Goal: Task Accomplishment & Management: Manage account settings

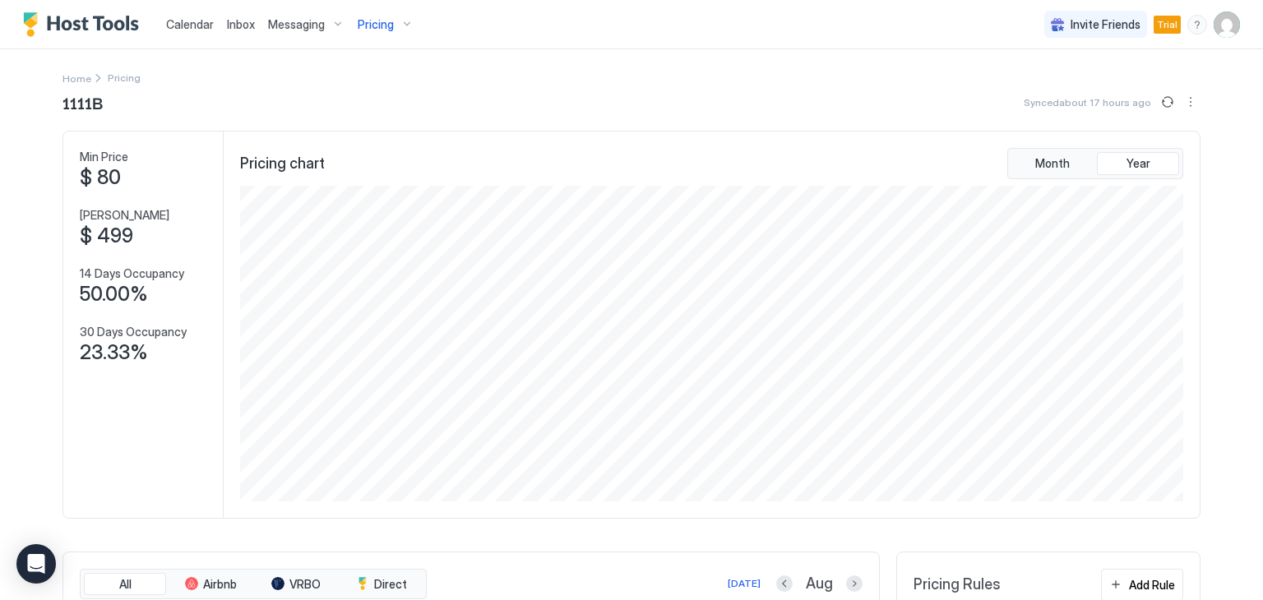
scroll to position [316, 947]
click at [303, 25] on span "Messaging" at bounding box center [296, 24] width 57 height 15
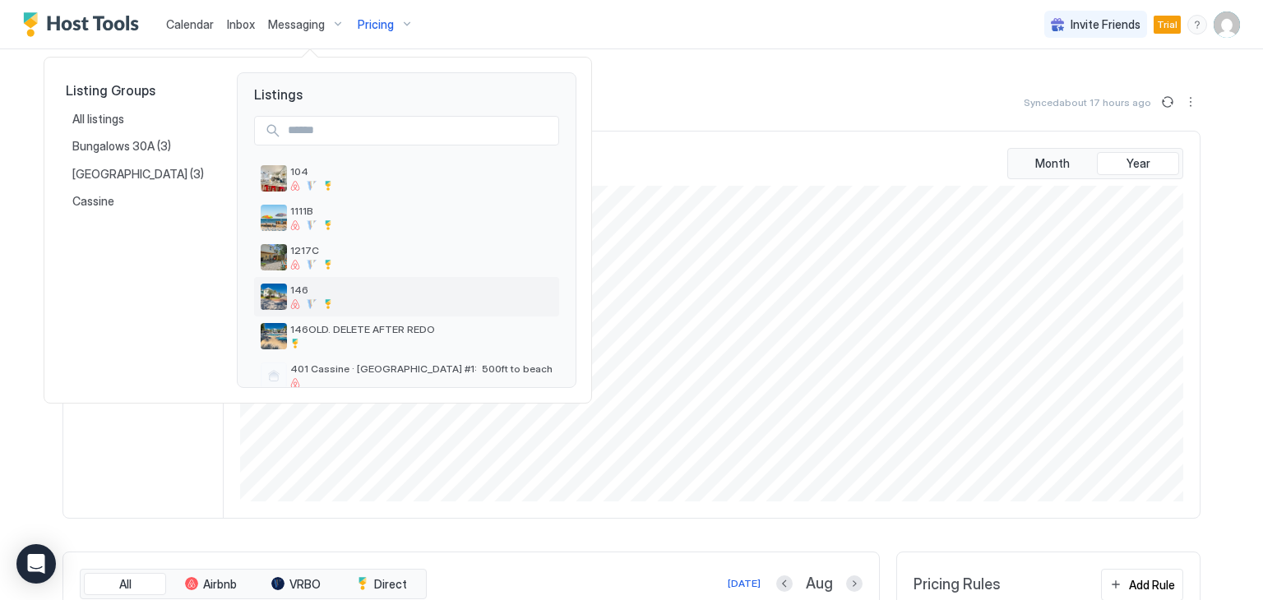
scroll to position [24, 0]
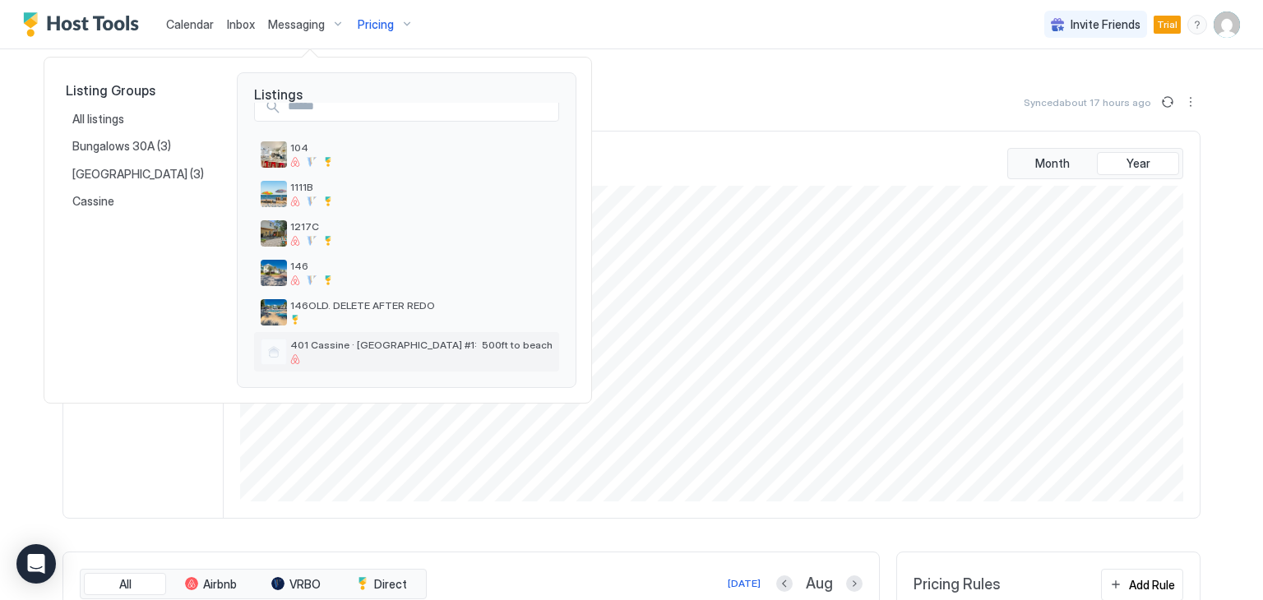
click at [361, 343] on span "401 Cassine · [GEOGRAPHIC_DATA] #1: 500ft to beach" at bounding box center [421, 345] width 262 height 12
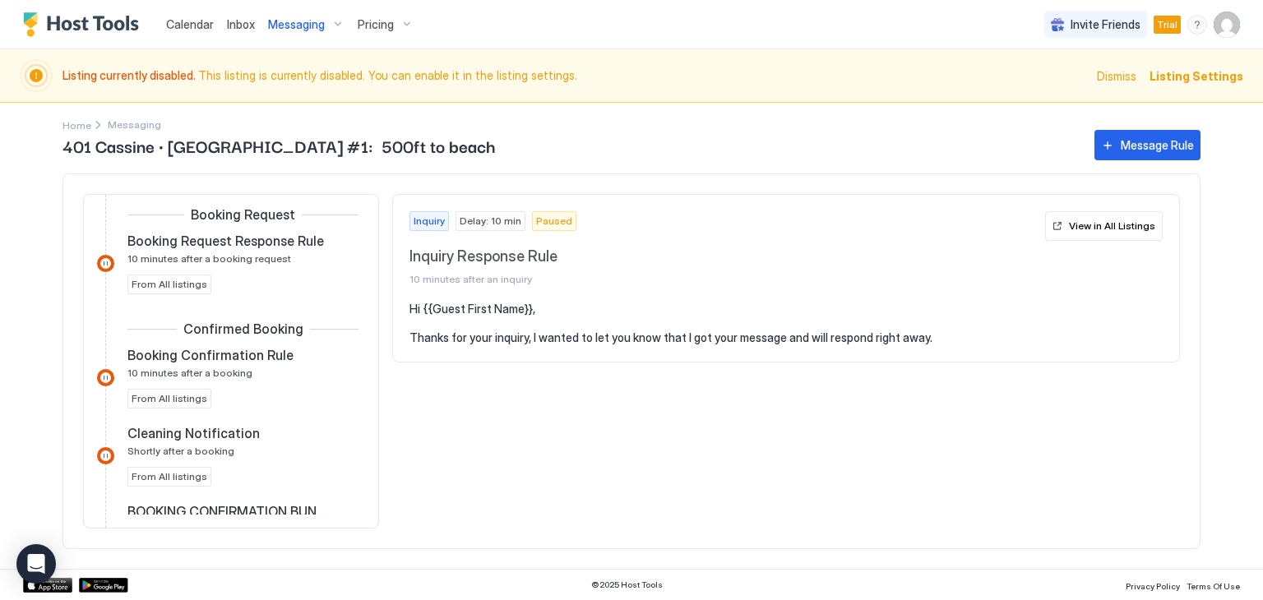
scroll to position [493, 0]
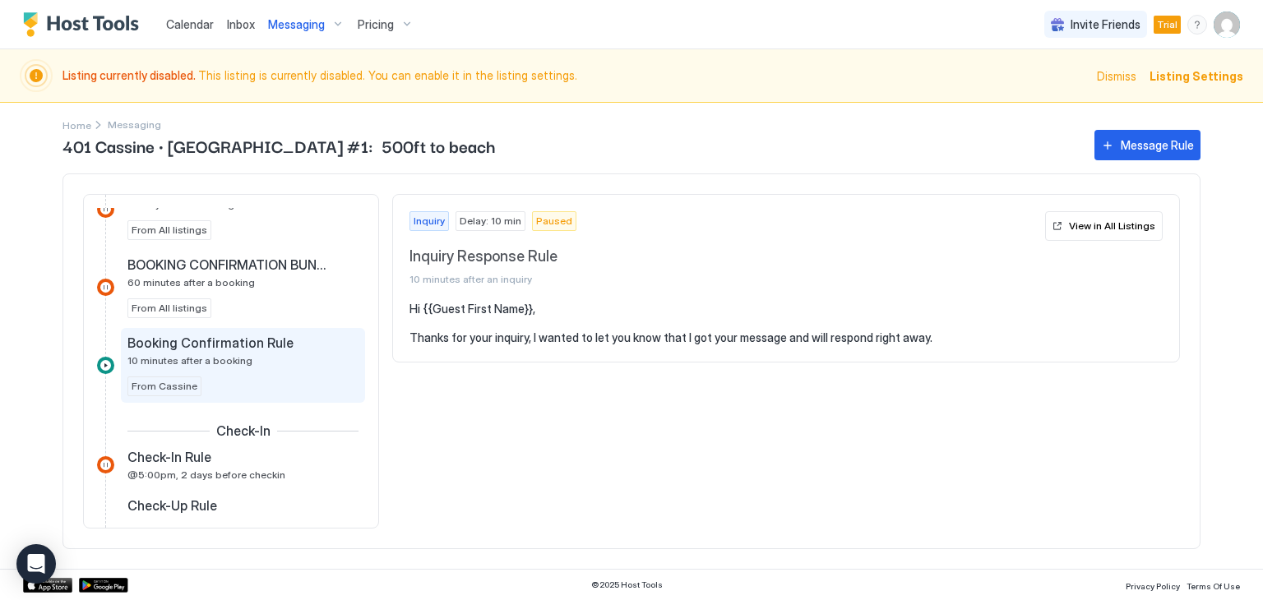
click at [256, 342] on span "Booking Confirmation Rule" at bounding box center [210, 343] width 166 height 16
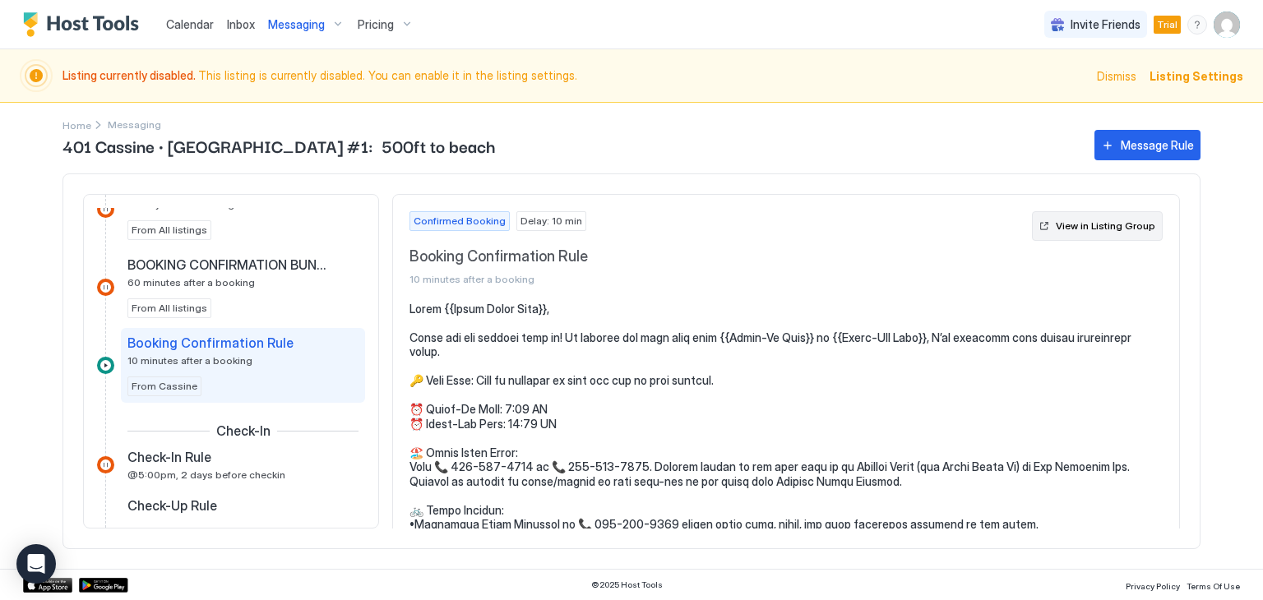
click at [1092, 228] on div "View in Listing Group" at bounding box center [1104, 226] width 99 height 15
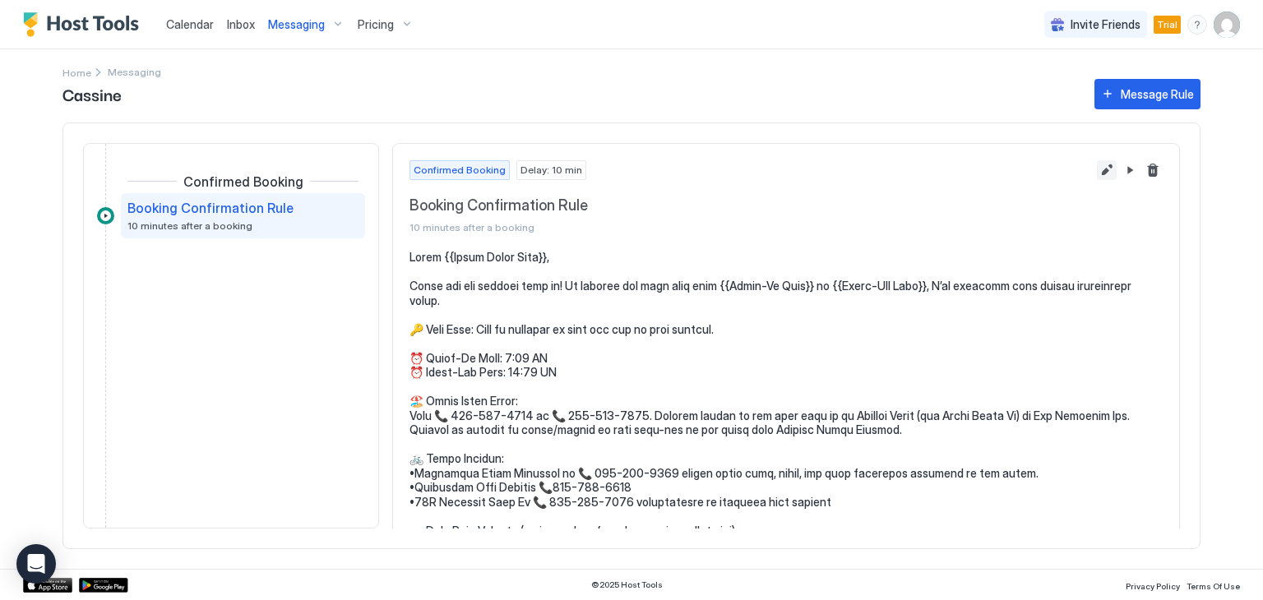
click at [1096, 169] on button "Edit message rule" at bounding box center [1106, 170] width 20 height 20
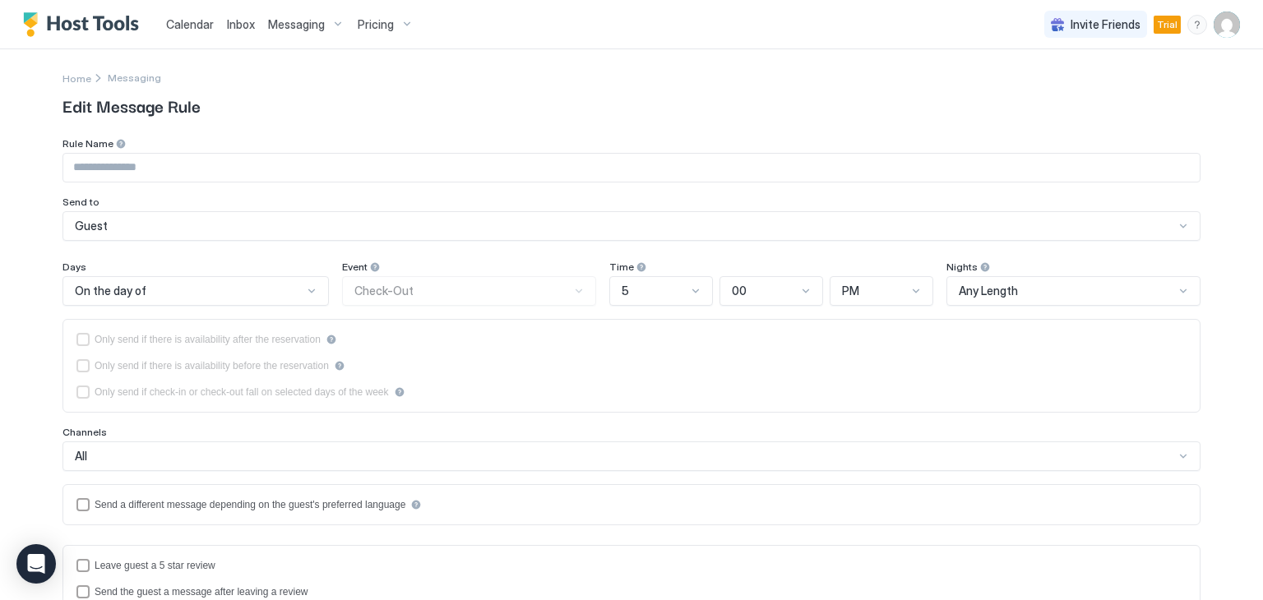
type input "**********"
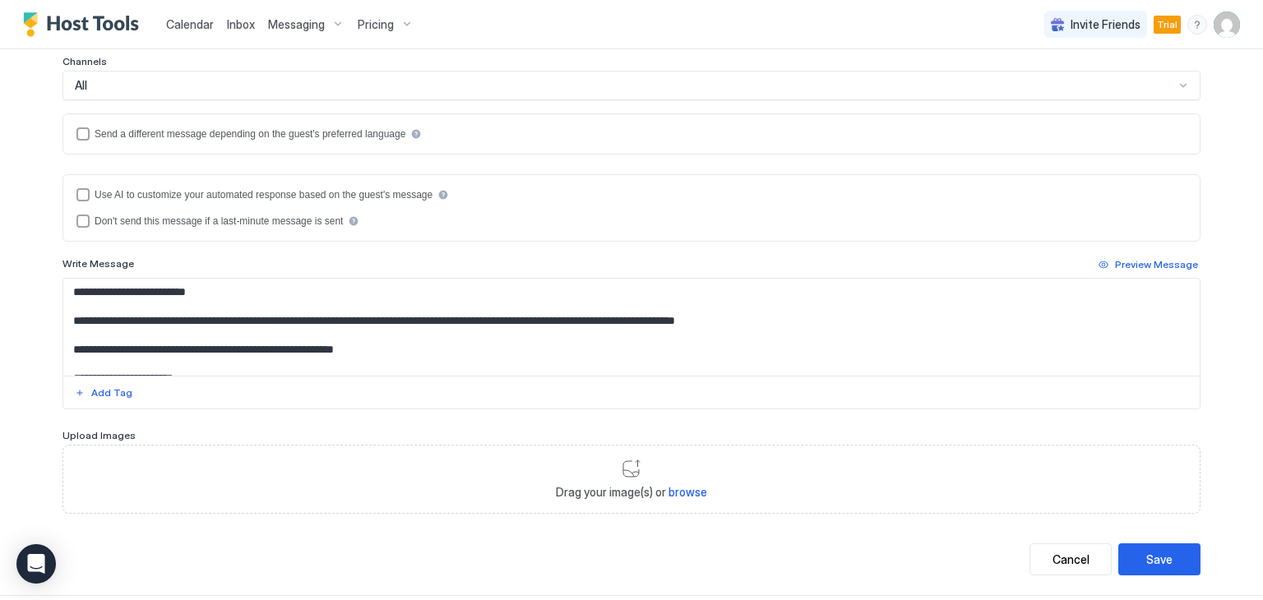
scroll to position [329, 0]
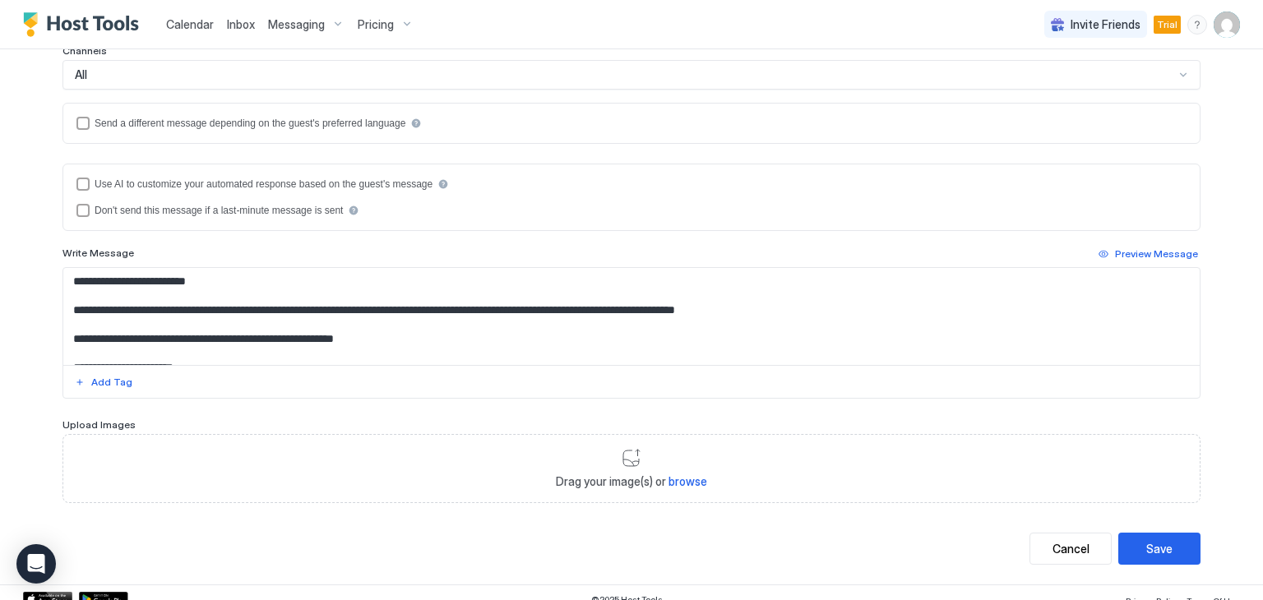
click at [387, 339] on textarea "Input Field" at bounding box center [631, 316] width 1136 height 97
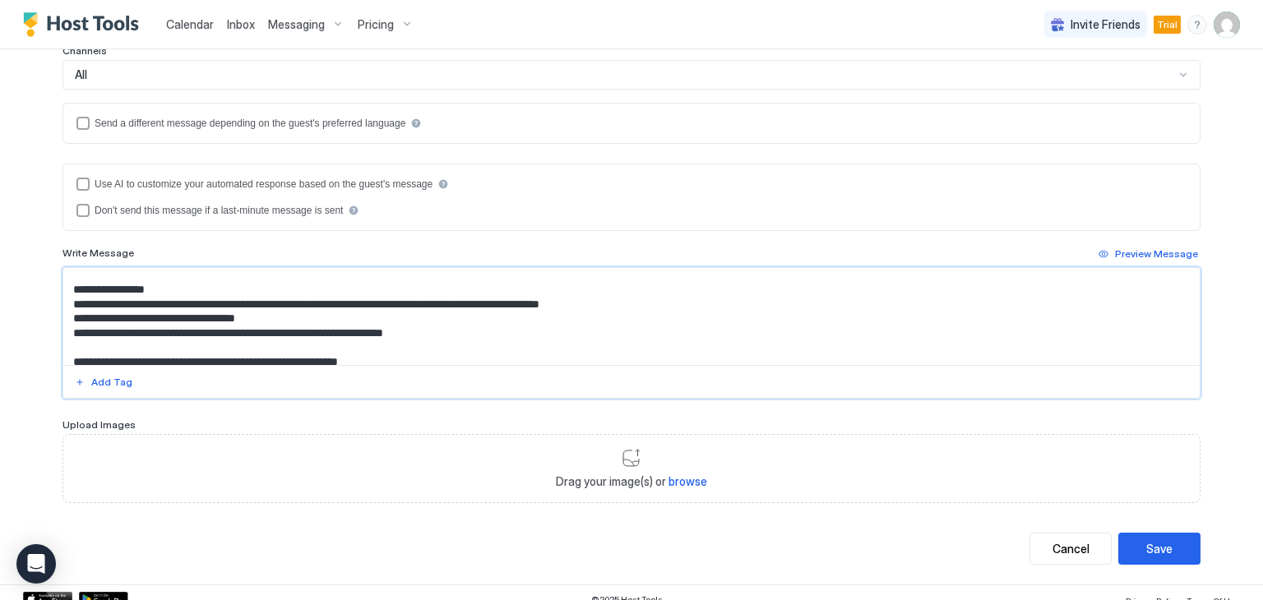
scroll to position [82, 0]
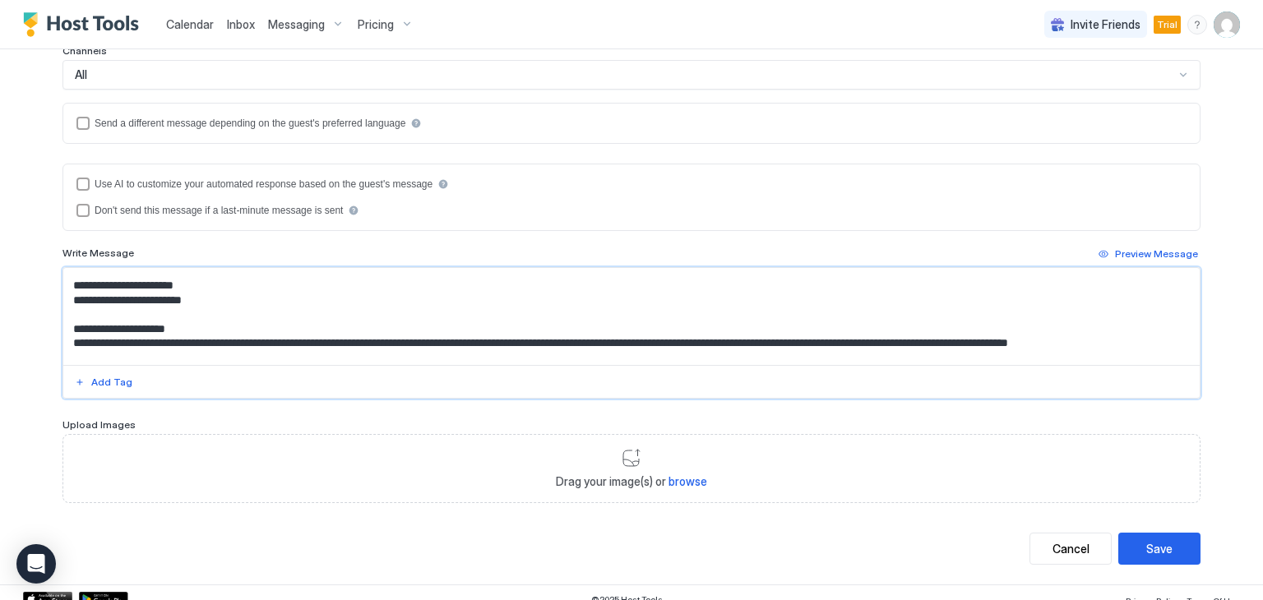
click at [107, 312] on textarea "Input Field" at bounding box center [631, 316] width 1136 height 97
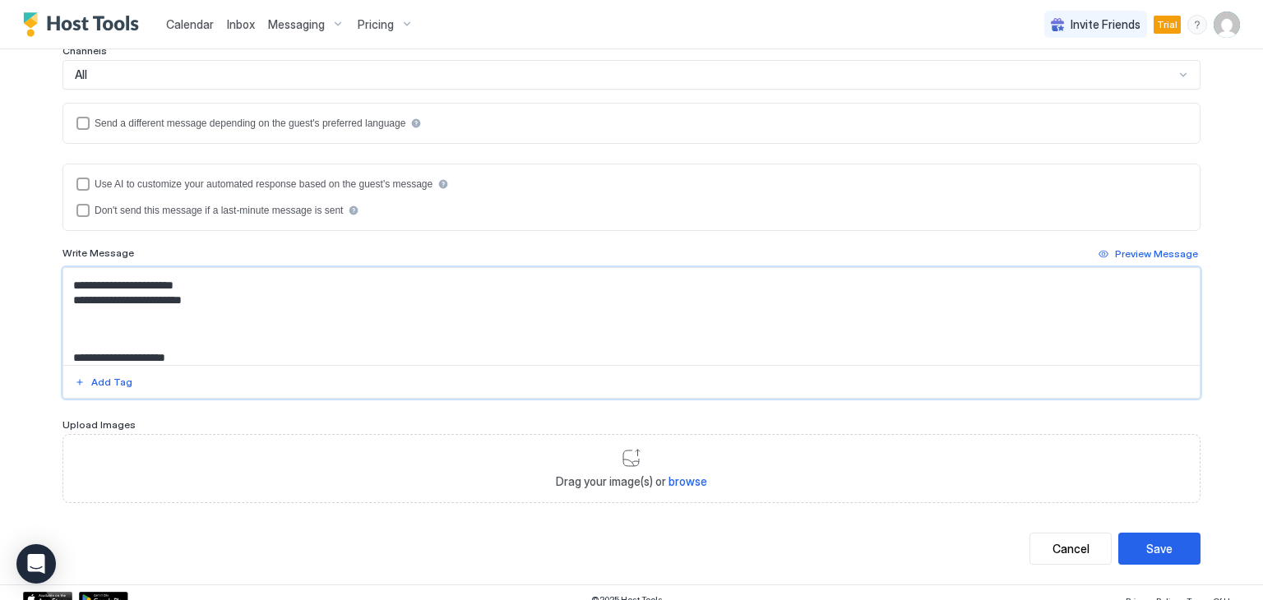
paste textarea "**********"
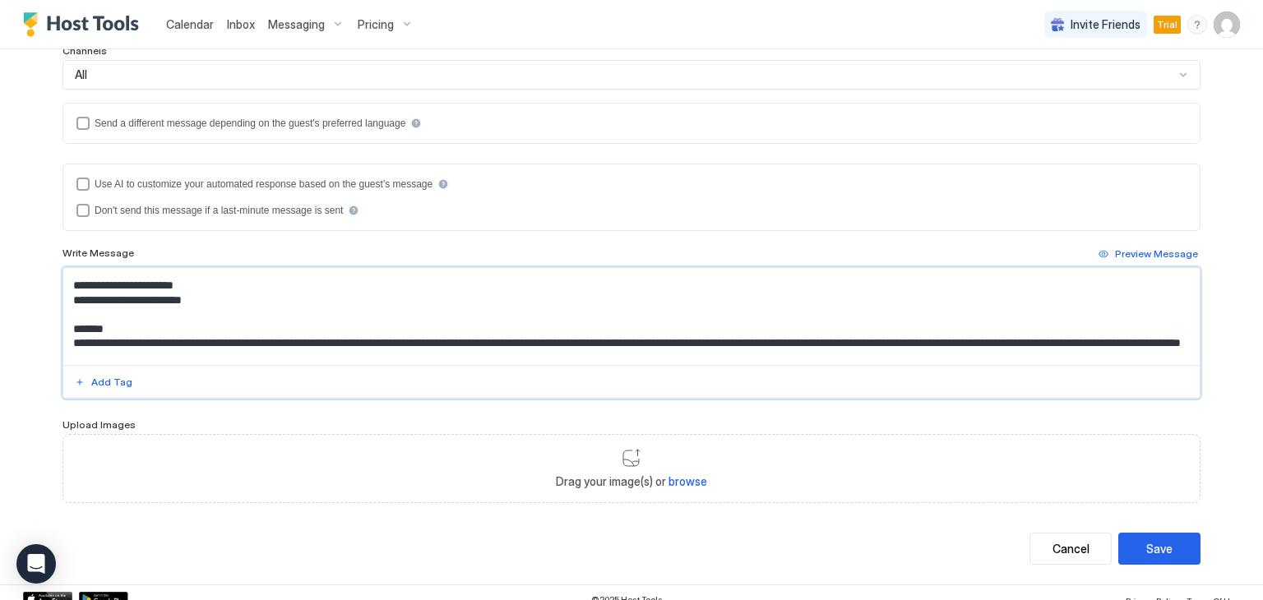
scroll to position [225, 0]
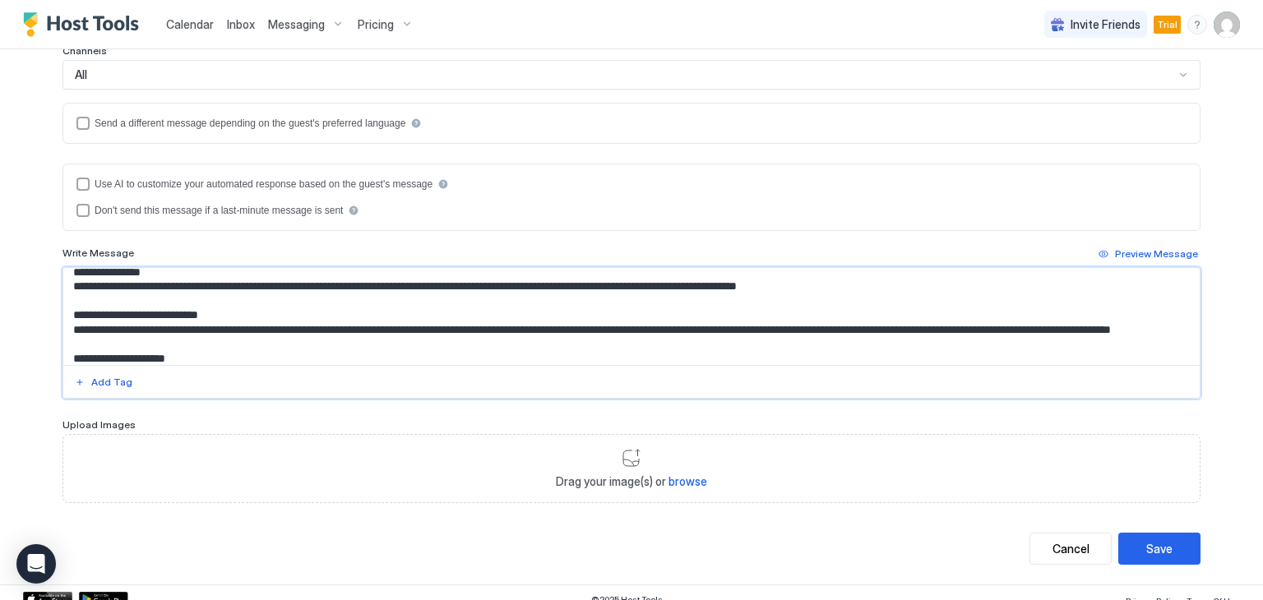
click at [132, 289] on textarea "Input Field" at bounding box center [631, 316] width 1136 height 97
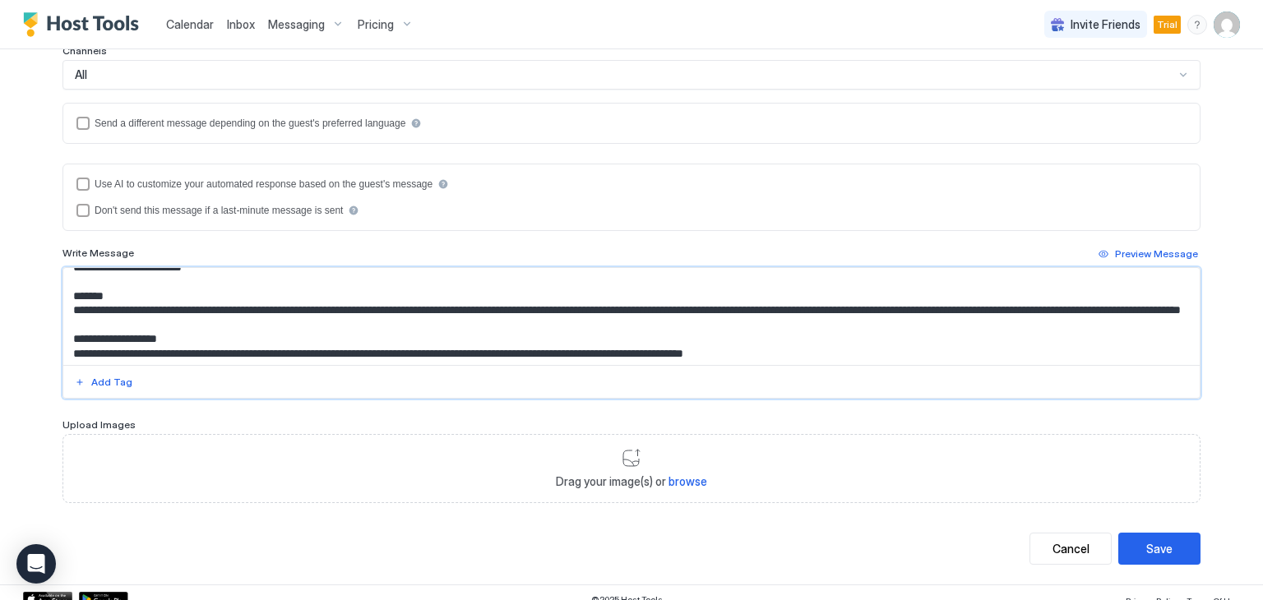
scroll to position [143, 0]
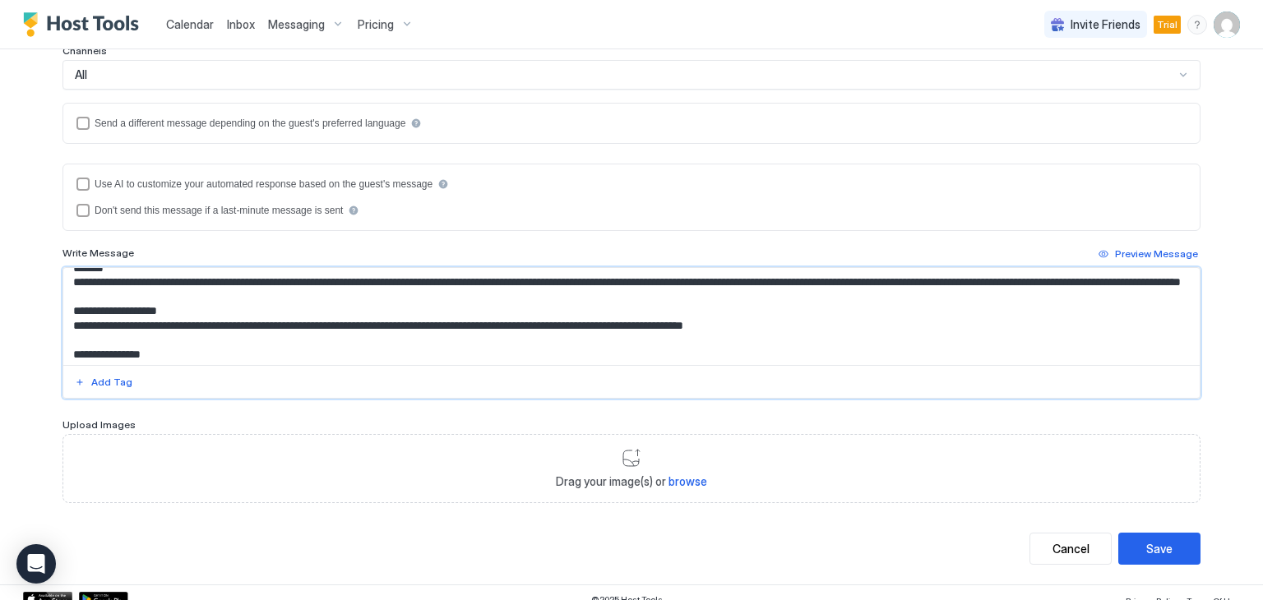
click at [284, 316] on textarea "Input Field" at bounding box center [631, 316] width 1136 height 97
click at [464, 310] on textarea "Input Field" at bounding box center [631, 316] width 1136 height 97
click at [796, 335] on textarea "Input Field" at bounding box center [631, 316] width 1136 height 97
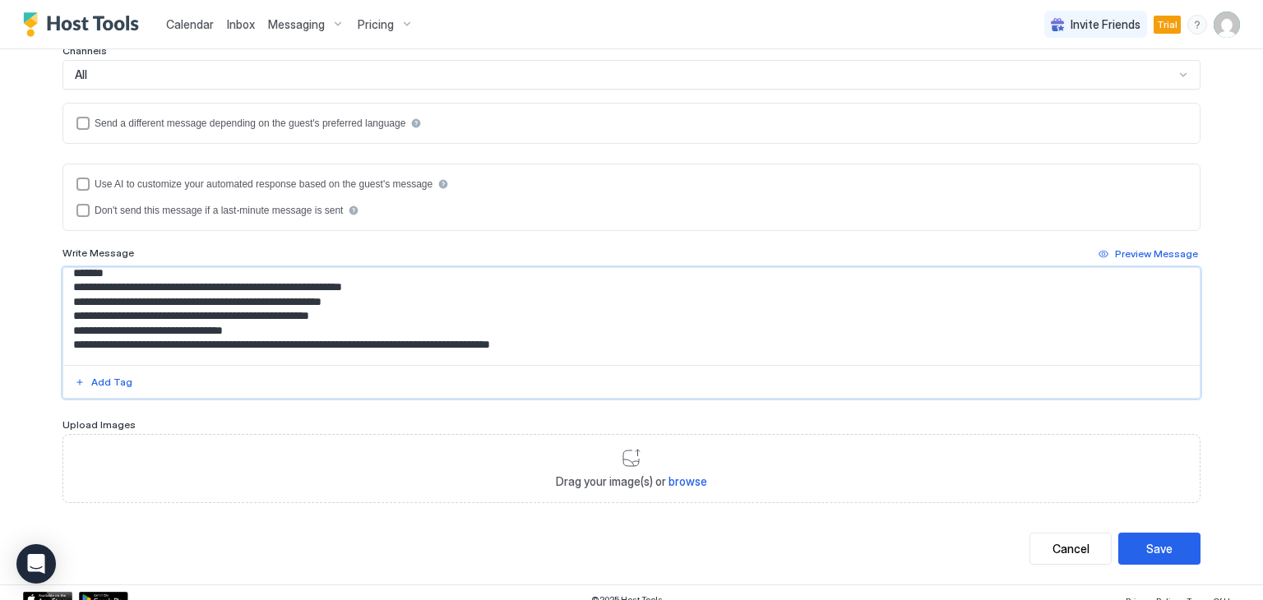
scroll to position [451, 0]
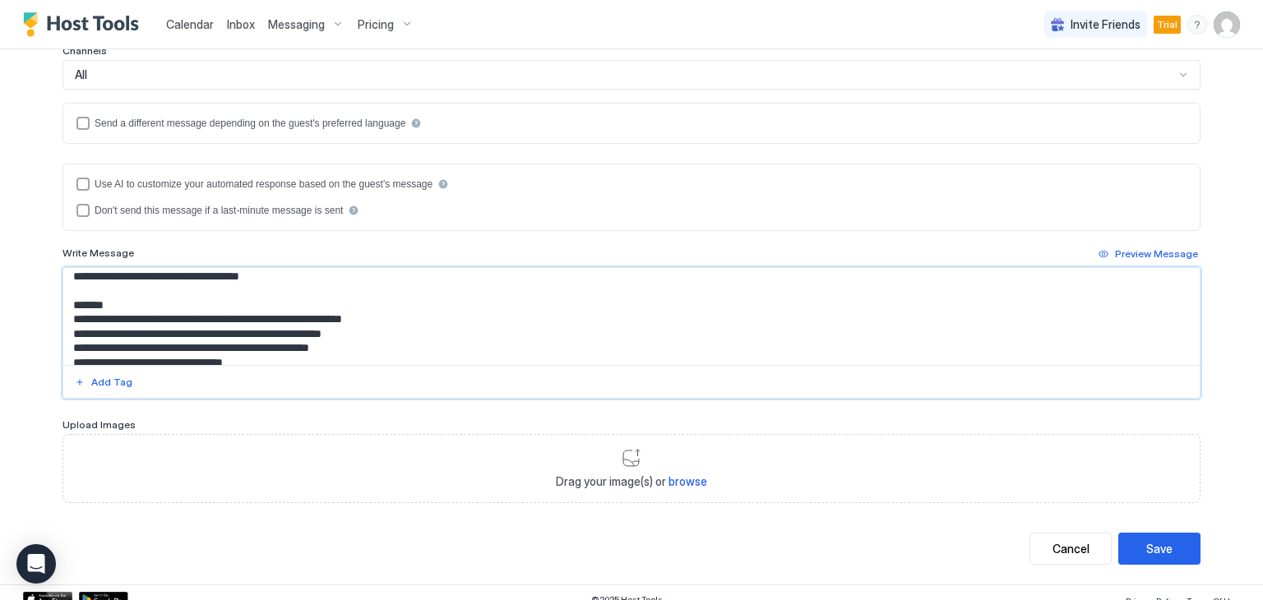
drag, startPoint x: 549, startPoint y: 343, endPoint x: 65, endPoint y: 339, distance: 484.1
click at [65, 339] on textarea "Input Field" at bounding box center [631, 316] width 1136 height 97
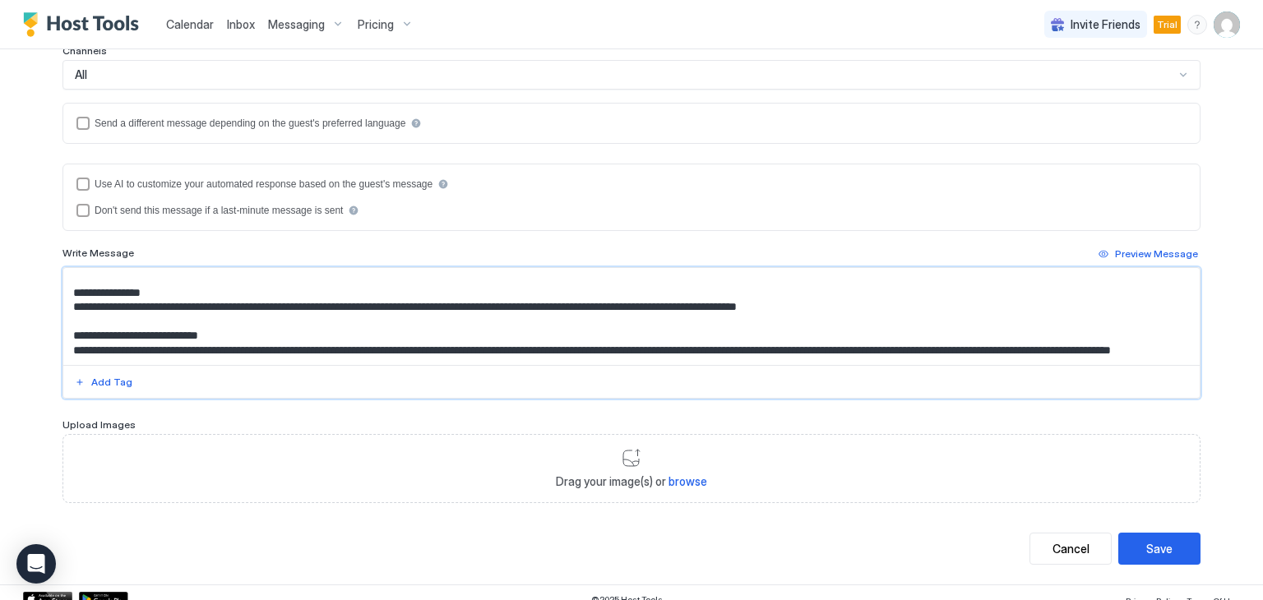
scroll to position [287, 0]
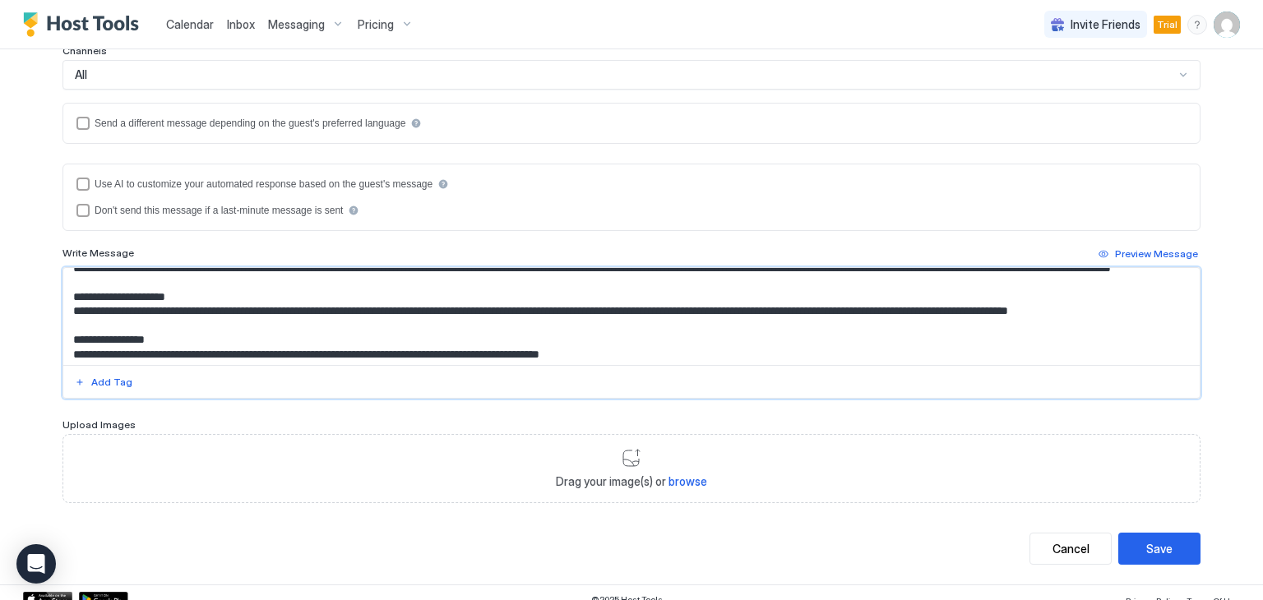
click at [102, 313] on textarea "Input Field" at bounding box center [631, 316] width 1136 height 97
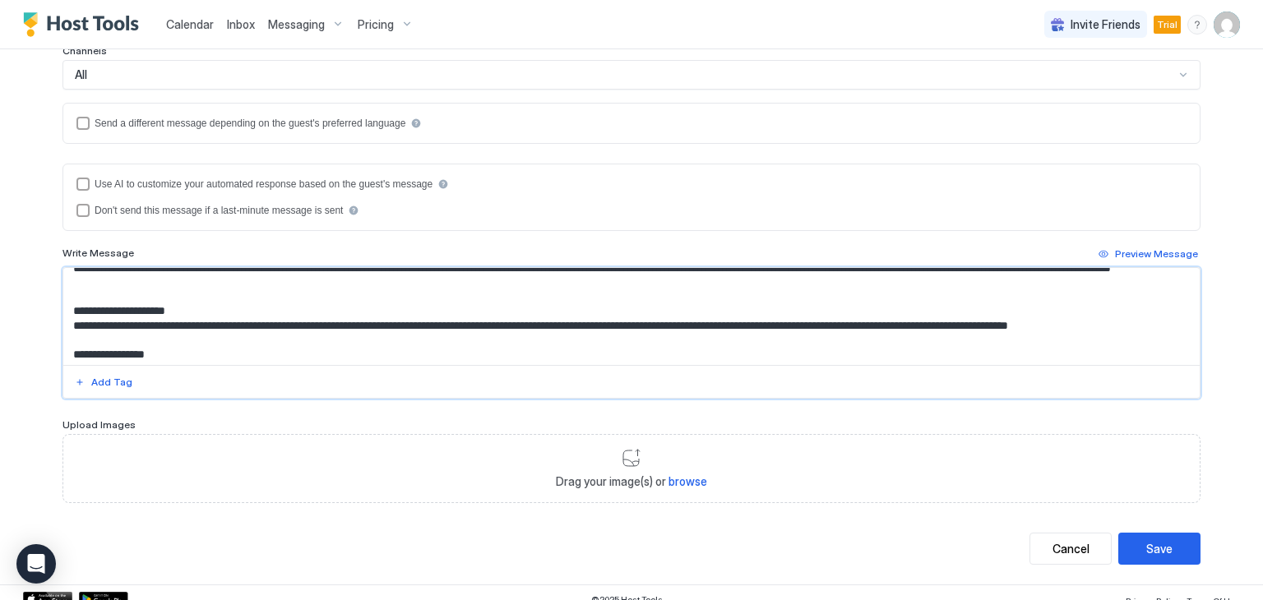
paste textarea "**********"
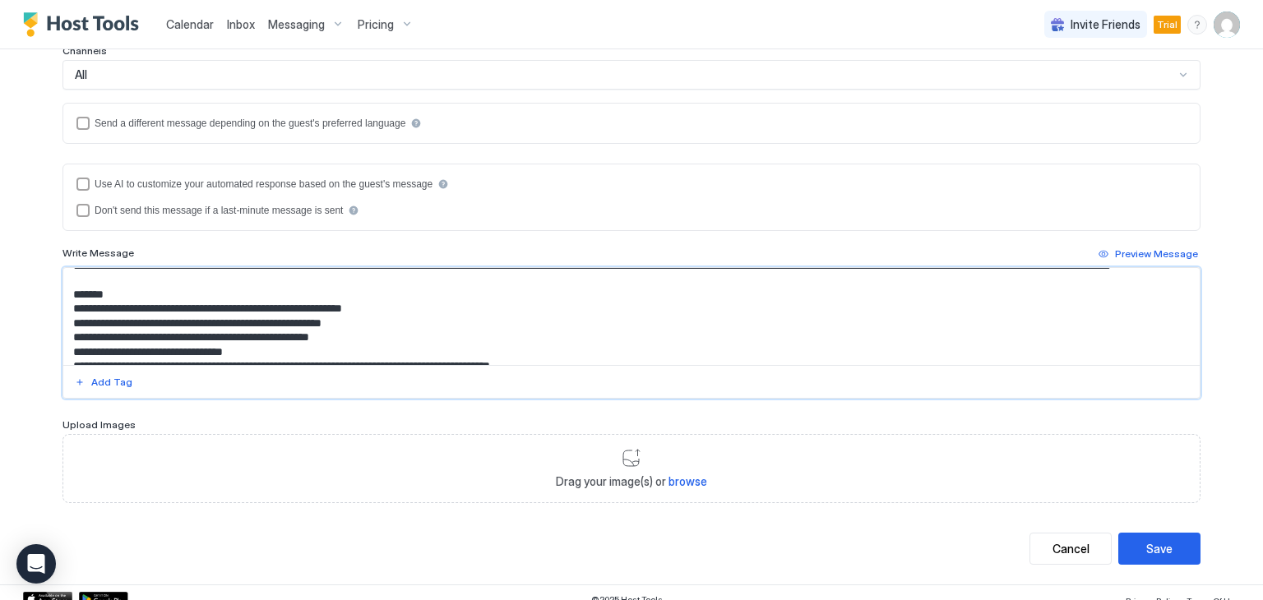
scroll to position [325, 0]
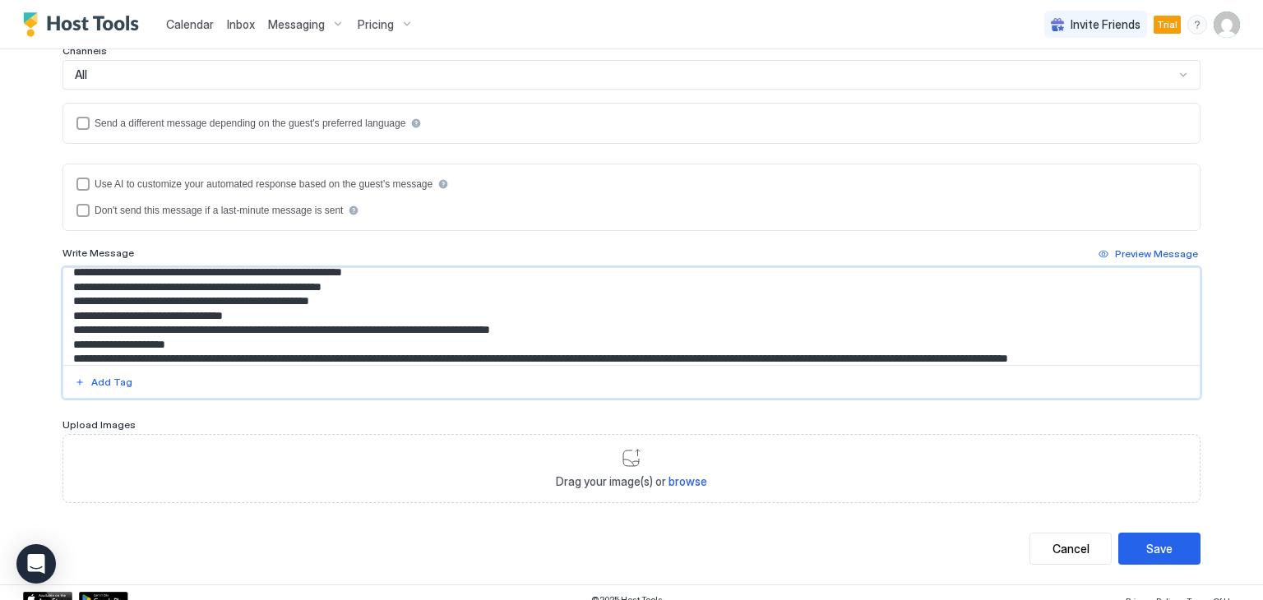
click at [90, 287] on textarea "Input Field" at bounding box center [631, 316] width 1136 height 97
click at [168, 309] on textarea "Input Field" at bounding box center [631, 316] width 1136 height 97
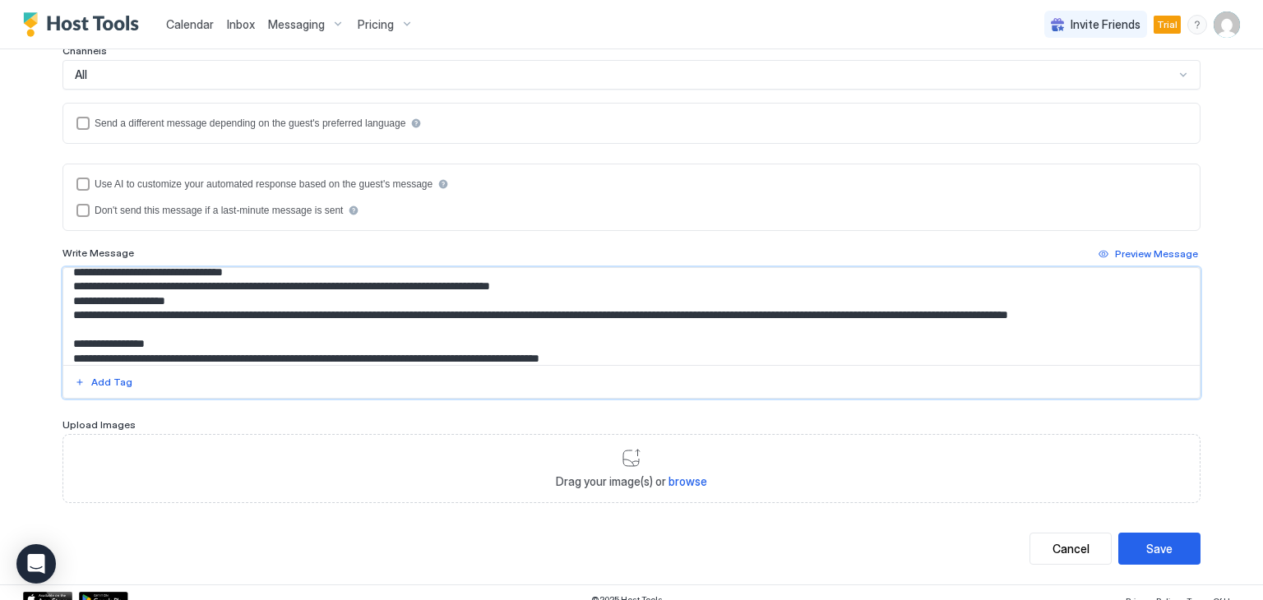
scroll to position [408, 0]
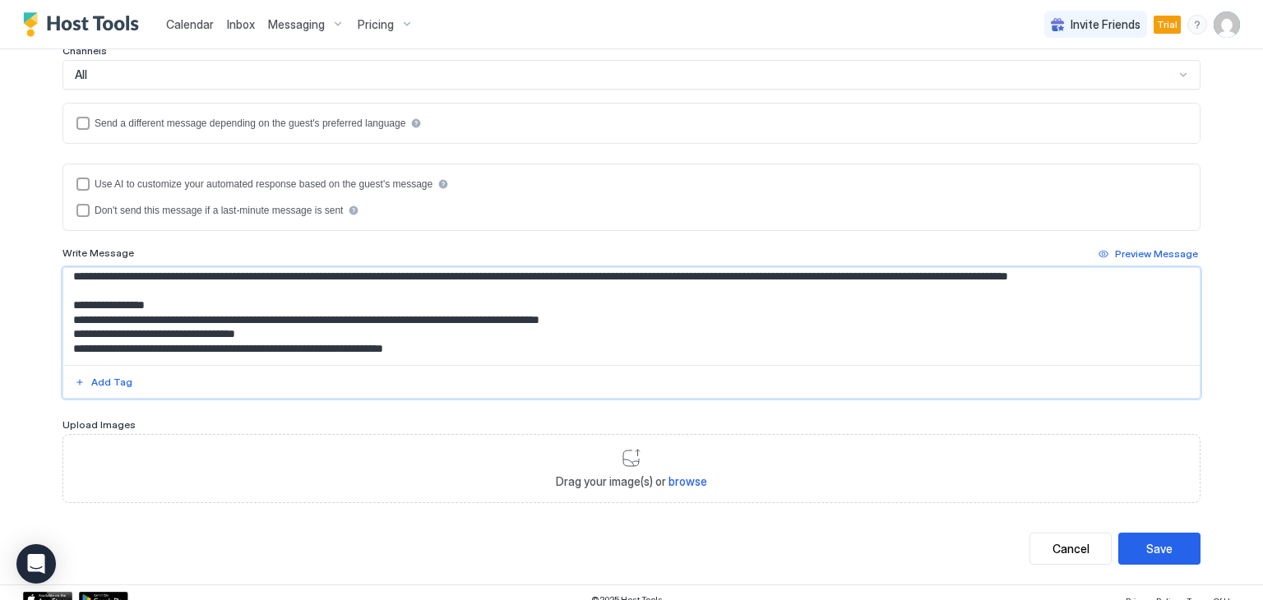
click at [168, 309] on textarea "Input Field" at bounding box center [631, 316] width 1136 height 97
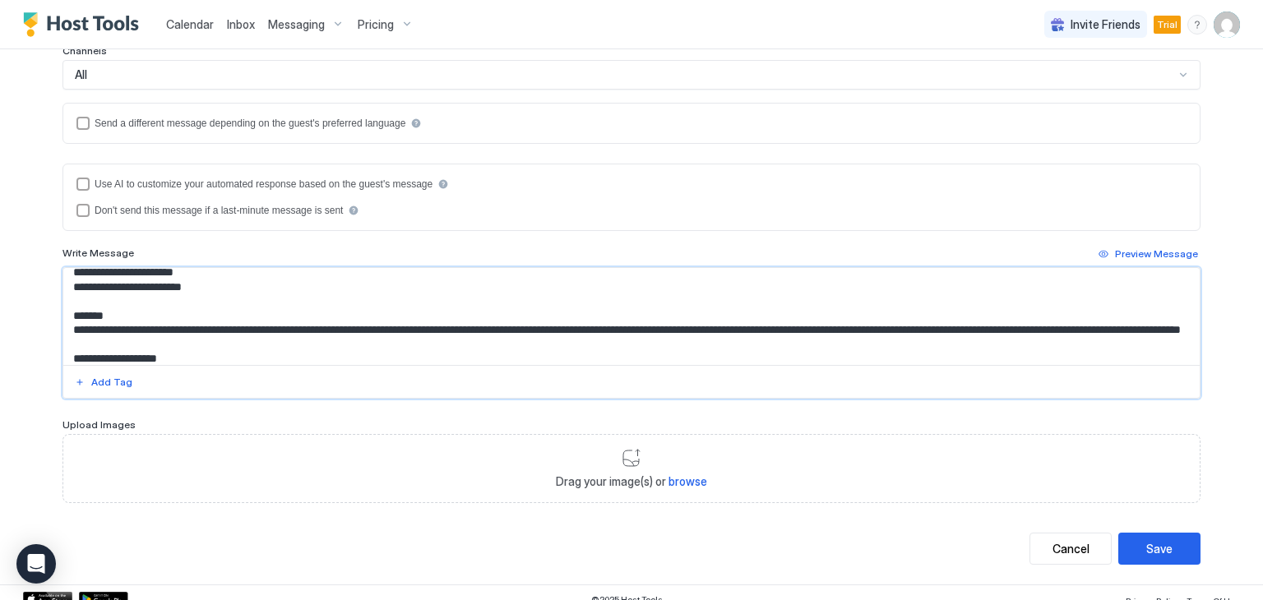
scroll to position [110, 0]
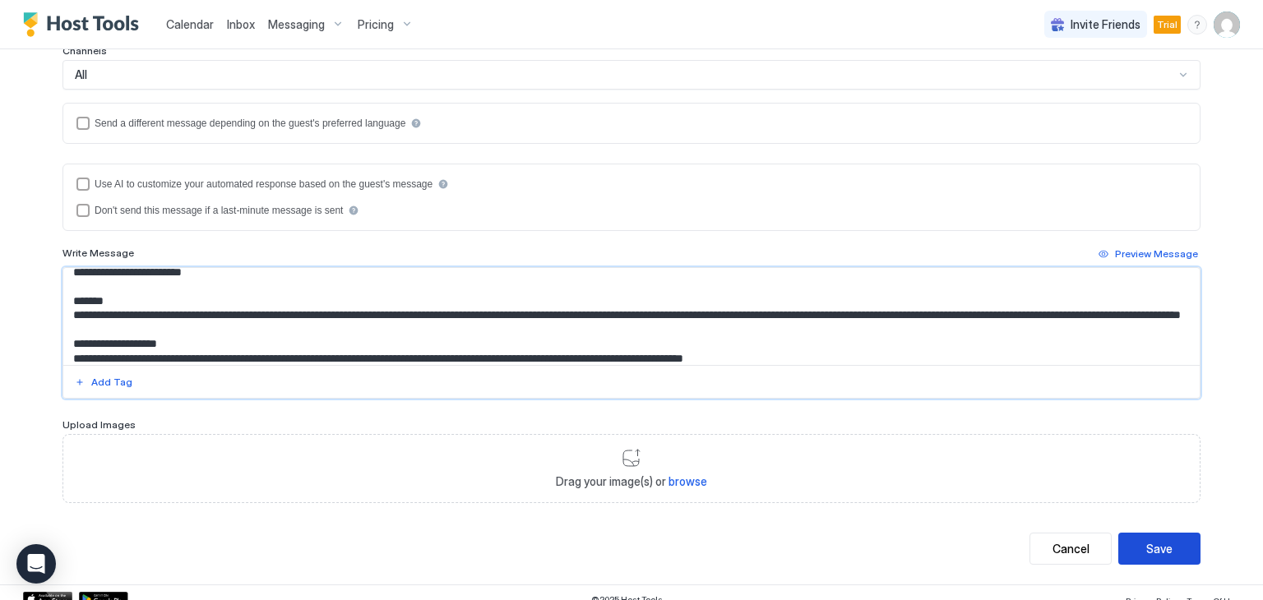
type textarea "**********"
click at [1159, 549] on div "Save" at bounding box center [1159, 548] width 26 height 17
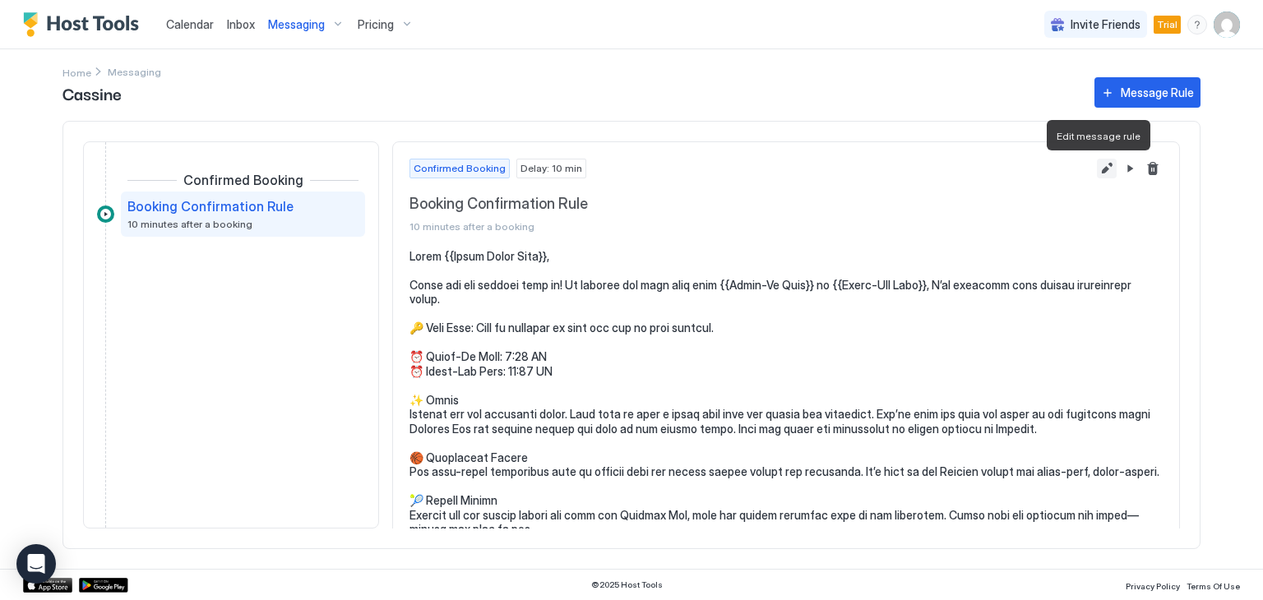
click at [1096, 172] on button "Edit message rule" at bounding box center [1106, 169] width 20 height 20
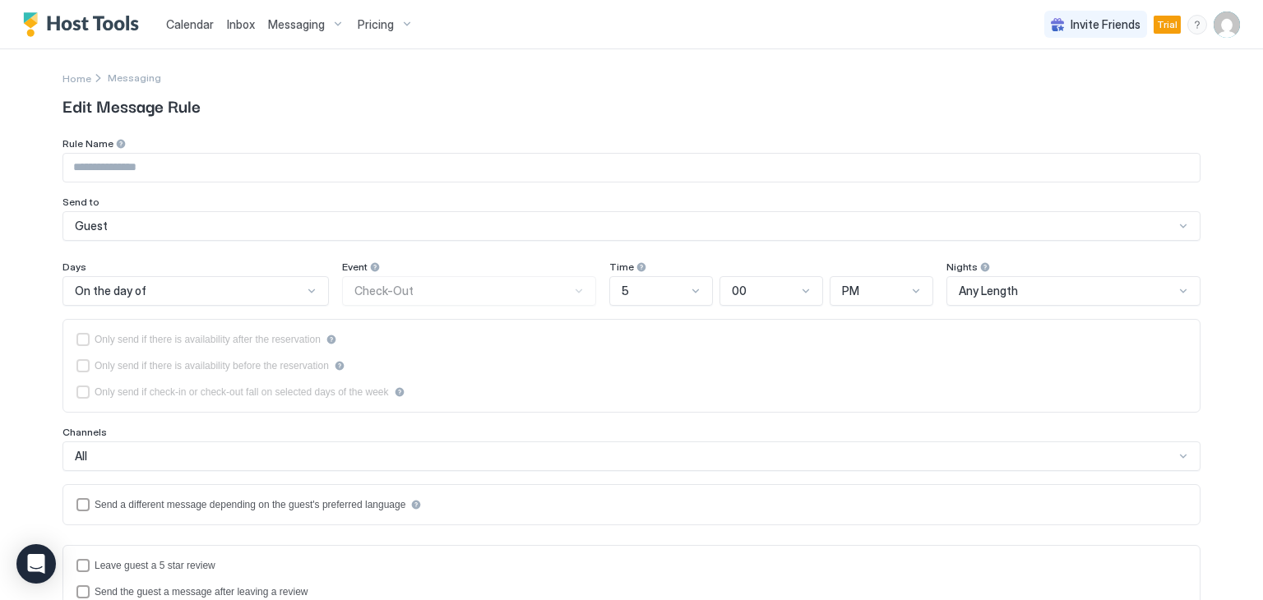
type input "**********"
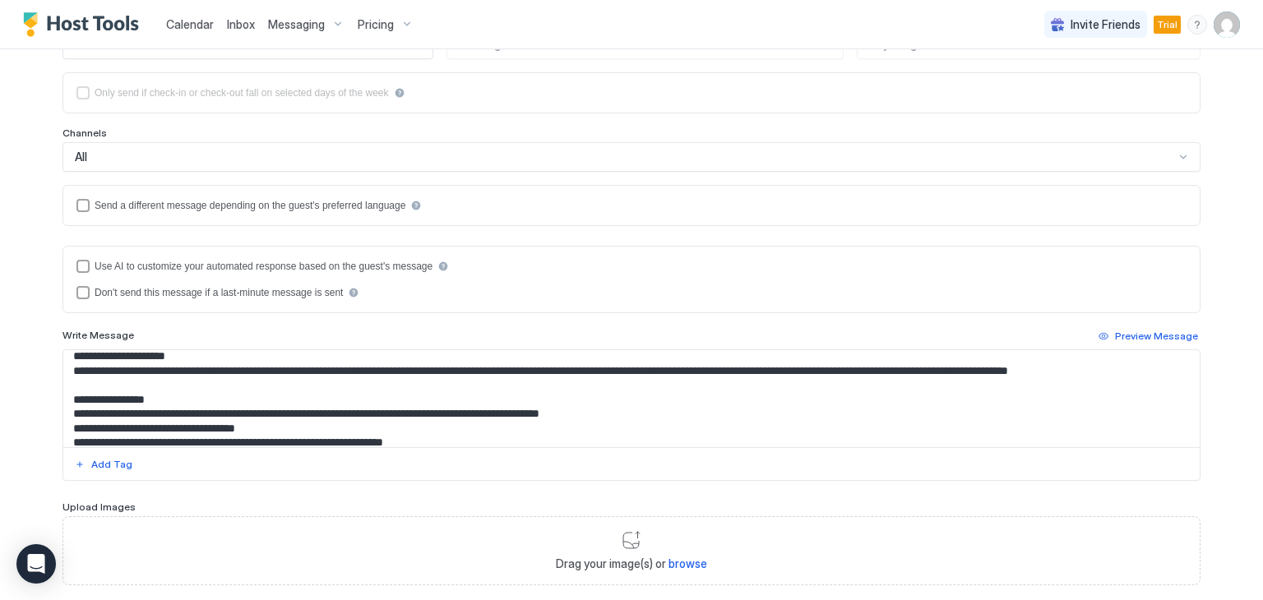
scroll to position [411, 0]
click at [300, 381] on textarea "Input Field" at bounding box center [631, 398] width 1136 height 97
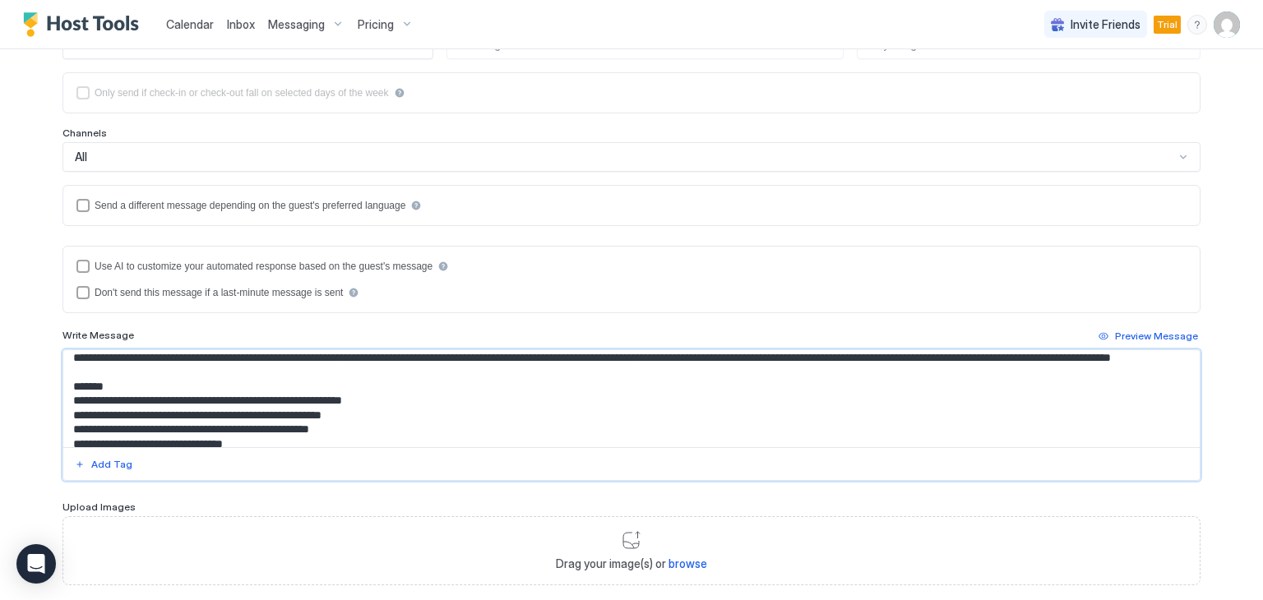
scroll to position [265, 0]
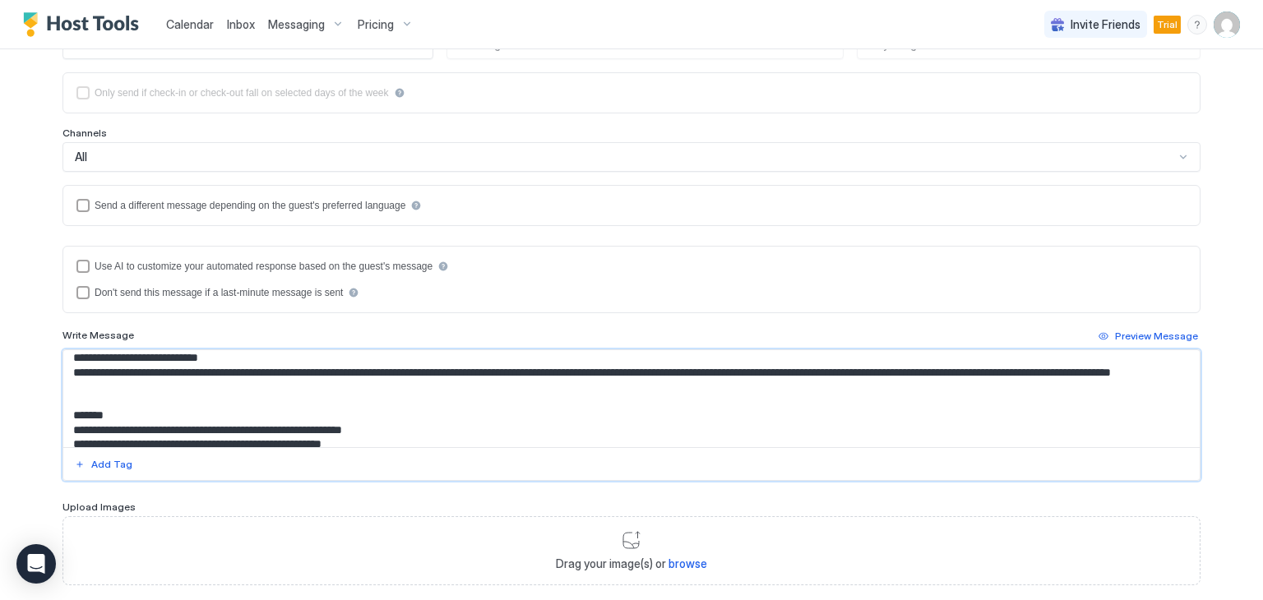
paste textarea "**********"
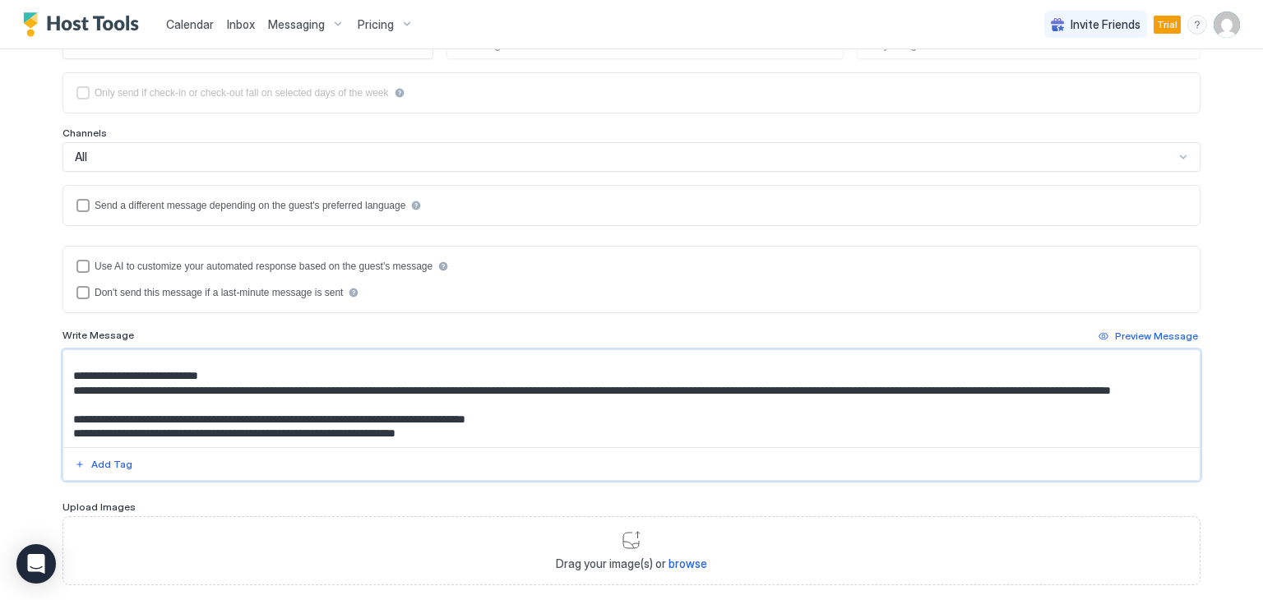
scroll to position [164, 0]
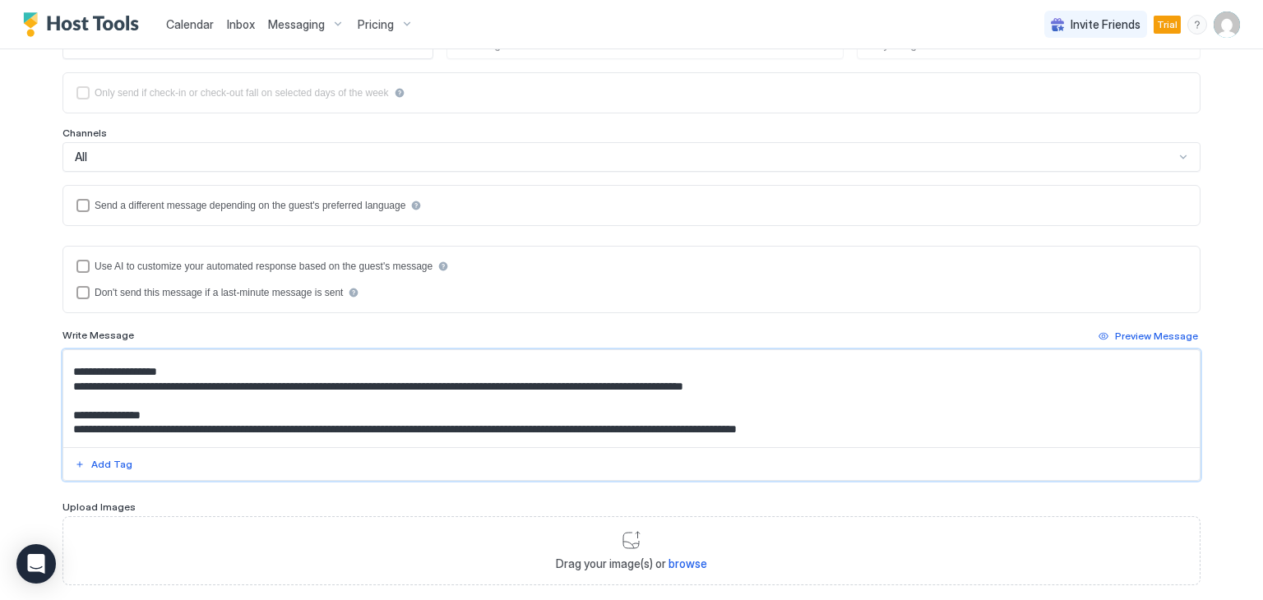
click at [242, 417] on textarea "Input Field" at bounding box center [631, 398] width 1136 height 97
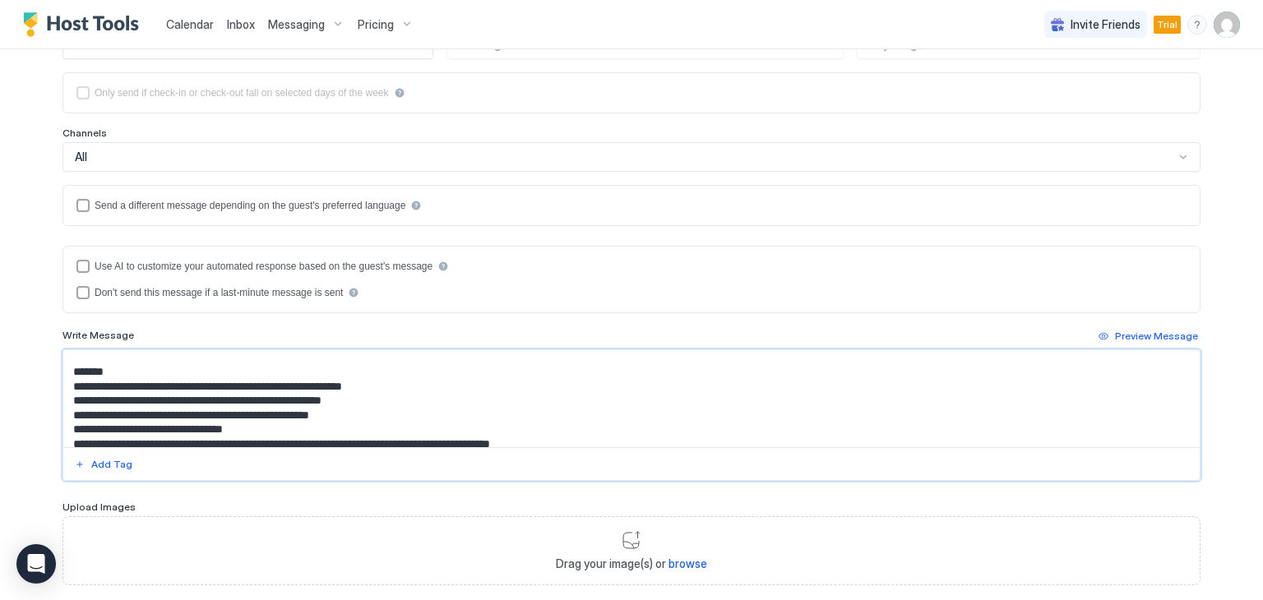
scroll to position [265, 0]
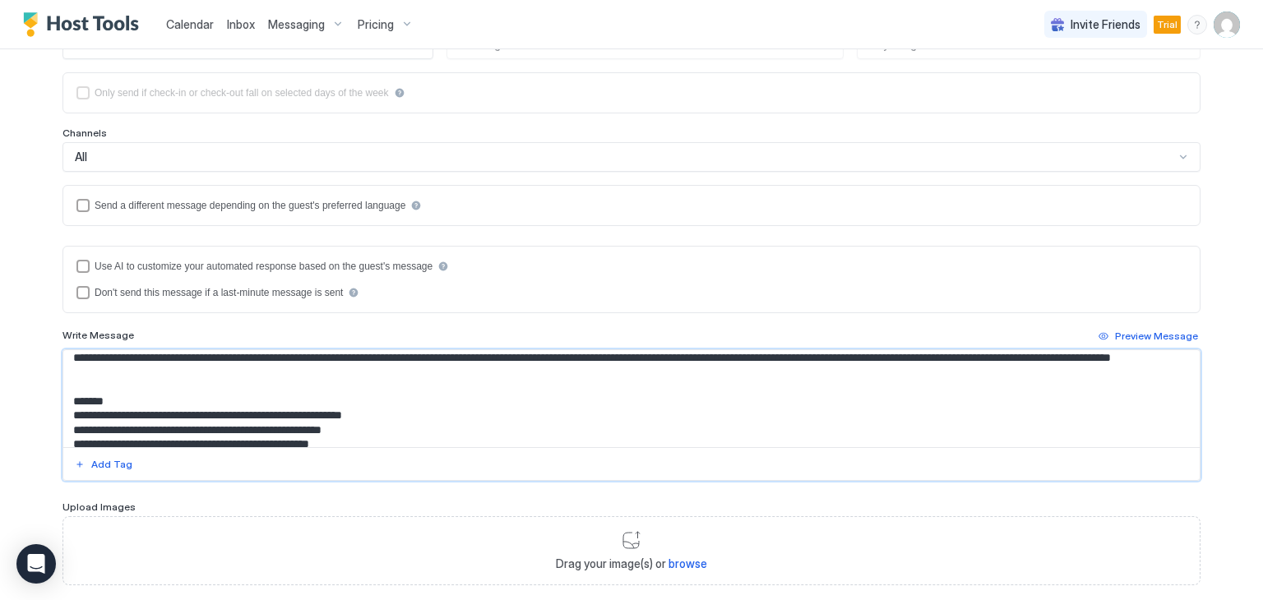
paste textarea "**********"
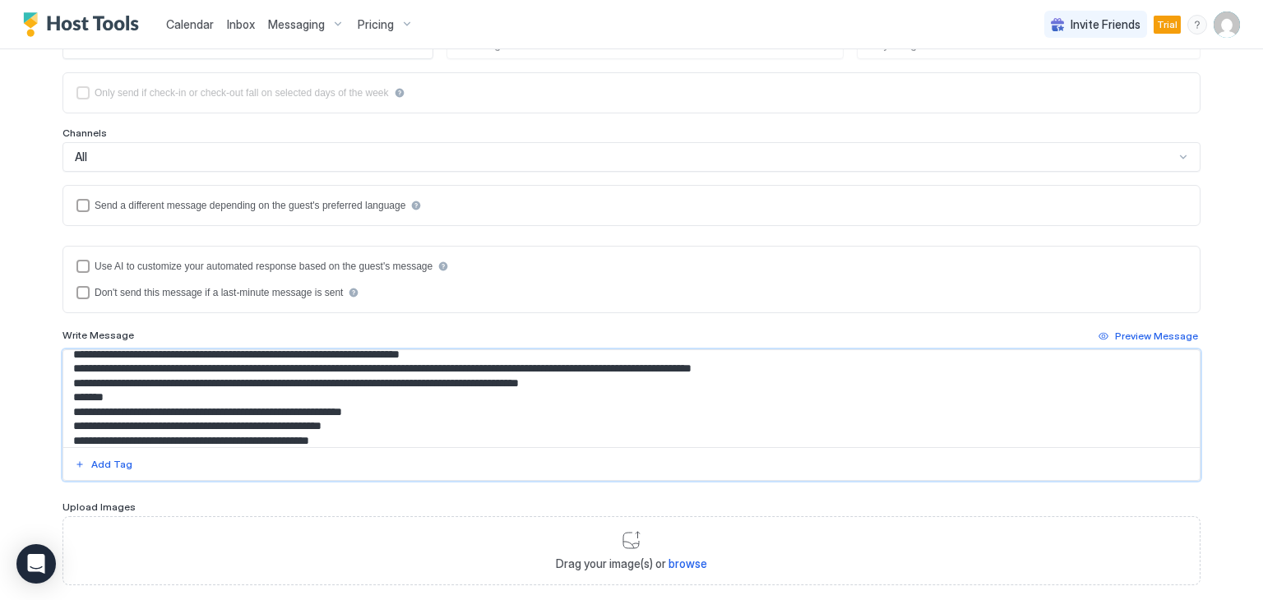
scroll to position [325, 0]
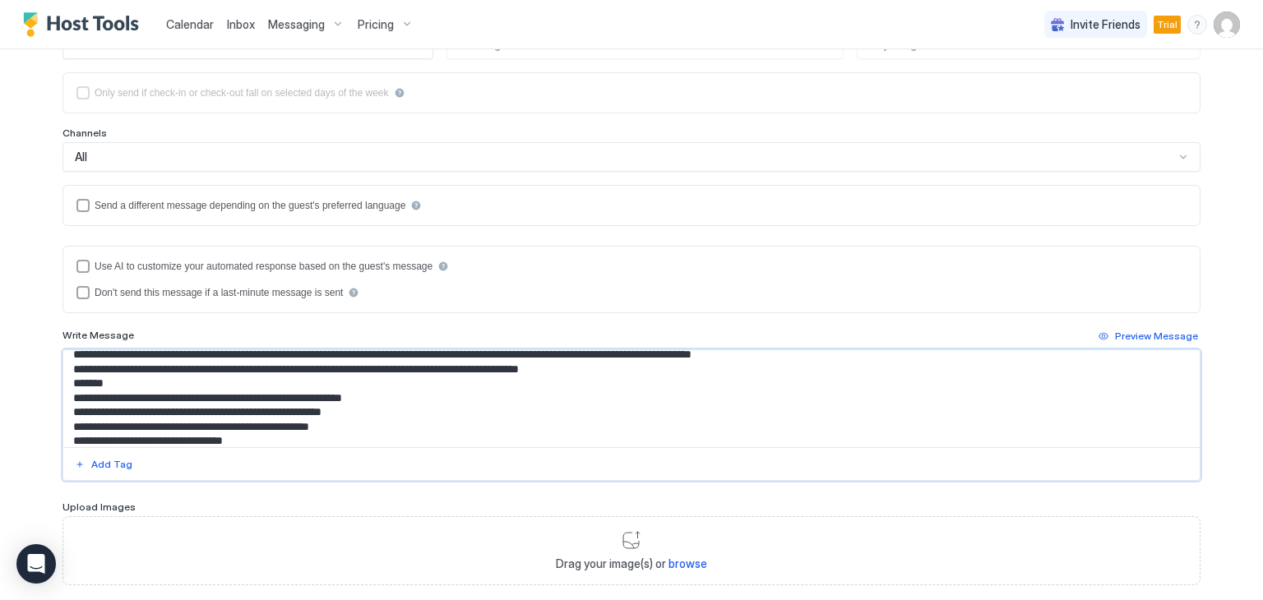
click at [65, 413] on textarea "Input Field" at bounding box center [631, 398] width 1136 height 97
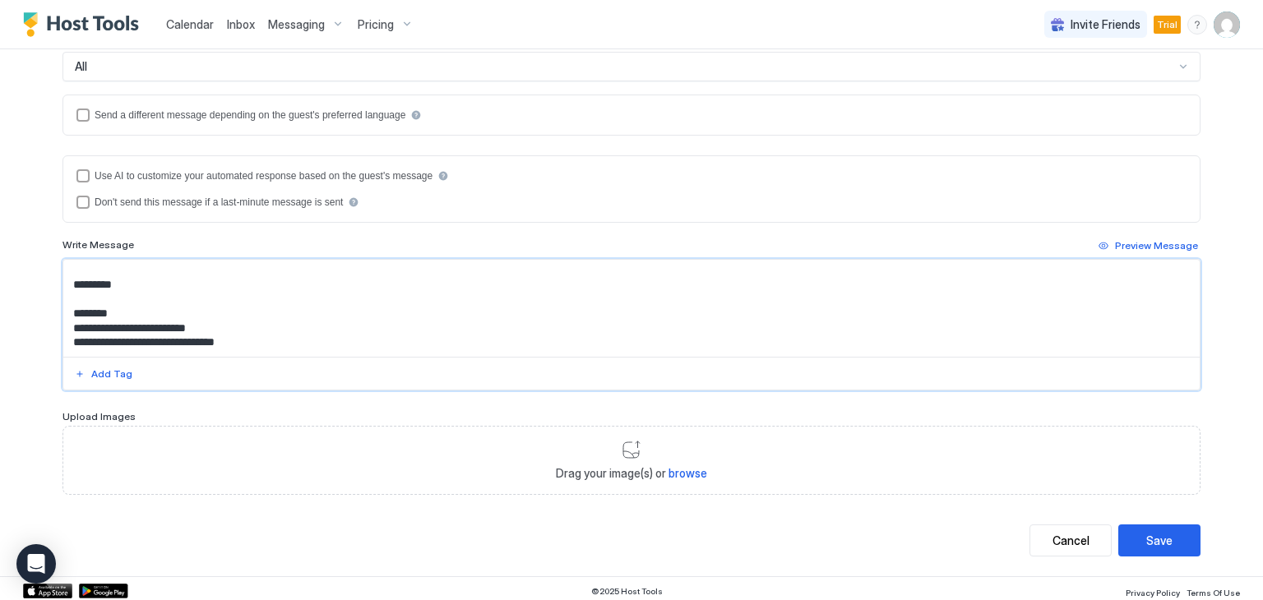
scroll to position [339, 0]
type textarea "**********"
click at [1146, 531] on div "Save" at bounding box center [1159, 538] width 26 height 17
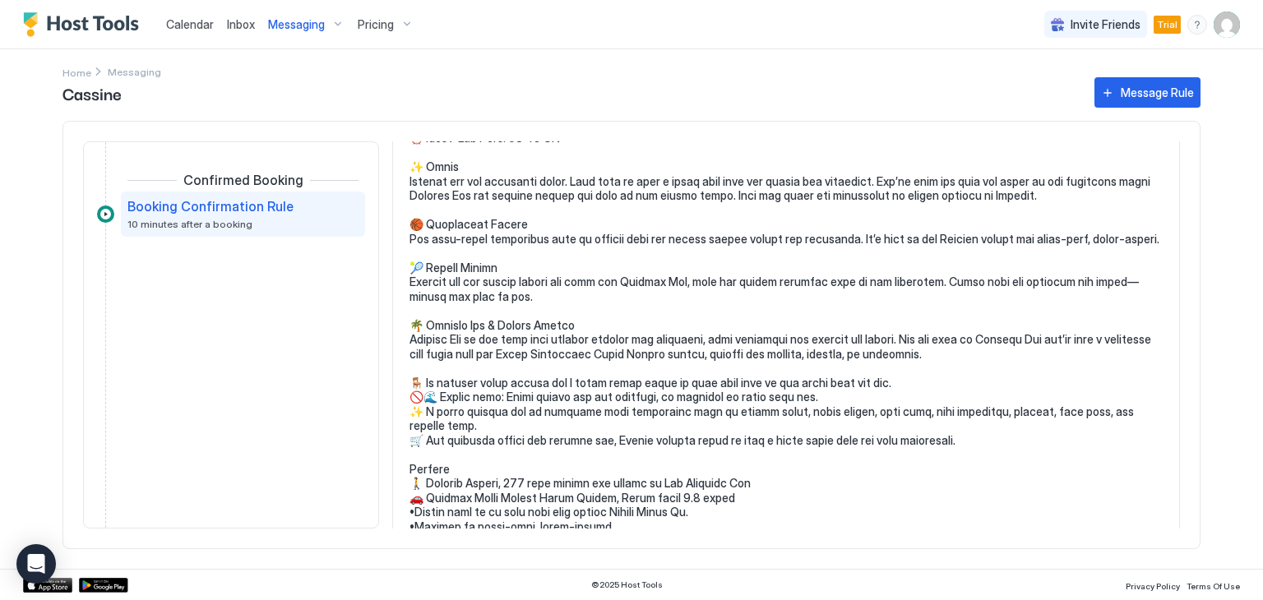
scroll to position [228, 0]
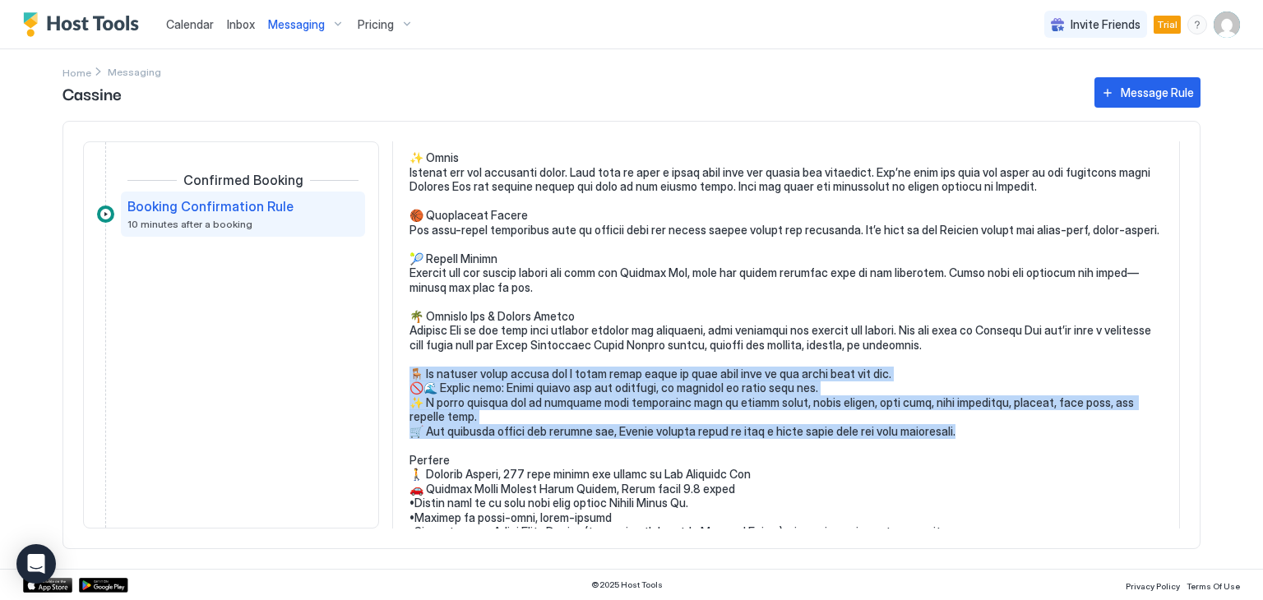
drag, startPoint x: 414, startPoint y: 371, endPoint x: 968, endPoint y: 426, distance: 556.7
copy pre "provide beach chairs and a handy beach wagon to make your trip to the shore eas…"
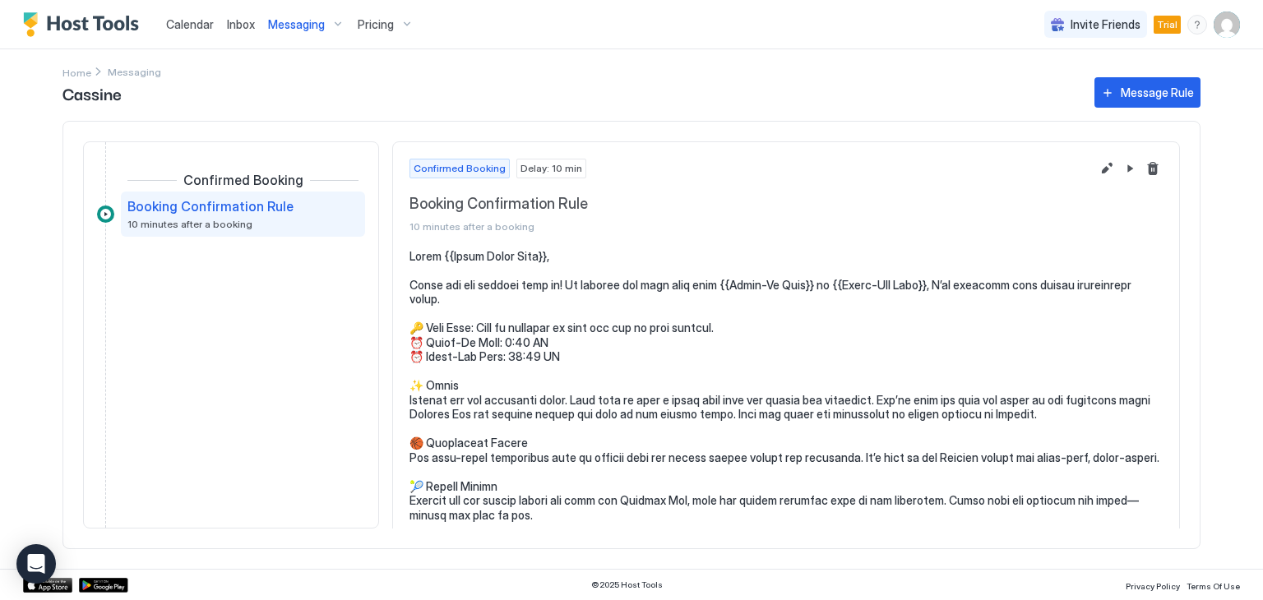
scroll to position [0, 0]
click at [73, 75] on div "Cassine Message Rule Confirmed Booking Booking Confirmation Rule 10 minutes aft…" at bounding box center [631, 321] width 1138 height 495
click at [271, 25] on span "Messaging" at bounding box center [296, 24] width 57 height 15
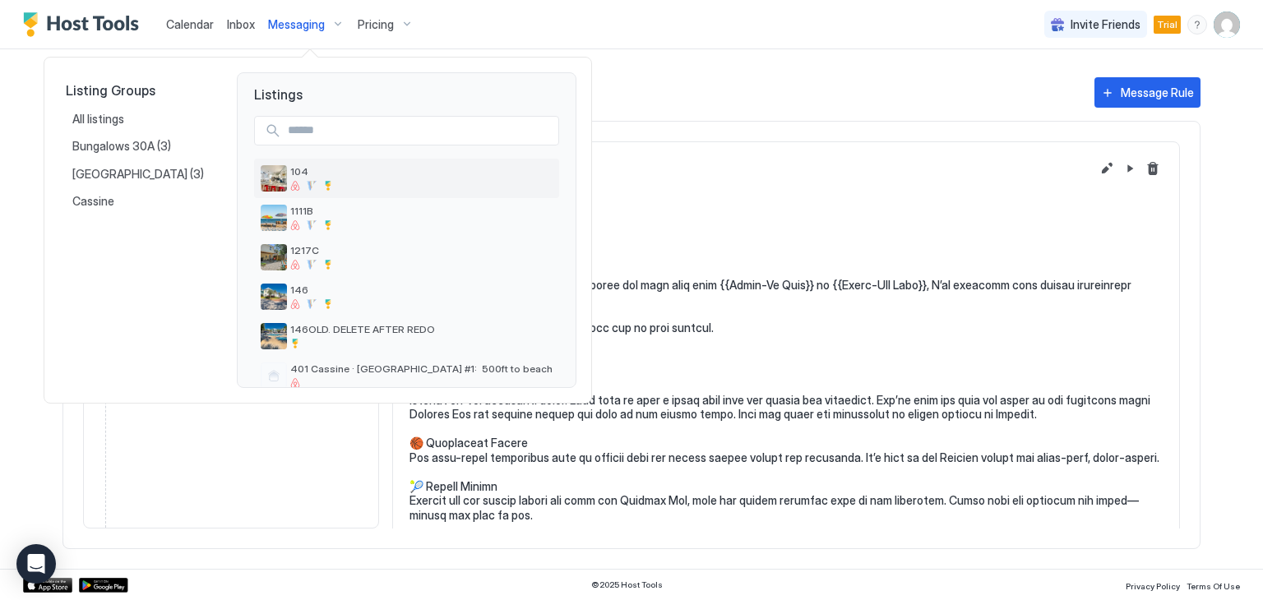
click at [286, 183] on img "listing image" at bounding box center [274, 178] width 26 height 26
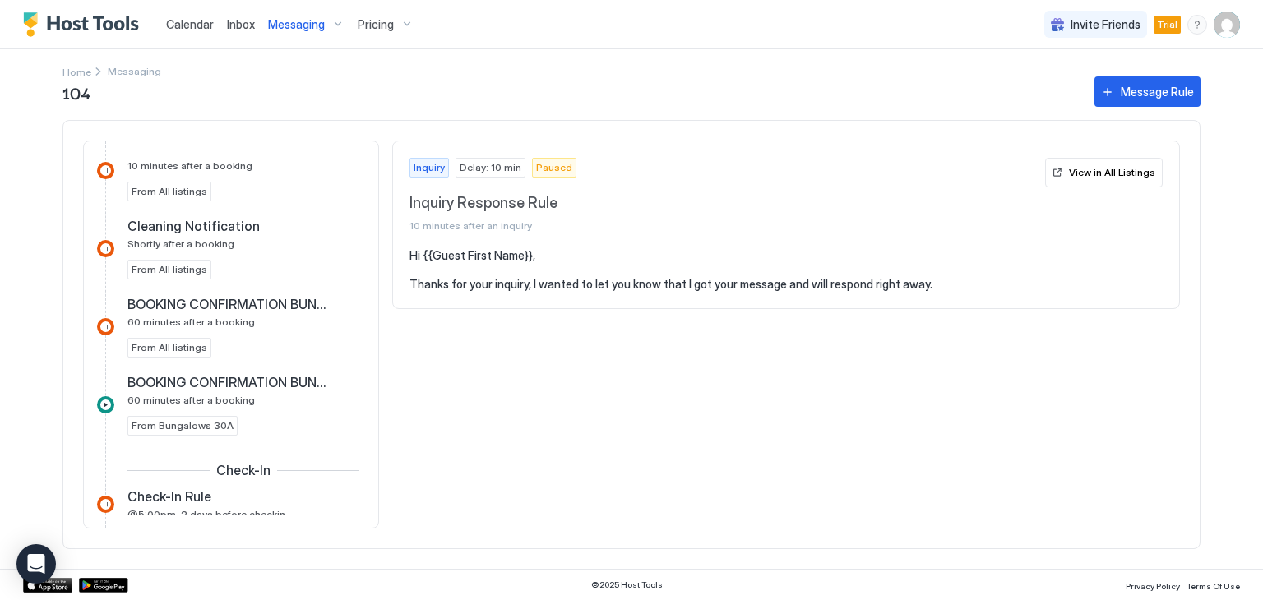
scroll to position [411, 0]
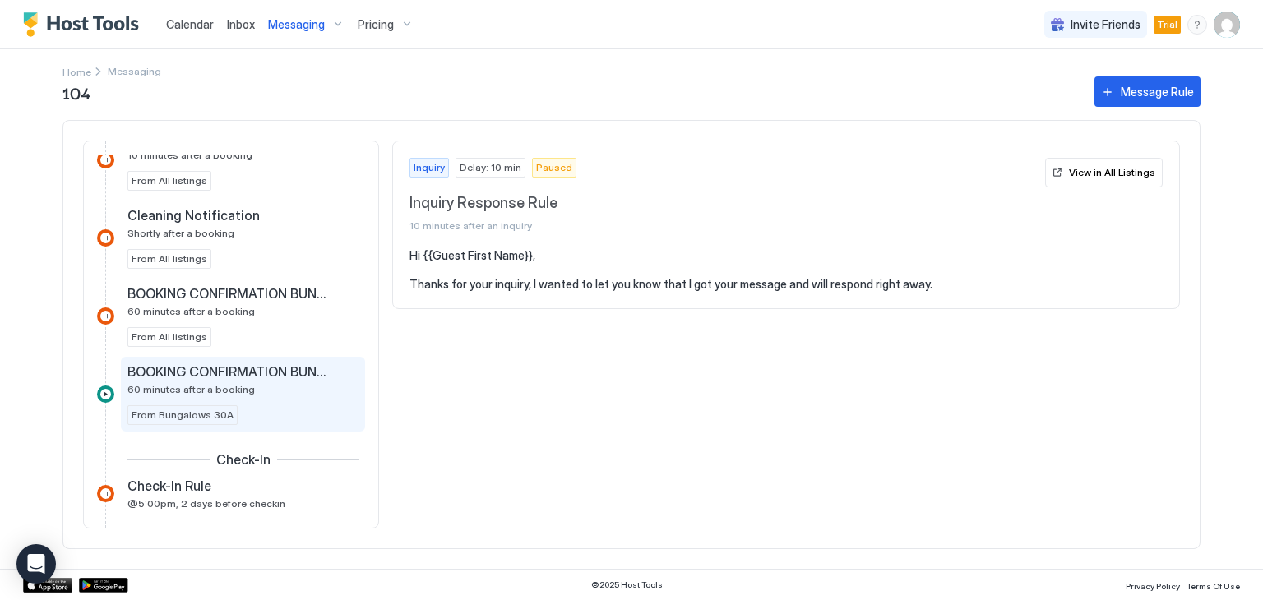
click at [252, 366] on span "BOOKING CONFIRMATION BUNGALOWS" at bounding box center [229, 371] width 205 height 16
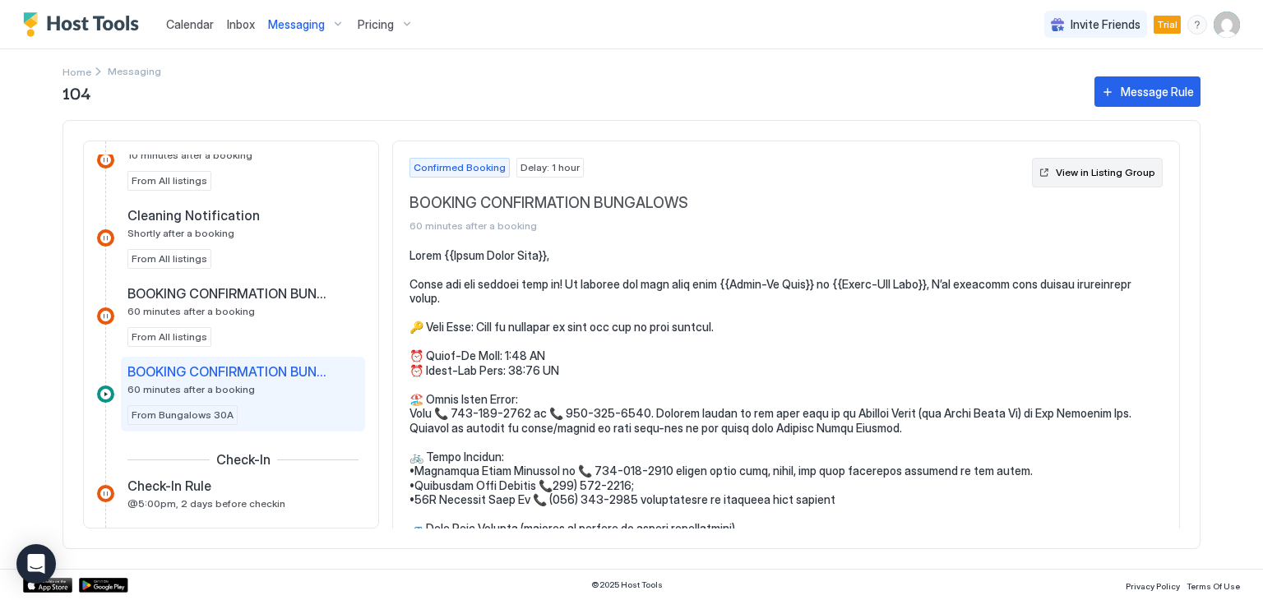
click at [1075, 171] on div "View in Listing Group" at bounding box center [1104, 172] width 99 height 15
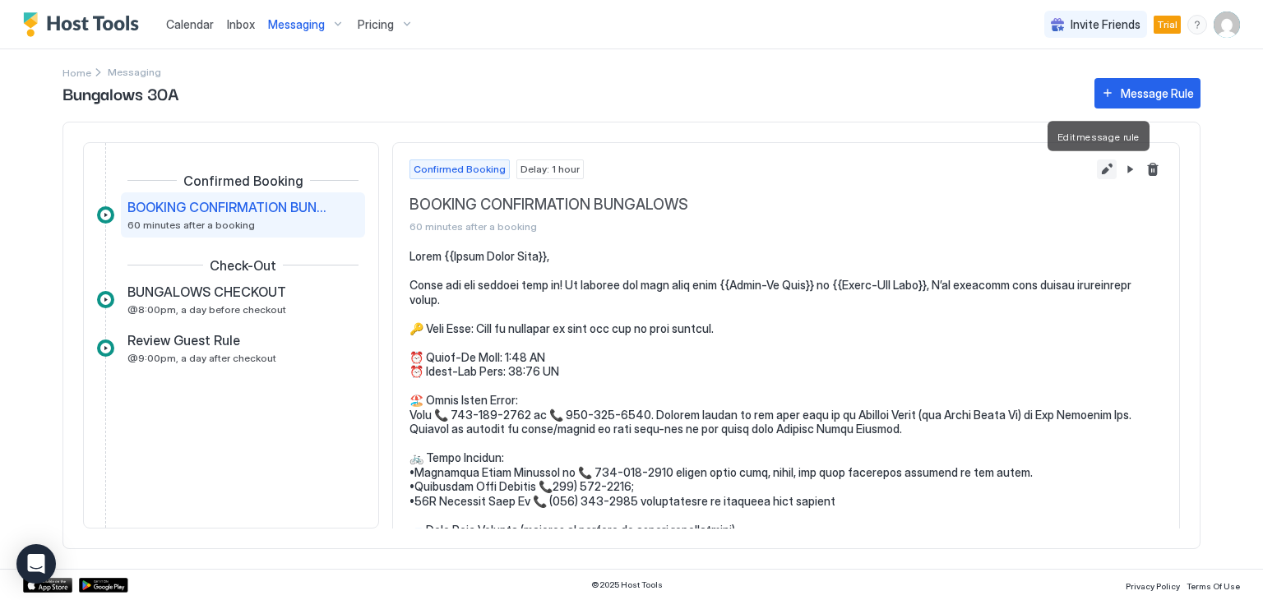
click at [1096, 175] on button "Edit message rule" at bounding box center [1106, 169] width 20 height 20
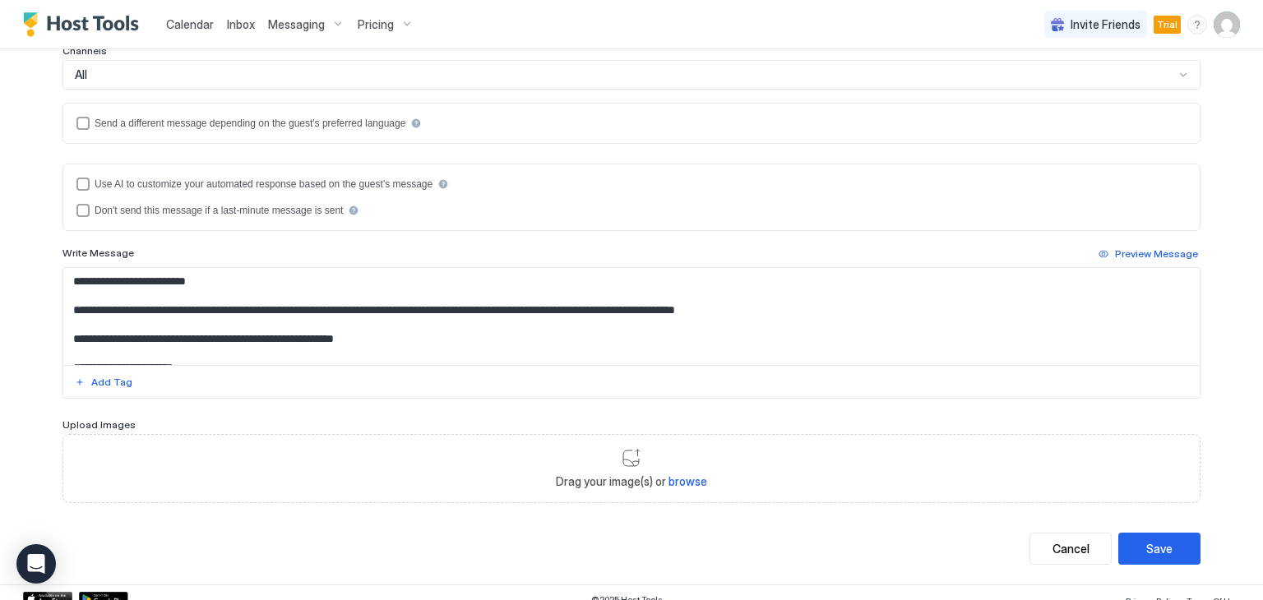
scroll to position [339, 0]
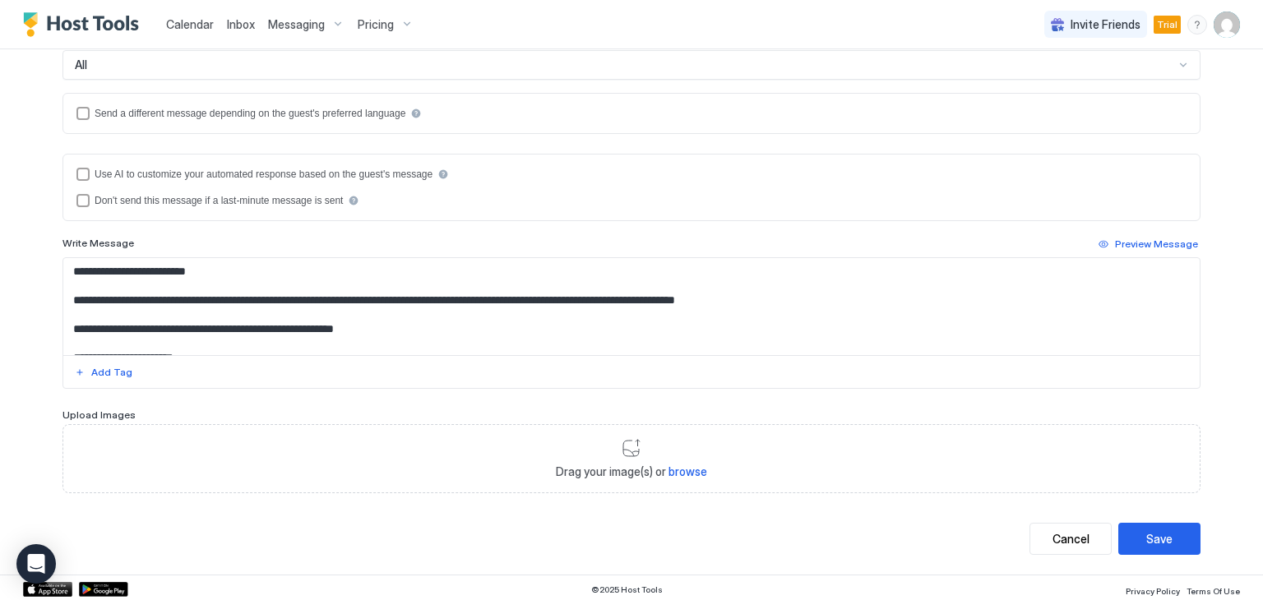
click at [210, 330] on textarea "Input Field" at bounding box center [631, 306] width 1136 height 97
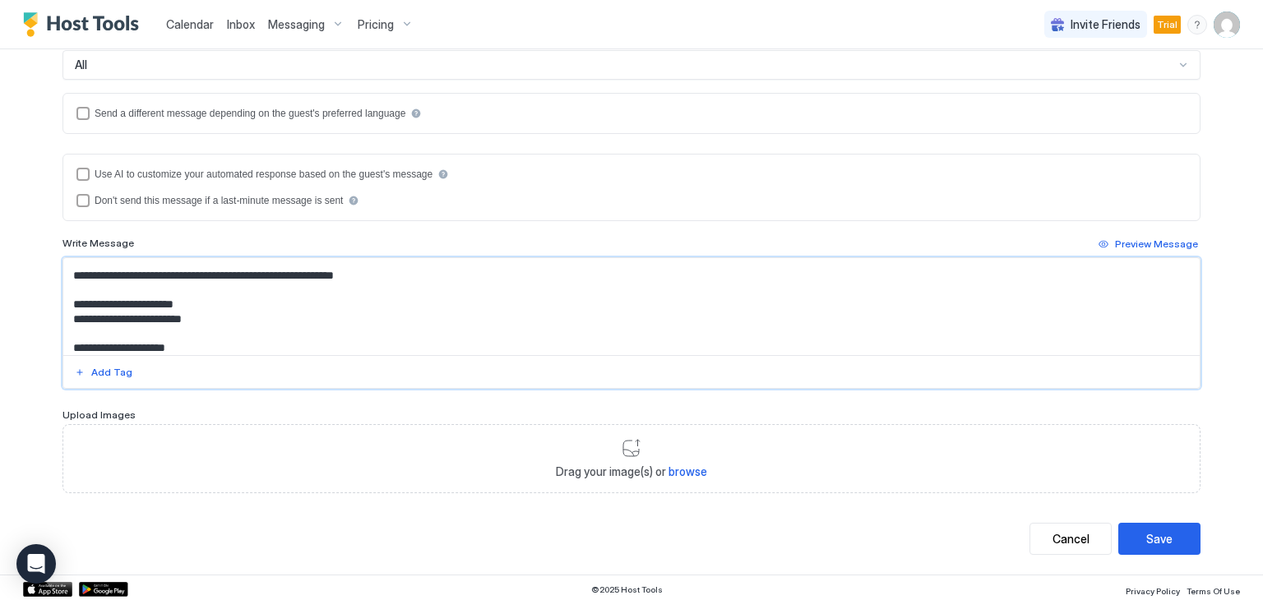
scroll to position [82, 0]
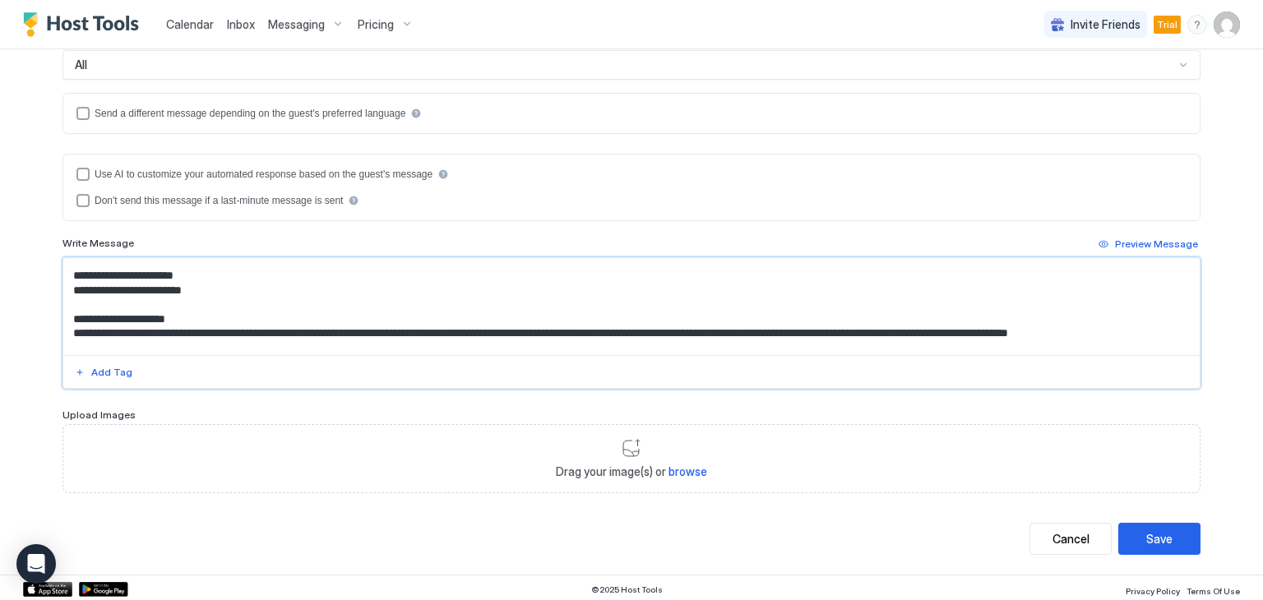
click at [191, 304] on textarea "Input Field" at bounding box center [631, 306] width 1136 height 97
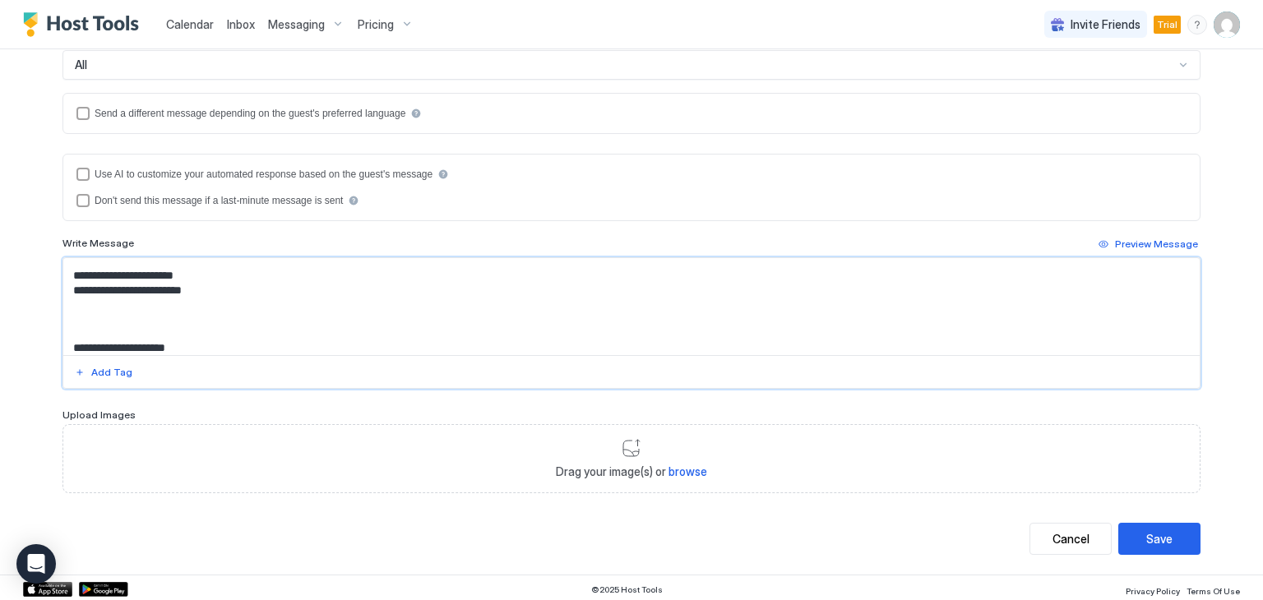
paste textarea "**********"
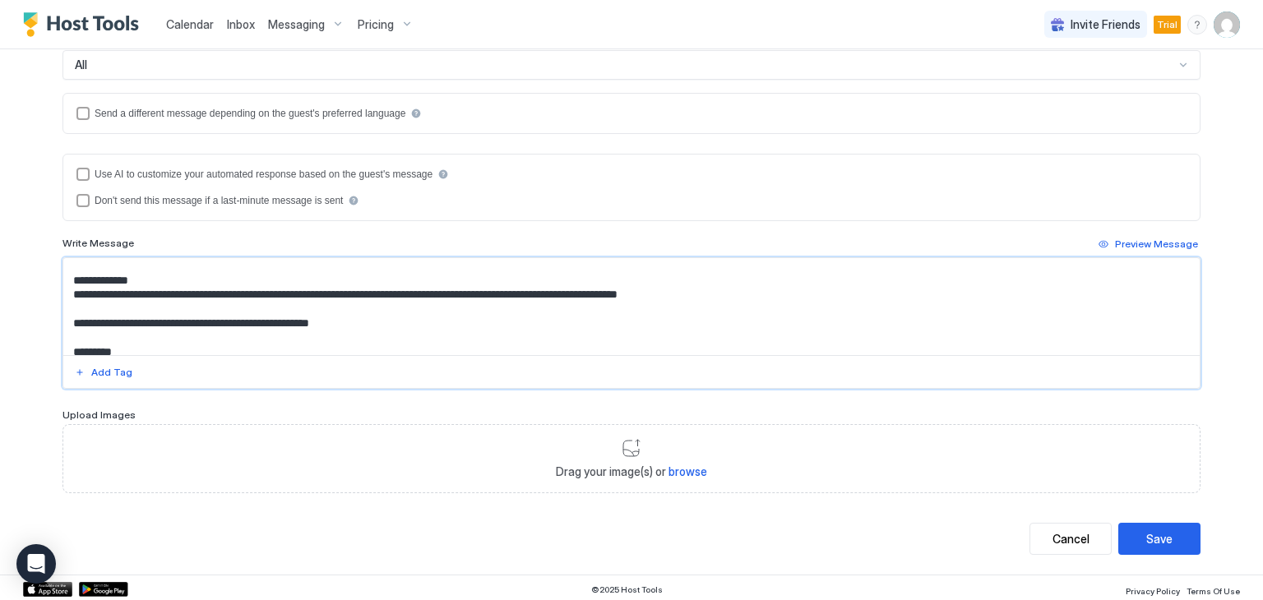
scroll to position [1181, 0]
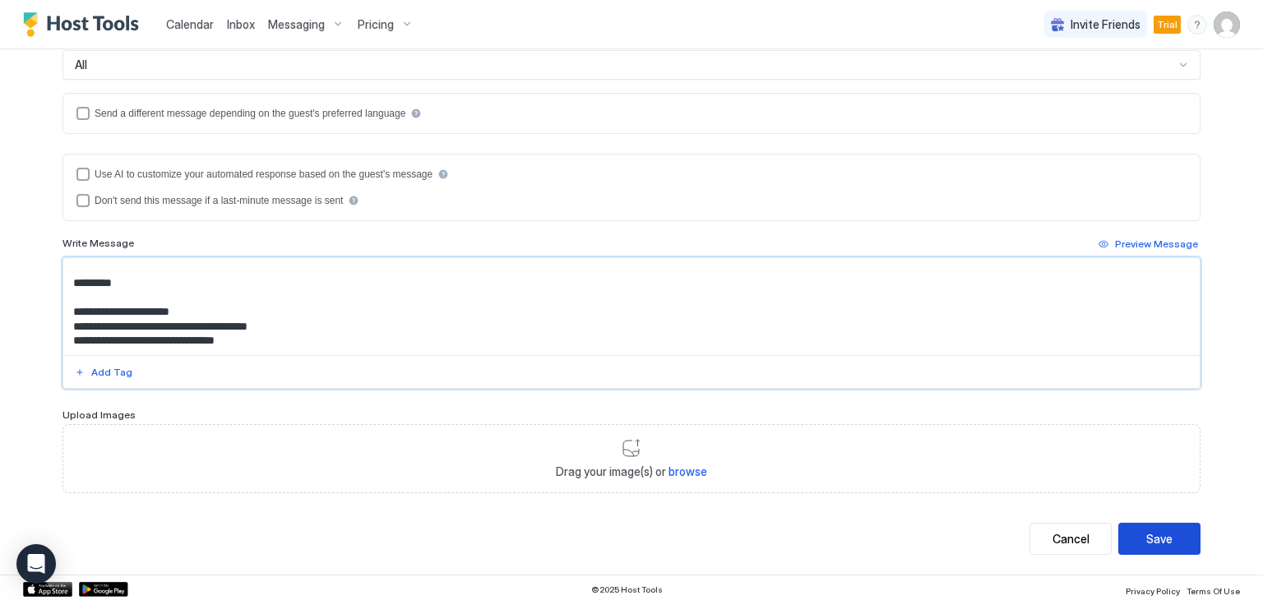
type textarea "**********"
click at [1161, 530] on div "Save" at bounding box center [1159, 538] width 26 height 17
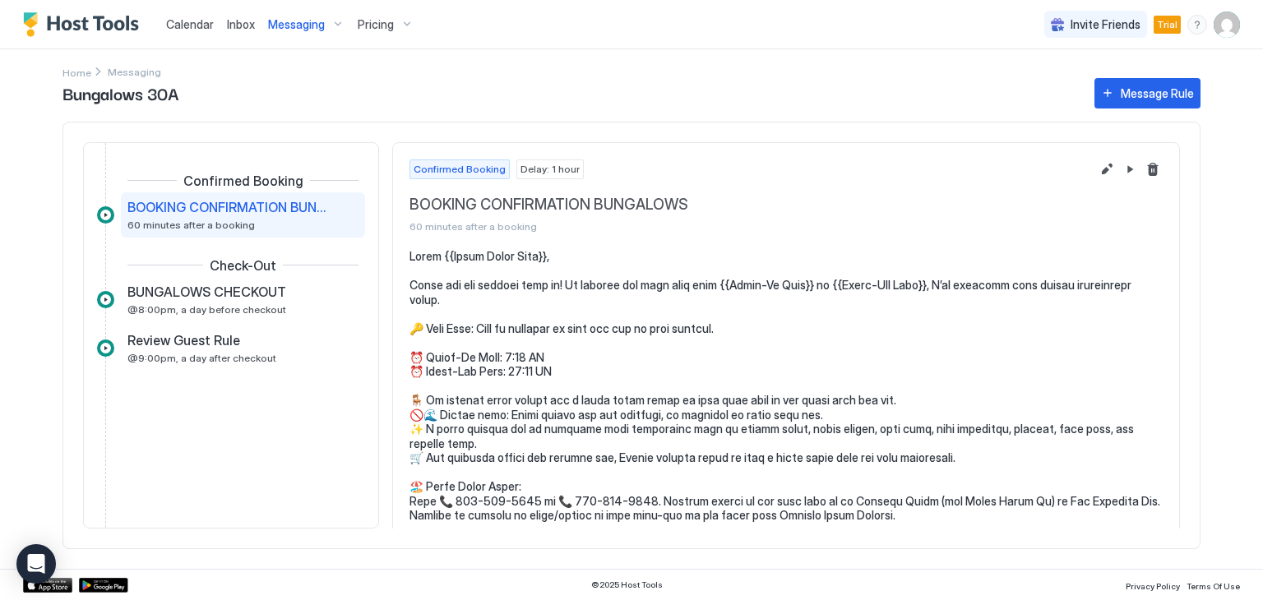
click at [138, 78] on div "Bungalows 30A Message Rule" at bounding box center [631, 93] width 1138 height 30
click at [299, 25] on span "Messaging" at bounding box center [296, 24] width 57 height 15
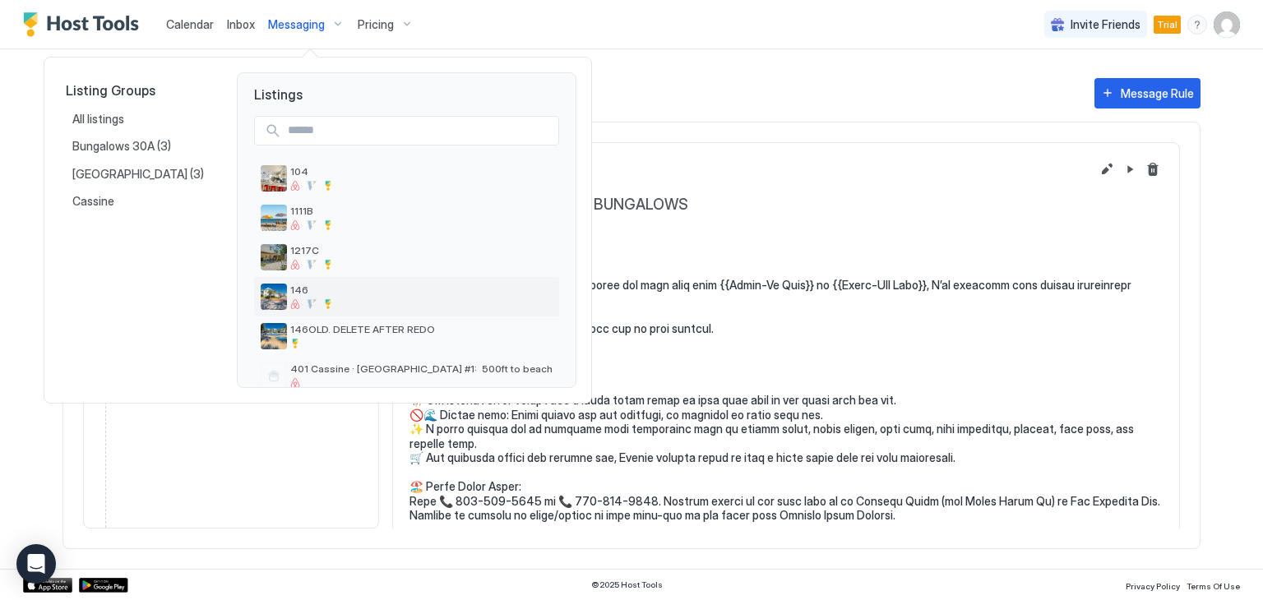
scroll to position [24, 0]
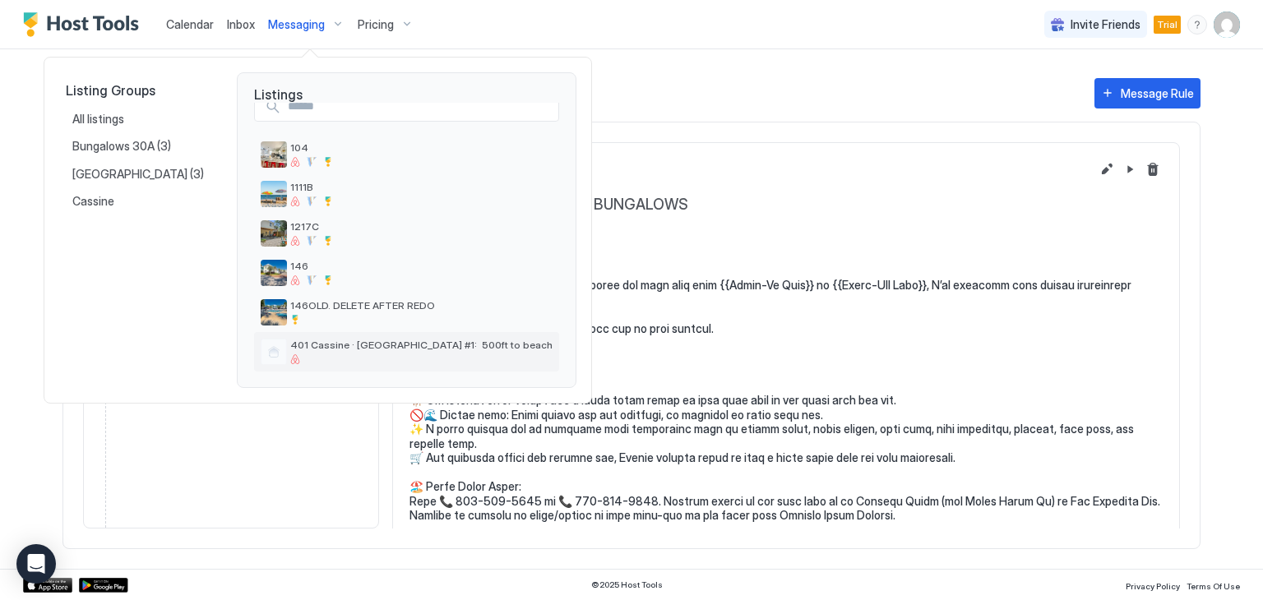
click at [355, 339] on span "401 Cassine · [GEOGRAPHIC_DATA] #1: 500ft to beach" at bounding box center [421, 345] width 262 height 12
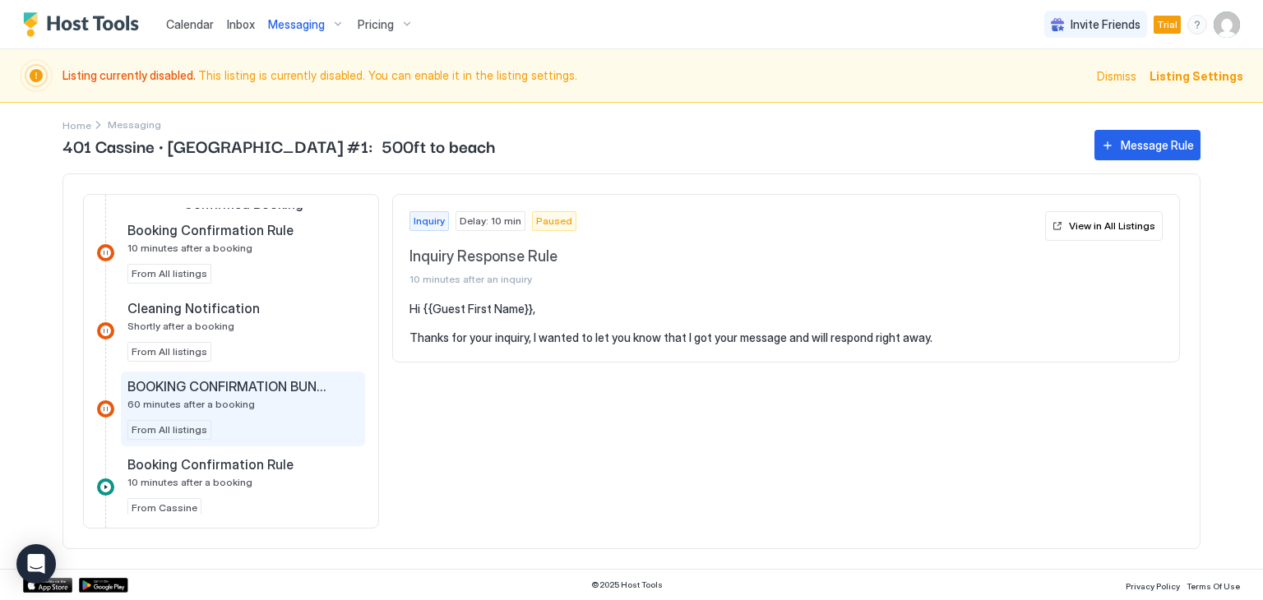
scroll to position [411, 0]
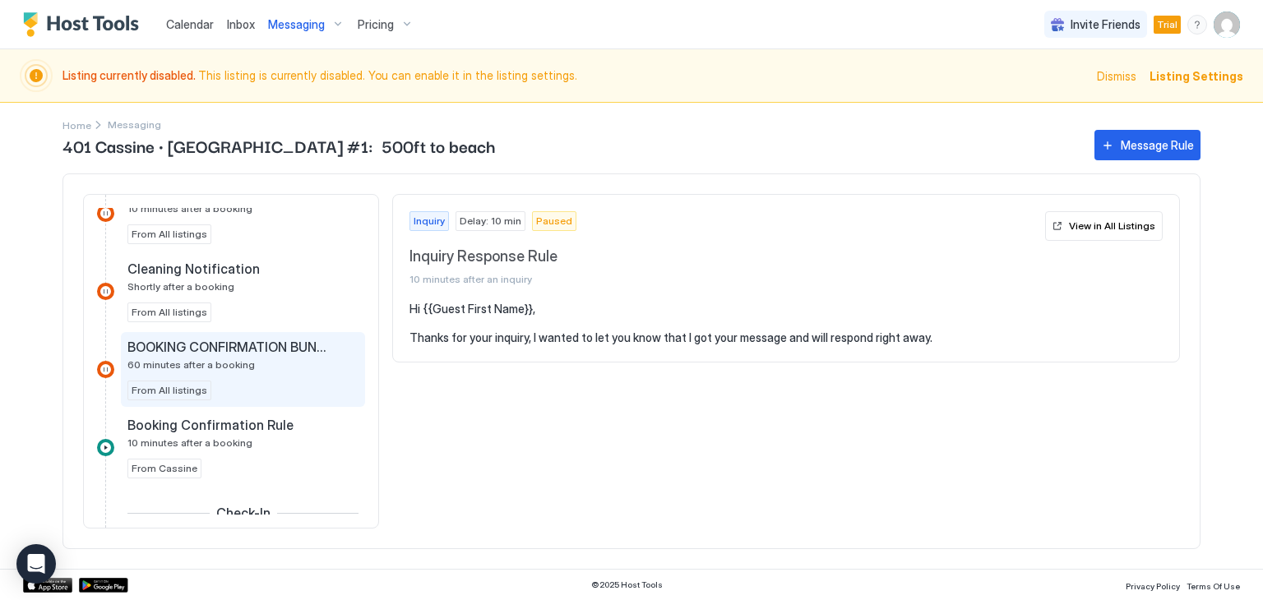
click at [227, 339] on span "BOOKING CONFIRMATION BUNGALOWS" at bounding box center [229, 347] width 205 height 16
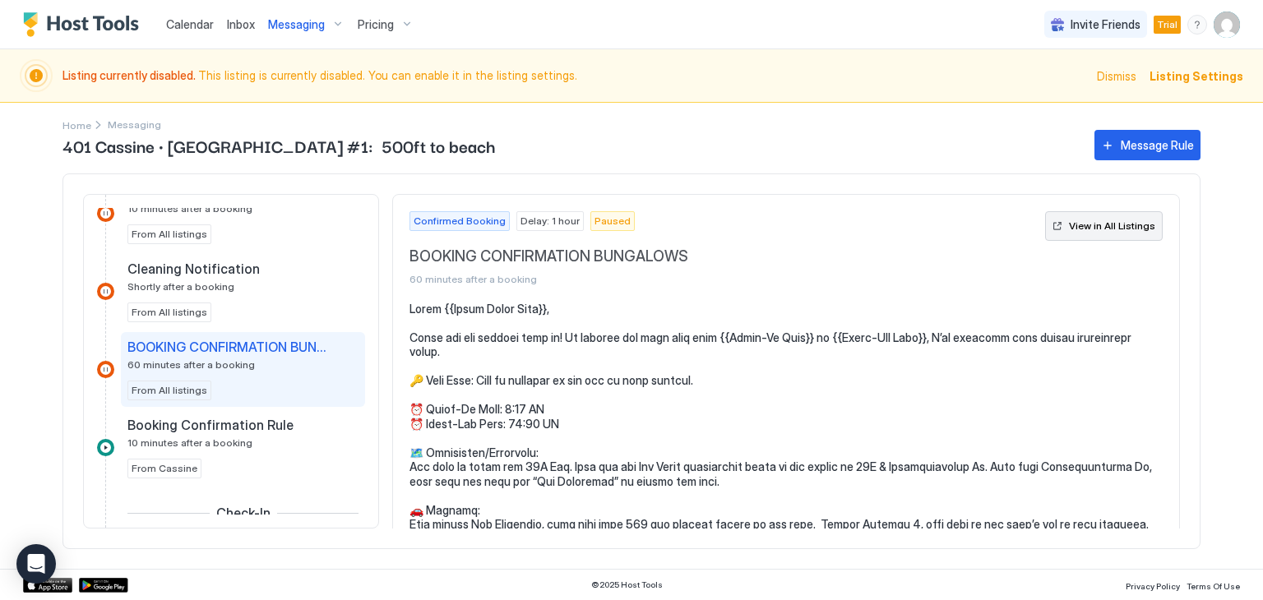
click at [1111, 223] on div "View in All Listings" at bounding box center [1112, 226] width 86 height 15
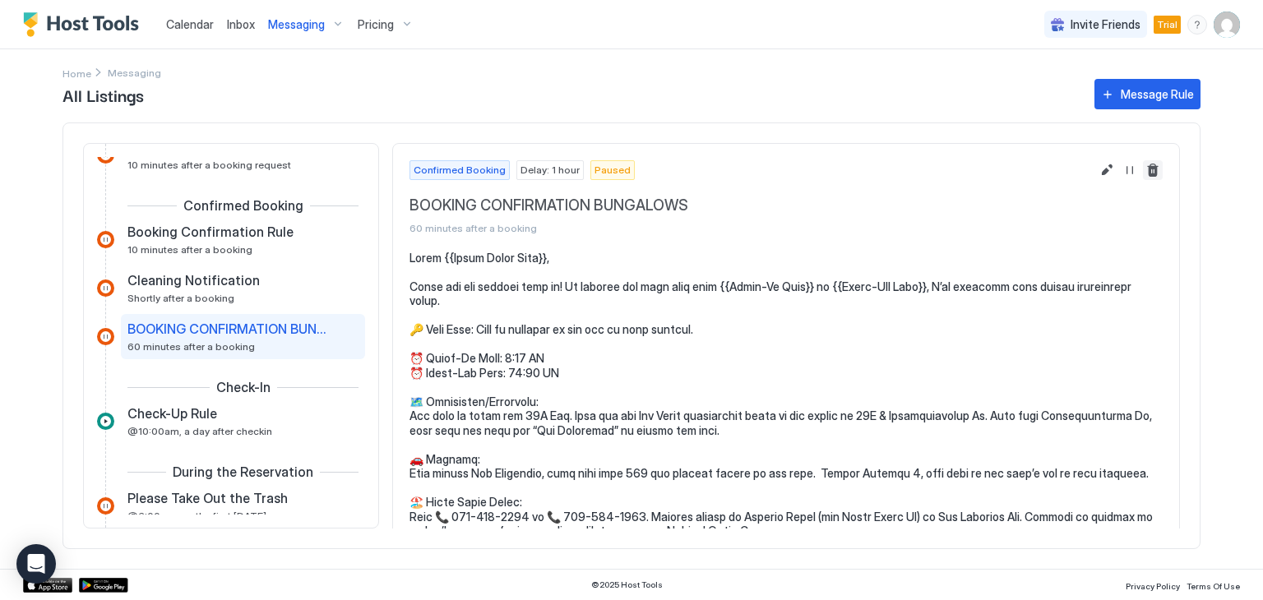
click at [1143, 171] on button "Delete message rule" at bounding box center [1153, 170] width 20 height 20
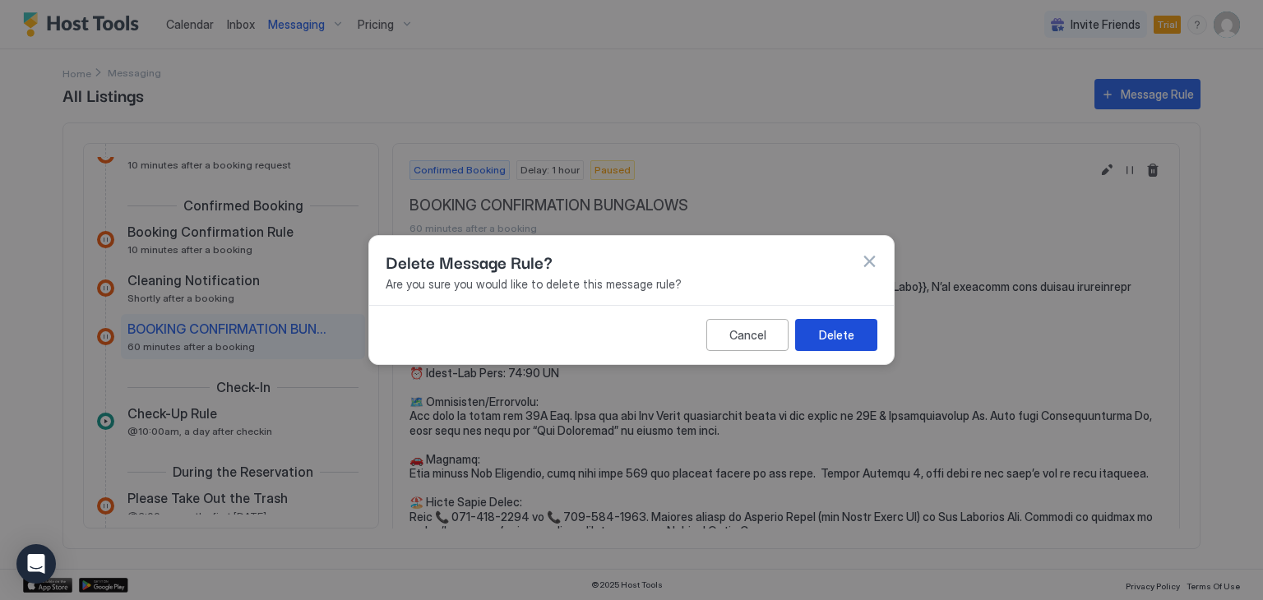
click at [833, 330] on div "Delete" at bounding box center [836, 334] width 35 height 17
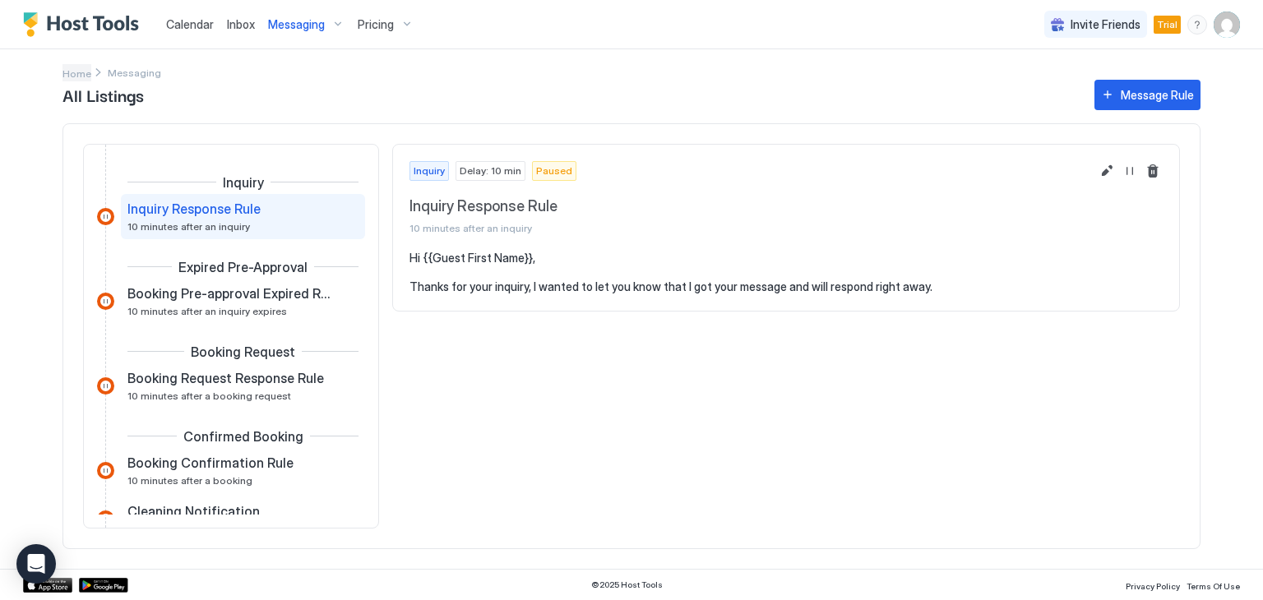
click at [79, 73] on span "Home" at bounding box center [76, 73] width 29 height 12
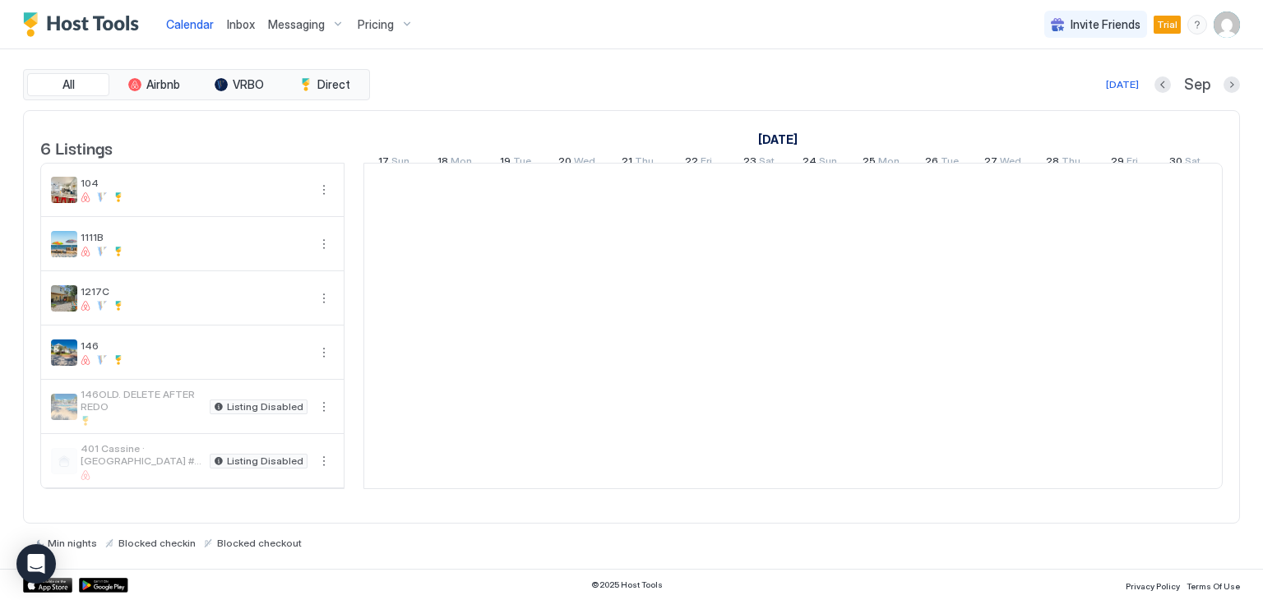
scroll to position [0, 913]
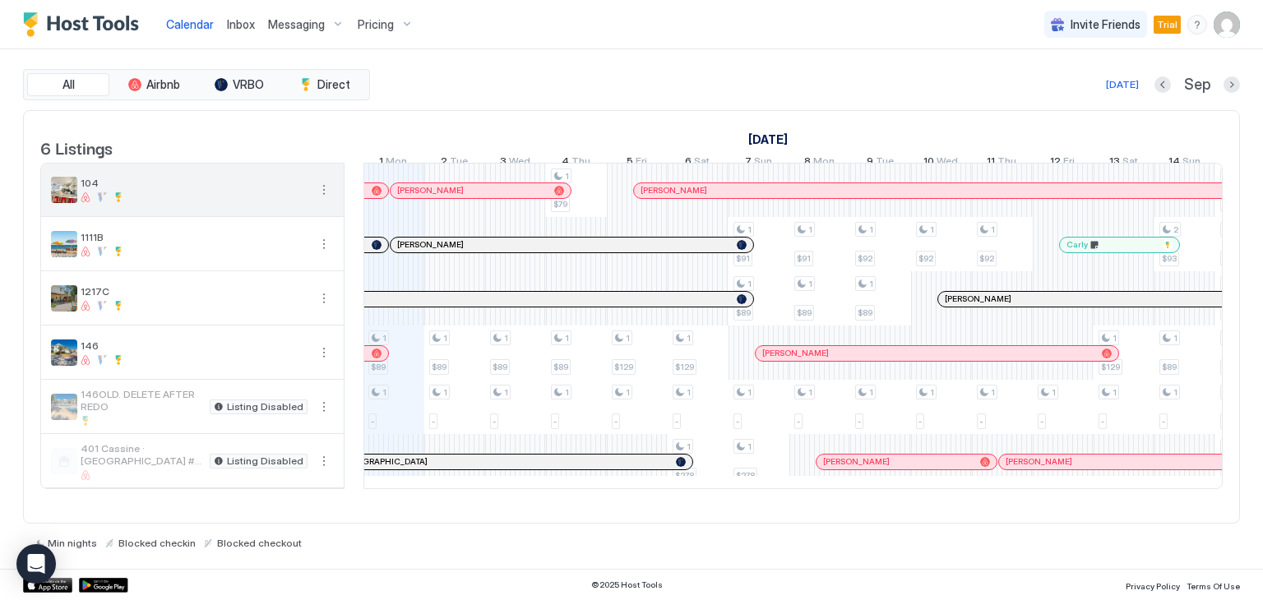
click at [84, 189] on span "104" at bounding box center [194, 183] width 227 height 12
click at [323, 200] on button "More options" at bounding box center [324, 190] width 20 height 20
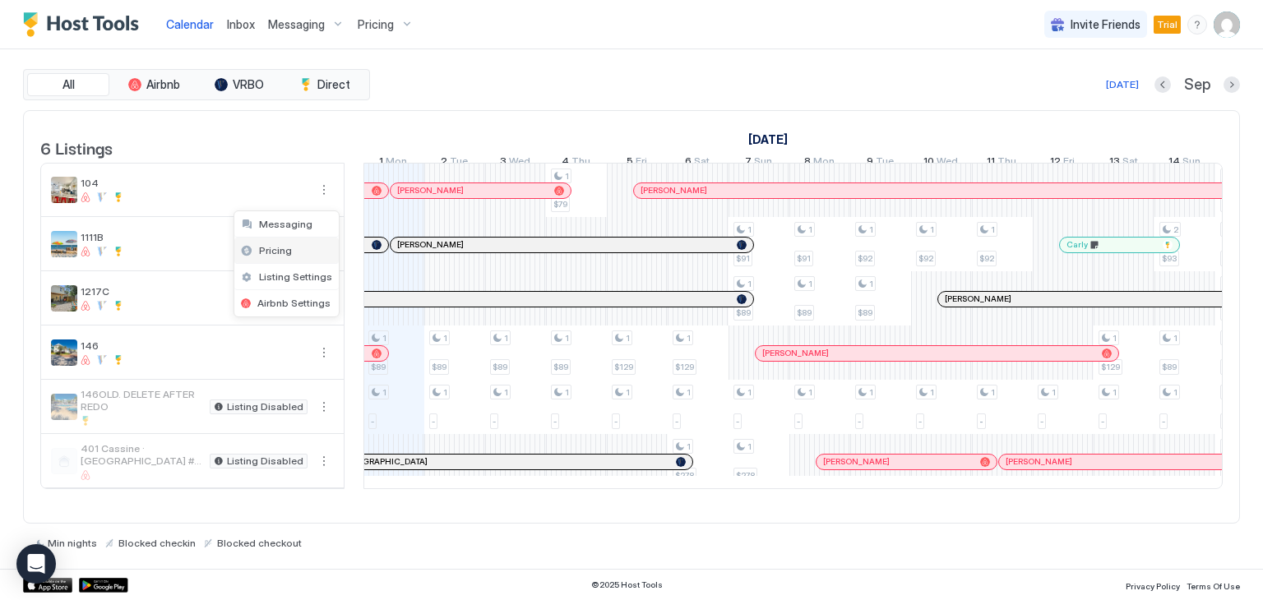
click at [273, 247] on span "Pricing" at bounding box center [275, 250] width 33 height 12
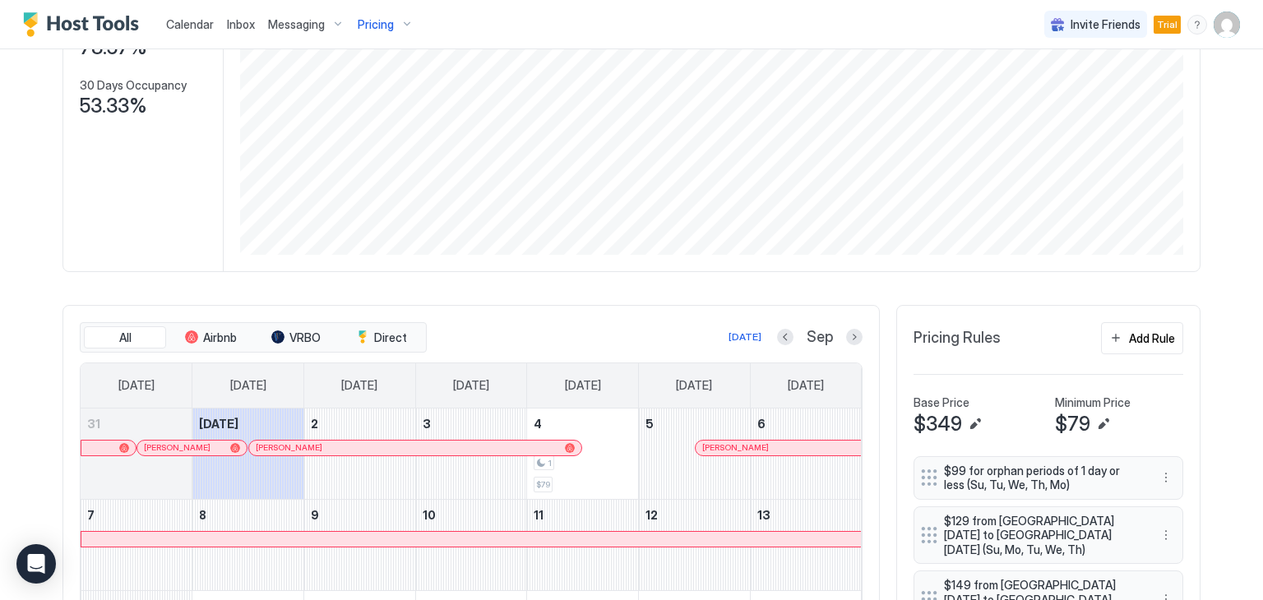
scroll to position [329, 0]
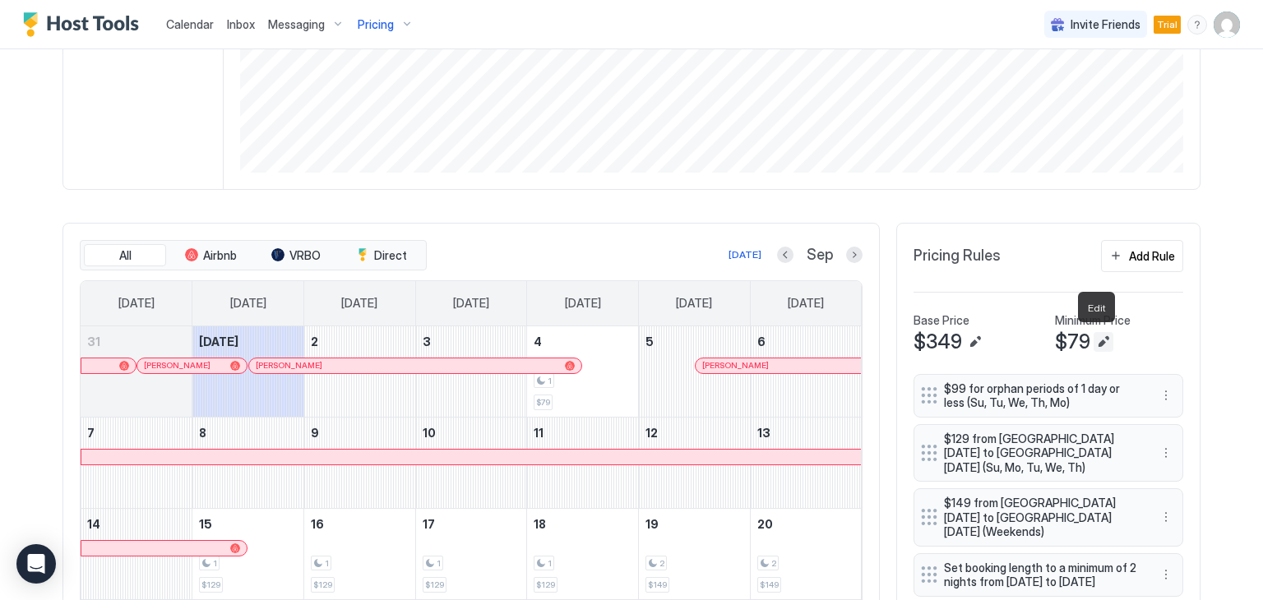
click at [1093, 339] on button "Edit" at bounding box center [1103, 342] width 20 height 20
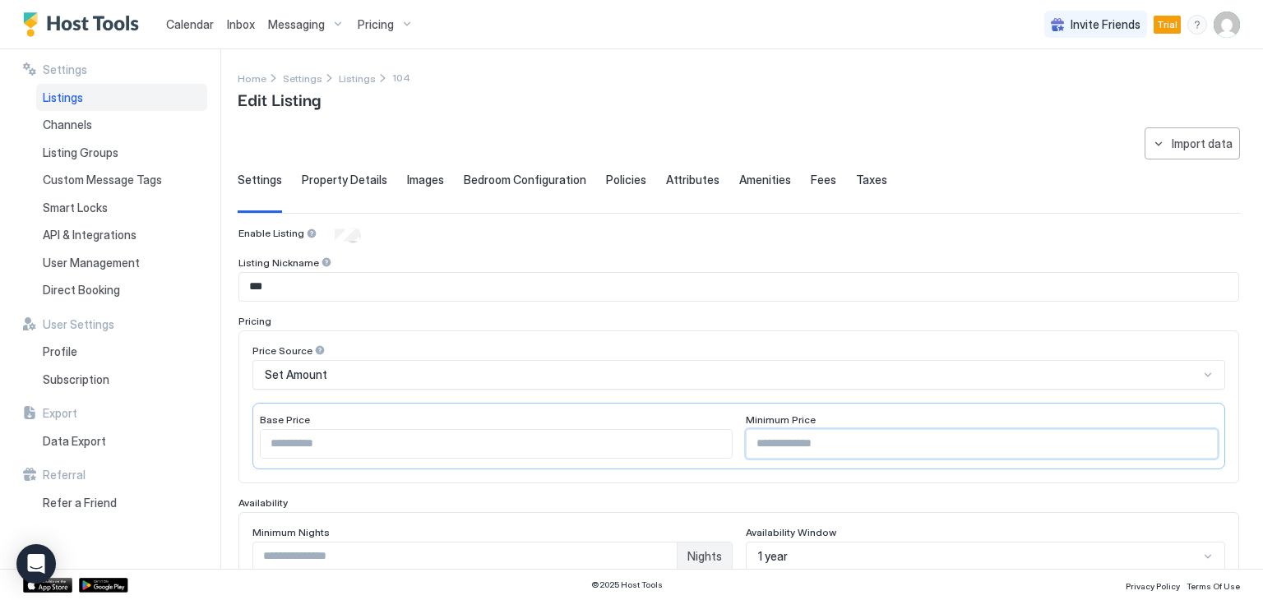
click at [750, 441] on input "**" at bounding box center [981, 444] width 471 height 28
click at [756, 443] on input "**" at bounding box center [981, 444] width 471 height 28
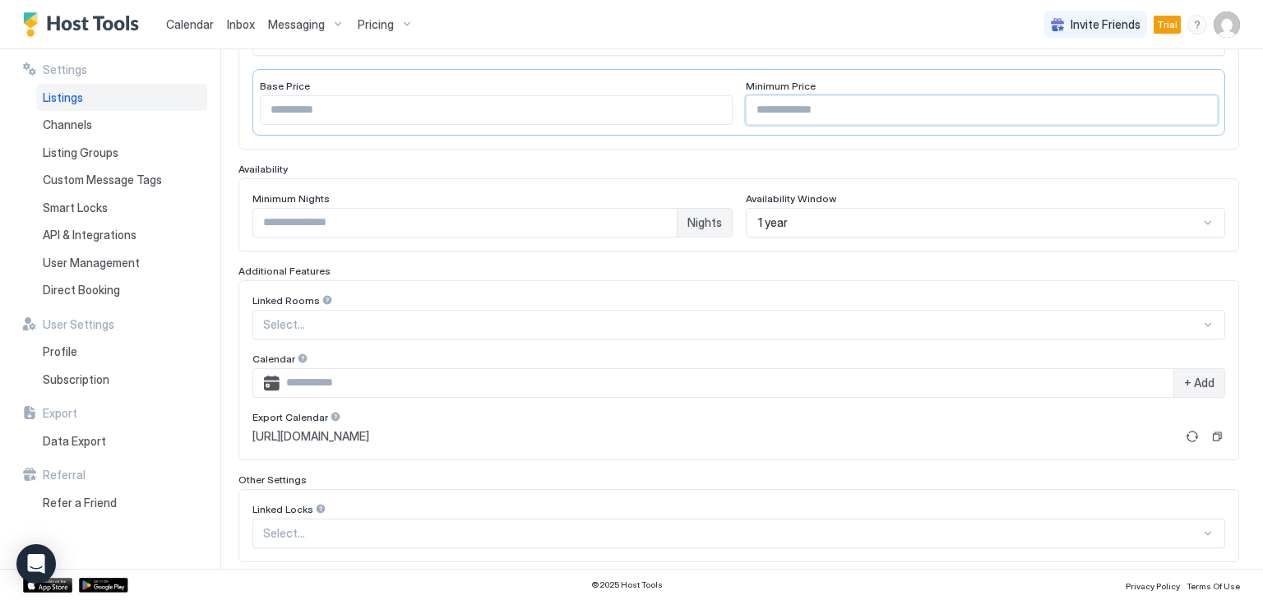
scroll to position [169, 0]
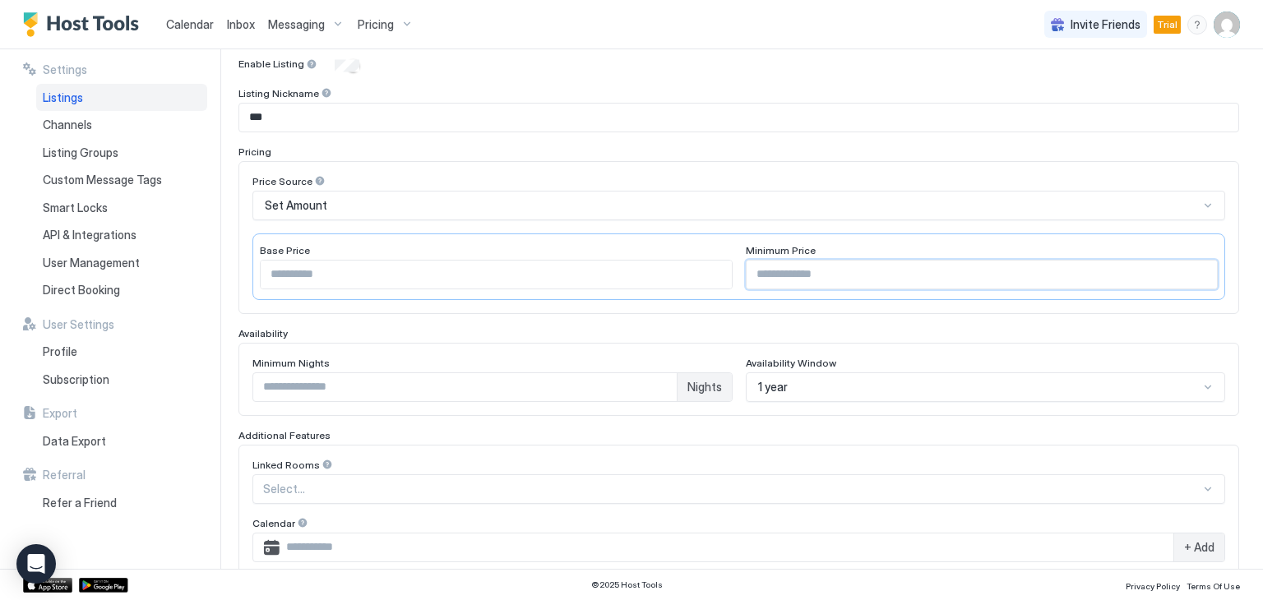
click at [767, 262] on input "**" at bounding box center [981, 275] width 471 height 28
click at [766, 265] on input "**" at bounding box center [981, 275] width 471 height 28
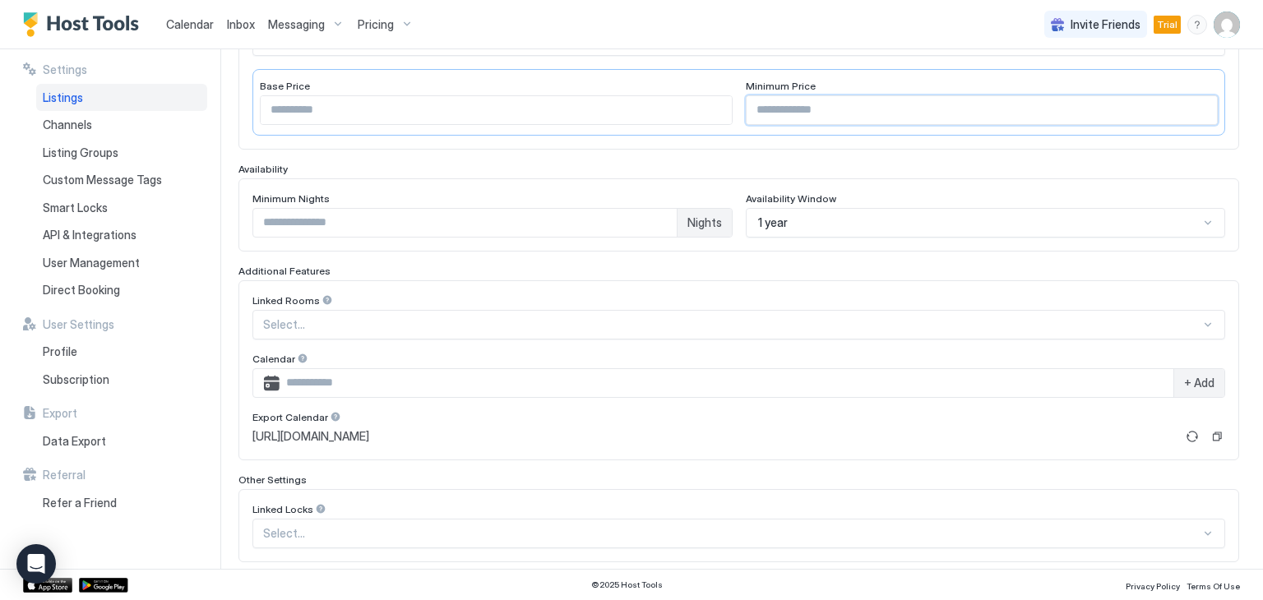
scroll to position [416, 0]
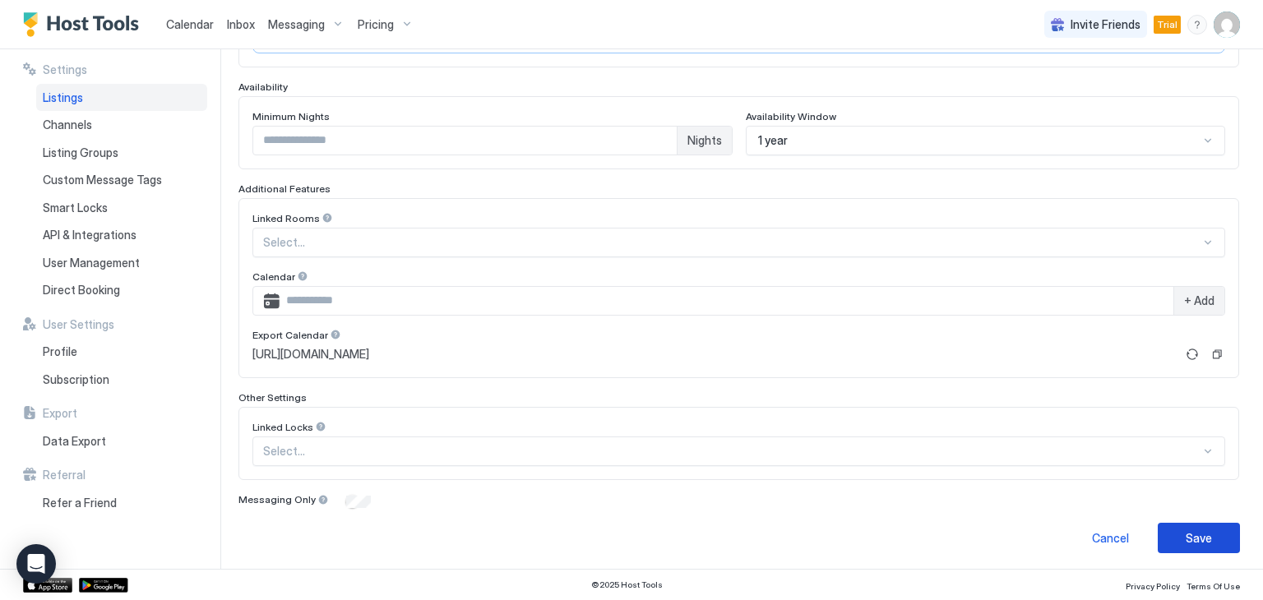
type input "**"
click at [1185, 536] on div "Save" at bounding box center [1198, 537] width 26 height 17
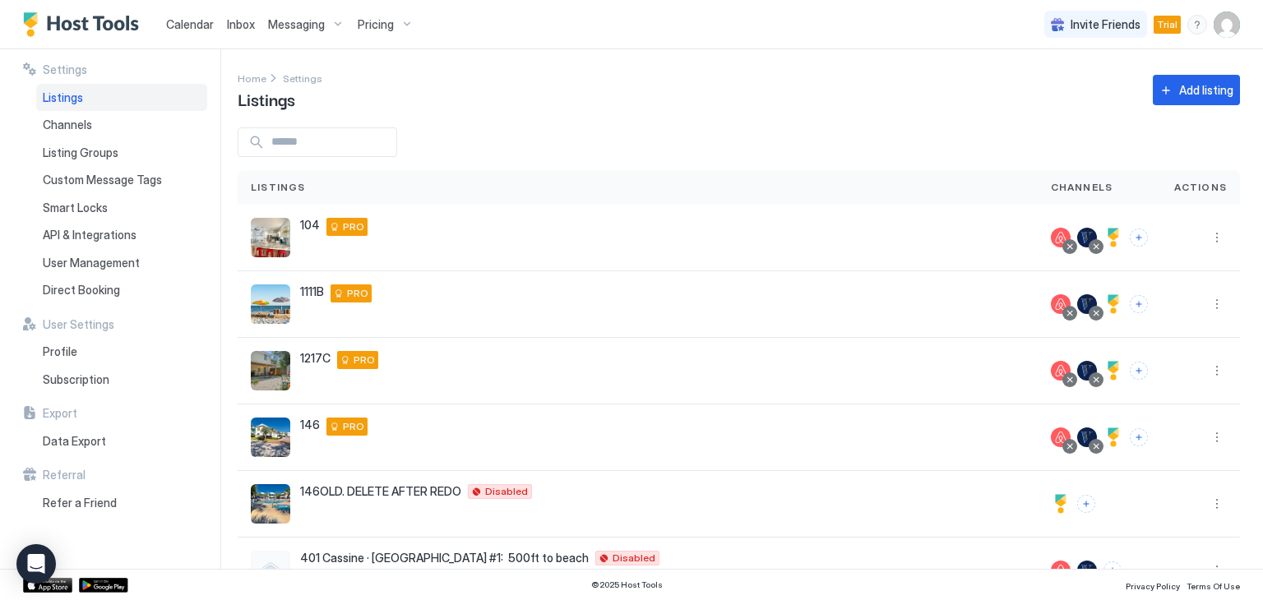
click at [67, 99] on span "Listings" at bounding box center [63, 97] width 40 height 15
click at [229, 23] on span "Inbox" at bounding box center [241, 24] width 28 height 14
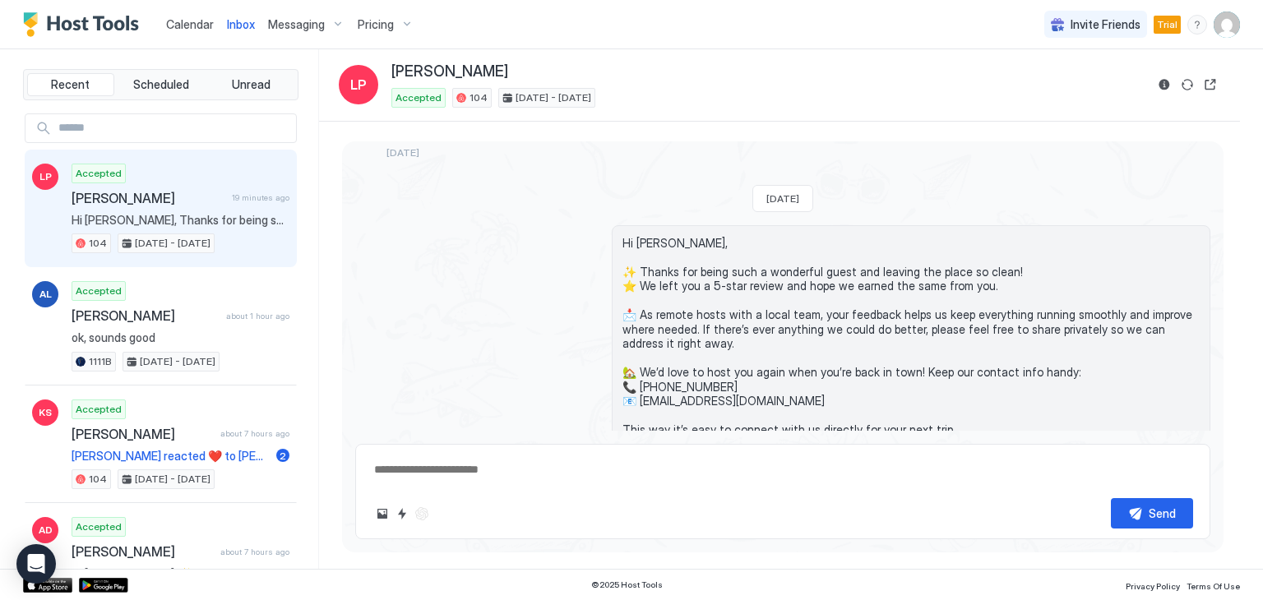
scroll to position [2466, 0]
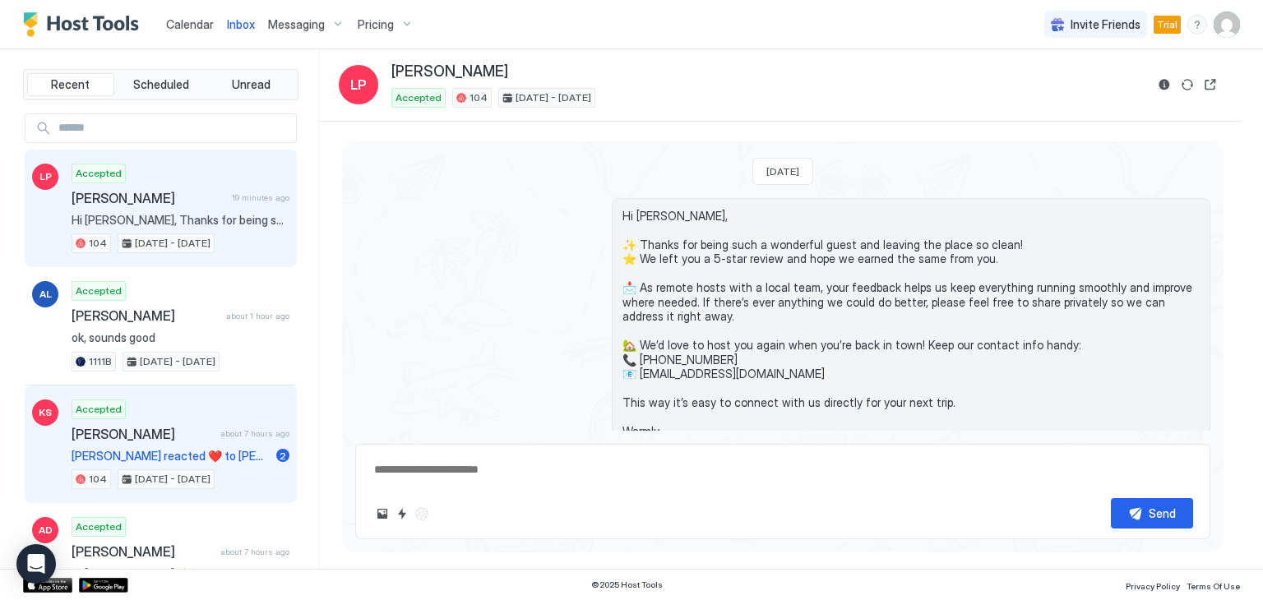
click at [215, 451] on span "[PERSON_NAME] reacted ❤️ to [PERSON_NAME] message "We are here. Everything look…" at bounding box center [171, 456] width 198 height 15
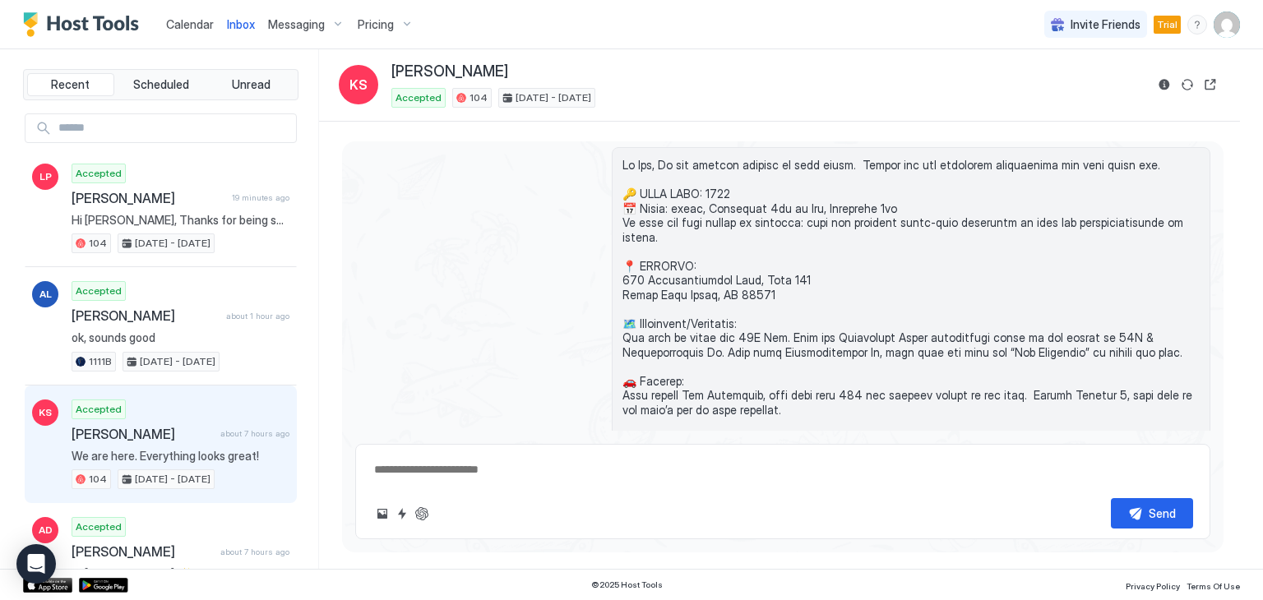
scroll to position [480, 0]
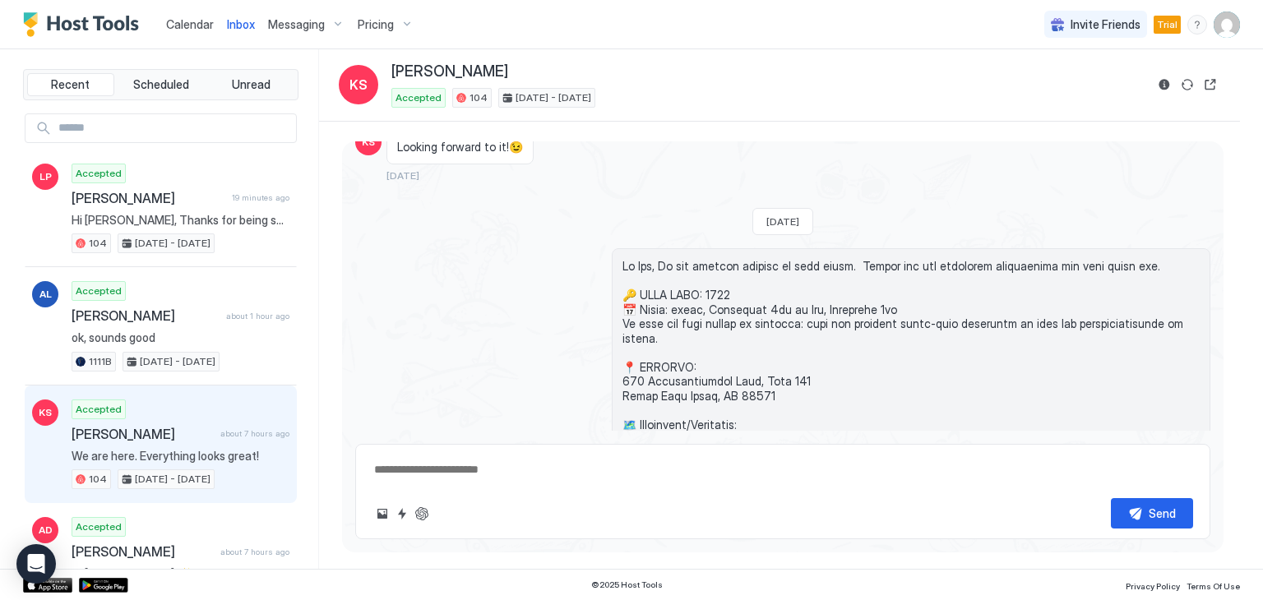
click at [284, 19] on span "Messaging" at bounding box center [296, 24] width 57 height 15
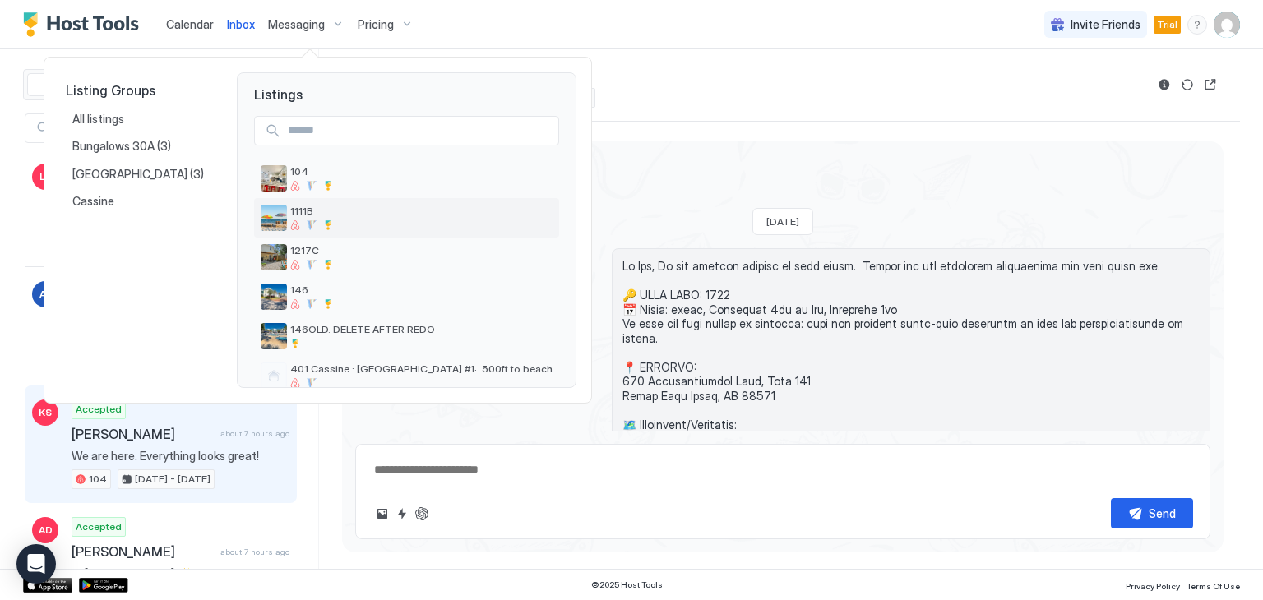
scroll to position [24, 0]
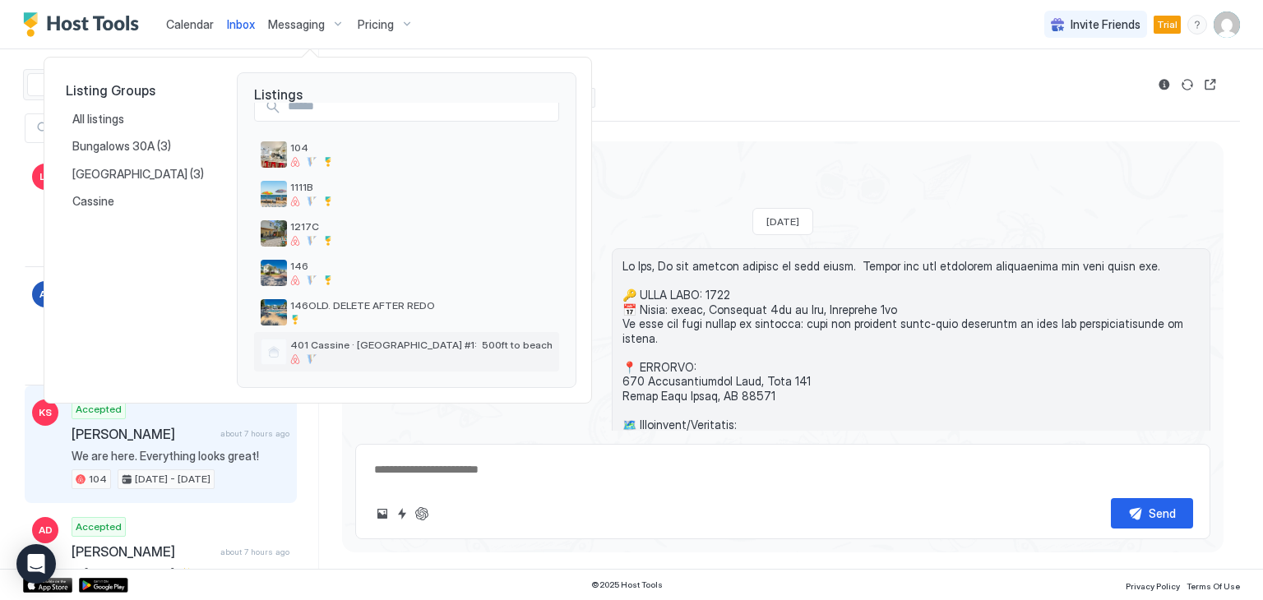
click at [392, 344] on span "401 Cassine · [GEOGRAPHIC_DATA] #1: 500ft to beach" at bounding box center [421, 345] width 262 height 12
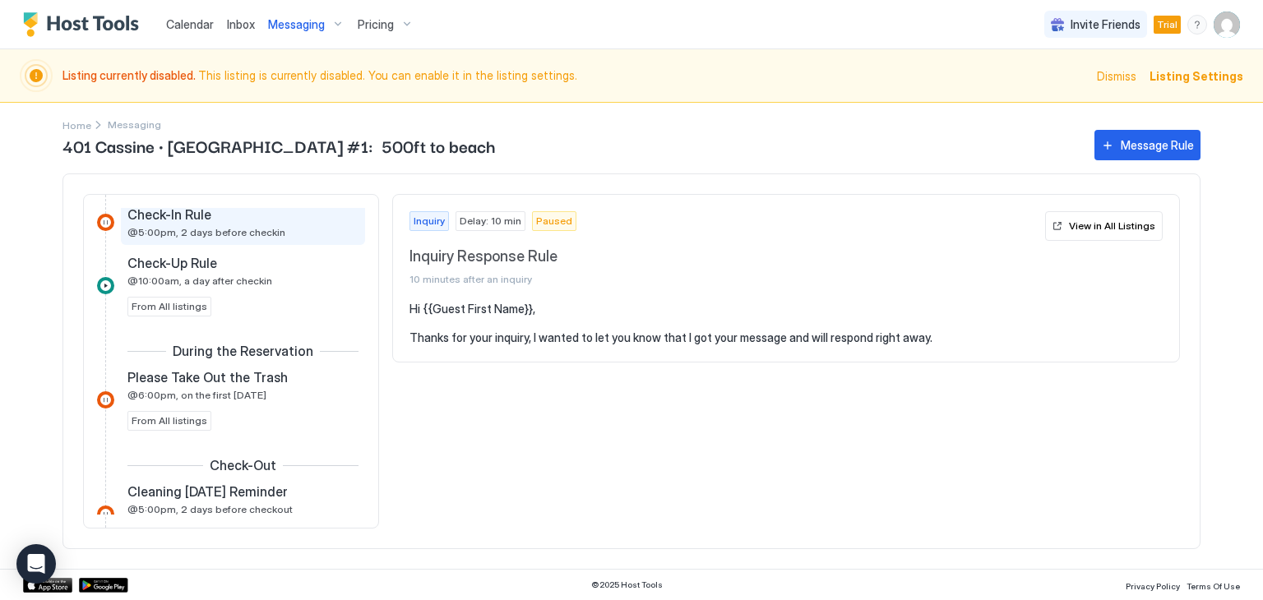
scroll to position [493, 0]
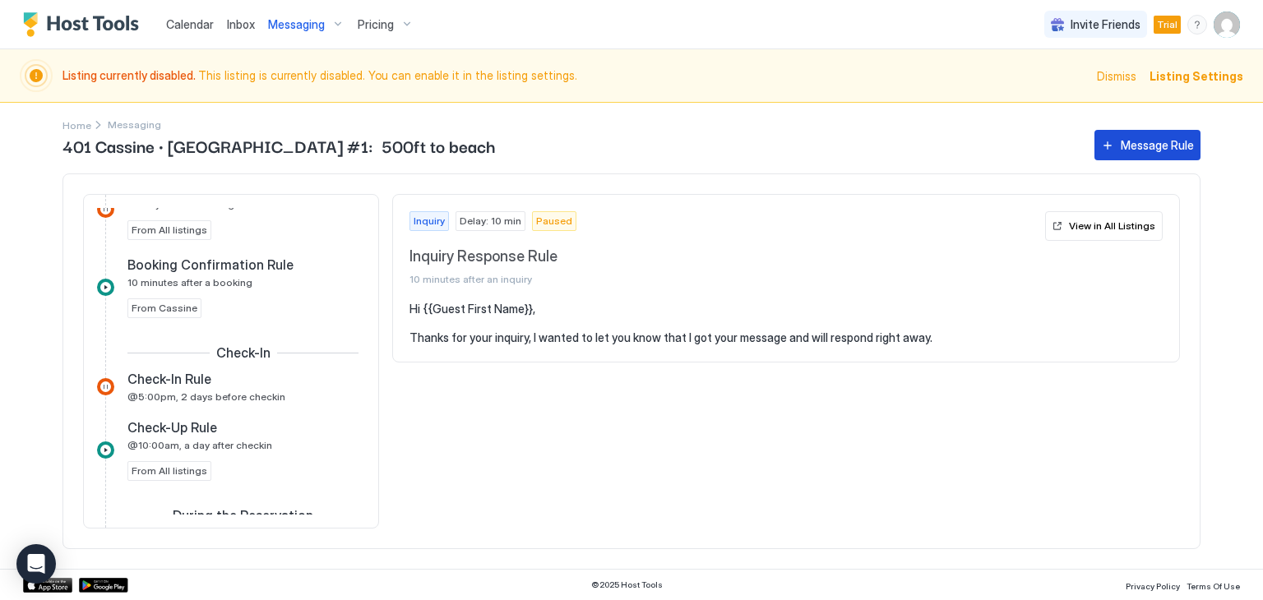
click at [1117, 149] on button "Message Rule" at bounding box center [1147, 145] width 106 height 30
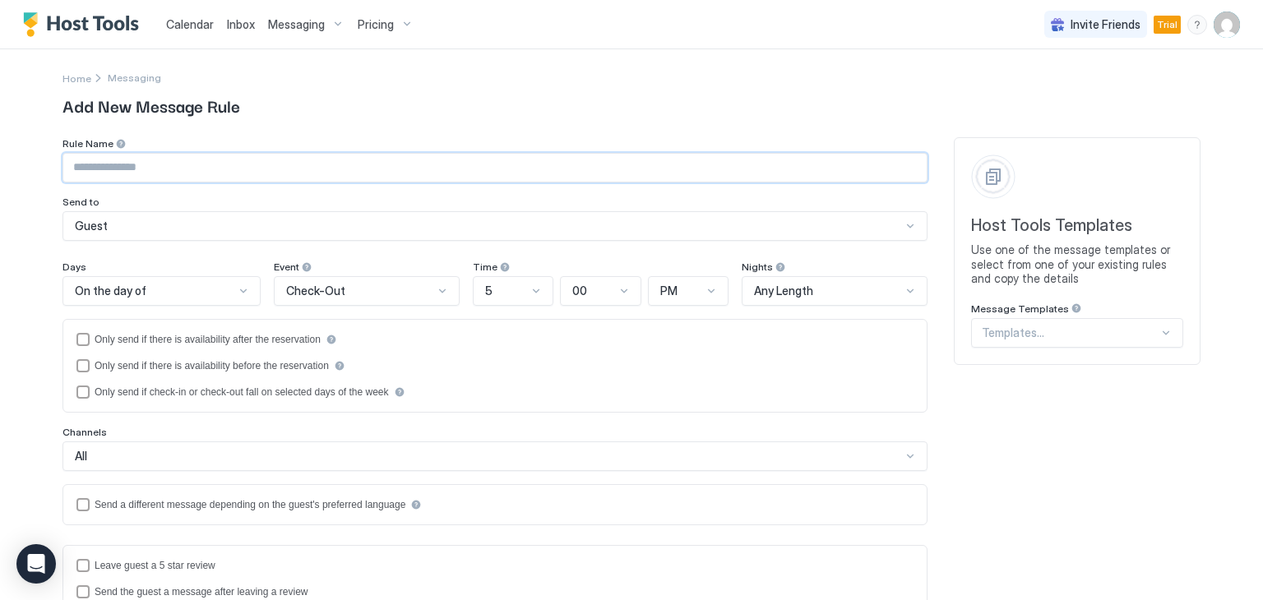
click at [132, 172] on input "Input Field" at bounding box center [494, 168] width 863 height 28
type input "**********"
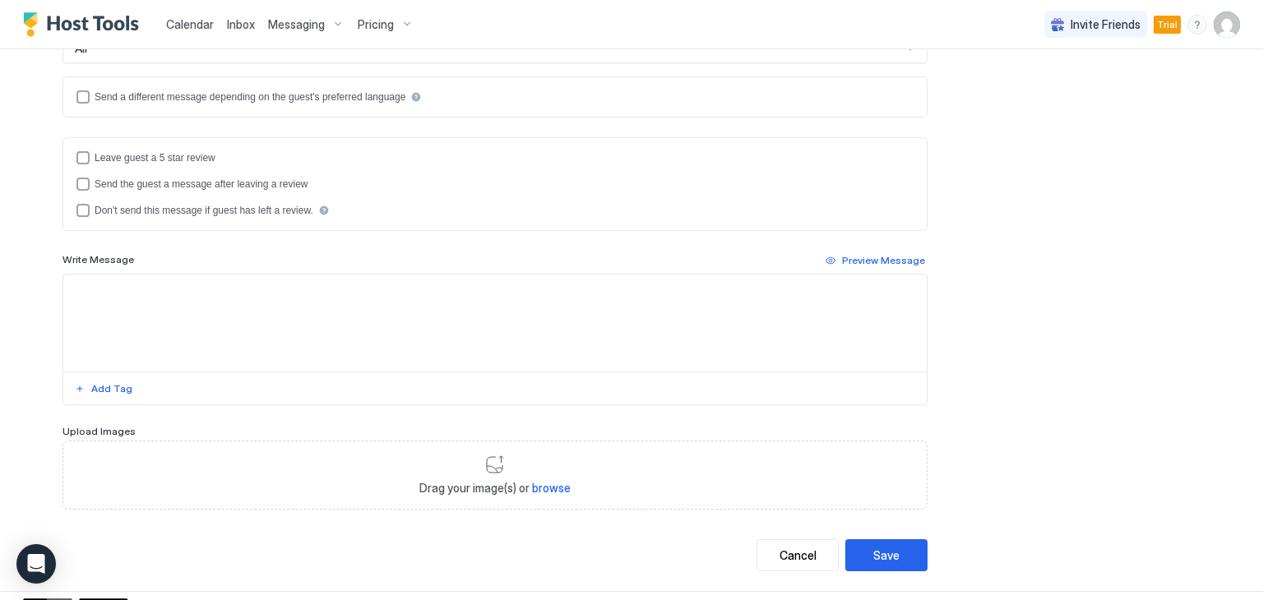
scroll to position [411, 0]
click at [120, 263] on div "Write Message Preview Message" at bounding box center [494, 257] width 865 height 20
click at [123, 249] on div "Write Message Preview Message" at bounding box center [494, 257] width 865 height 20
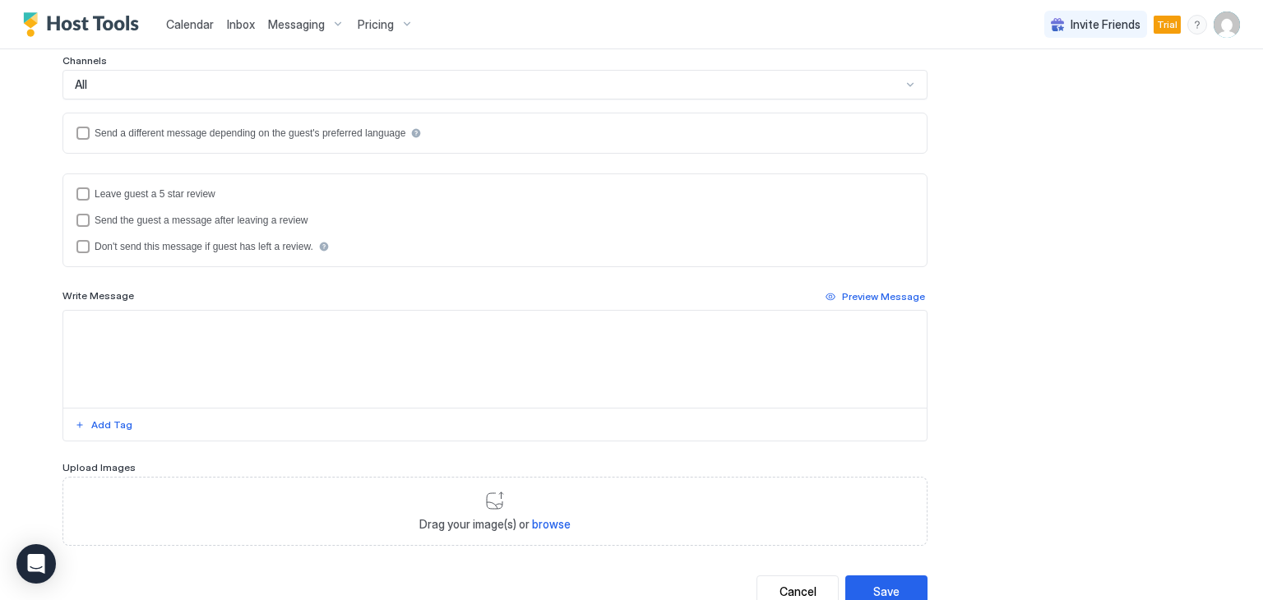
scroll to position [342, 0]
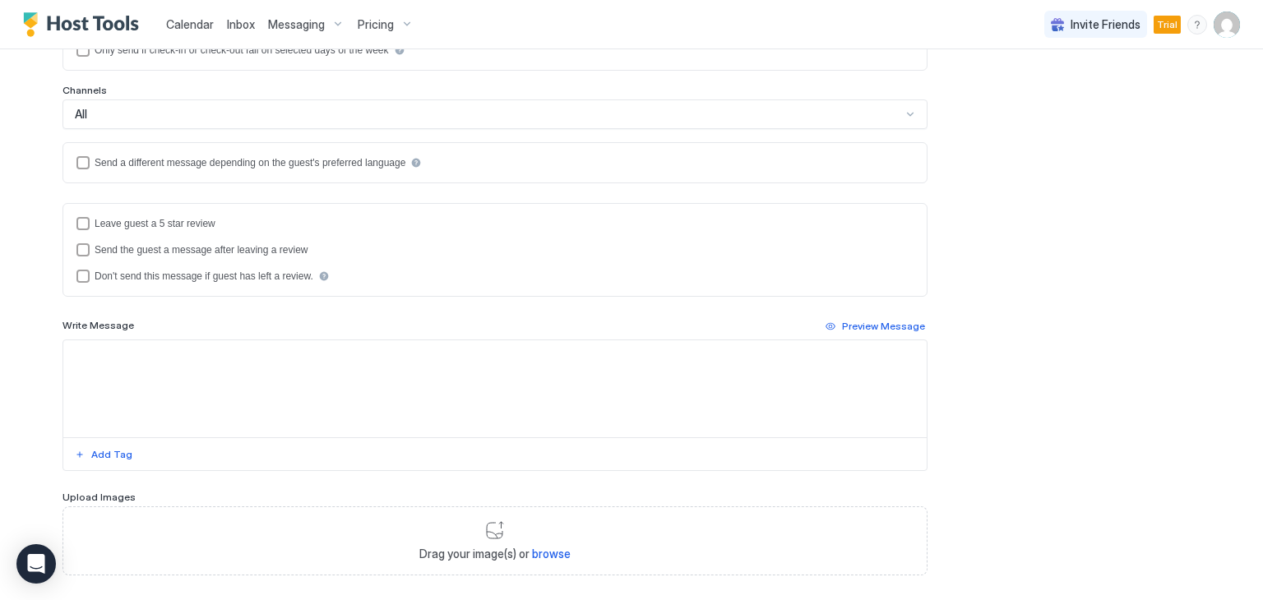
click at [99, 321] on span "Write Message" at bounding box center [98, 325] width 72 height 12
click at [129, 405] on textarea "Input Field" at bounding box center [494, 388] width 863 height 97
paste textarea "**********"
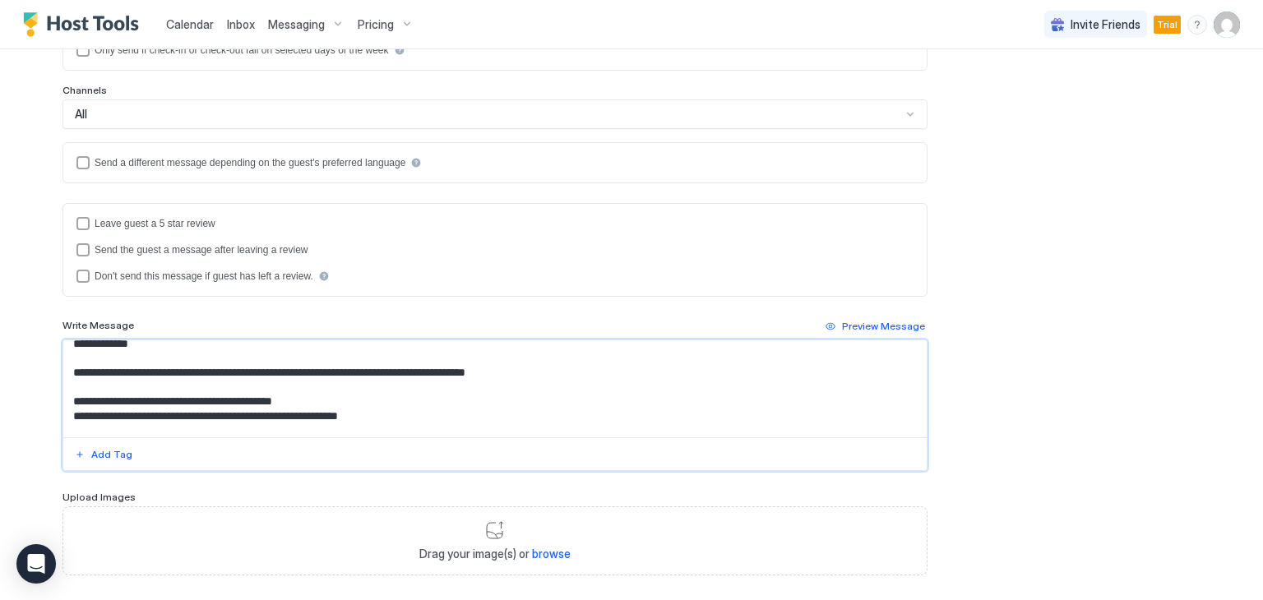
scroll to position [0, 0]
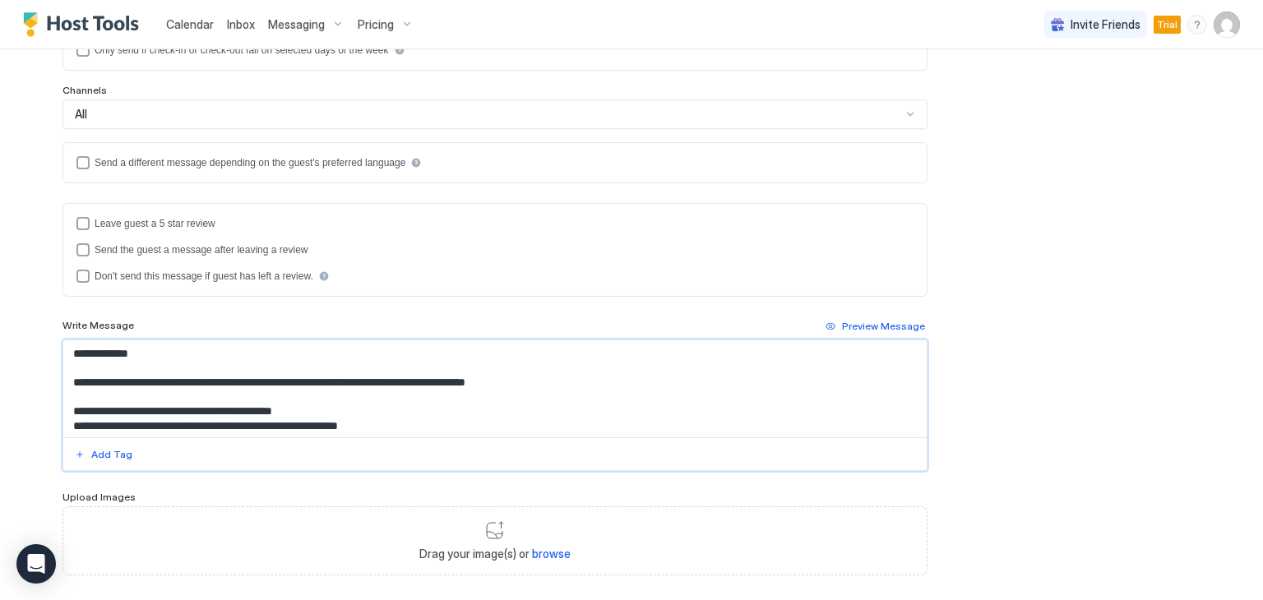
drag, startPoint x: 213, startPoint y: 381, endPoint x: 222, endPoint y: 381, distance: 9.0
click at [222, 381] on textarea "**********" at bounding box center [494, 388] width 863 height 97
drag, startPoint x: 330, startPoint y: 378, endPoint x: 516, endPoint y: 386, distance: 185.9
click at [516, 386] on textarea "**********" at bounding box center [494, 388] width 863 height 97
drag, startPoint x: 172, startPoint y: 409, endPoint x: 343, endPoint y: 409, distance: 171.0
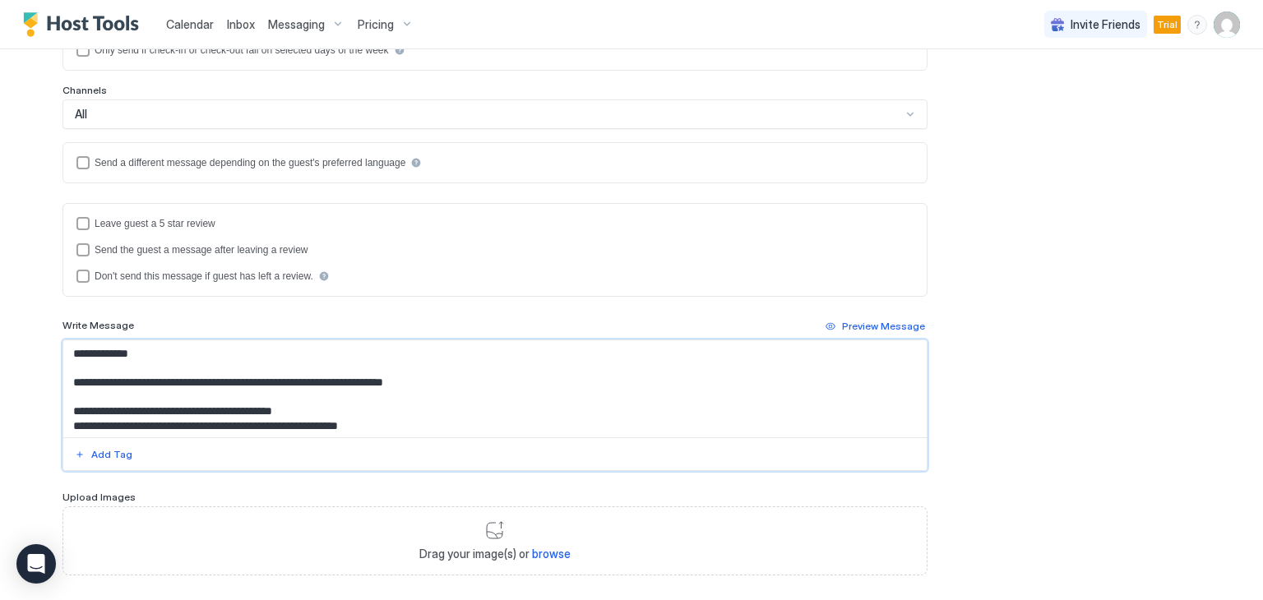
click at [343, 409] on textarea "**********" at bounding box center [494, 388] width 863 height 97
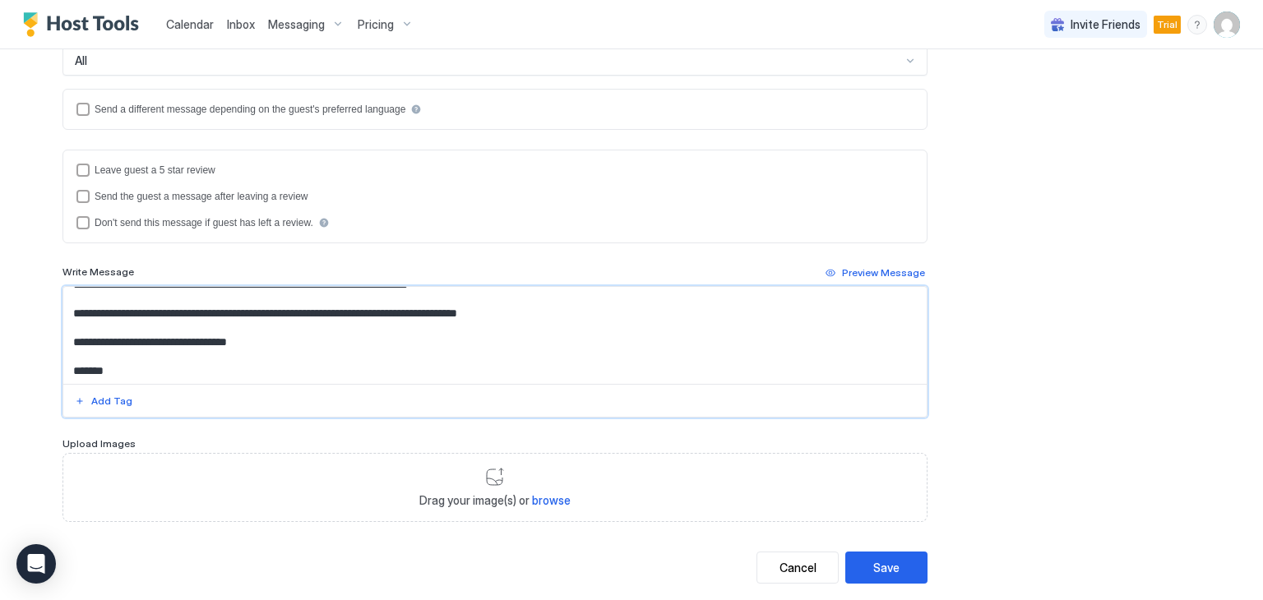
scroll to position [424, 0]
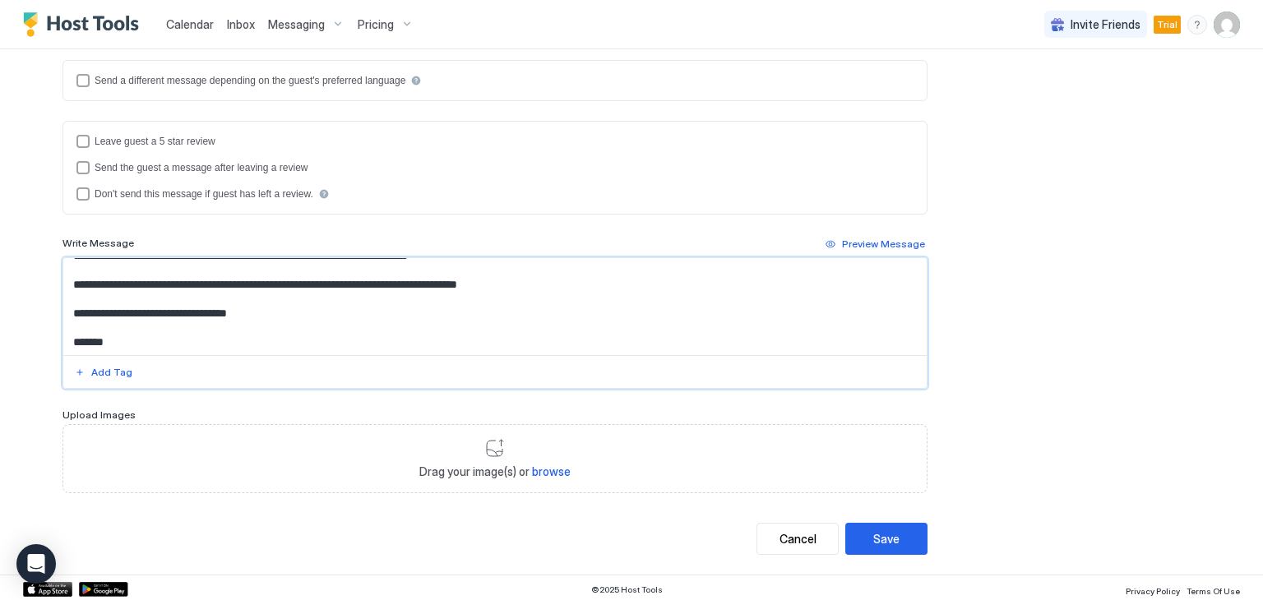
click at [135, 340] on textarea "**********" at bounding box center [494, 306] width 863 height 97
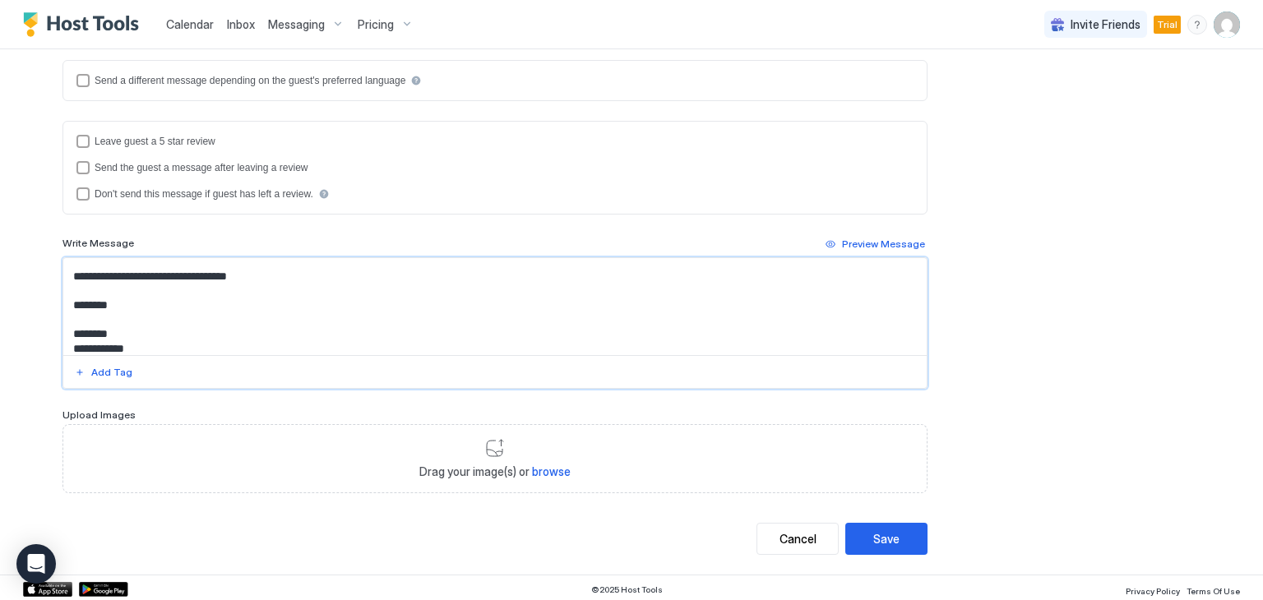
scroll to position [347, 0]
drag, startPoint x: 117, startPoint y: 343, endPoint x: 67, endPoint y: 340, distance: 49.4
click at [67, 340] on textarea "**********" at bounding box center [494, 306] width 863 height 97
paste textarea "*****"
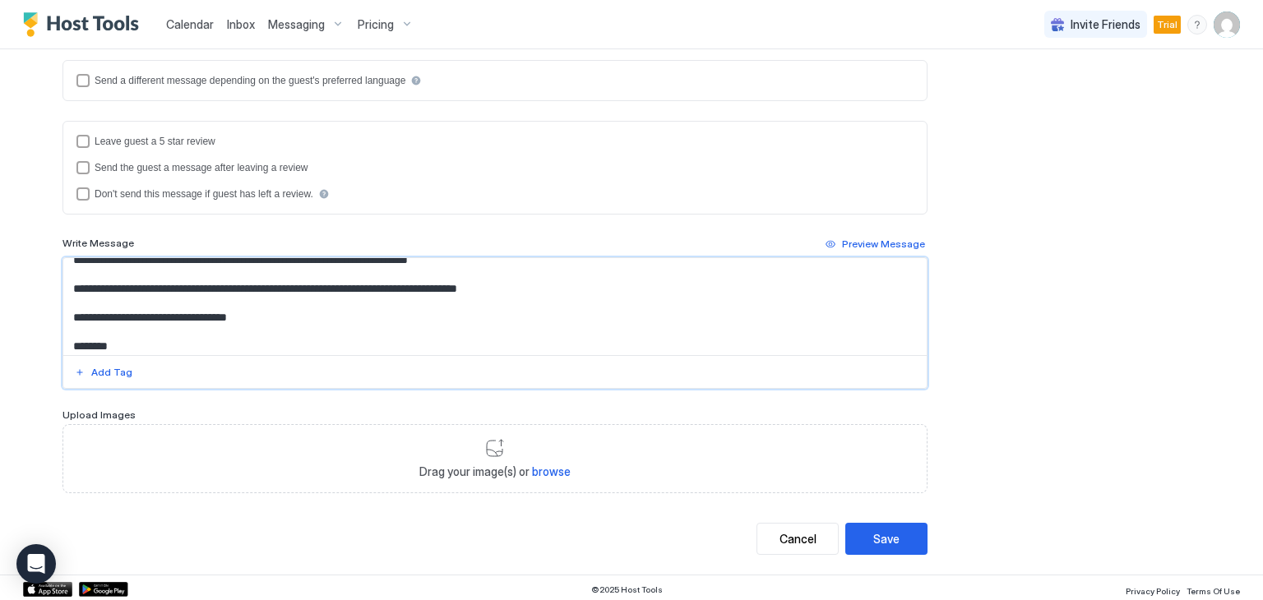
scroll to position [329, 0]
click at [253, 285] on textarea "**********" at bounding box center [494, 306] width 863 height 97
click at [71, 284] on textarea "**********" at bounding box center [494, 306] width 863 height 97
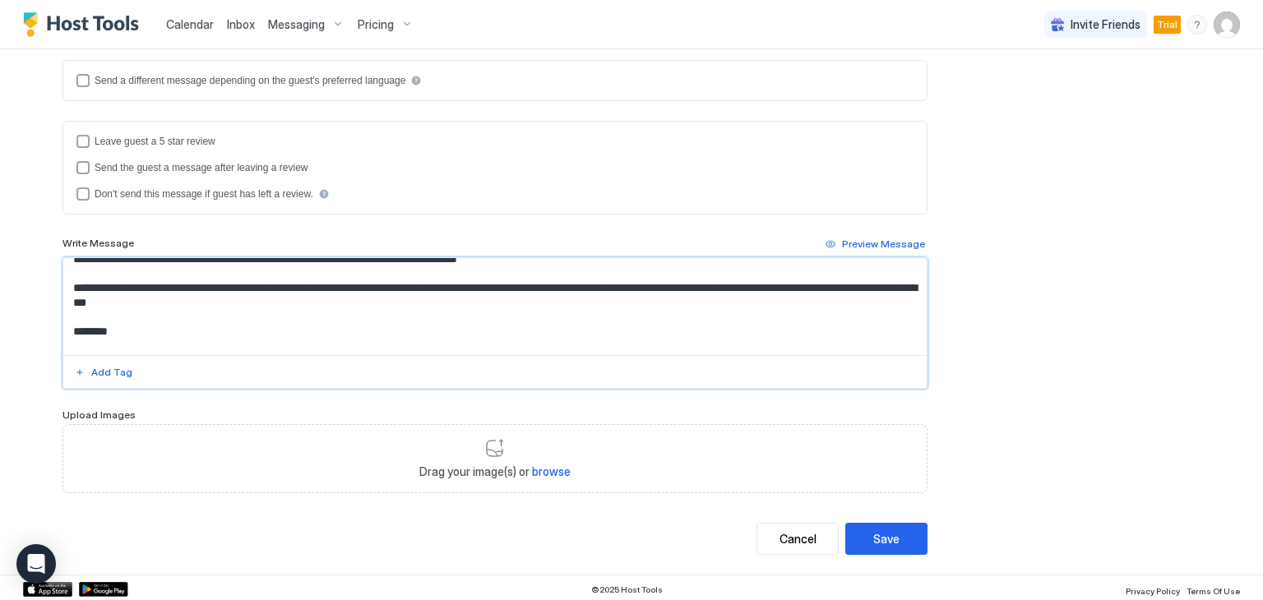
scroll to position [362, 0]
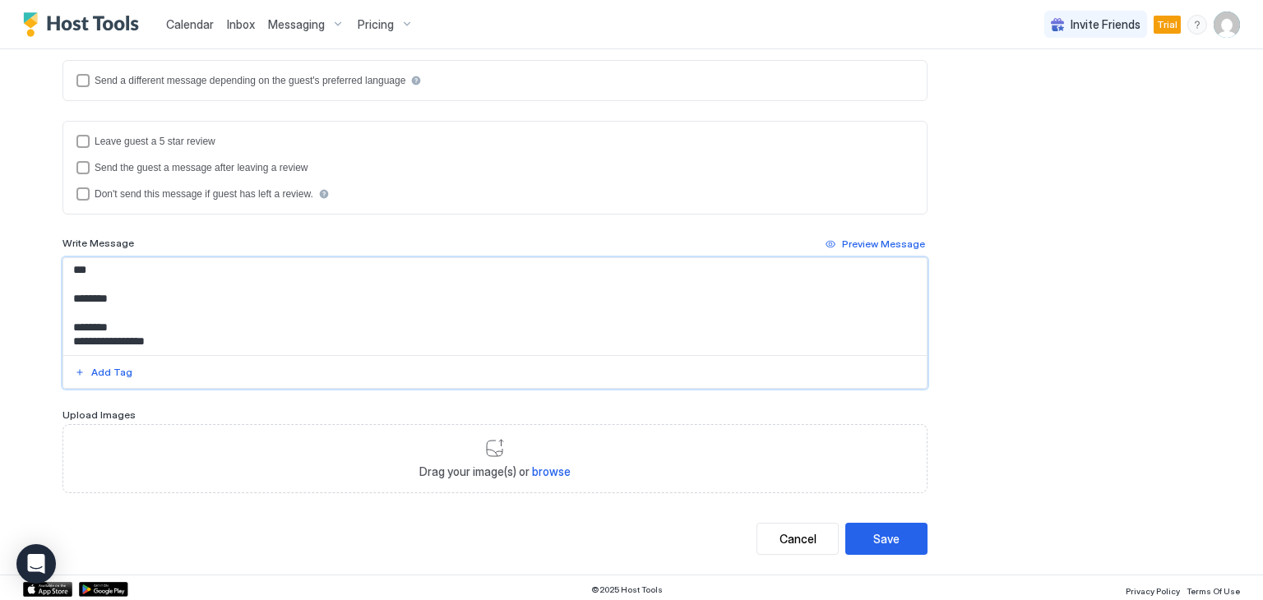
drag, startPoint x: 164, startPoint y: 337, endPoint x: 72, endPoint y: 331, distance: 91.4
click at [72, 331] on textarea "Input Field" at bounding box center [494, 306] width 863 height 97
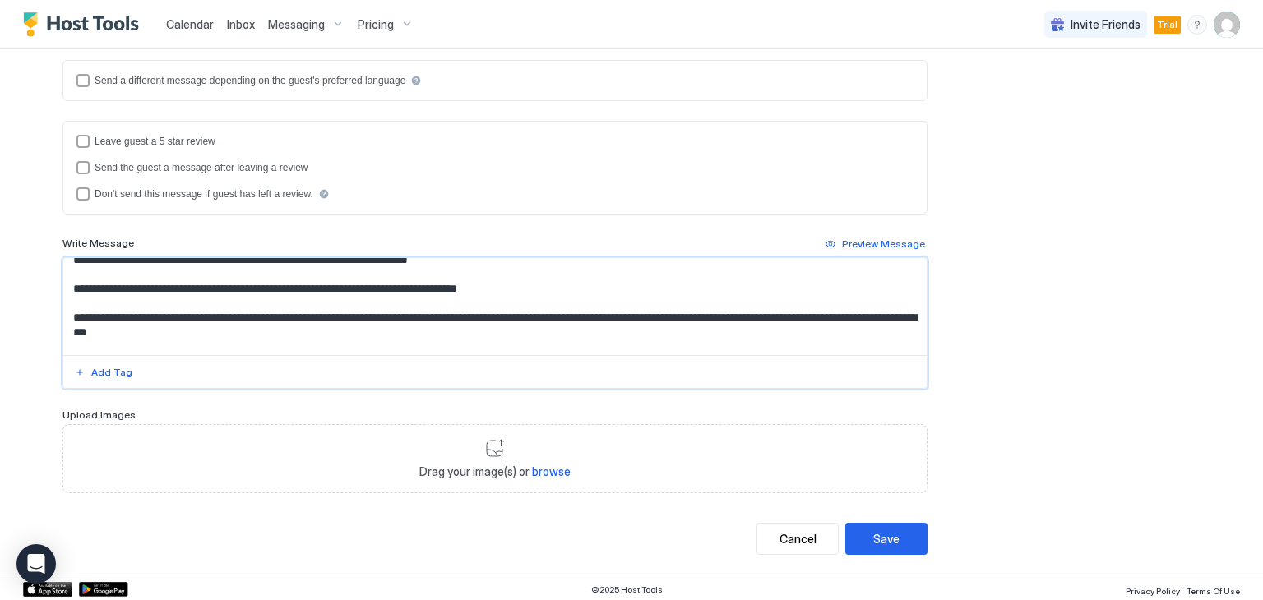
scroll to position [279, 0]
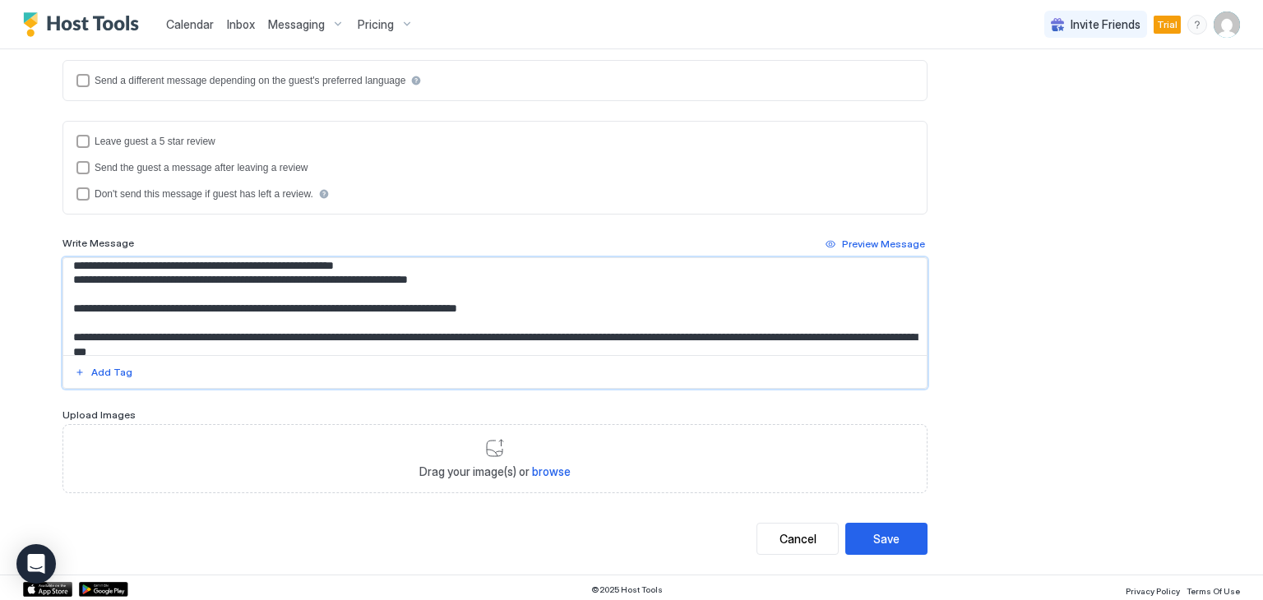
click at [715, 335] on textarea "Input Field" at bounding box center [494, 306] width 863 height 97
click at [896, 336] on textarea "Input Field" at bounding box center [494, 306] width 863 height 97
paste textarea "**********"
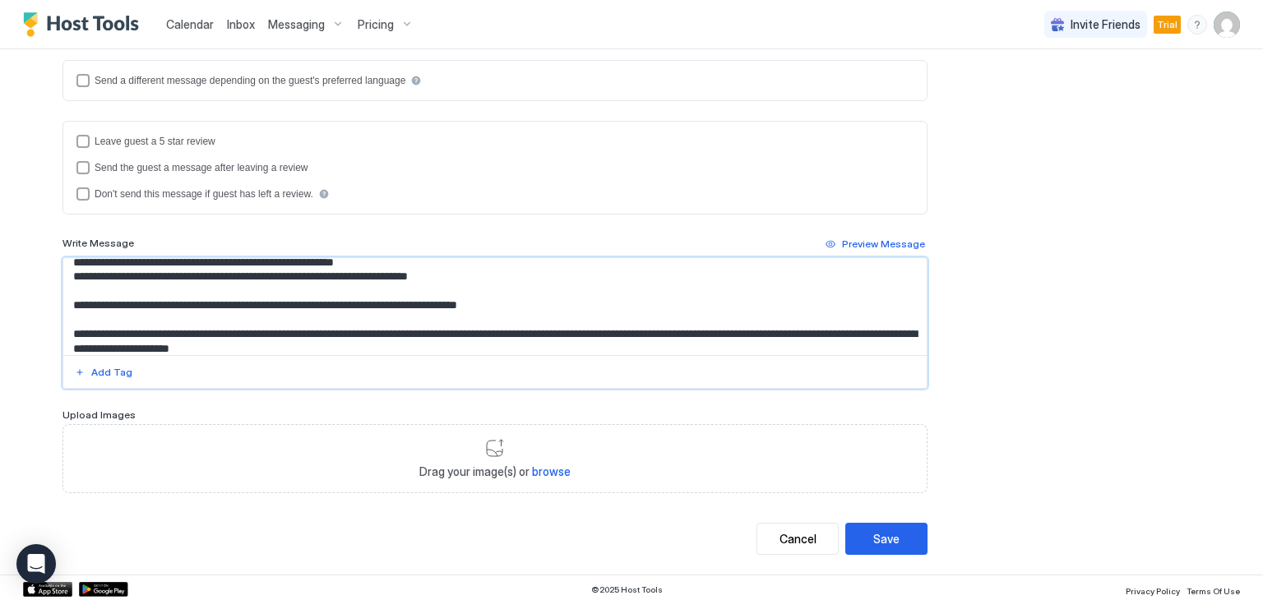
click at [384, 344] on textarea "Input Field" at bounding box center [494, 306] width 863 height 97
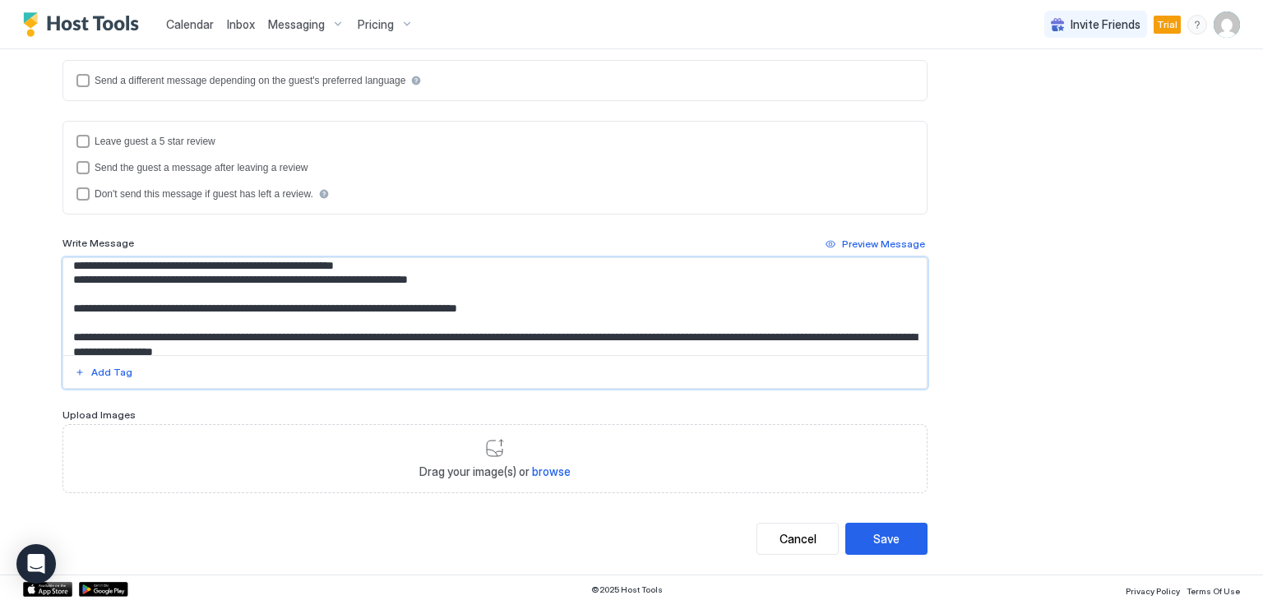
scroll to position [362, 0]
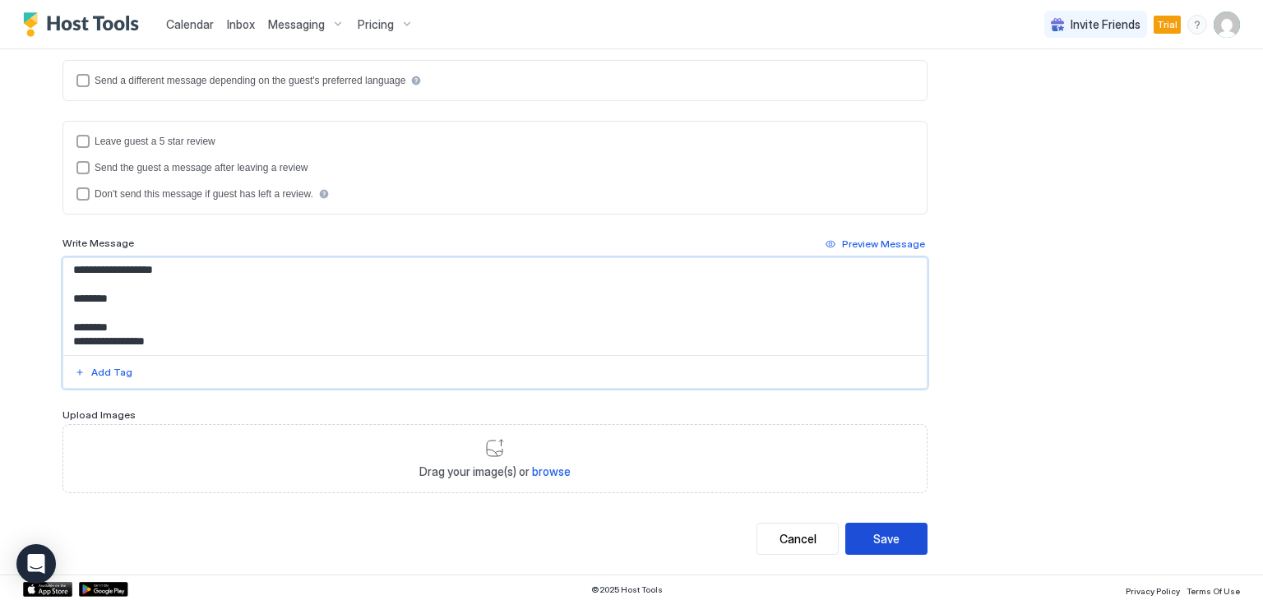
type textarea "**********"
click at [894, 531] on button "Save" at bounding box center [886, 539] width 82 height 32
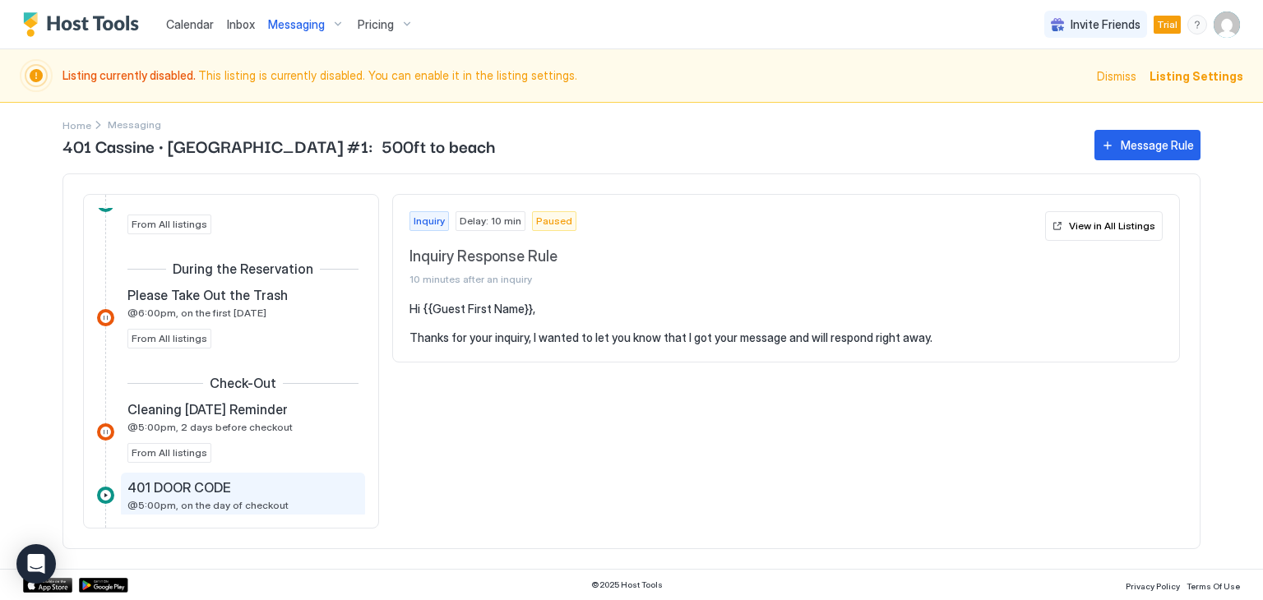
scroll to position [904, 0]
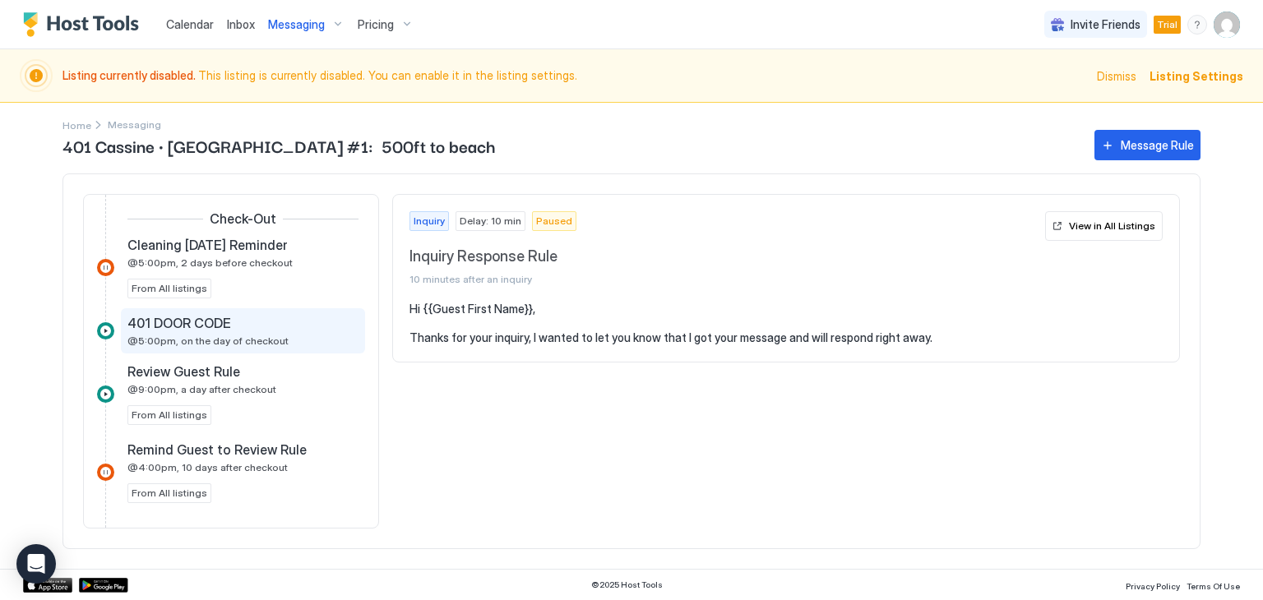
click at [224, 337] on span "@5:00pm, on the day of checkout" at bounding box center [207, 341] width 161 height 12
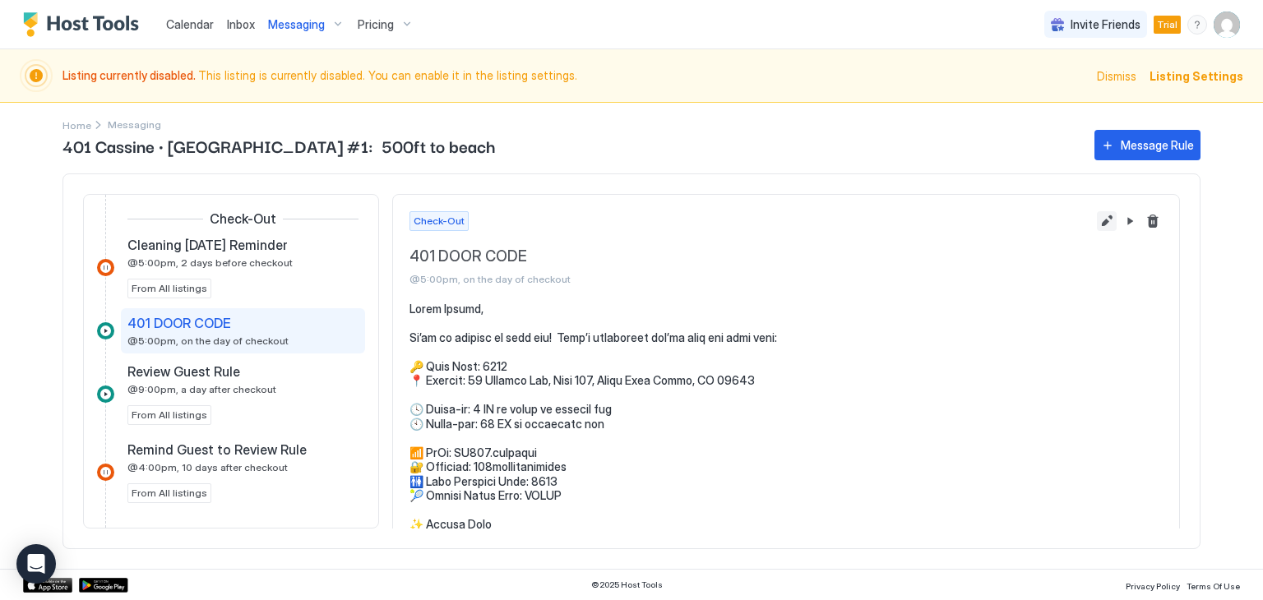
click at [1096, 224] on button "Edit message rule" at bounding box center [1106, 221] width 20 height 20
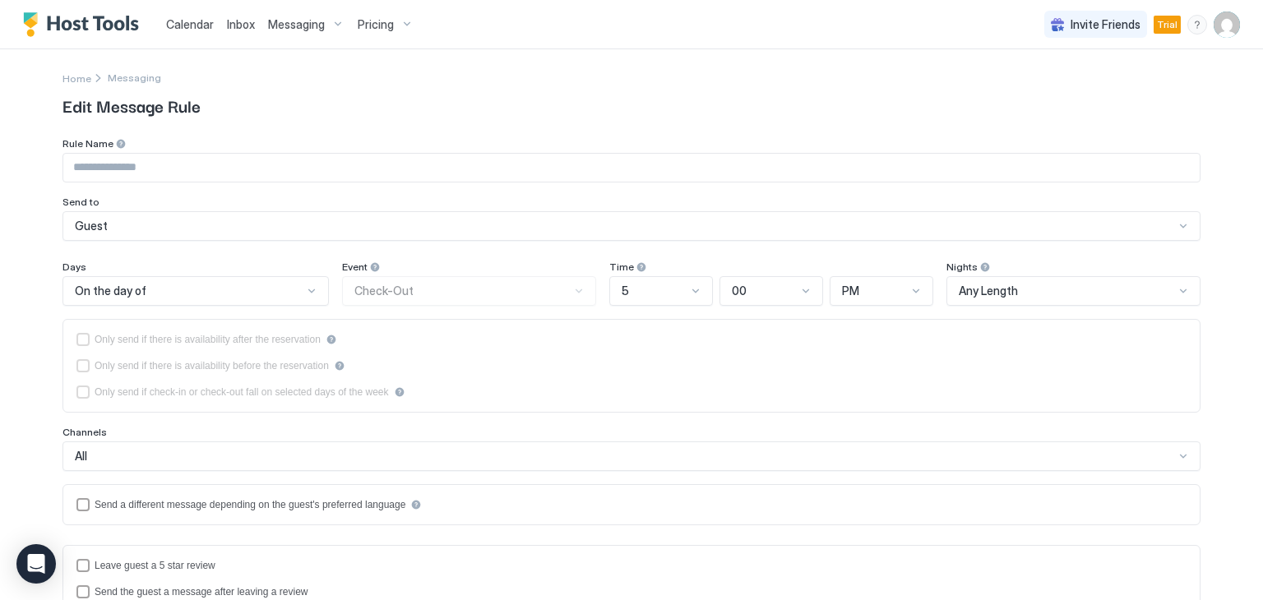
type input "**********"
click at [567, 290] on div "Event Check-Out" at bounding box center [469, 283] width 254 height 45
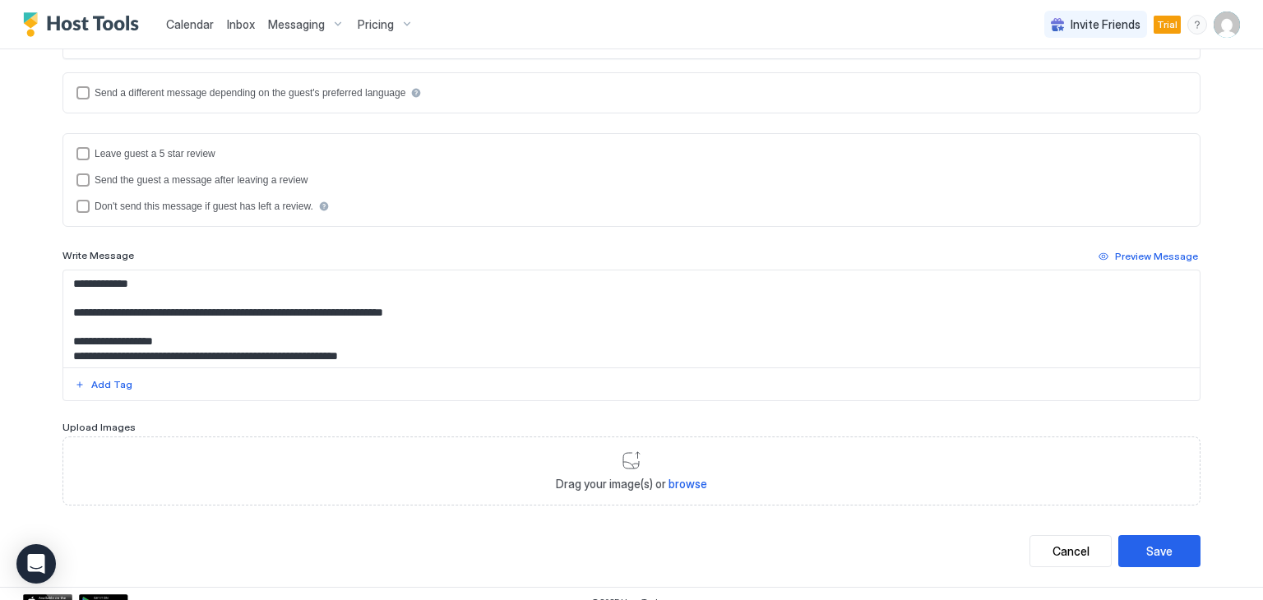
scroll to position [424, 0]
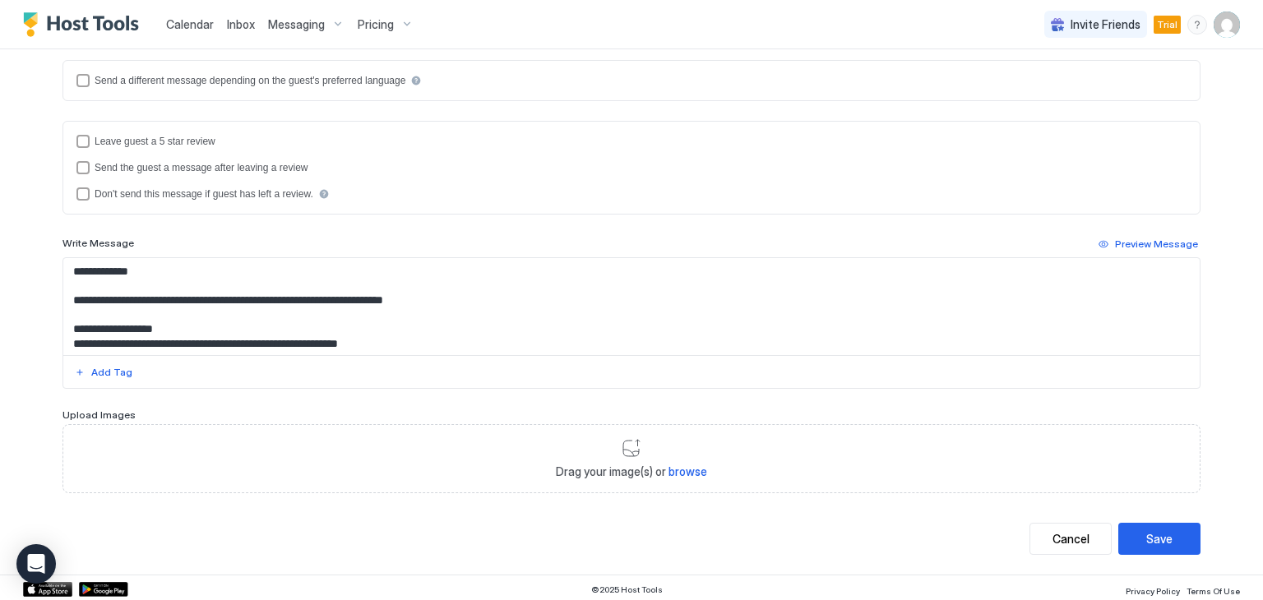
click at [210, 316] on textarea "Input Field" at bounding box center [631, 306] width 1136 height 97
click at [480, 349] on textarea "Input Field" at bounding box center [631, 306] width 1136 height 97
type textarea "**********"
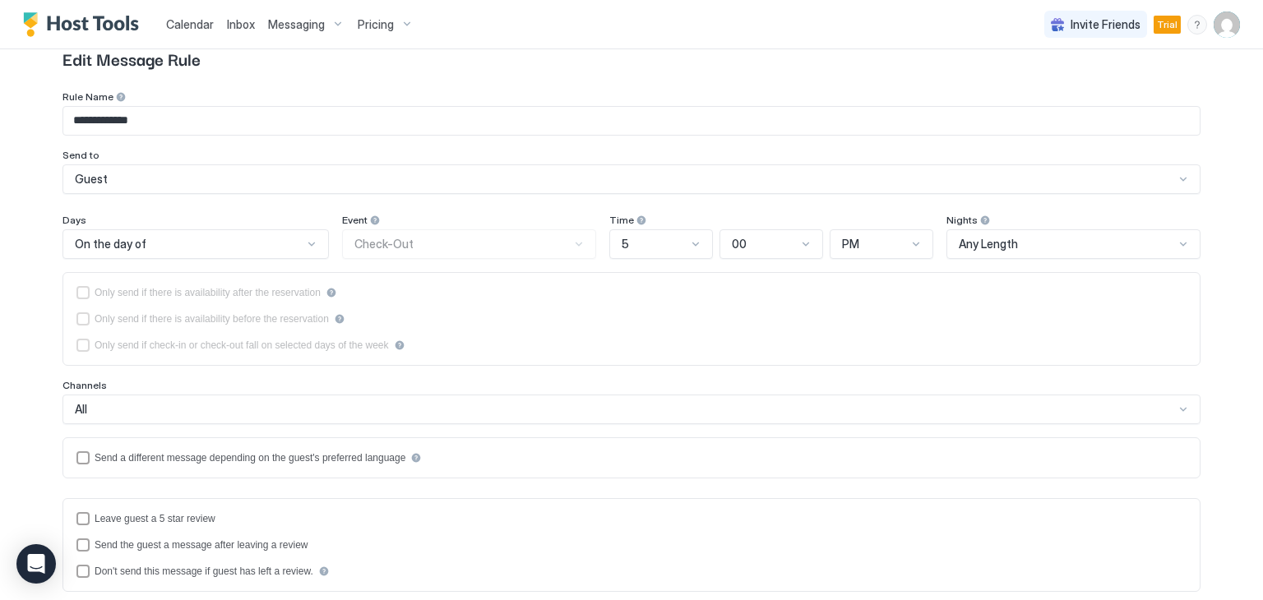
scroll to position [0, 0]
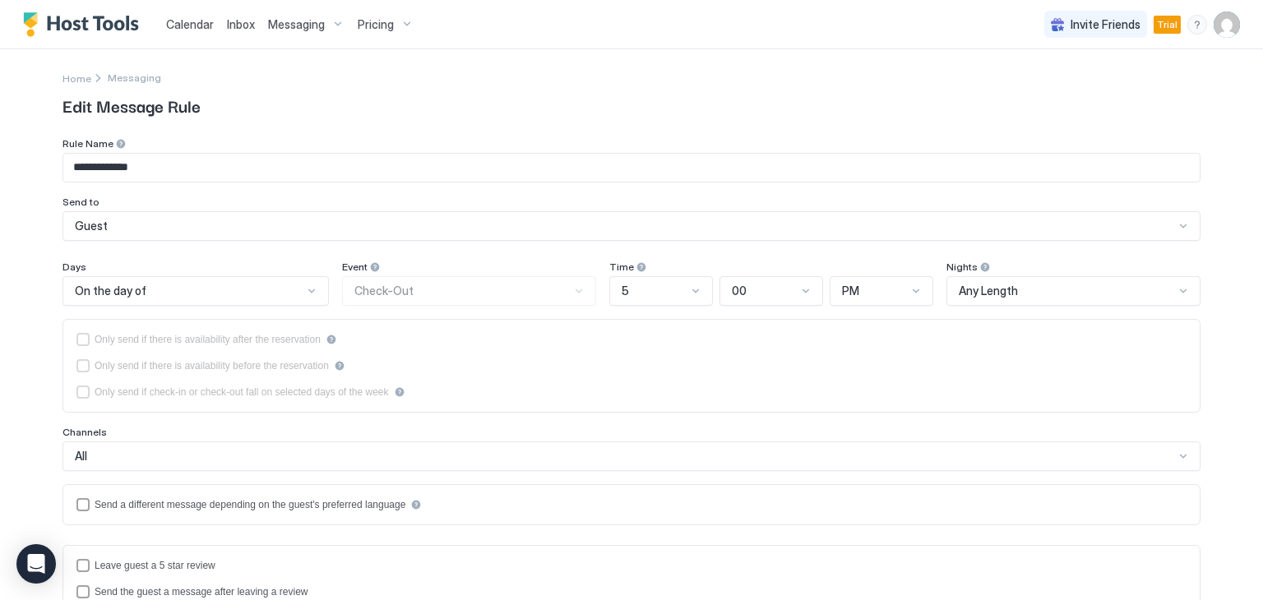
click at [294, 27] on span "Messaging" at bounding box center [296, 24] width 57 height 15
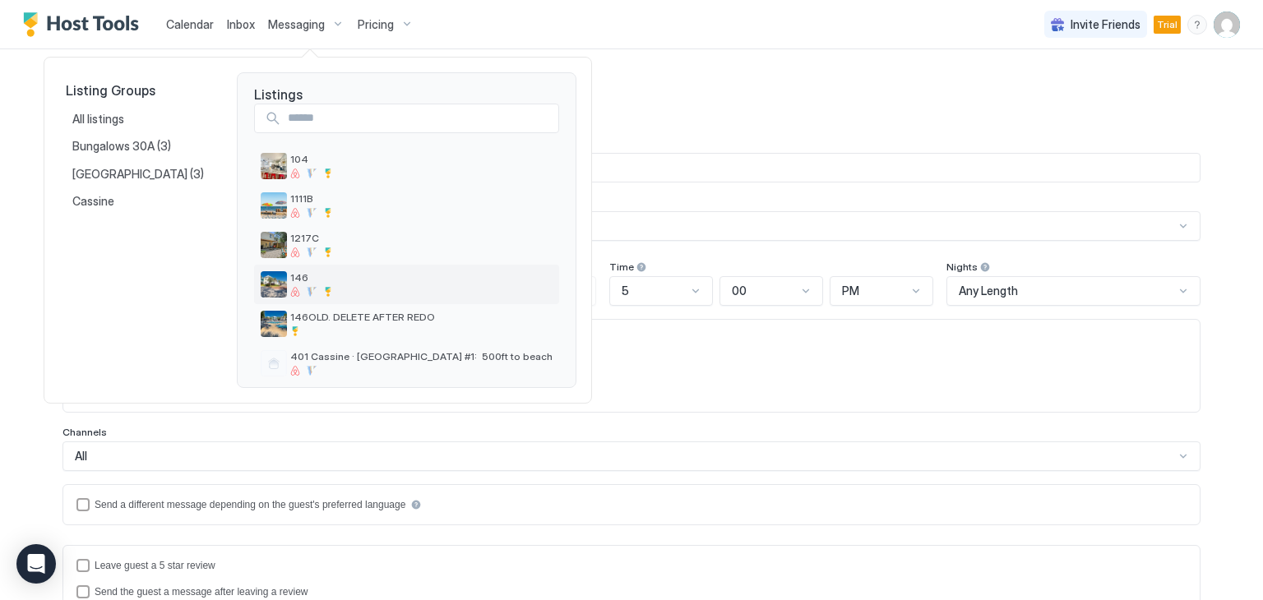
scroll to position [24, 0]
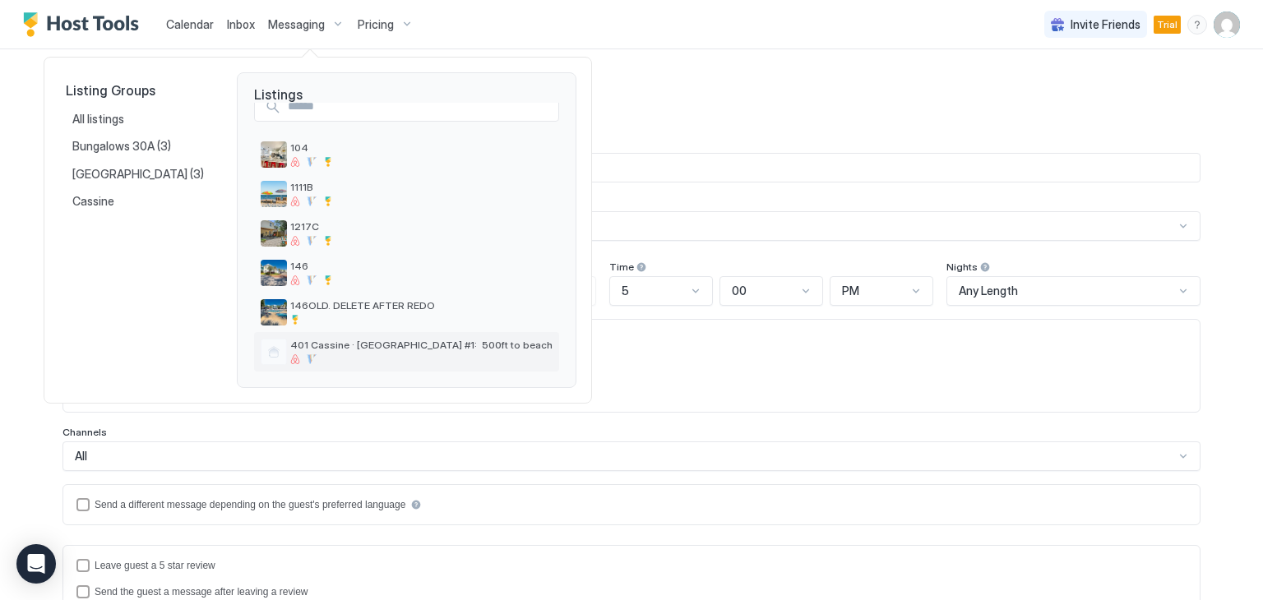
click at [339, 344] on span "401 Cassine · [GEOGRAPHIC_DATA] #1: 500ft to beach" at bounding box center [421, 345] width 262 height 12
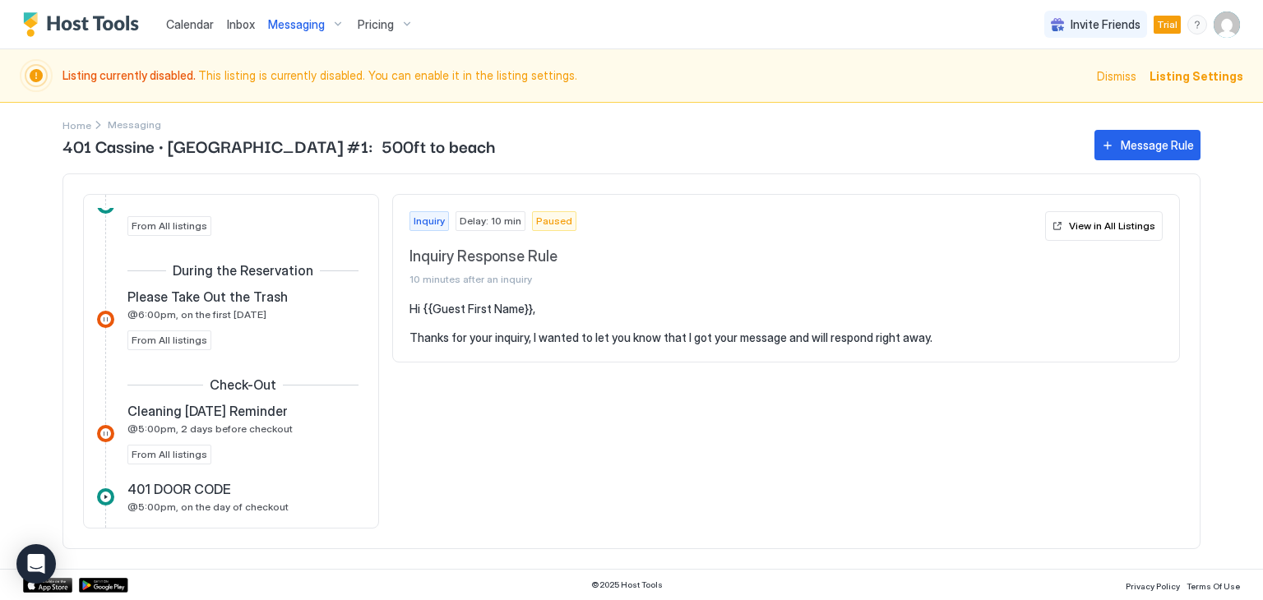
scroll to position [822, 0]
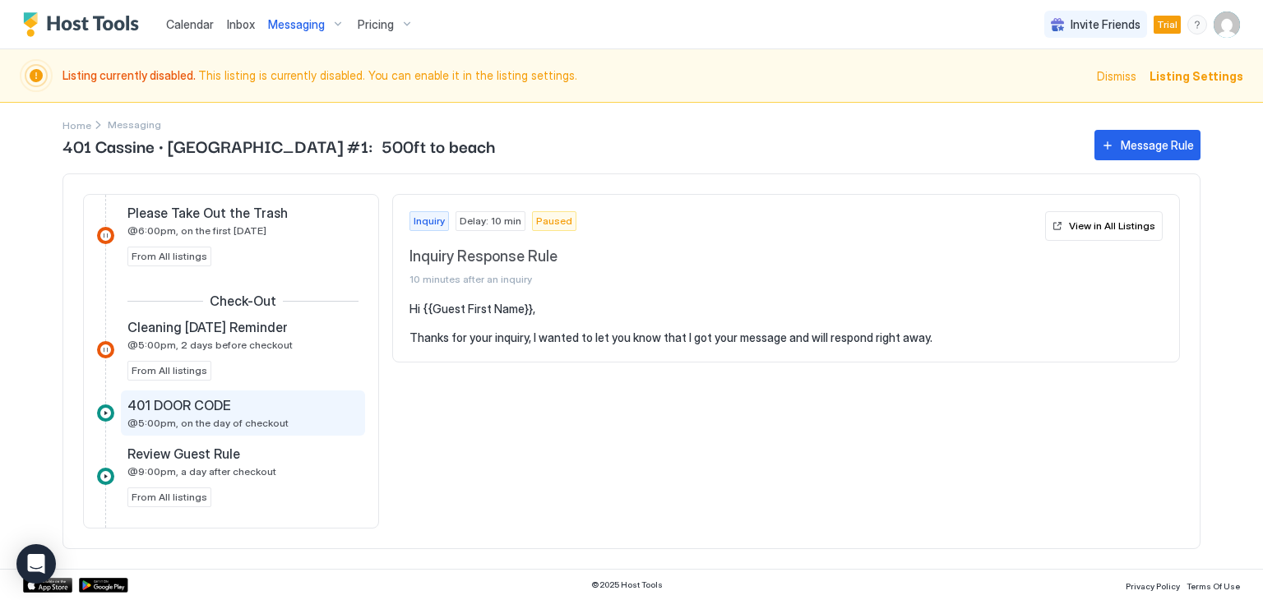
click at [279, 418] on div "401 DOOR CODE @5:00pm, on the day of checkout" at bounding box center [231, 413] width 208 height 32
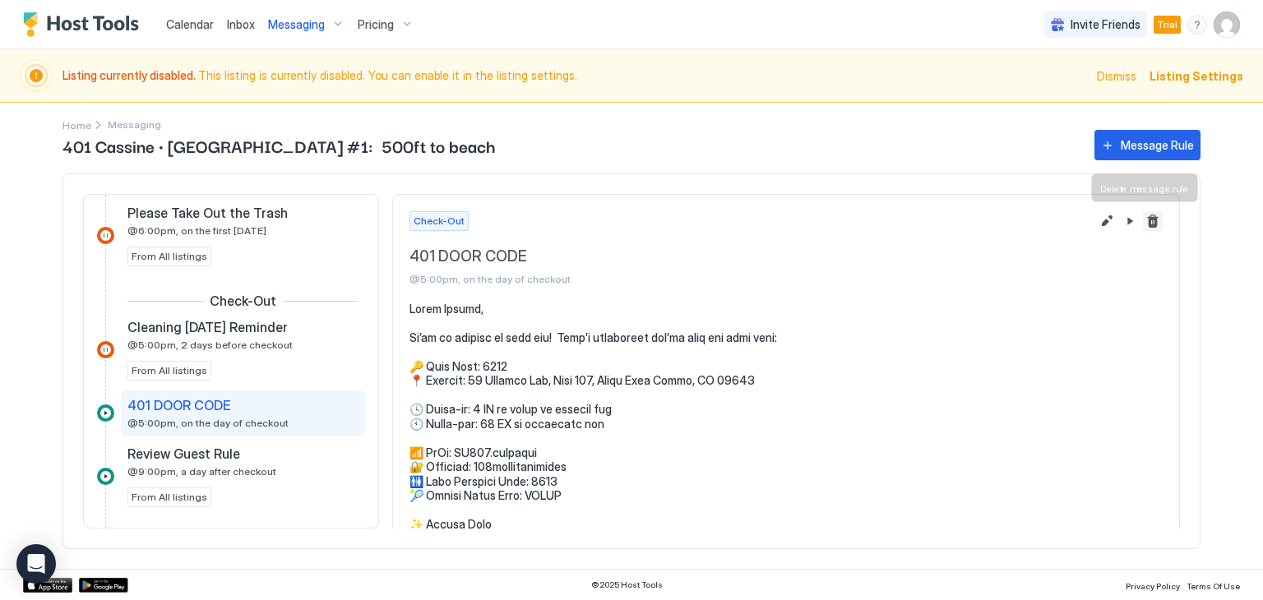
click at [1143, 224] on button "Delete message rule" at bounding box center [1153, 221] width 20 height 20
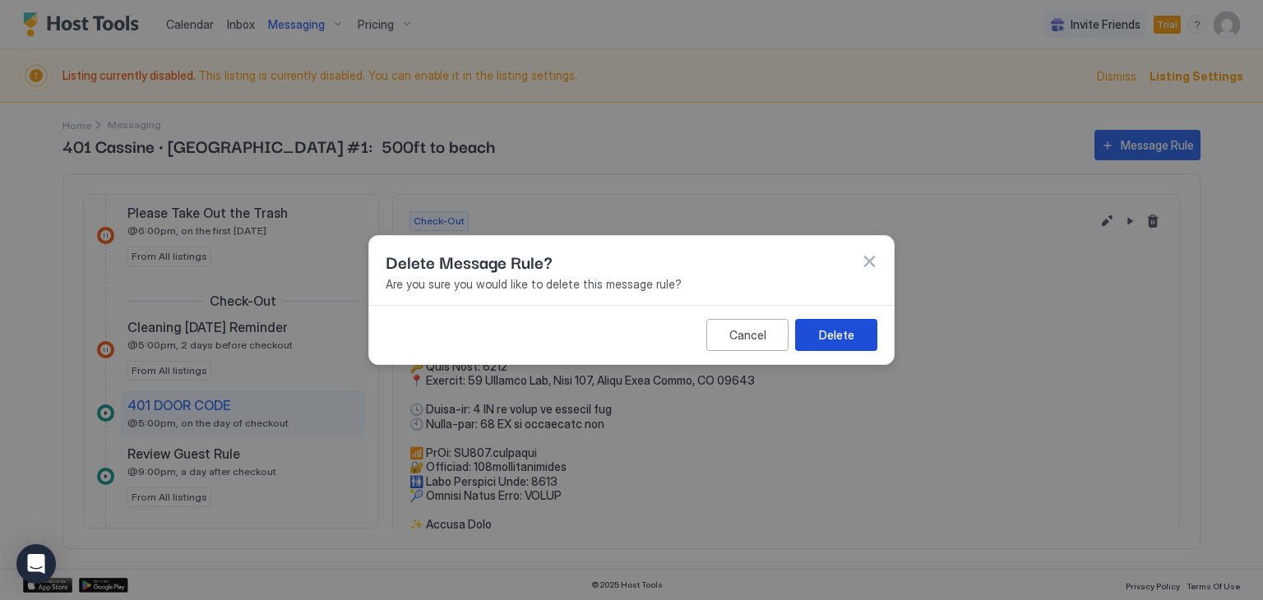
click at [847, 335] on div "Delete" at bounding box center [836, 334] width 35 height 17
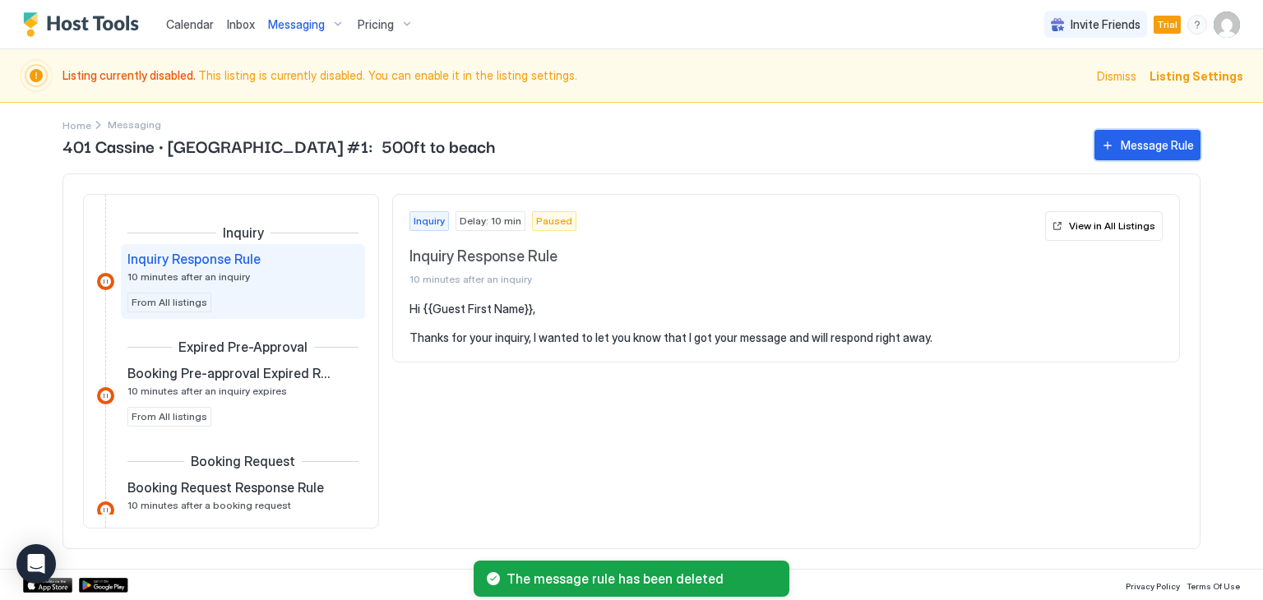
click at [1154, 154] on button "Message Rule" at bounding box center [1147, 145] width 106 height 30
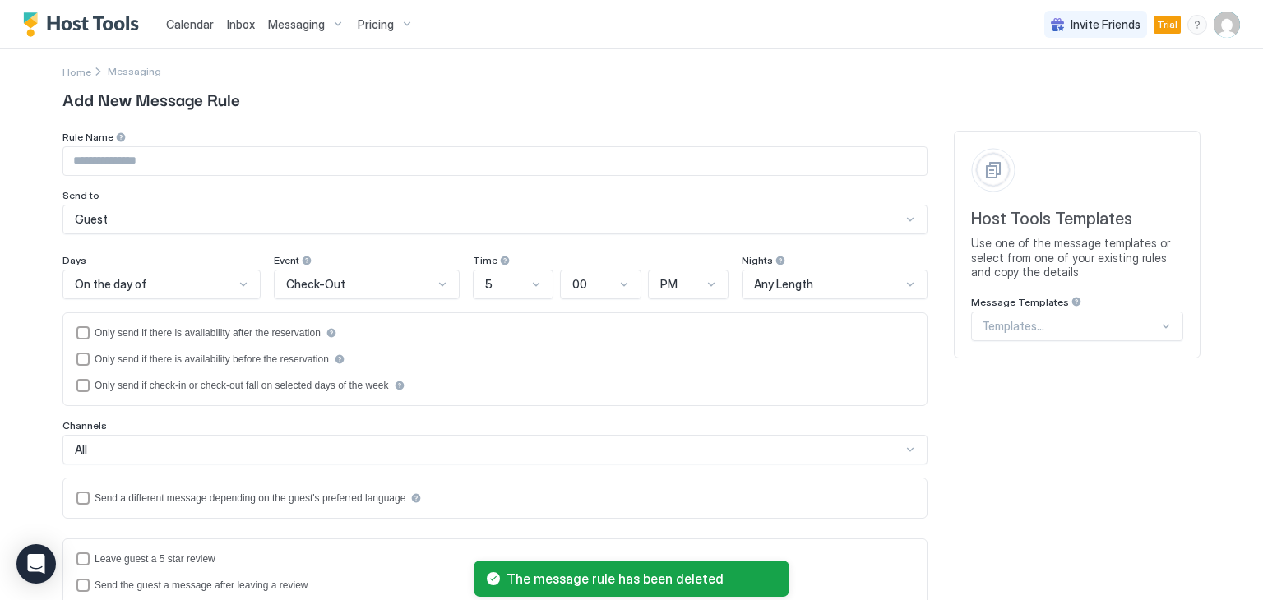
click at [1039, 336] on div "Templates..." at bounding box center [1077, 327] width 212 height 30
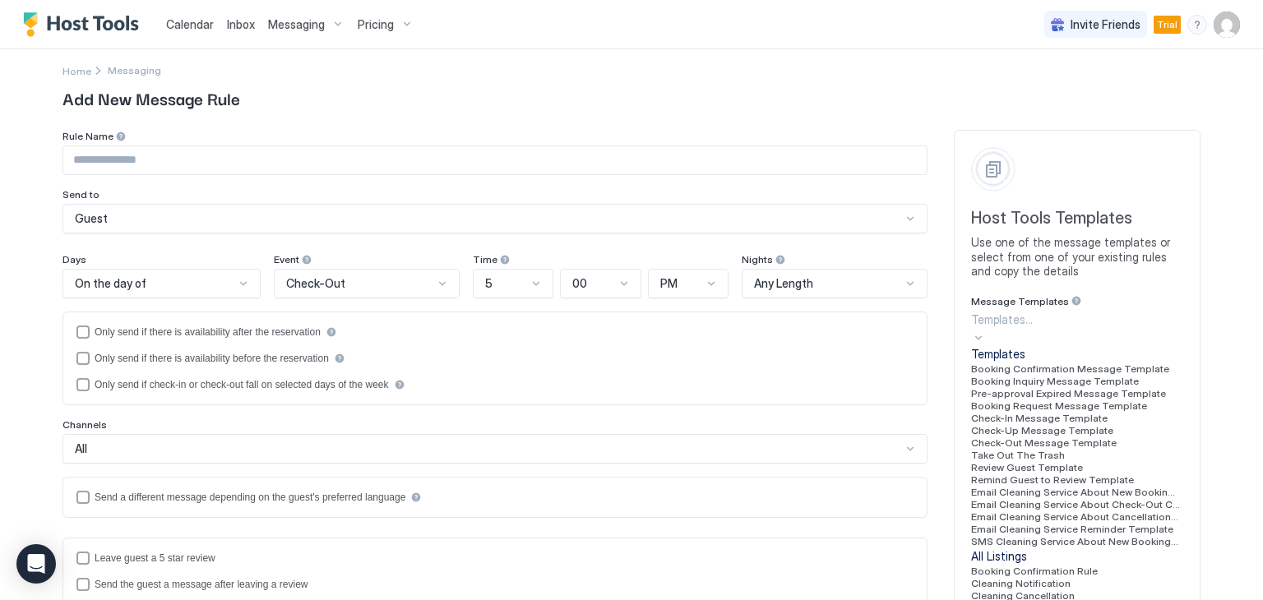
scroll to position [82, 0]
click at [1047, 424] on span "Check-In Message Template" at bounding box center [1039, 418] width 136 height 12
type input "**********"
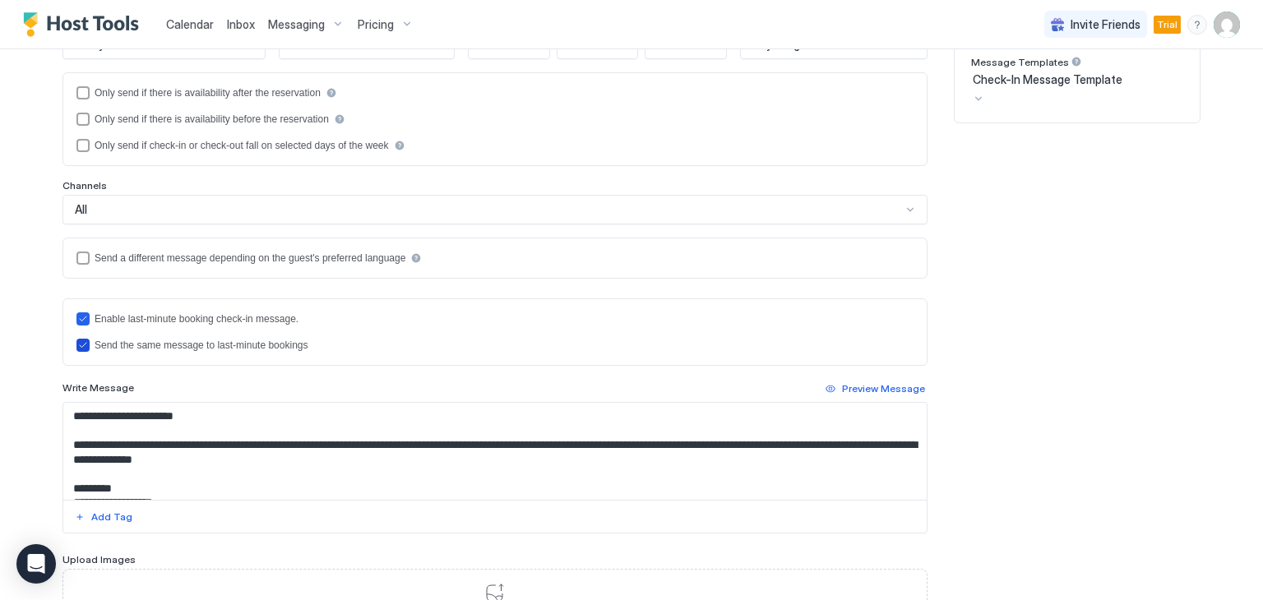
scroll to position [336, 0]
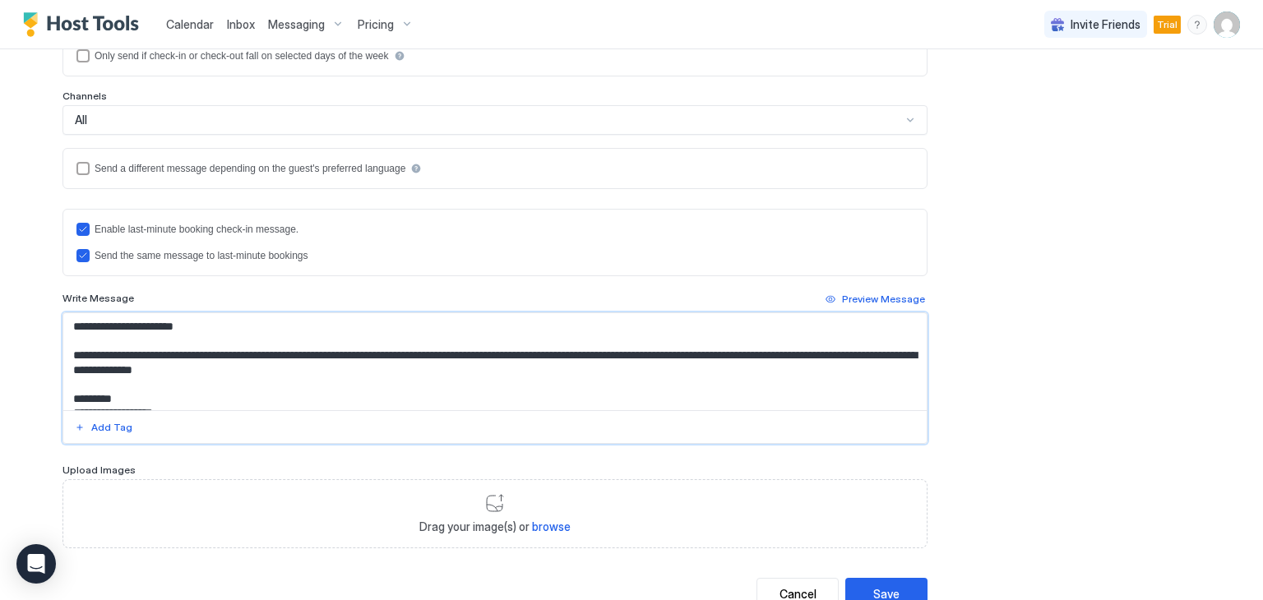
click at [175, 380] on textarea "**********" at bounding box center [494, 361] width 863 height 97
paste textarea "**********"
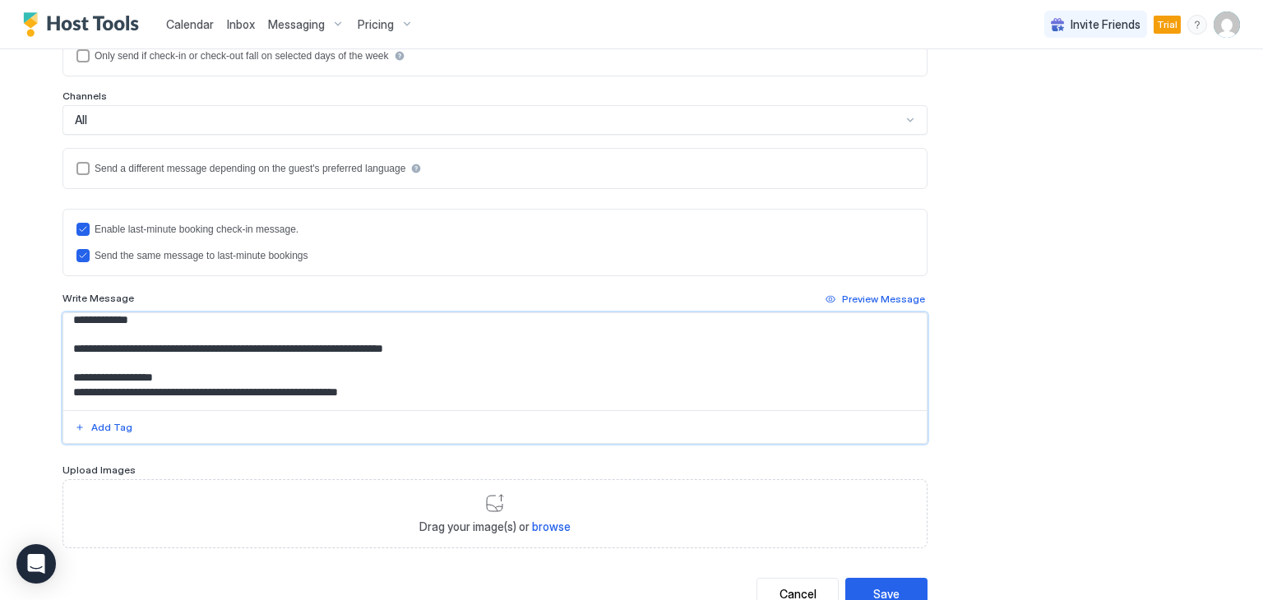
scroll to position [0, 0]
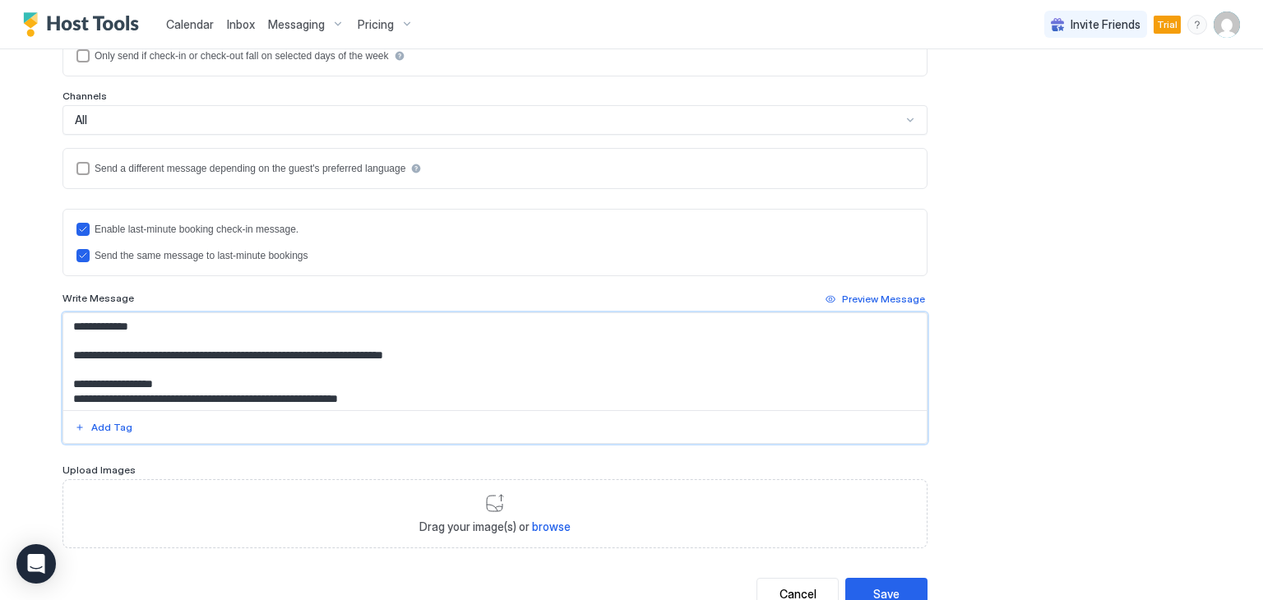
click at [123, 327] on textarea "Input Field" at bounding box center [494, 361] width 863 height 97
type textarea "**********"
click at [110, 420] on div "Add Tag" at bounding box center [111, 427] width 41 height 15
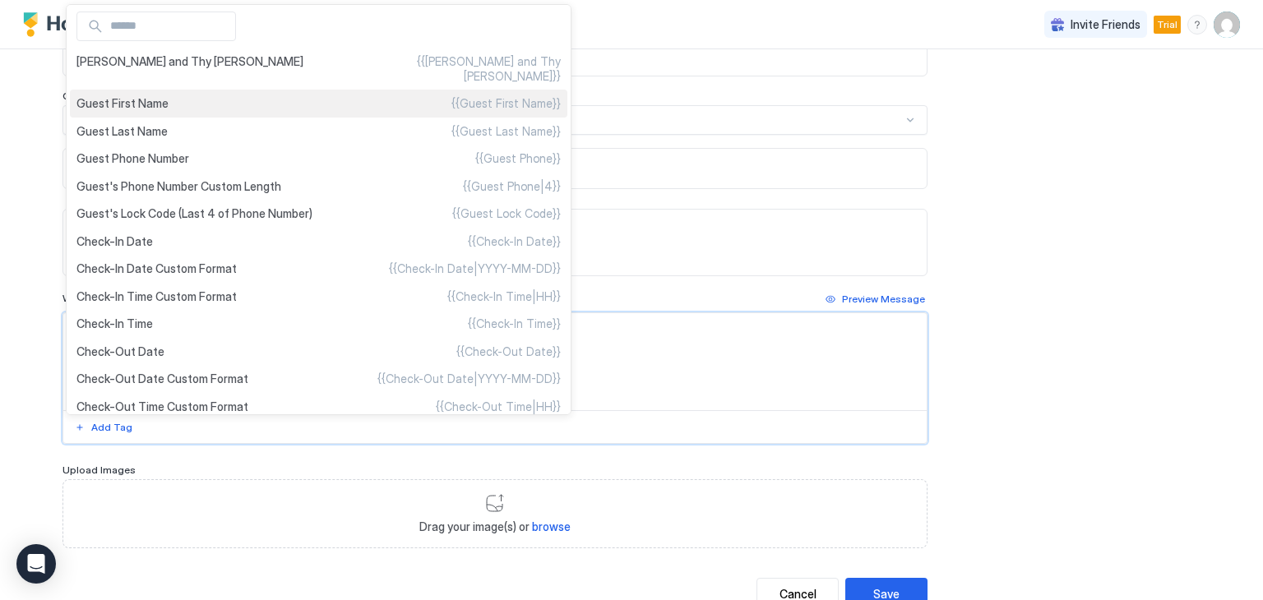
click at [153, 96] on span "Guest First Name" at bounding box center [122, 103] width 92 height 15
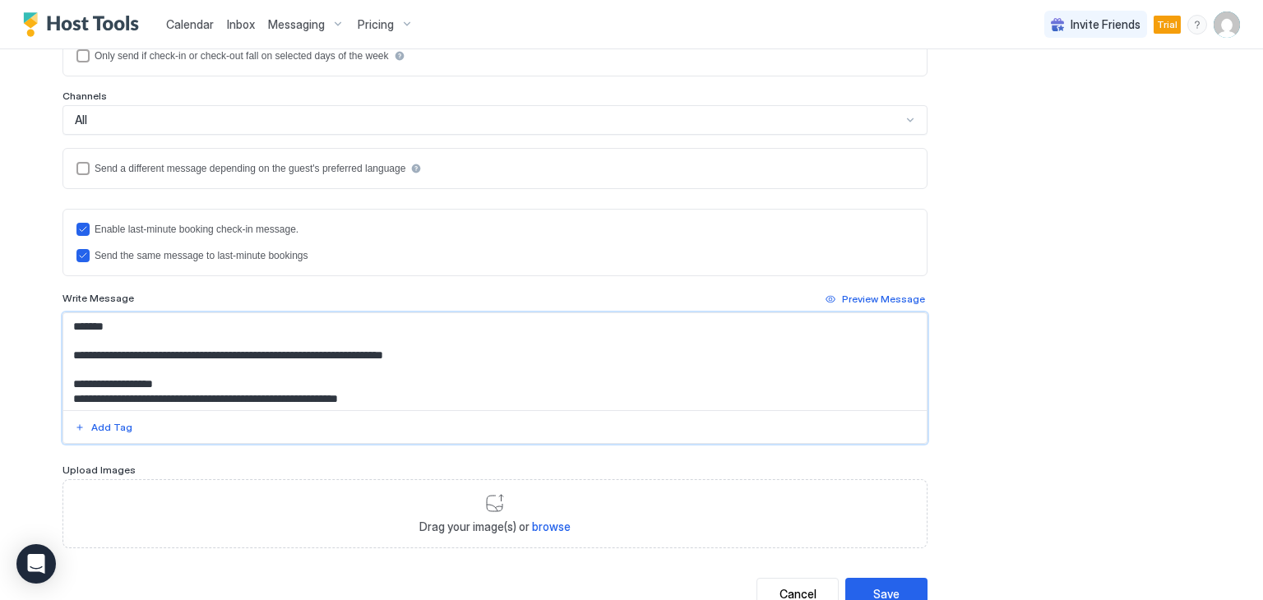
click at [270, 326] on textarea "Input Field" at bounding box center [494, 361] width 863 height 97
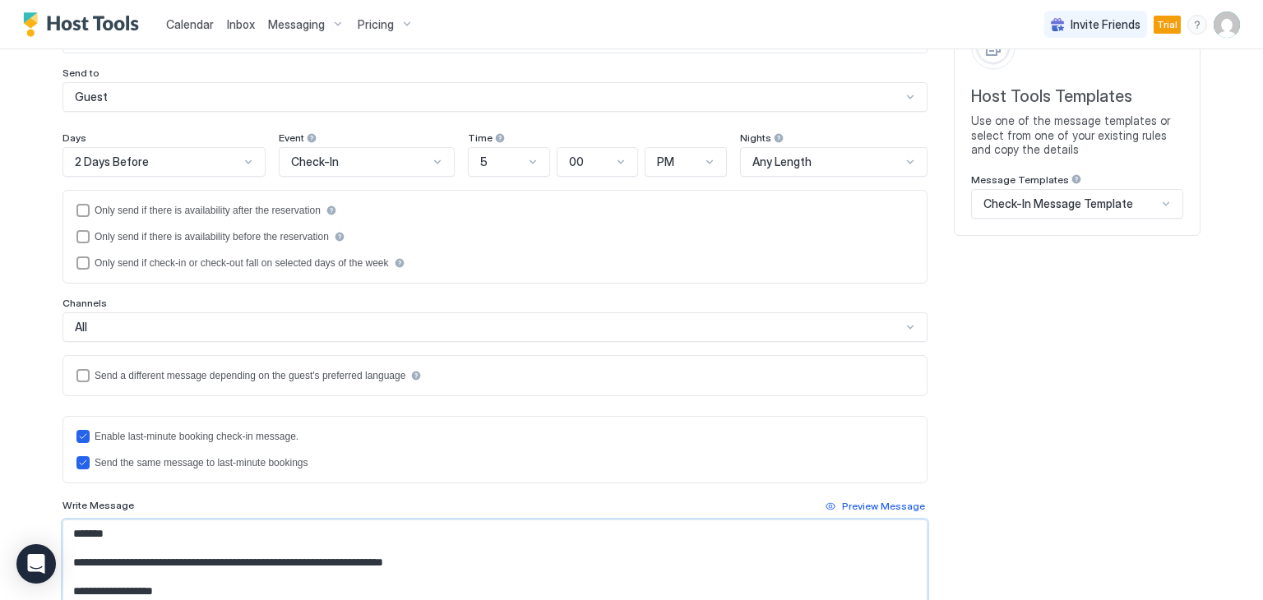
scroll to position [90, 0]
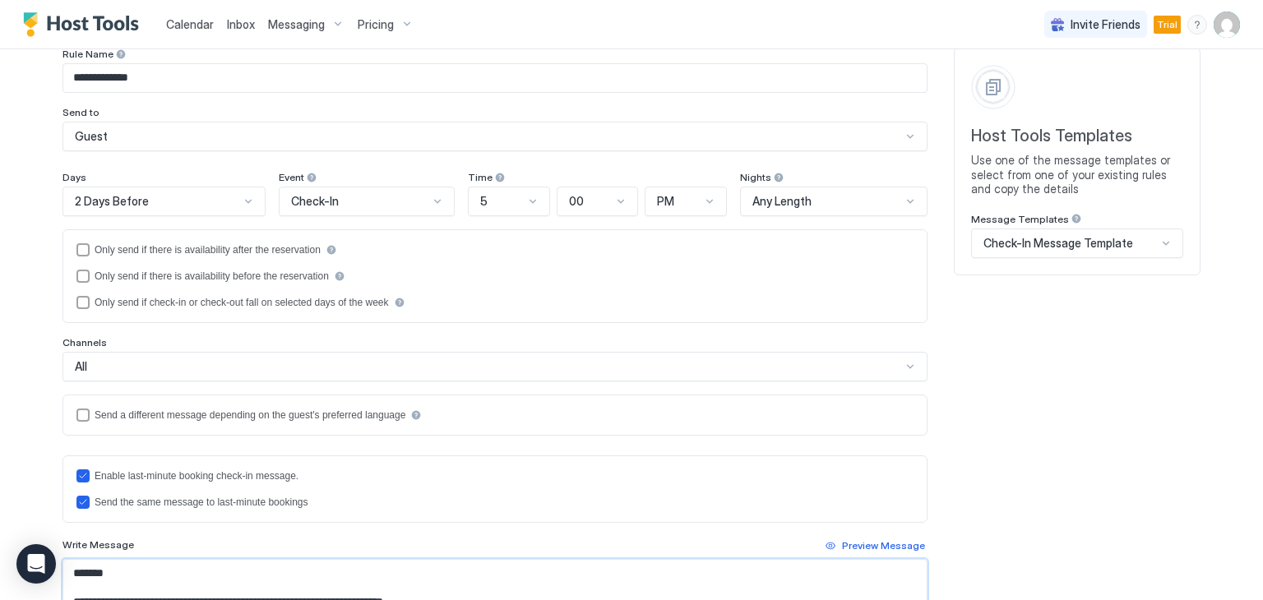
click at [242, 200] on div at bounding box center [248, 201] width 13 height 13
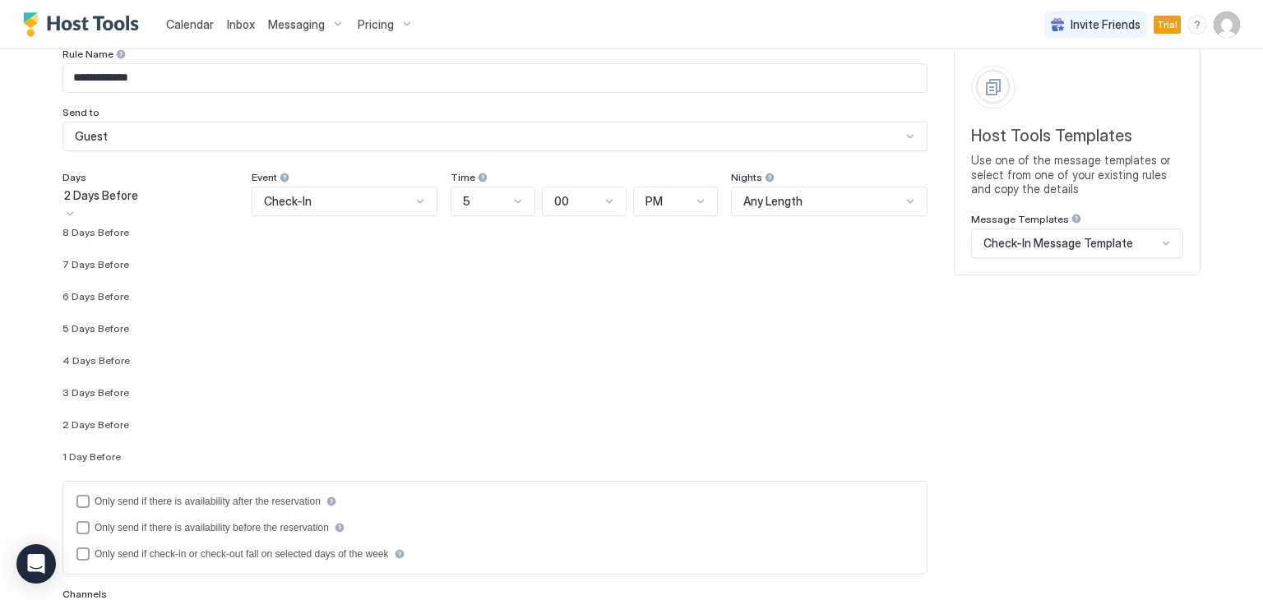
scroll to position [2555, 0]
click at [113, 297] on span "1 Day Before" at bounding box center [91, 292] width 58 height 12
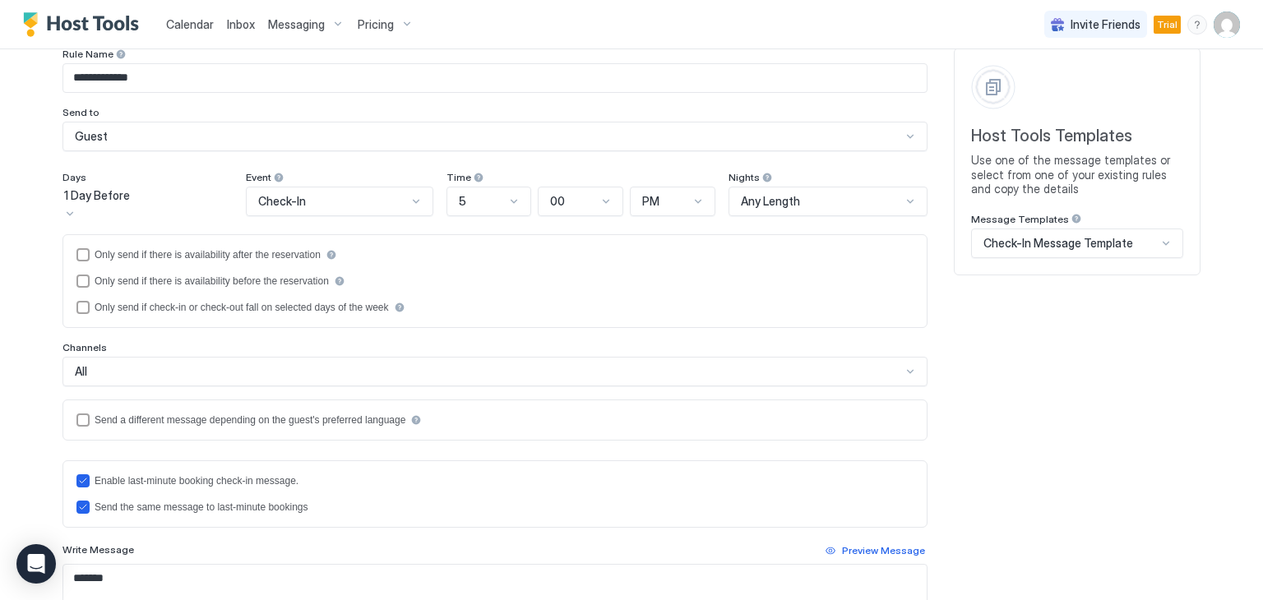
click at [520, 201] on div at bounding box center [513, 201] width 13 height 13
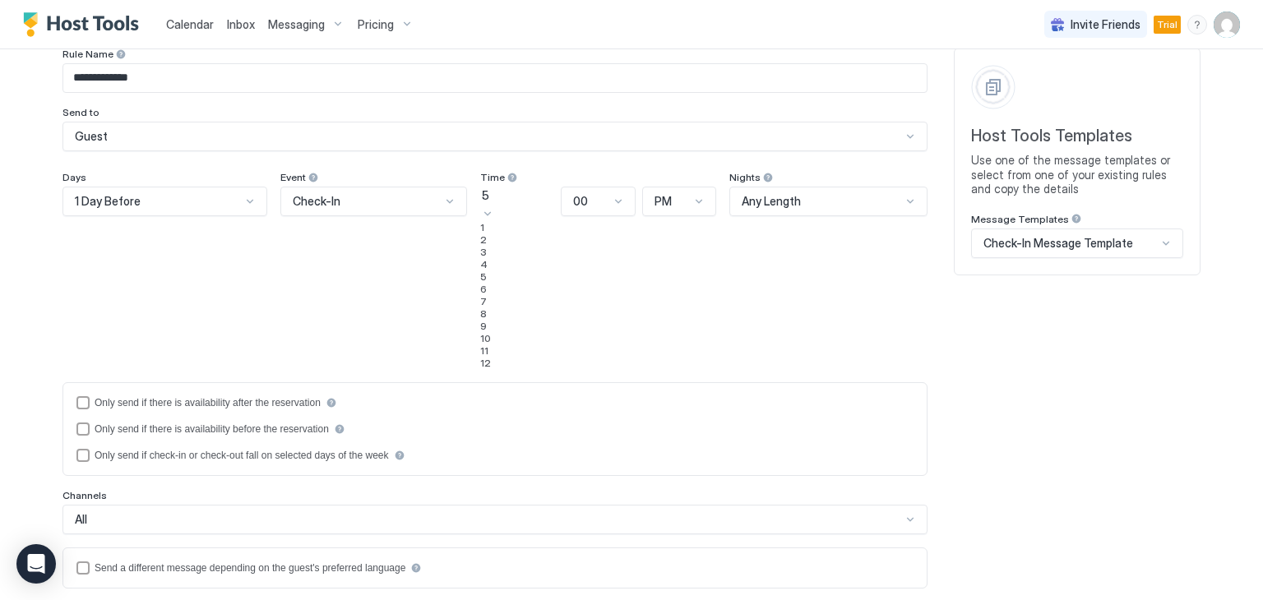
scroll to position [82, 0]
click at [480, 320] on div "8" at bounding box center [517, 313] width 75 height 12
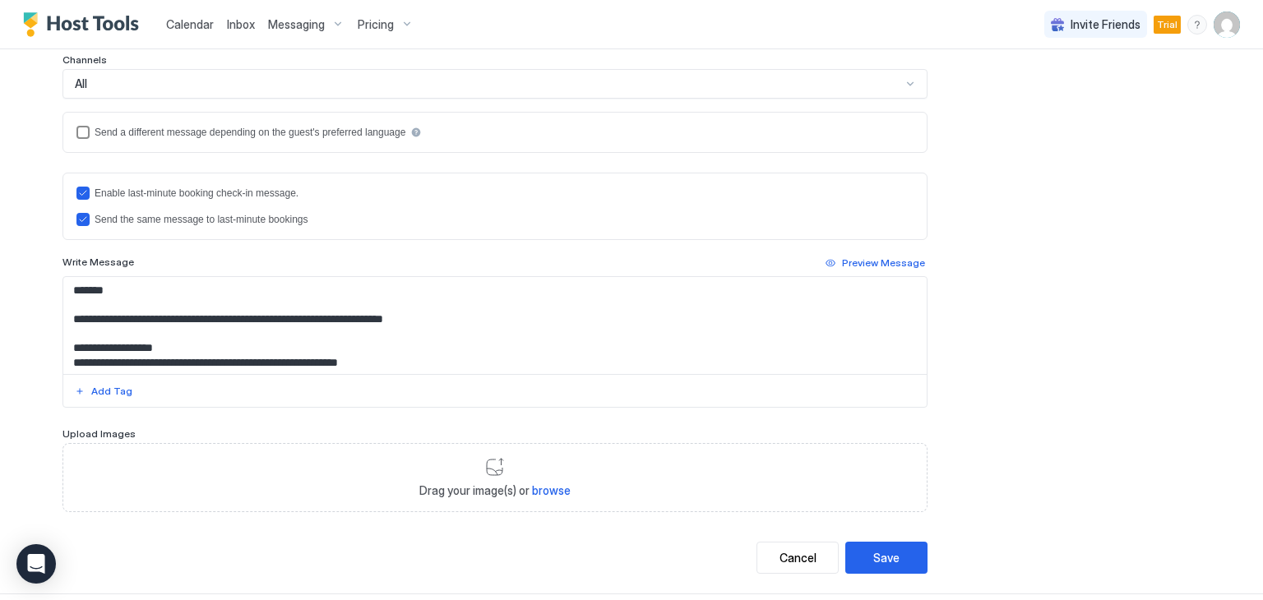
scroll to position [391, 0]
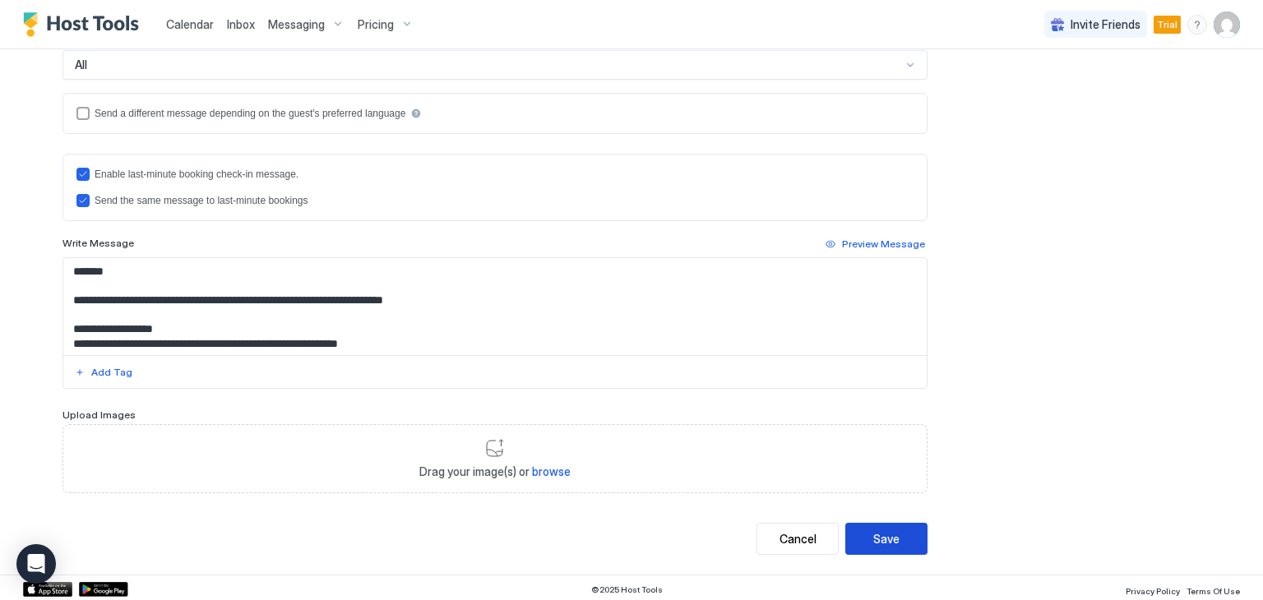
click at [895, 540] on button "Save" at bounding box center [886, 539] width 82 height 32
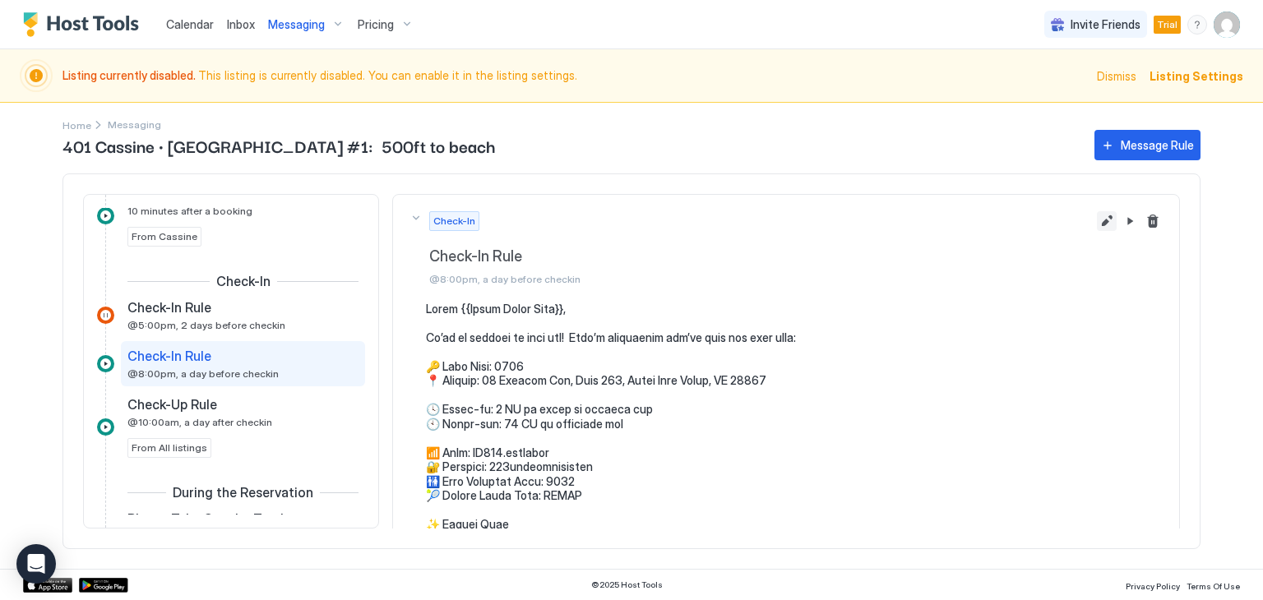
click at [1096, 215] on button "Edit message rule" at bounding box center [1106, 221] width 20 height 20
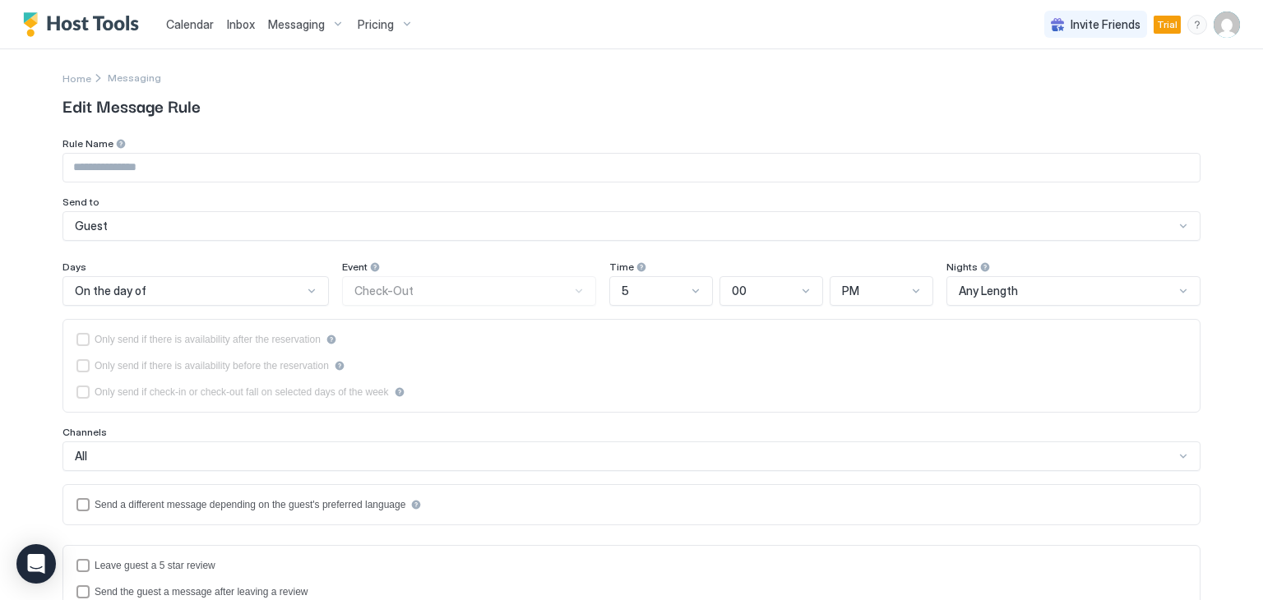
type input "**********"
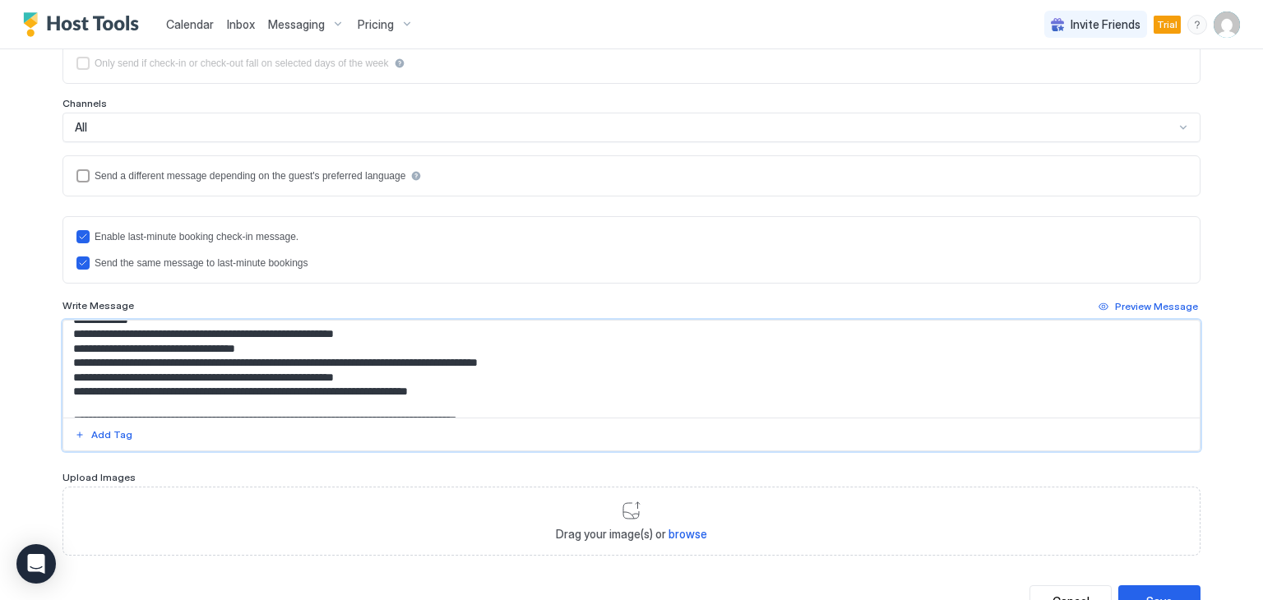
scroll to position [263, 0]
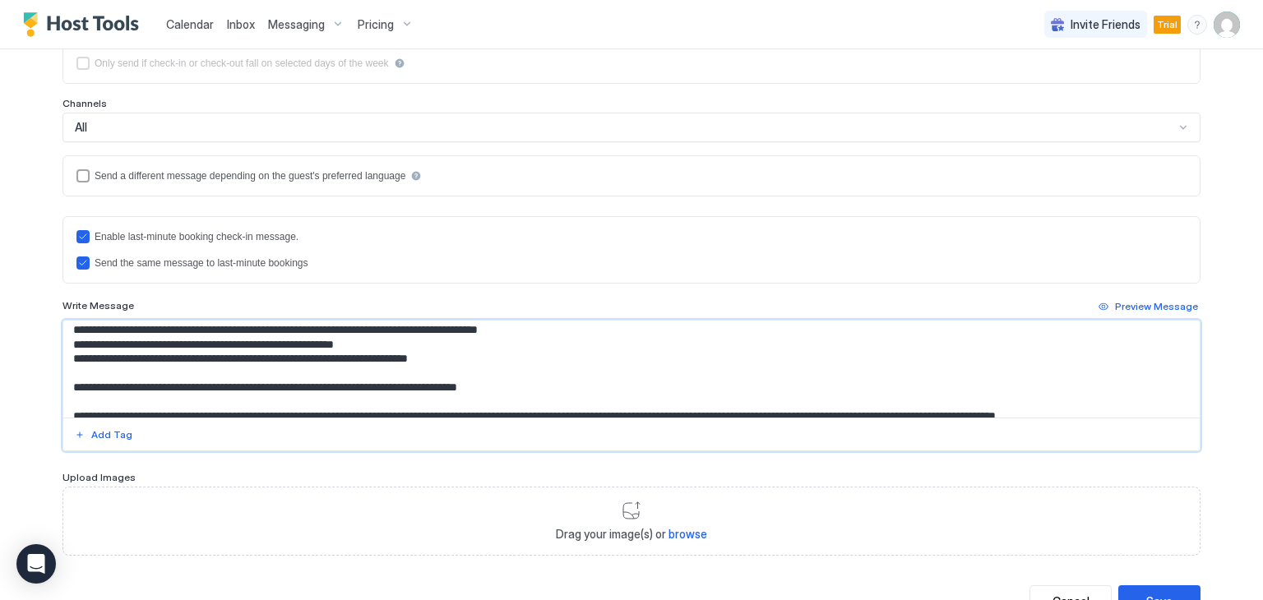
click at [529, 364] on textarea "Input Field" at bounding box center [631, 369] width 1136 height 97
drag, startPoint x: 496, startPoint y: 356, endPoint x: 53, endPoint y: 359, distance: 443.9
click at [53, 359] on div "**********" at bounding box center [631, 179] width 1184 height 916
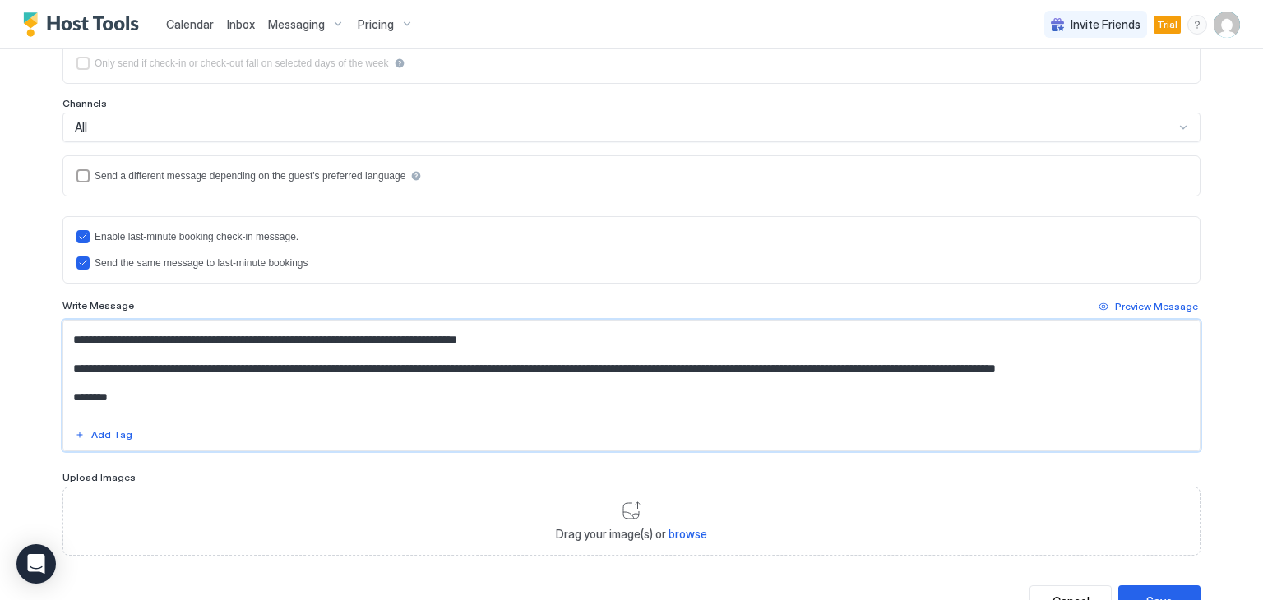
scroll to position [312, 0]
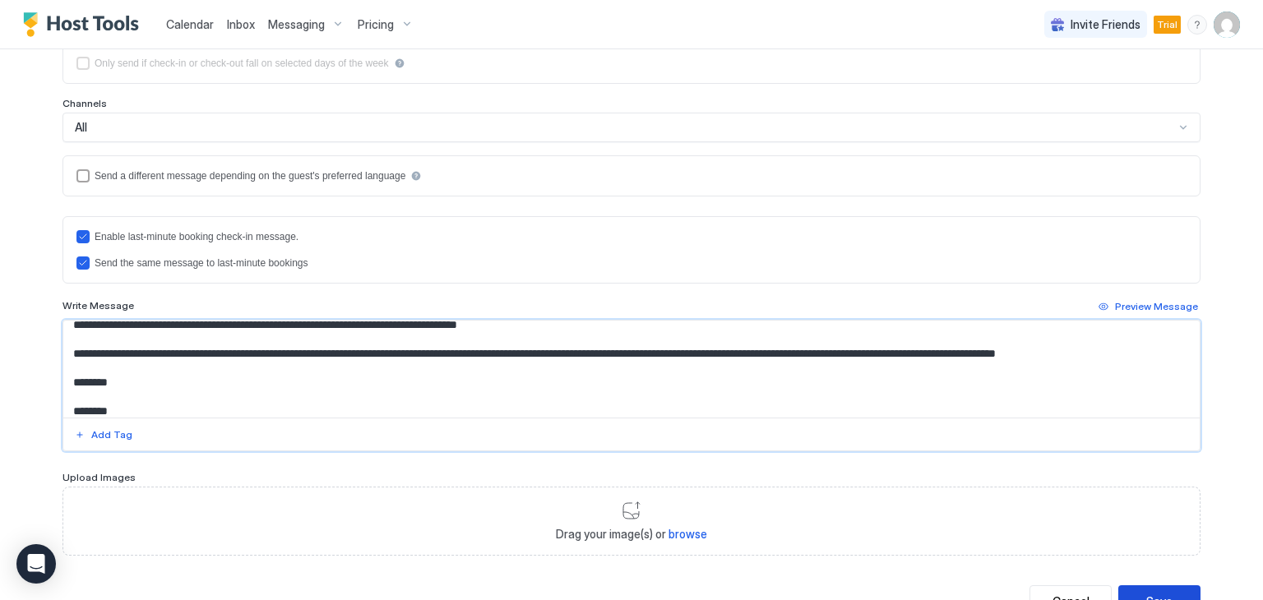
type textarea "**********"
click at [1152, 586] on button "Save" at bounding box center [1159, 601] width 82 height 32
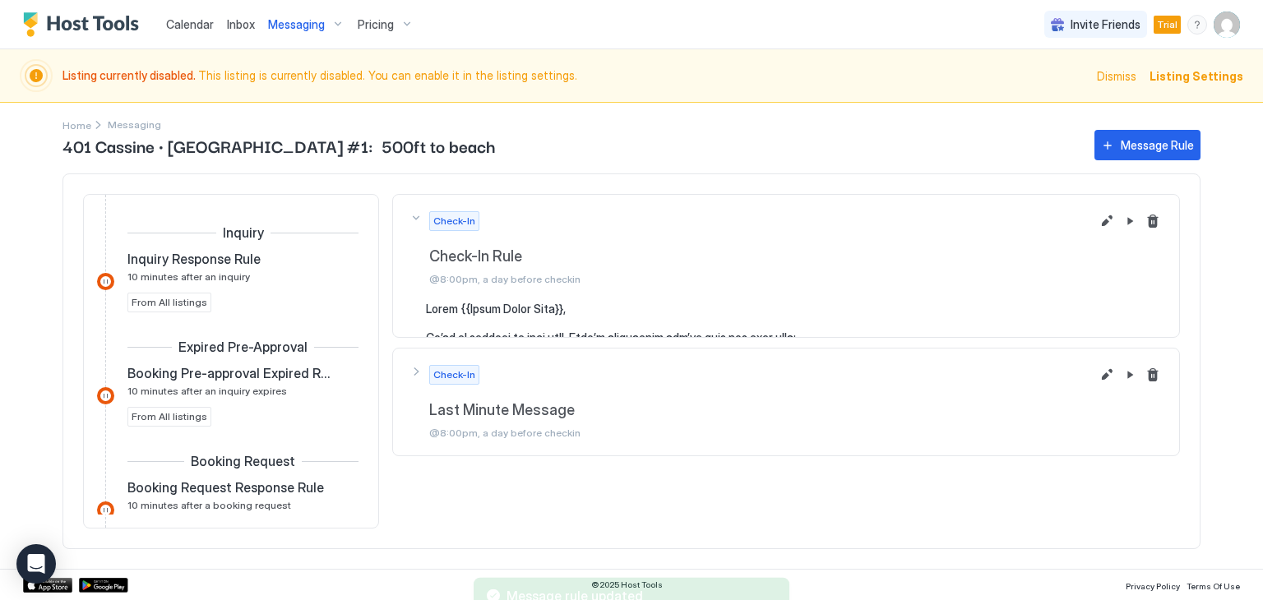
scroll to position [565, 0]
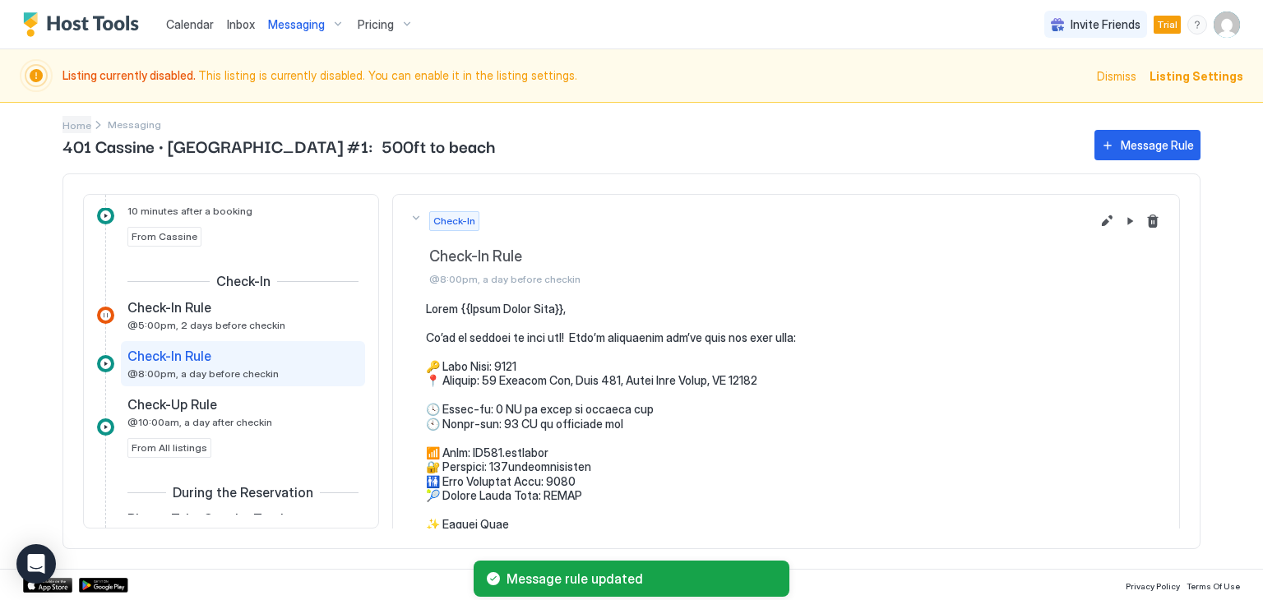
click at [80, 121] on span "Home" at bounding box center [76, 125] width 29 height 12
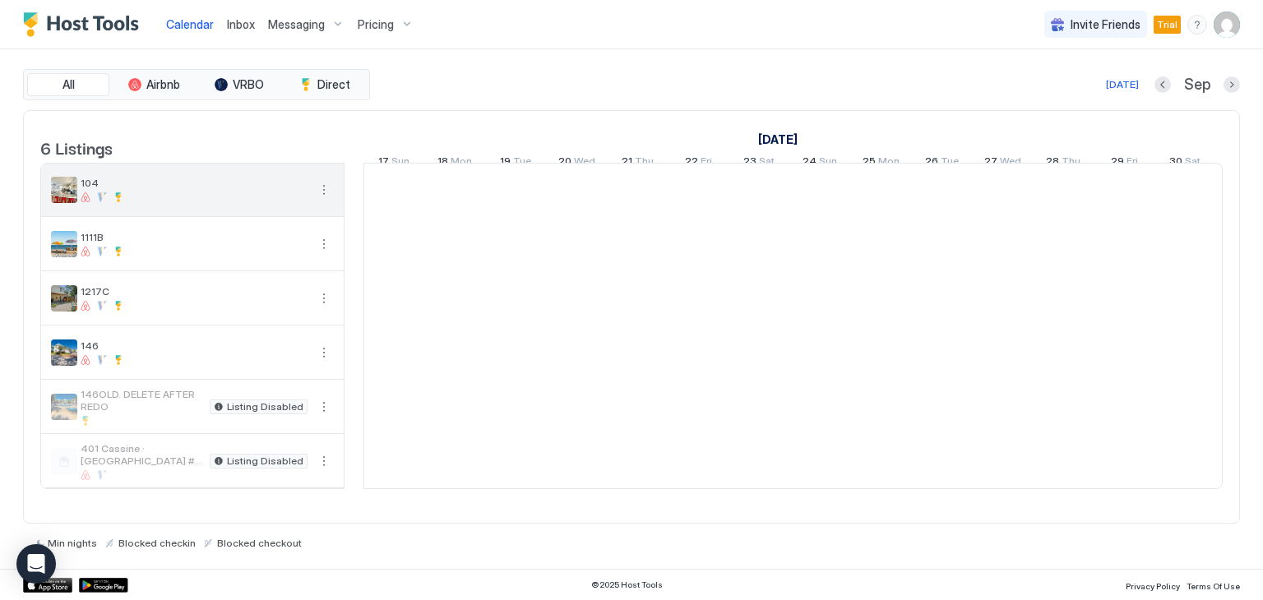
scroll to position [0, 913]
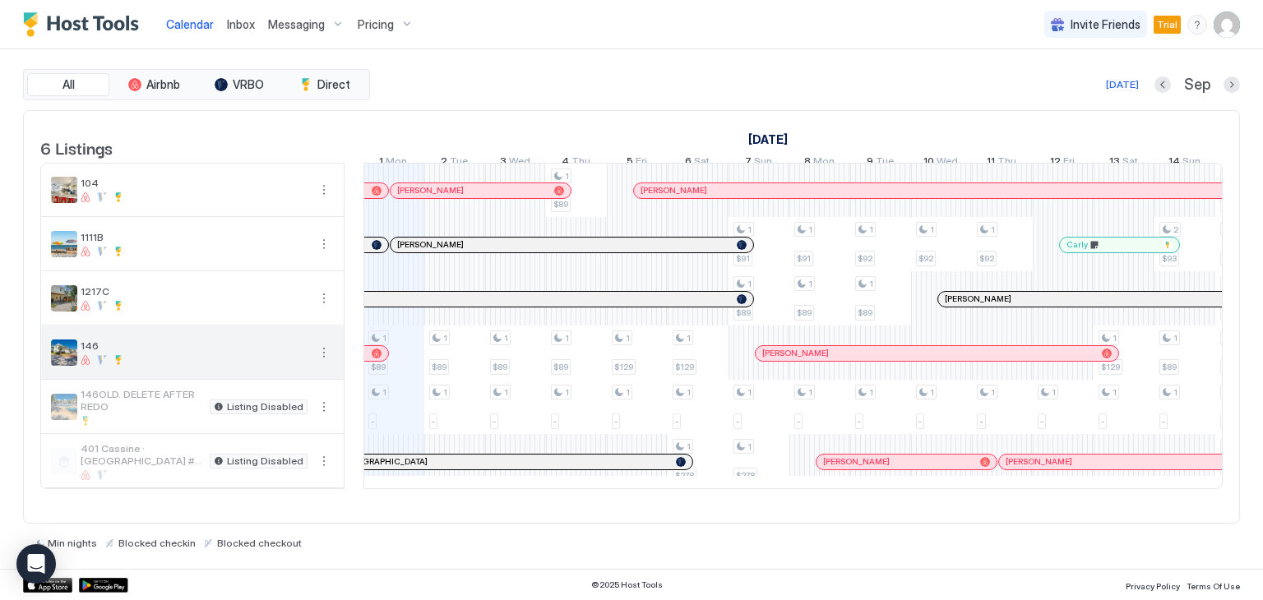
click at [322, 359] on button "More options" at bounding box center [324, 353] width 20 height 20
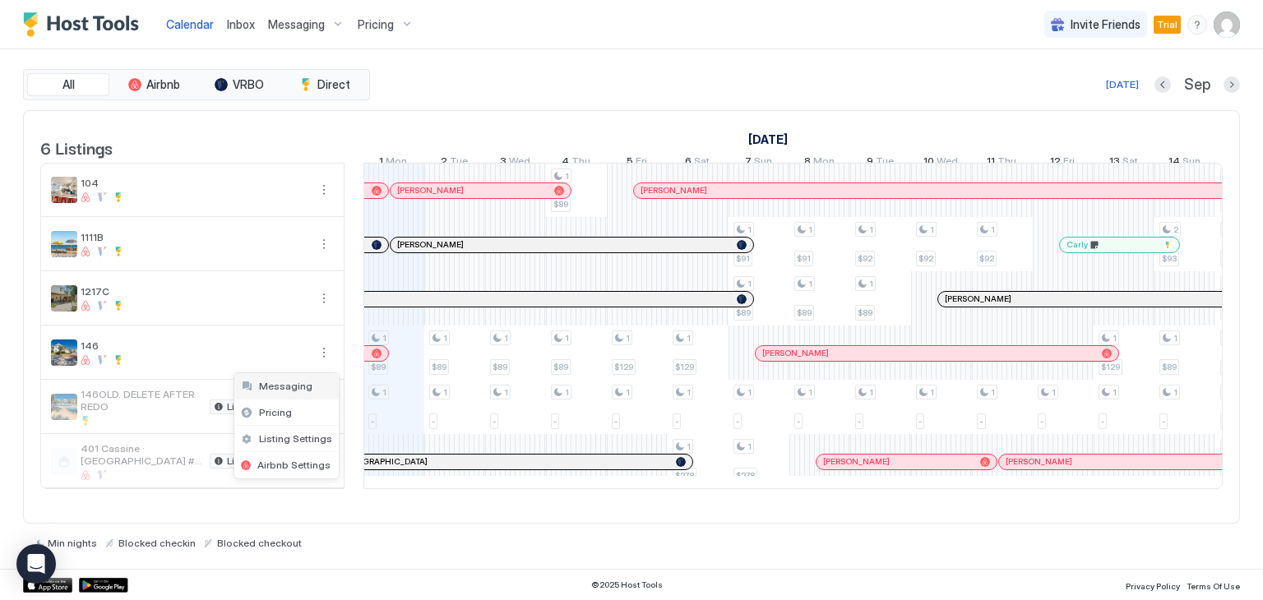
click at [286, 387] on span "Messaging" at bounding box center [285, 386] width 53 height 12
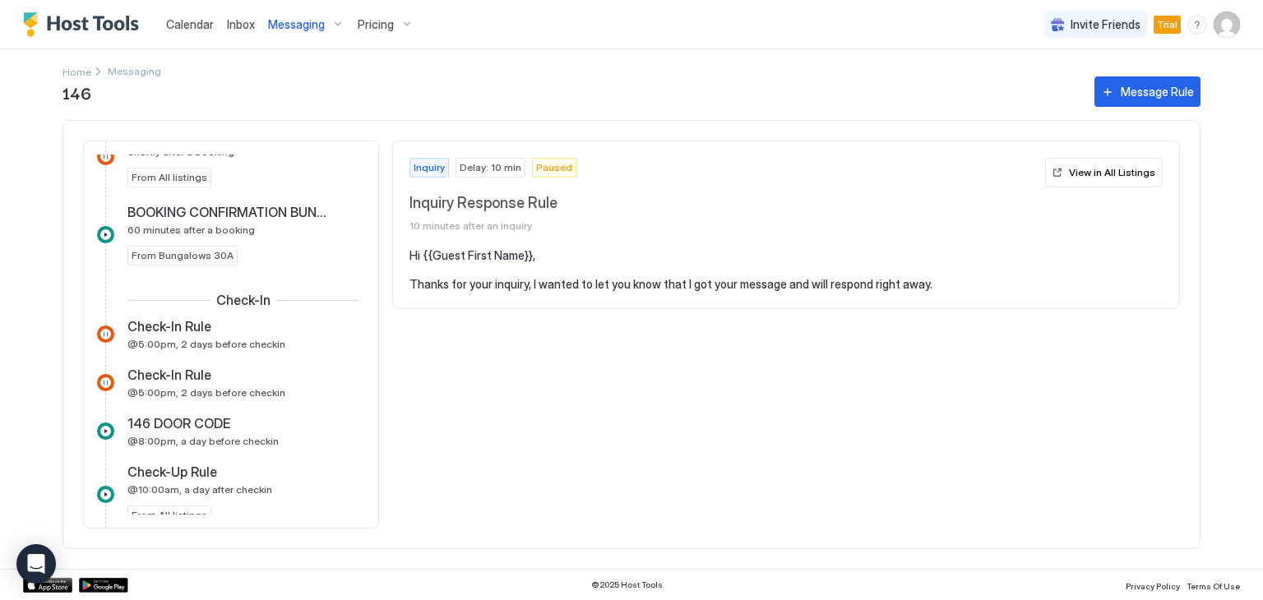
scroll to position [575, 0]
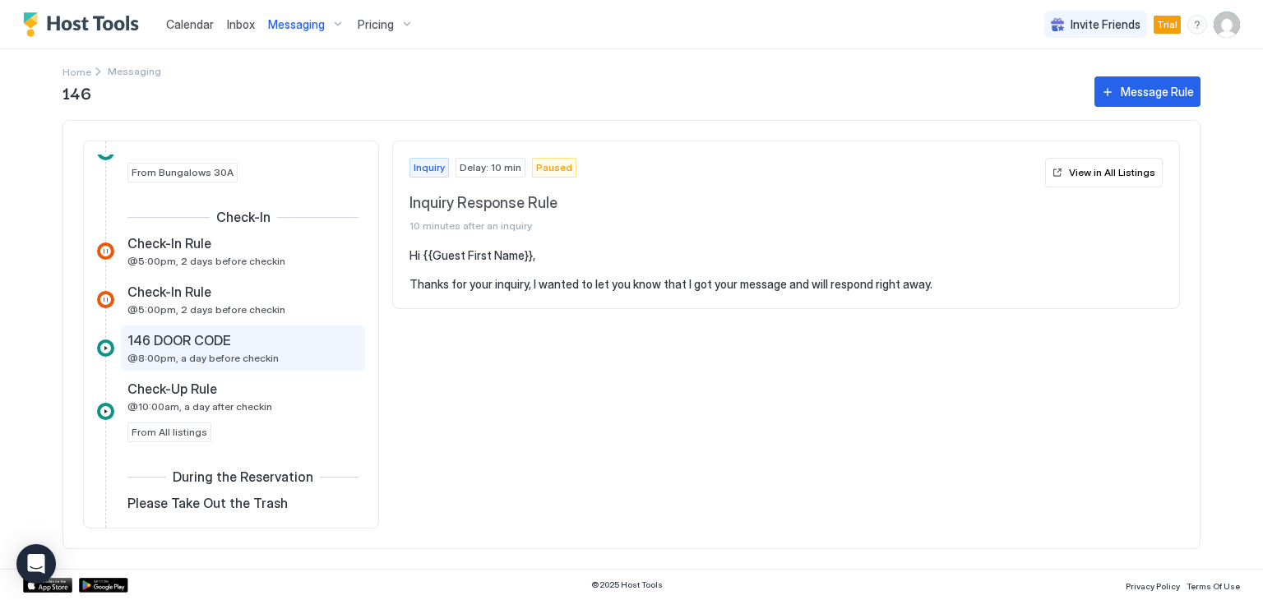
click at [203, 344] on span "146 DOOR CODE" at bounding box center [179, 340] width 104 height 16
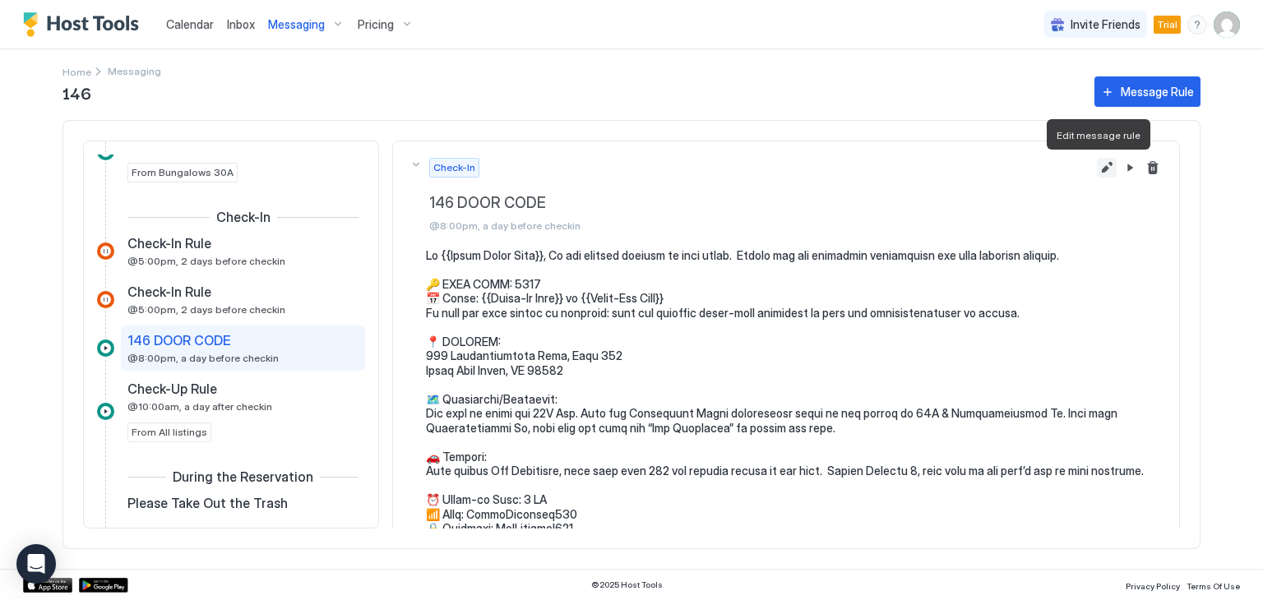
click at [1096, 166] on button "Edit message rule" at bounding box center [1106, 168] width 20 height 20
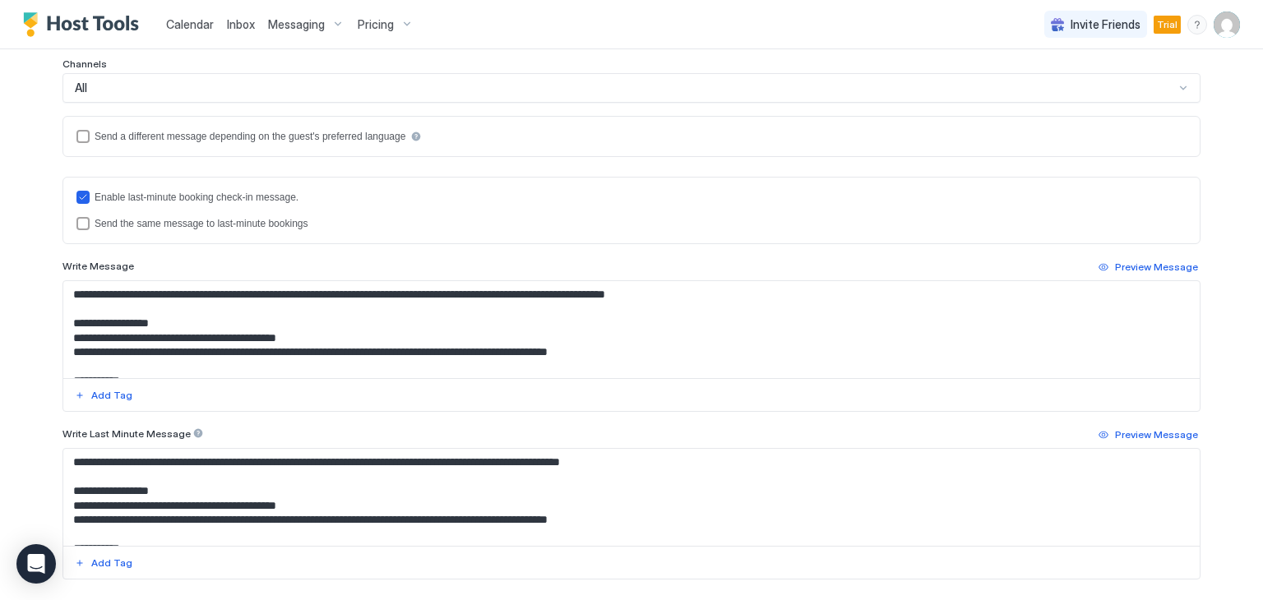
scroll to position [411, 0]
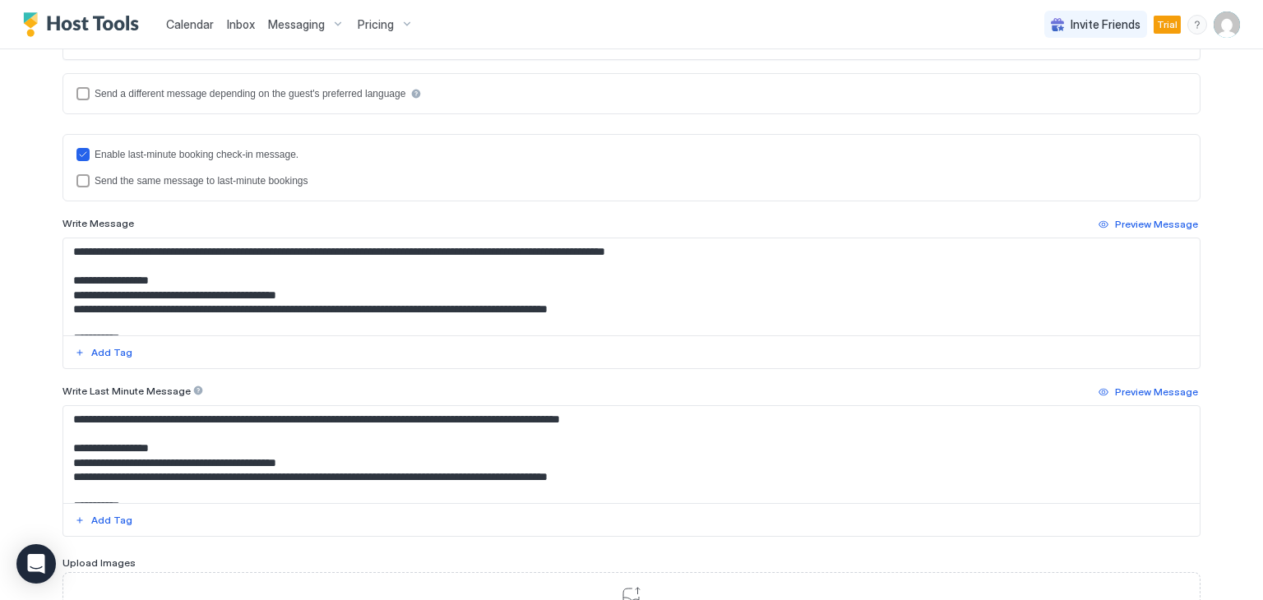
click at [378, 306] on textarea "Input Field" at bounding box center [631, 286] width 1136 height 97
drag, startPoint x: 67, startPoint y: 309, endPoint x: 368, endPoint y: 312, distance: 301.7
click at [368, 312] on textarea "Input Field" at bounding box center [631, 286] width 1136 height 97
click at [325, 295] on textarea "Input Field" at bounding box center [631, 286] width 1136 height 97
drag, startPoint x: 325, startPoint y: 291, endPoint x: 62, endPoint y: 299, distance: 262.3
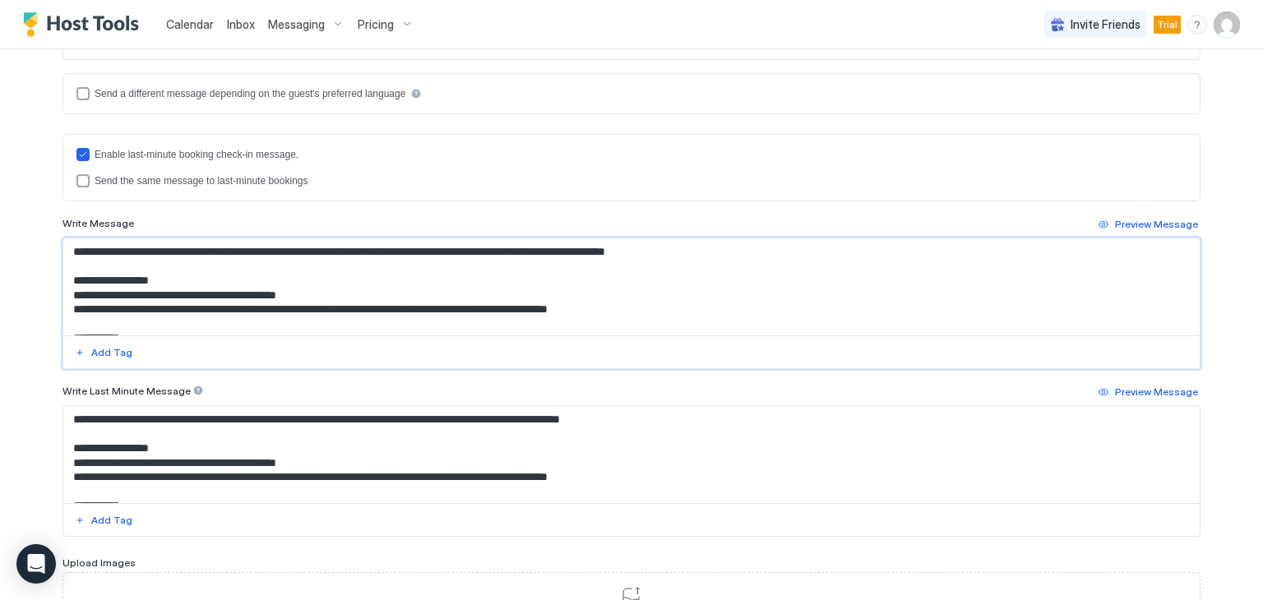
click at [63, 299] on textarea "Input Field" at bounding box center [631, 286] width 1136 height 97
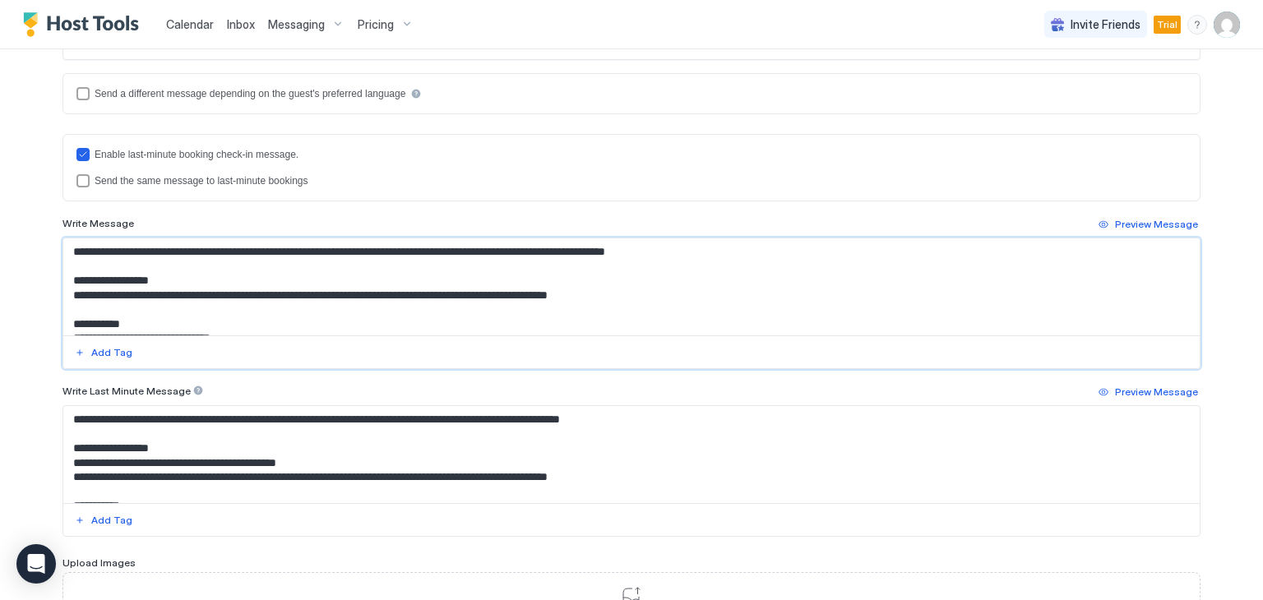
drag, startPoint x: 66, startPoint y: 290, endPoint x: 660, endPoint y: 290, distance: 594.3
click at [660, 290] on textarea "Input Field" at bounding box center [631, 286] width 1136 height 97
type textarea "**********"
click at [328, 458] on textarea "Input Field" at bounding box center [631, 454] width 1136 height 97
drag, startPoint x: 325, startPoint y: 461, endPoint x: 56, endPoint y: 464, distance: 269.6
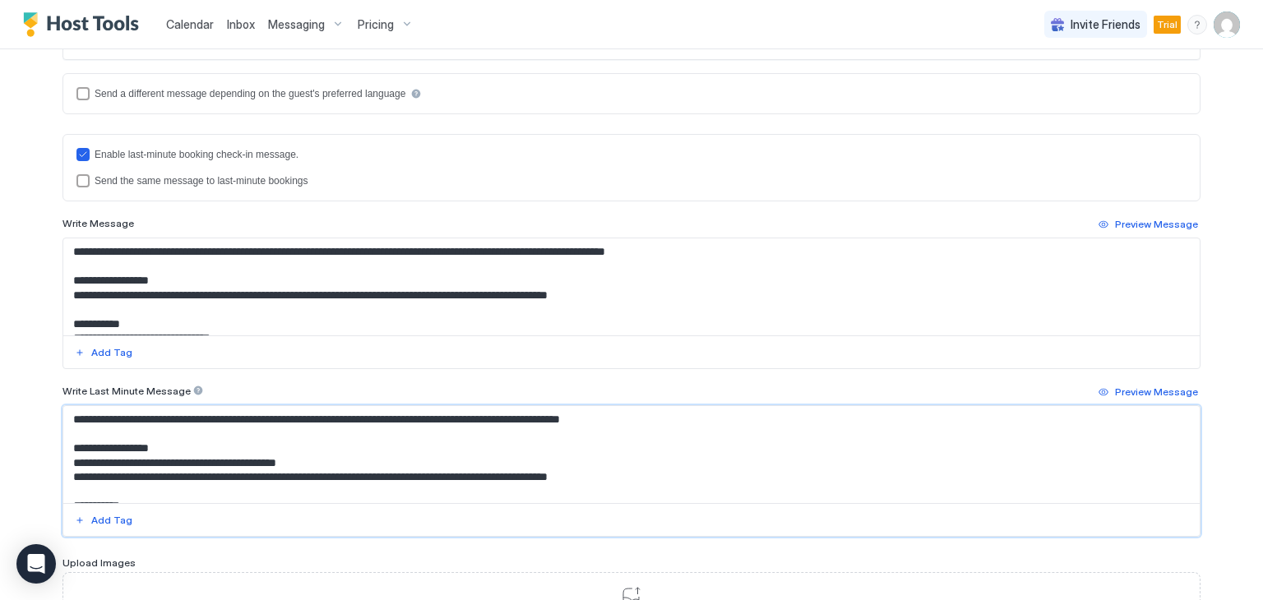
click at [63, 464] on textarea "Input Field" at bounding box center [631, 454] width 1136 height 97
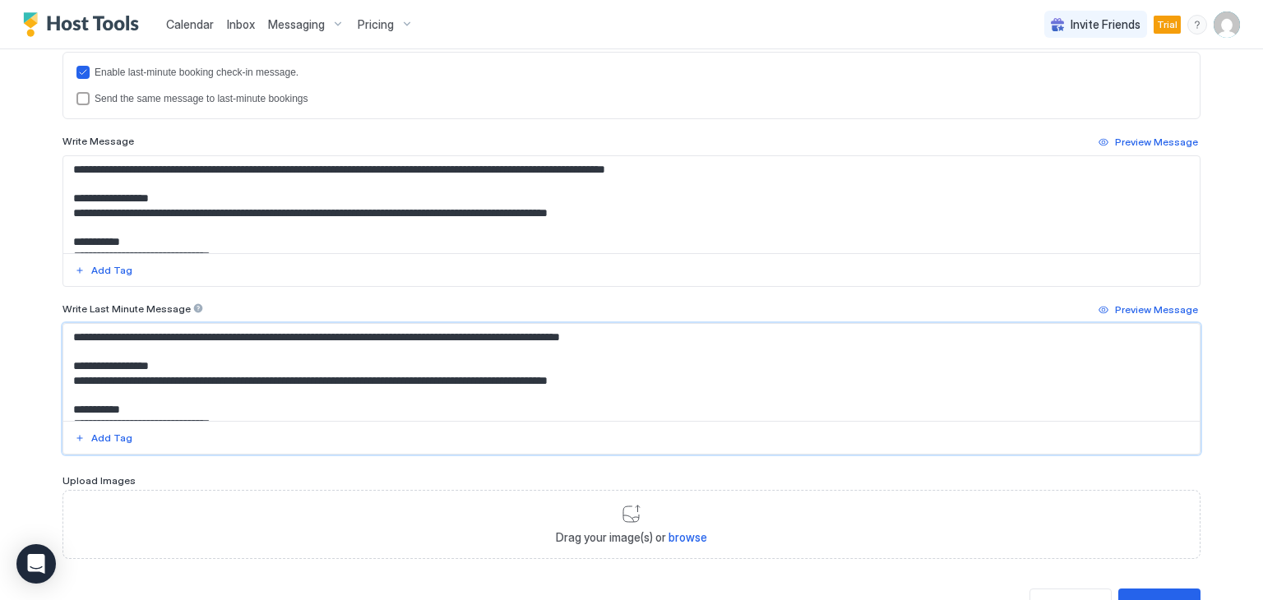
scroll to position [82, 0]
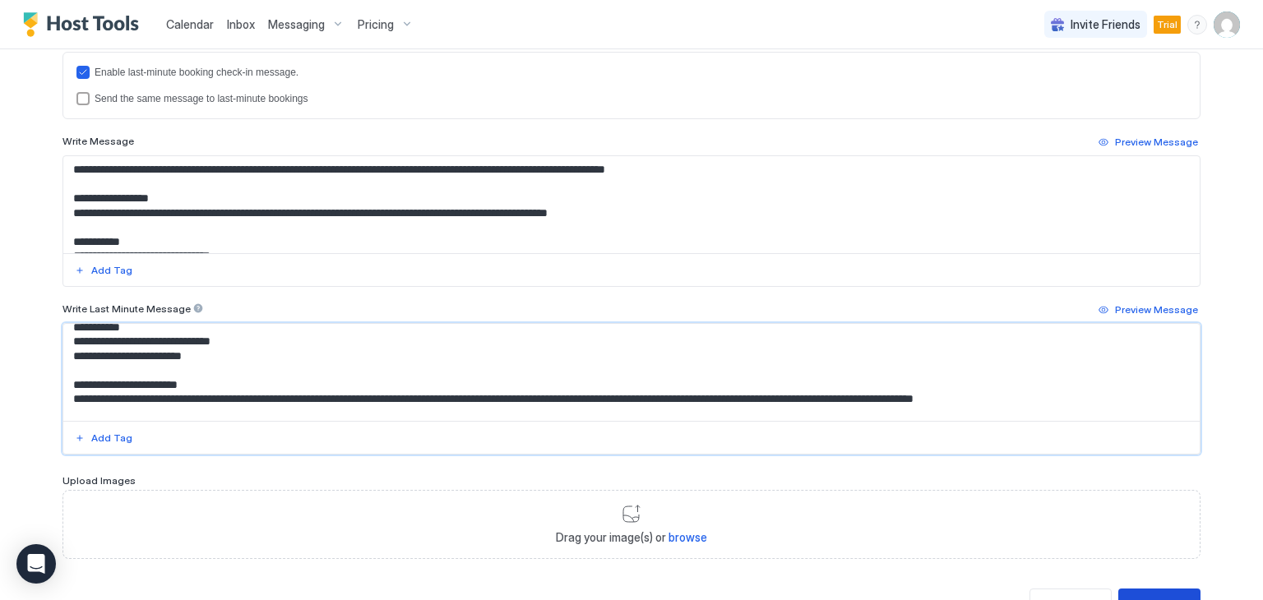
type textarea "**********"
click at [1157, 589] on button "Save" at bounding box center [1159, 605] width 82 height 32
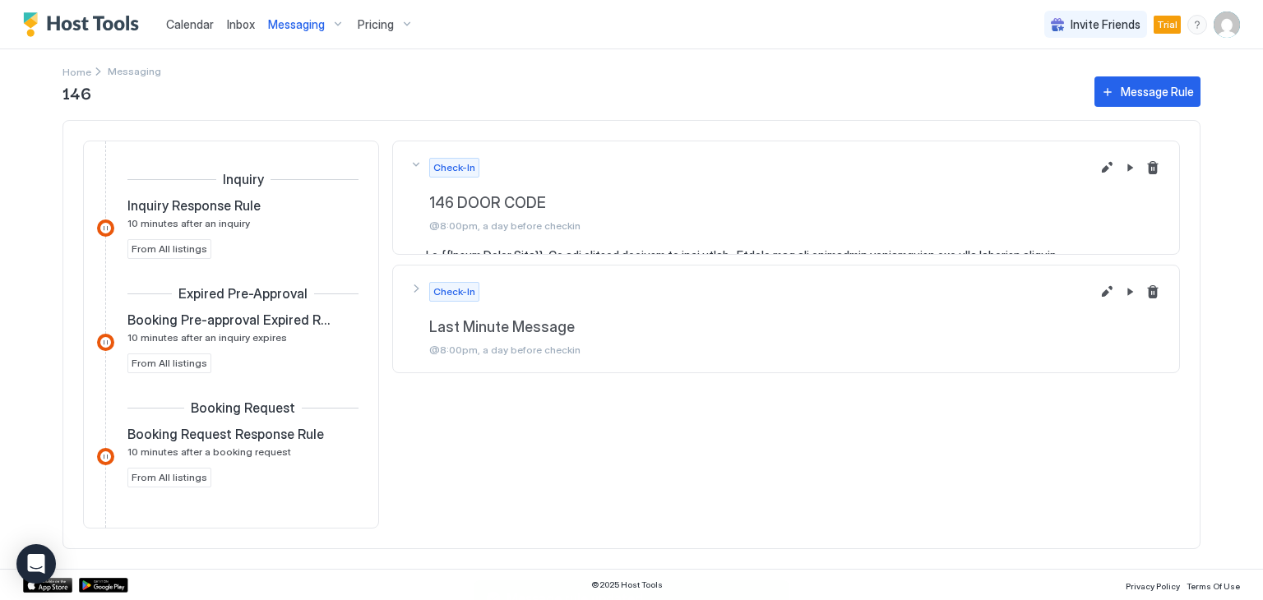
scroll to position [586, 0]
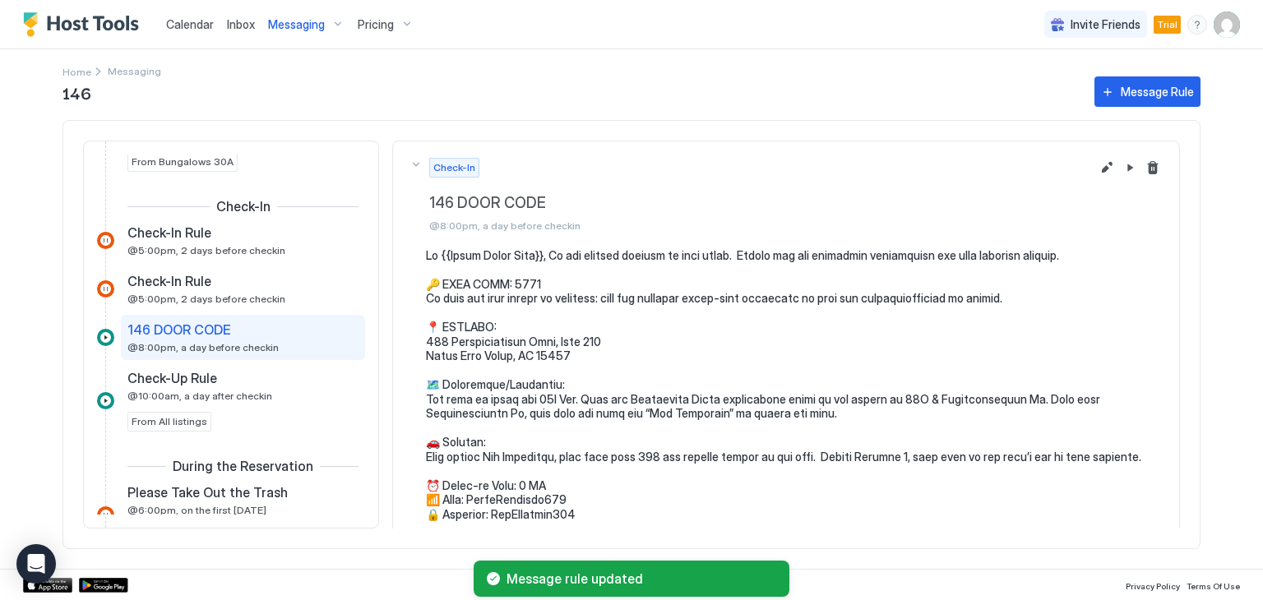
click at [195, 325] on span "146 DOOR CODE" at bounding box center [179, 329] width 104 height 16
click at [1096, 165] on button "Edit message rule" at bounding box center [1106, 168] width 20 height 20
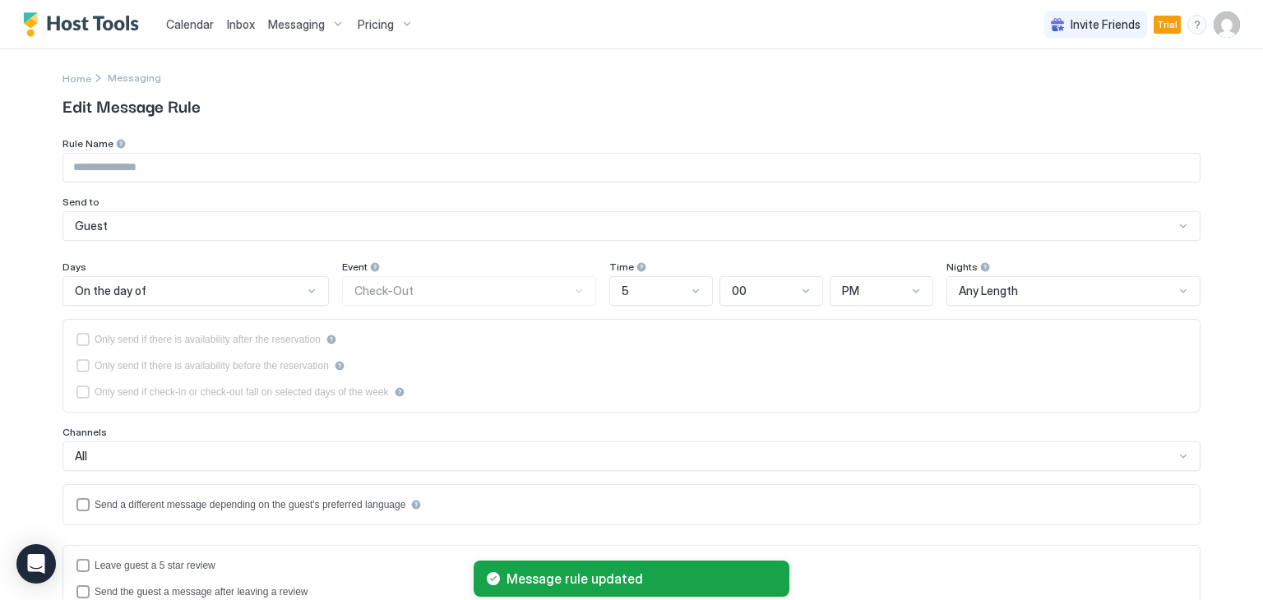
type input "**********"
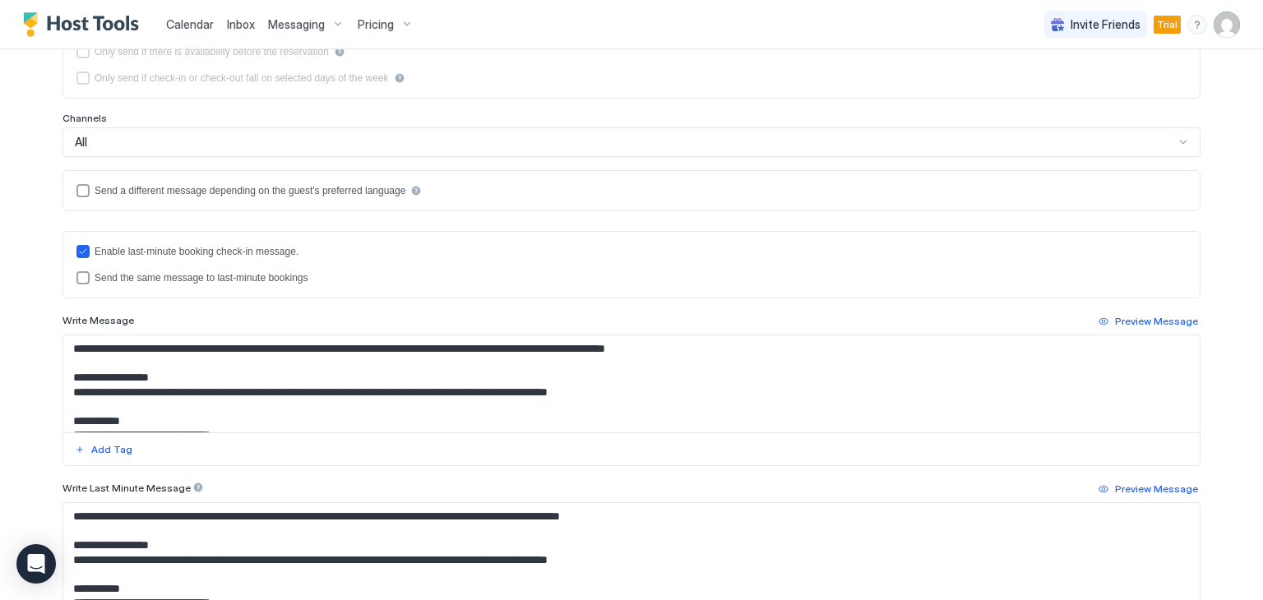
scroll to position [312, 0]
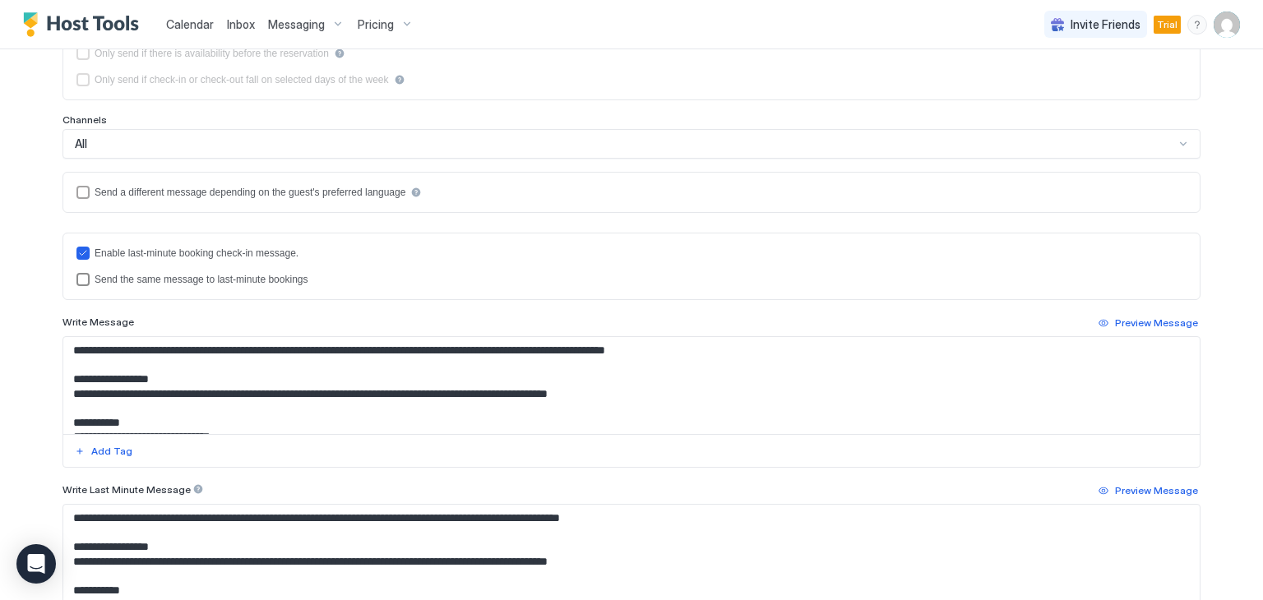
click at [76, 279] on div "lastMinuteMessageIsTheSame" at bounding box center [82, 279] width 13 height 13
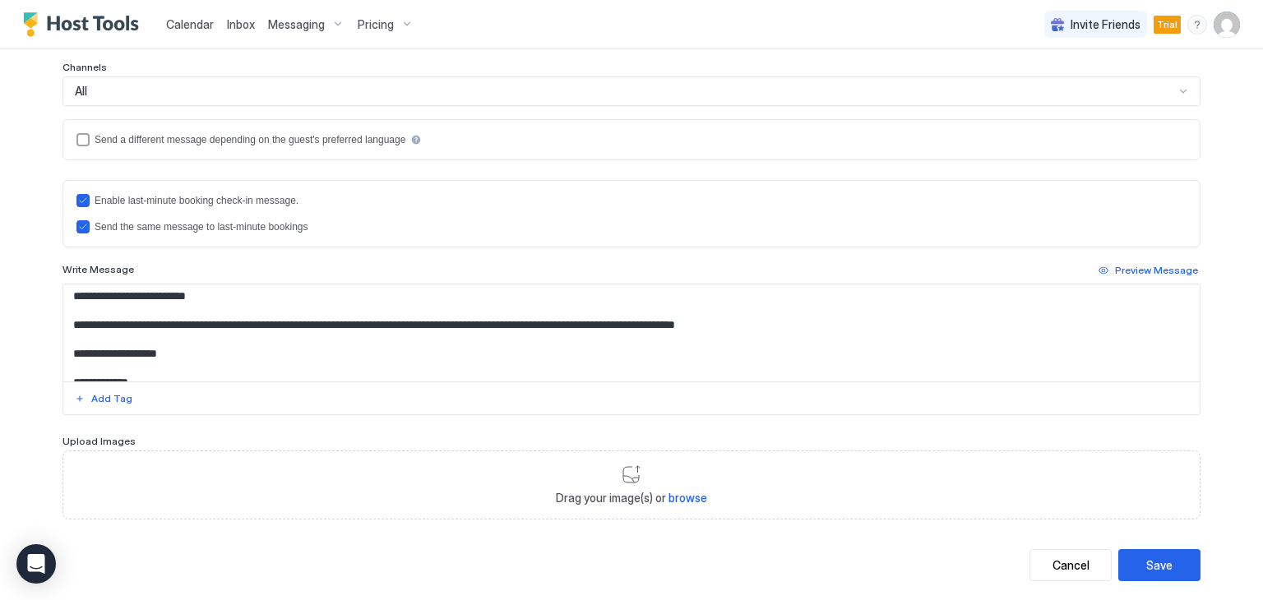
scroll to position [391, 0]
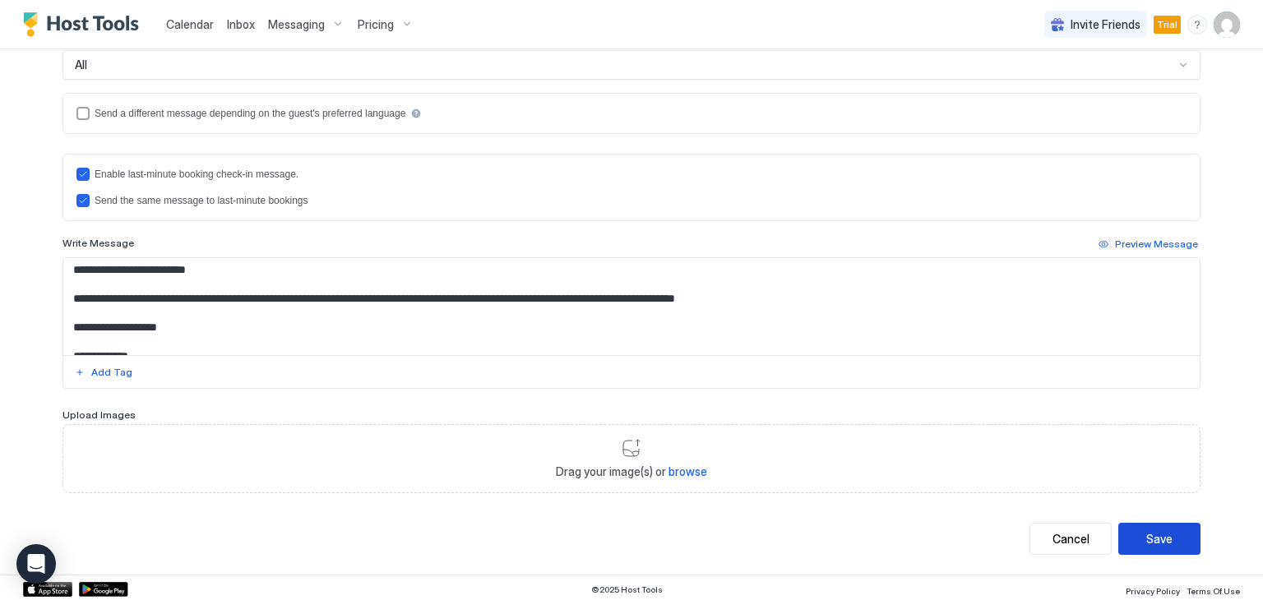
click at [1146, 530] on div "Save" at bounding box center [1159, 538] width 26 height 17
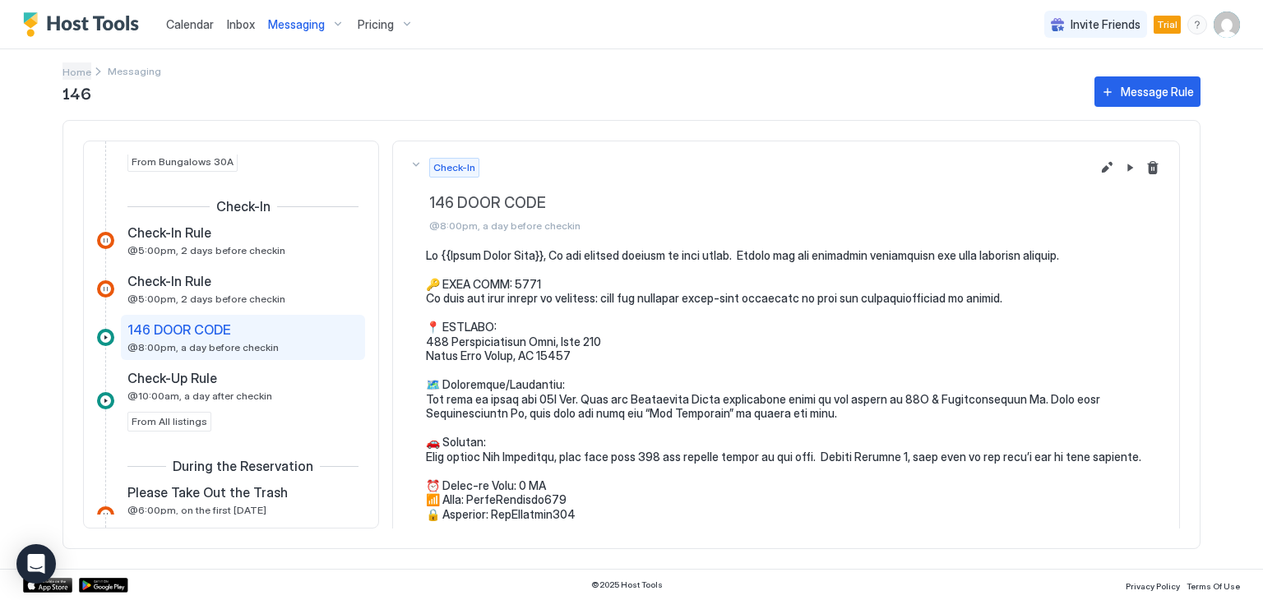
click at [70, 70] on span "Home" at bounding box center [76, 72] width 29 height 12
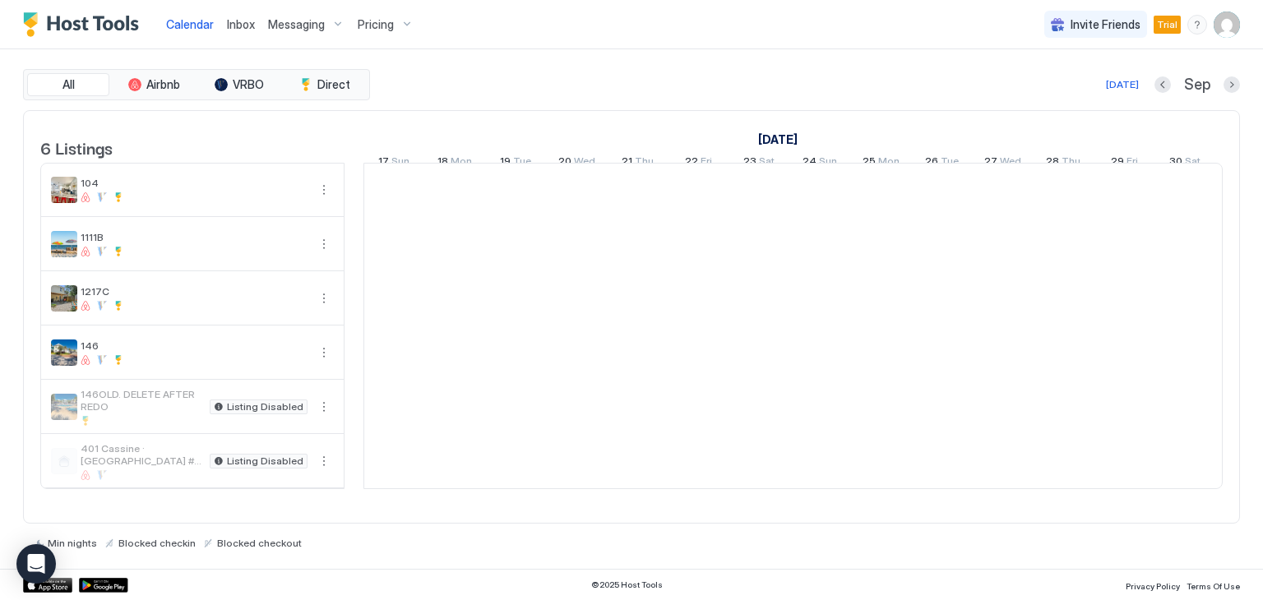
scroll to position [0, 913]
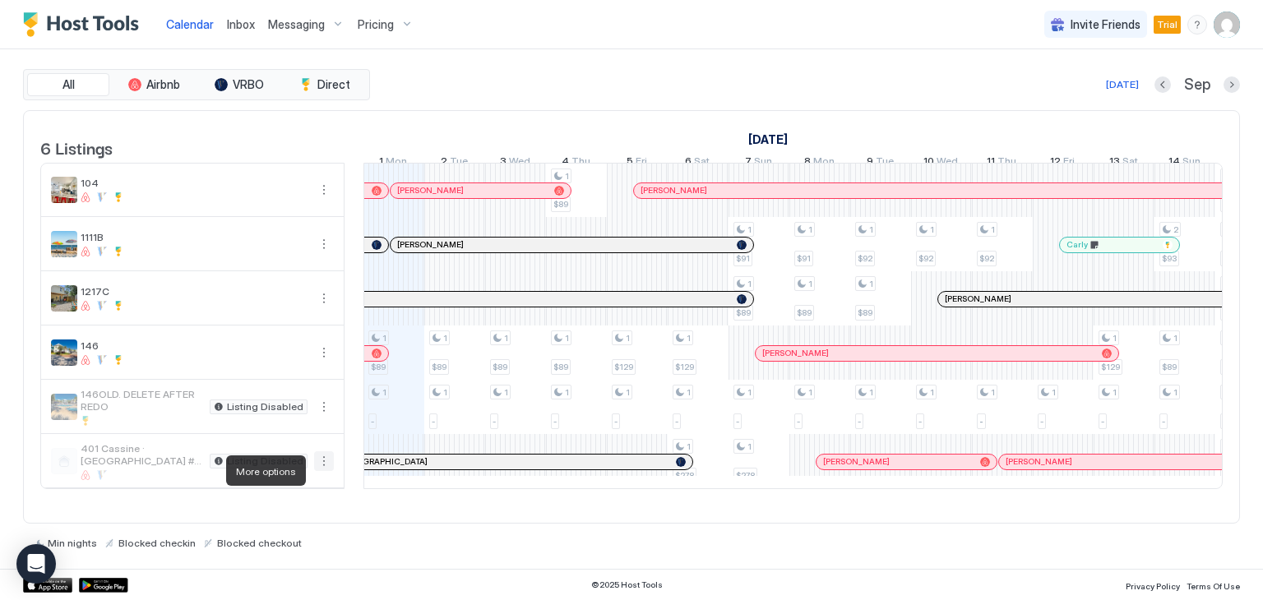
click at [318, 471] on button "More options" at bounding box center [324, 461] width 20 height 20
click at [293, 492] on span "Messaging" at bounding box center [285, 493] width 53 height 12
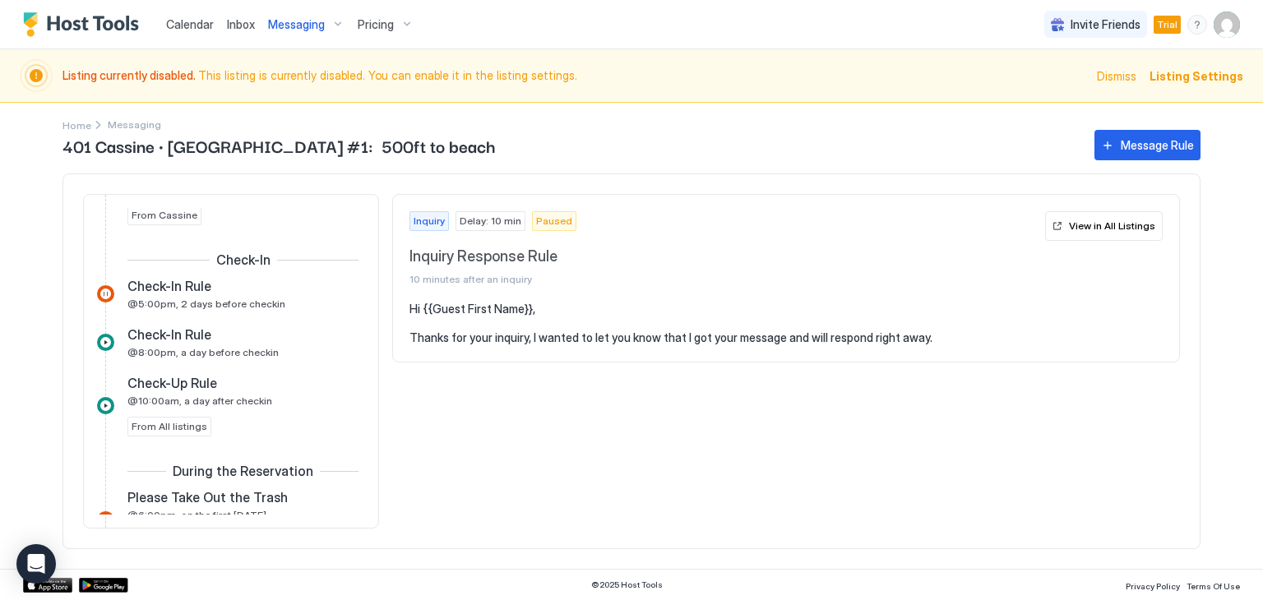
scroll to position [493, 0]
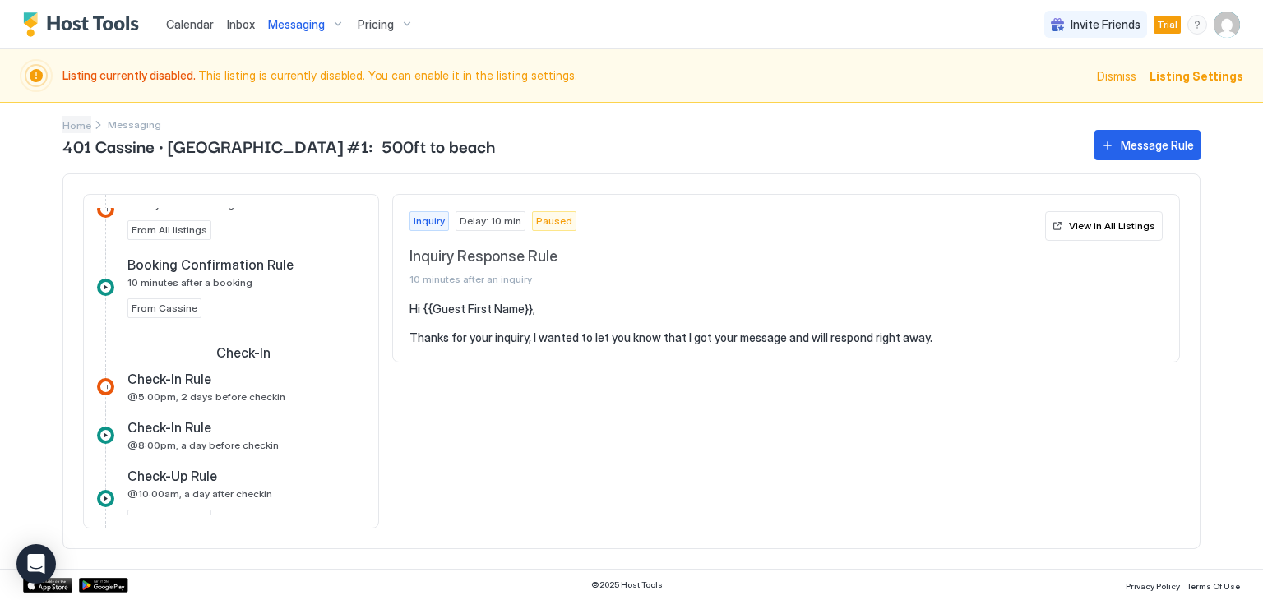
click at [85, 124] on span "Home" at bounding box center [76, 125] width 29 height 12
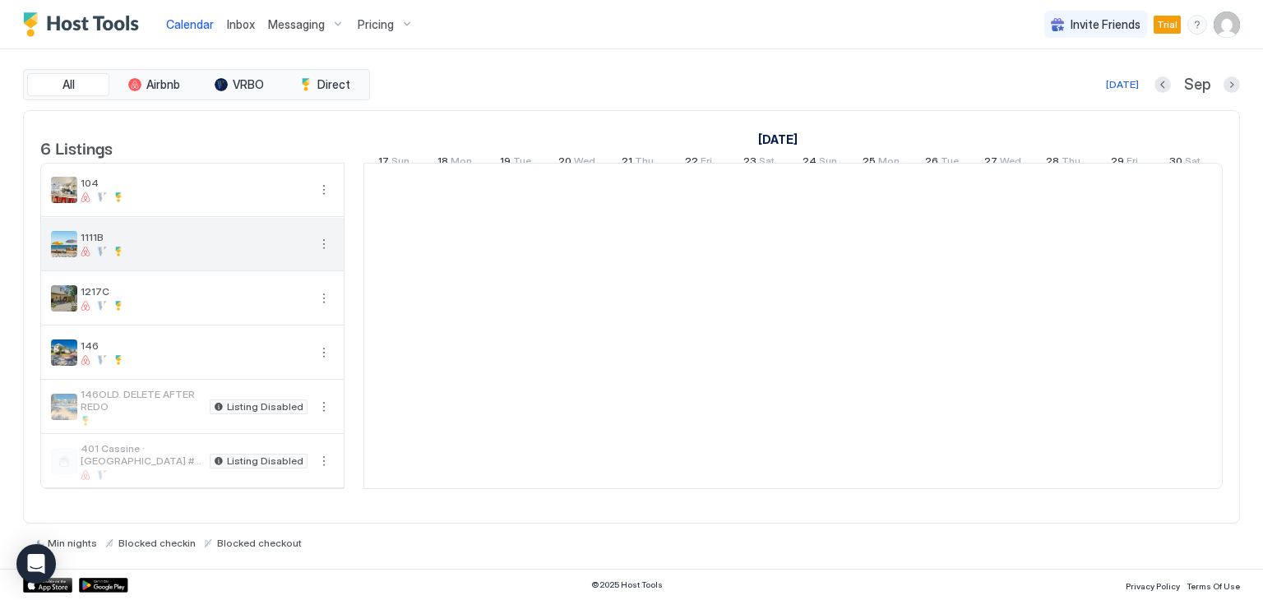
scroll to position [0, 913]
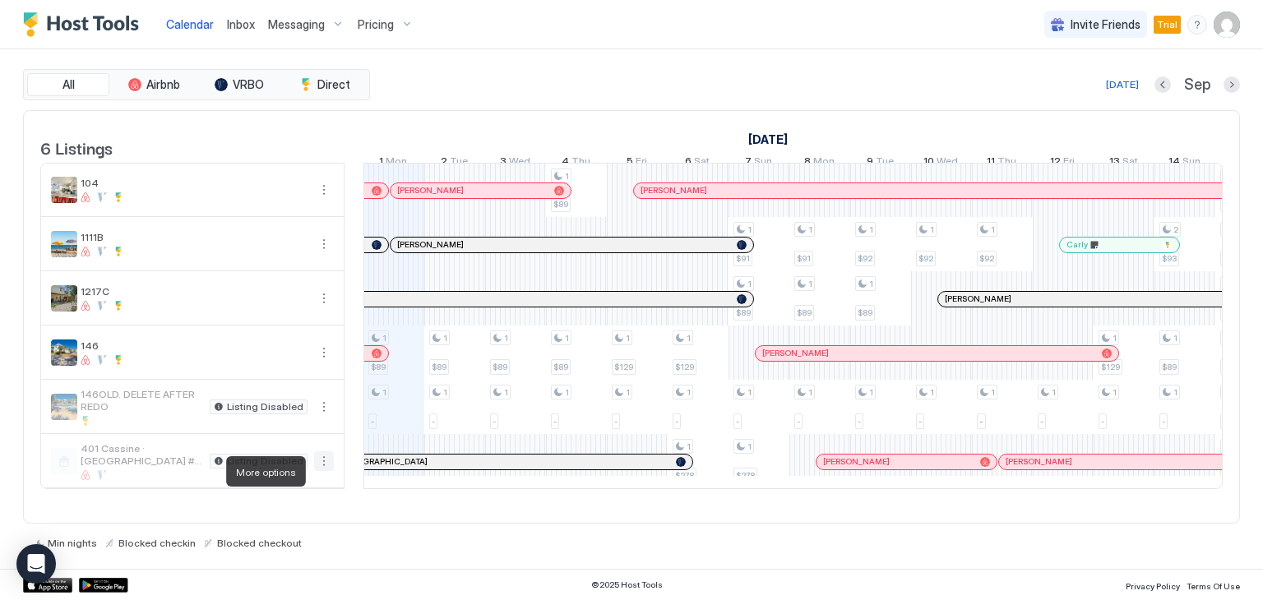
click at [319, 471] on button "More options" at bounding box center [324, 461] width 20 height 20
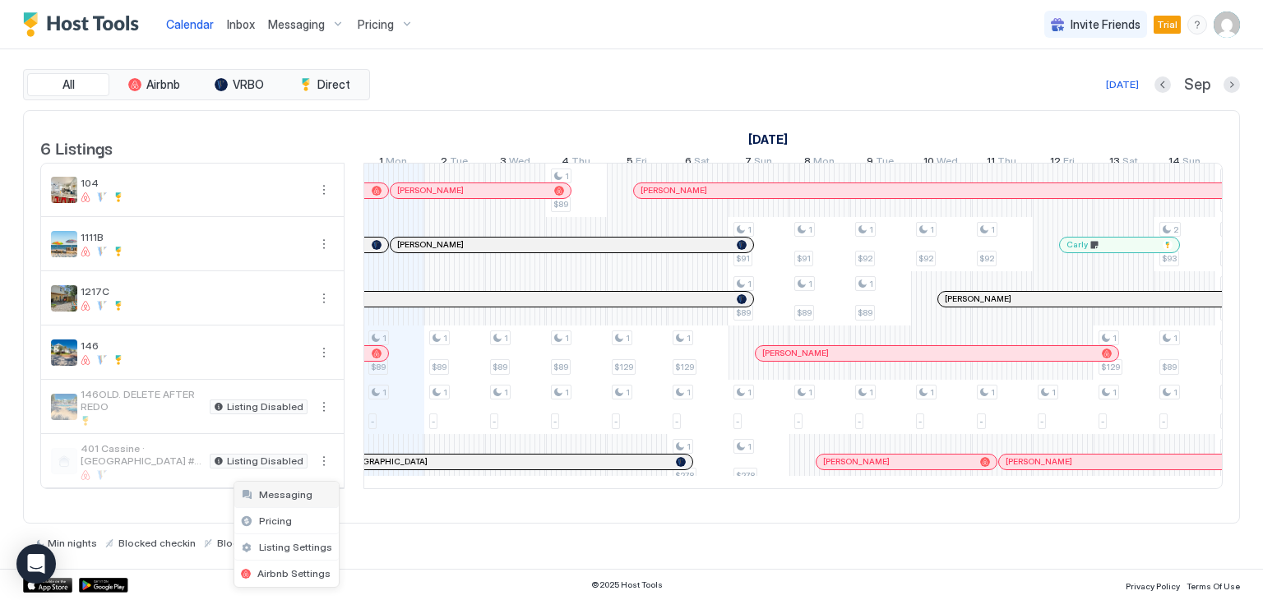
click at [294, 492] on span "Messaging" at bounding box center [285, 494] width 53 height 12
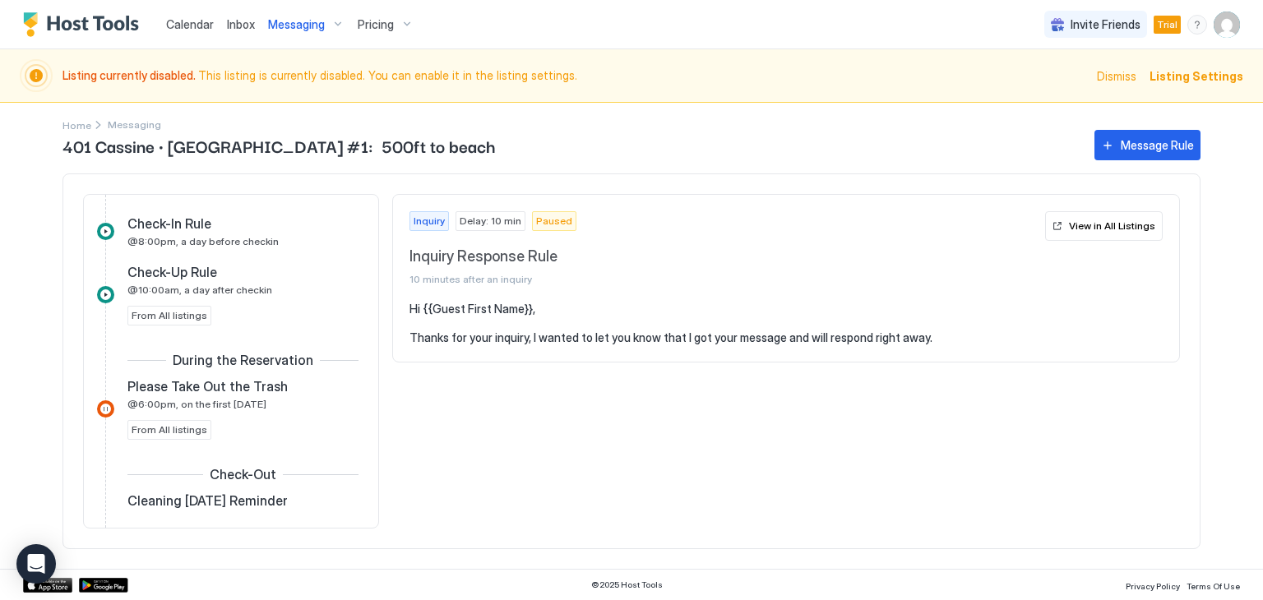
scroll to position [658, 0]
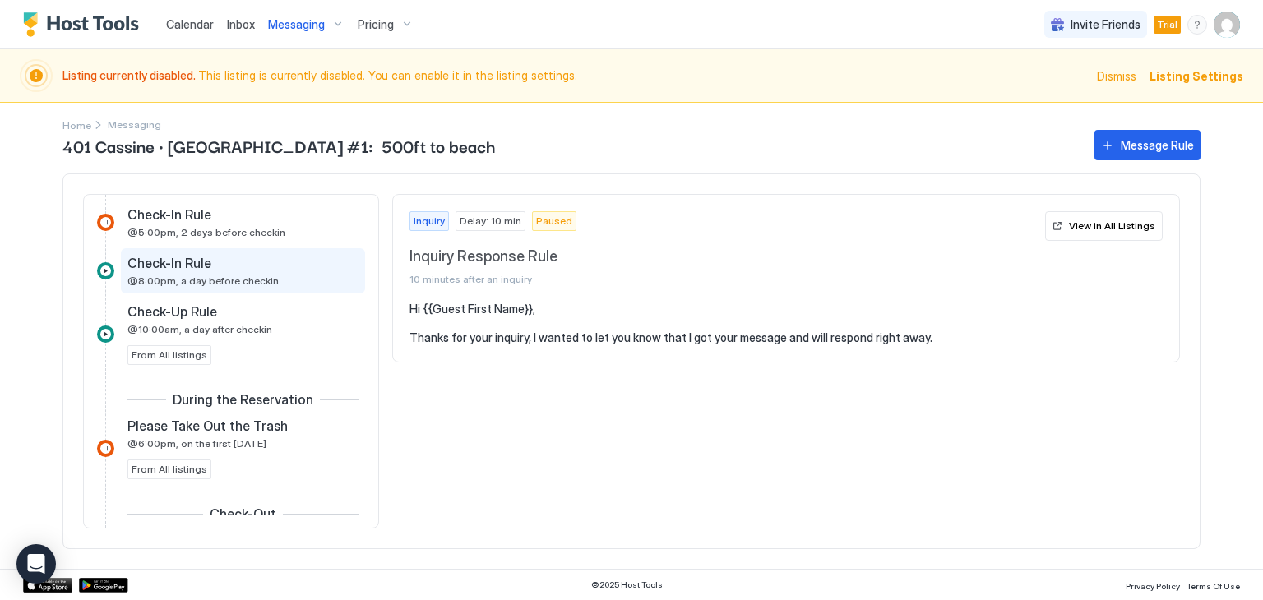
click at [220, 277] on span "@8:00pm, a day before checkin" at bounding box center [202, 281] width 151 height 12
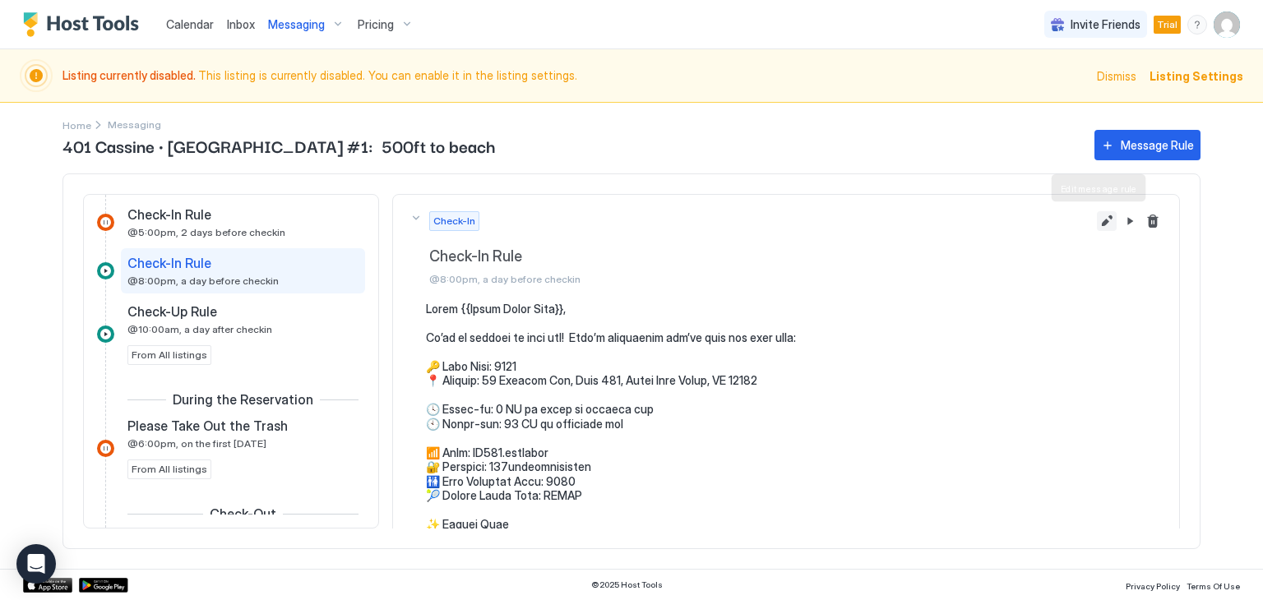
click at [1096, 225] on button "Edit message rule" at bounding box center [1106, 221] width 20 height 20
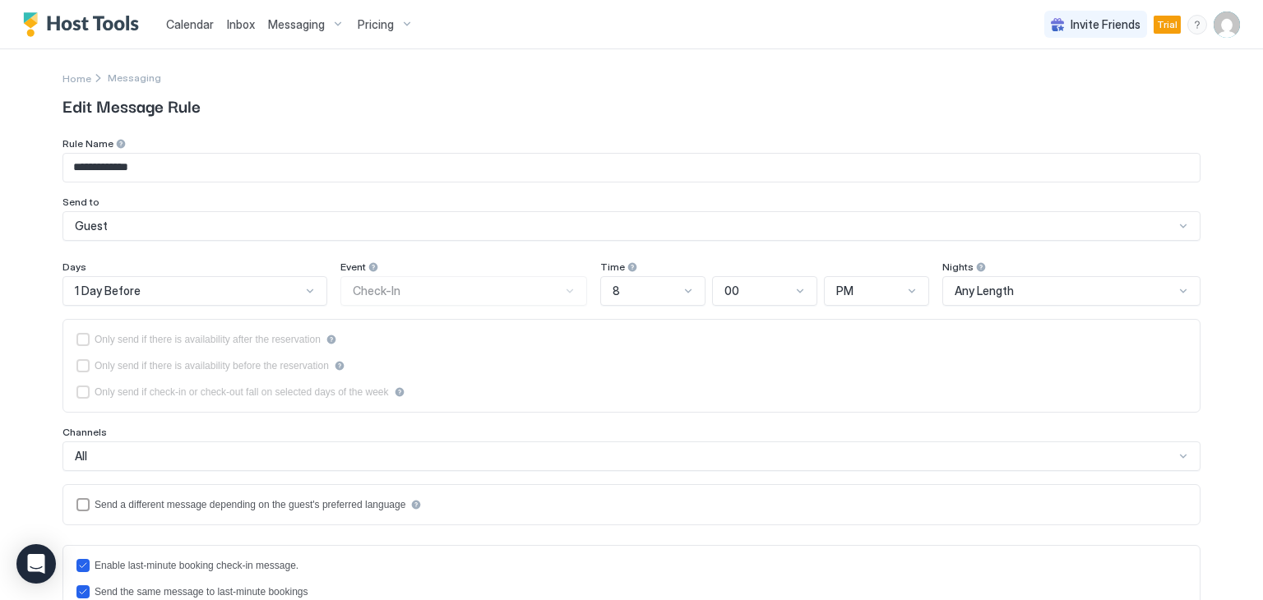
click at [159, 165] on input "**********" at bounding box center [631, 168] width 1136 height 28
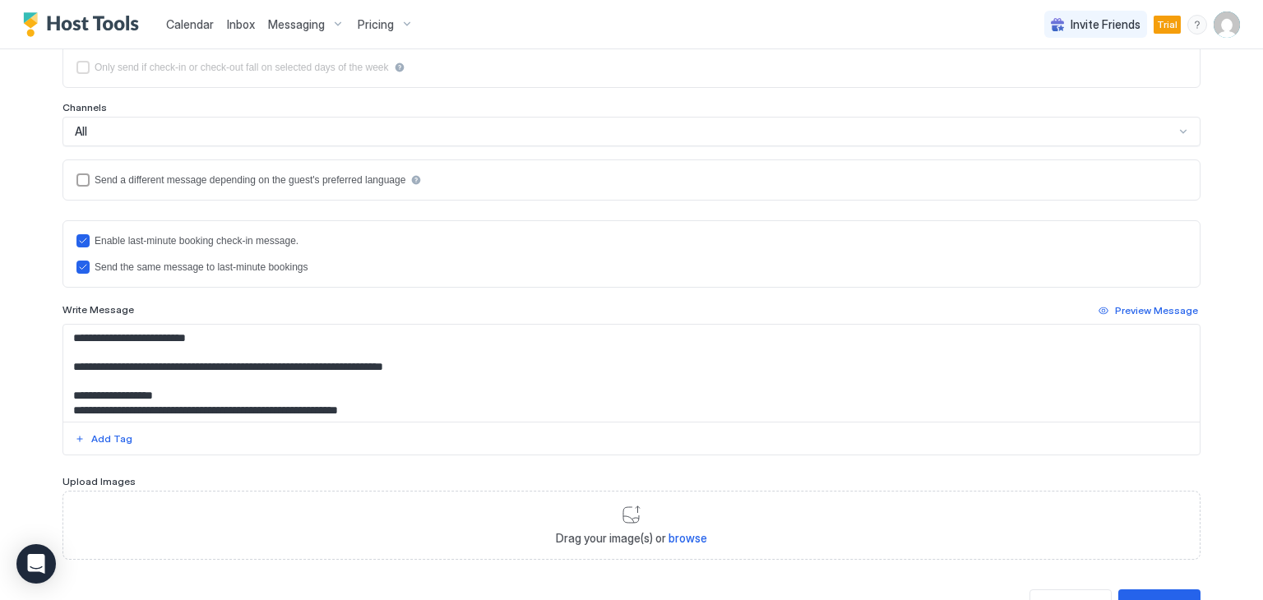
scroll to position [329, 0]
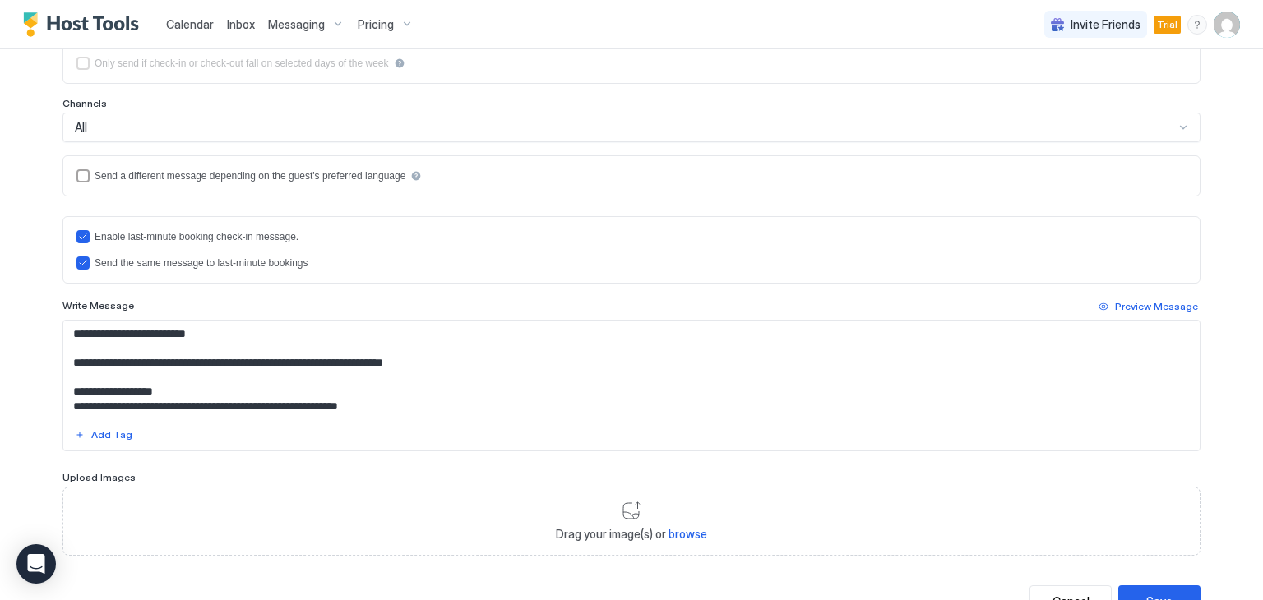
type input "**********"
click at [283, 395] on textarea "**********" at bounding box center [631, 369] width 1136 height 97
paste textarea "**********"
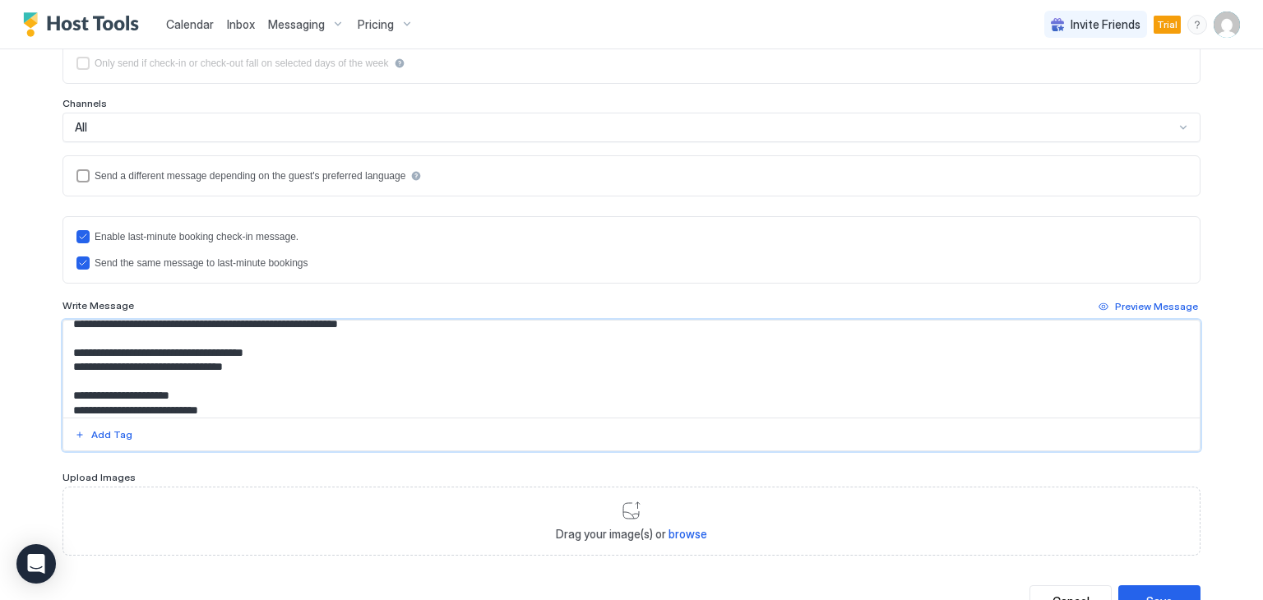
scroll to position [164, 0]
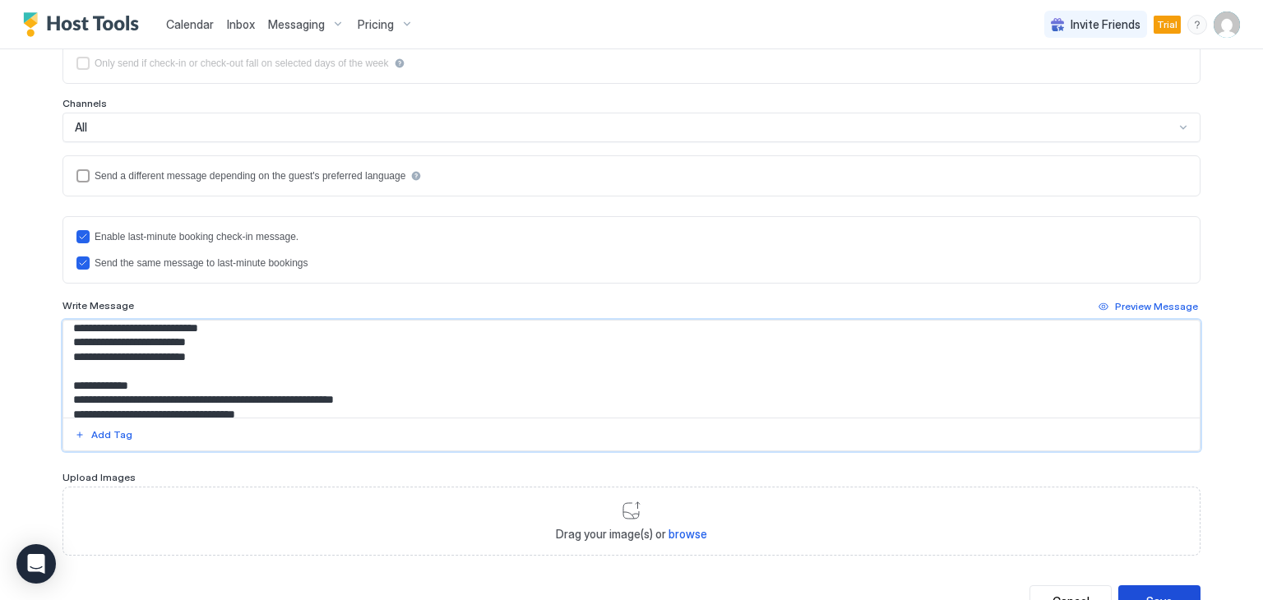
type textarea "**********"
click at [1147, 593] on div "Save" at bounding box center [1159, 601] width 26 height 17
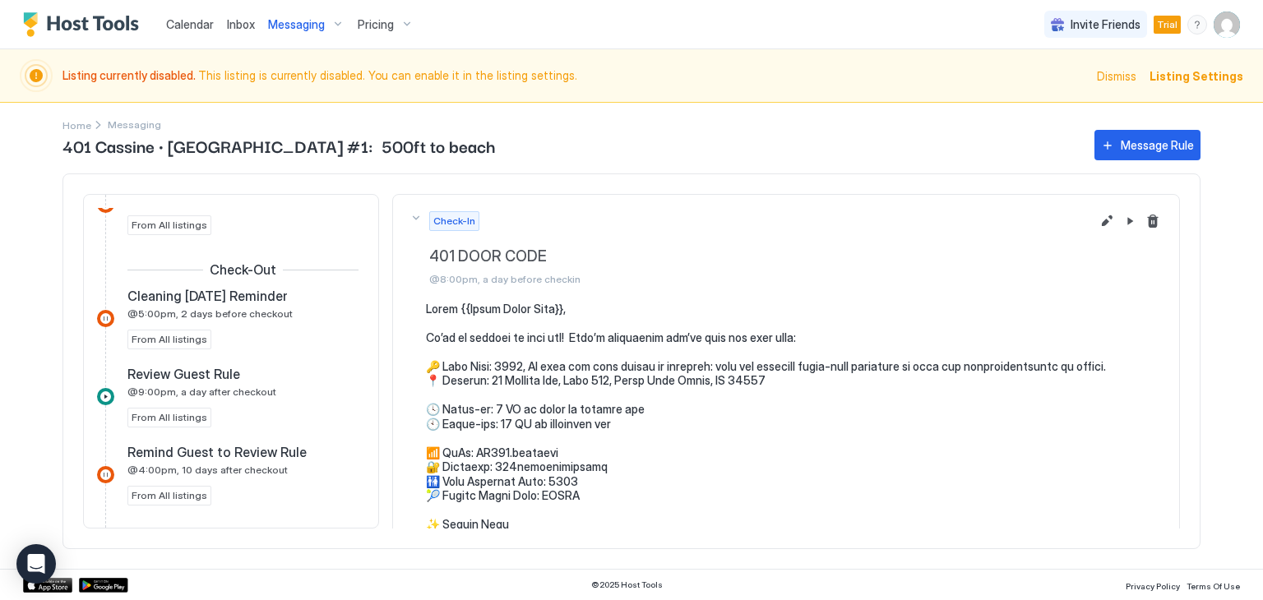
scroll to position [875, 0]
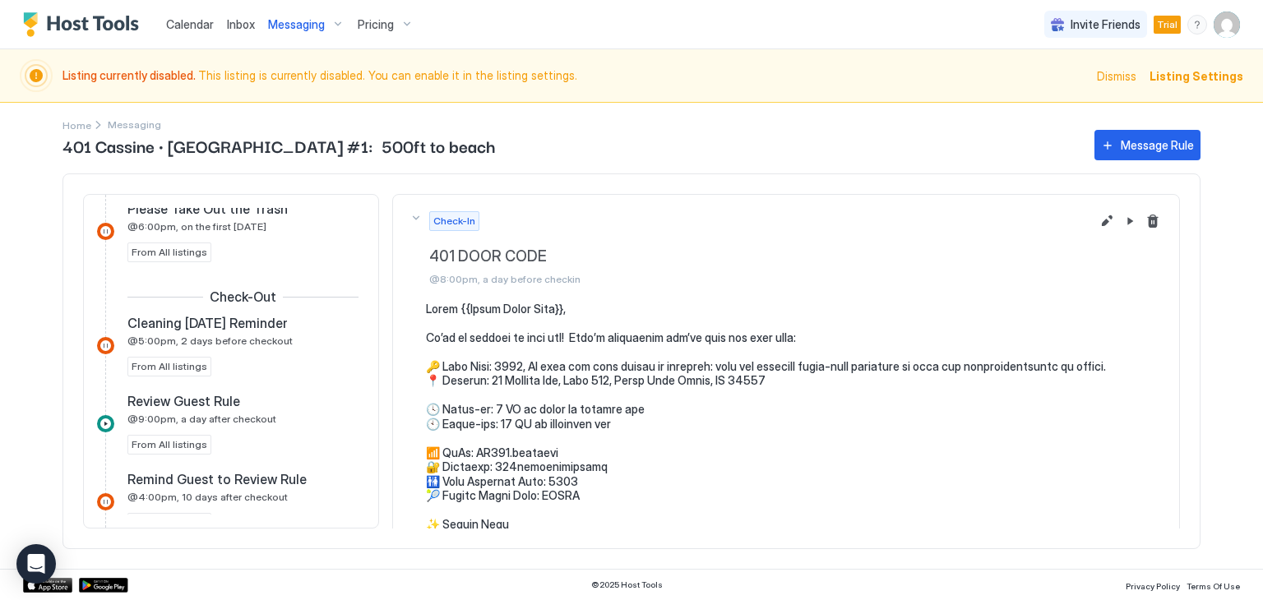
click at [296, 26] on span "Messaging" at bounding box center [296, 24] width 57 height 15
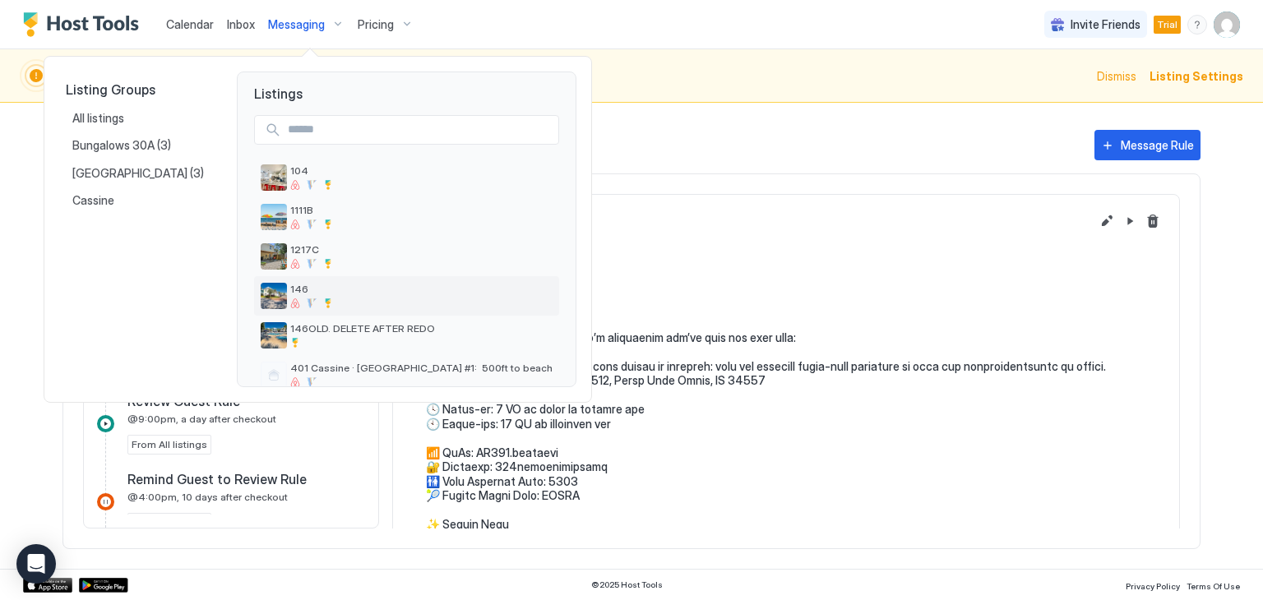
click at [290, 296] on div "146" at bounding box center [421, 295] width 262 height 25
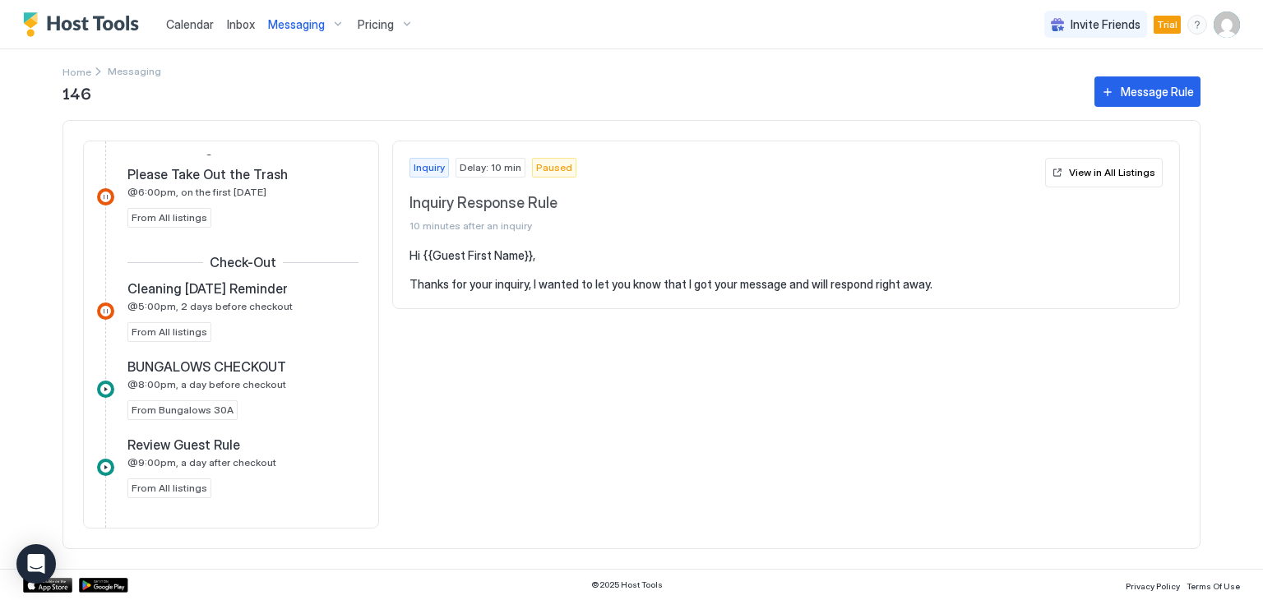
scroll to position [986, 0]
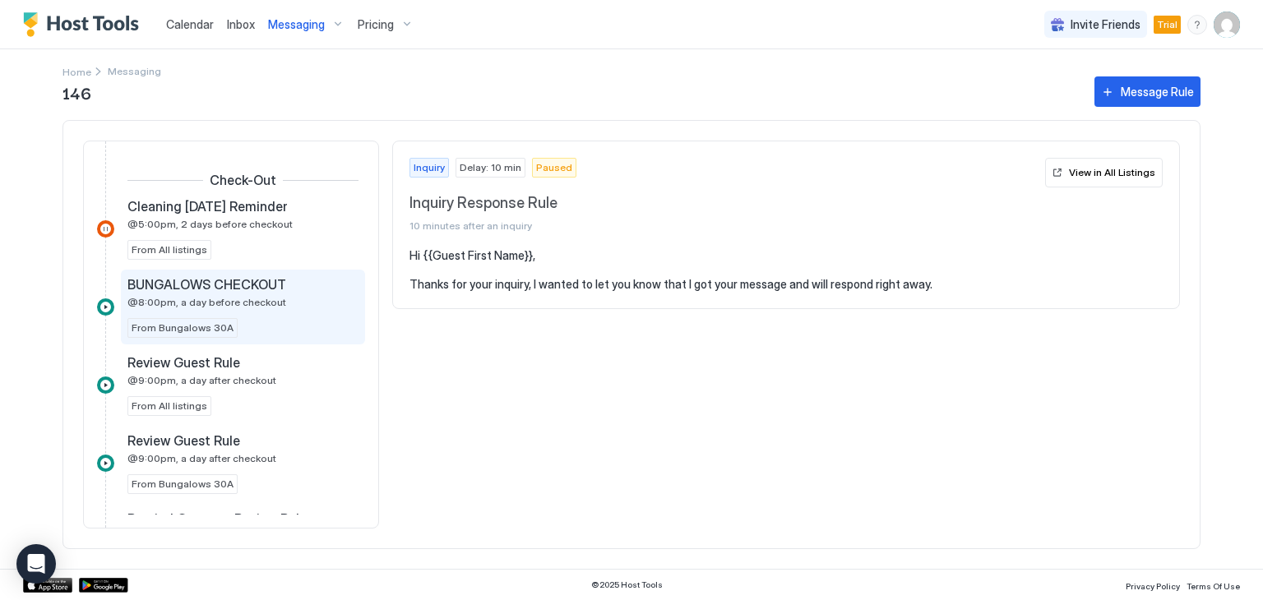
click at [219, 296] on span "@8:00pm, a day before checkout" at bounding box center [206, 302] width 159 height 12
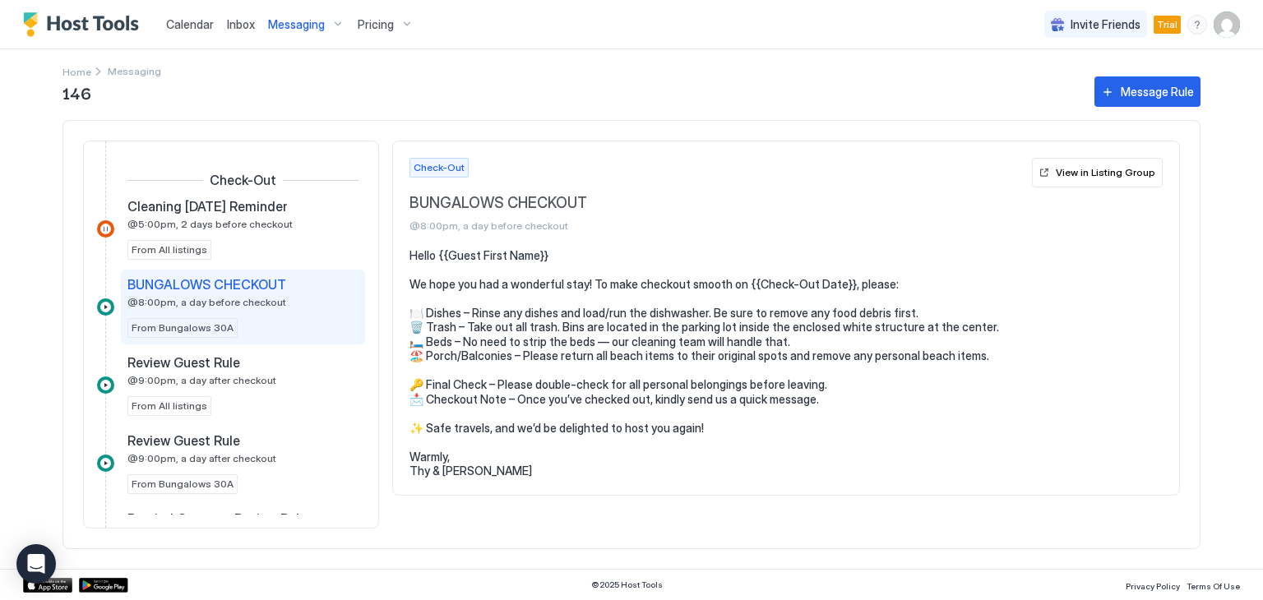
click at [444, 269] on pre "Hello {{Guest First Name}} We hope you had a wonderful stay! To make checkout s…" at bounding box center [785, 363] width 753 height 230
click at [419, 248] on pre "Hello {{Guest First Name}} We hope you had a wonderful stay! To make checkout s…" at bounding box center [785, 363] width 753 height 230
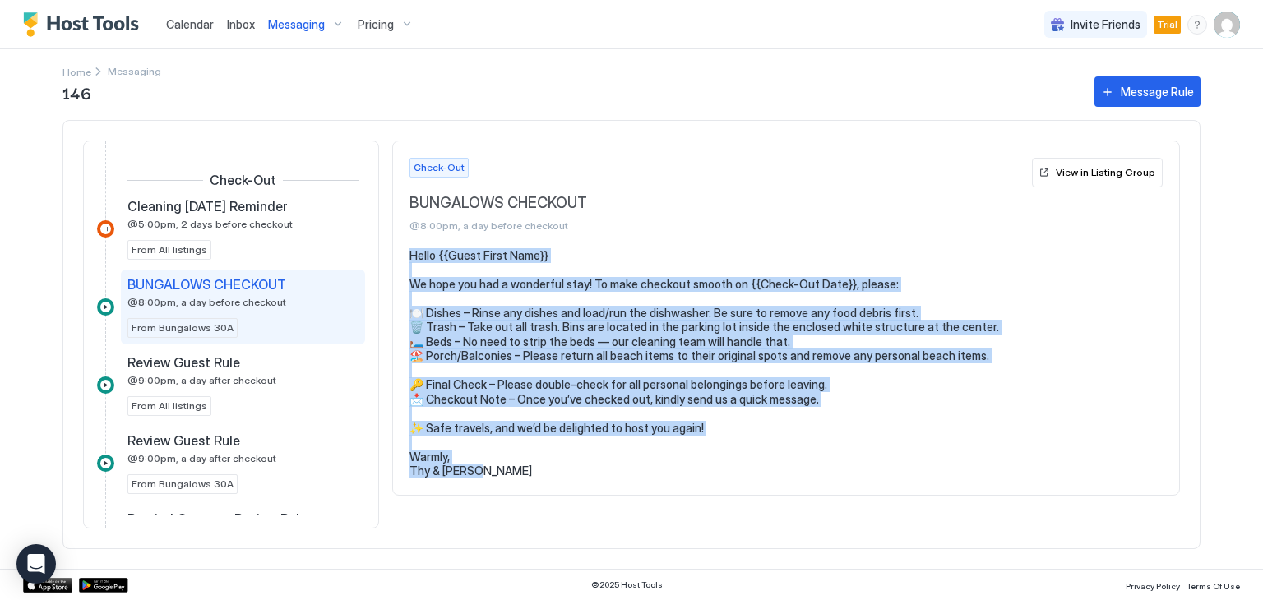
drag, startPoint x: 410, startPoint y: 253, endPoint x: 492, endPoint y: 478, distance: 239.0
click at [492, 478] on section "Hello {{Guest First Name}} We hope you had a wonderful stay! To make checkout s…" at bounding box center [786, 371] width 786 height 247
copy pre "Hello {{Guest First Name}} We hope you had a wonderful stay! To make checkout s…"
click at [82, 69] on span "Home" at bounding box center [76, 72] width 29 height 12
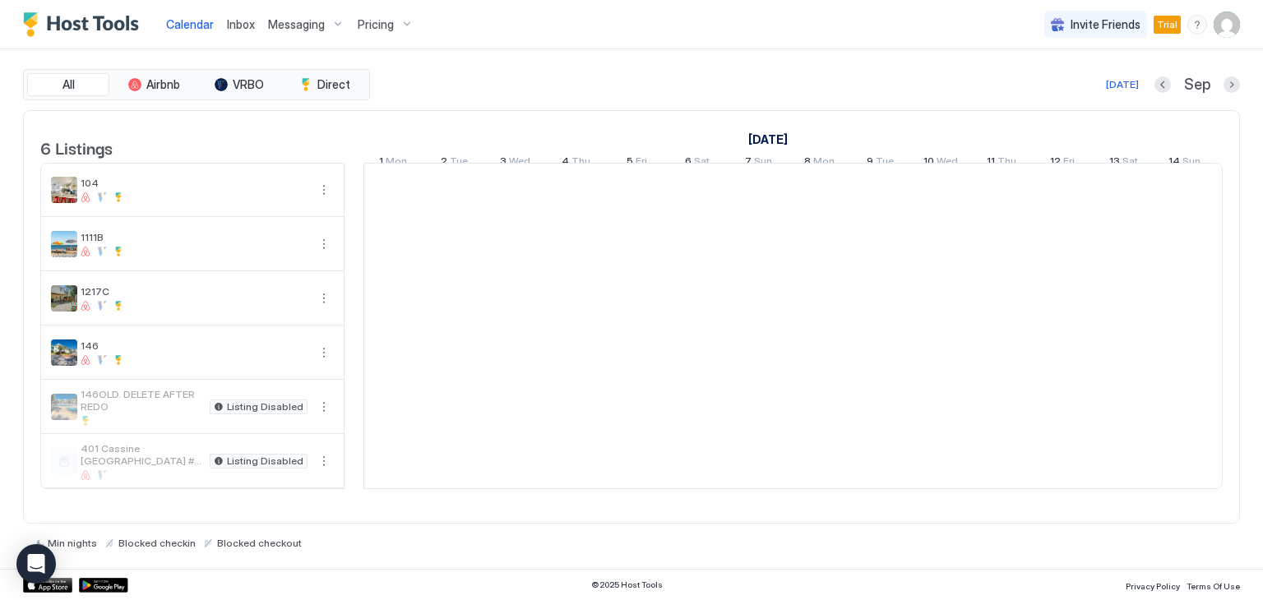
scroll to position [0, 913]
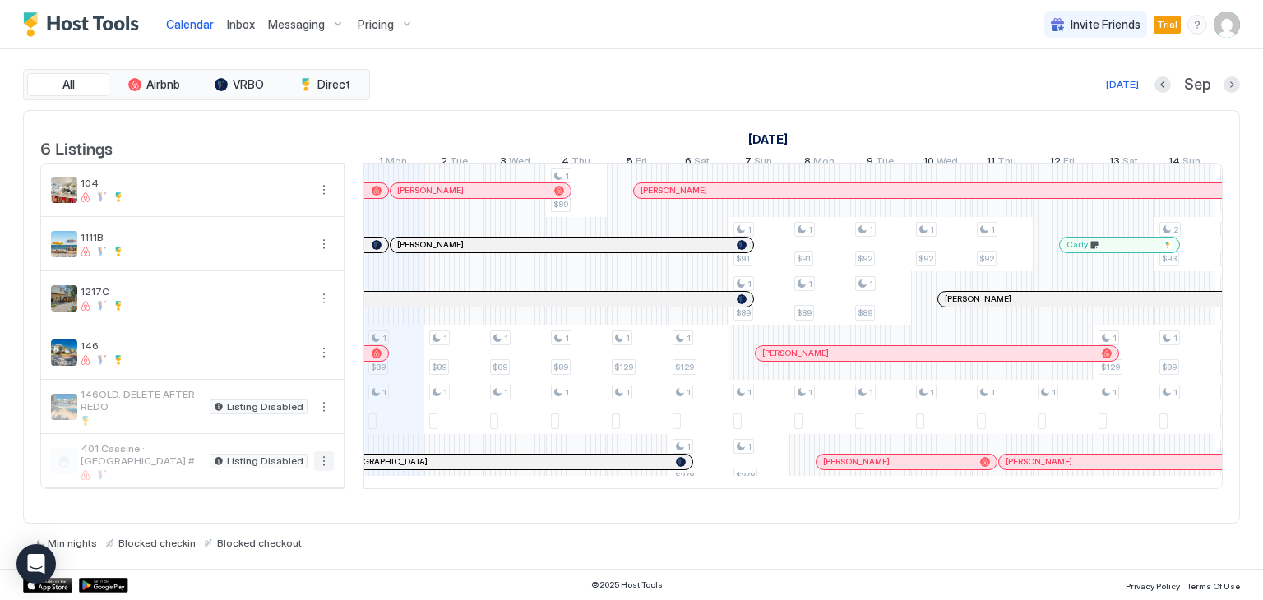
click at [321, 470] on button "More options" at bounding box center [324, 461] width 20 height 20
click at [297, 494] on span "Messaging" at bounding box center [285, 494] width 53 height 12
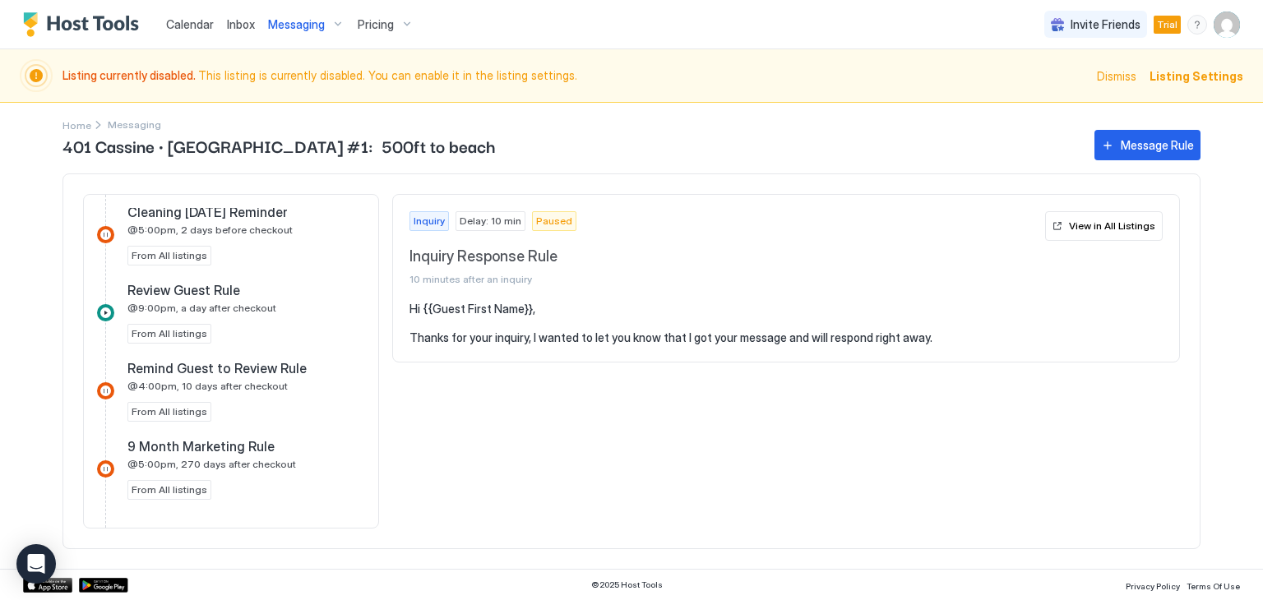
scroll to position [957, 0]
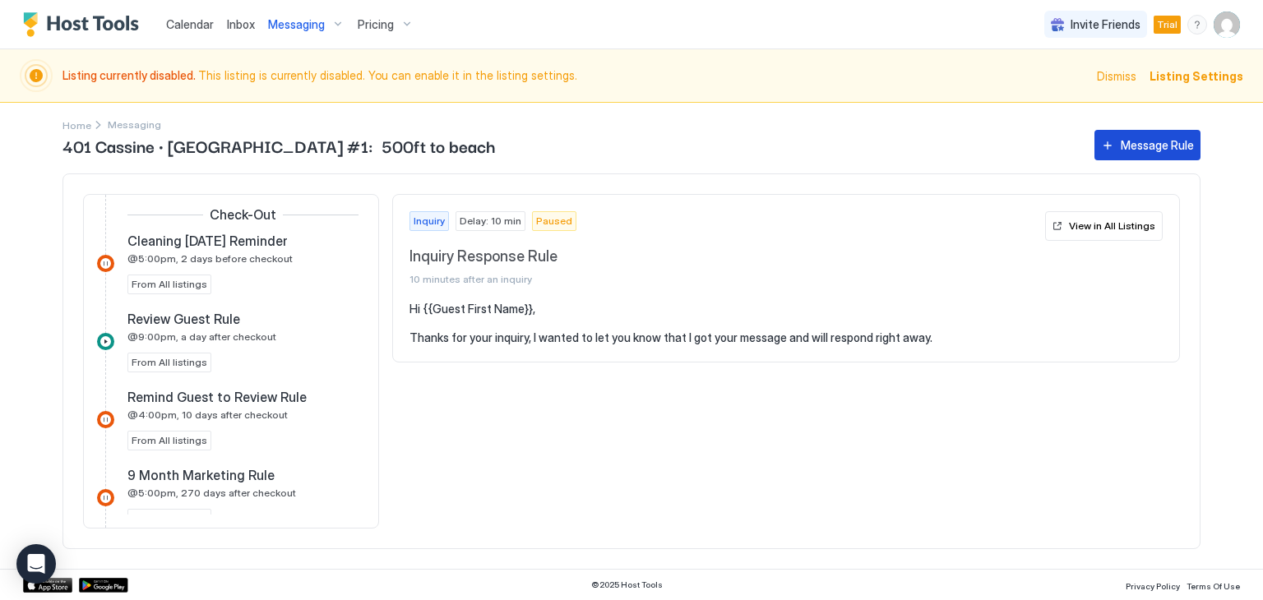
click at [1129, 149] on div "Message Rule" at bounding box center [1156, 144] width 73 height 17
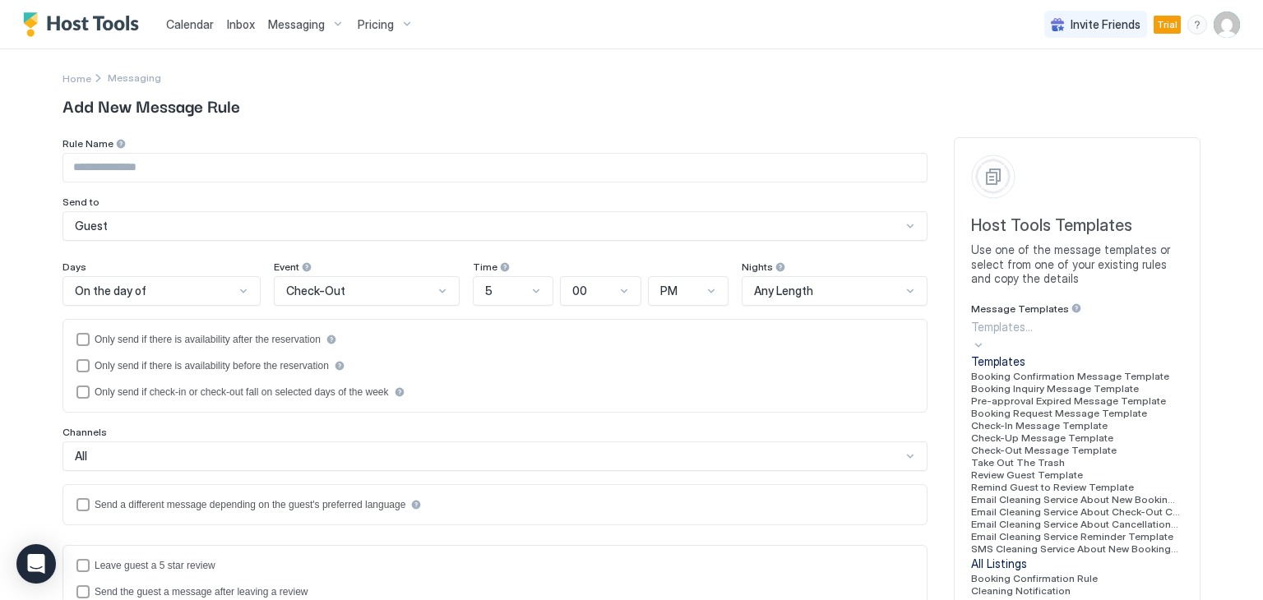
scroll to position [7, 0]
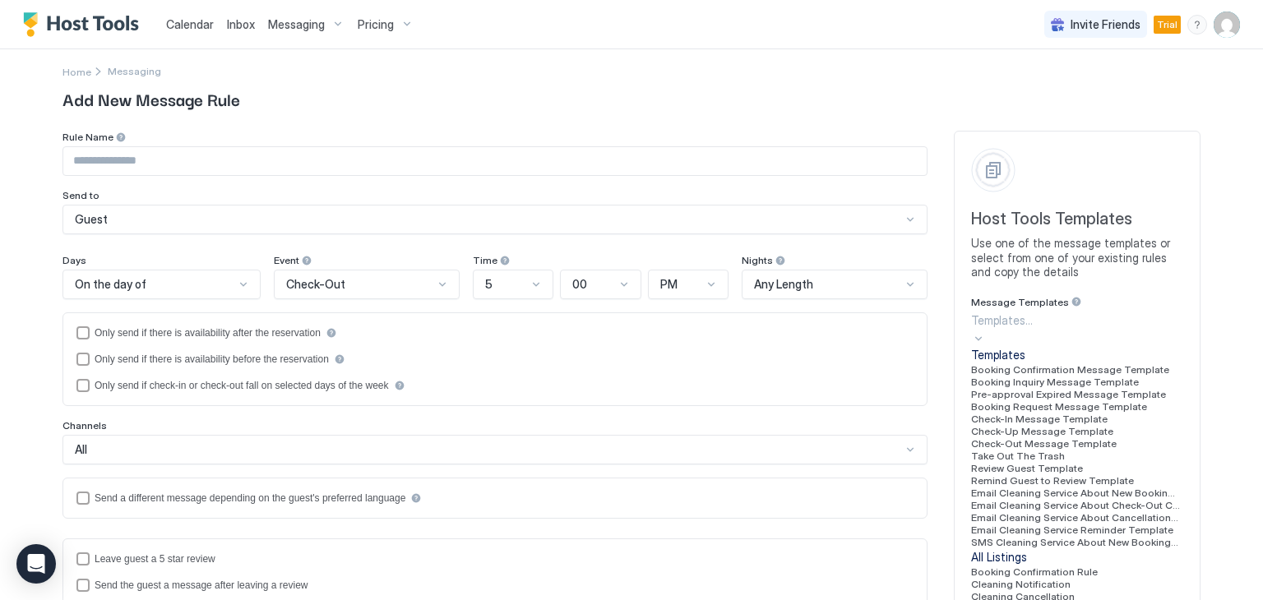
click at [1056, 329] on div at bounding box center [1077, 320] width 212 height 17
click at [1069, 436] on span "Check-Out Message Template" at bounding box center [1043, 442] width 145 height 12
type input "**********"
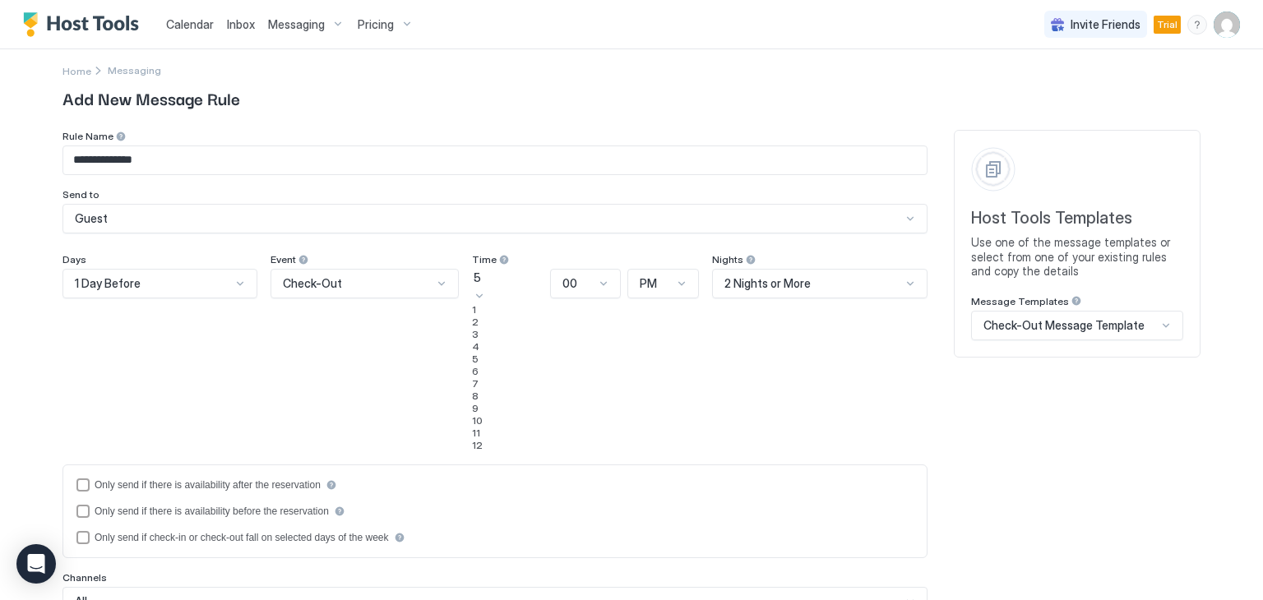
click at [486, 286] on div at bounding box center [479, 294] width 13 height 17
click at [472, 402] on div "8" at bounding box center [508, 396] width 72 height 12
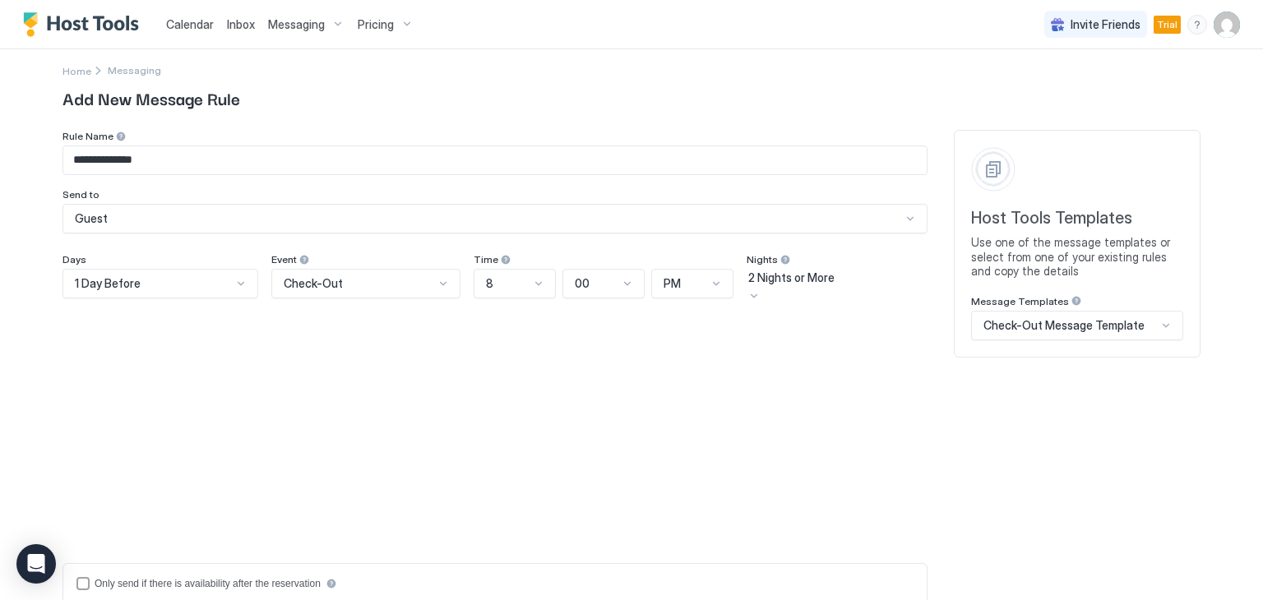
click at [852, 285] on div "2 Nights or More" at bounding box center [837, 277] width 178 height 15
click at [766, 481] on span "Any Length" at bounding box center [772, 475] width 52 height 12
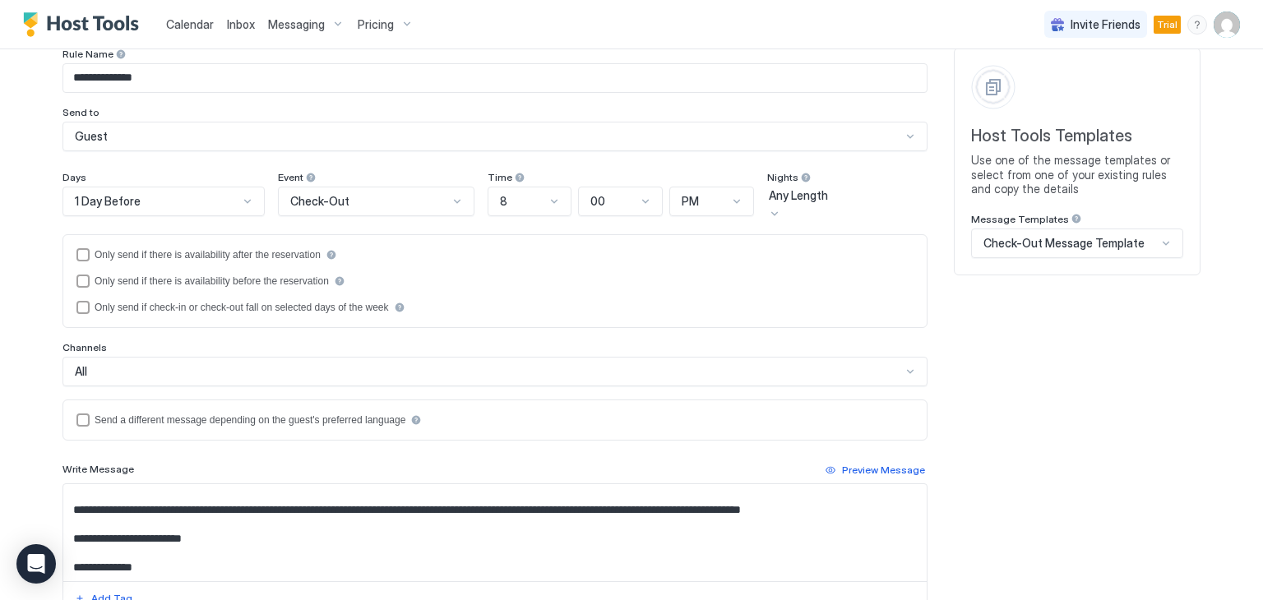
scroll to position [0, 0]
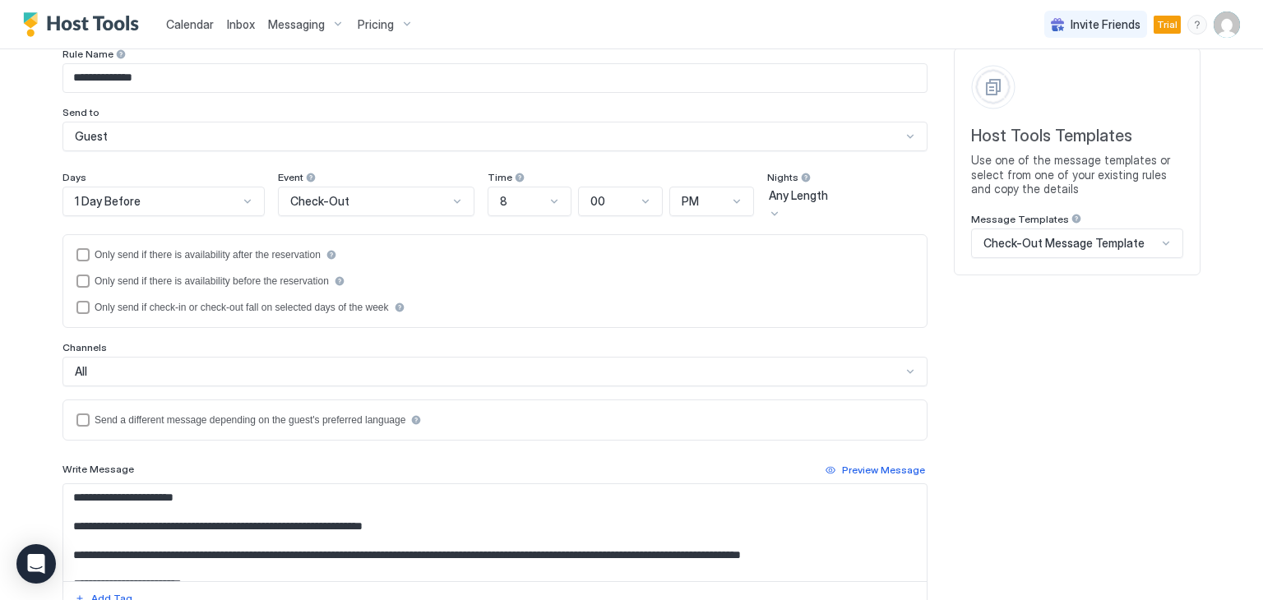
click at [127, 530] on textarea "**********" at bounding box center [494, 532] width 863 height 97
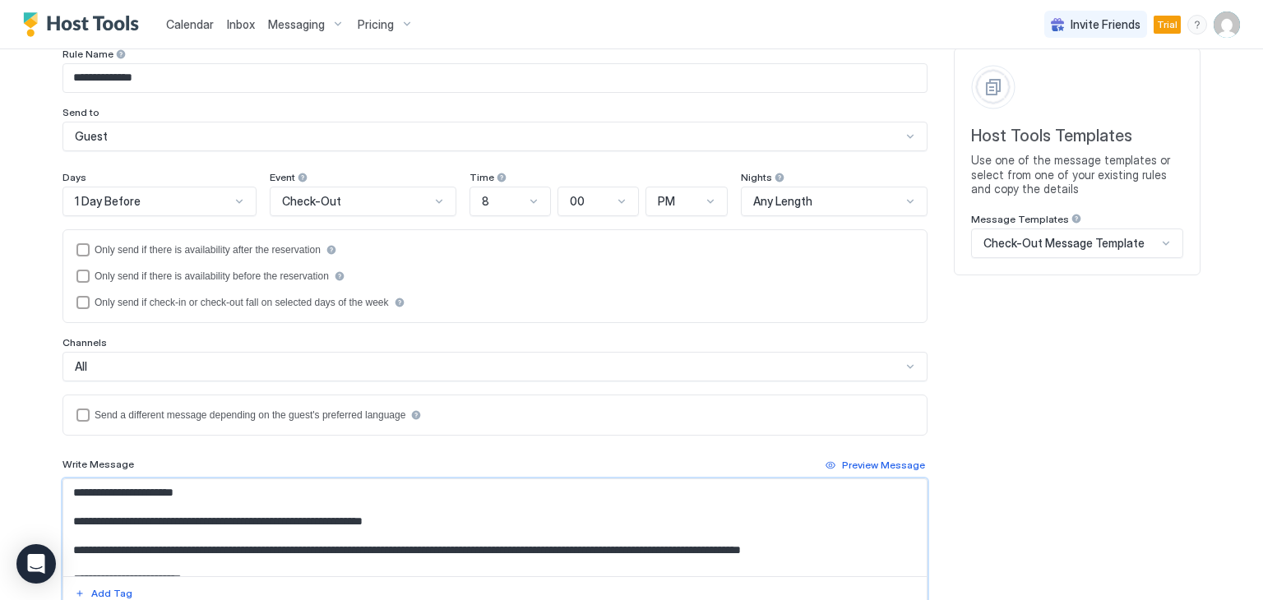
paste textarea "**********"
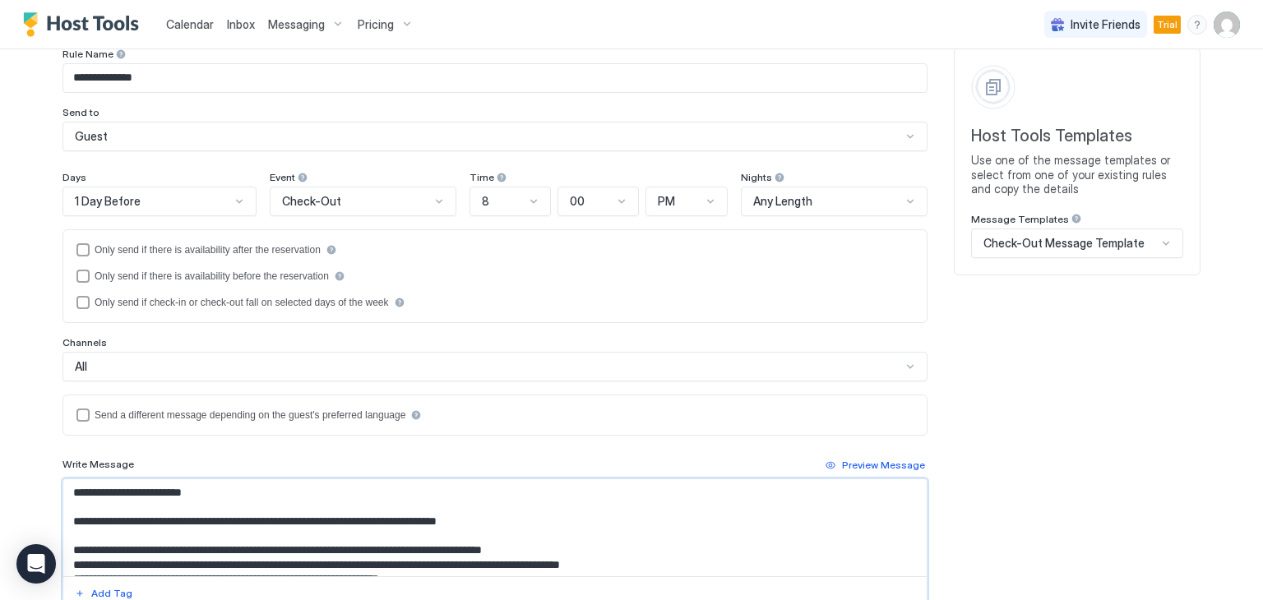
scroll to position [145, 0]
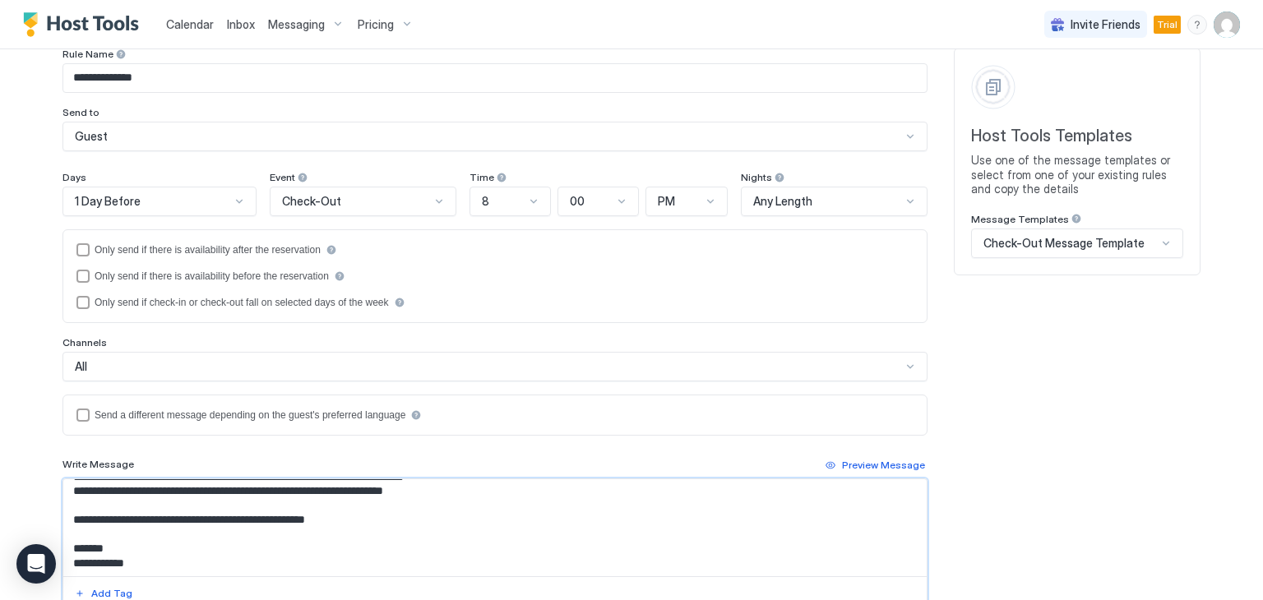
drag, startPoint x: 132, startPoint y: 556, endPoint x: 56, endPoint y: 561, distance: 75.7
click at [63, 561] on textarea "**********" at bounding box center [494, 527] width 863 height 97
drag, startPoint x: 117, startPoint y: 546, endPoint x: 52, endPoint y: 536, distance: 65.7
click at [52, 536] on div "**********" at bounding box center [631, 378] width 1184 height 836
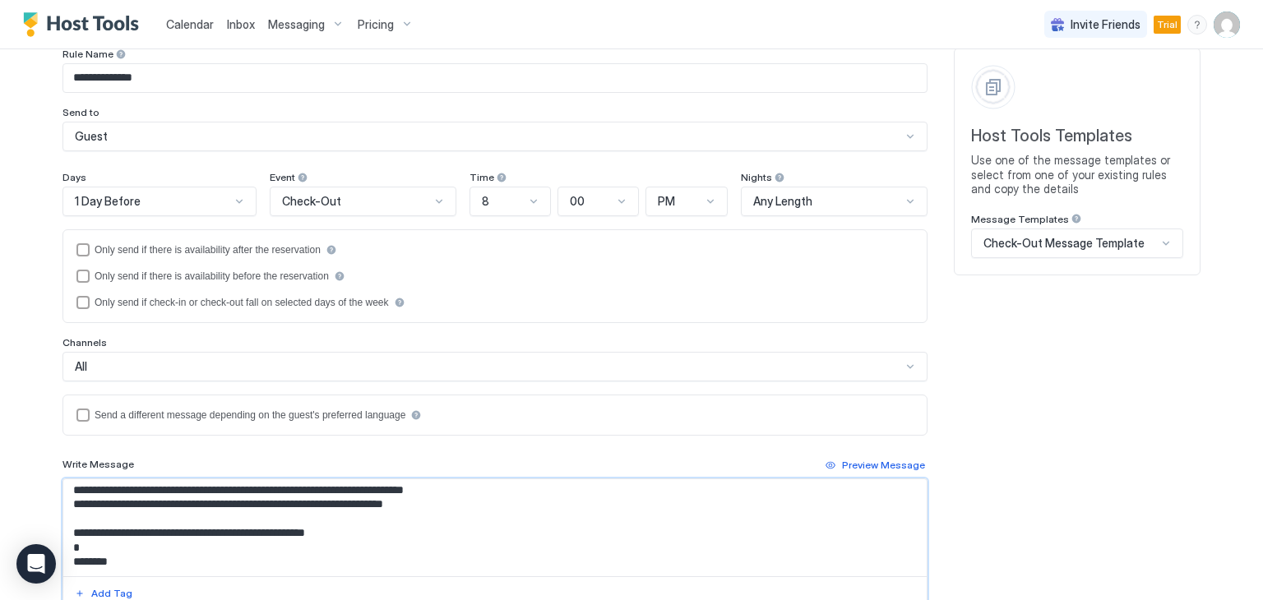
scroll to position [132, 0]
click at [67, 542] on textarea "**********" at bounding box center [494, 527] width 863 height 97
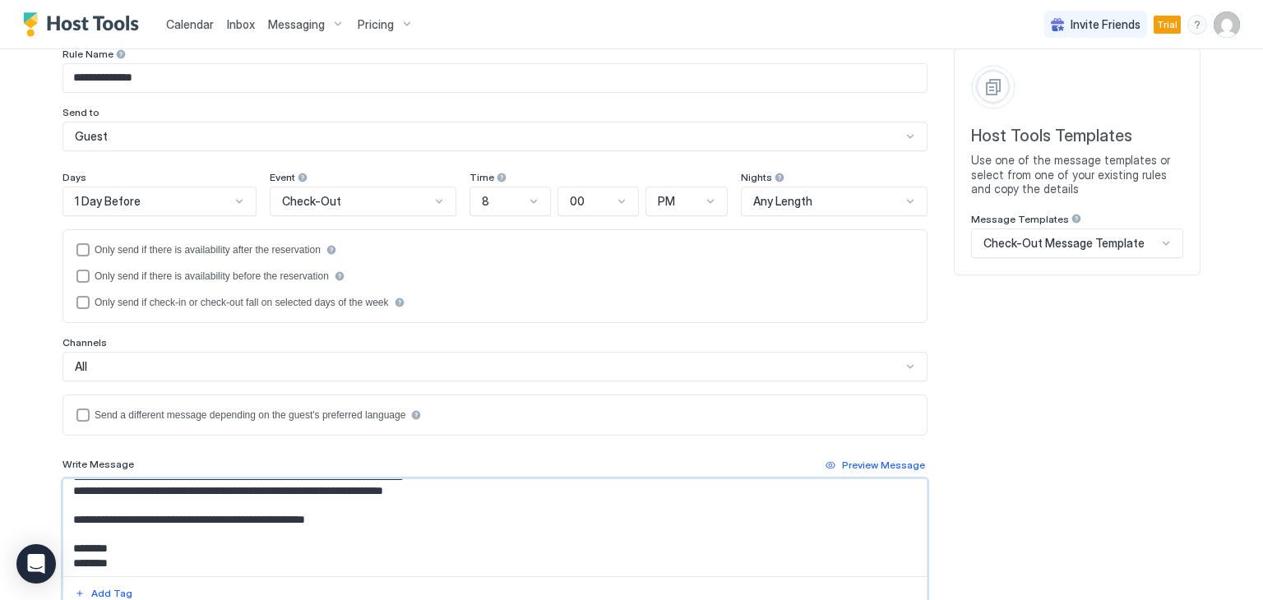
click at [118, 546] on textarea "**********" at bounding box center [494, 527] width 863 height 97
click at [113, 501] on textarea "**********" at bounding box center [494, 527] width 863 height 97
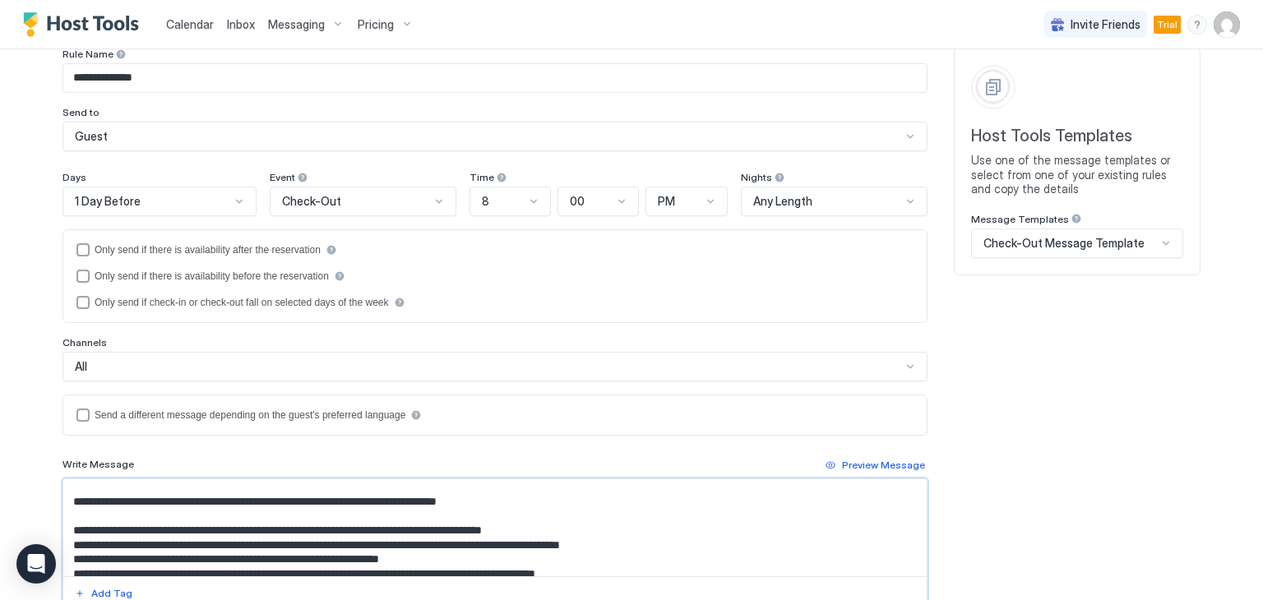
scroll to position [6, 0]
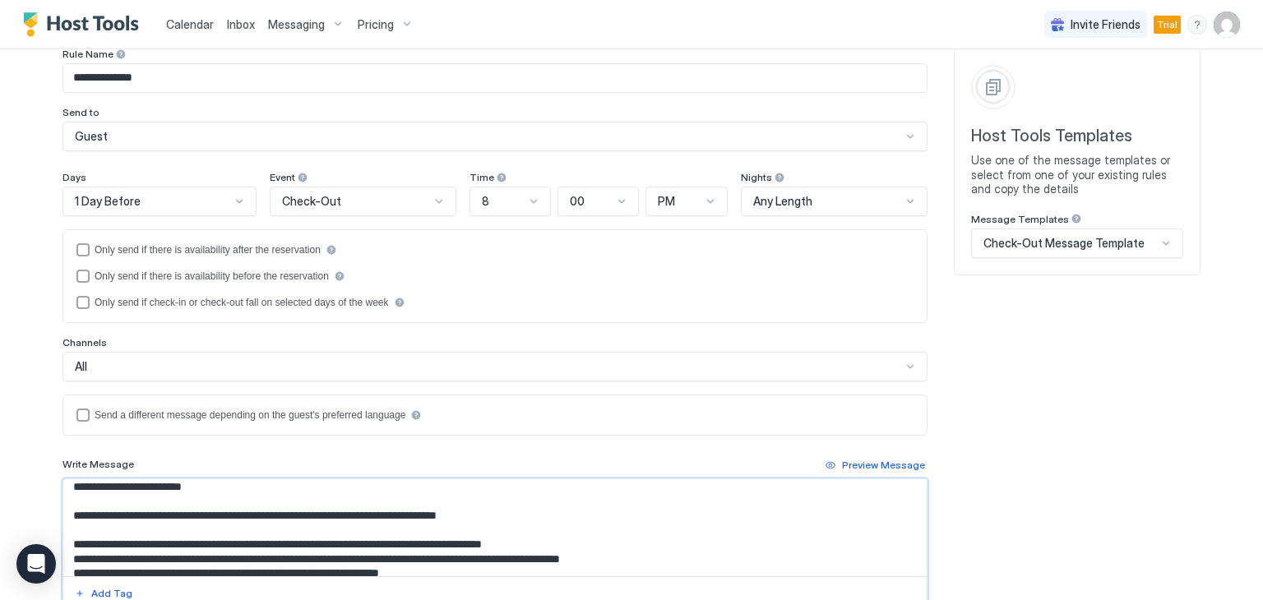
click at [213, 487] on textarea "**********" at bounding box center [494, 527] width 863 height 97
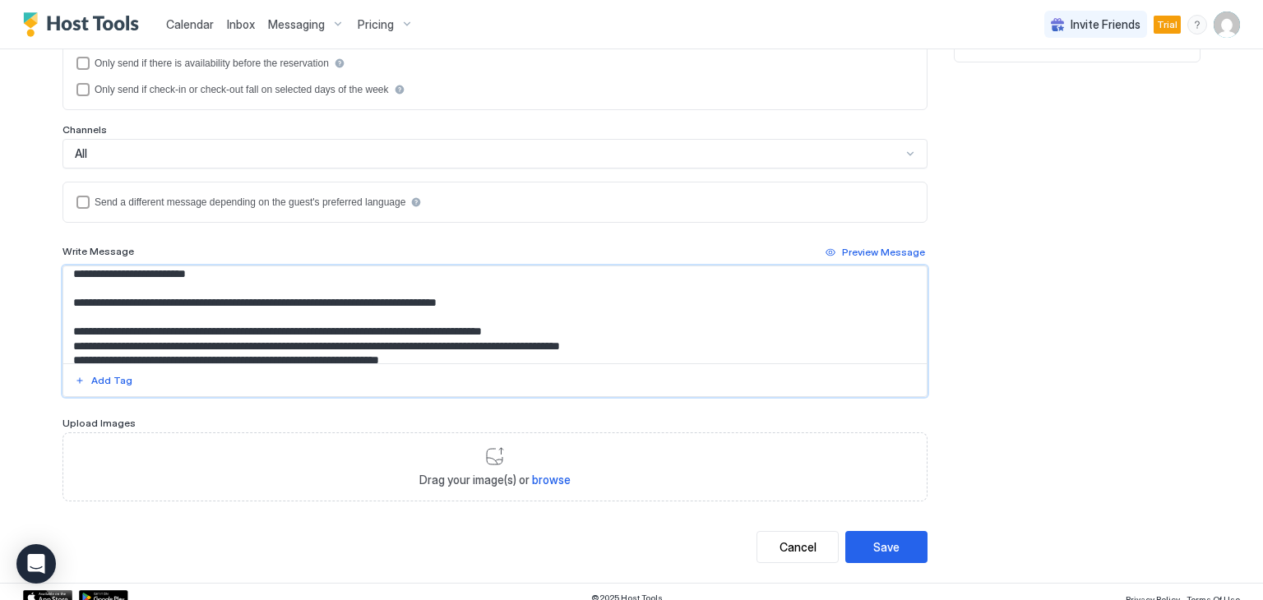
scroll to position [312, 0]
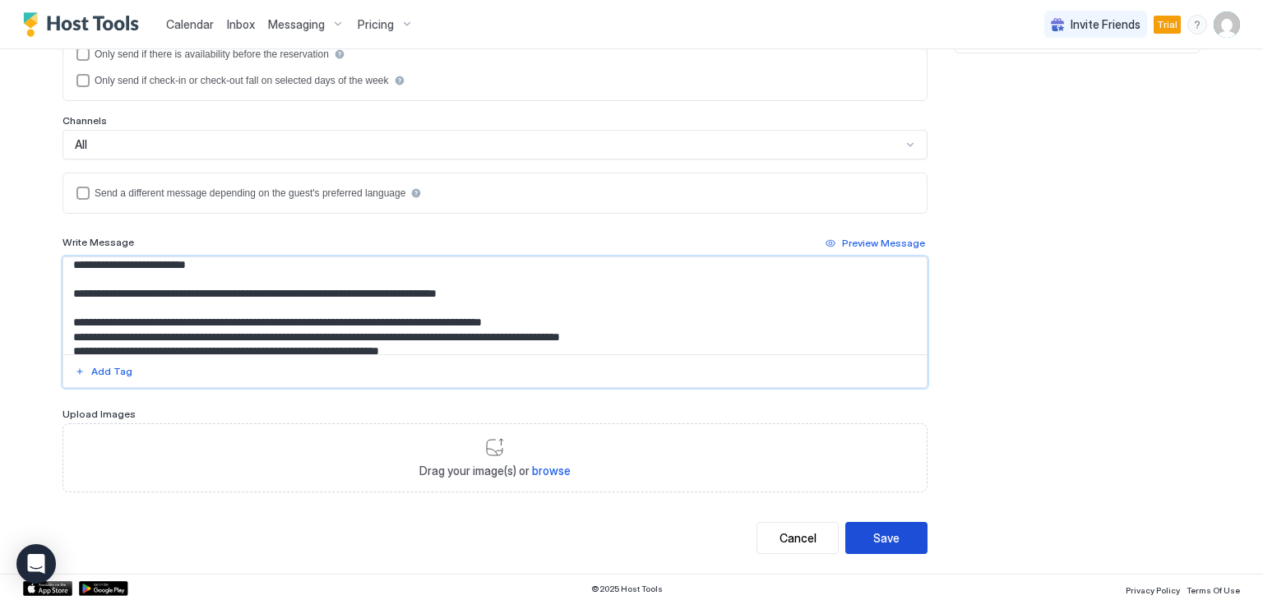
type textarea "**********"
click at [884, 531] on div "Save" at bounding box center [886, 537] width 26 height 17
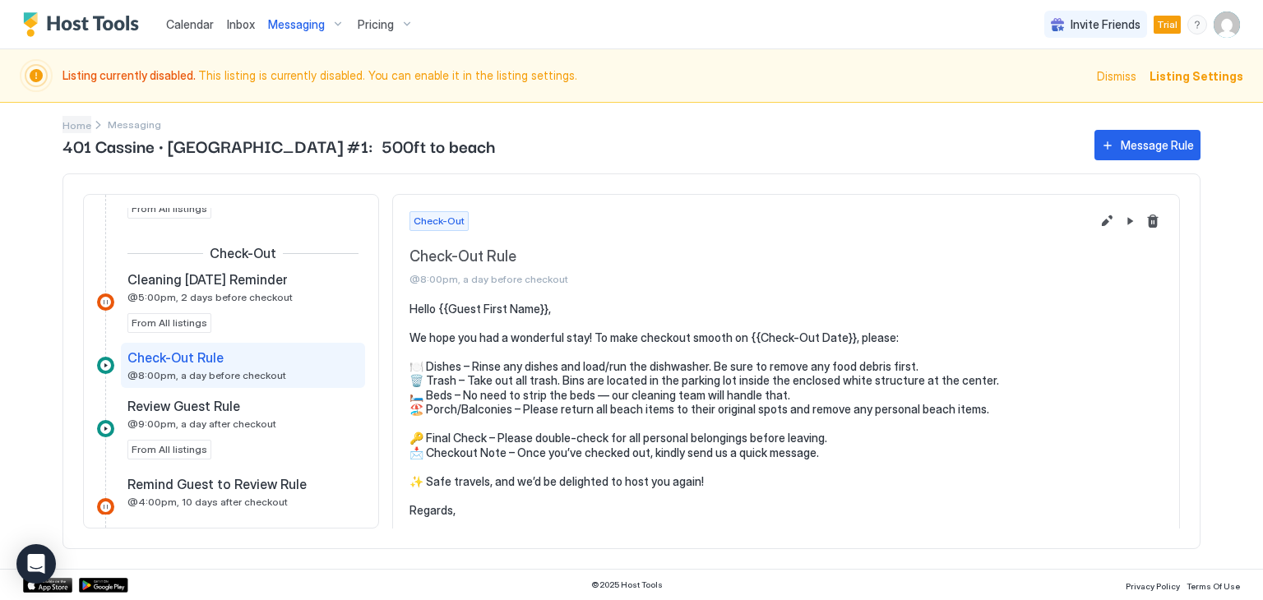
click at [82, 122] on span "Home" at bounding box center [76, 125] width 29 height 12
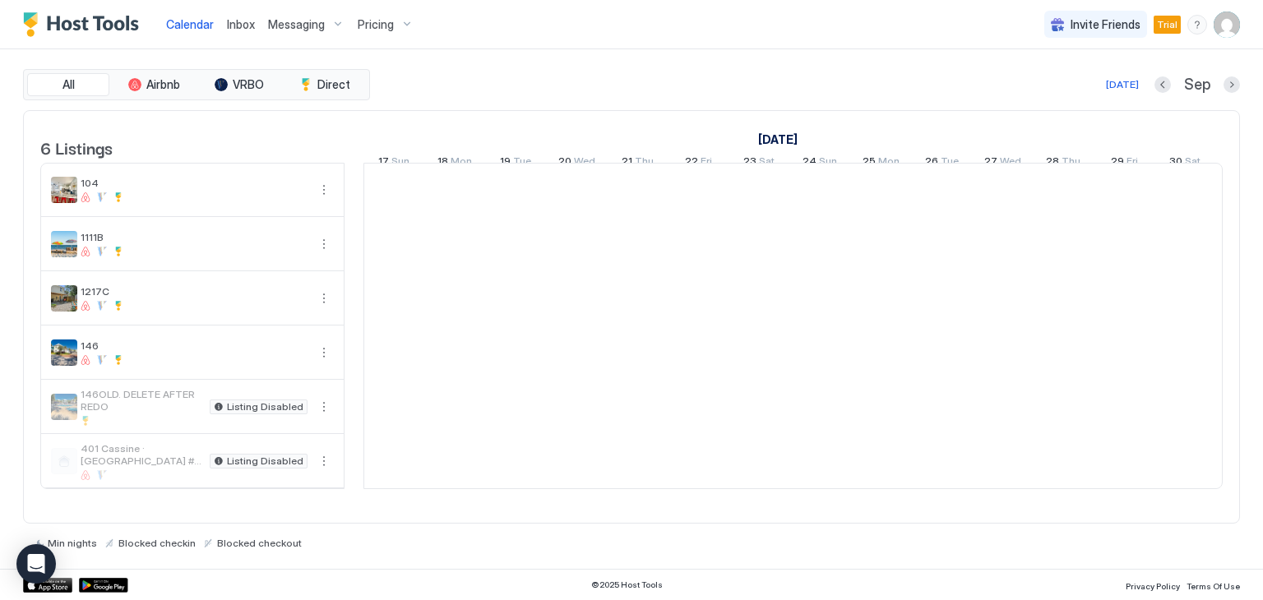
scroll to position [0, 913]
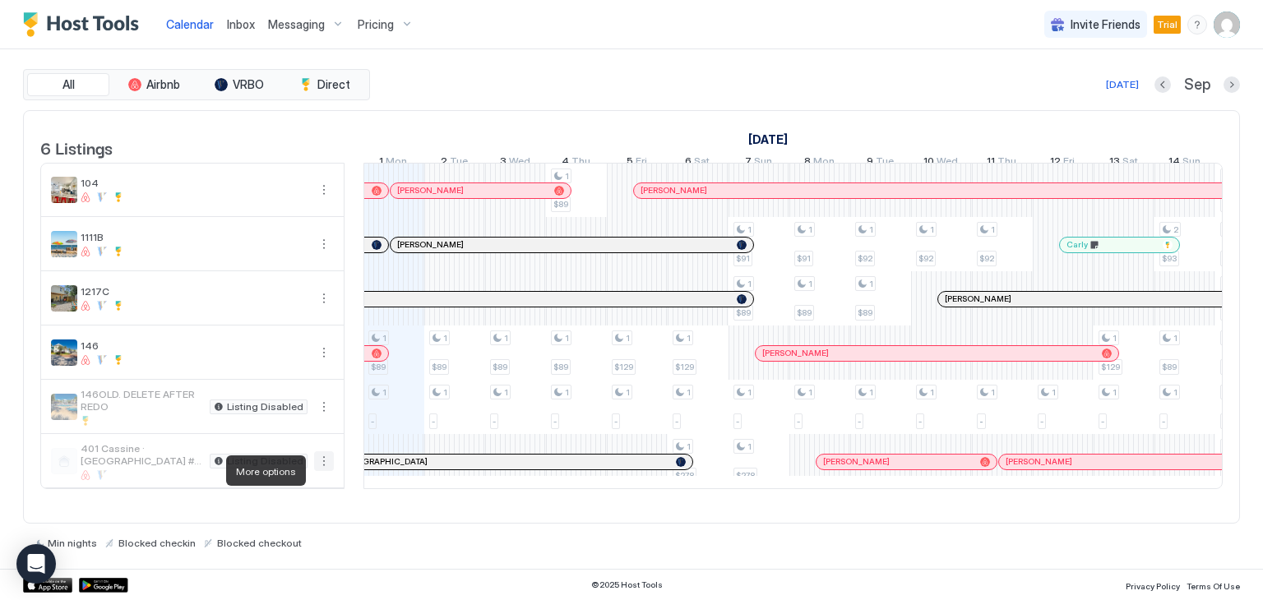
click at [320, 471] on button "More options" at bounding box center [324, 461] width 20 height 20
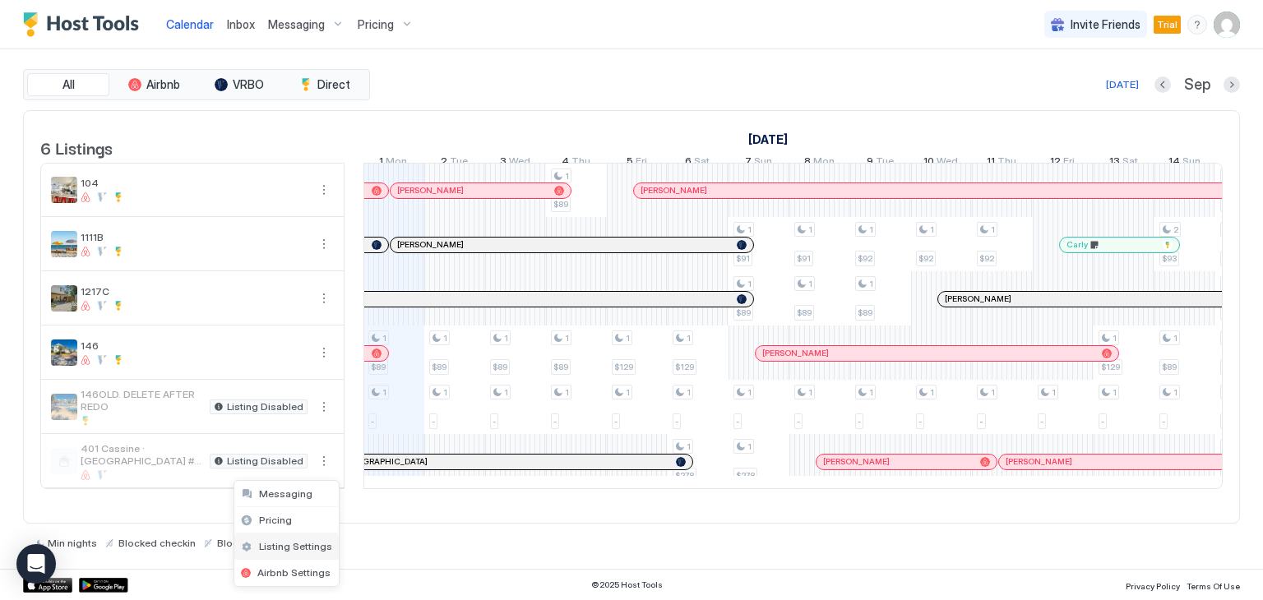
click at [294, 541] on span "Listing Settings" at bounding box center [295, 546] width 73 height 12
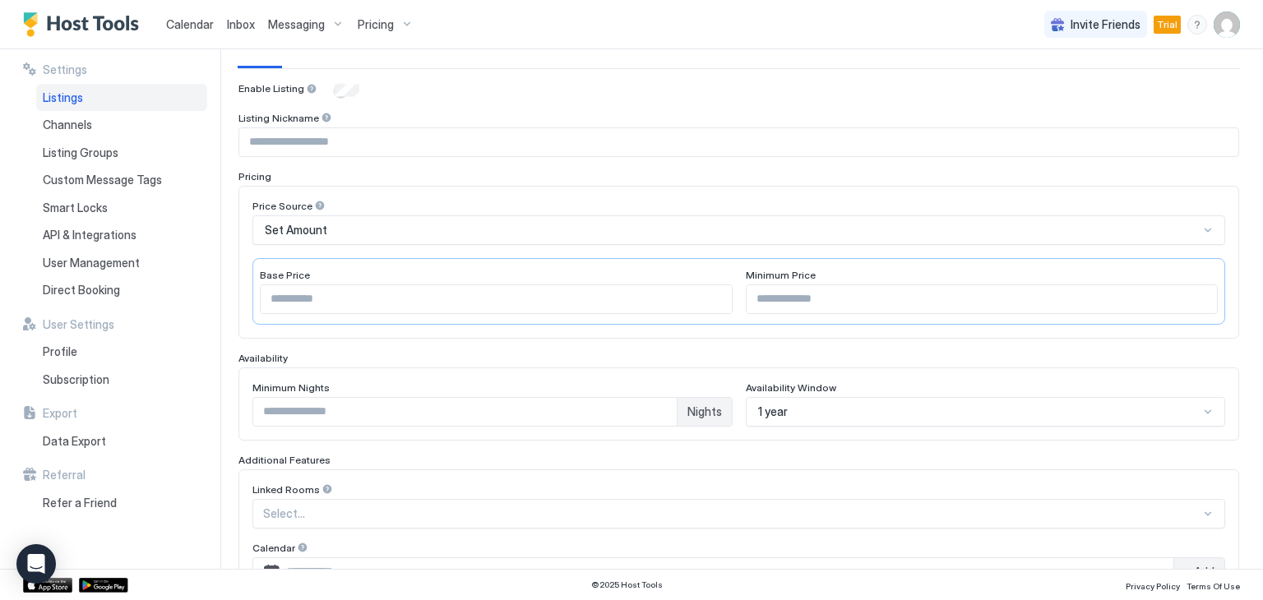
scroll to position [164, 0]
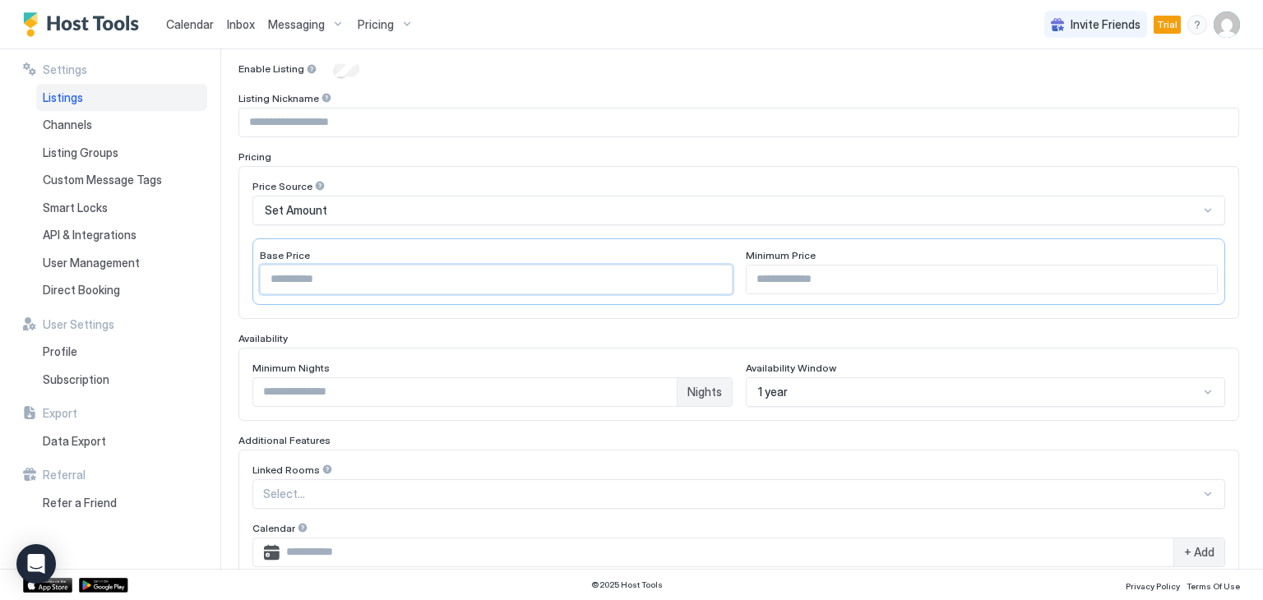
click at [298, 278] on input "***" at bounding box center [496, 279] width 471 height 28
type input "***"
click at [766, 280] on input "Input Field" at bounding box center [981, 279] width 471 height 28
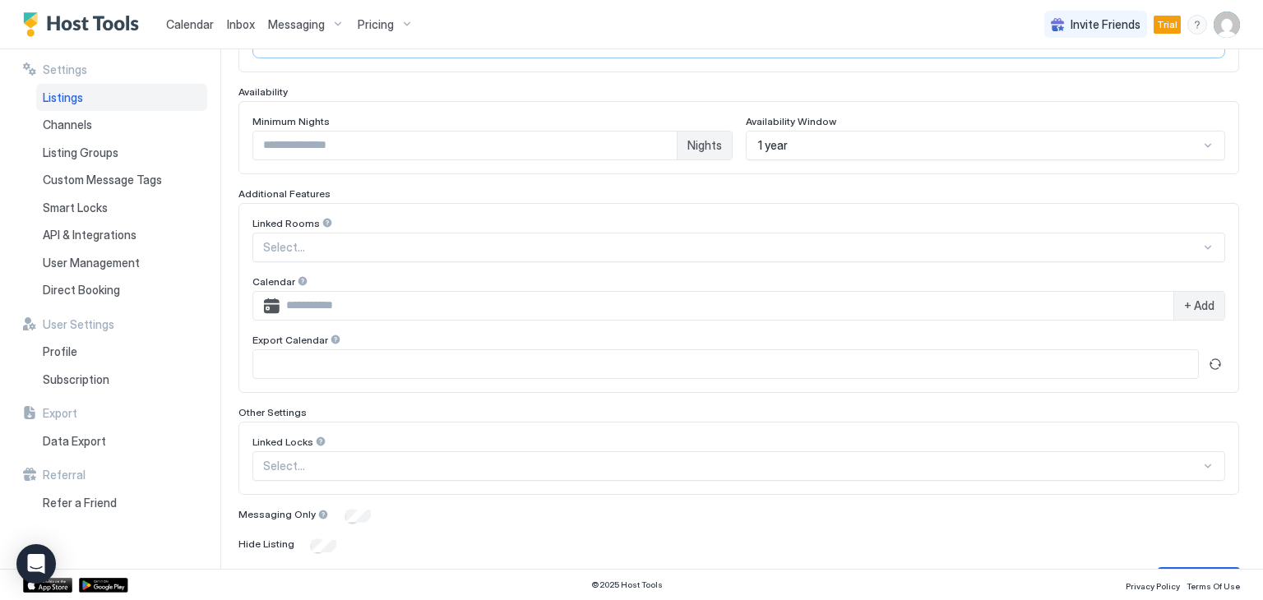
scroll to position [455, 0]
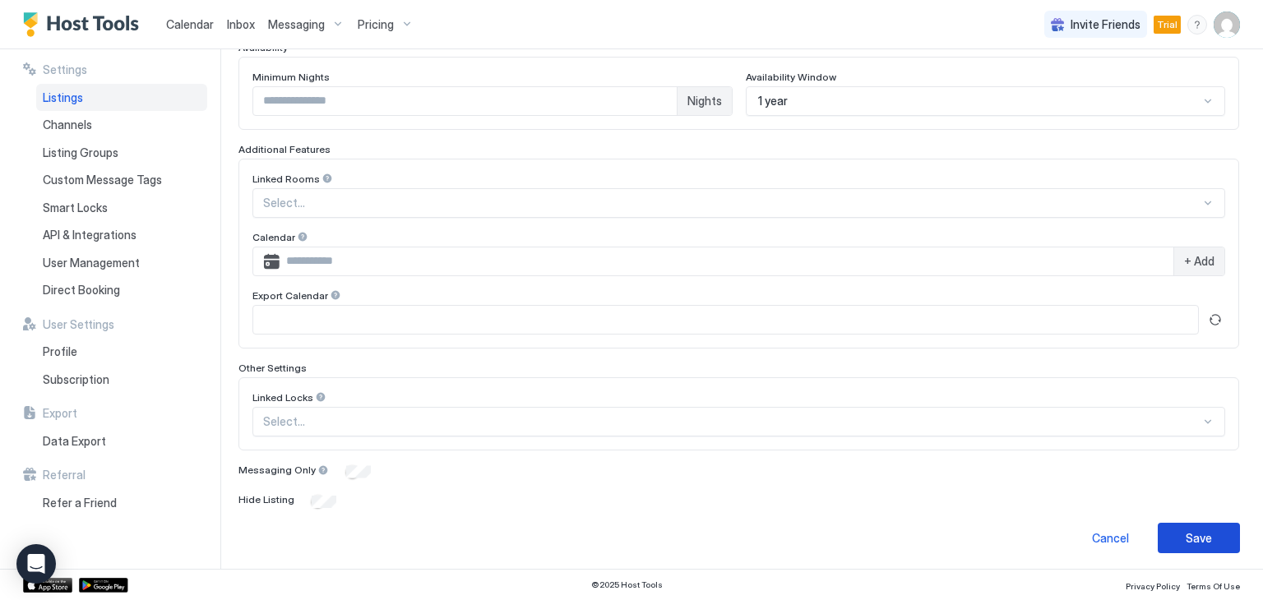
type input "**"
click at [1166, 528] on button "Save" at bounding box center [1198, 538] width 82 height 30
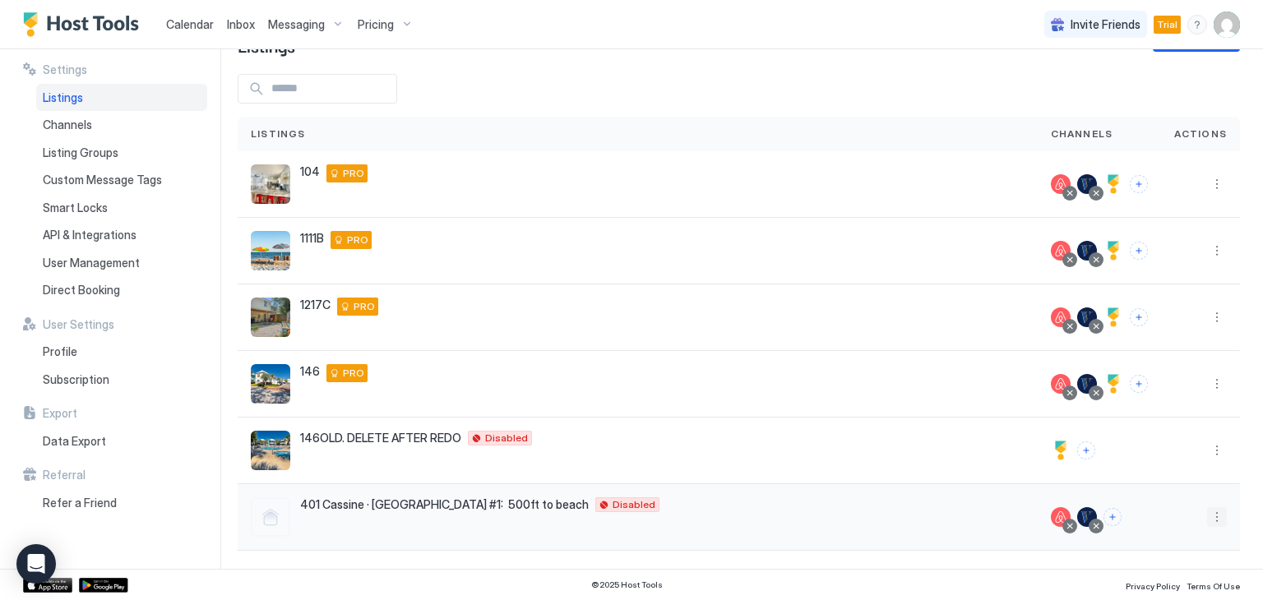
click at [1207, 514] on button "More options" at bounding box center [1217, 517] width 20 height 20
click at [1149, 413] on span "Listing Settings" at bounding box center [1166, 412] width 73 height 12
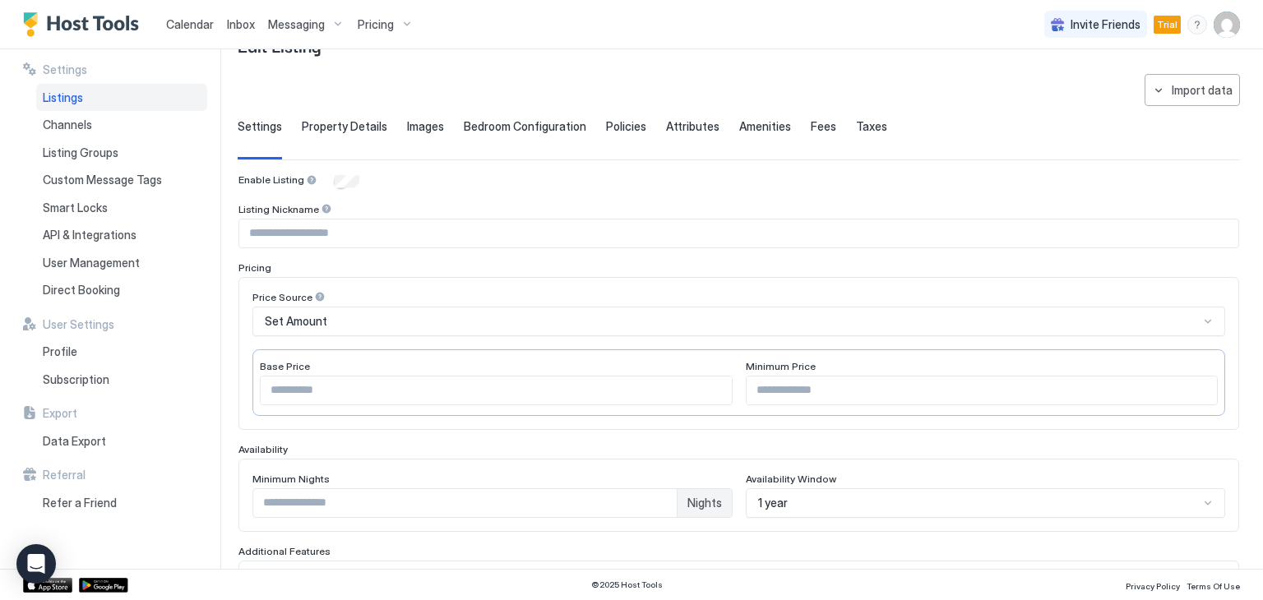
type input "***"
type input "**"
click at [330, 122] on span "Property Details" at bounding box center [344, 126] width 85 height 15
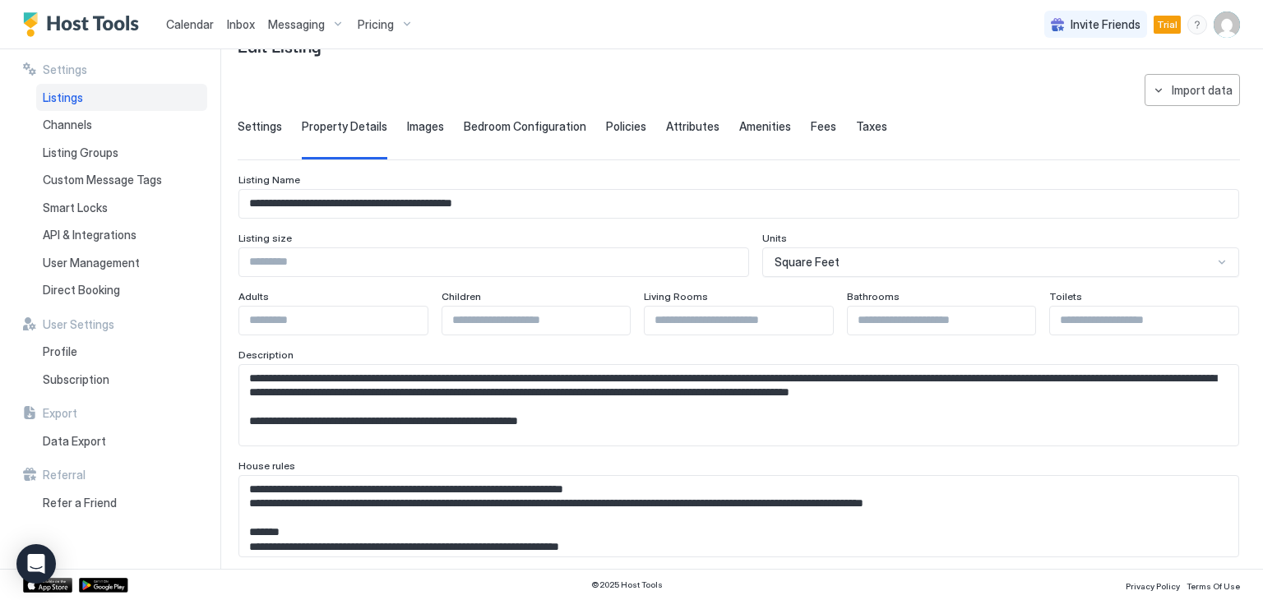
click at [345, 204] on input "**********" at bounding box center [738, 204] width 999 height 28
click at [296, 203] on input "**********" at bounding box center [738, 204] width 999 height 28
drag, startPoint x: 516, startPoint y: 198, endPoint x: 204, endPoint y: 196, distance: 312.4
click at [204, 196] on div "**********" at bounding box center [631, 308] width 1263 height 519
paste input "Input Field"
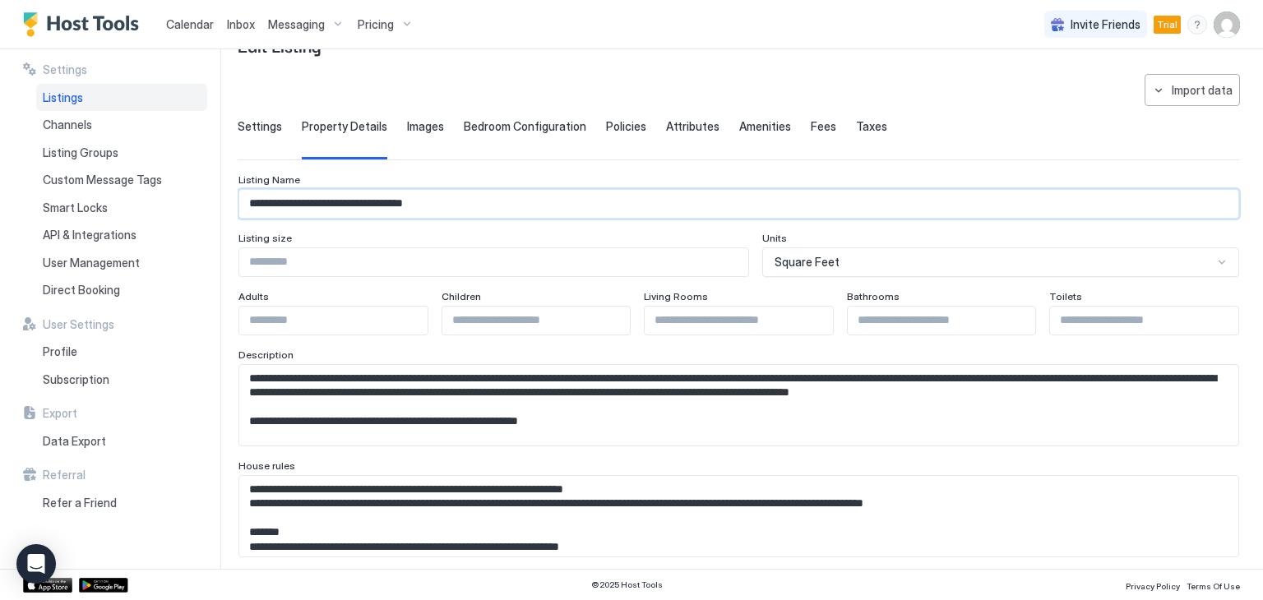
click at [308, 196] on input "**********" at bounding box center [738, 204] width 999 height 28
drag, startPoint x: 269, startPoint y: 201, endPoint x: 409, endPoint y: 205, distance: 139.8
click at [409, 205] on input "**********" at bounding box center [738, 204] width 999 height 28
type input "**********"
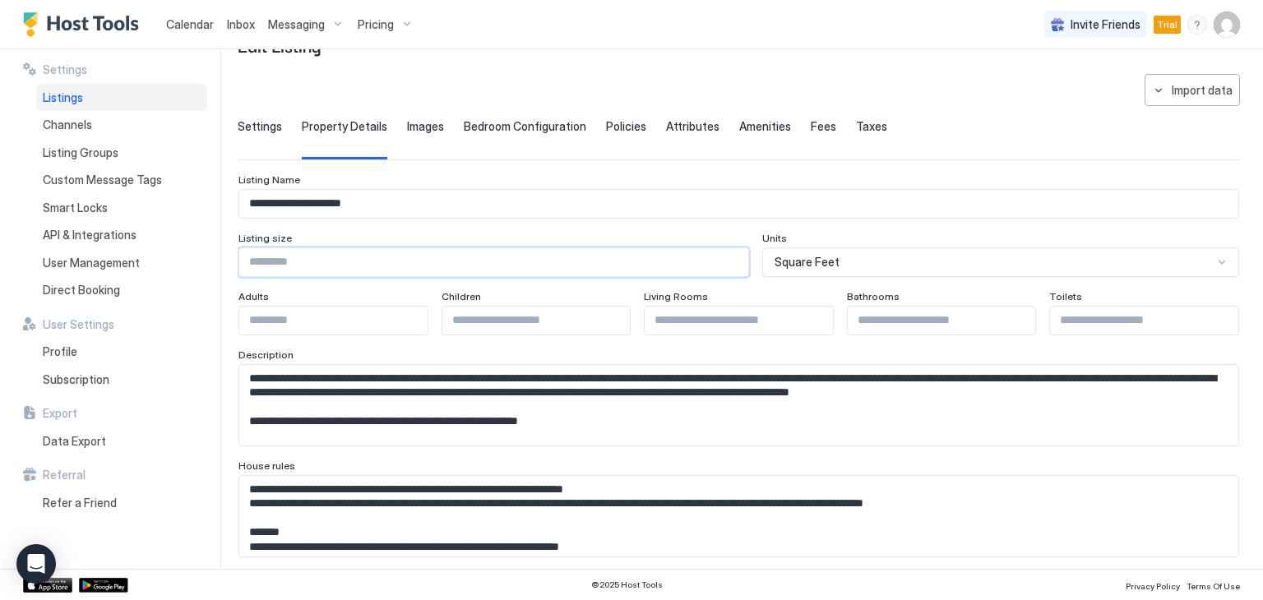
click at [301, 261] on input "Input Field" at bounding box center [493, 262] width 509 height 28
click at [289, 265] on input "Input Field" at bounding box center [493, 262] width 509 height 28
type input "****"
click at [1009, 313] on input "*" at bounding box center [941, 321] width 188 height 28
type input "*"
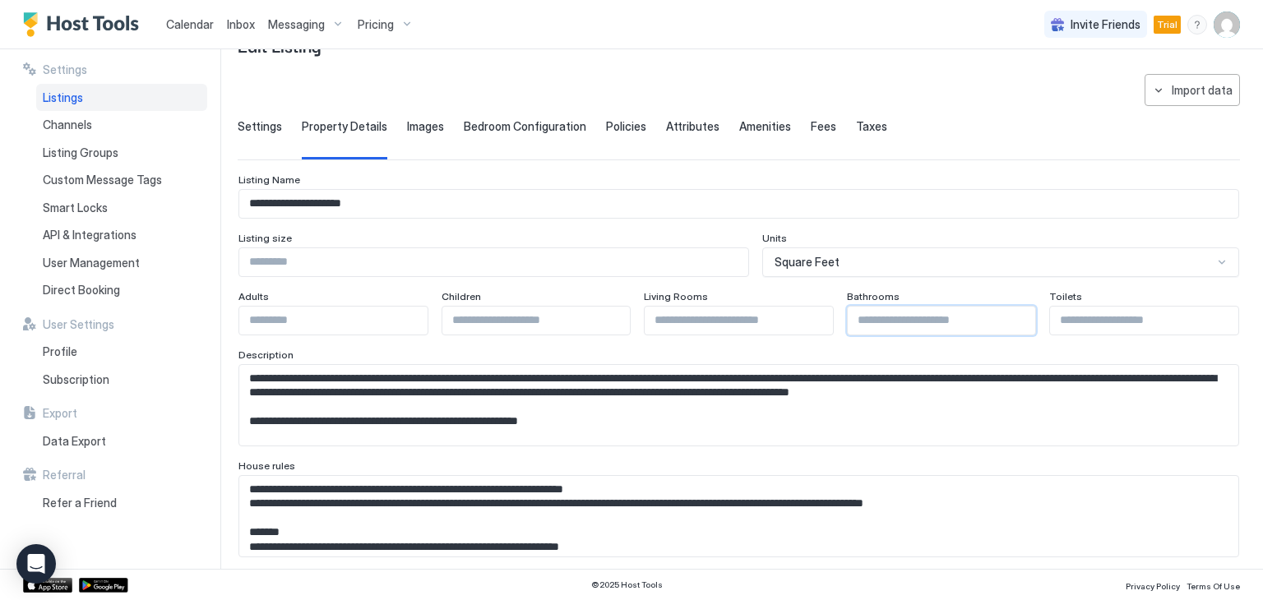
click at [1010, 321] on input "*" at bounding box center [941, 321] width 188 height 28
click at [1205, 313] on input "*" at bounding box center [1144, 321] width 188 height 28
type input "*"
click at [1207, 313] on input "*" at bounding box center [1144, 321] width 188 height 28
click at [700, 325] on input "Input Field" at bounding box center [738, 321] width 188 height 28
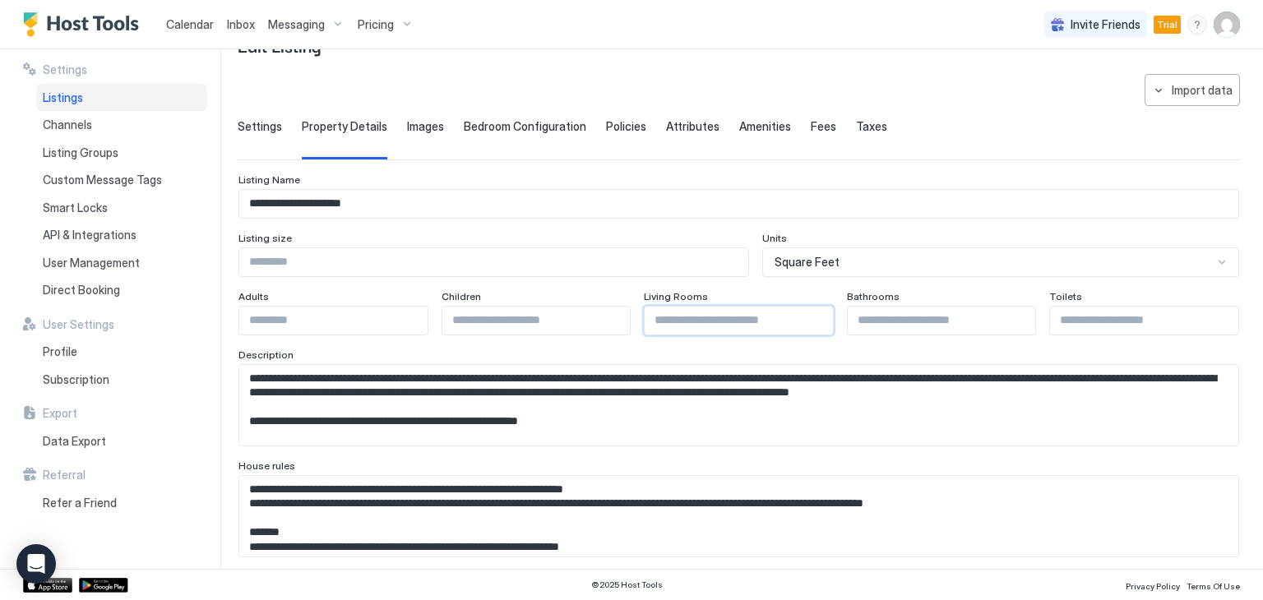
type input "*"
click at [811, 316] on input "*" at bounding box center [738, 321] width 188 height 28
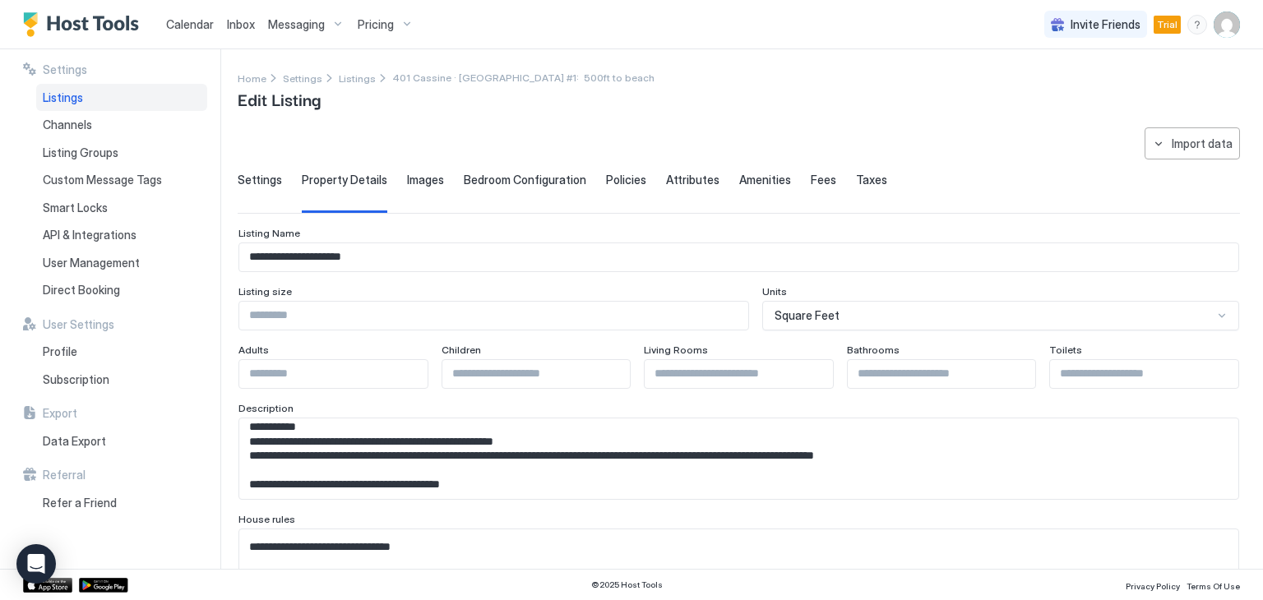
scroll to position [82, 0]
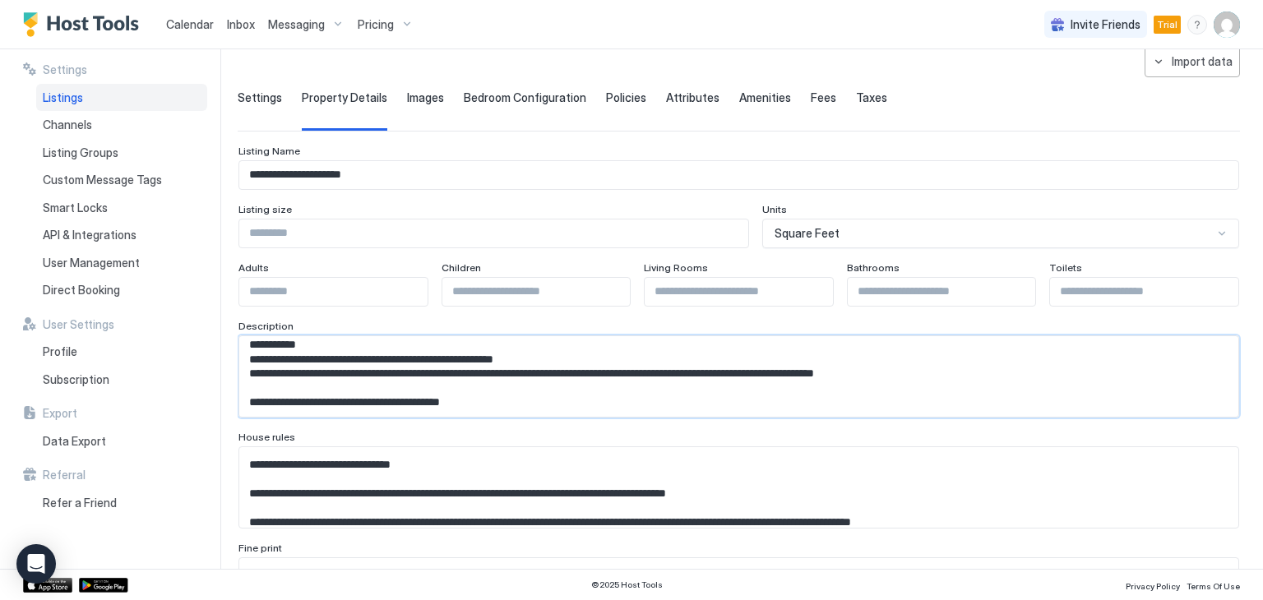
drag, startPoint x: 505, startPoint y: 405, endPoint x: 436, endPoint y: 402, distance: 69.9
click at [436, 402] on textarea "Input Field" at bounding box center [732, 376] width 986 height 81
click at [490, 393] on textarea "Input Field" at bounding box center [732, 376] width 986 height 81
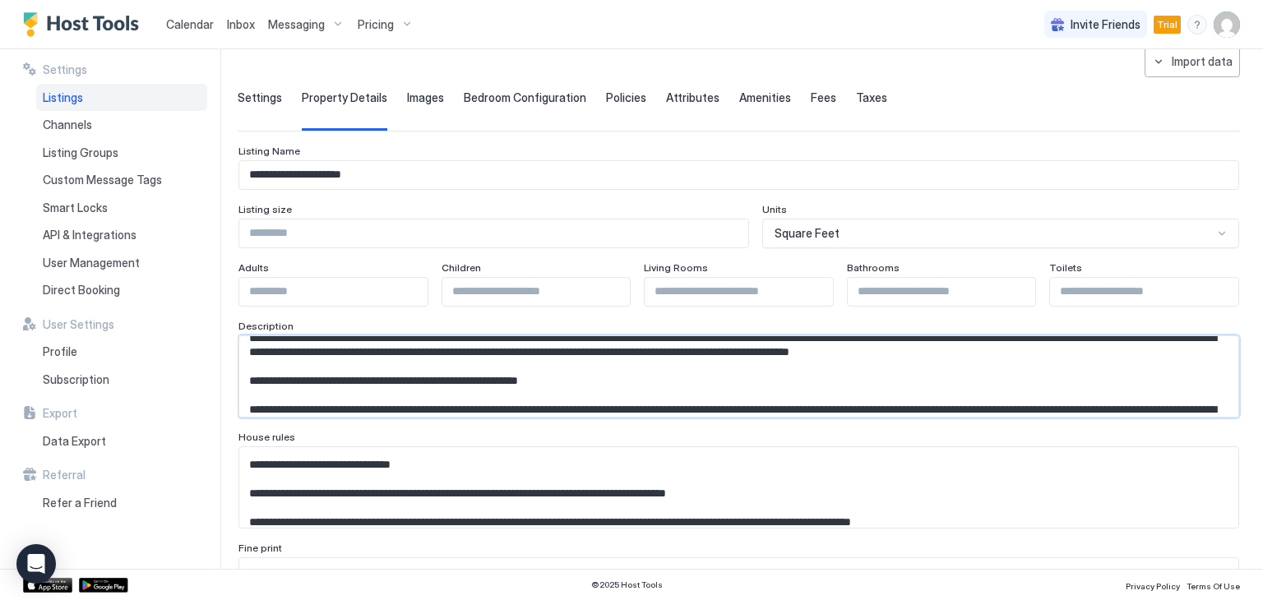
scroll to position [0, 0]
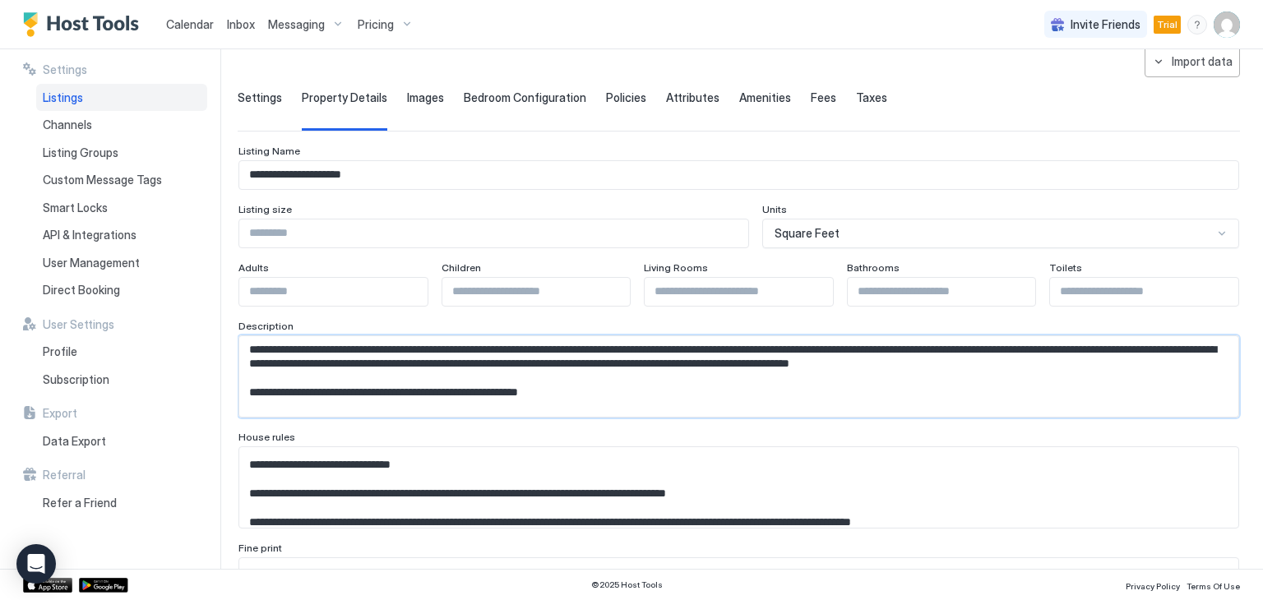
drag, startPoint x: 529, startPoint y: 404, endPoint x: 241, endPoint y: 333, distance: 297.0
click at [241, 335] on div at bounding box center [738, 376] width 1000 height 82
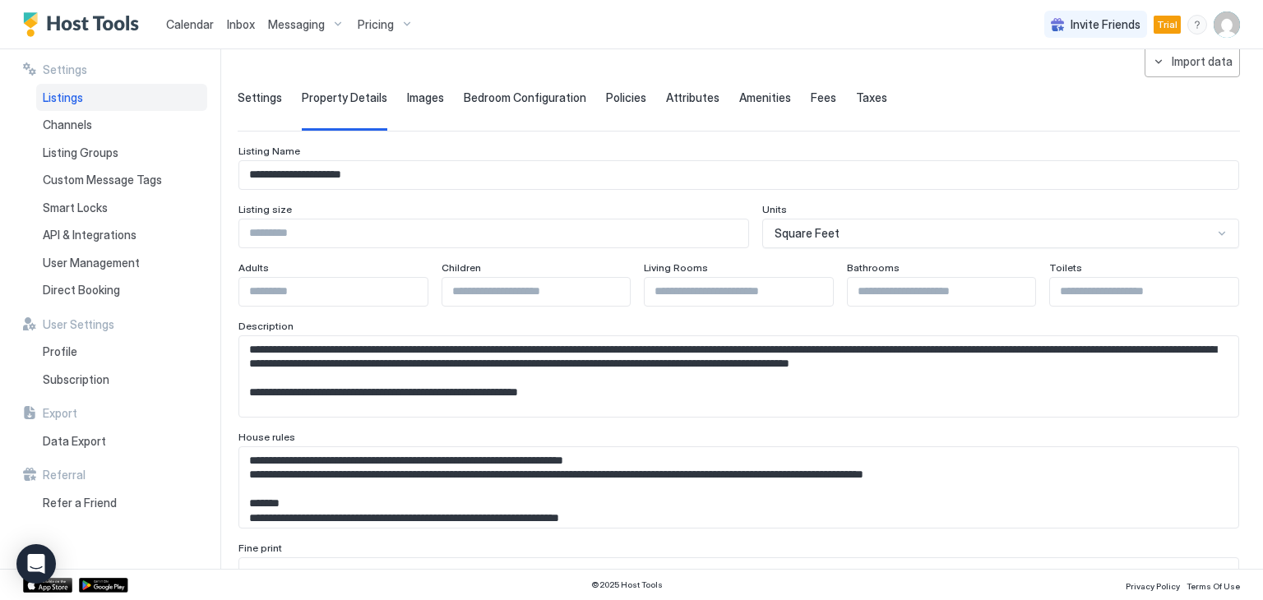
click at [362, 164] on input "**********" at bounding box center [738, 175] width 999 height 28
drag, startPoint x: 385, startPoint y: 178, endPoint x: 232, endPoint y: 180, distance: 153.7
click at [232, 180] on div "**********" at bounding box center [631, 308] width 1263 height 519
paste input "**********"
click at [396, 173] on input "**********" at bounding box center [738, 175] width 999 height 28
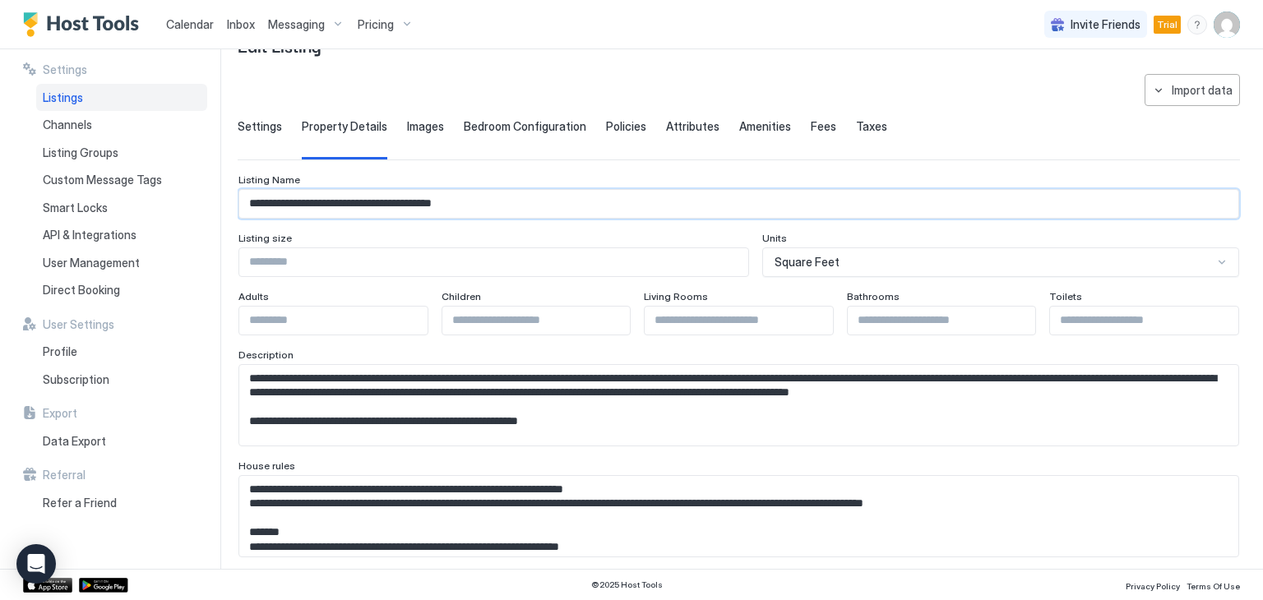
scroll to position [82, 0]
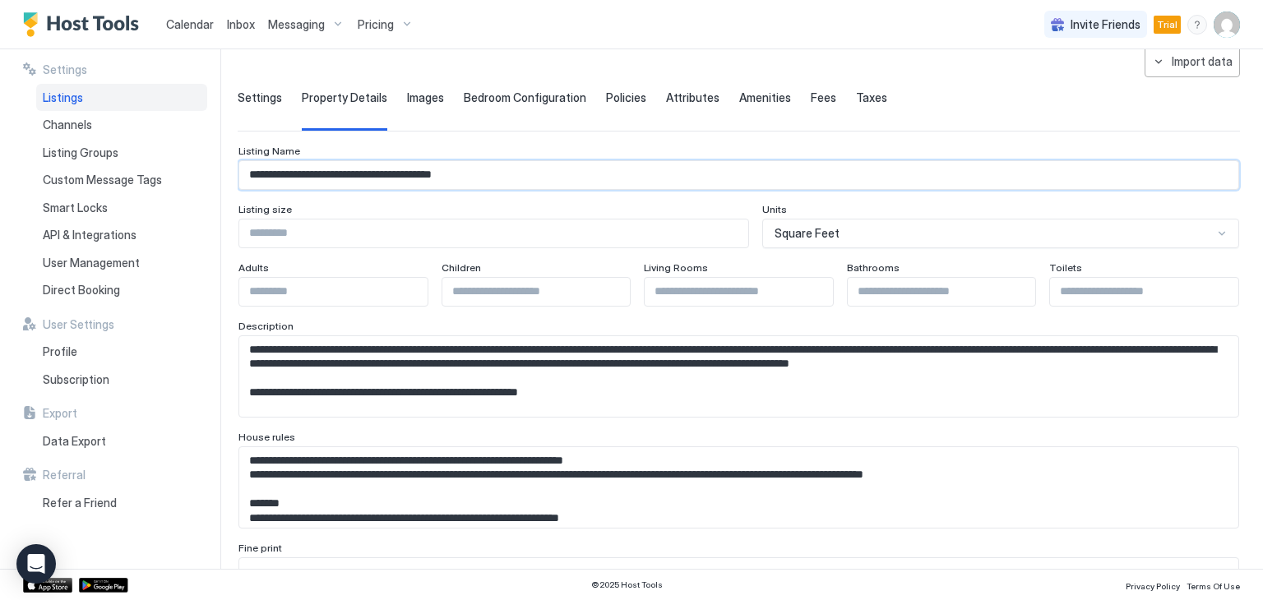
type input "**********"
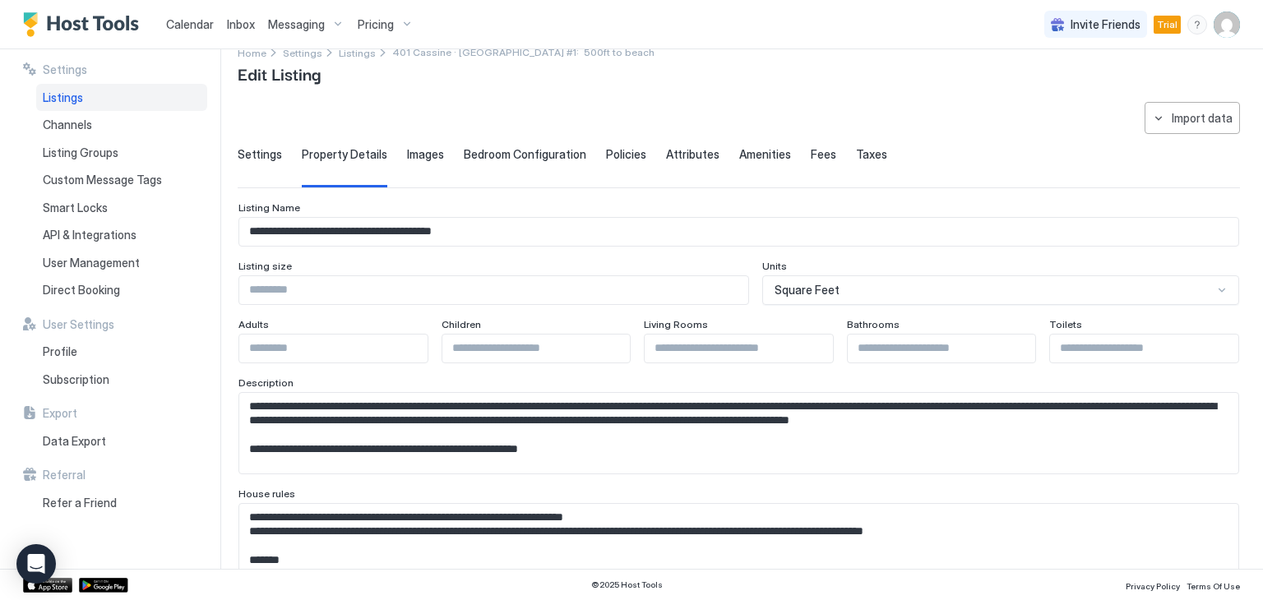
scroll to position [0, 0]
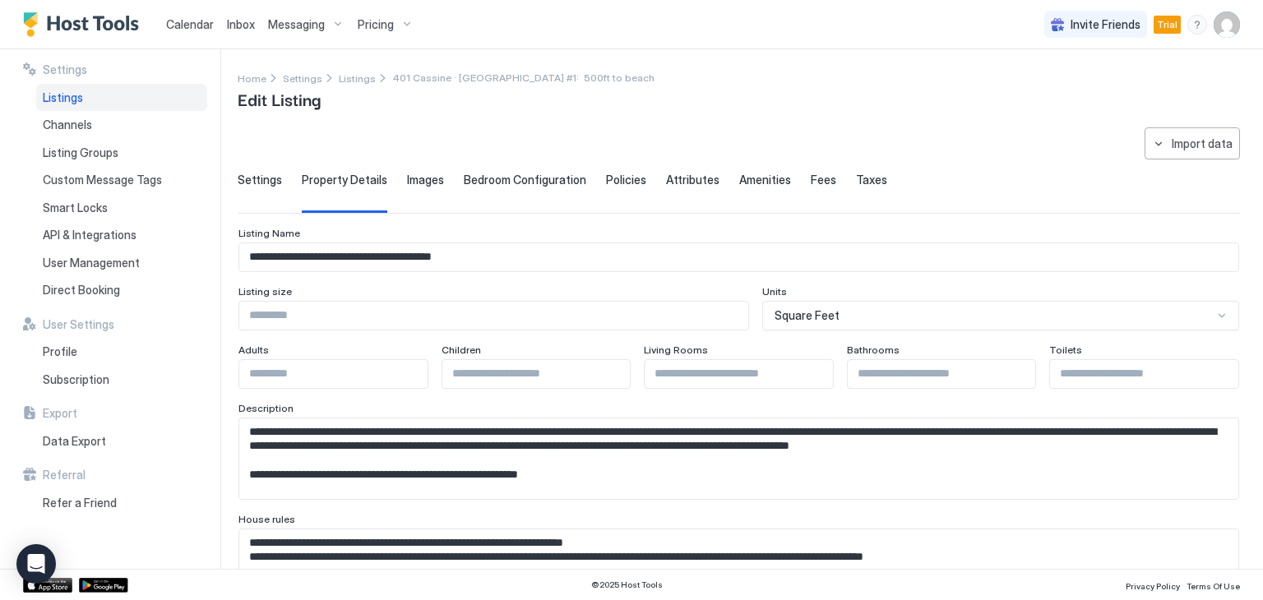
click at [515, 446] on textarea "Input Field" at bounding box center [732, 458] width 986 height 81
click at [920, 450] on textarea "Input Field" at bounding box center [732, 458] width 986 height 81
click at [378, 464] on textarea "Input Field" at bounding box center [732, 458] width 986 height 81
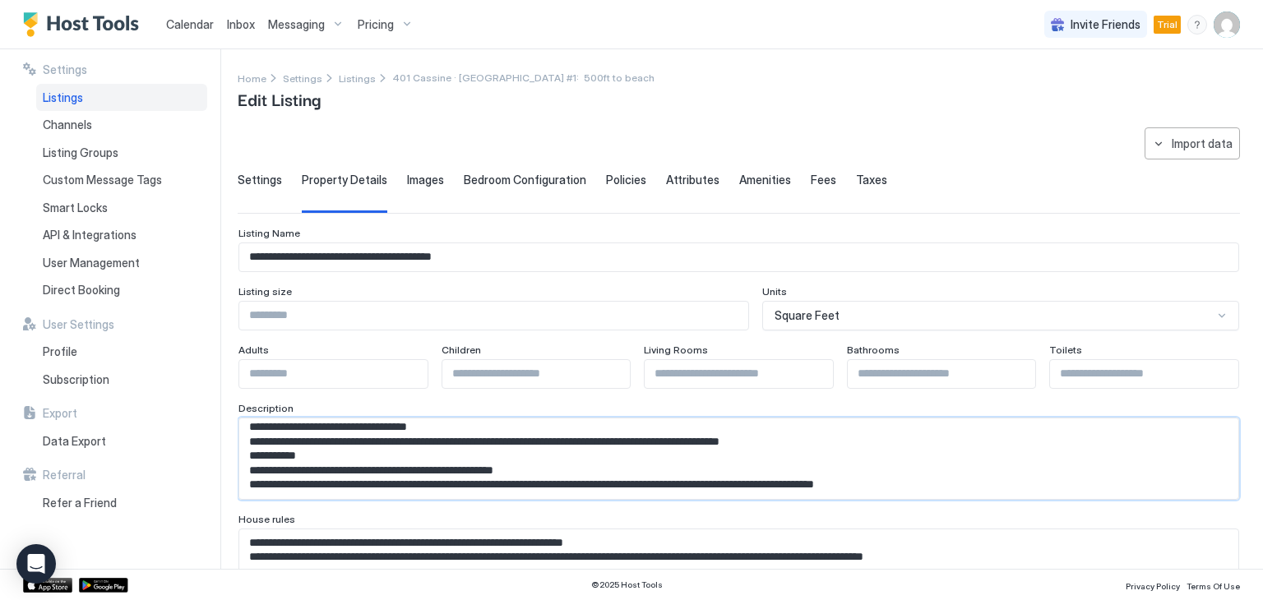
scroll to position [953, 0]
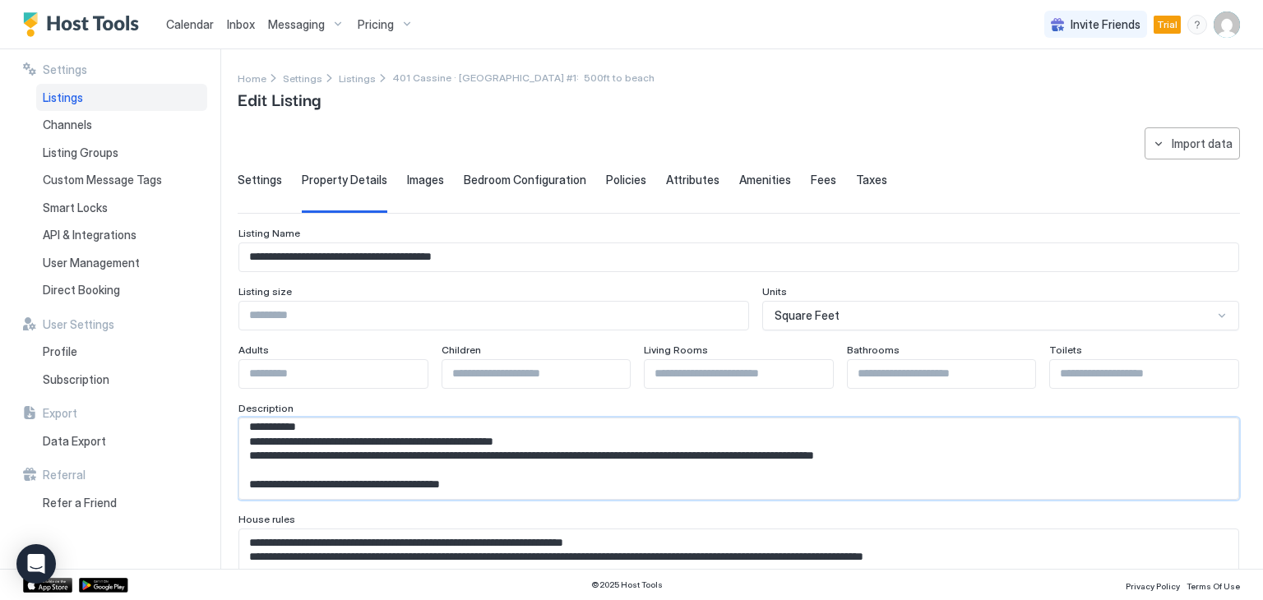
drag, startPoint x: 249, startPoint y: 434, endPoint x: 600, endPoint y: 488, distance: 355.1
click at [600, 488] on textarea "Input Field" at bounding box center [732, 458] width 986 height 81
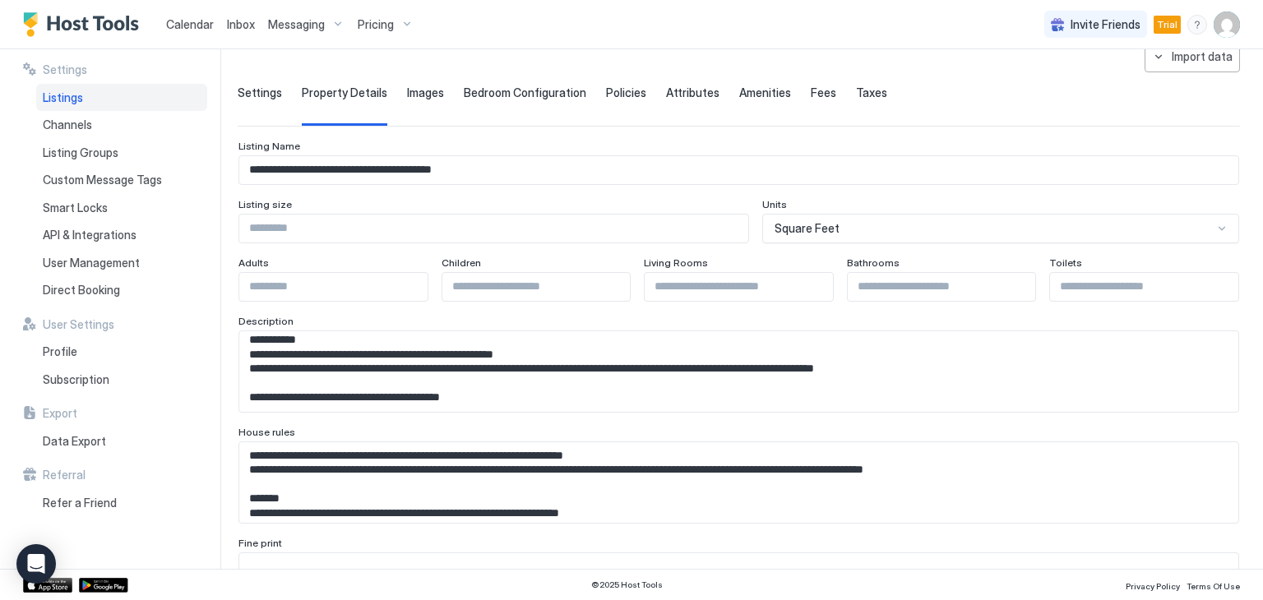
scroll to position [0, 0]
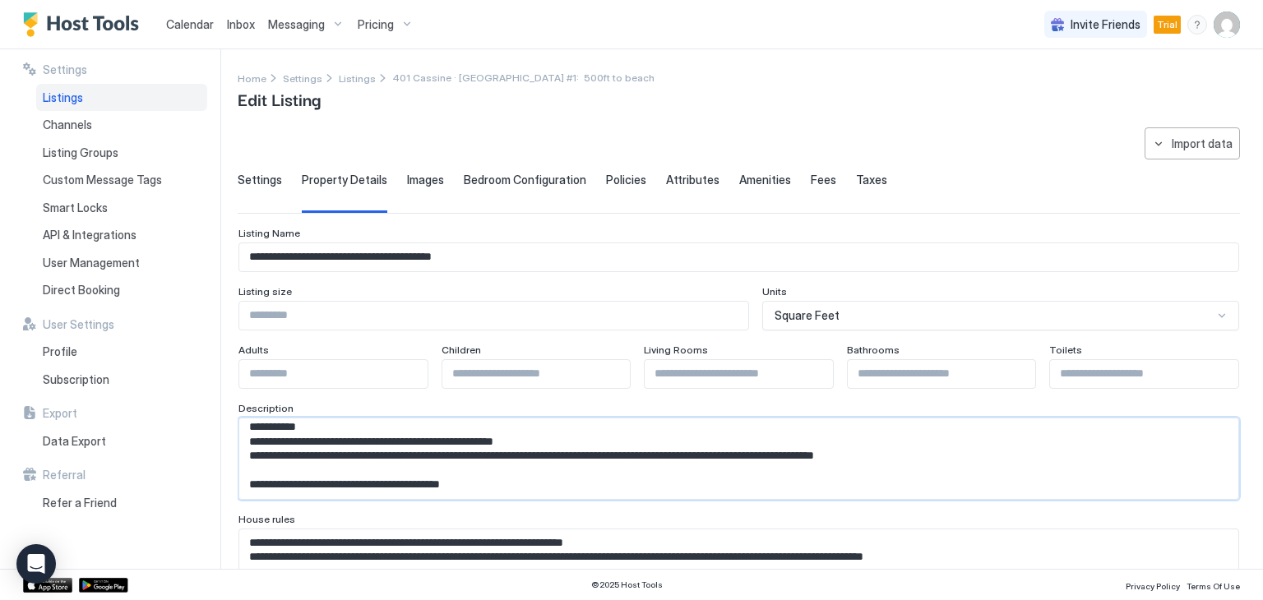
click at [418, 454] on textarea "Input Field" at bounding box center [732, 458] width 986 height 81
click at [307, 444] on textarea "Input Field" at bounding box center [732, 458] width 986 height 81
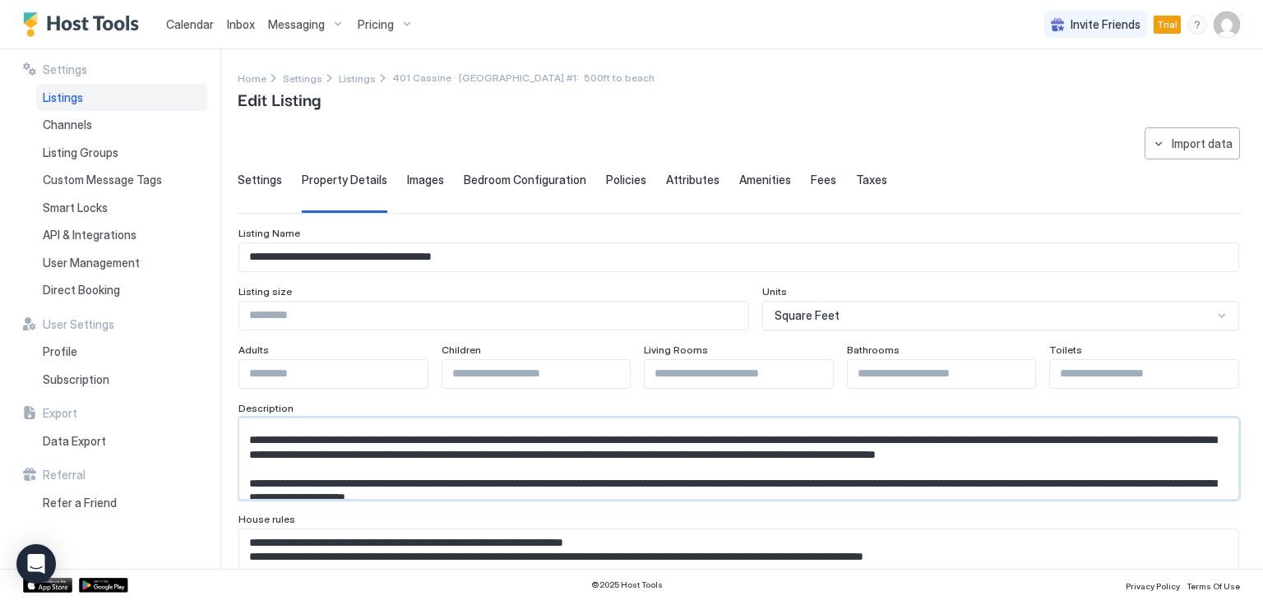
scroll to position [6, 0]
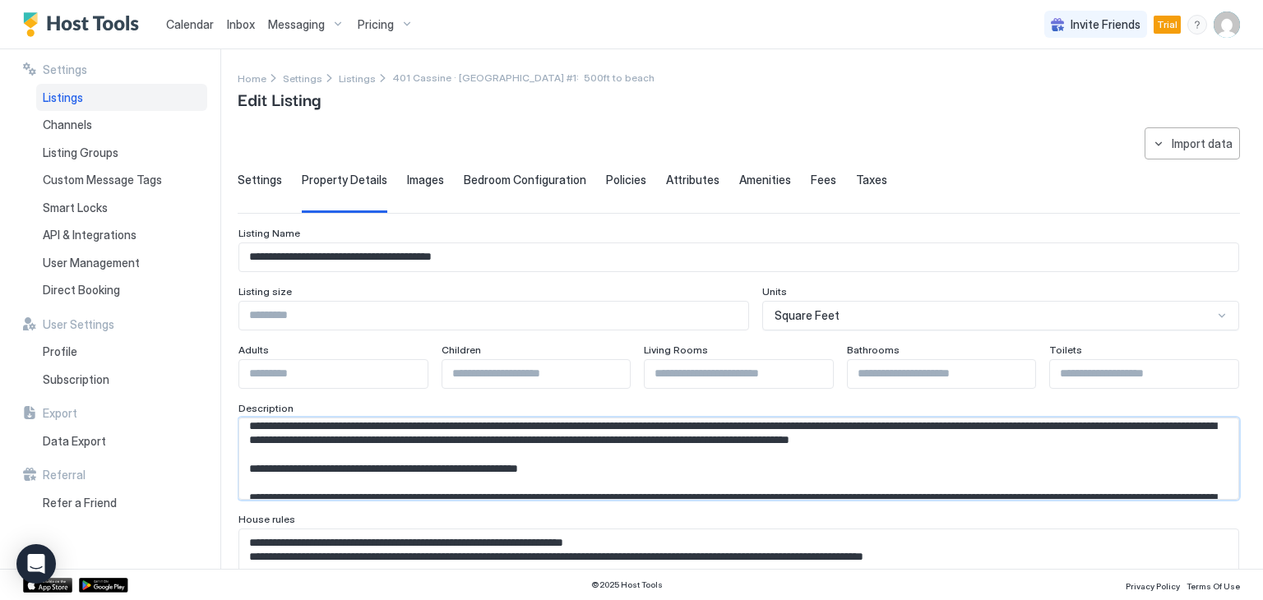
click at [261, 435] on textarea "Input Field" at bounding box center [732, 458] width 986 height 81
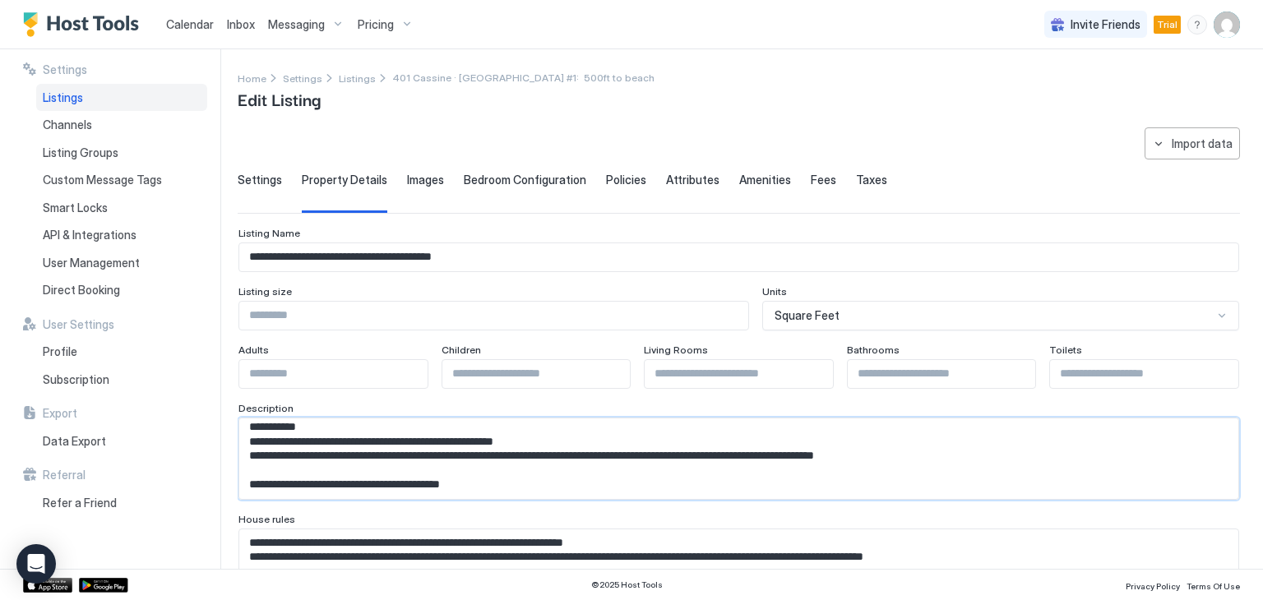
scroll to position [1, 0]
drag, startPoint x: 247, startPoint y: 430, endPoint x: 766, endPoint y: 547, distance: 532.4
click at [490, 487] on textarea "Input Field" at bounding box center [732, 458] width 986 height 81
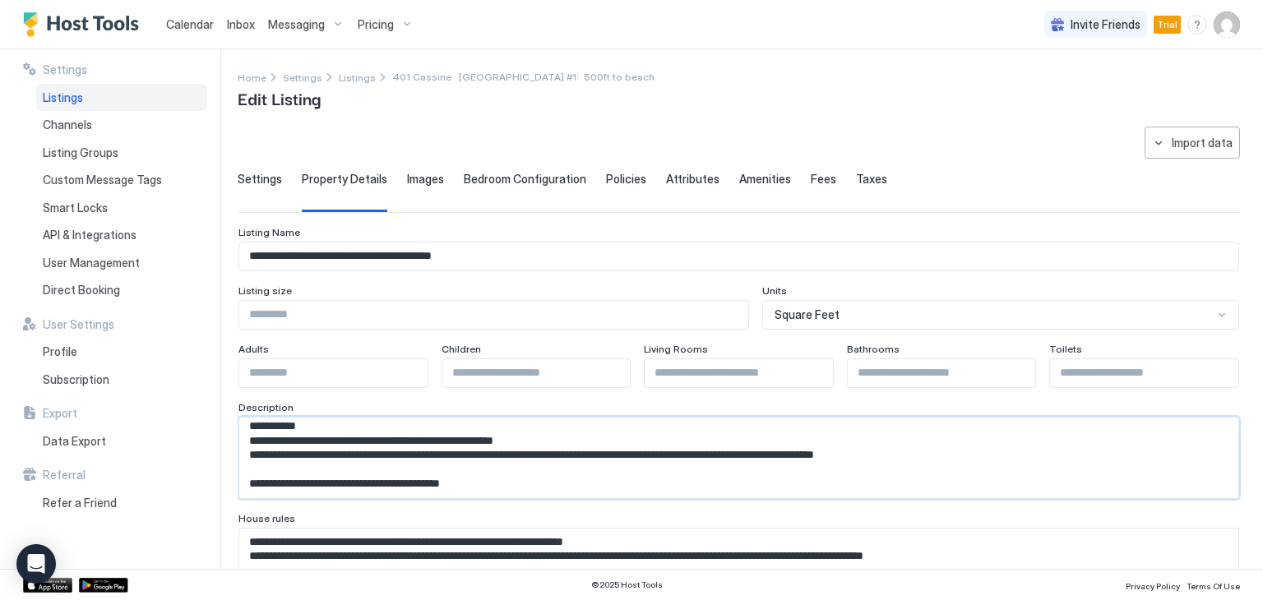
paste textarea "**********"
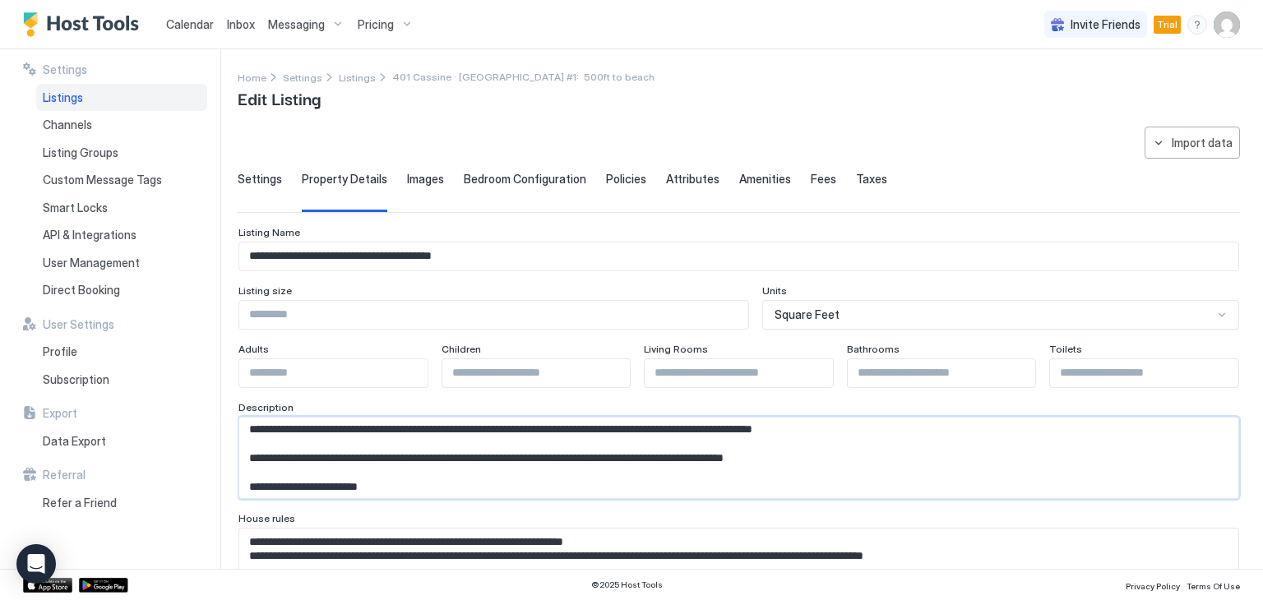
scroll to position [0, 0]
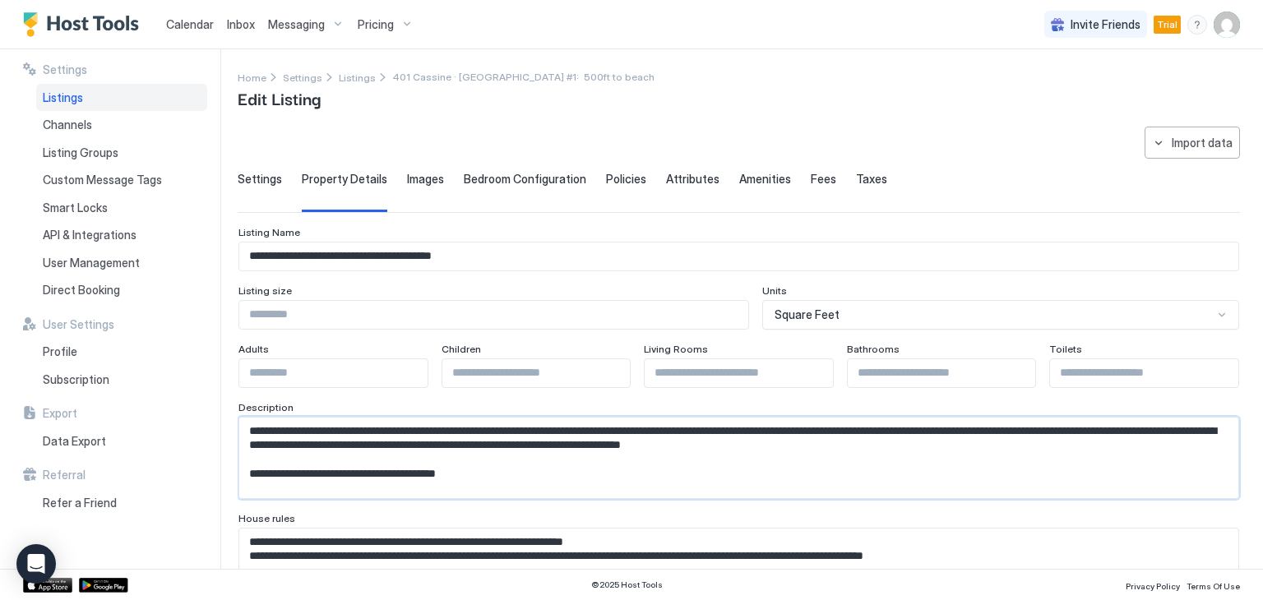
click at [389, 429] on textarea "Input Field" at bounding box center [732, 458] width 986 height 81
click at [395, 427] on textarea "Input Field" at bounding box center [732, 458] width 986 height 81
click at [901, 441] on textarea "Input Field" at bounding box center [732, 458] width 986 height 81
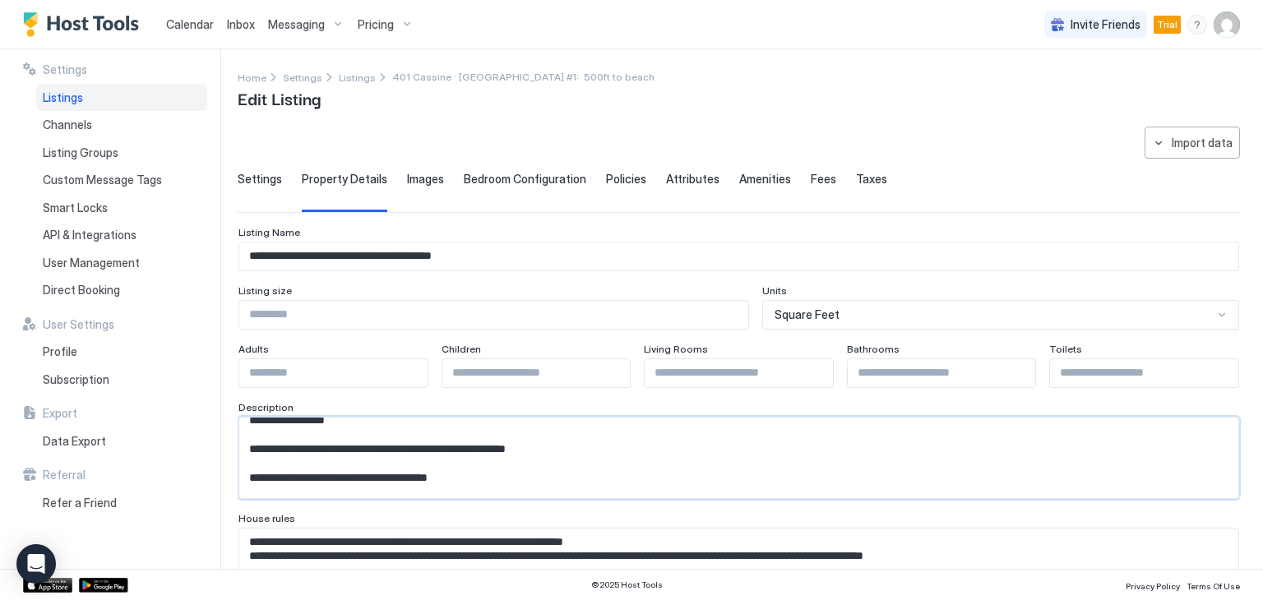
click at [411, 418] on textarea "Input Field" at bounding box center [732, 458] width 986 height 81
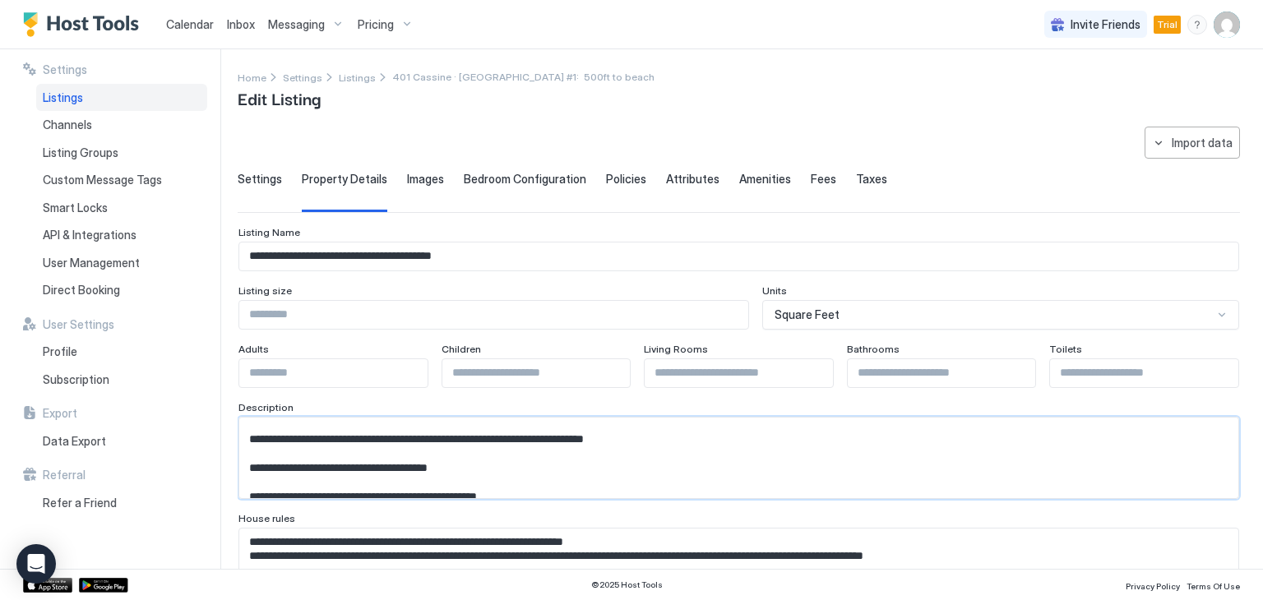
scroll to position [49, 0]
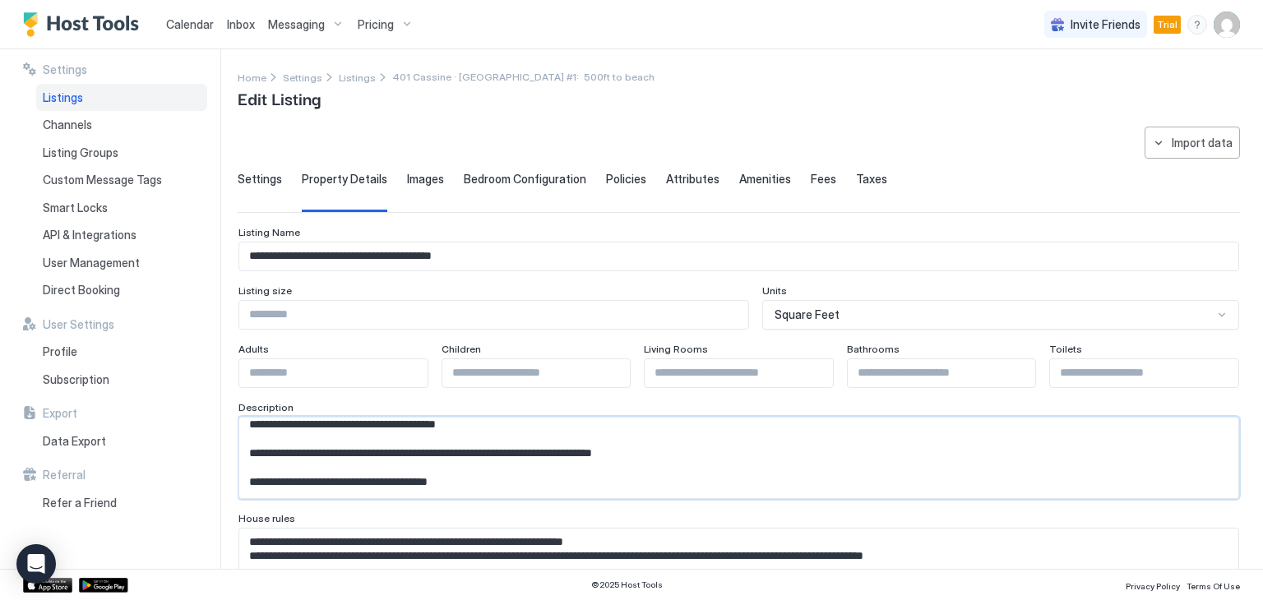
click at [565, 450] on textarea "Input Field" at bounding box center [732, 458] width 986 height 81
click at [635, 452] on textarea "Input Field" at bounding box center [732, 458] width 986 height 81
drag, startPoint x: 299, startPoint y: 449, endPoint x: 238, endPoint y: 438, distance: 62.6
click at [238, 438] on div at bounding box center [738, 458] width 1000 height 82
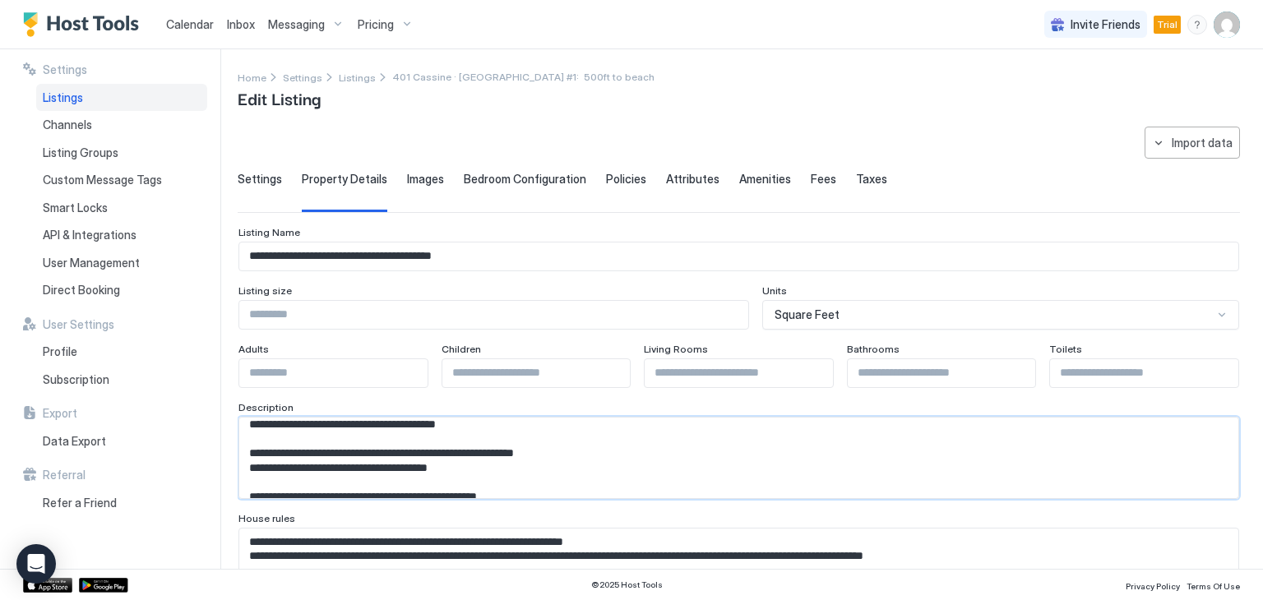
drag, startPoint x: 459, startPoint y: 465, endPoint x: 469, endPoint y: 463, distance: 11.0
click at [469, 463] on textarea "Input Field" at bounding box center [732, 458] width 986 height 81
click at [575, 450] on textarea "Input Field" at bounding box center [732, 458] width 986 height 81
paste textarea "***"
click at [591, 450] on textarea "Input Field" at bounding box center [732, 458] width 986 height 81
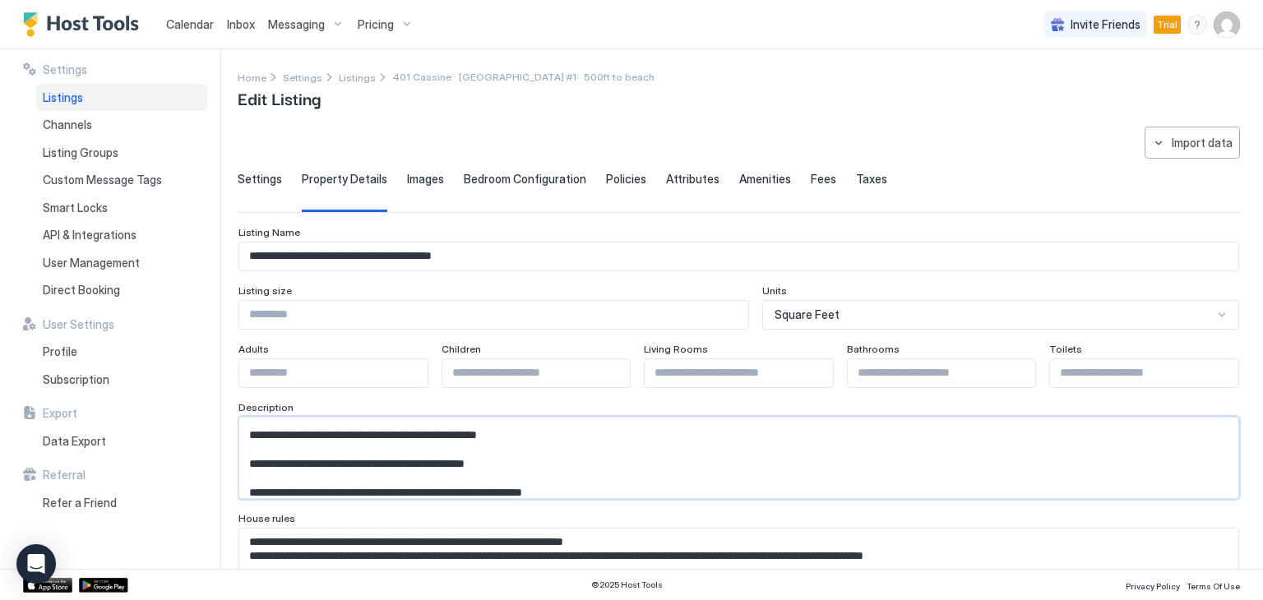
drag, startPoint x: 538, startPoint y: 481, endPoint x: 556, endPoint y: 448, distance: 37.5
click at [556, 448] on textarea "Input Field" at bounding box center [732, 458] width 986 height 81
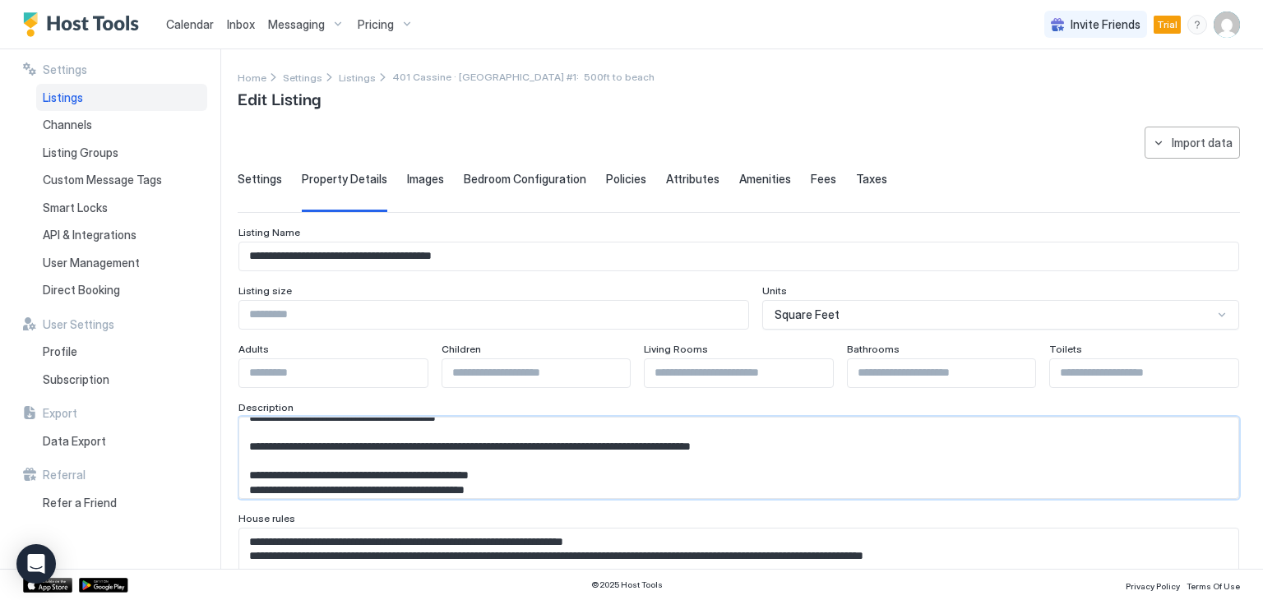
scroll to position [82, 0]
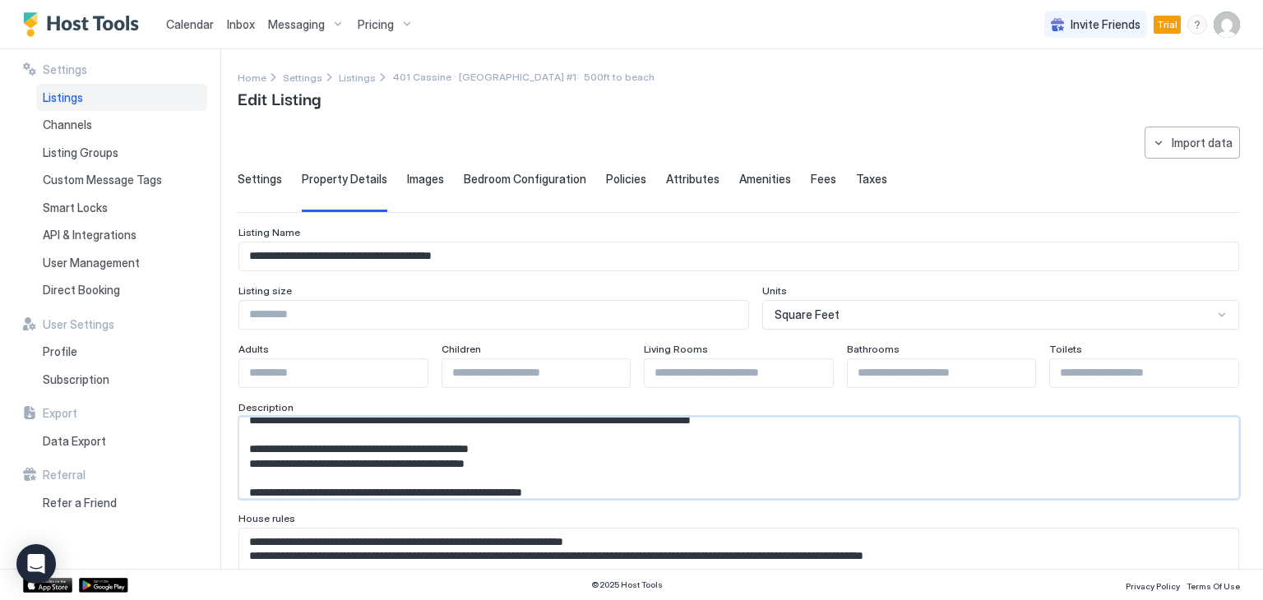
click at [784, 418] on textarea "Input Field" at bounding box center [732, 458] width 986 height 81
paste textarea "**"
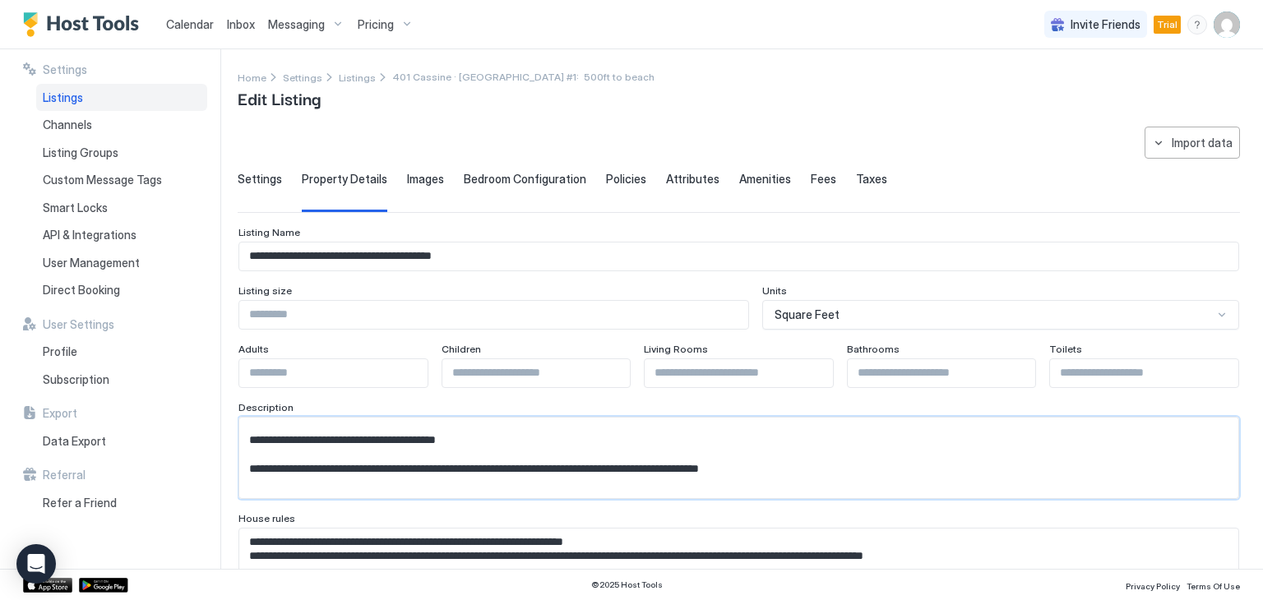
scroll to position [10, 0]
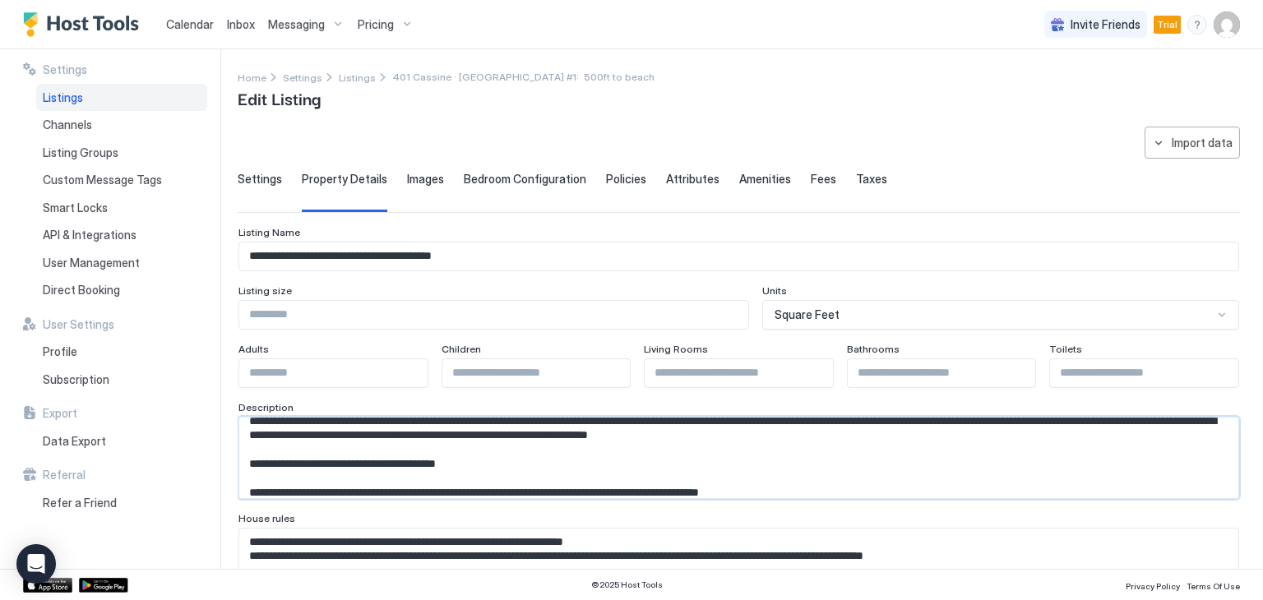
click at [806, 486] on textarea "Input Field" at bounding box center [732, 458] width 986 height 81
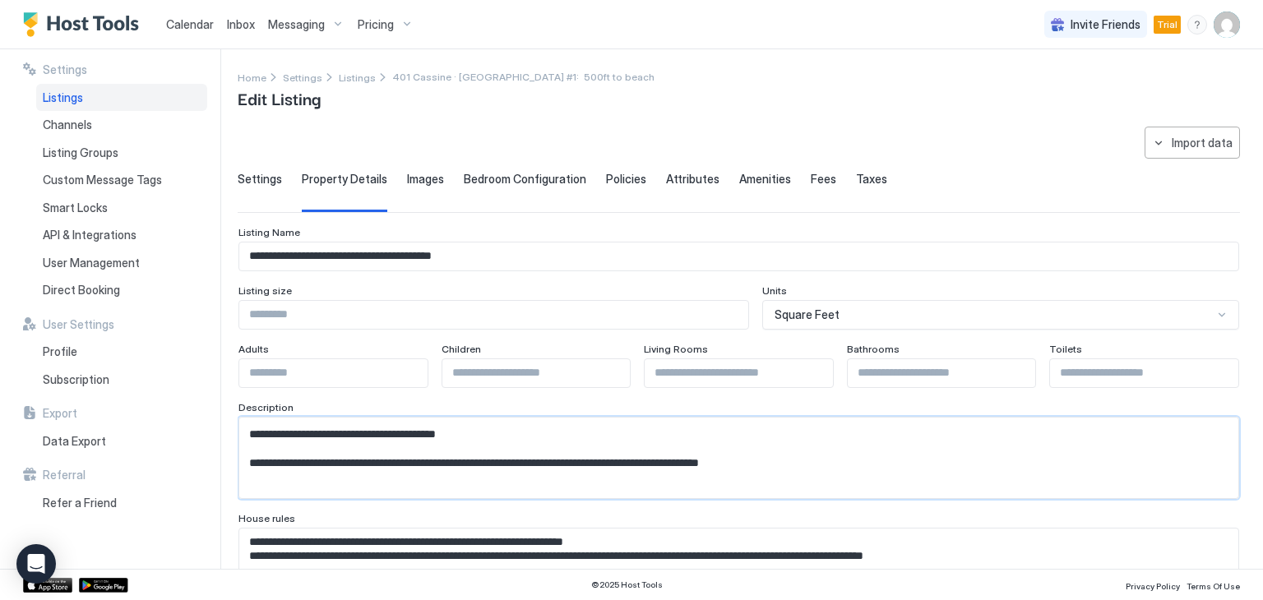
scroll to position [54, 0]
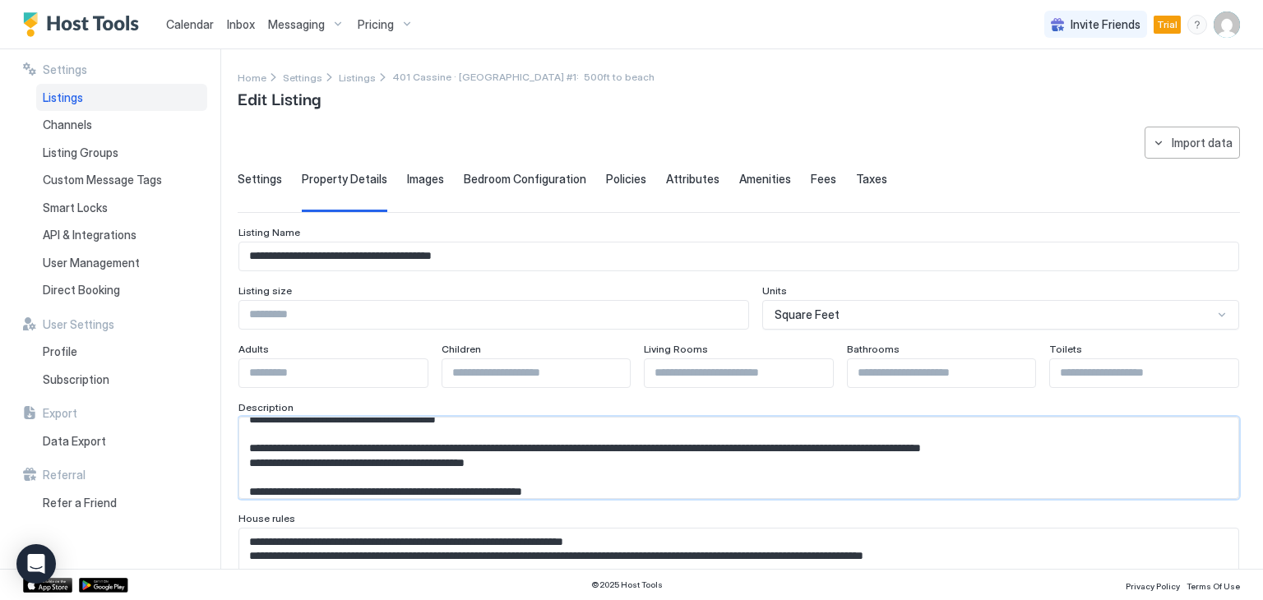
drag, startPoint x: 251, startPoint y: 459, endPoint x: 456, endPoint y: 468, distance: 205.7
click at [456, 468] on textarea "Input Field" at bounding box center [732, 458] width 986 height 81
click at [498, 458] on textarea "Input Field" at bounding box center [732, 458] width 986 height 81
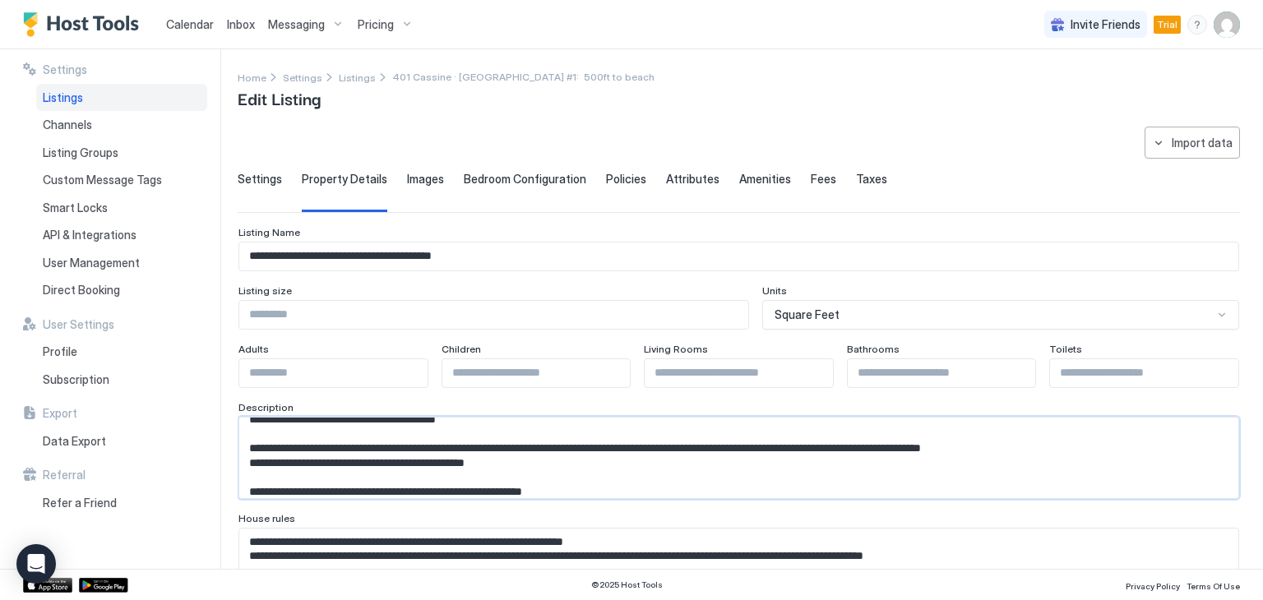
click at [497, 461] on textarea "Input Field" at bounding box center [732, 458] width 986 height 81
drag, startPoint x: 492, startPoint y: 461, endPoint x: 502, endPoint y: 461, distance: 9.9
click at [502, 461] on textarea "Input Field" at bounding box center [732, 458] width 986 height 81
click at [488, 474] on textarea "Input Field" at bounding box center [732, 458] width 986 height 81
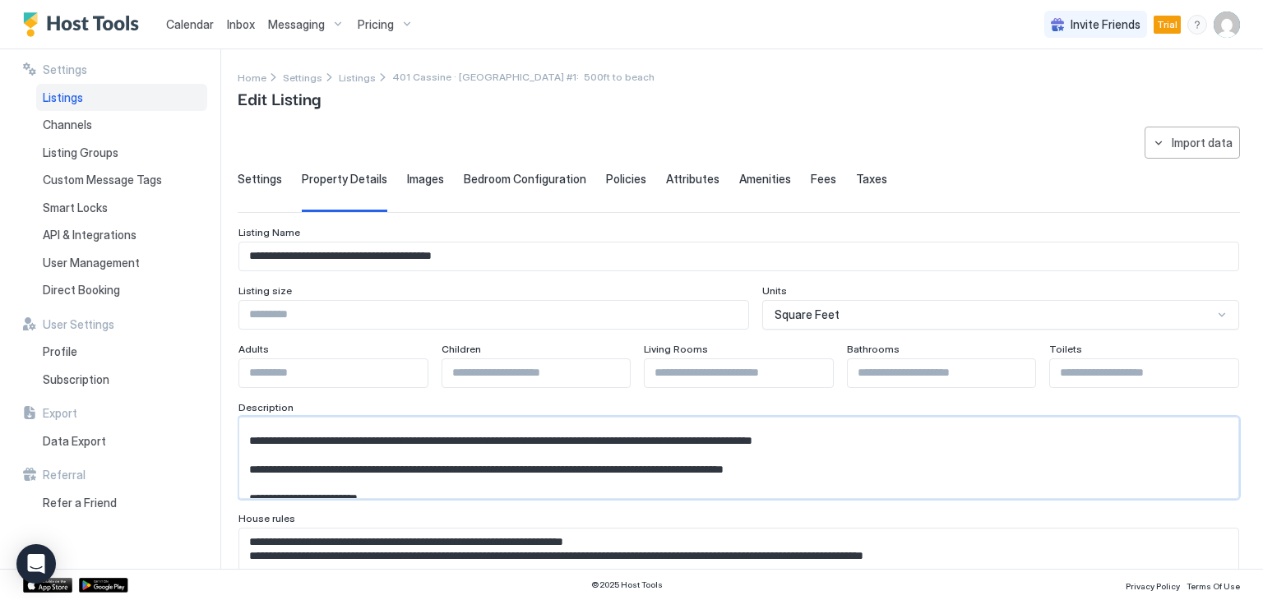
scroll to position [136, 0]
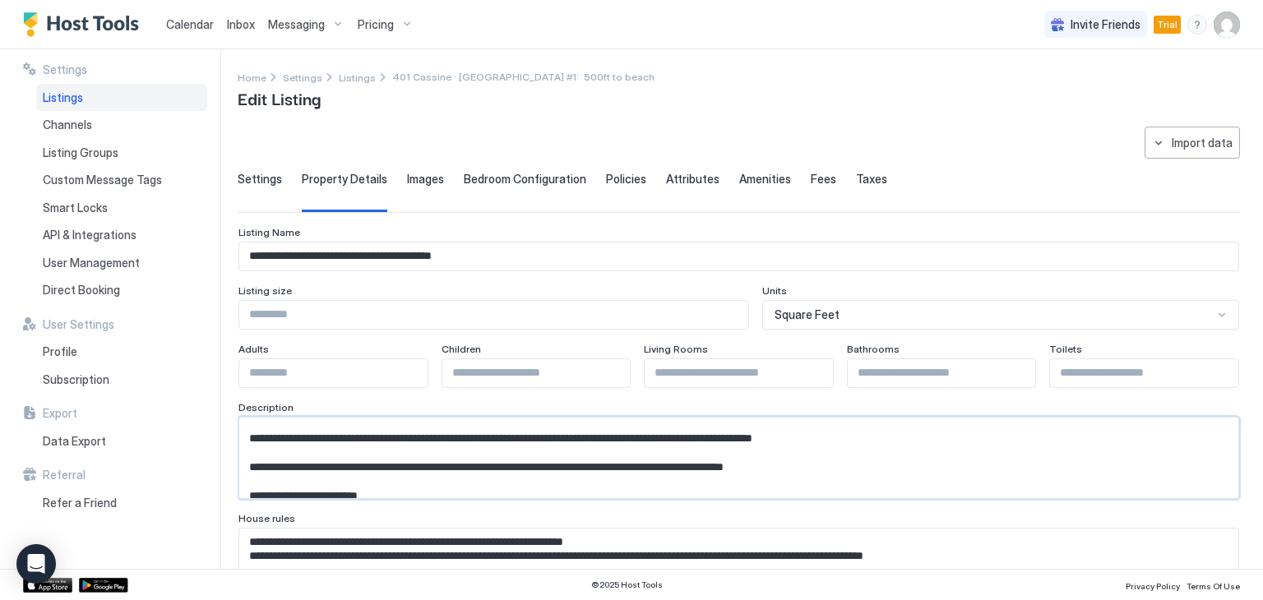
drag, startPoint x: 250, startPoint y: 462, endPoint x: 870, endPoint y: 471, distance: 620.6
click at [870, 471] on textarea "Input Field" at bounding box center [732, 458] width 986 height 81
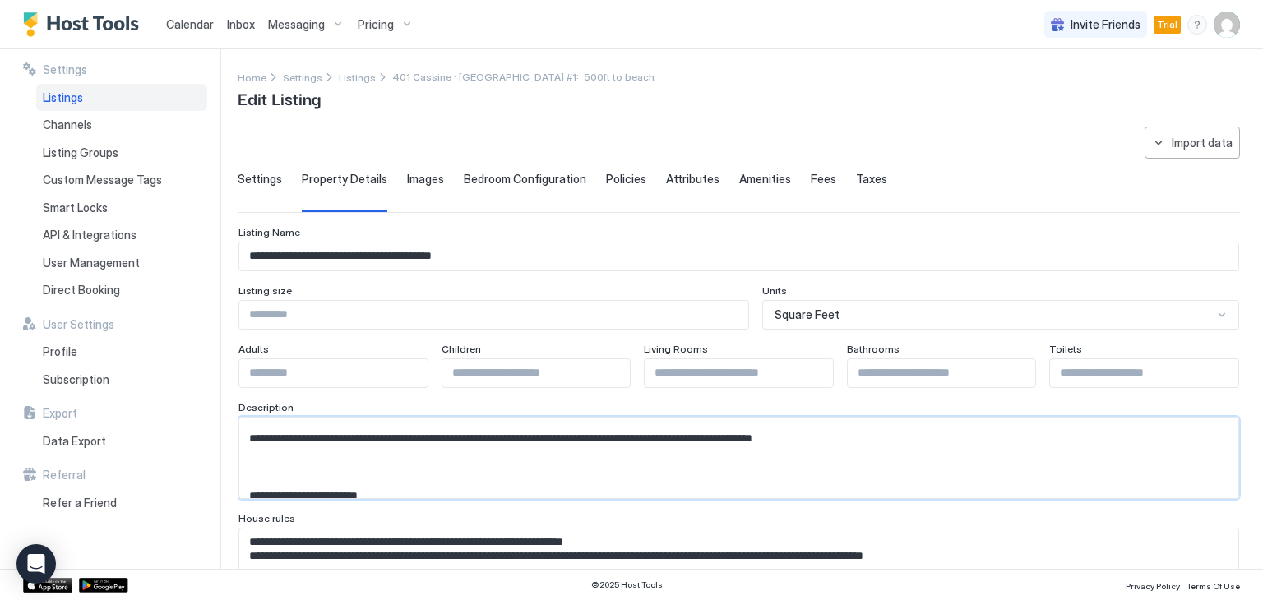
scroll to position [54, 0]
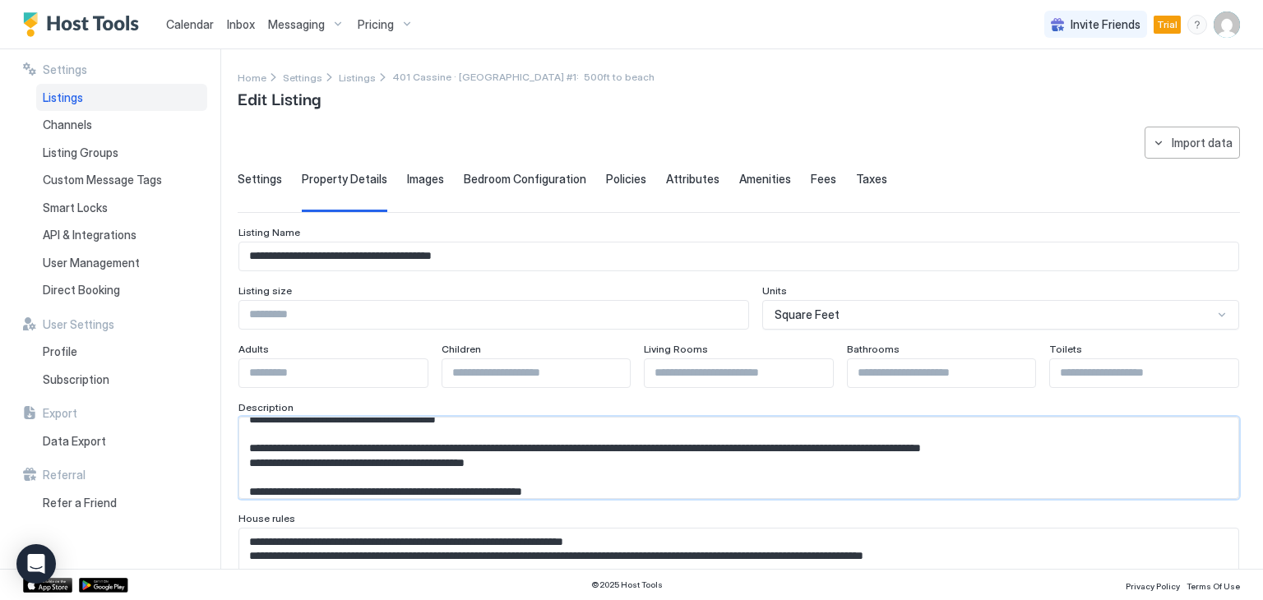
click at [565, 461] on textarea "Input Field" at bounding box center [732, 458] width 986 height 81
paste textarea "**********"
click at [496, 459] on textarea "Input Field" at bounding box center [732, 458] width 986 height 81
click at [495, 462] on textarea "Input Field" at bounding box center [732, 458] width 986 height 81
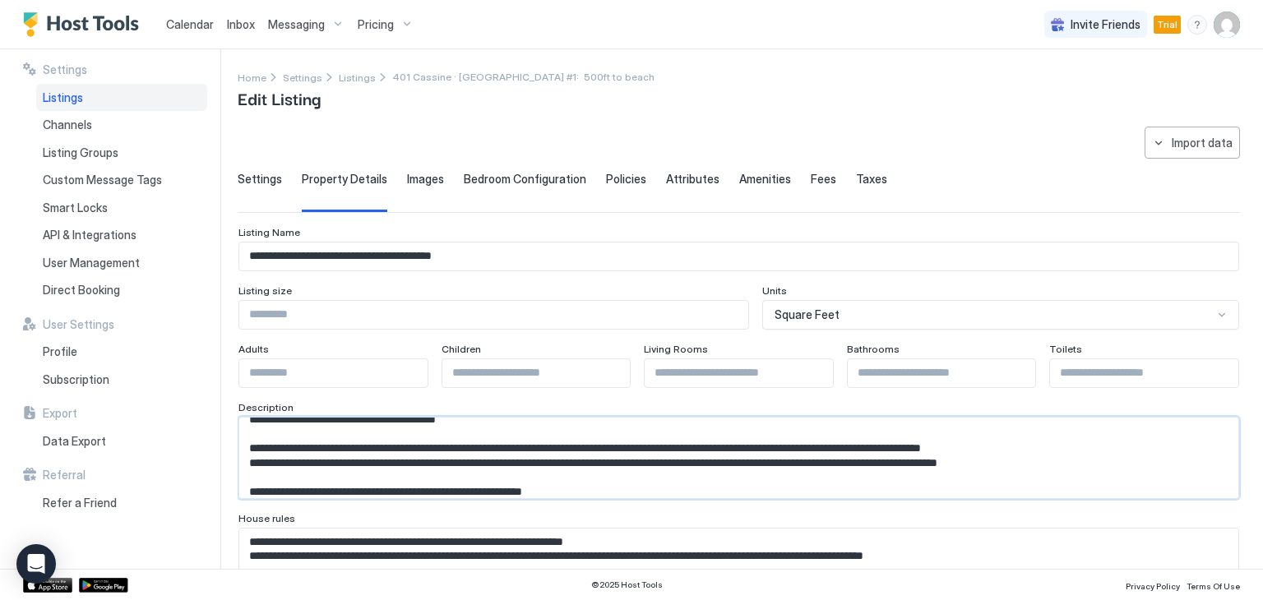
drag, startPoint x: 244, startPoint y: 462, endPoint x: 497, endPoint y: 461, distance: 253.2
click at [497, 461] on textarea "Input Field" at bounding box center [732, 458] width 986 height 81
click at [248, 487] on textarea "Input Field" at bounding box center [732, 458] width 986 height 81
paste textarea "**********"
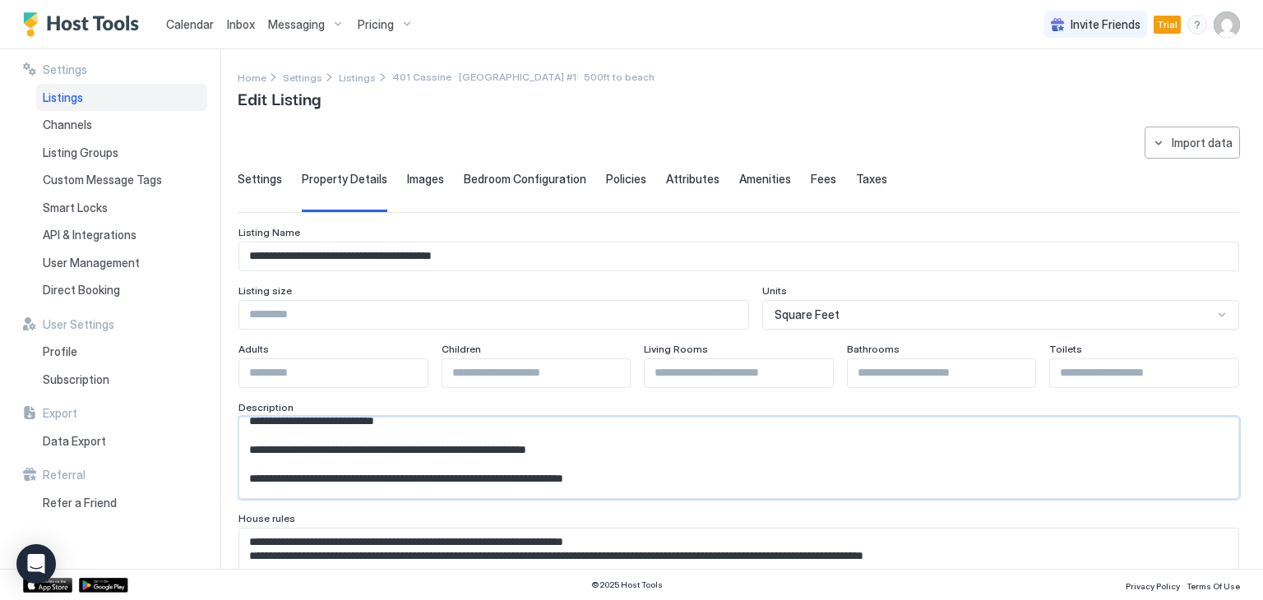
drag, startPoint x: 506, startPoint y: 487, endPoint x: 543, endPoint y: 477, distance: 38.5
click at [543, 477] on textarea "Input Field" at bounding box center [732, 458] width 986 height 81
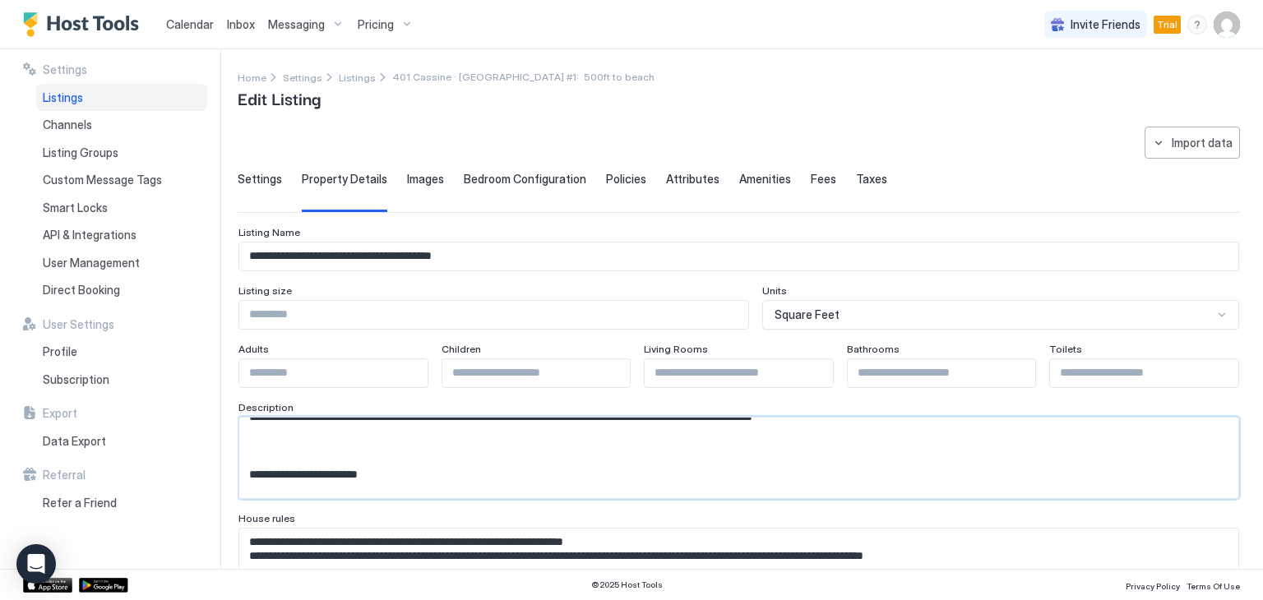
scroll to position [76, 0]
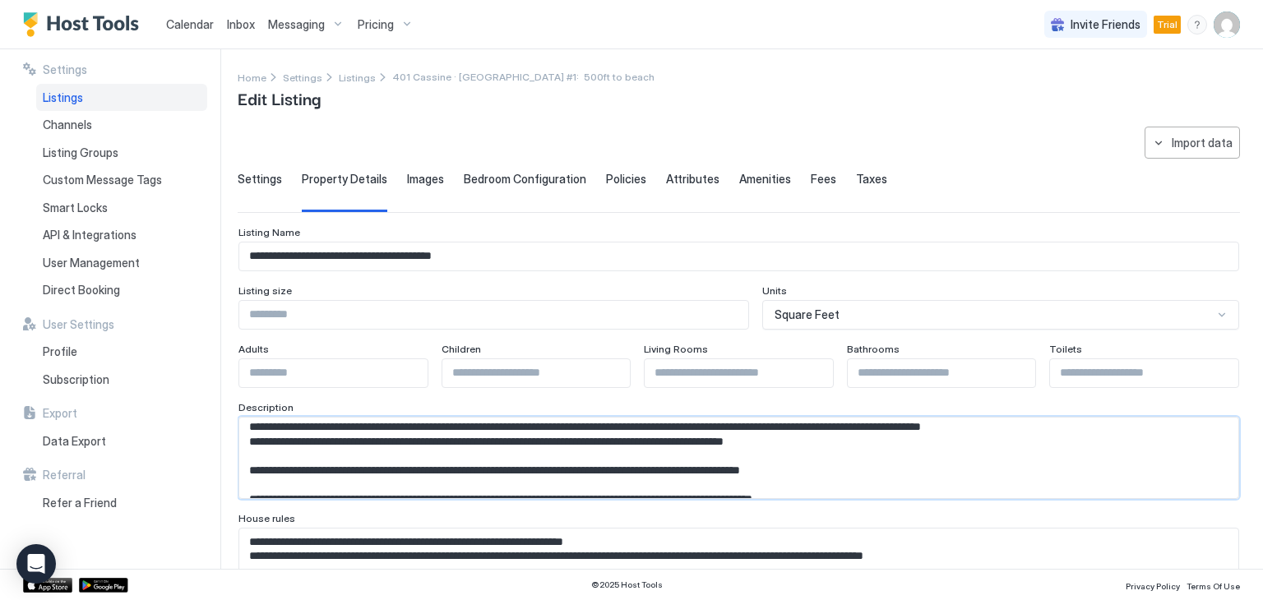
click at [524, 458] on textarea "Input Field" at bounding box center [732, 458] width 986 height 81
click at [494, 468] on textarea "Input Field" at bounding box center [732, 458] width 986 height 81
drag, startPoint x: 510, startPoint y: 468, endPoint x: 796, endPoint y: 478, distance: 286.2
click at [796, 478] on textarea "Input Field" at bounding box center [732, 458] width 986 height 81
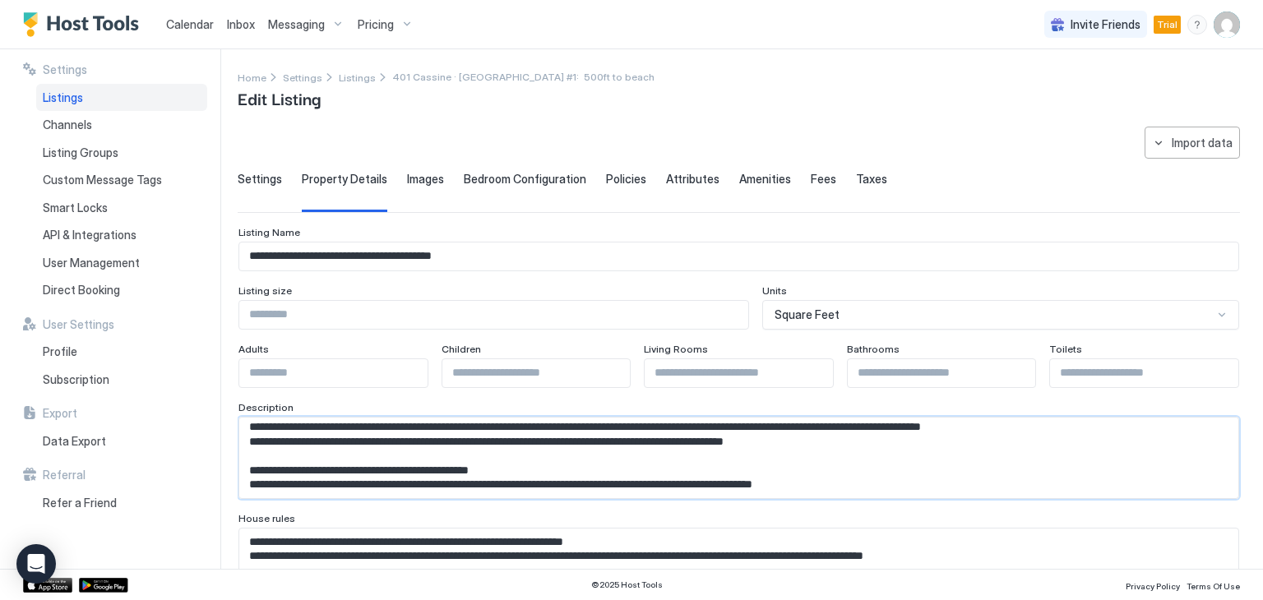
click at [846, 478] on textarea "Input Field" at bounding box center [732, 458] width 986 height 81
click at [881, 483] on textarea "Input Field" at bounding box center [732, 458] width 986 height 81
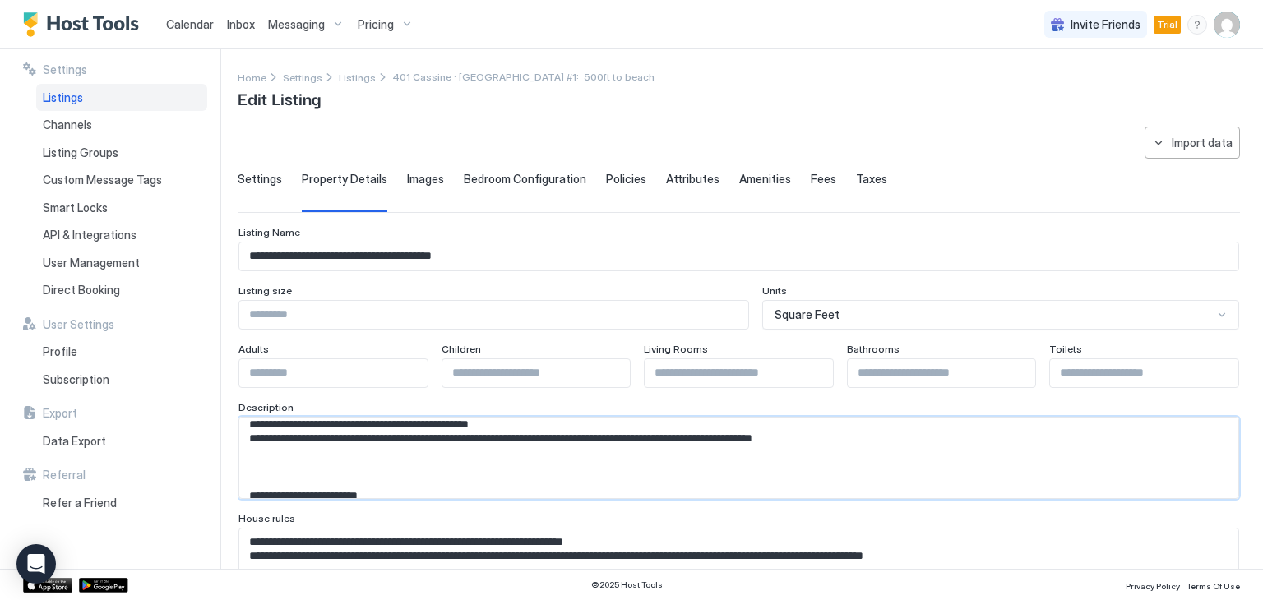
scroll to position [158, 0]
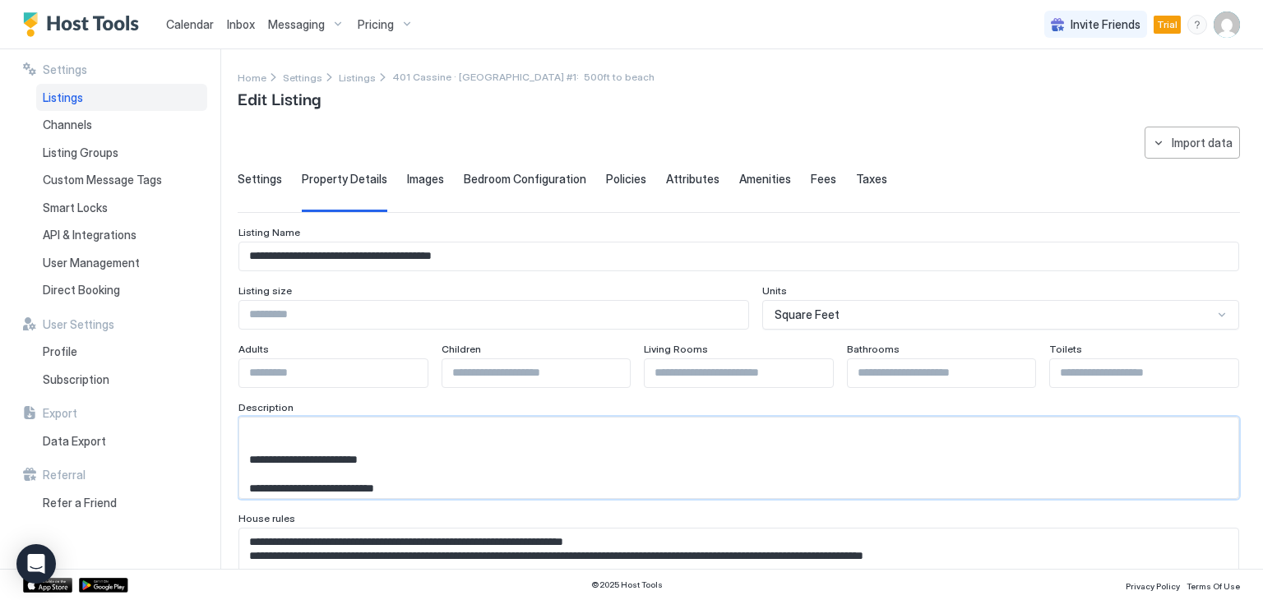
drag, startPoint x: 376, startPoint y: 456, endPoint x: 251, endPoint y: 453, distance: 125.8
click at [251, 453] on textarea "Input Field" at bounding box center [732, 458] width 986 height 81
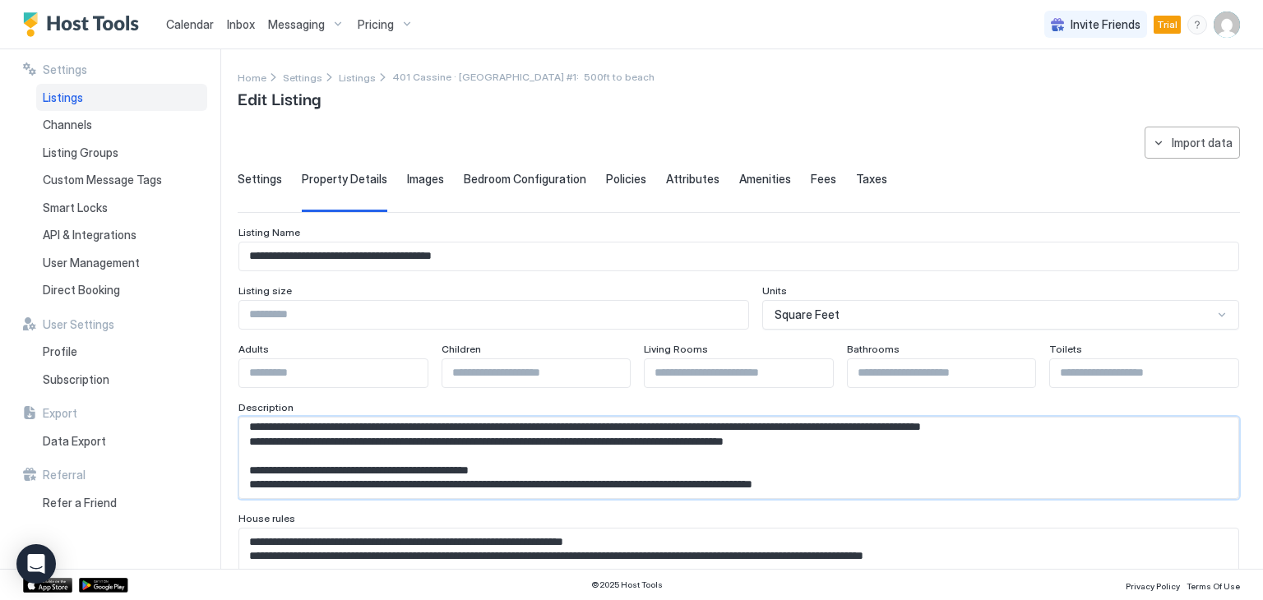
click at [834, 438] on textarea "Input Field" at bounding box center [732, 458] width 986 height 81
paste textarea "**********"
click at [410, 461] on textarea "Input Field" at bounding box center [732, 458] width 986 height 81
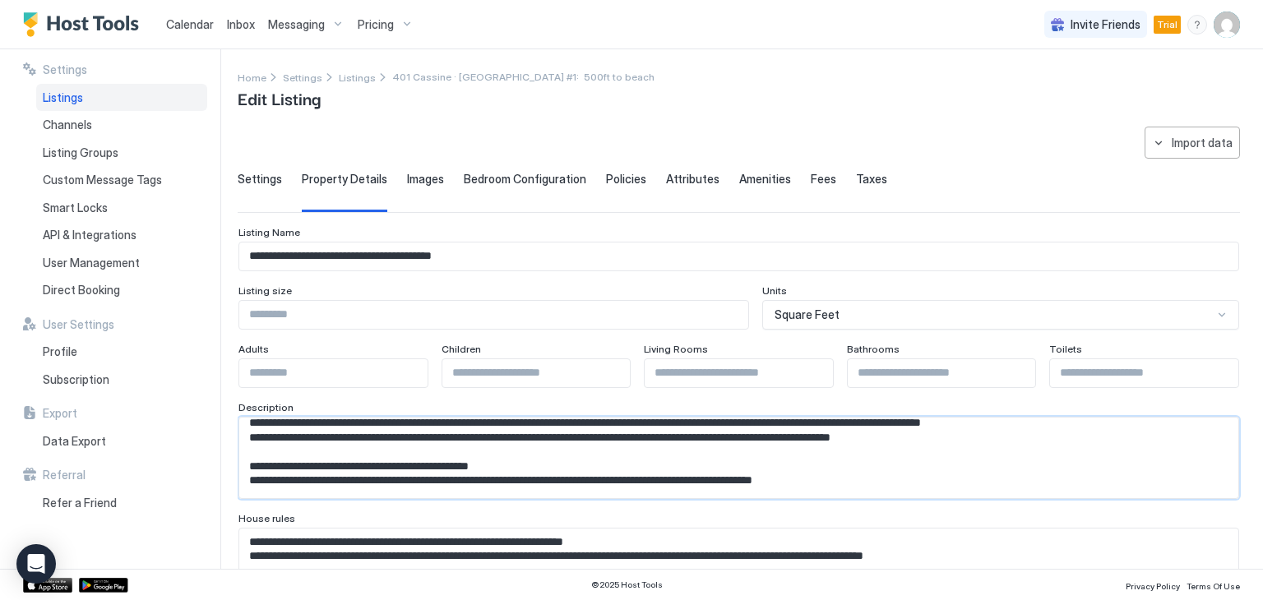
scroll to position [86, 0]
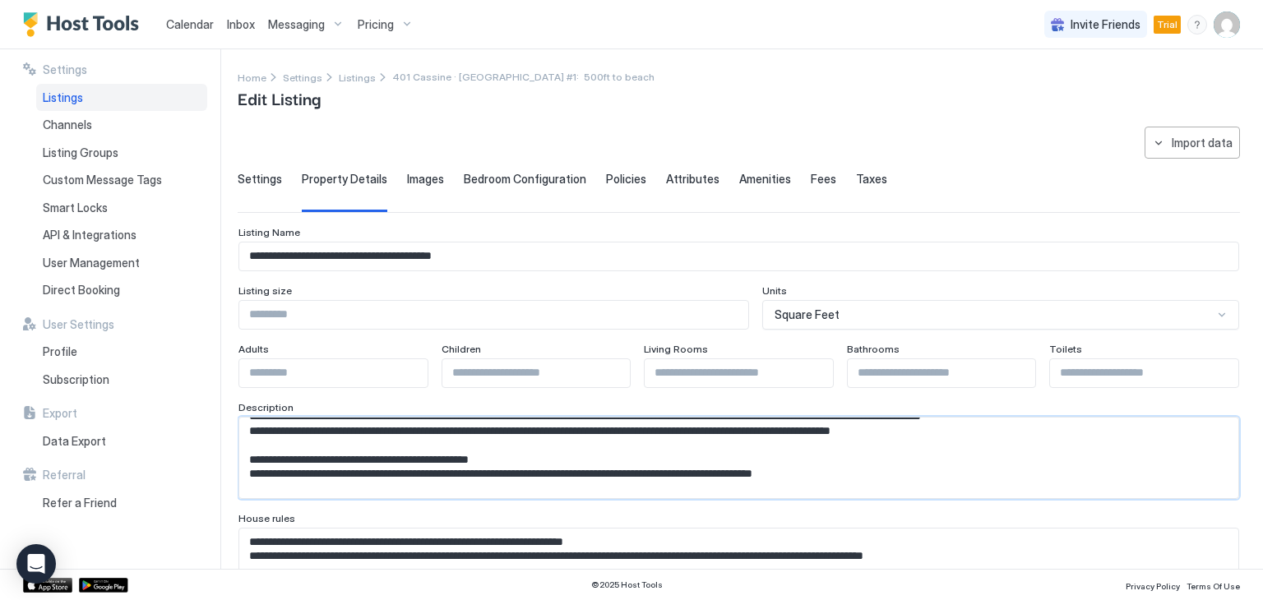
drag, startPoint x: 250, startPoint y: 481, endPoint x: 635, endPoint y: 473, distance: 385.6
click at [635, 473] on textarea "Input Field" at bounding box center [732, 458] width 986 height 81
click at [643, 473] on textarea "Input Field" at bounding box center [732, 458] width 986 height 81
drag, startPoint x: 643, startPoint y: 472, endPoint x: 256, endPoint y: 474, distance: 386.3
click at [256, 474] on textarea "Input Field" at bounding box center [732, 458] width 986 height 81
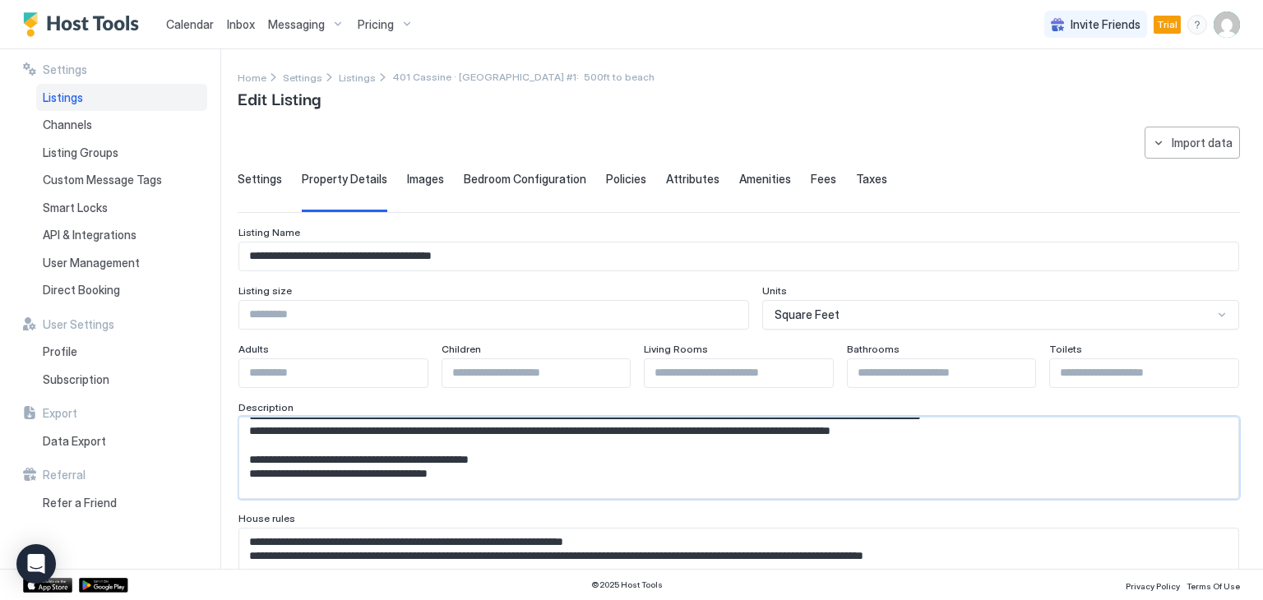
drag, startPoint x: 510, startPoint y: 451, endPoint x: 245, endPoint y: 451, distance: 265.5
click at [245, 451] on textarea "Input Field" at bounding box center [732, 458] width 986 height 81
click at [730, 479] on textarea "Input Field" at bounding box center [732, 458] width 986 height 81
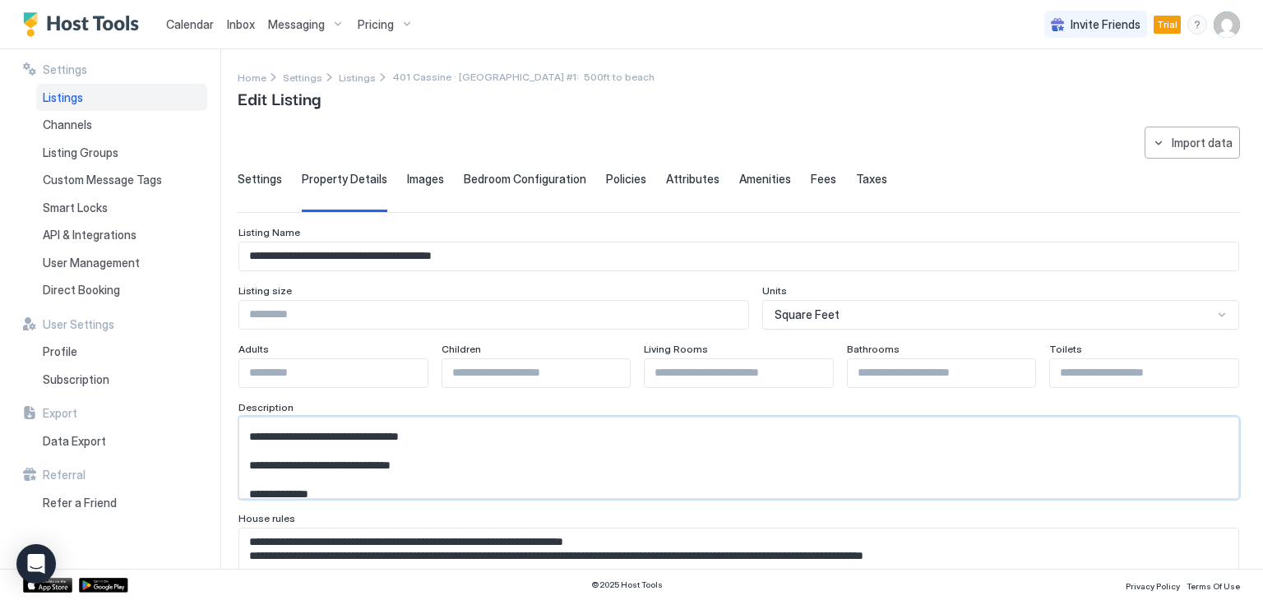
scroll to position [415, 0]
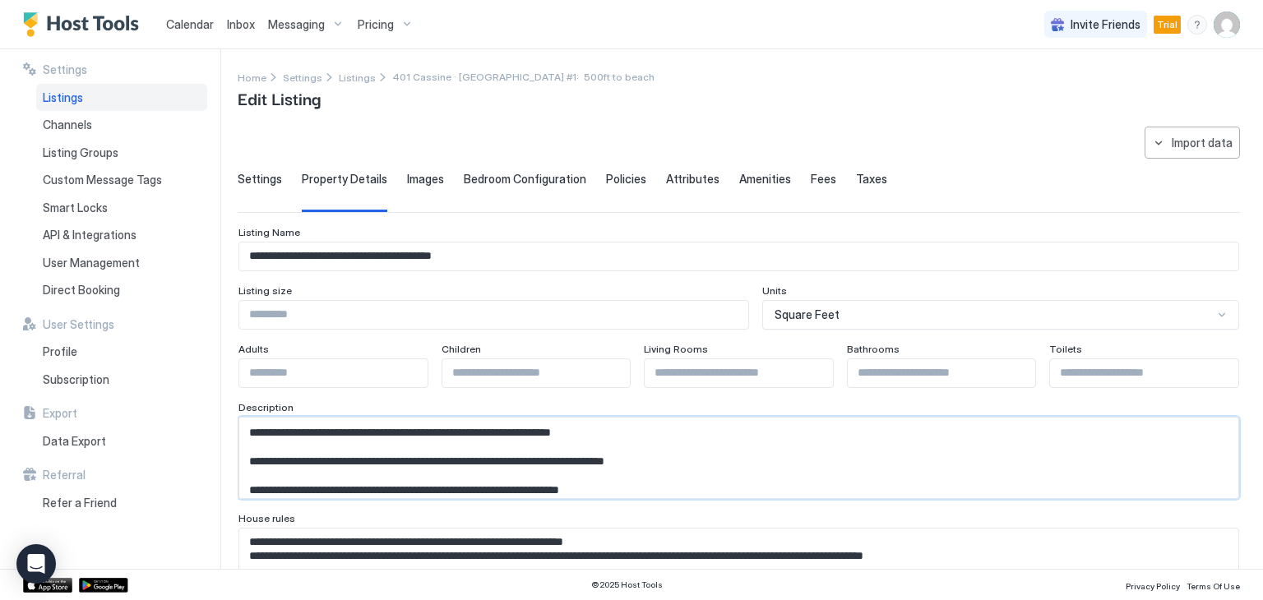
click at [676, 482] on textarea "Input Field" at bounding box center [732, 458] width 986 height 81
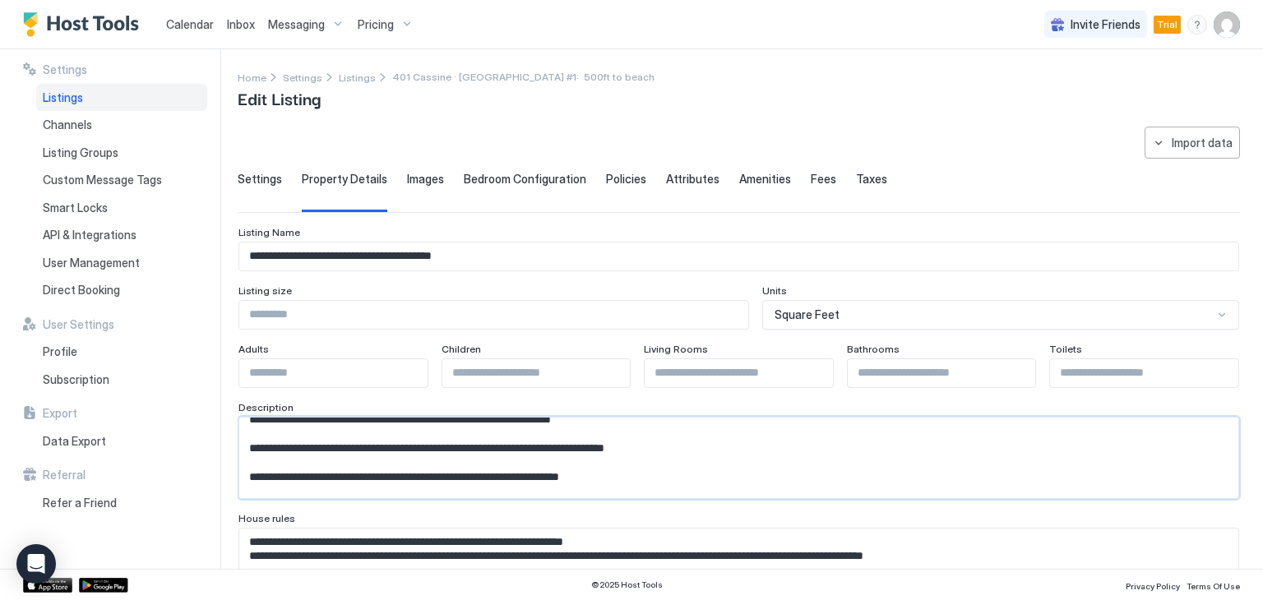
scroll to position [443, 0]
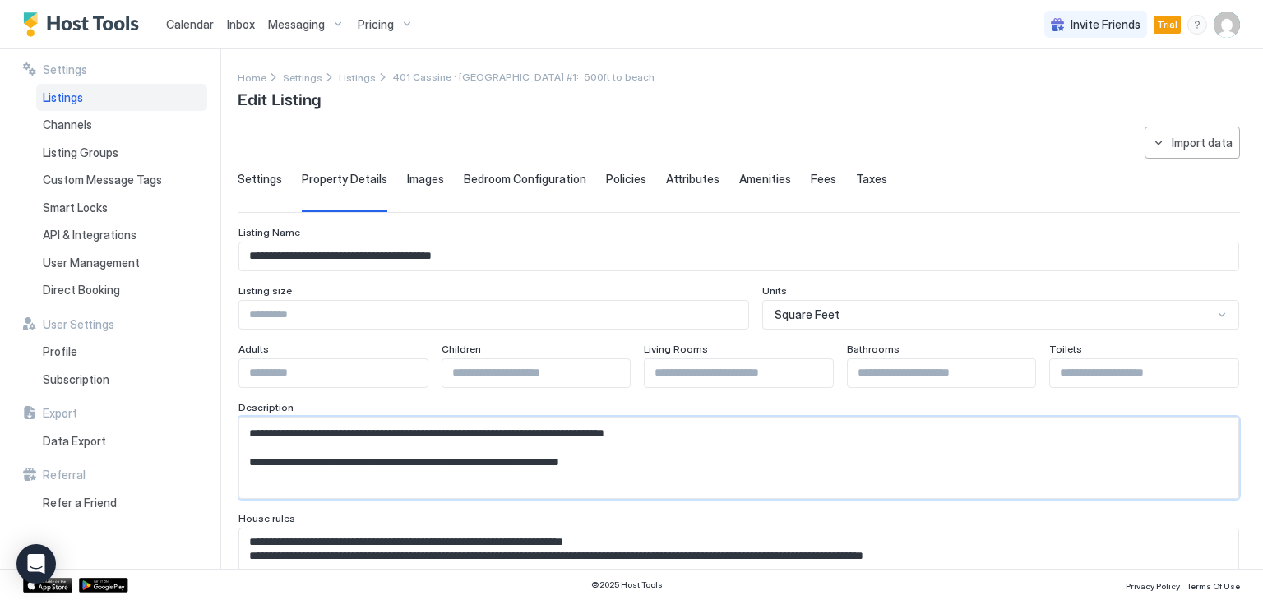
paste textarea "**********"
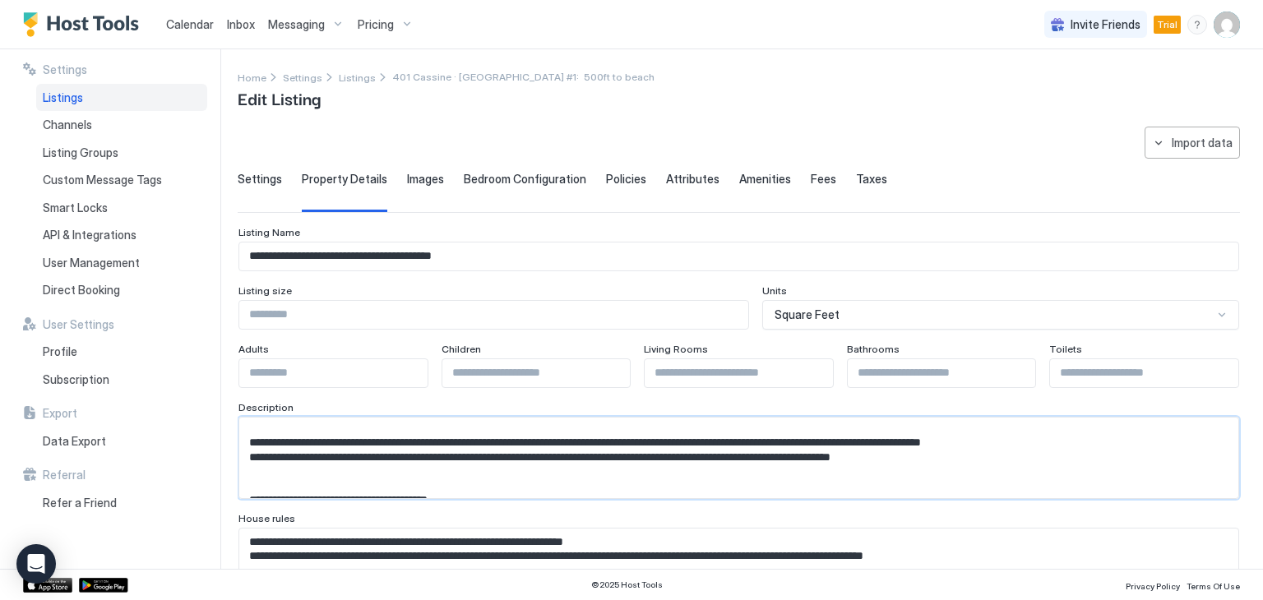
scroll to position [32, 0]
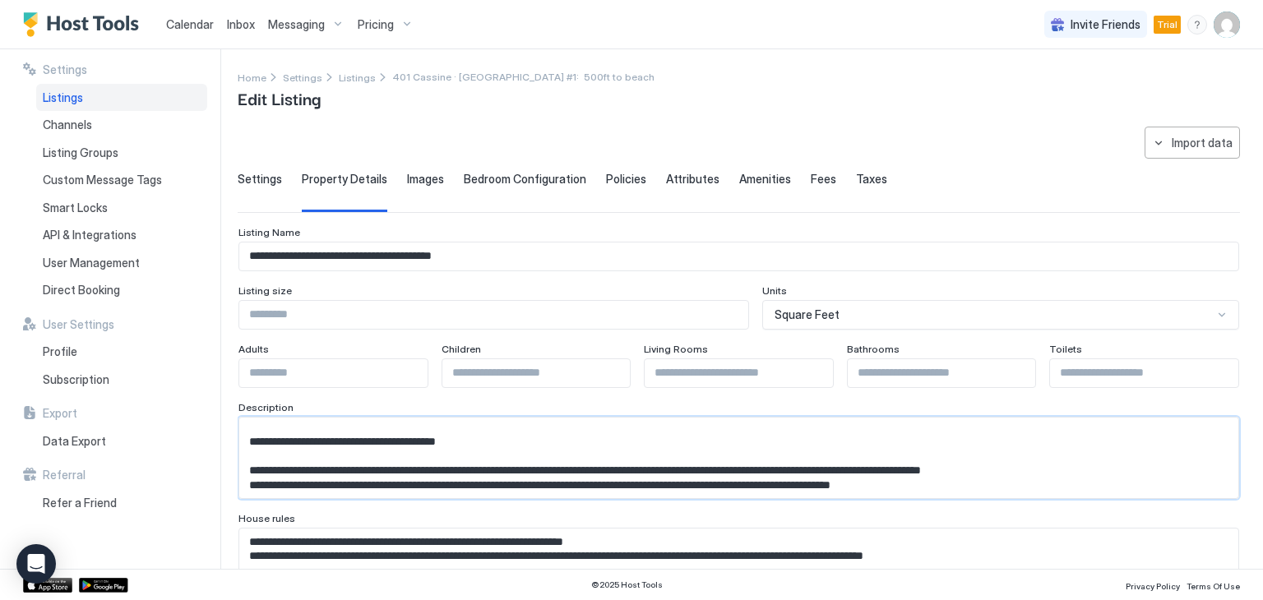
click at [266, 463] on textarea "Input Field" at bounding box center [732, 458] width 986 height 81
click at [546, 481] on textarea "Input Field" at bounding box center [732, 458] width 986 height 81
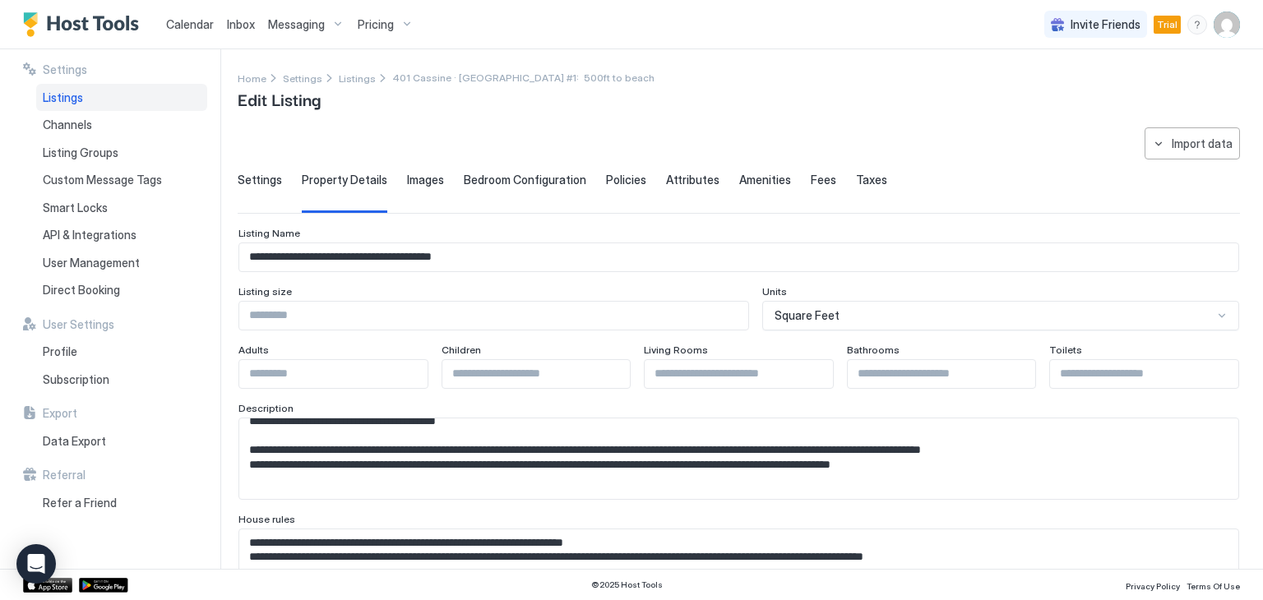
scroll to position [82, 0]
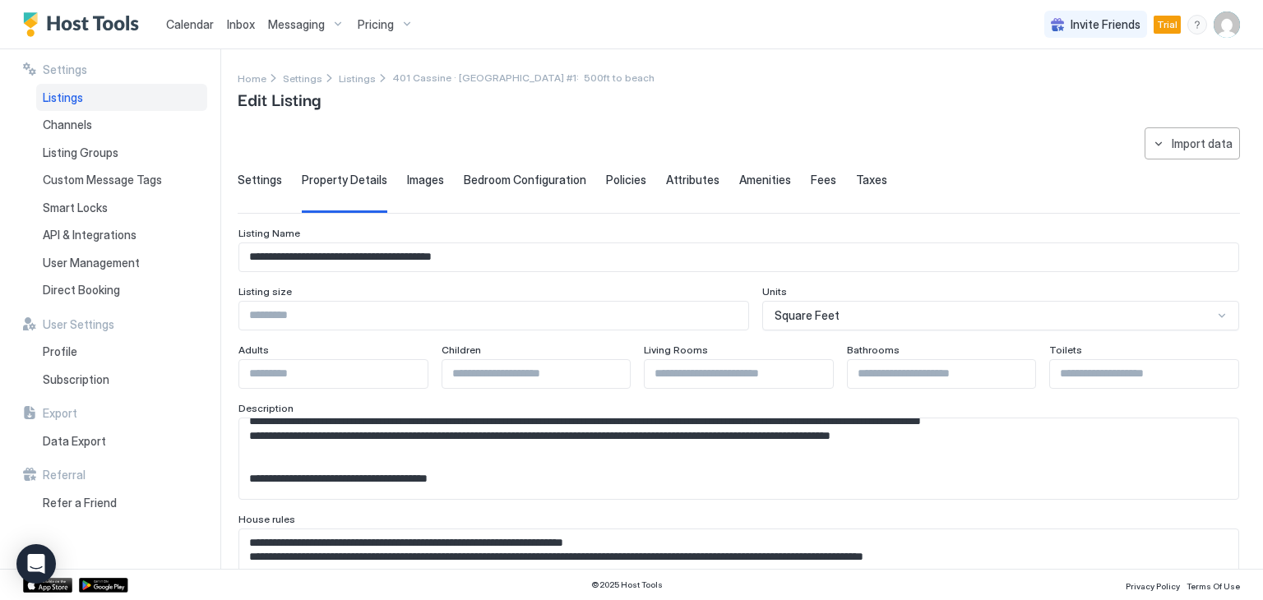
click at [279, 439] on textarea "Input Field" at bounding box center [732, 458] width 986 height 81
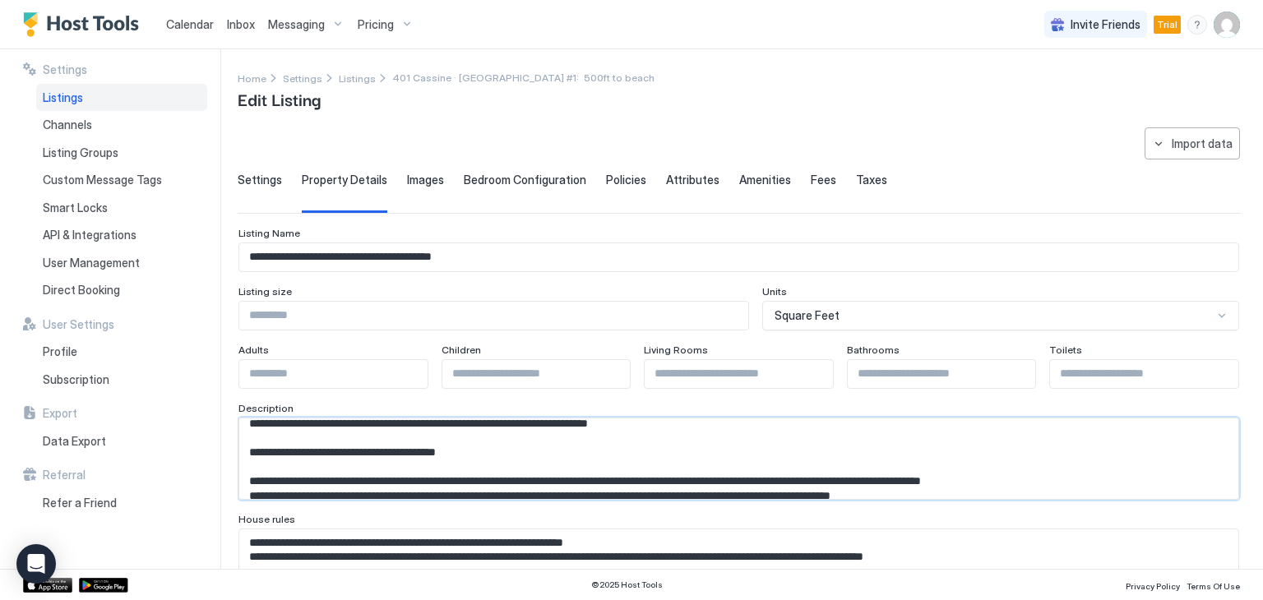
scroll to position [0, 0]
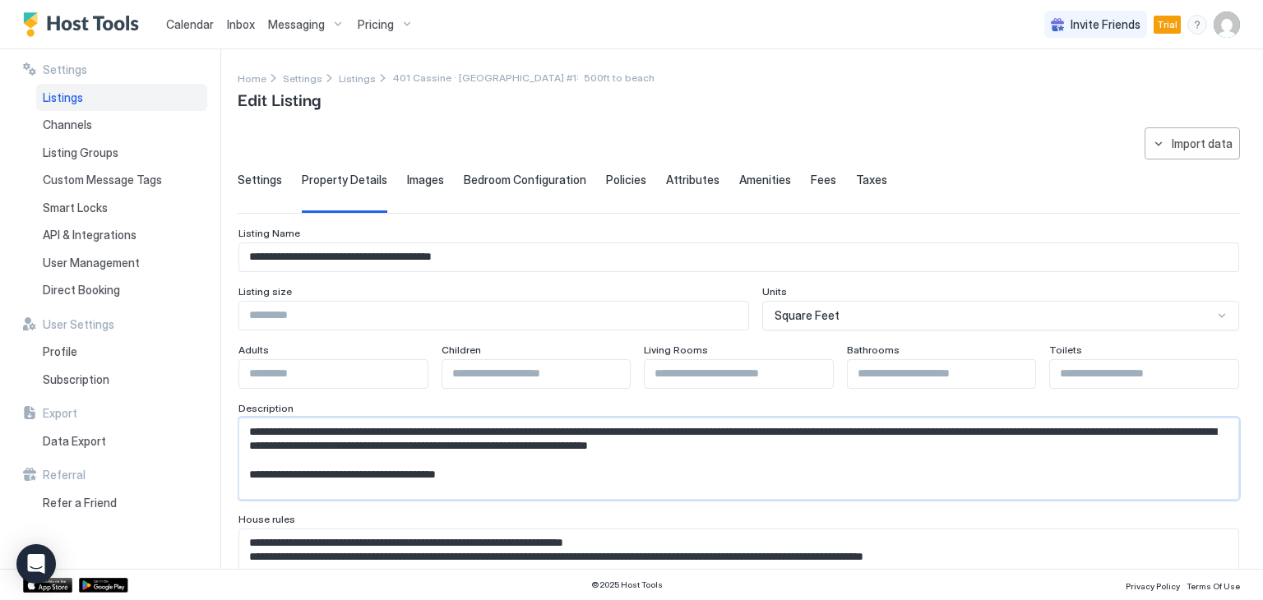
drag, startPoint x: 250, startPoint y: 422, endPoint x: 405, endPoint y: 455, distance: 158.8
click at [405, 455] on textarea "Input Field" at bounding box center [732, 458] width 986 height 81
click at [381, 473] on textarea "Input Field" at bounding box center [732, 458] width 986 height 81
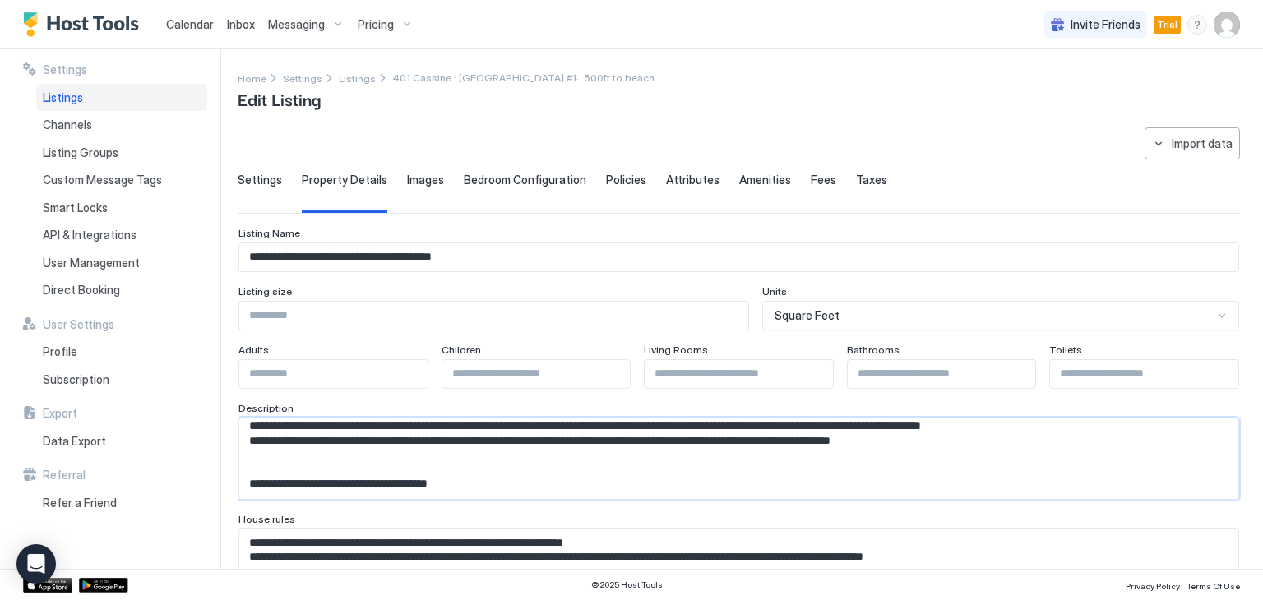
scroll to position [73, 0]
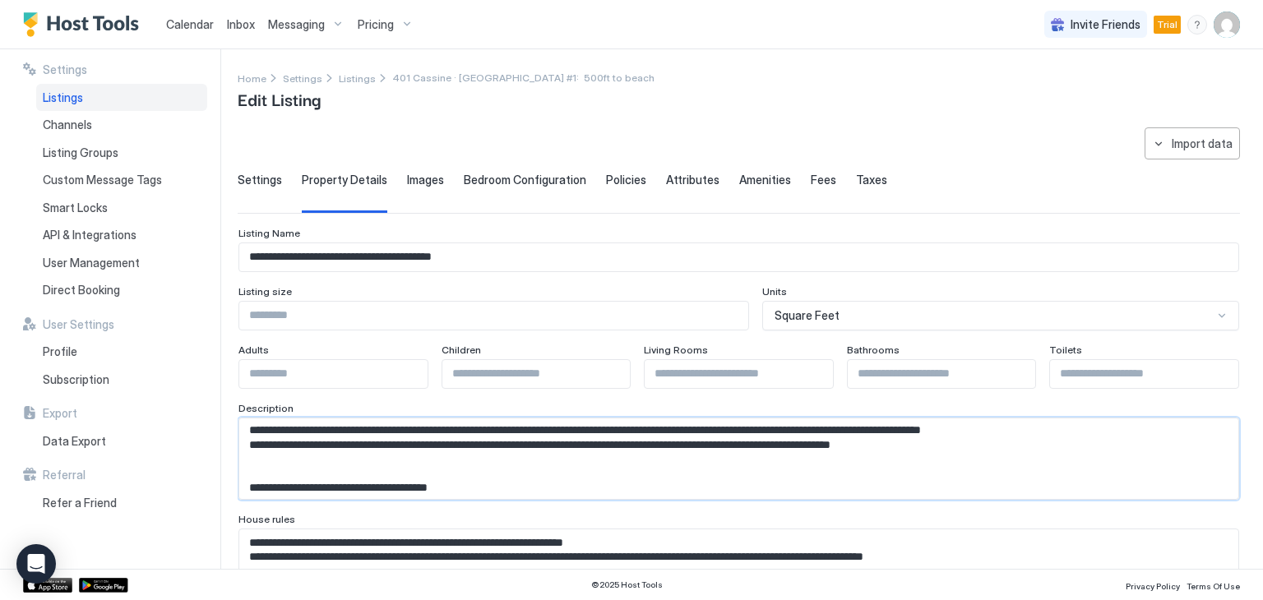
drag, startPoint x: 249, startPoint y: 422, endPoint x: 962, endPoint y: 442, distance: 712.9
click at [962, 442] on textarea "Input Field" at bounding box center [732, 458] width 986 height 81
paste textarea "**********"
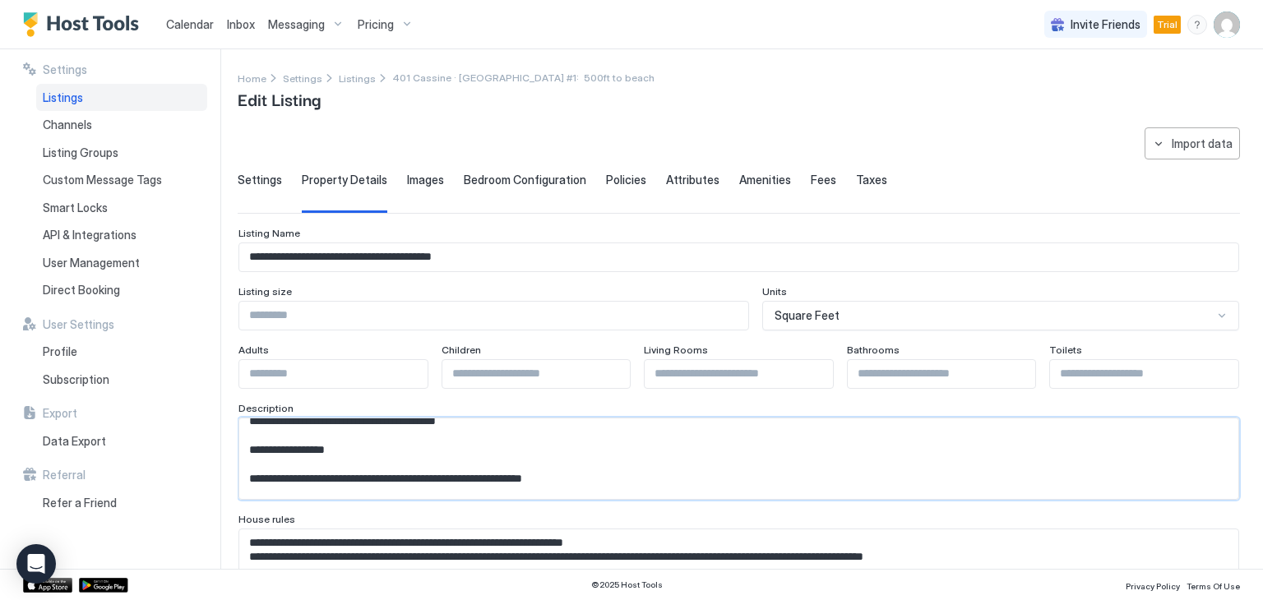
scroll to position [82, 0]
click at [356, 425] on textarea "Input Field" at bounding box center [732, 458] width 986 height 81
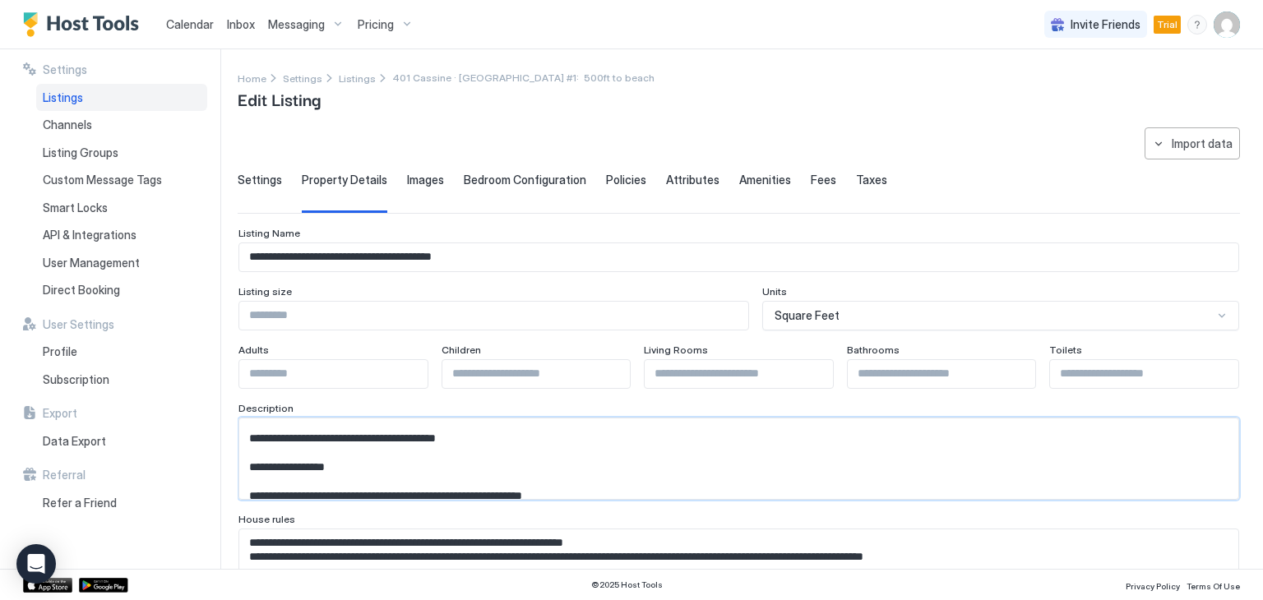
scroll to position [0, 0]
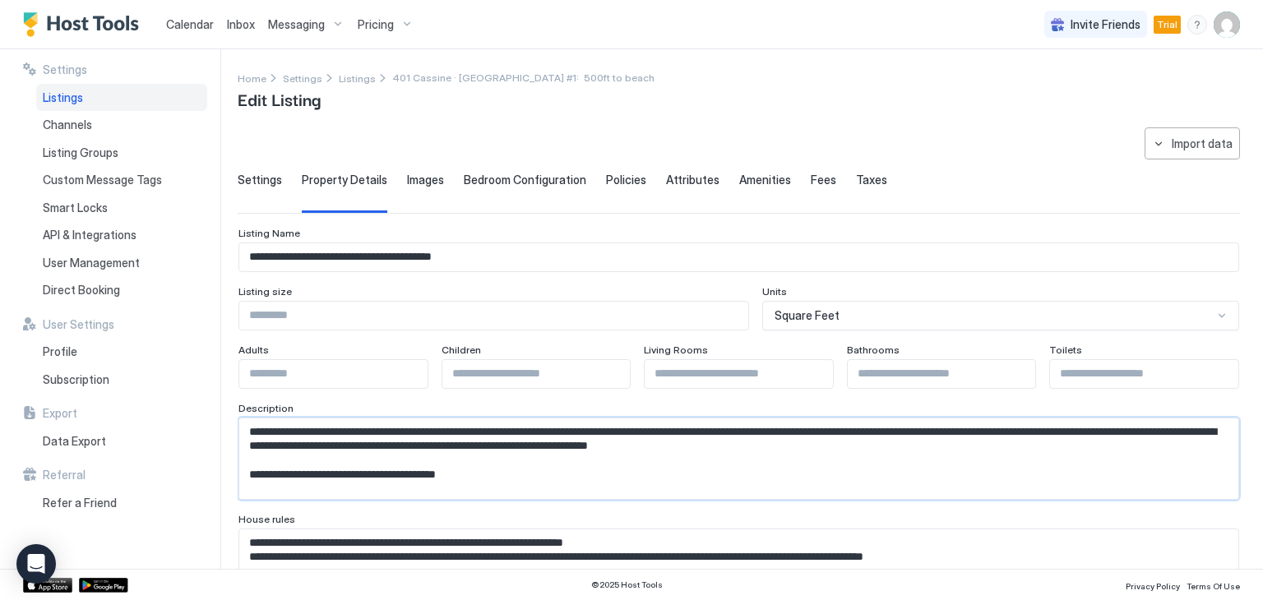
drag, startPoint x: 269, startPoint y: 422, endPoint x: 298, endPoint y: 468, distance: 54.7
click at [298, 468] on textarea "Input Field" at bounding box center [732, 458] width 986 height 81
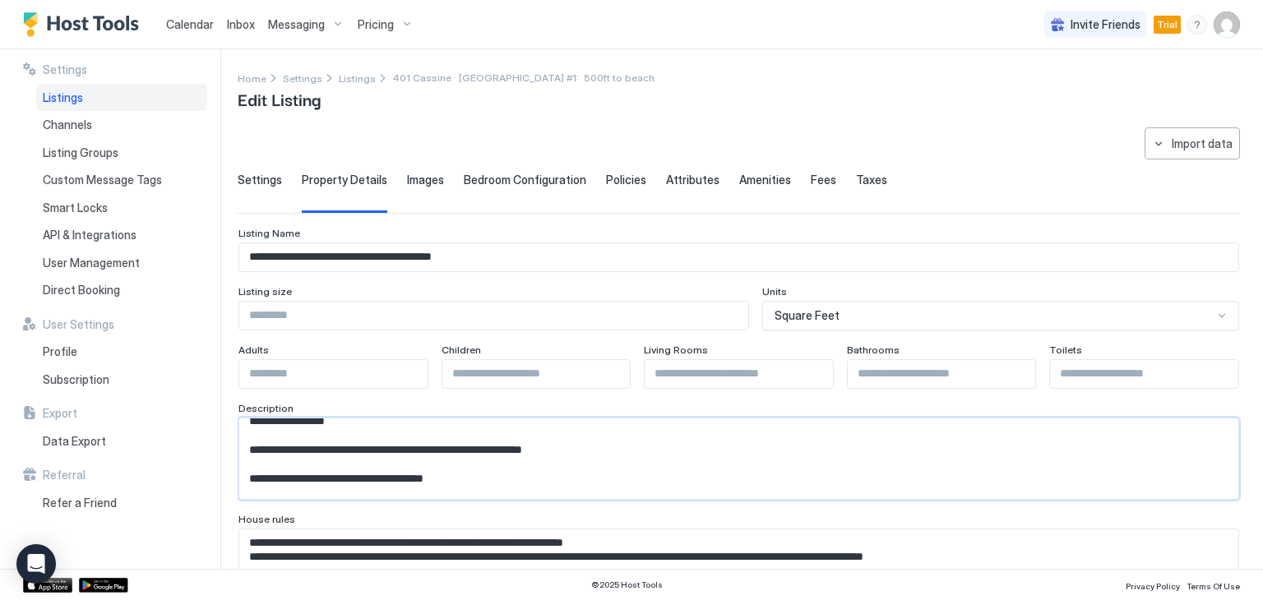
click at [299, 433] on textarea "Input Field" at bounding box center [732, 458] width 986 height 81
click at [362, 419] on textarea "Input Field" at bounding box center [732, 458] width 986 height 81
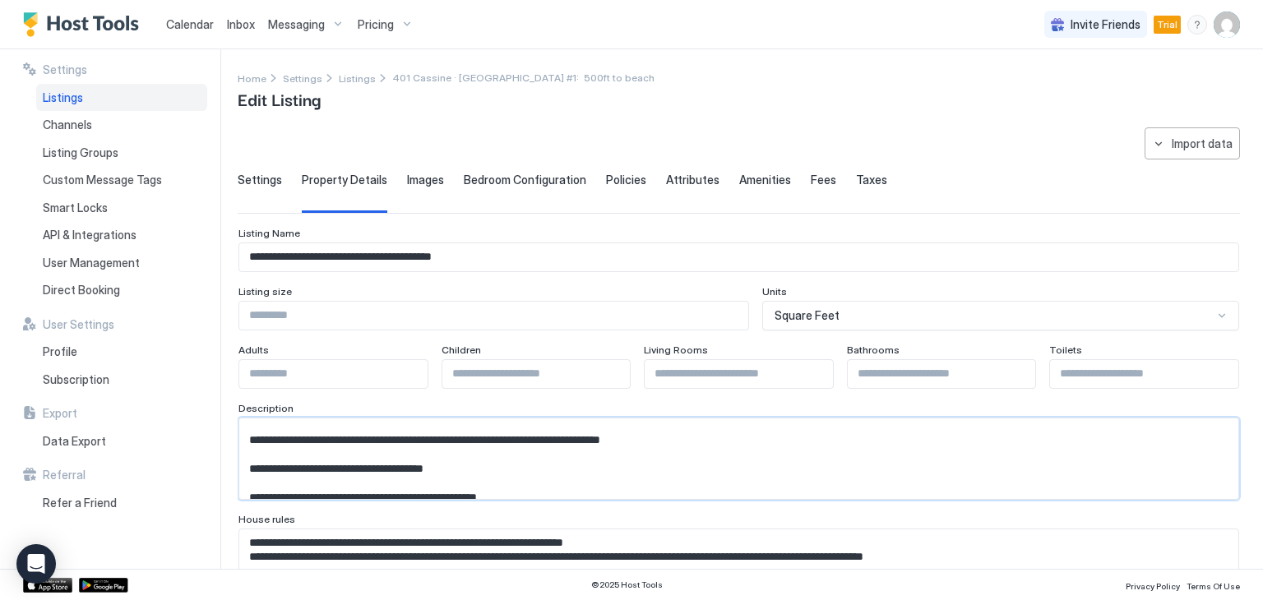
scroll to position [49, 0]
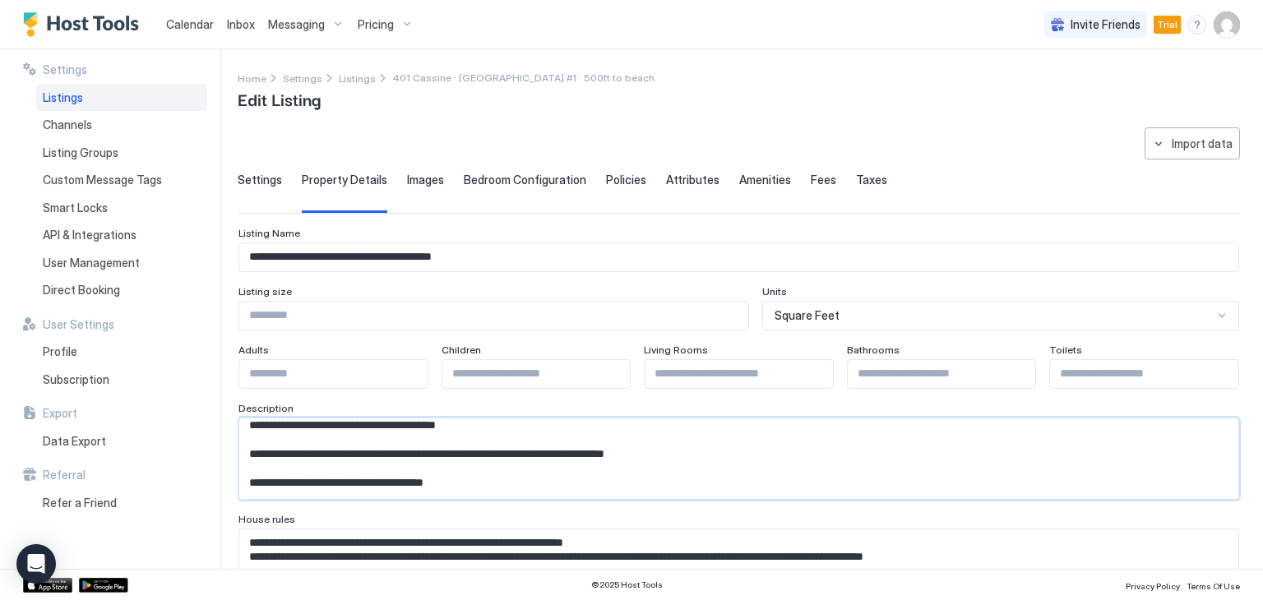
click at [716, 445] on textarea "Input Field" at bounding box center [732, 458] width 986 height 81
click at [596, 451] on textarea "Input Field" at bounding box center [732, 458] width 986 height 81
click at [709, 452] on textarea "Input Field" at bounding box center [732, 458] width 986 height 81
click at [940, 455] on textarea "Input Field" at bounding box center [732, 458] width 986 height 81
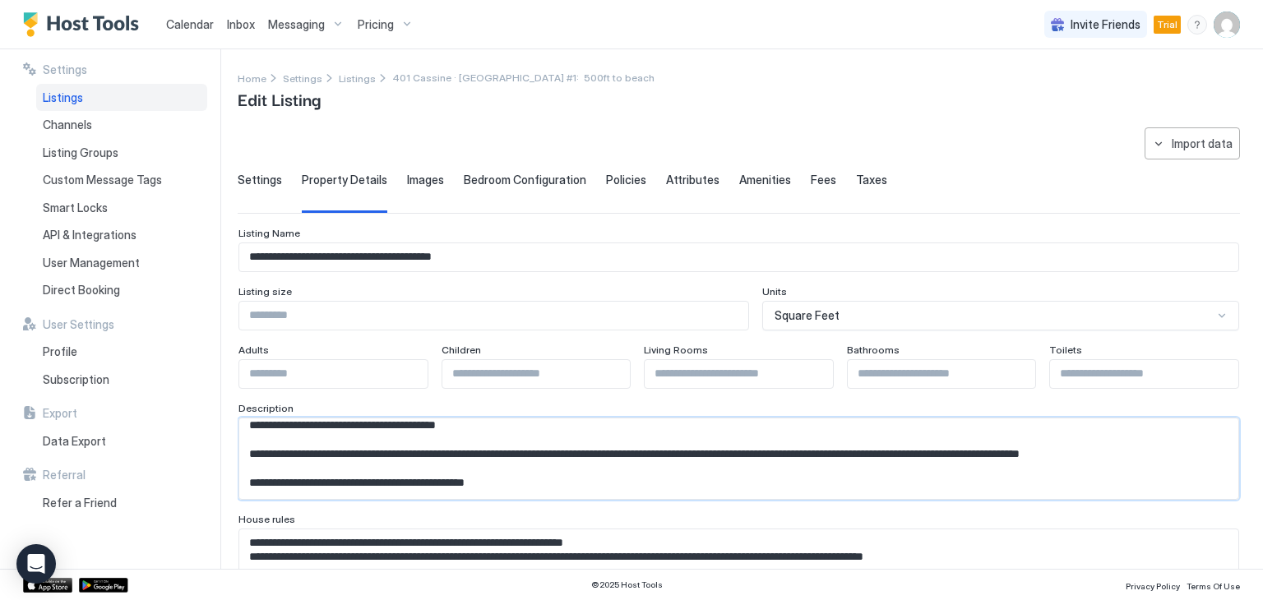
click at [312, 469] on textarea "Input Field" at bounding box center [732, 458] width 986 height 81
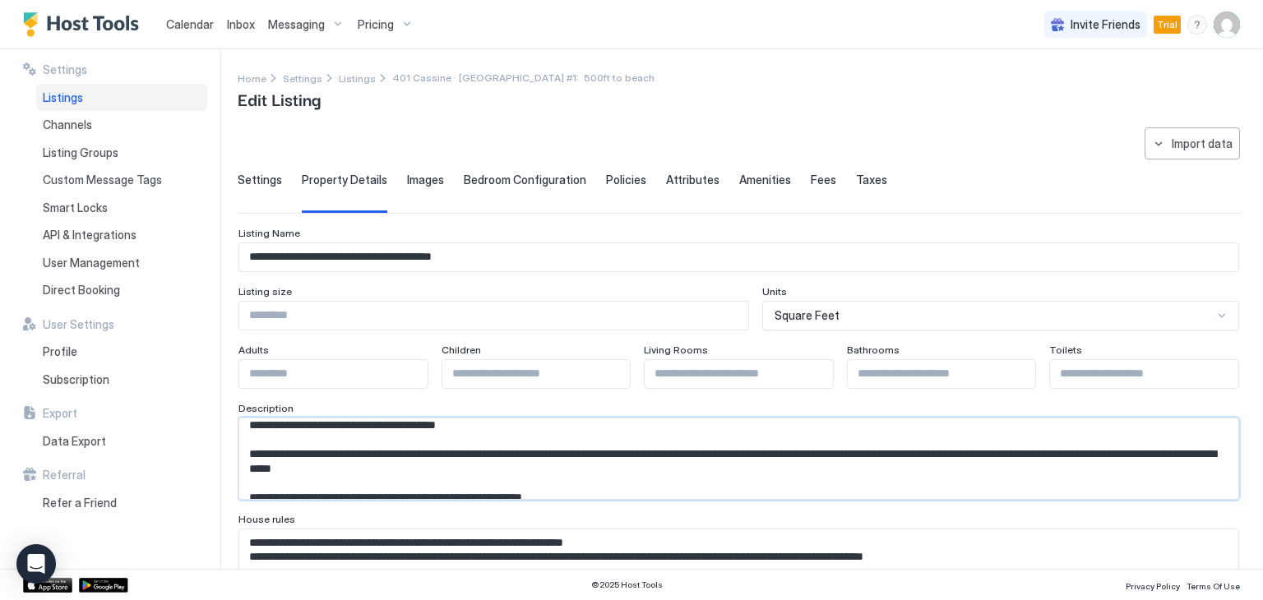
click at [552, 466] on textarea "Input Field" at bounding box center [732, 458] width 986 height 81
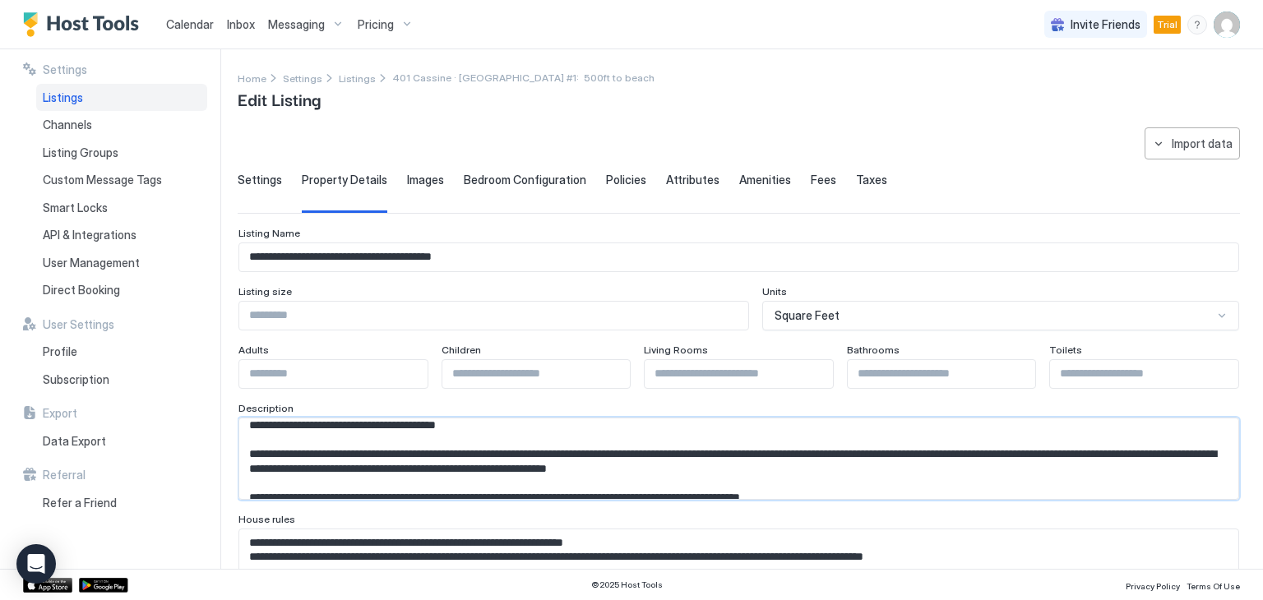
click at [875, 470] on textarea "Input Field" at bounding box center [732, 458] width 986 height 81
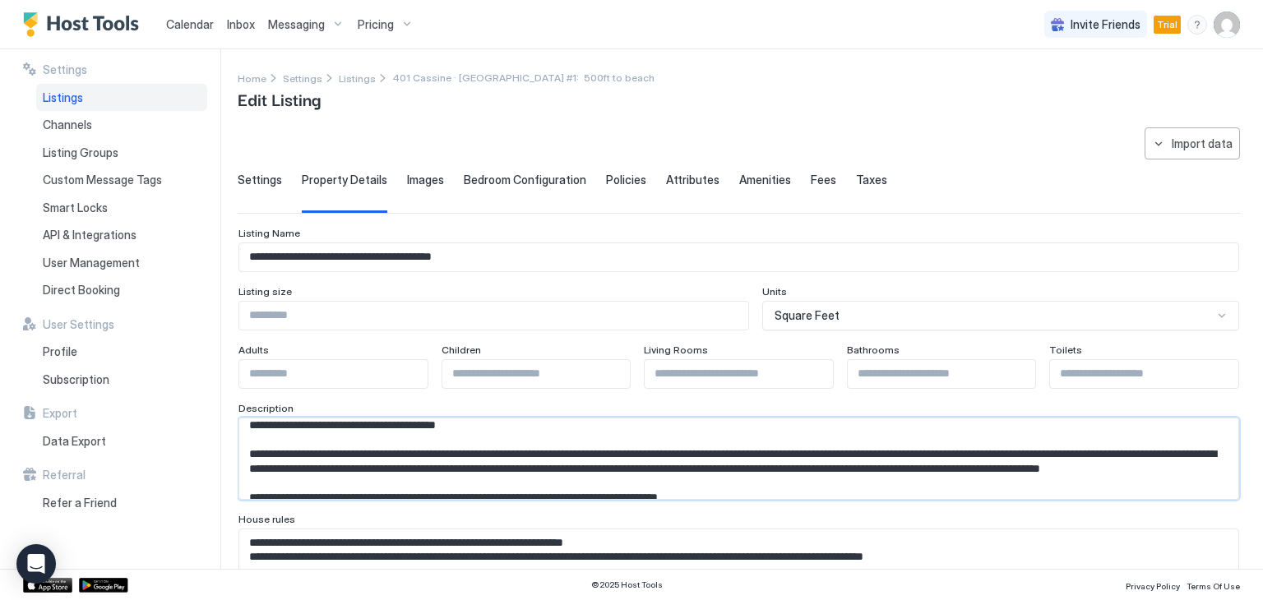
click at [602, 481] on textarea "Input Field" at bounding box center [732, 458] width 986 height 81
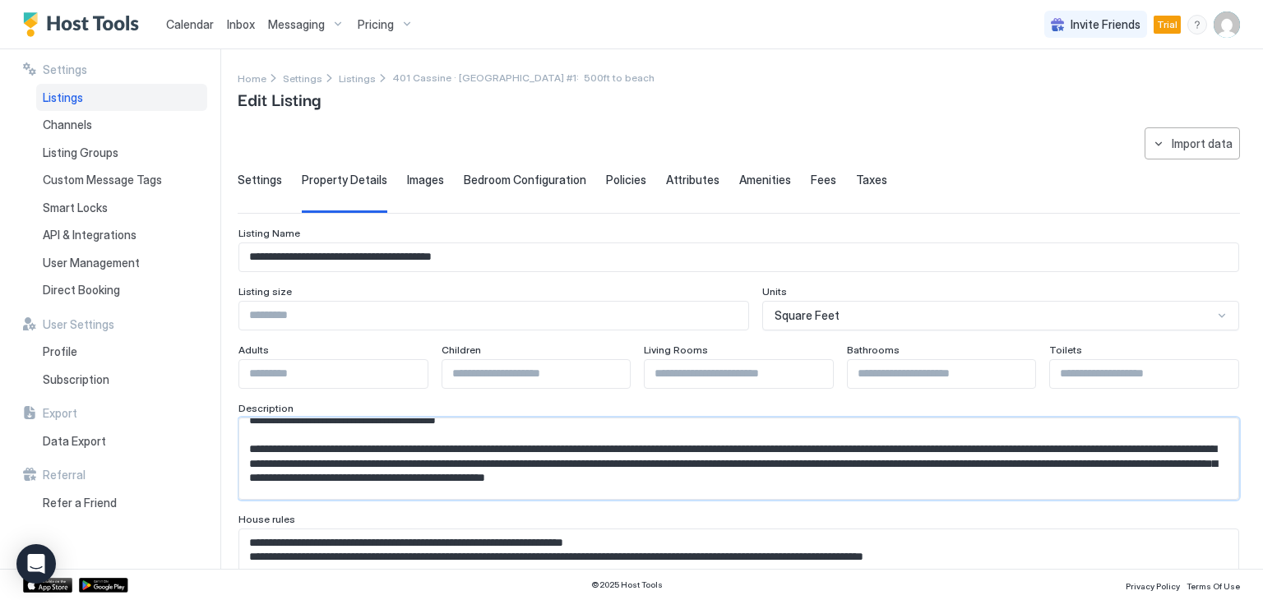
scroll to position [69, 0]
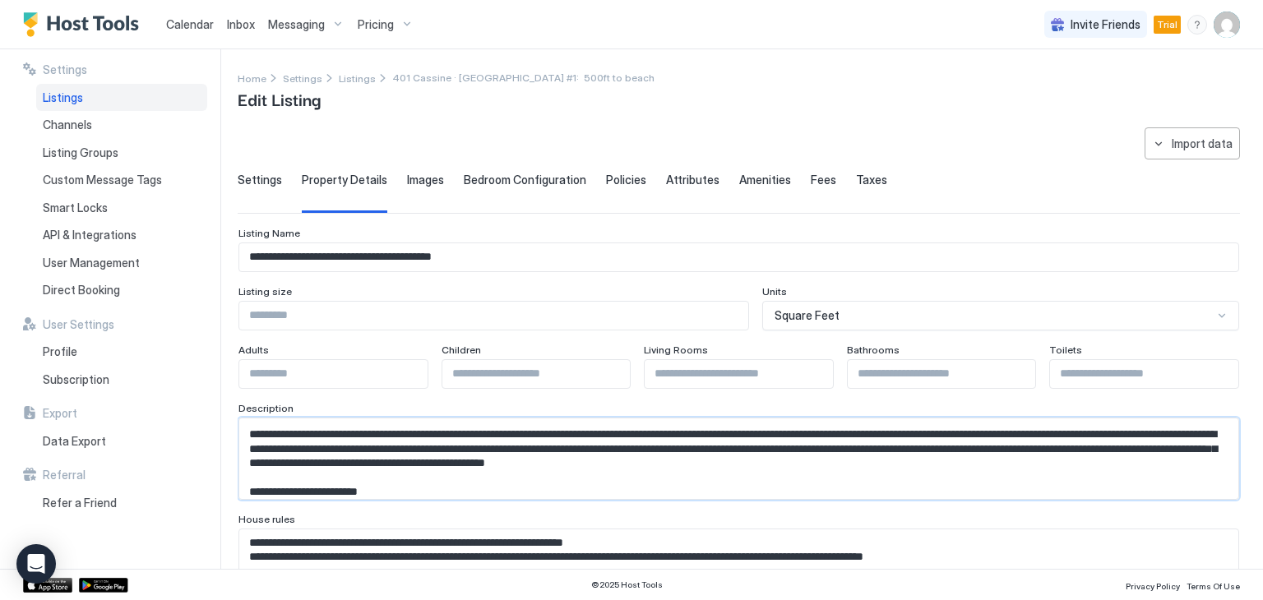
click at [1082, 464] on textarea "Input Field" at bounding box center [732, 458] width 986 height 81
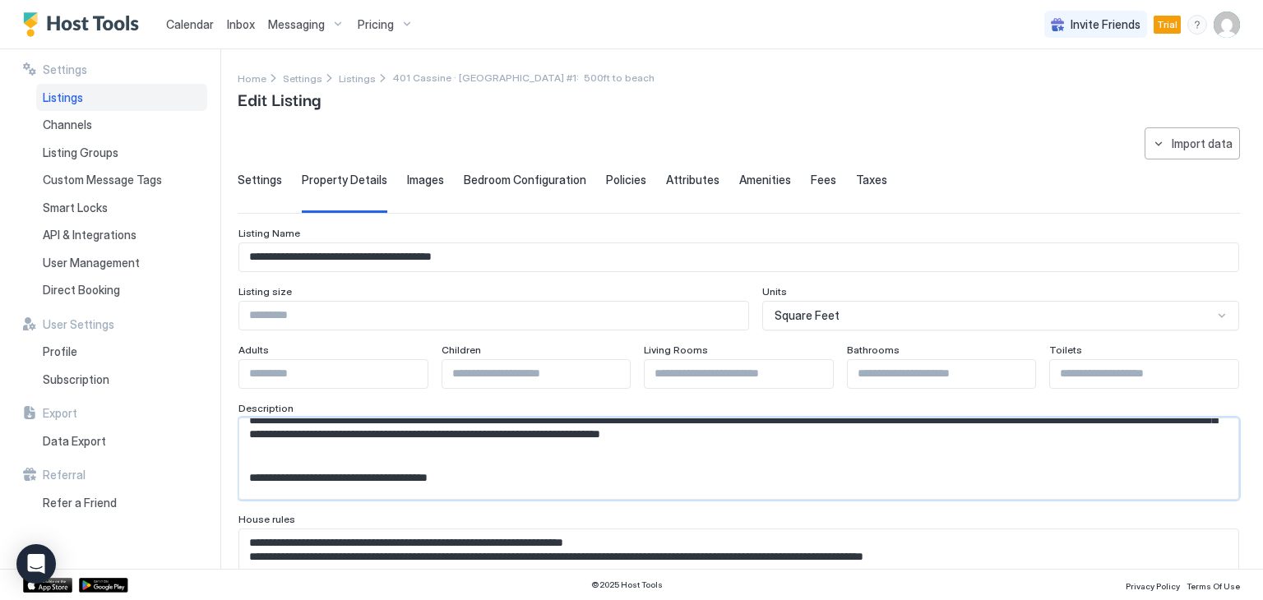
click at [1203, 432] on textarea "Input Field" at bounding box center [732, 458] width 986 height 81
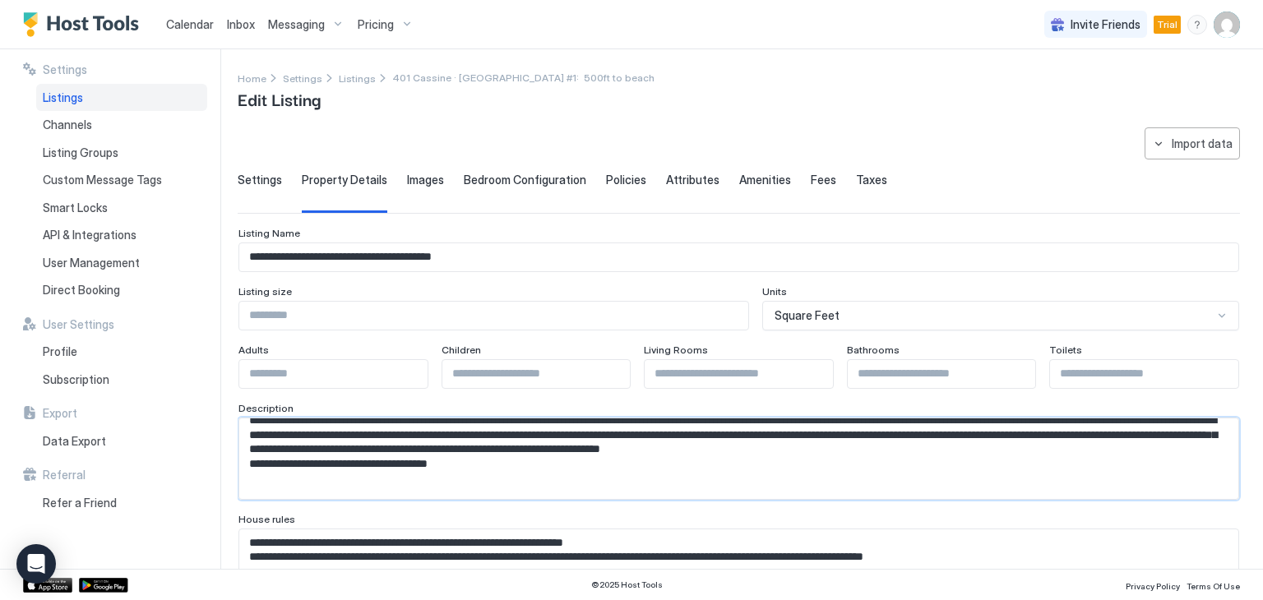
scroll to position [69, 0]
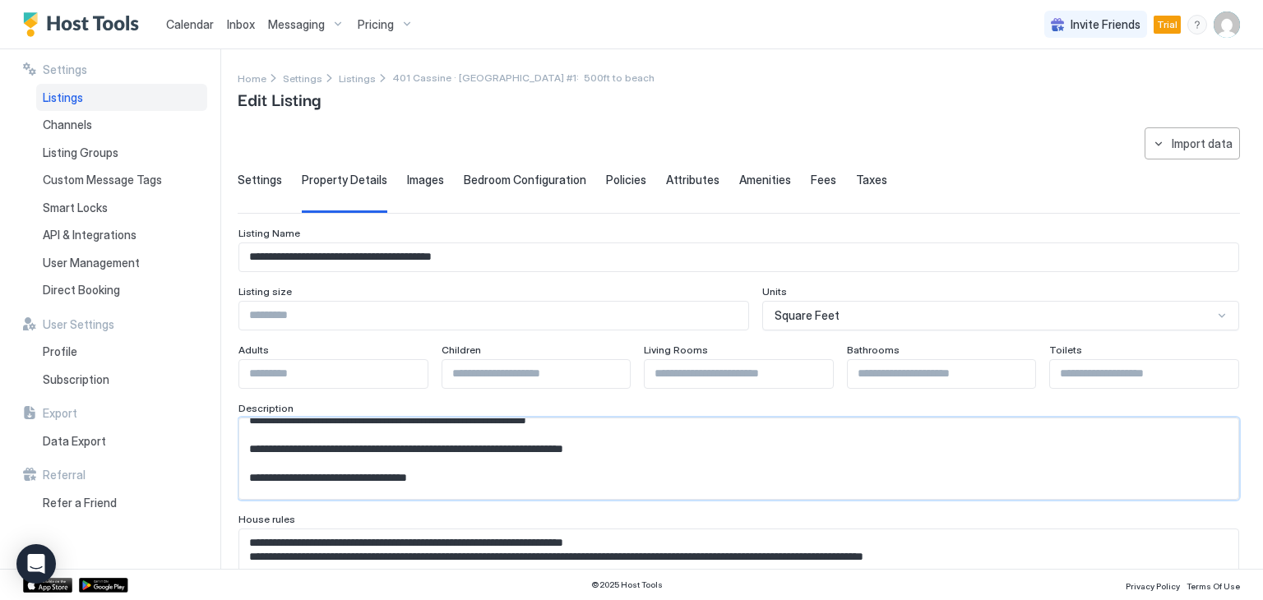
drag, startPoint x: 478, startPoint y: 482, endPoint x: 312, endPoint y: 455, distance: 168.2
click at [312, 455] on textarea "Input Field" at bounding box center [732, 458] width 986 height 81
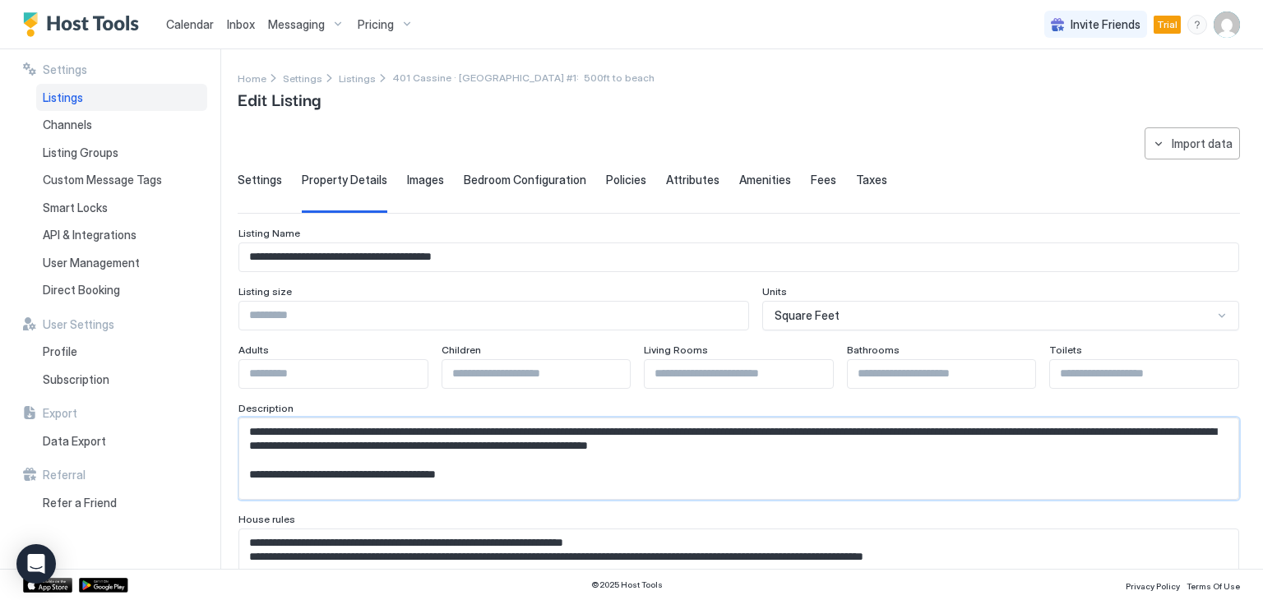
scroll to position [82, 0]
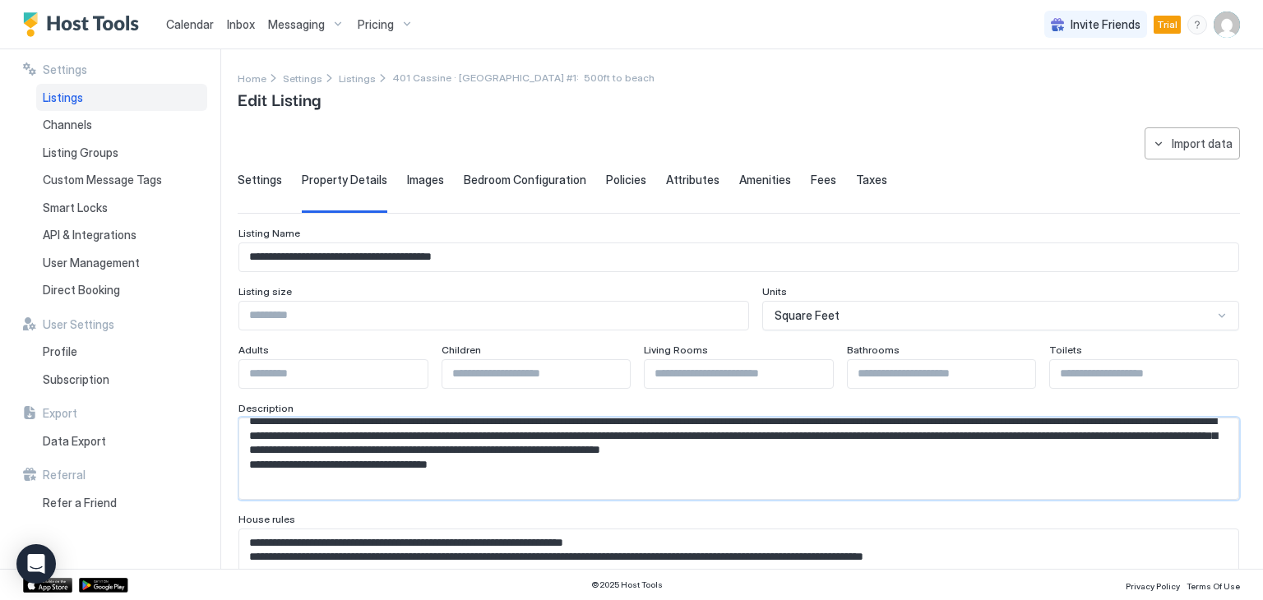
click at [463, 445] on textarea "Input Field" at bounding box center [732, 458] width 986 height 81
drag, startPoint x: 482, startPoint y: 464, endPoint x: 383, endPoint y: 473, distance: 99.0
click at [383, 473] on textarea "Input Field" at bounding box center [732, 458] width 986 height 81
click at [422, 452] on textarea "Input Field" at bounding box center [732, 458] width 986 height 81
drag, startPoint x: 473, startPoint y: 468, endPoint x: 248, endPoint y: 466, distance: 225.2
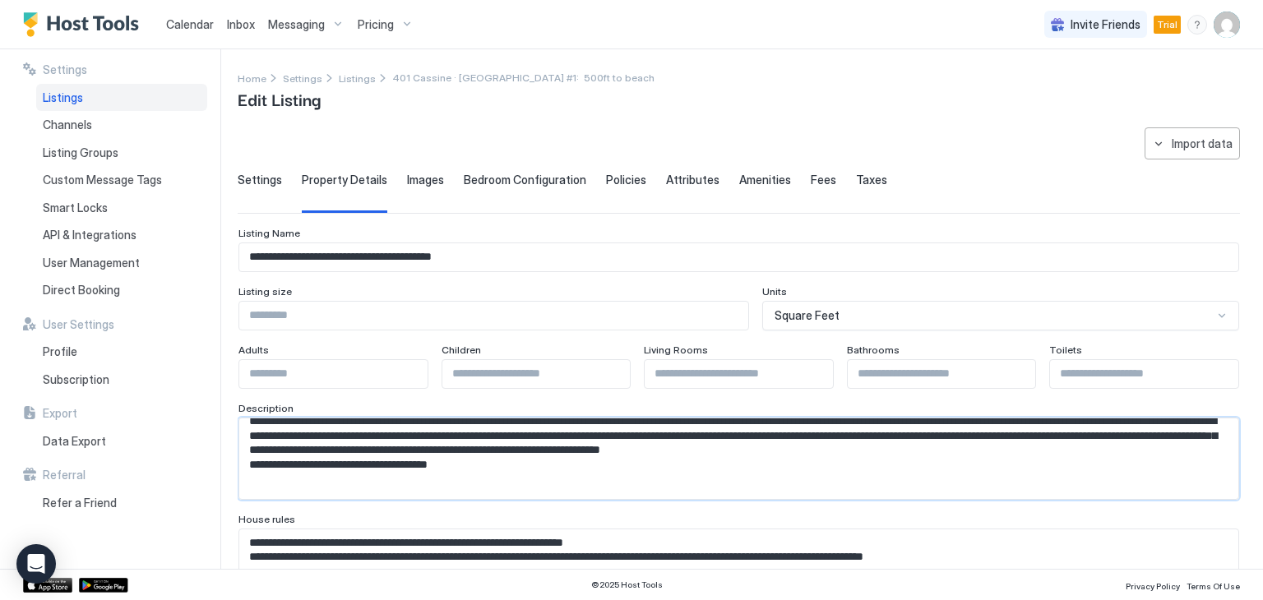
click at [248, 466] on textarea "Input Field" at bounding box center [732, 458] width 986 height 81
click at [457, 482] on textarea "Input Field" at bounding box center [732, 458] width 986 height 81
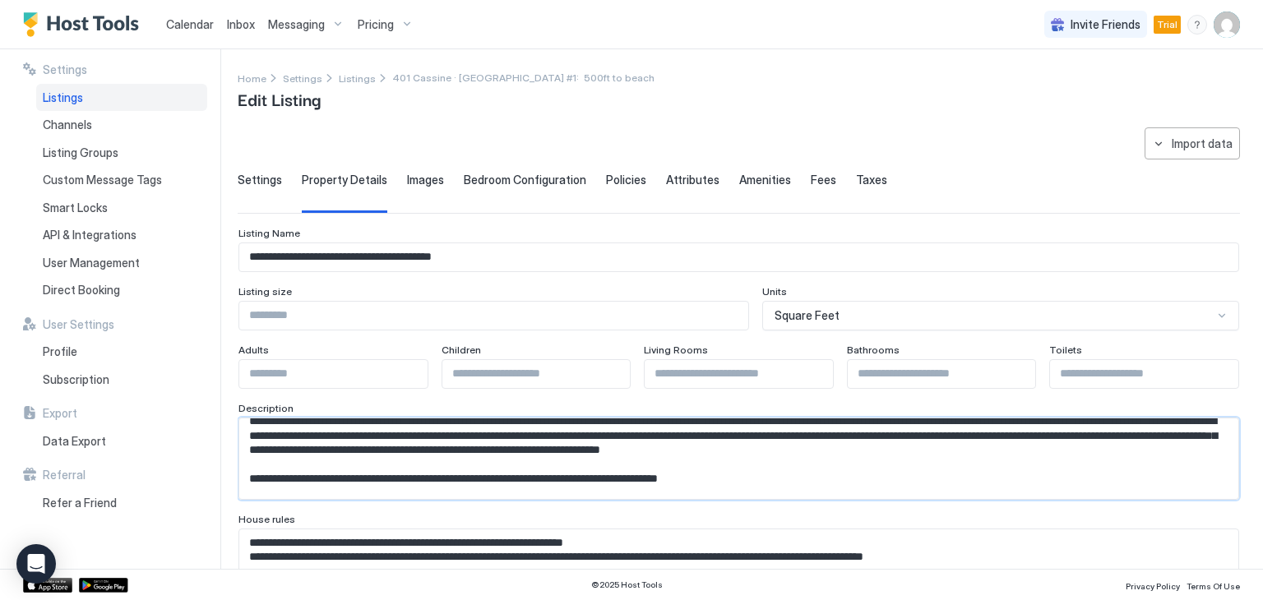
click at [256, 478] on textarea "Input Field" at bounding box center [732, 458] width 986 height 81
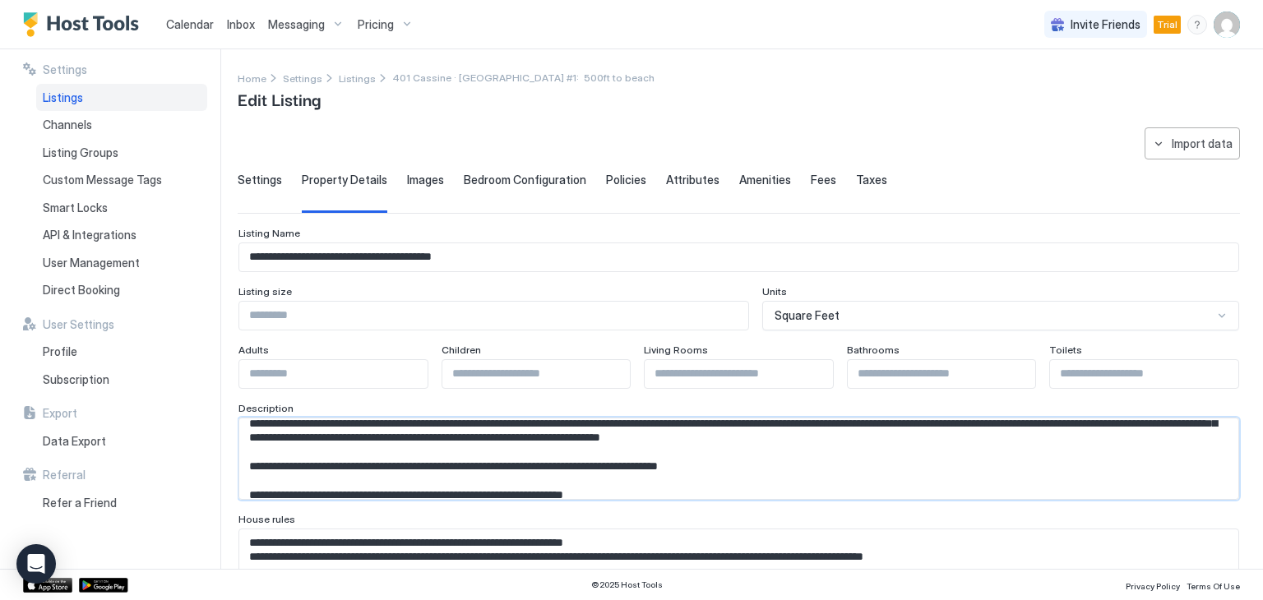
scroll to position [102, 0]
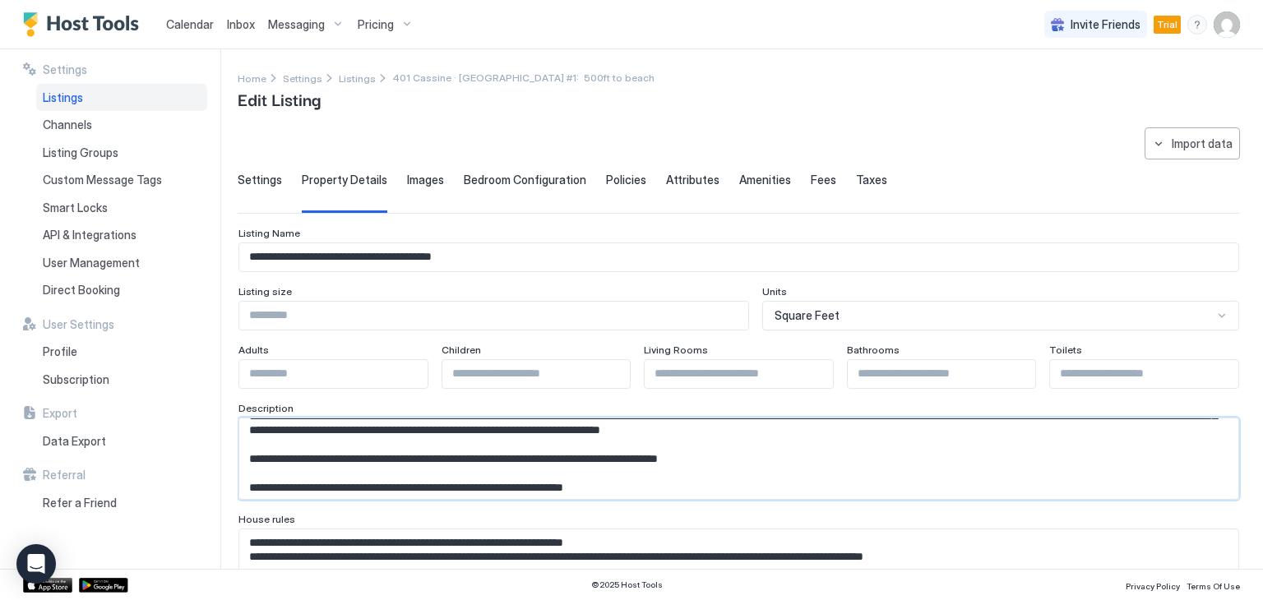
drag, startPoint x: 250, startPoint y: 481, endPoint x: 778, endPoint y: 464, distance: 528.0
click at [778, 464] on textarea "Input Field" at bounding box center [732, 458] width 986 height 81
paste textarea "**********"
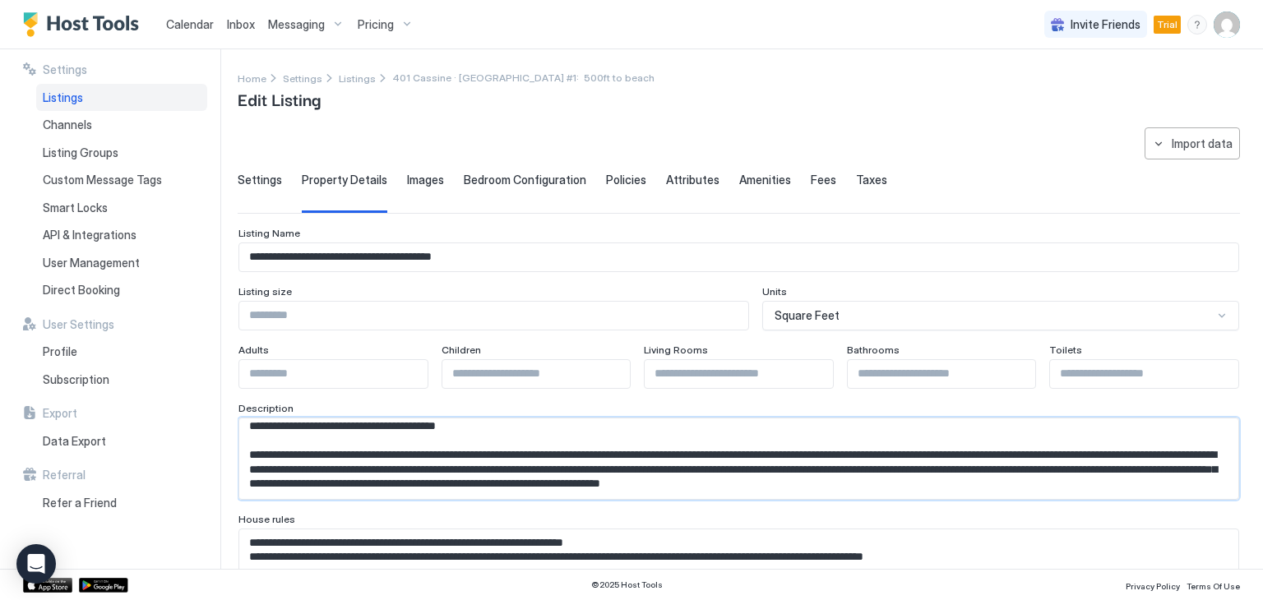
scroll to position [131, 0]
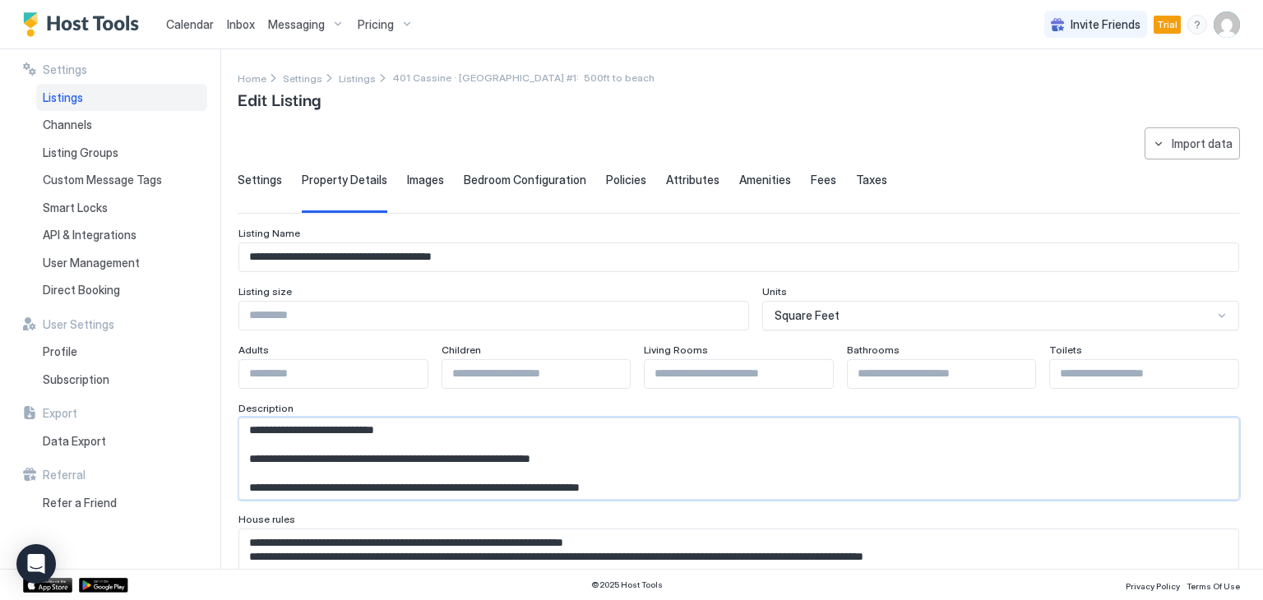
click at [470, 435] on textarea "Input Field" at bounding box center [732, 458] width 986 height 81
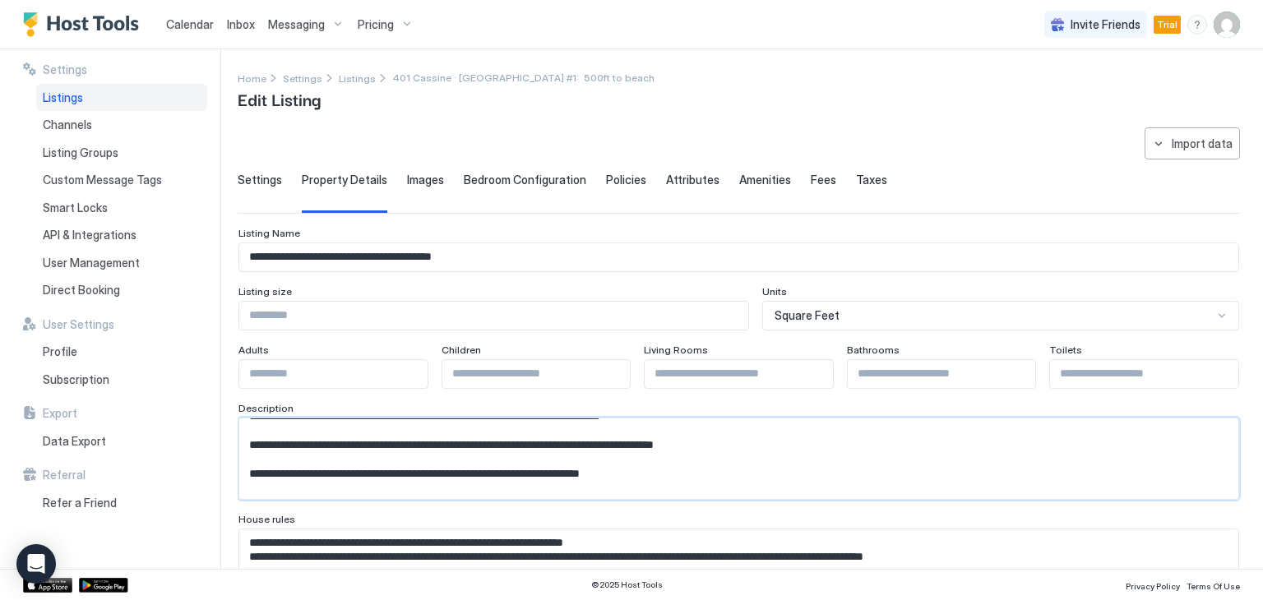
scroll to position [102, 0]
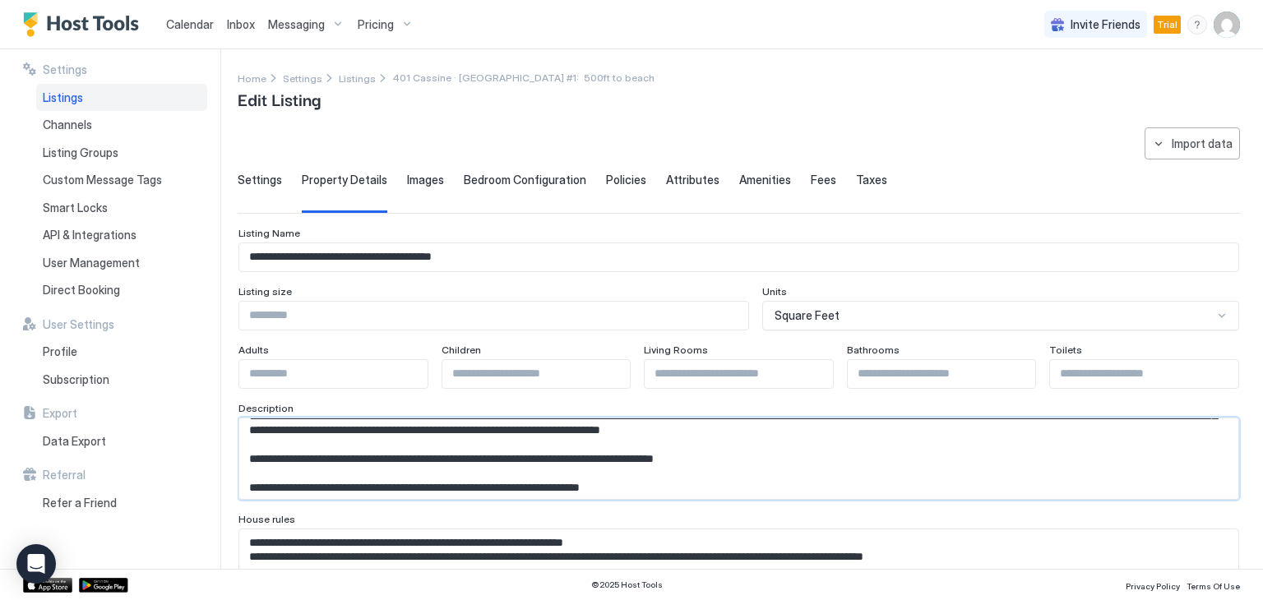
drag, startPoint x: 332, startPoint y: 460, endPoint x: 252, endPoint y: 459, distance: 80.6
click at [252, 459] on textarea "Input Field" at bounding box center [732, 458] width 986 height 81
click at [787, 451] on textarea "Input Field" at bounding box center [732, 458] width 986 height 81
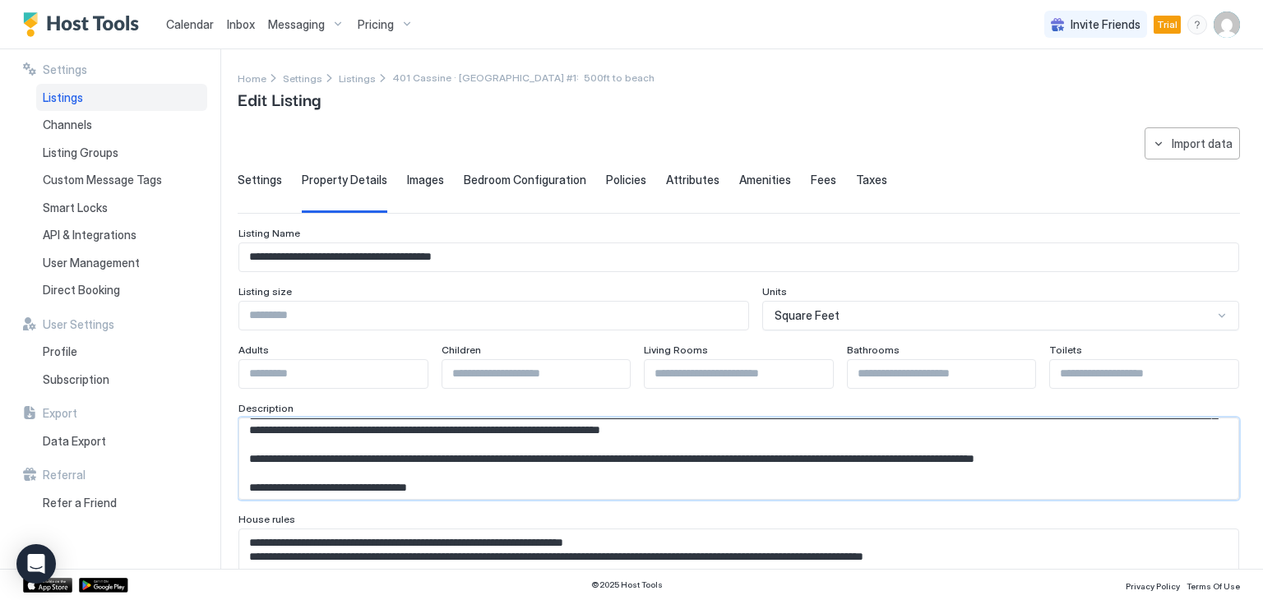
click at [831, 455] on textarea "Input Field" at bounding box center [732, 458] width 986 height 81
click at [1056, 464] on textarea "Input Field" at bounding box center [732, 458] width 986 height 81
click at [1180, 459] on textarea "Input Field" at bounding box center [732, 458] width 986 height 81
click at [466, 478] on textarea "Input Field" at bounding box center [732, 458] width 986 height 81
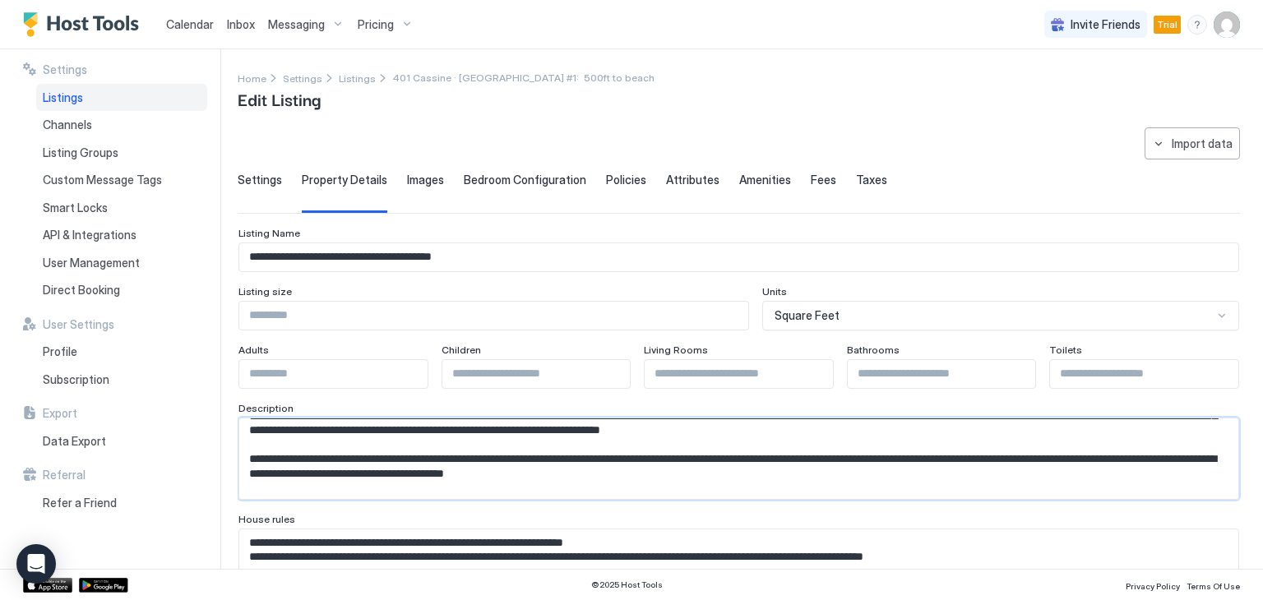
click at [766, 470] on textarea "Input Field" at bounding box center [732, 458] width 986 height 81
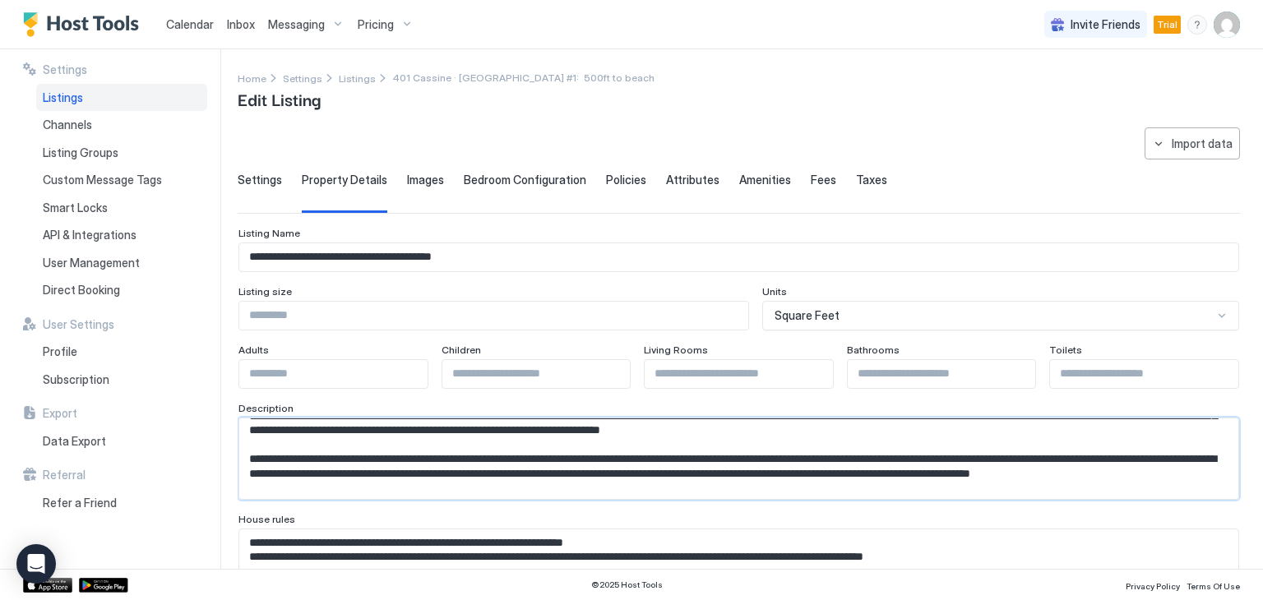
click at [477, 484] on textarea "Input Field" at bounding box center [732, 458] width 986 height 81
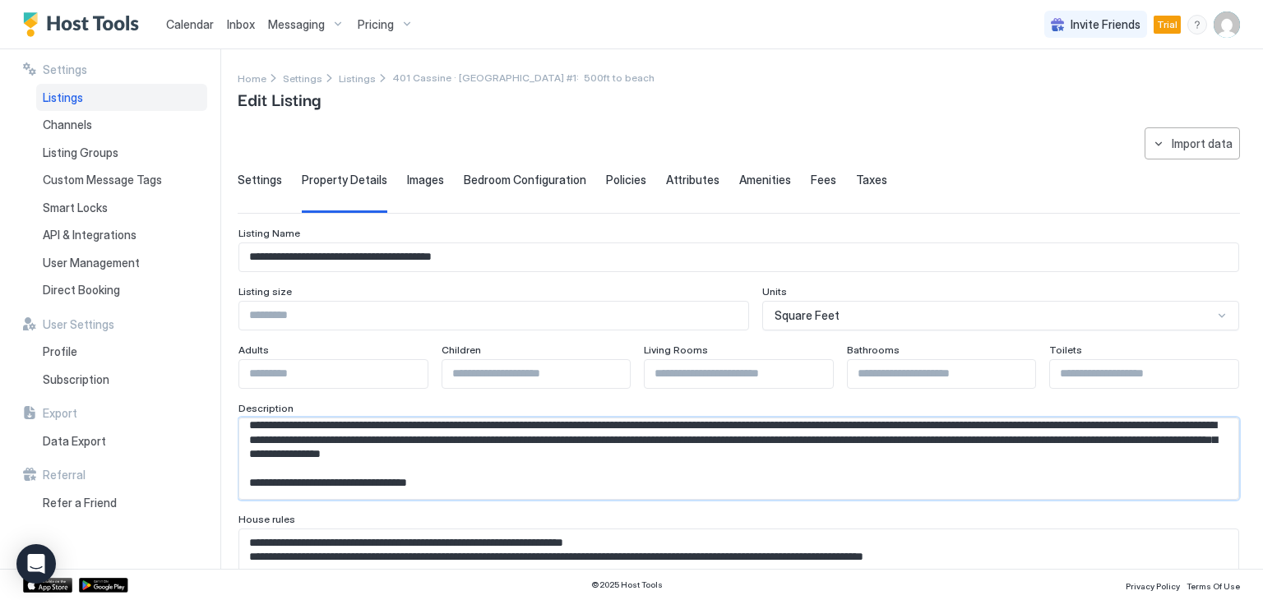
drag, startPoint x: 455, startPoint y: 486, endPoint x: 472, endPoint y: 486, distance: 16.4
click at [472, 486] on textarea "Input Field" at bounding box center [732, 458] width 986 height 81
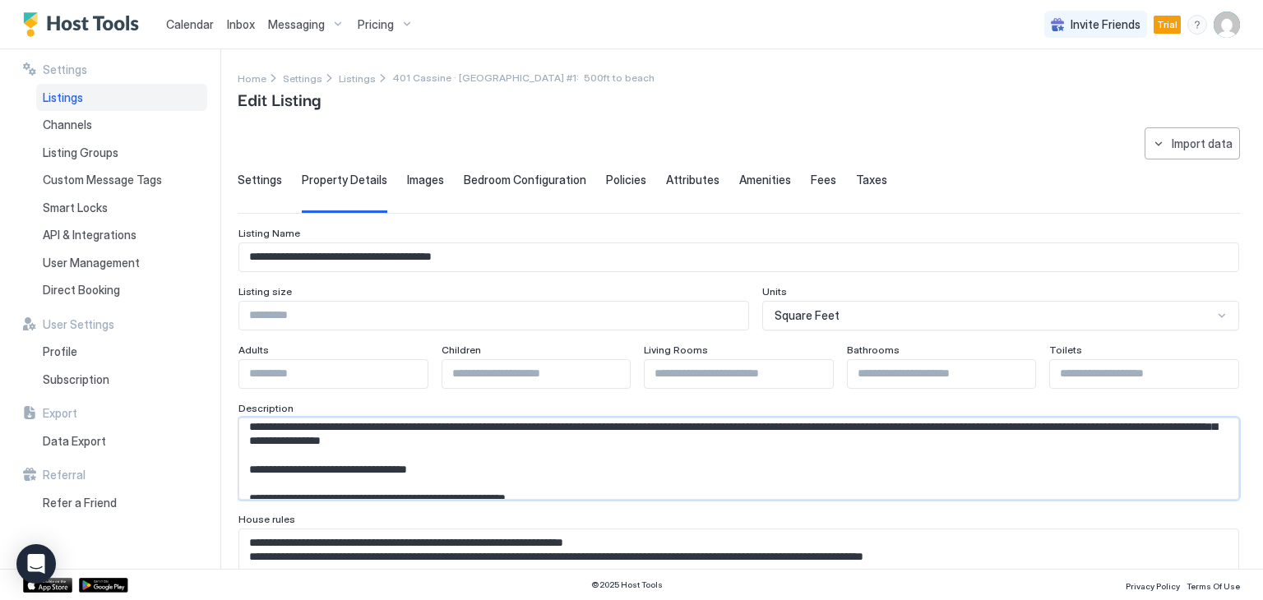
click at [478, 458] on textarea "Input Field" at bounding box center [732, 458] width 986 height 81
drag, startPoint x: 454, startPoint y: 436, endPoint x: 454, endPoint y: 463, distance: 26.3
click at [454, 463] on textarea "Input Field" at bounding box center [732, 458] width 986 height 81
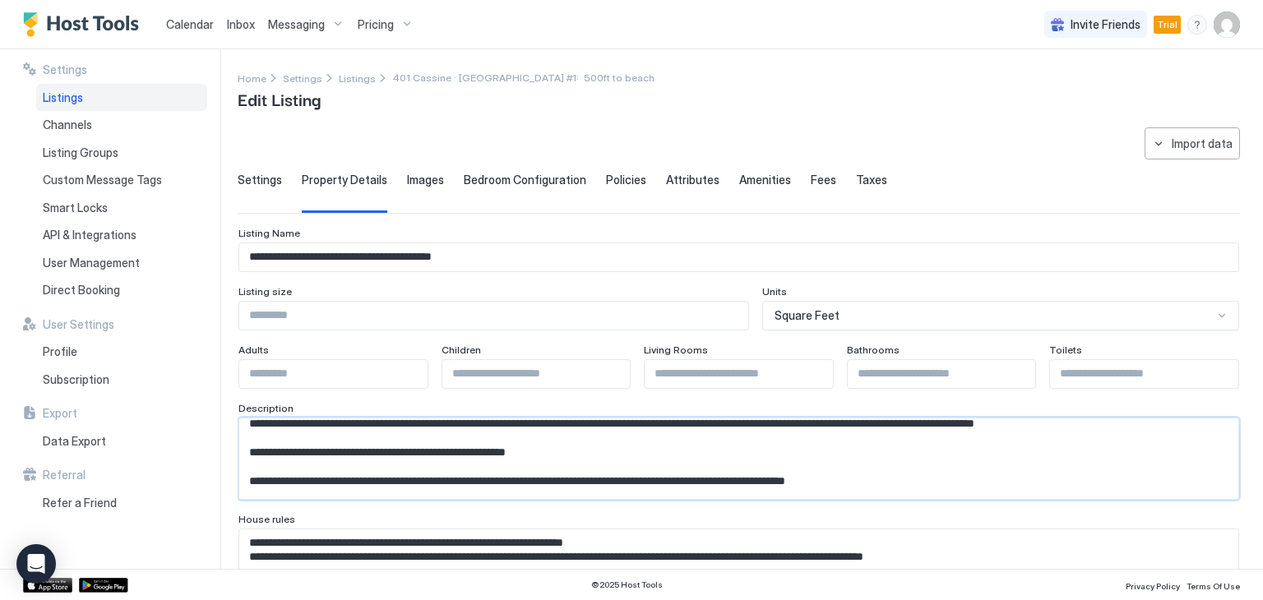
scroll to position [171, 0]
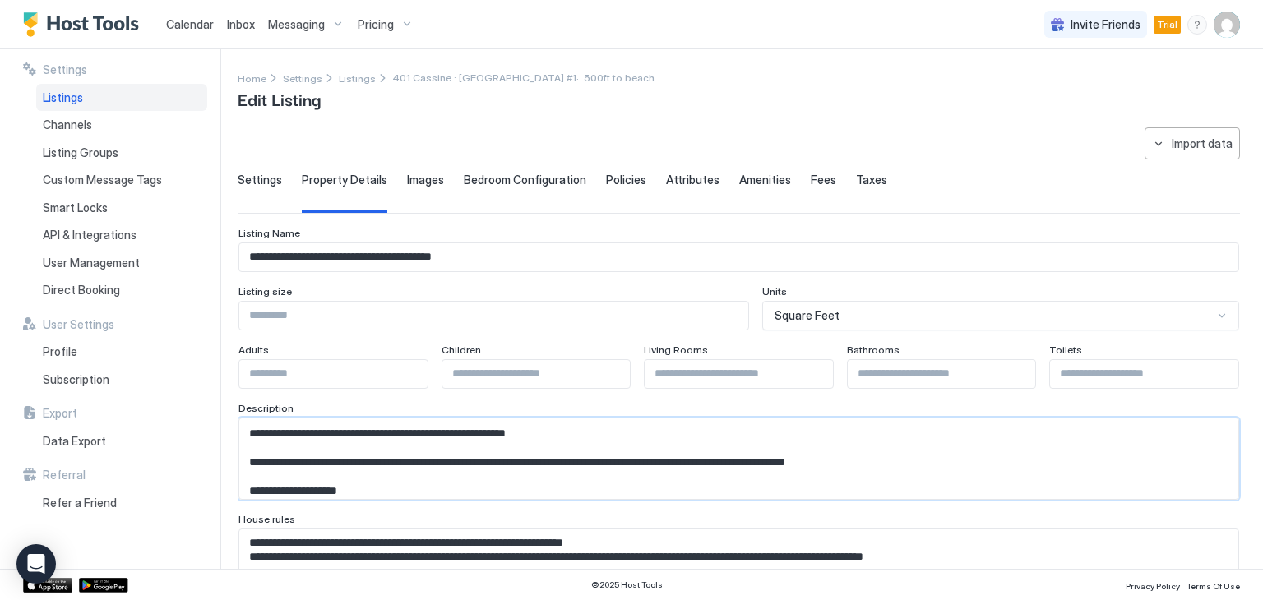
drag, startPoint x: 454, startPoint y: 471, endPoint x: 566, endPoint y: 453, distance: 113.2
click at [566, 453] on textarea "Input Field" at bounding box center [732, 458] width 986 height 81
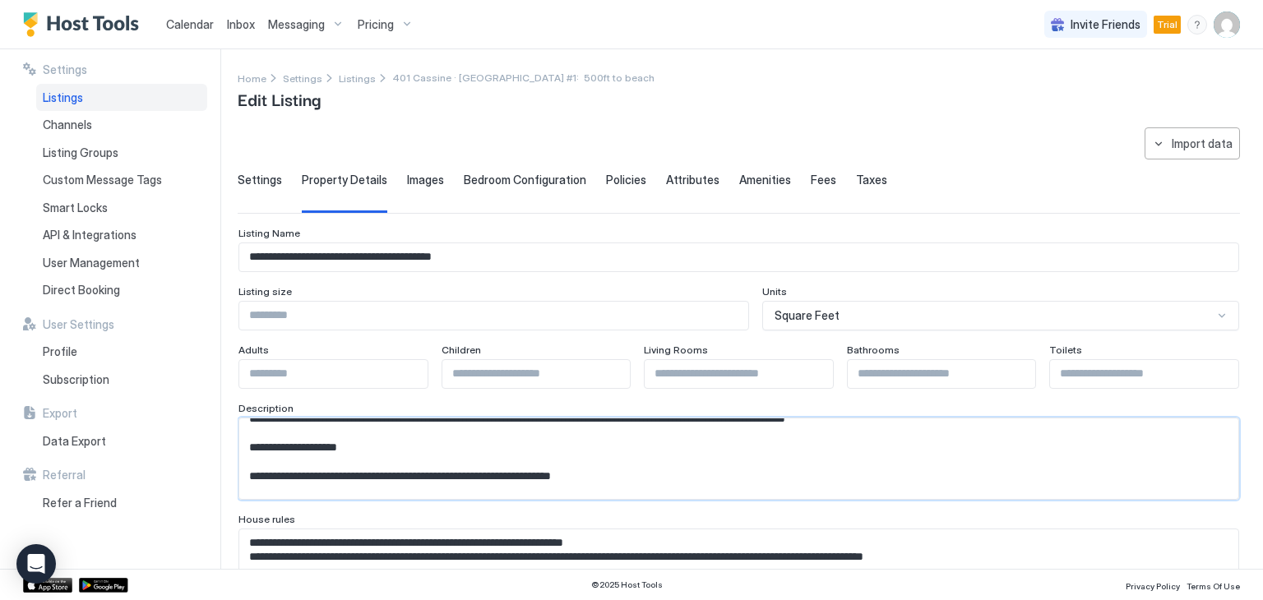
scroll to position [128, 0]
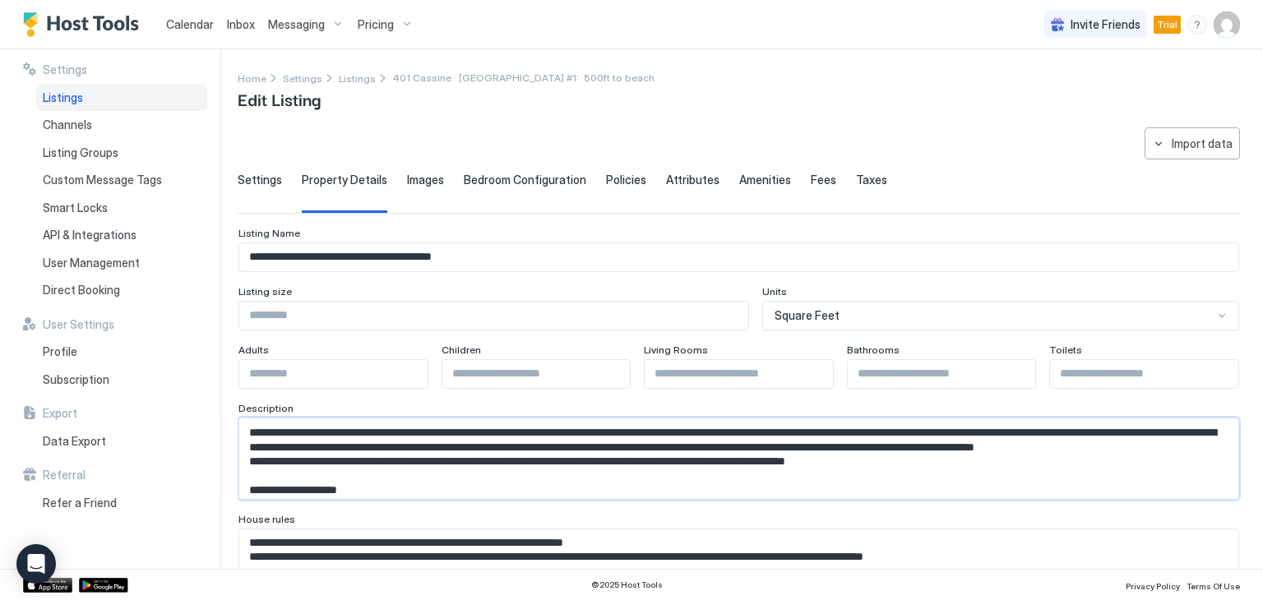
drag, startPoint x: 348, startPoint y: 459, endPoint x: 443, endPoint y: 464, distance: 95.5
click at [443, 464] on textarea "Input Field" at bounding box center [732, 458] width 986 height 81
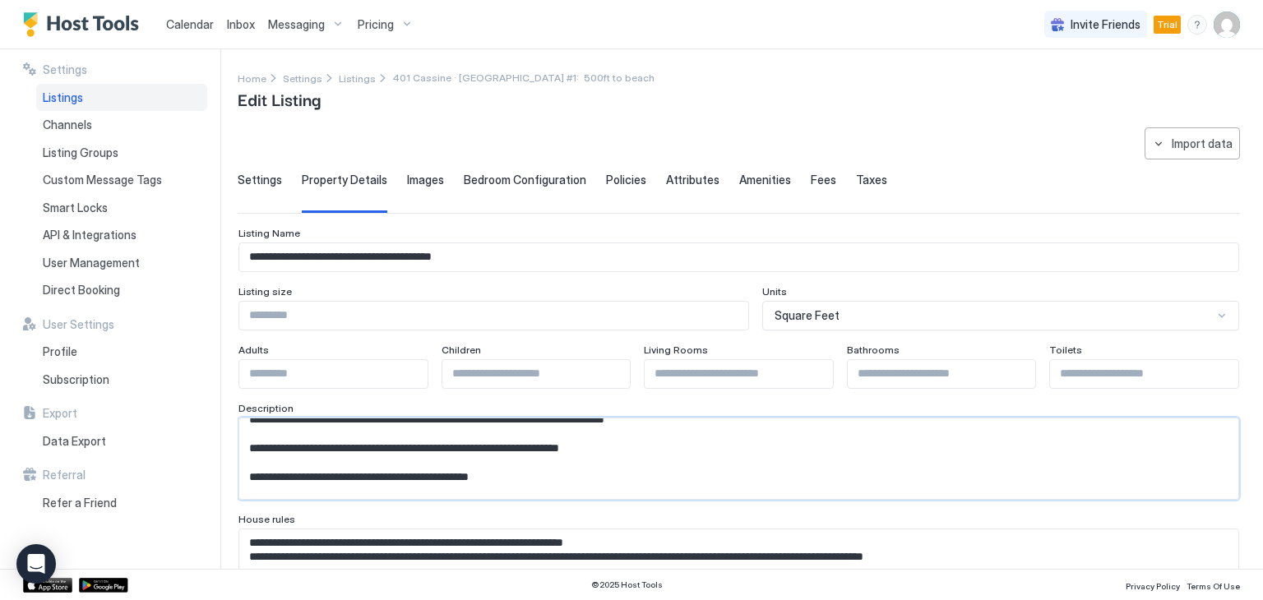
scroll to position [259, 0]
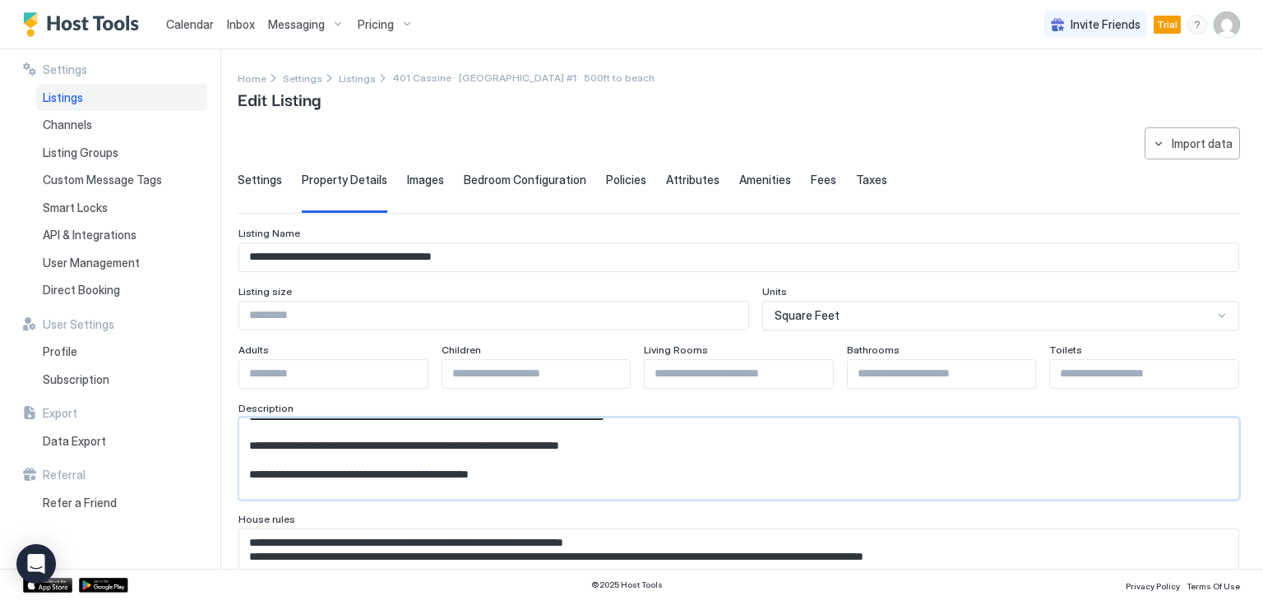
drag, startPoint x: 248, startPoint y: 471, endPoint x: 806, endPoint y: 459, distance: 558.2
click at [806, 459] on textarea "Input Field" at bounding box center [732, 458] width 986 height 81
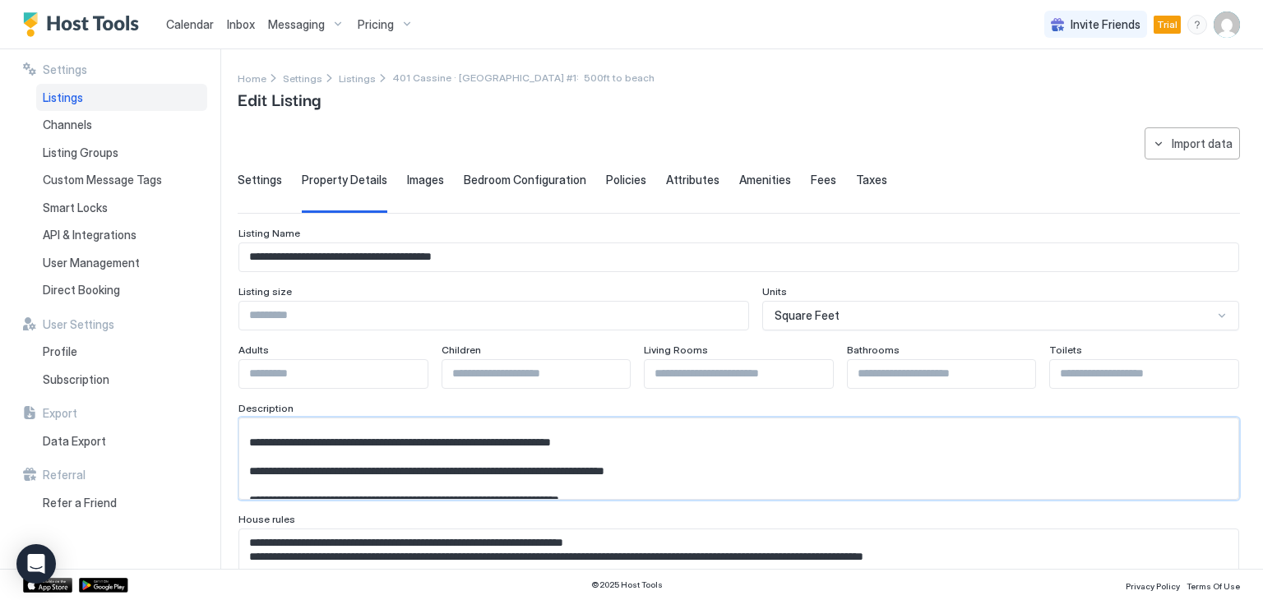
scroll to position [177, 0]
click at [702, 465] on textarea "Input Field" at bounding box center [732, 458] width 986 height 81
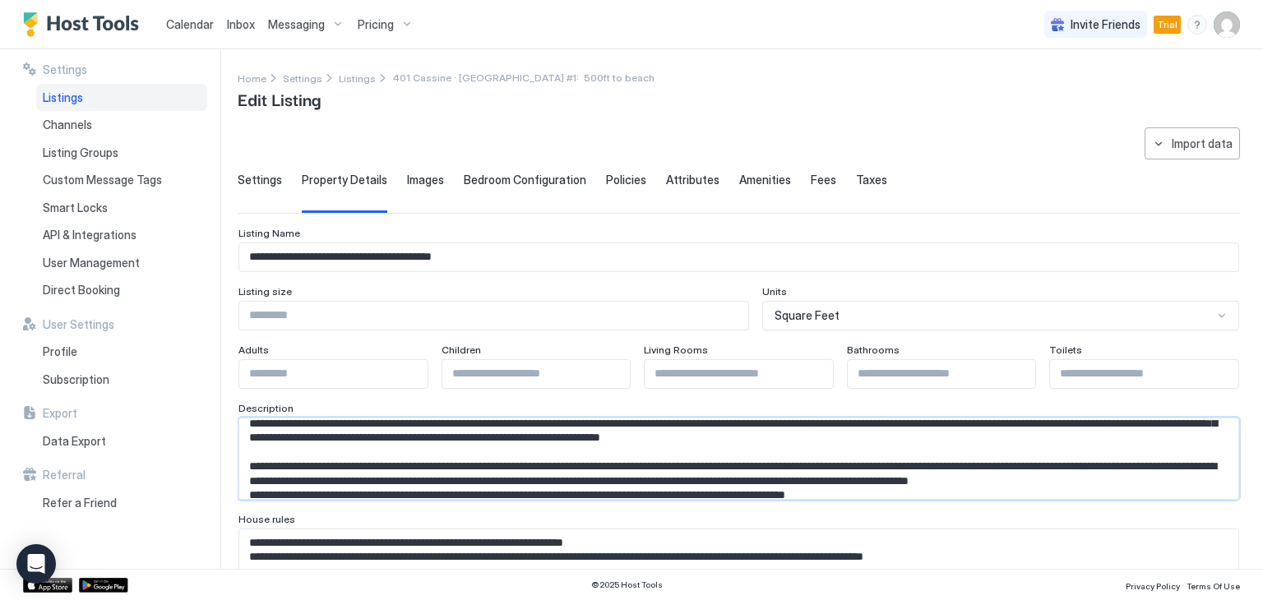
click at [708, 476] on textarea "Input Field" at bounding box center [732, 458] width 986 height 81
click at [708, 492] on textarea "Input Field" at bounding box center [732, 458] width 986 height 81
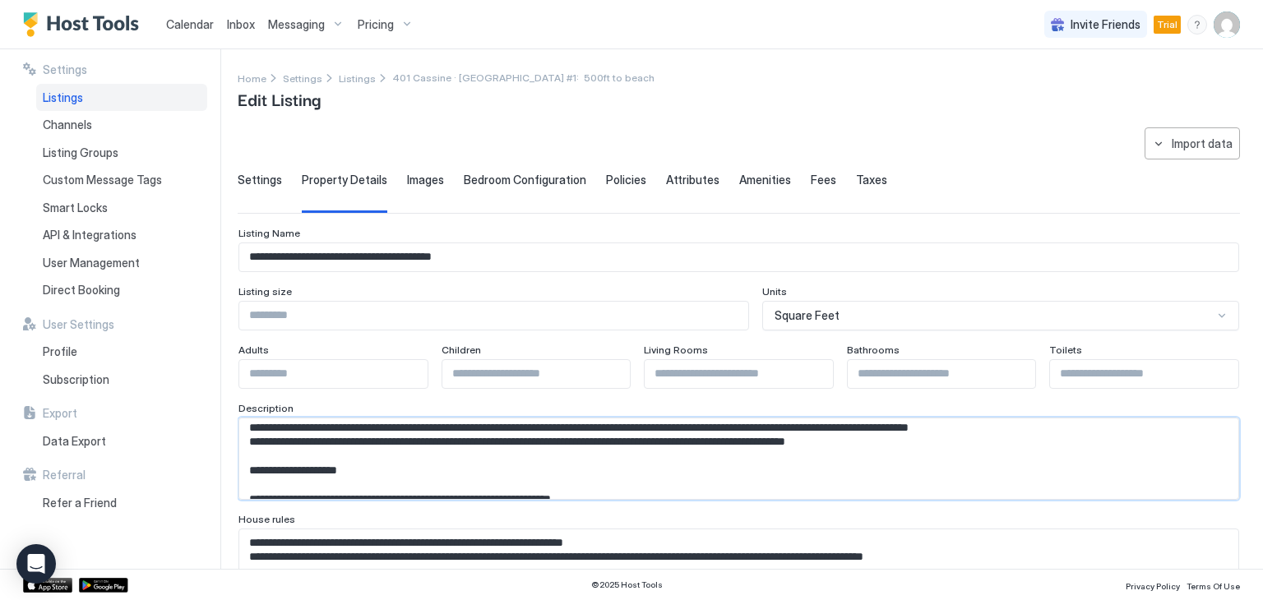
scroll to position [177, 0]
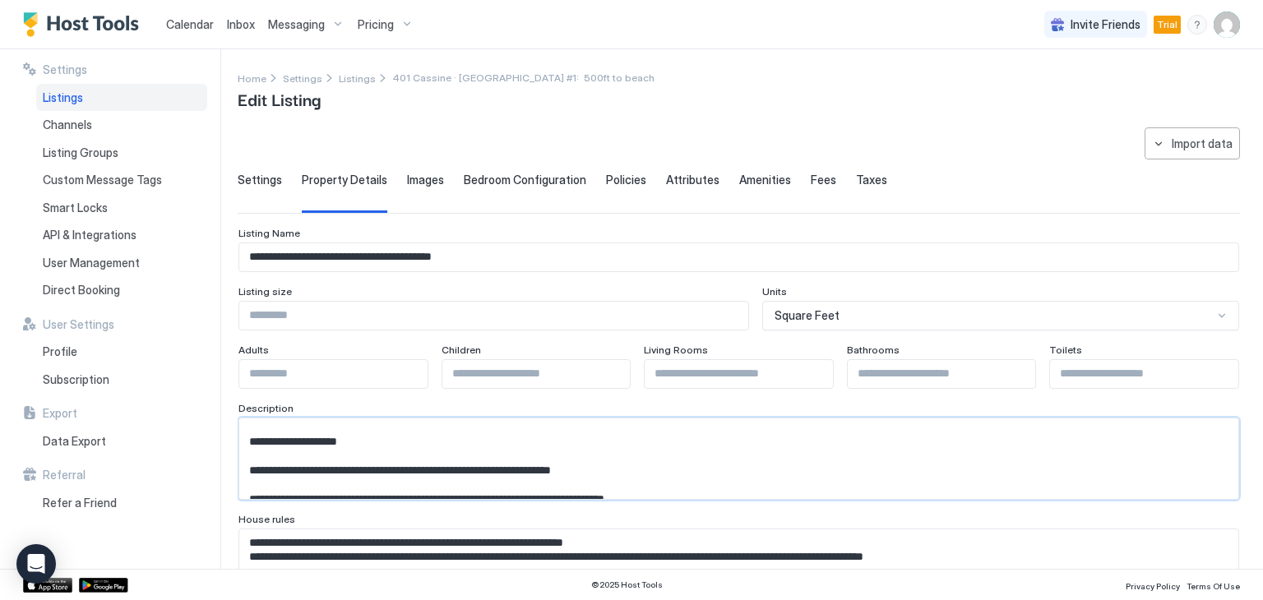
click at [907, 426] on textarea "Input Field" at bounding box center [732, 458] width 986 height 81
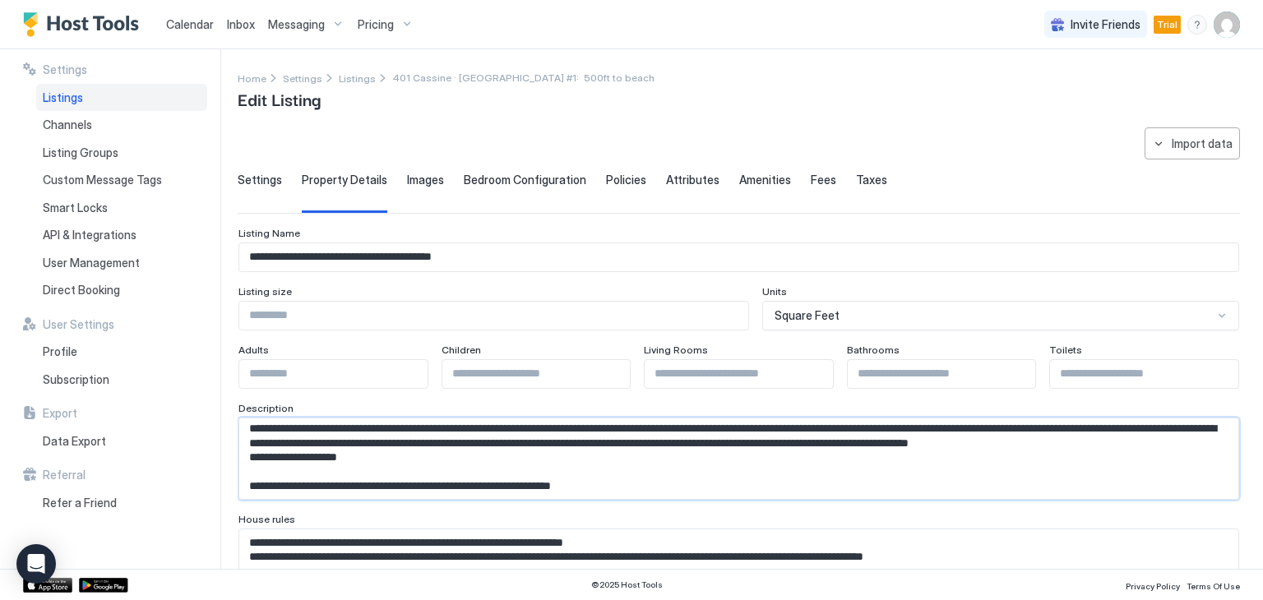
scroll to position [95, 0]
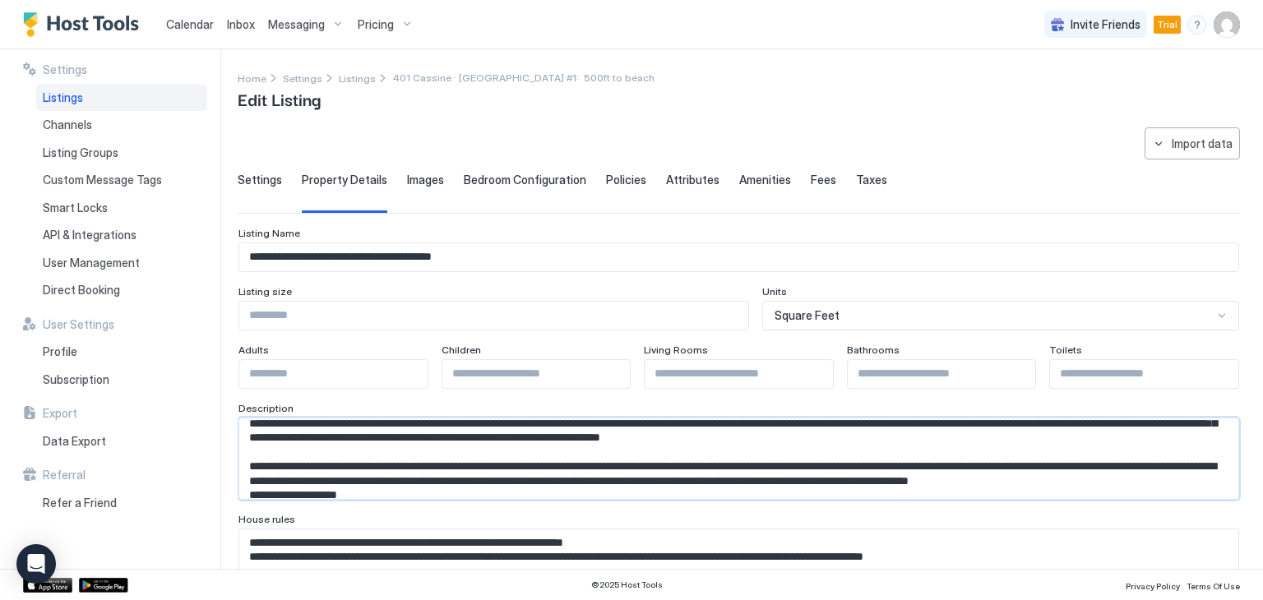
click at [416, 462] on textarea "Input Field" at bounding box center [732, 458] width 986 height 81
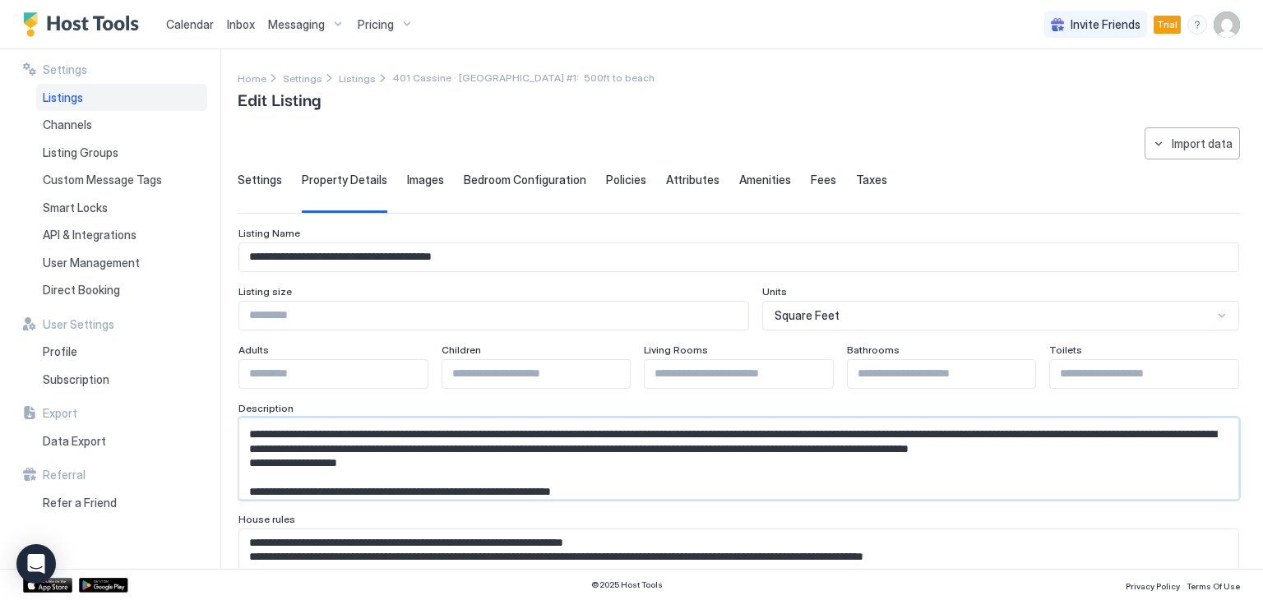
scroll to position [141, 0]
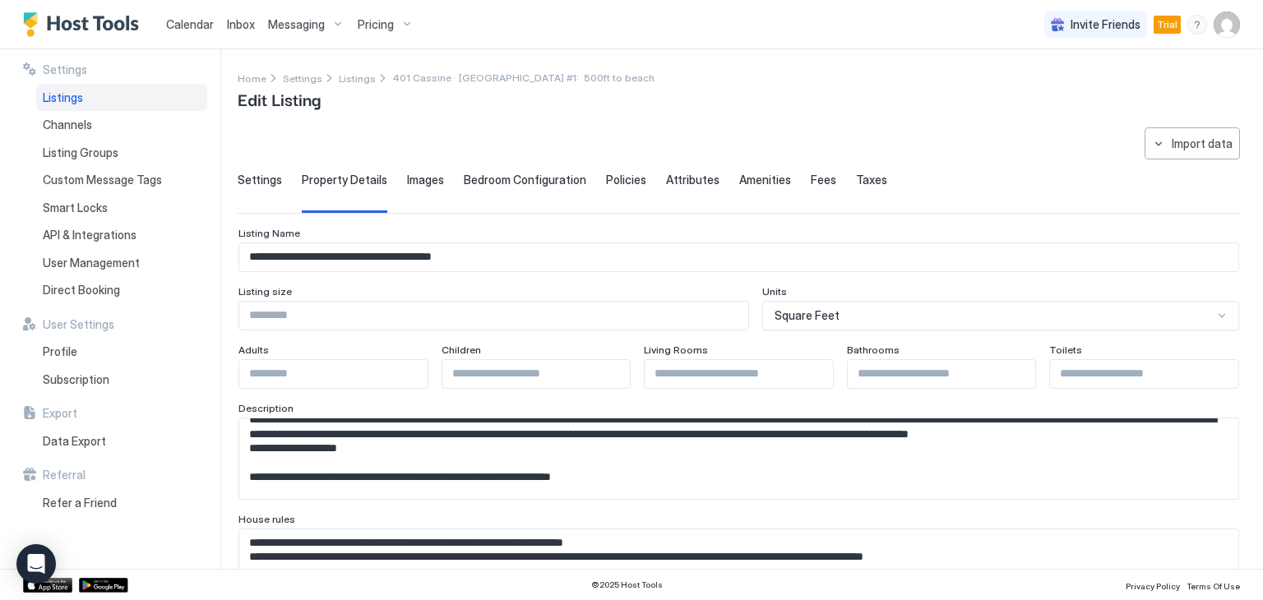
click at [355, 457] on textarea "Input Field" at bounding box center [732, 458] width 986 height 81
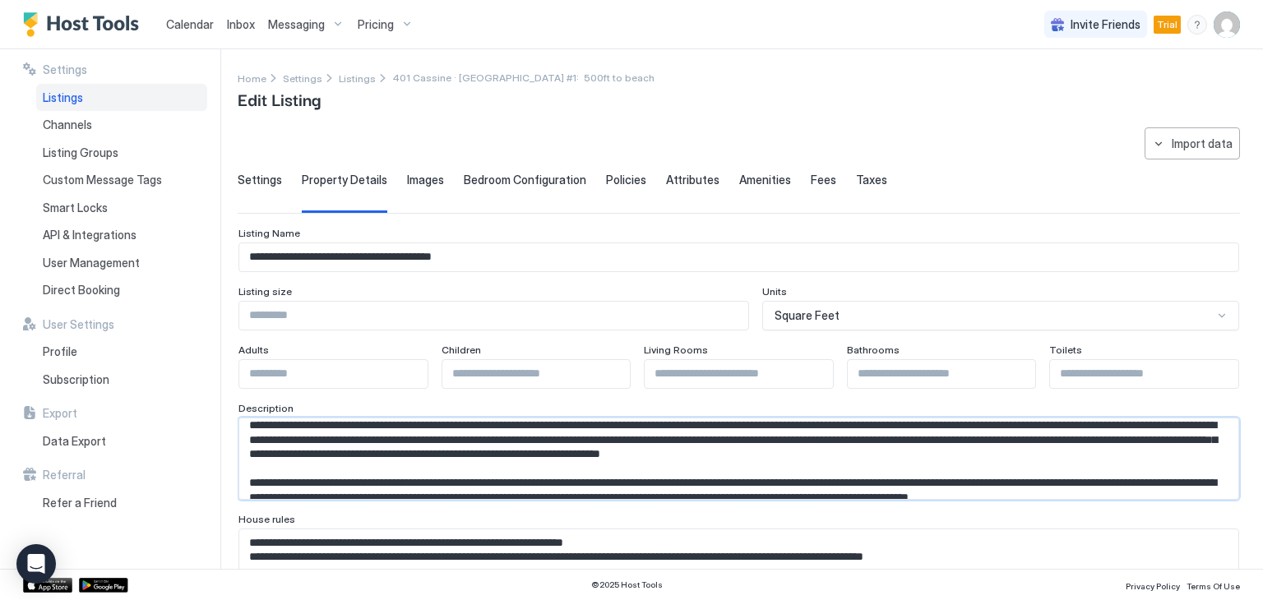
scroll to position [49, 0]
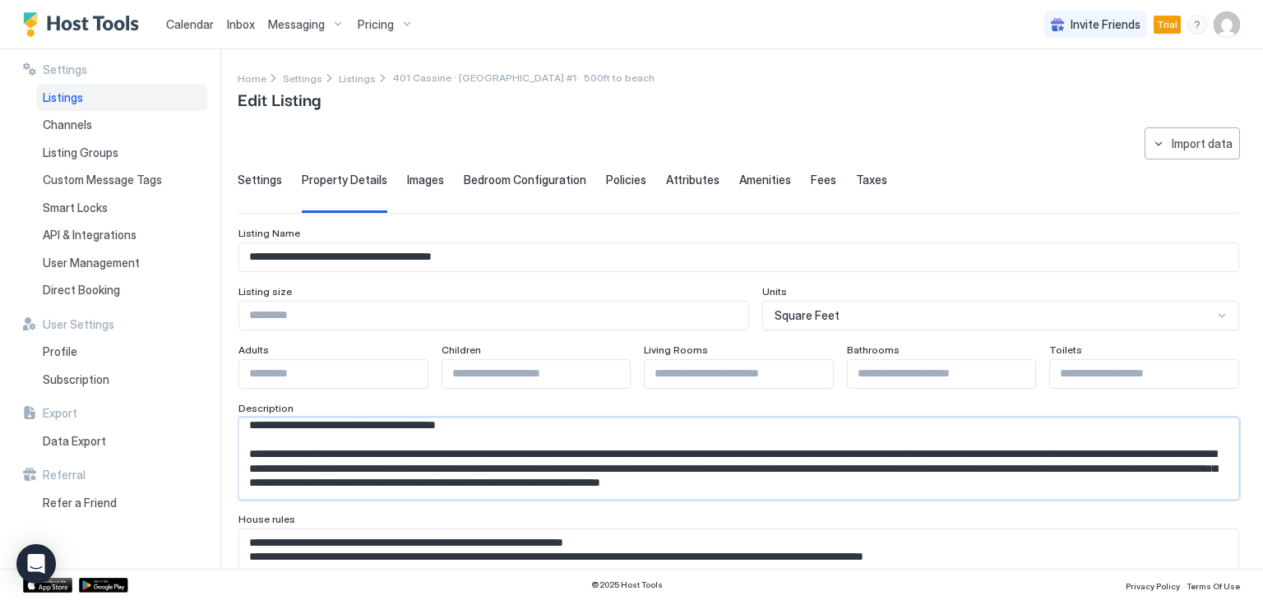
drag, startPoint x: 710, startPoint y: 449, endPoint x: 929, endPoint y: 455, distance: 218.7
click at [929, 455] on textarea "Input Field" at bounding box center [732, 458] width 986 height 81
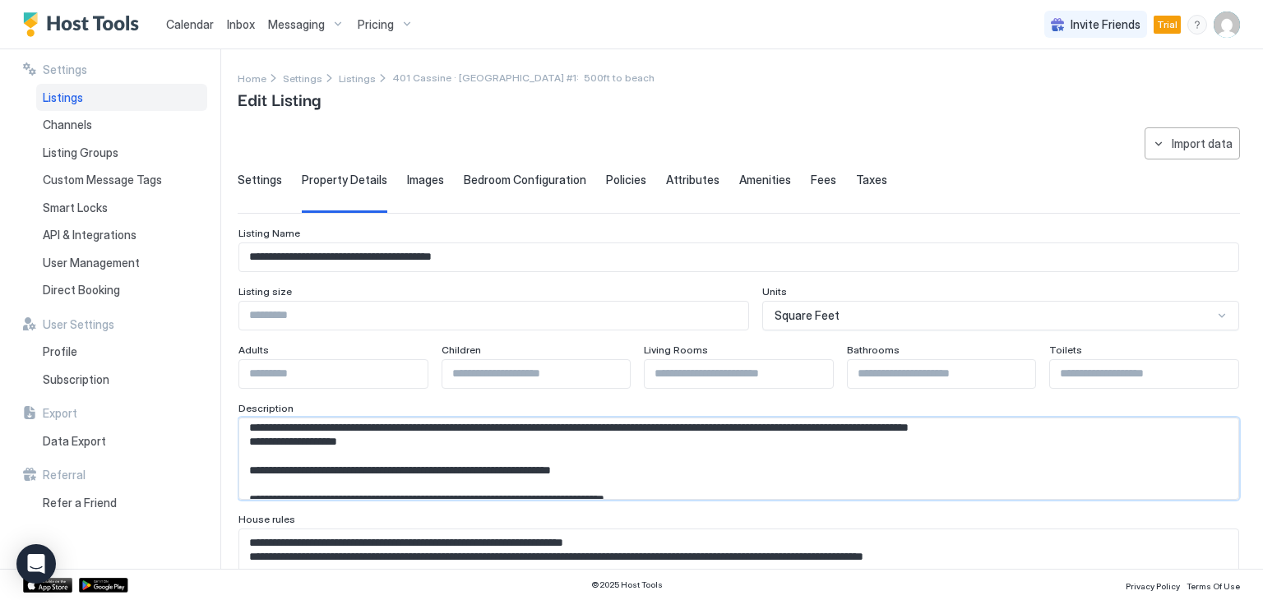
scroll to position [181, 0]
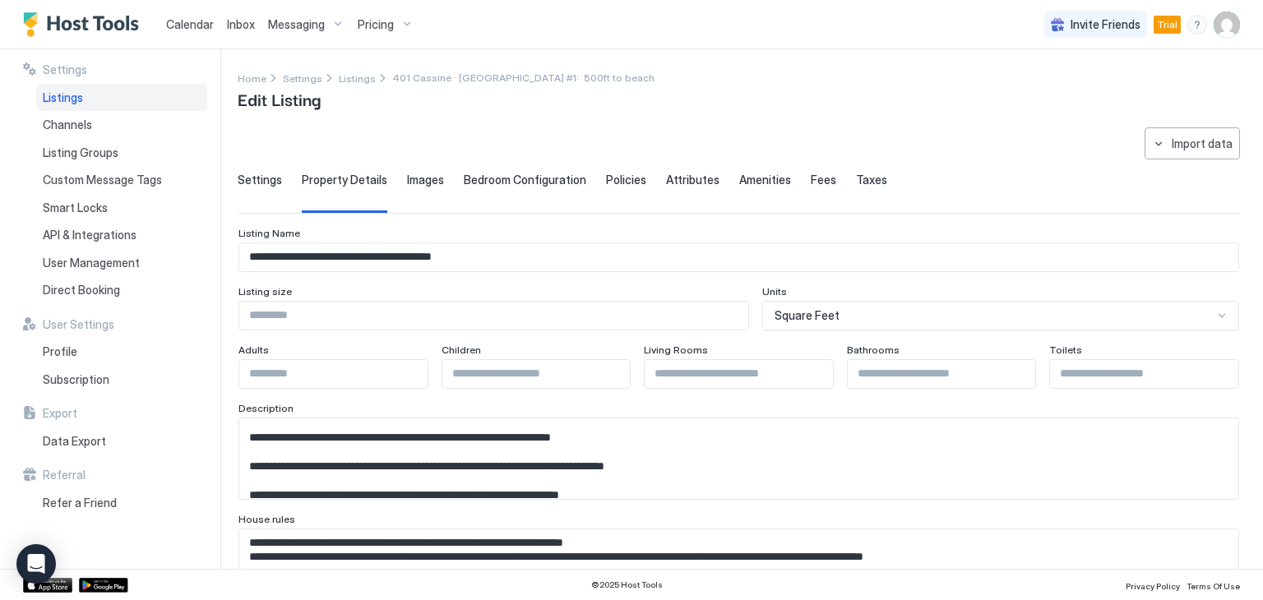
click at [415, 461] on textarea "Input Field" at bounding box center [732, 458] width 986 height 81
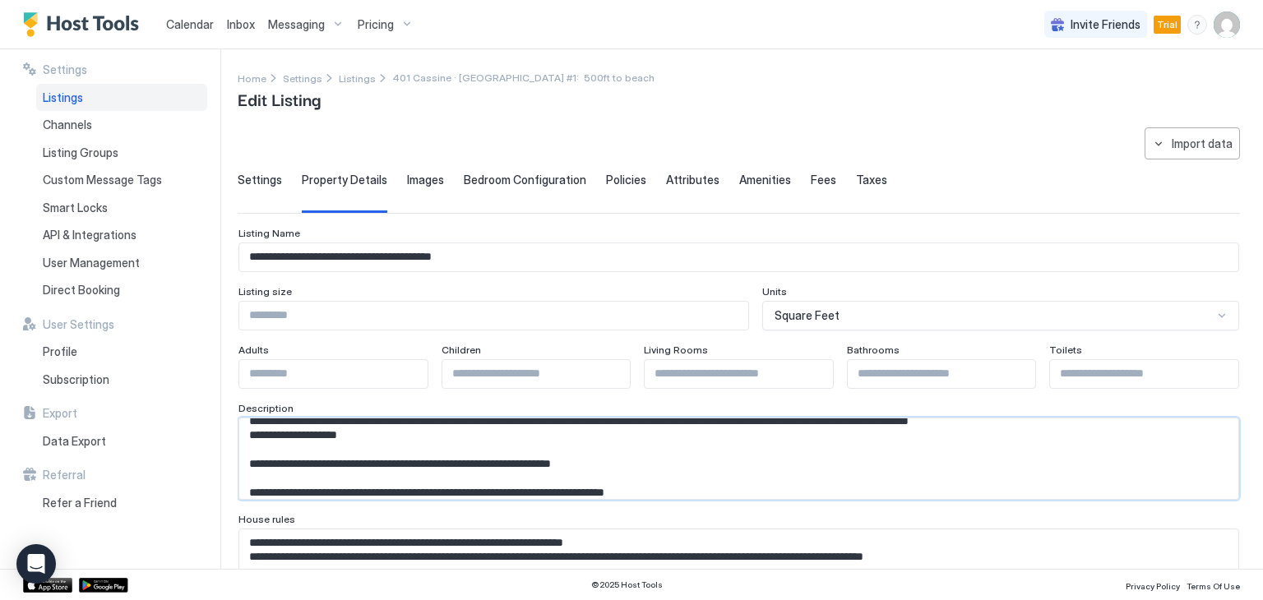
drag, startPoint x: 251, startPoint y: 423, endPoint x: 625, endPoint y: 480, distance: 378.3
click at [625, 480] on textarea "Input Field" at bounding box center [732, 458] width 986 height 81
paste textarea "**********"
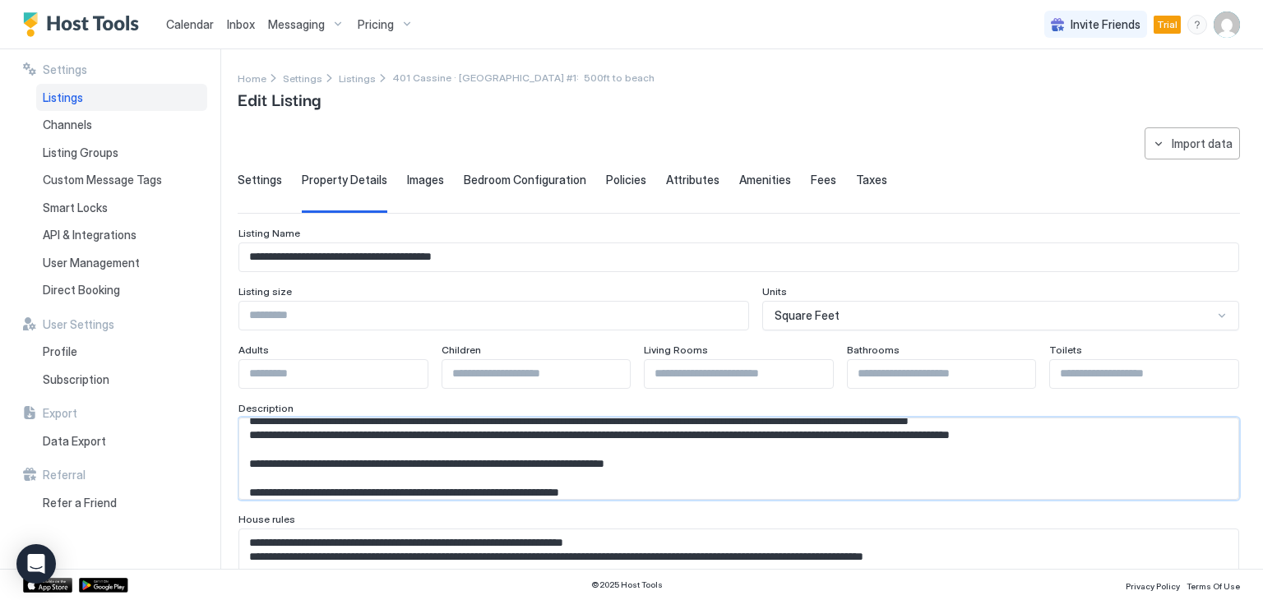
click at [243, 445] on textarea "Input Field" at bounding box center [732, 458] width 986 height 81
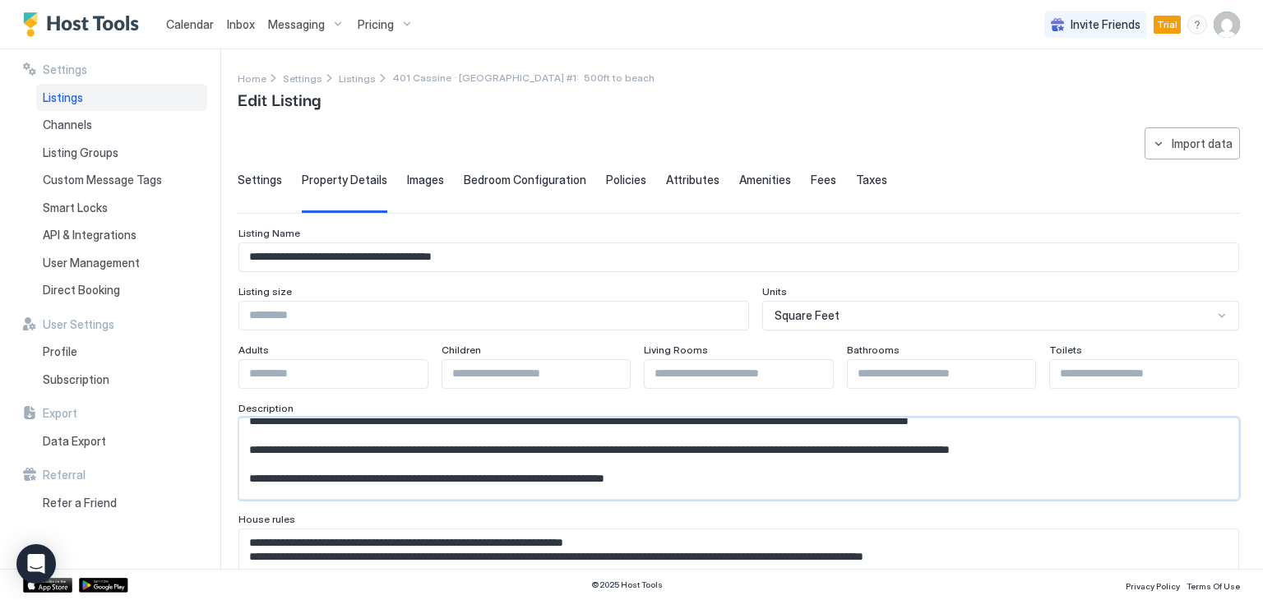
click at [1130, 462] on textarea "Input Field" at bounding box center [732, 458] width 986 height 81
click at [1133, 464] on textarea "Input Field" at bounding box center [732, 458] width 986 height 81
click at [1134, 461] on textarea "Input Field" at bounding box center [732, 458] width 986 height 81
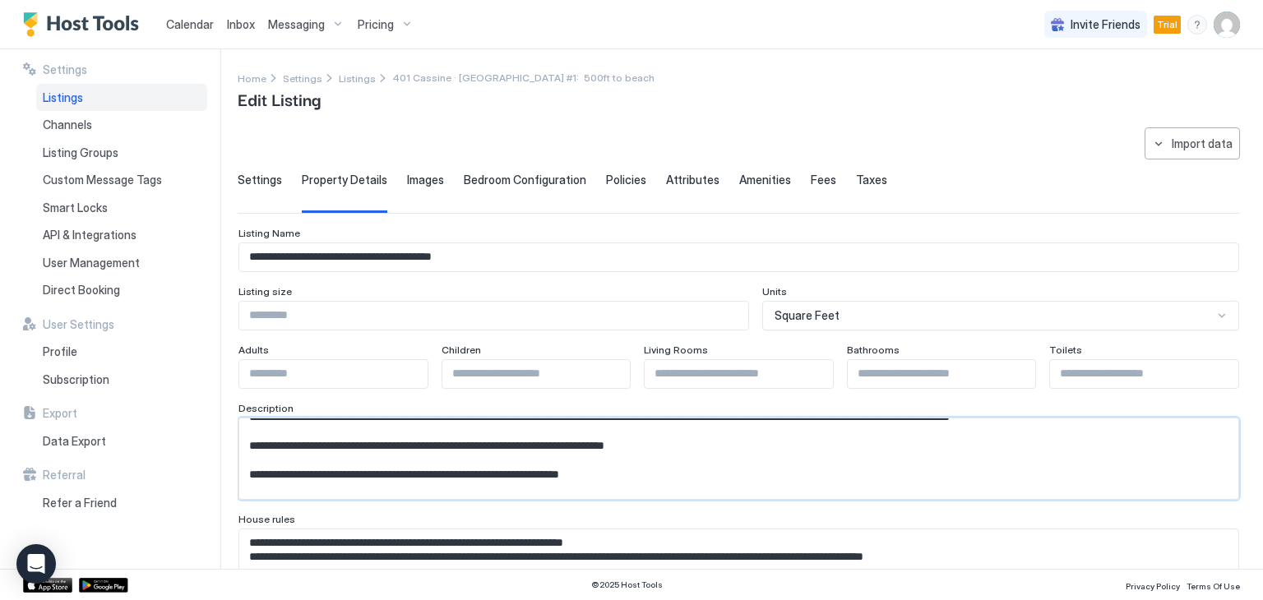
scroll to position [201, 0]
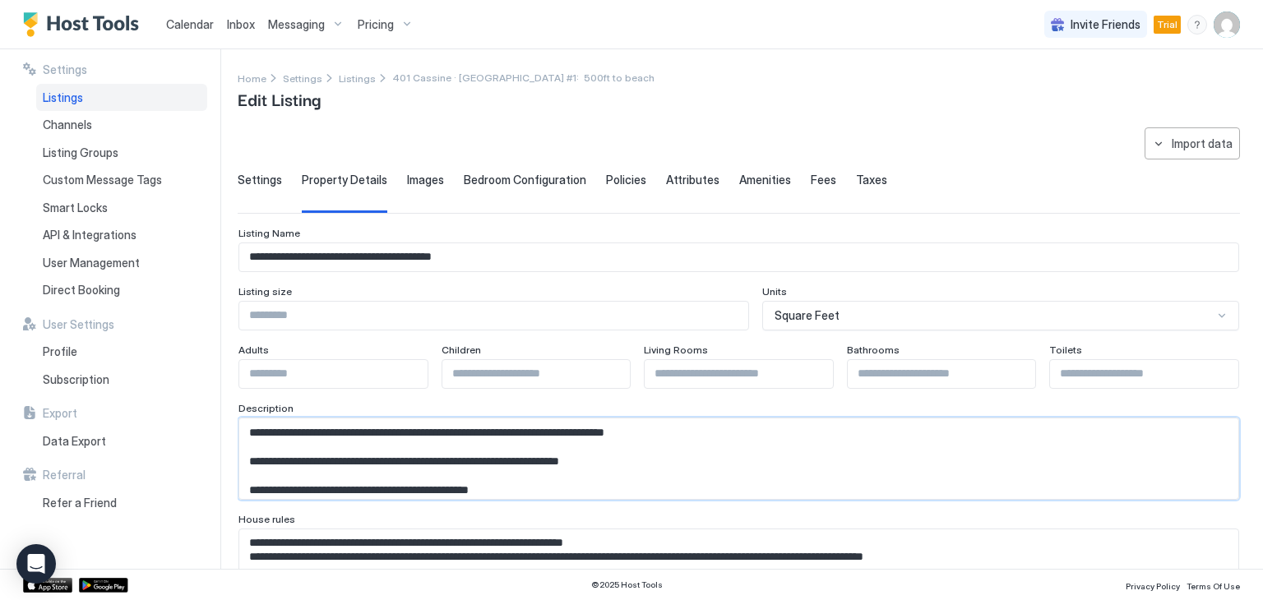
drag, startPoint x: 1134, startPoint y: 461, endPoint x: 1075, endPoint y: 461, distance: 59.2
click at [1075, 461] on textarea "Input Field" at bounding box center [732, 458] width 986 height 81
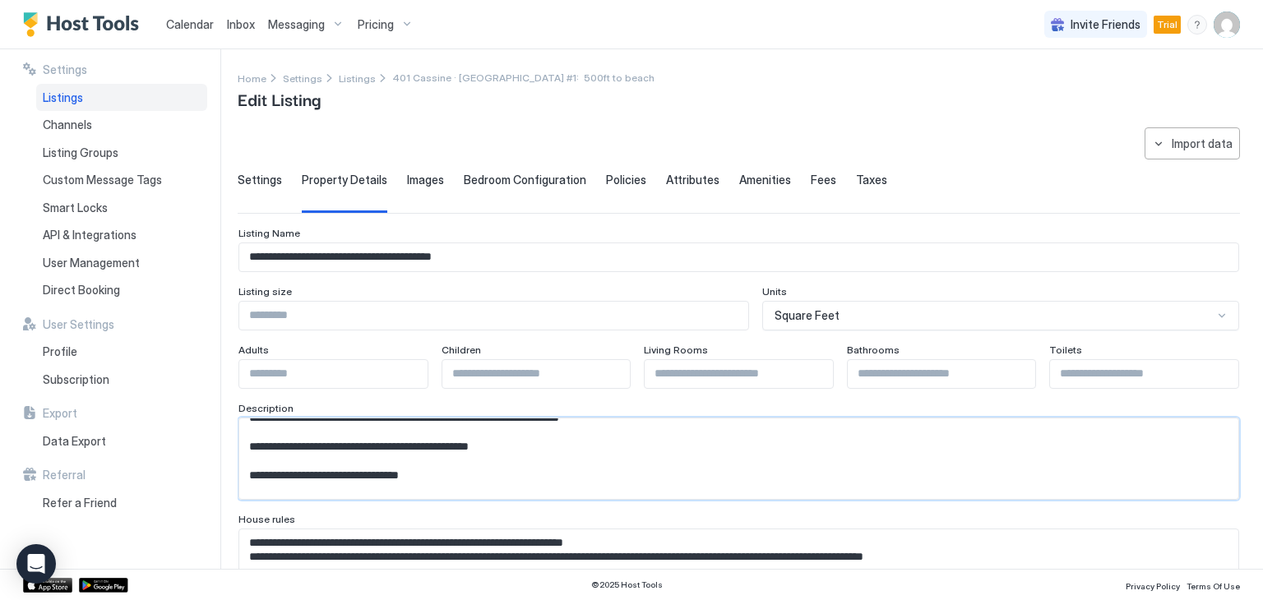
scroll to position [157, 0]
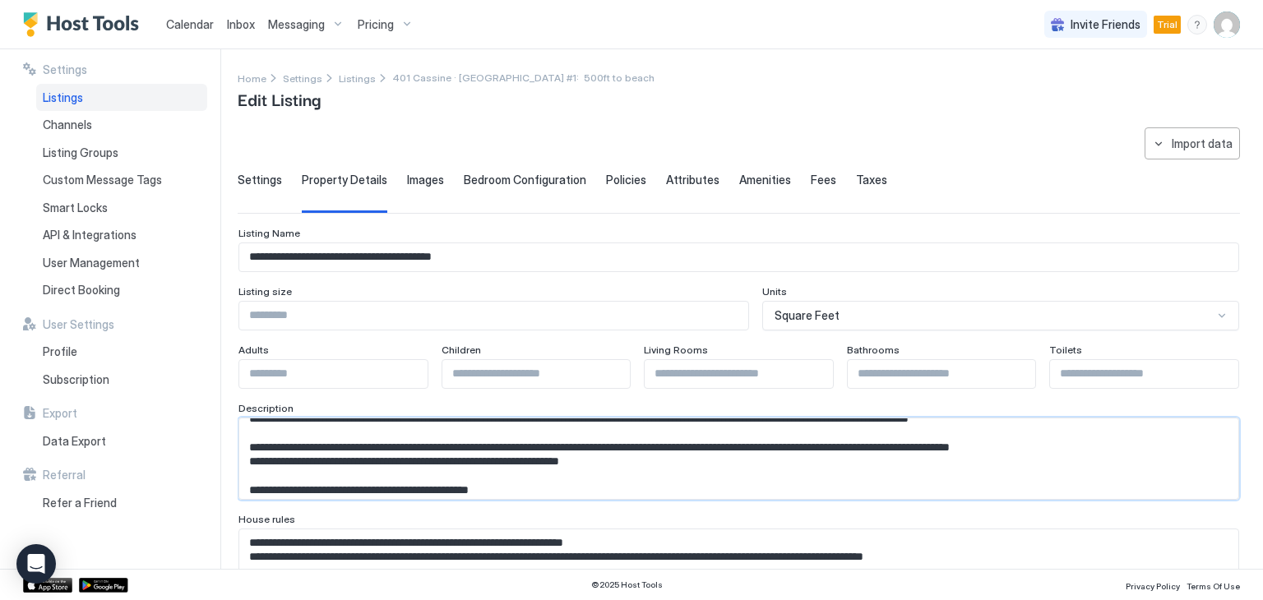
drag, startPoint x: 646, startPoint y: 476, endPoint x: 251, endPoint y: 471, distance: 395.4
click at [251, 471] on textarea "Input Field" at bounding box center [732, 458] width 986 height 81
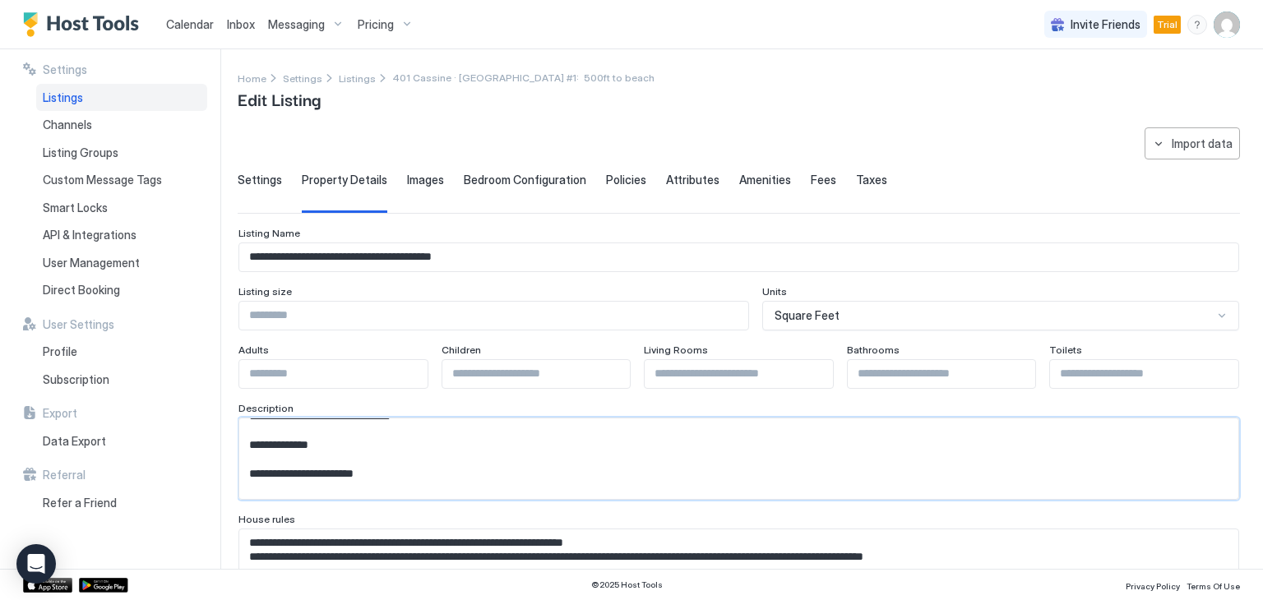
scroll to position [293, 0]
drag, startPoint x: 492, startPoint y: 490, endPoint x: 500, endPoint y: 481, distance: 12.2
click at [500, 481] on textarea "Input Field" at bounding box center [732, 458] width 986 height 81
click at [454, 484] on textarea "Input Field" at bounding box center [732, 458] width 986 height 81
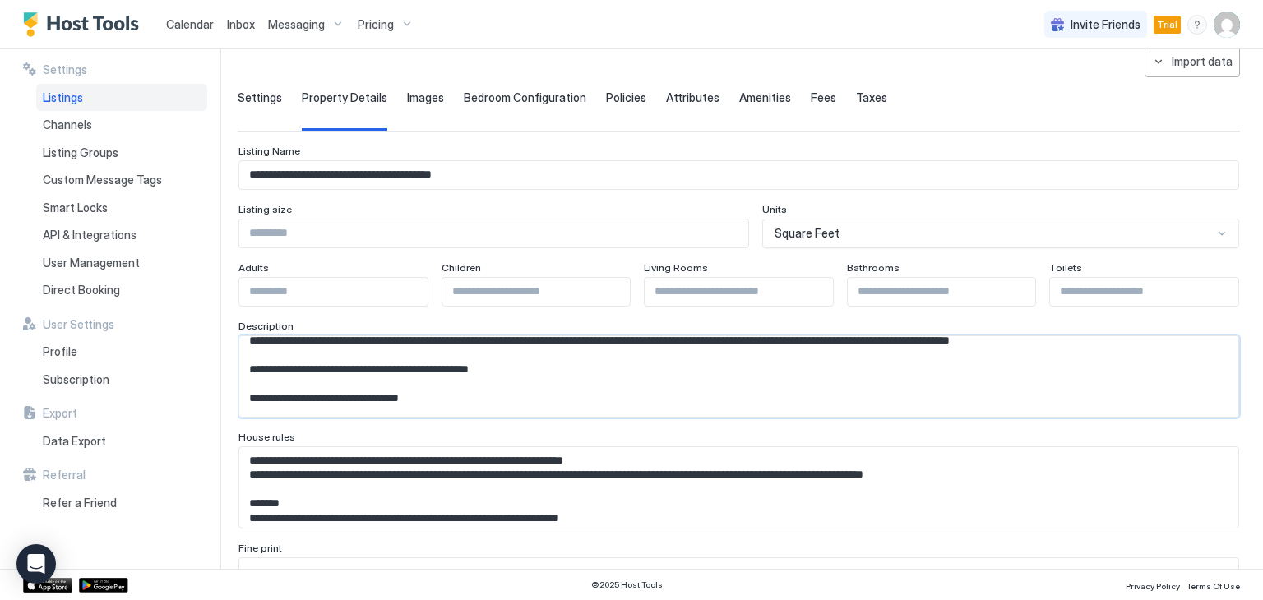
scroll to position [210, 0]
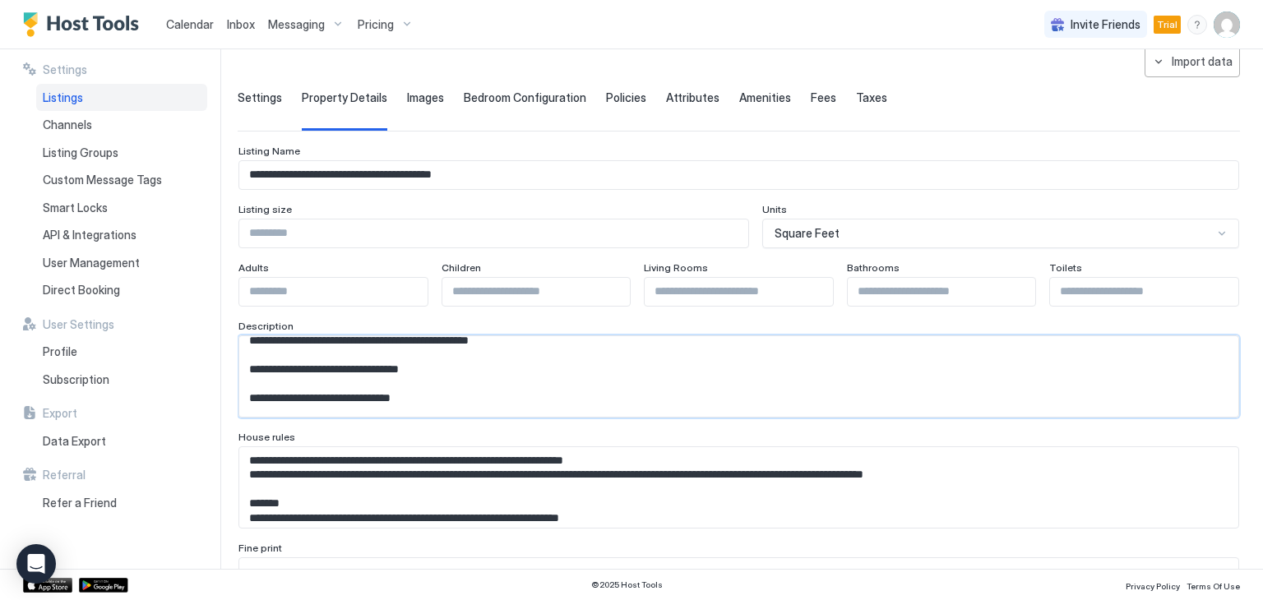
click at [496, 356] on textarea "Input Field" at bounding box center [732, 376] width 986 height 81
click at [252, 349] on textarea "Input Field" at bounding box center [732, 376] width 986 height 81
click at [247, 352] on textarea "Input Field" at bounding box center [732, 376] width 986 height 81
paste textarea "**"
click at [306, 353] on textarea "Input Field" at bounding box center [732, 376] width 986 height 81
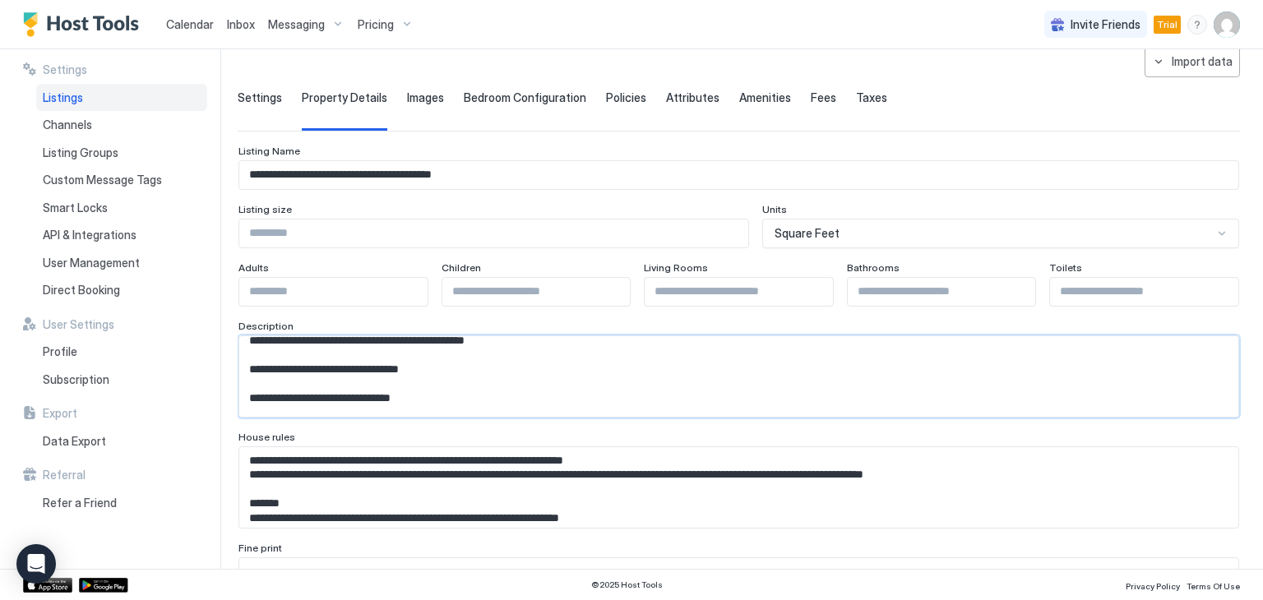
drag, startPoint x: 270, startPoint y: 380, endPoint x: 447, endPoint y: 380, distance: 177.5
click at [447, 380] on textarea "Input Field" at bounding box center [732, 376] width 986 height 81
click at [503, 382] on textarea "Input Field" at bounding box center [732, 376] width 986 height 81
drag, startPoint x: 407, startPoint y: 385, endPoint x: 621, endPoint y: 391, distance: 214.6
click at [621, 391] on textarea "Input Field" at bounding box center [732, 376] width 986 height 81
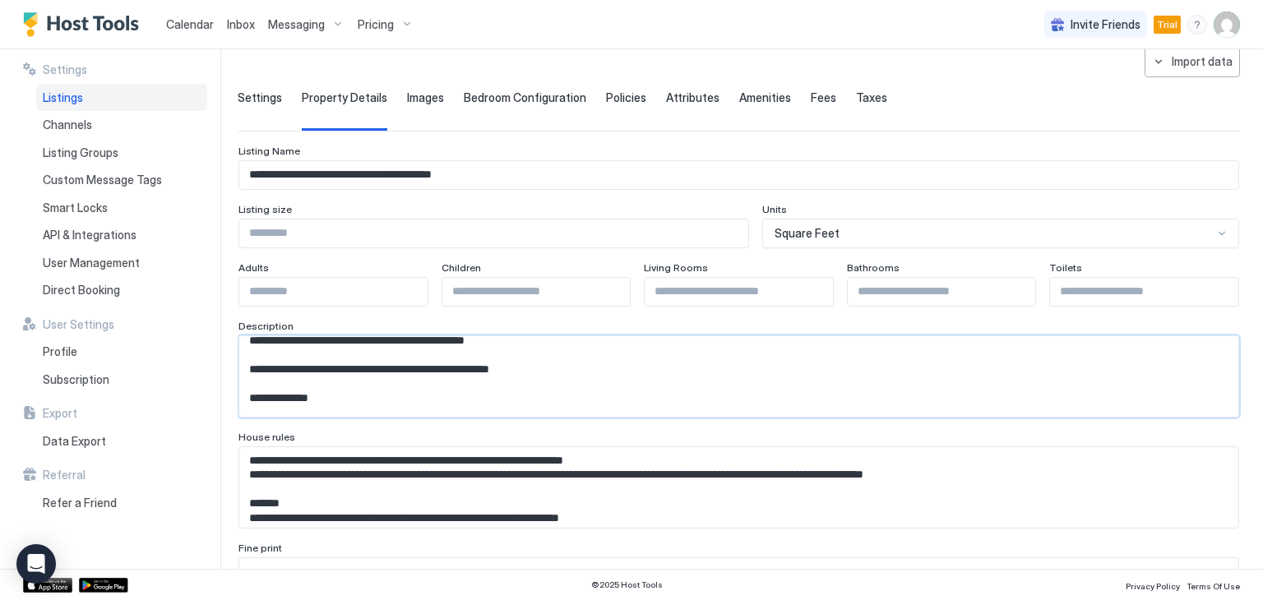
paste textarea "**********"
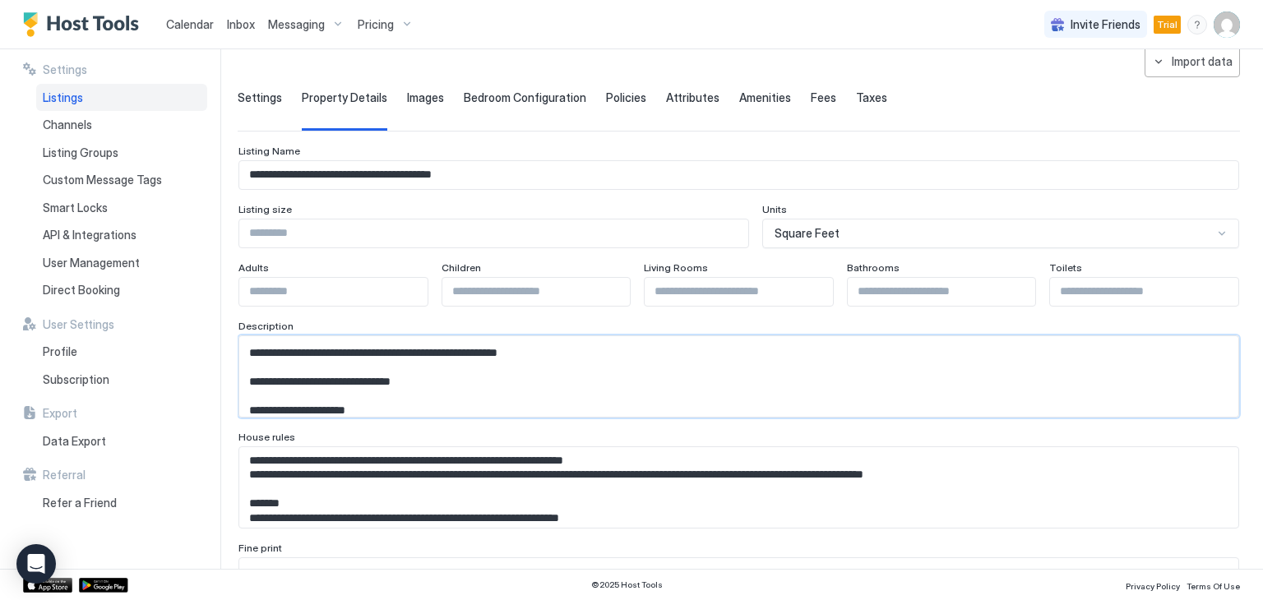
scroll to position [253, 0]
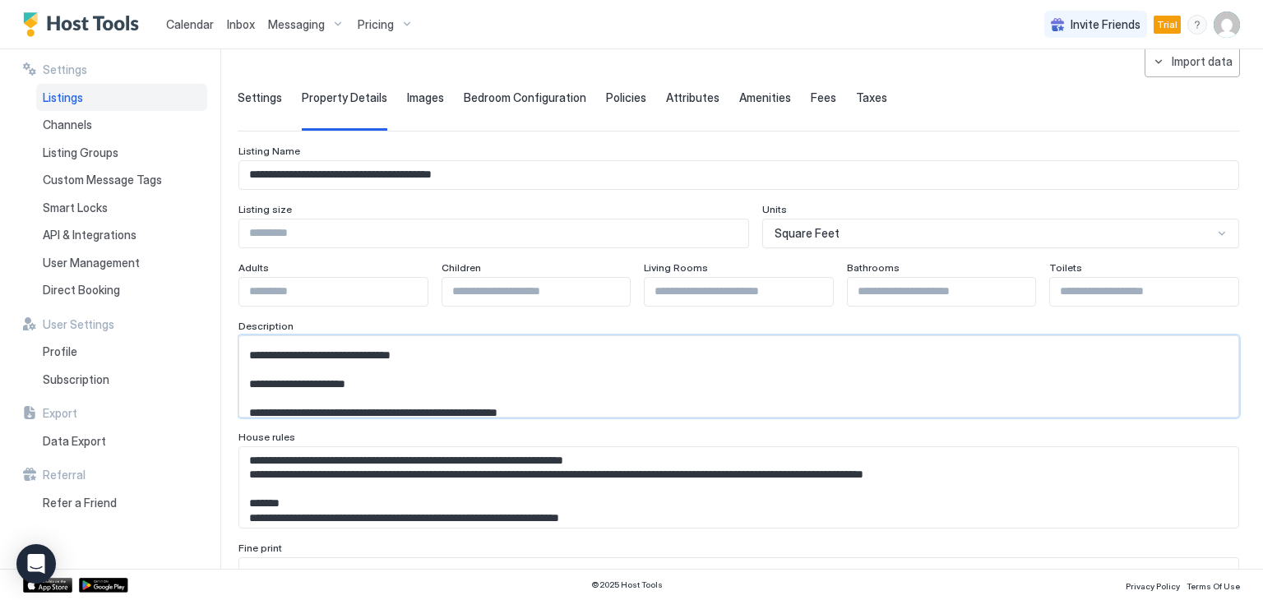
click at [609, 339] on textarea "Input Field" at bounding box center [732, 376] width 986 height 81
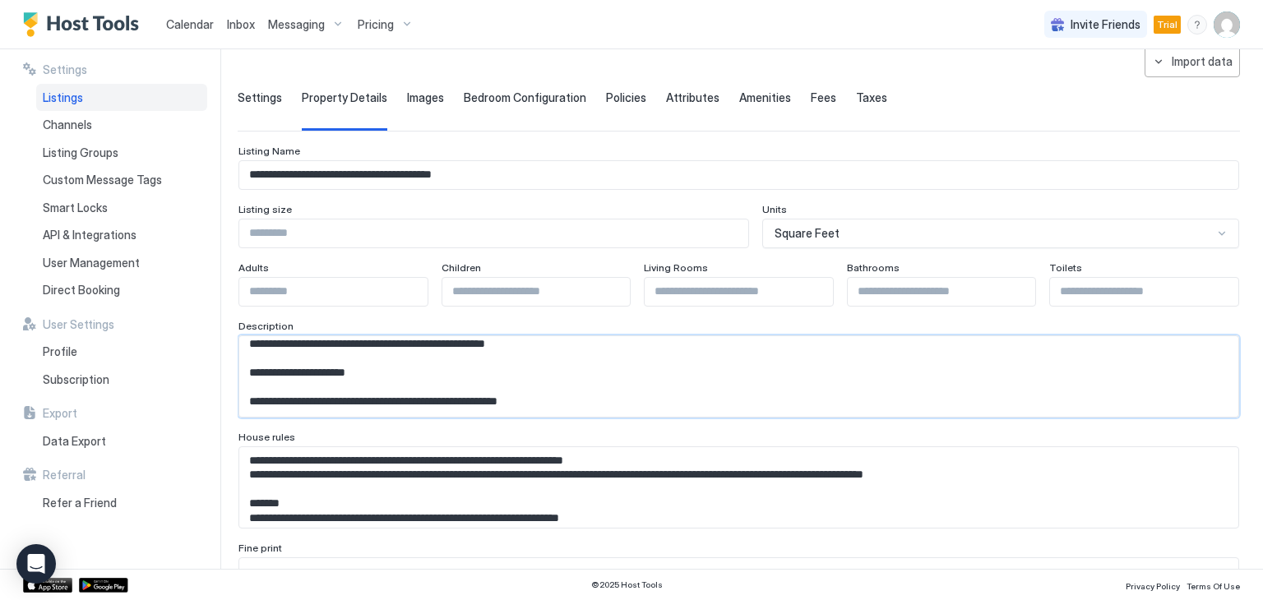
scroll to position [221, 0]
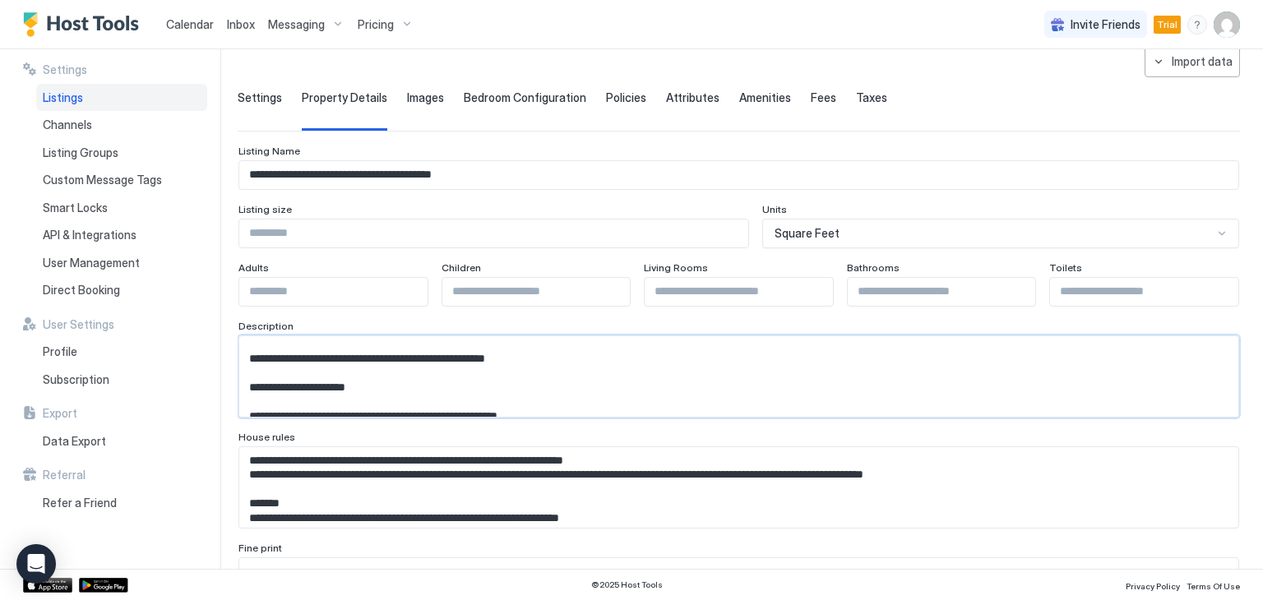
click at [626, 375] on textarea "Input Field" at bounding box center [732, 376] width 986 height 81
click at [695, 369] on textarea "Input Field" at bounding box center [732, 376] width 986 height 81
drag, startPoint x: 595, startPoint y: 369, endPoint x: 739, endPoint y: 373, distance: 143.9
click at [739, 373] on textarea "Input Field" at bounding box center [732, 376] width 986 height 81
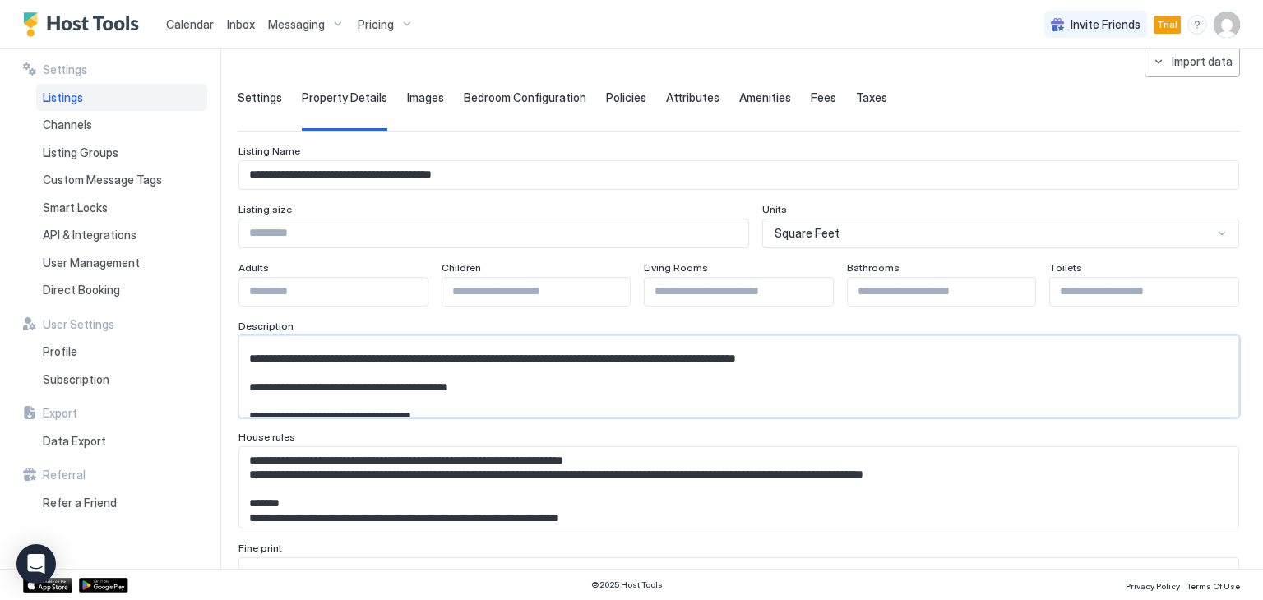
click at [932, 368] on textarea "Input Field" at bounding box center [732, 376] width 986 height 81
drag, startPoint x: 727, startPoint y: 370, endPoint x: 912, endPoint y: 370, distance: 184.9
click at [912, 370] on textarea "Input Field" at bounding box center [732, 376] width 986 height 81
click at [983, 371] on textarea "Input Field" at bounding box center [732, 376] width 986 height 81
click at [1182, 372] on textarea "Input Field" at bounding box center [732, 376] width 986 height 81
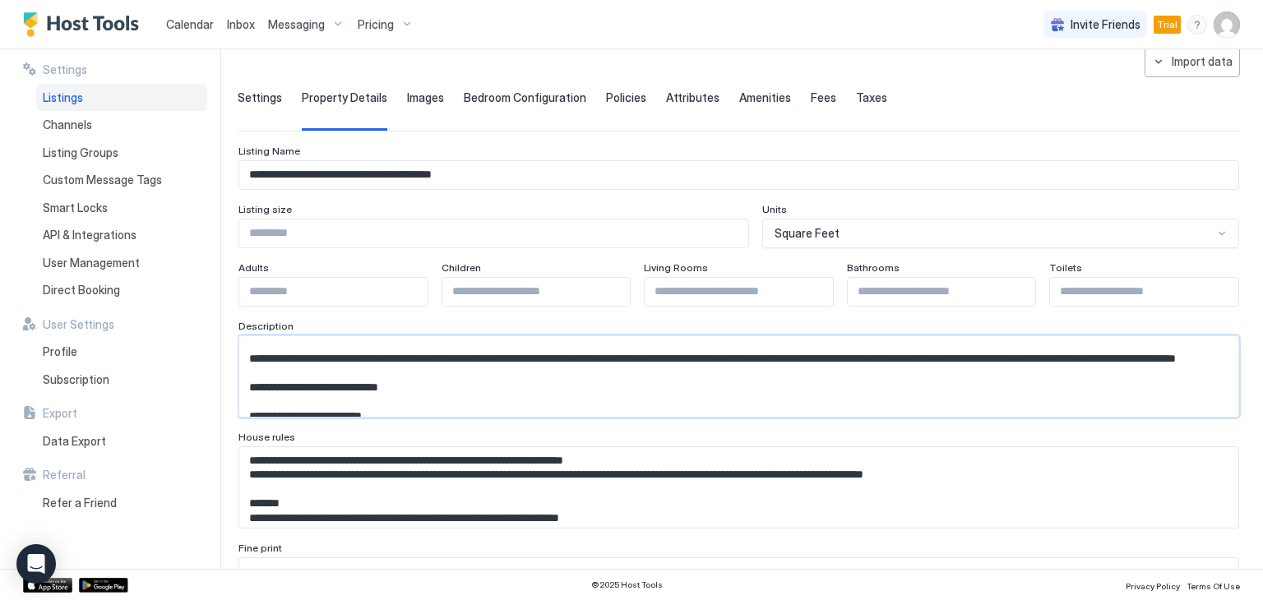
click at [556, 387] on textarea "Input Field" at bounding box center [732, 376] width 986 height 81
click at [365, 387] on textarea "Input Field" at bounding box center [732, 376] width 986 height 81
click at [542, 385] on textarea "Input Field" at bounding box center [732, 376] width 986 height 81
click at [699, 379] on textarea "Input Field" at bounding box center [732, 376] width 986 height 81
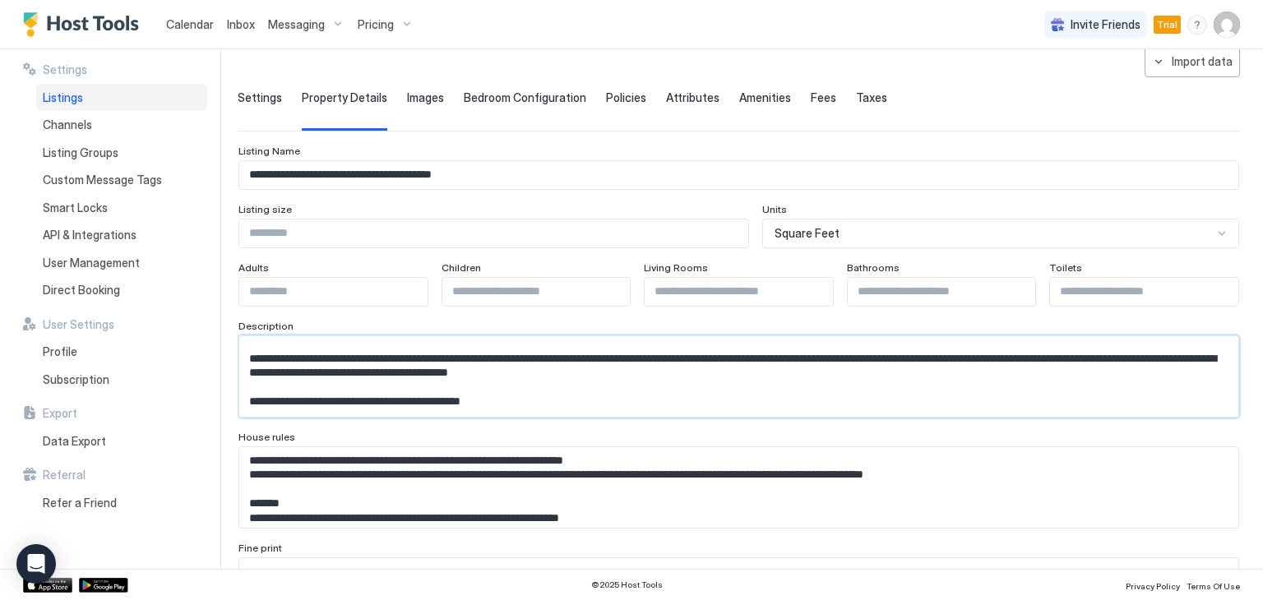
click at [834, 387] on textarea "Input Field" at bounding box center [732, 376] width 986 height 81
click at [1118, 386] on textarea "Input Field" at bounding box center [732, 376] width 986 height 81
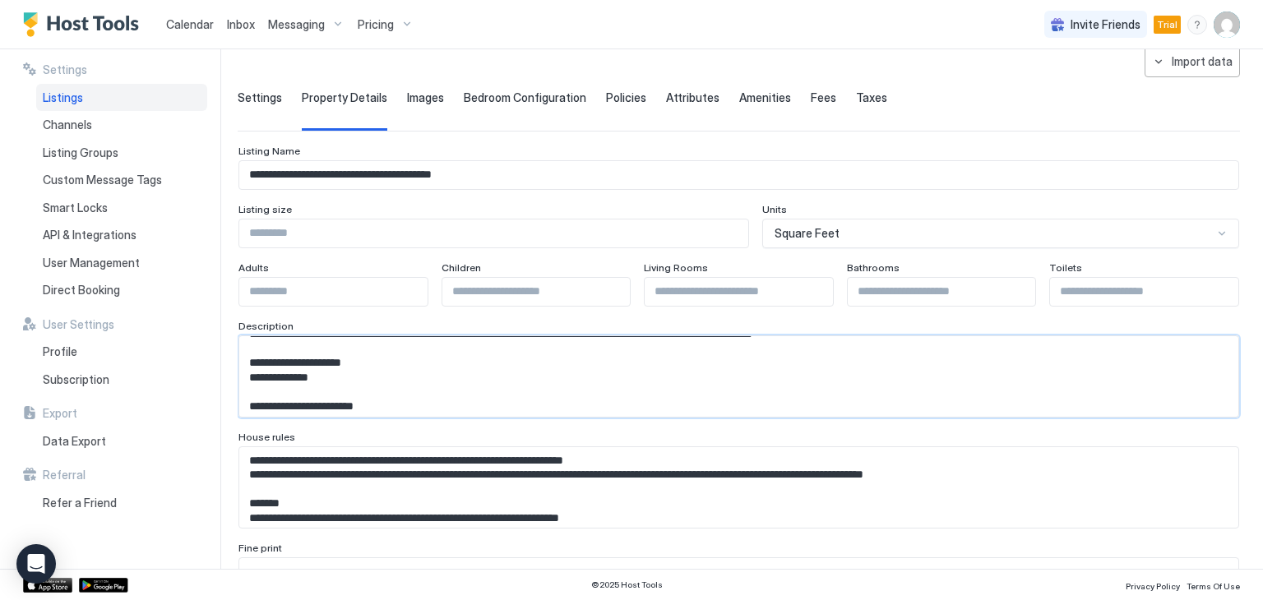
scroll to position [266, 0]
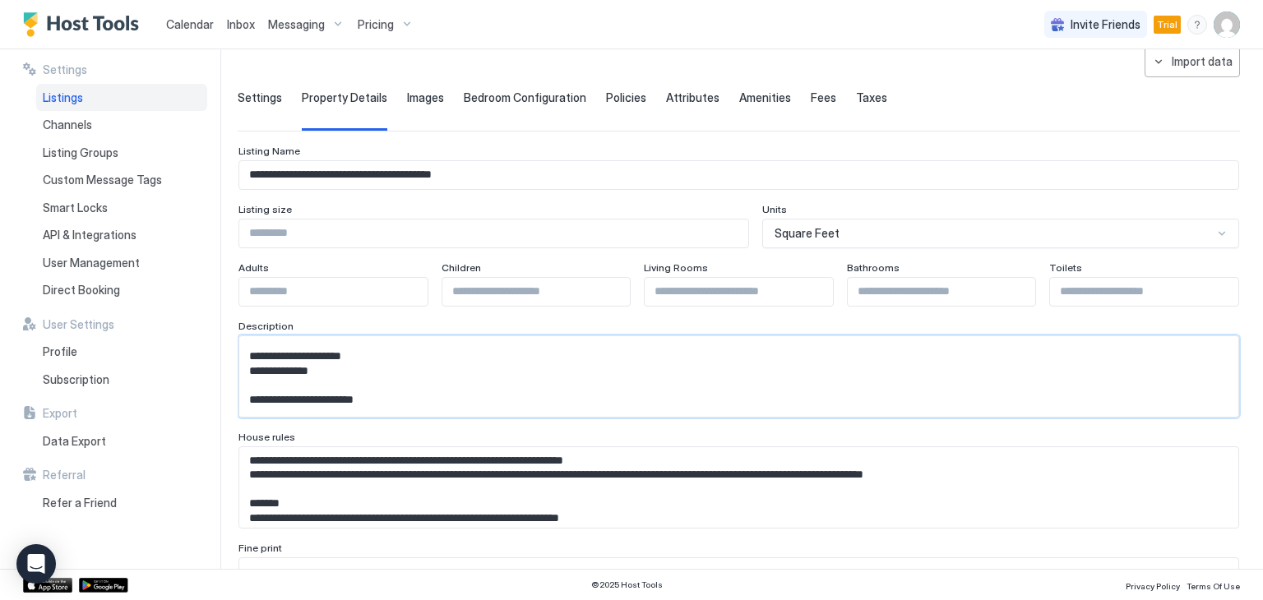
drag, startPoint x: 250, startPoint y: 370, endPoint x: 362, endPoint y: 366, distance: 111.9
click at [362, 366] on textarea "Input Field" at bounding box center [732, 376] width 986 height 81
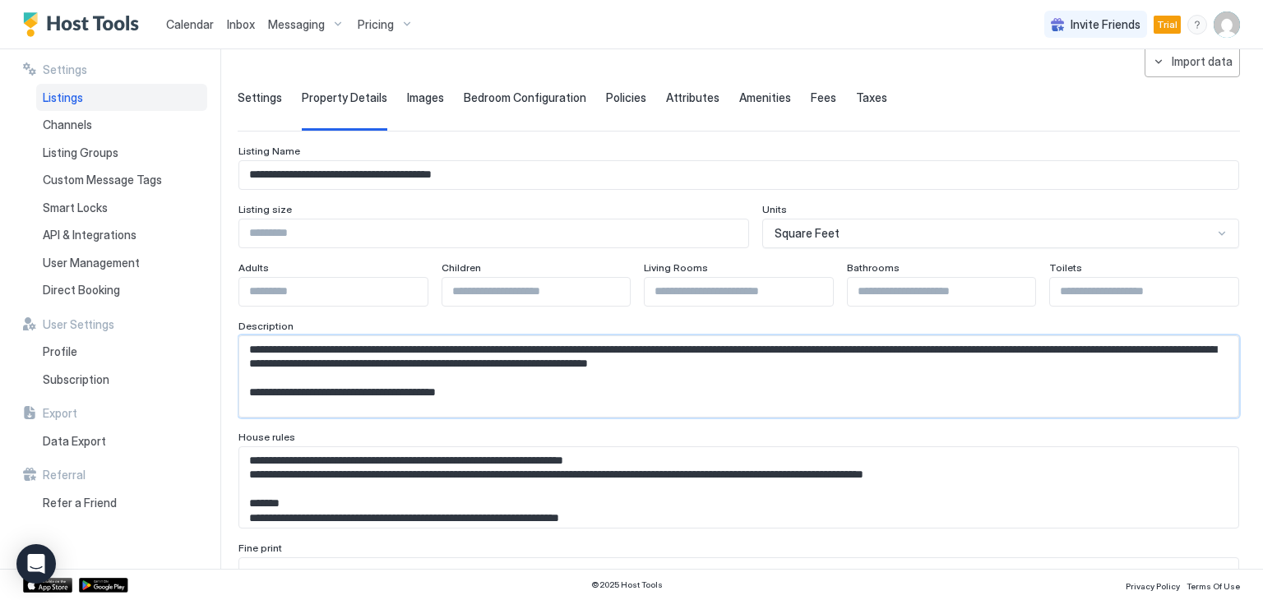
scroll to position [82, 0]
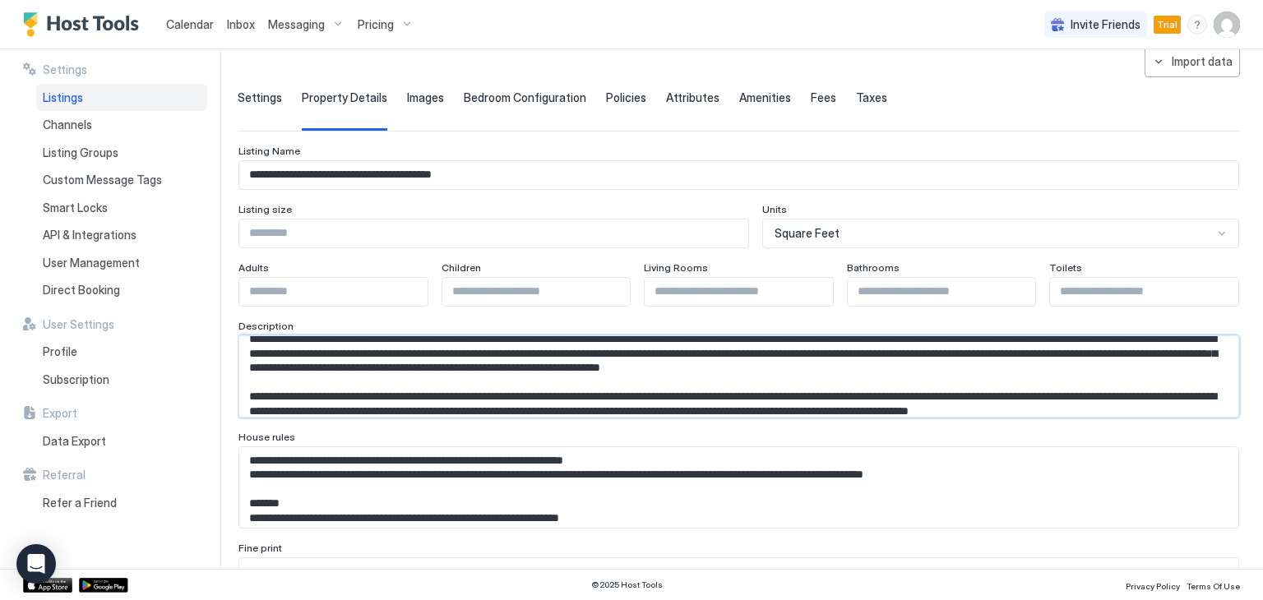
click at [376, 341] on textarea "Input Field" at bounding box center [732, 376] width 986 height 81
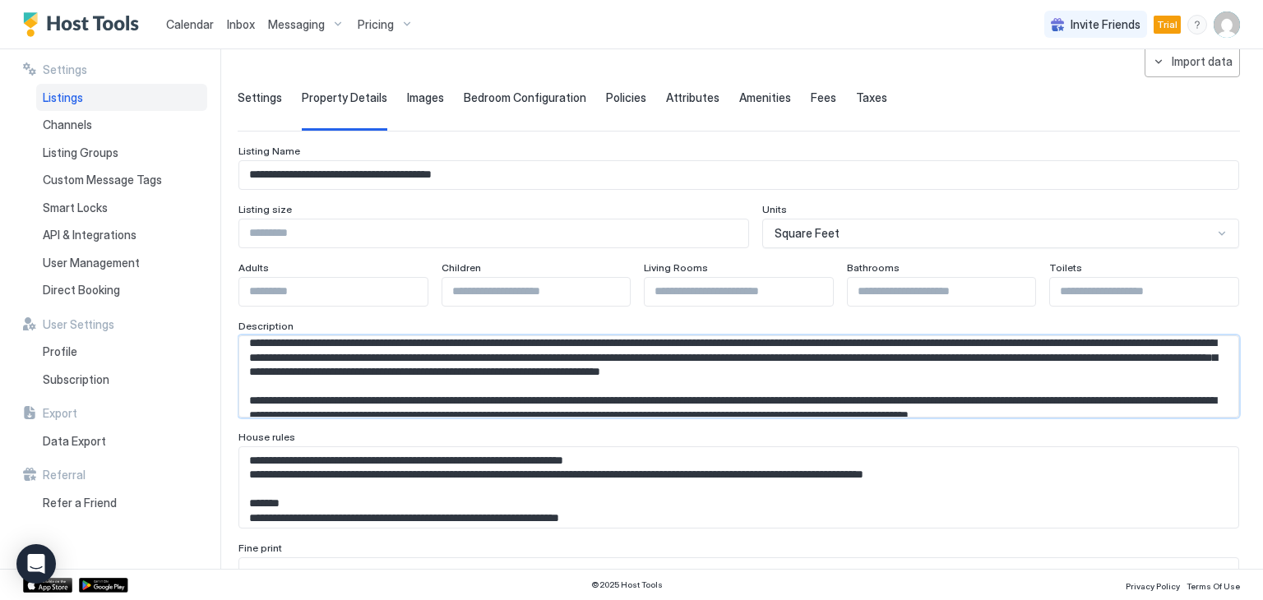
paste textarea "**********"
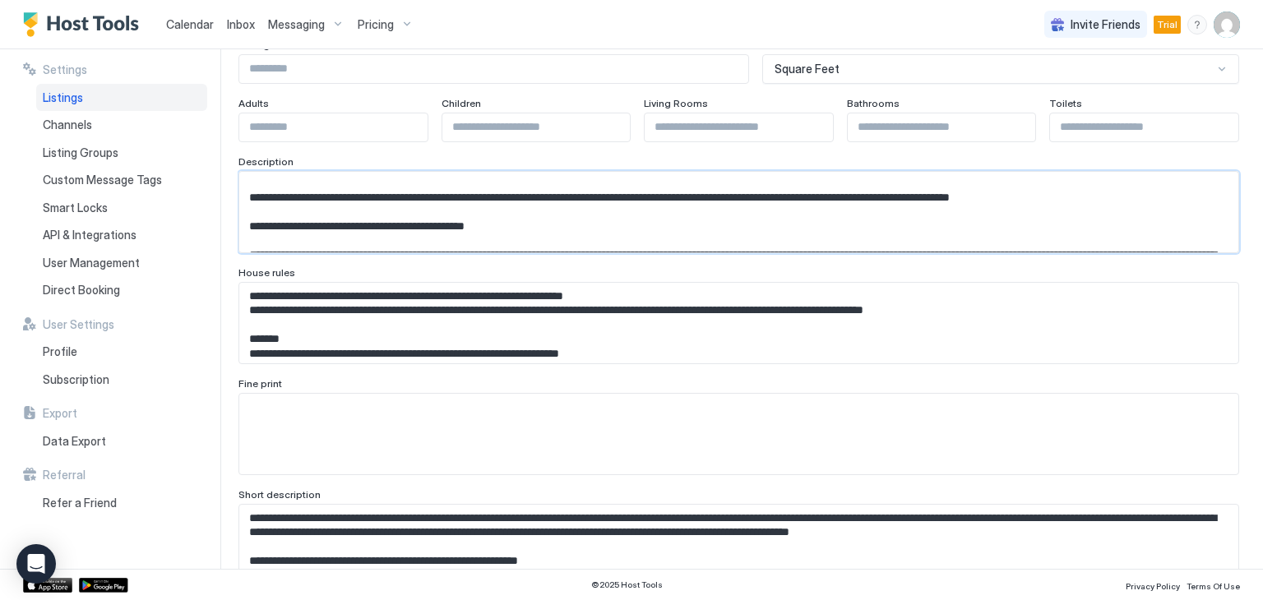
scroll to position [242, 0]
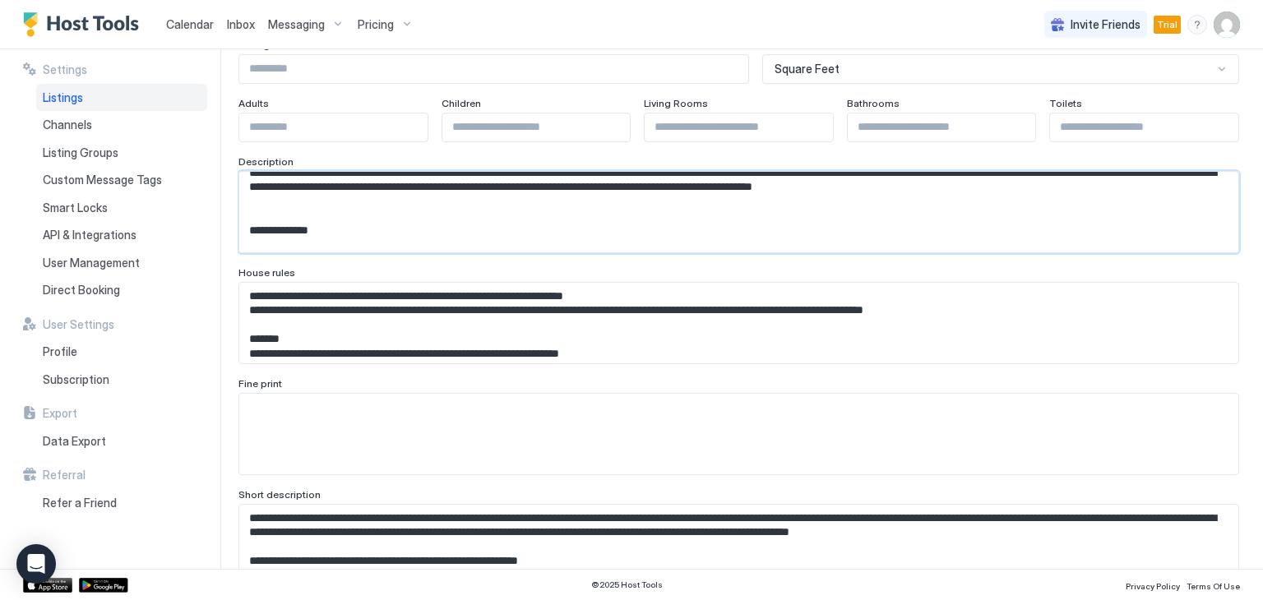
click at [506, 211] on textarea "Input Field" at bounding box center [732, 212] width 986 height 81
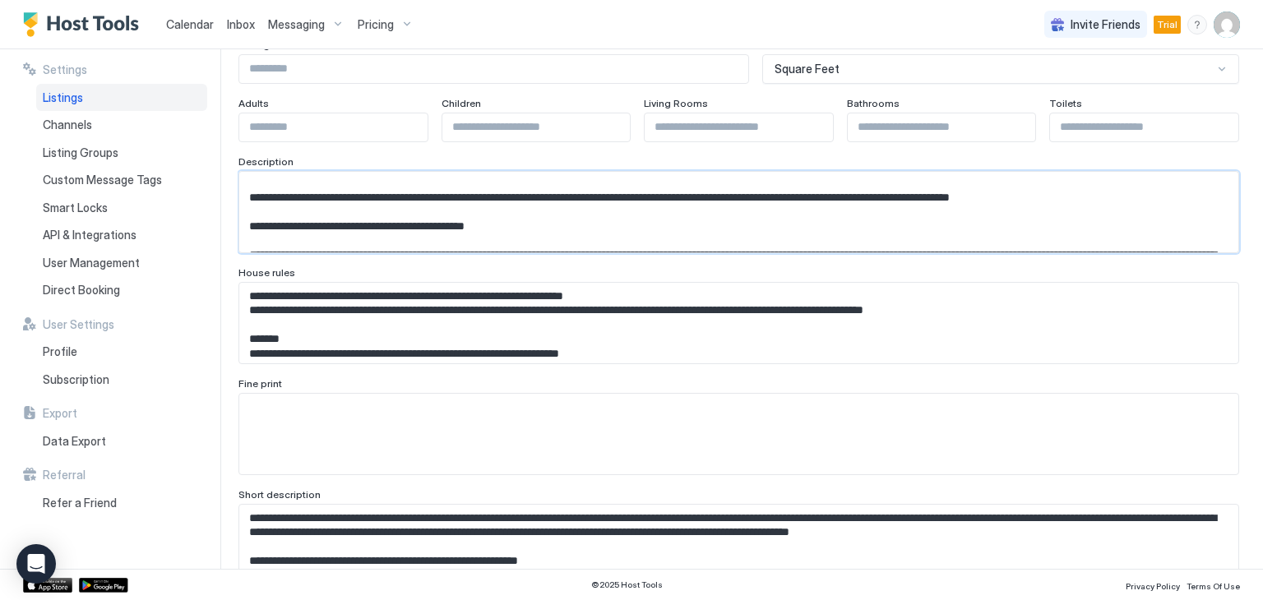
click at [513, 247] on textarea "Input Field" at bounding box center [732, 212] width 986 height 81
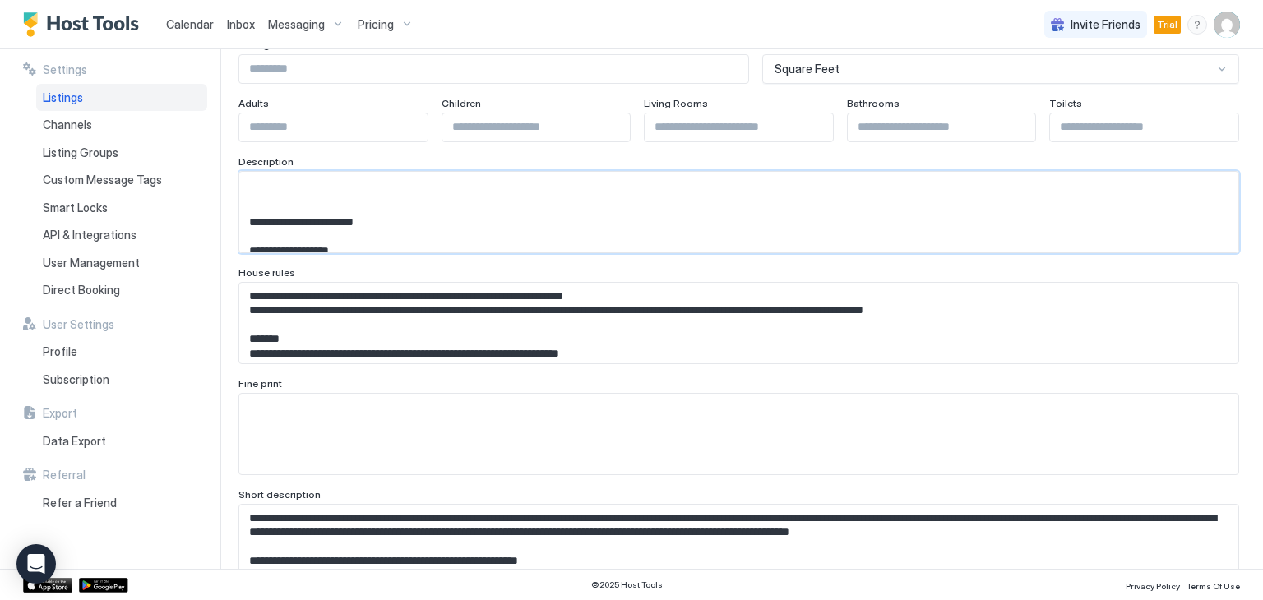
scroll to position [178, 0]
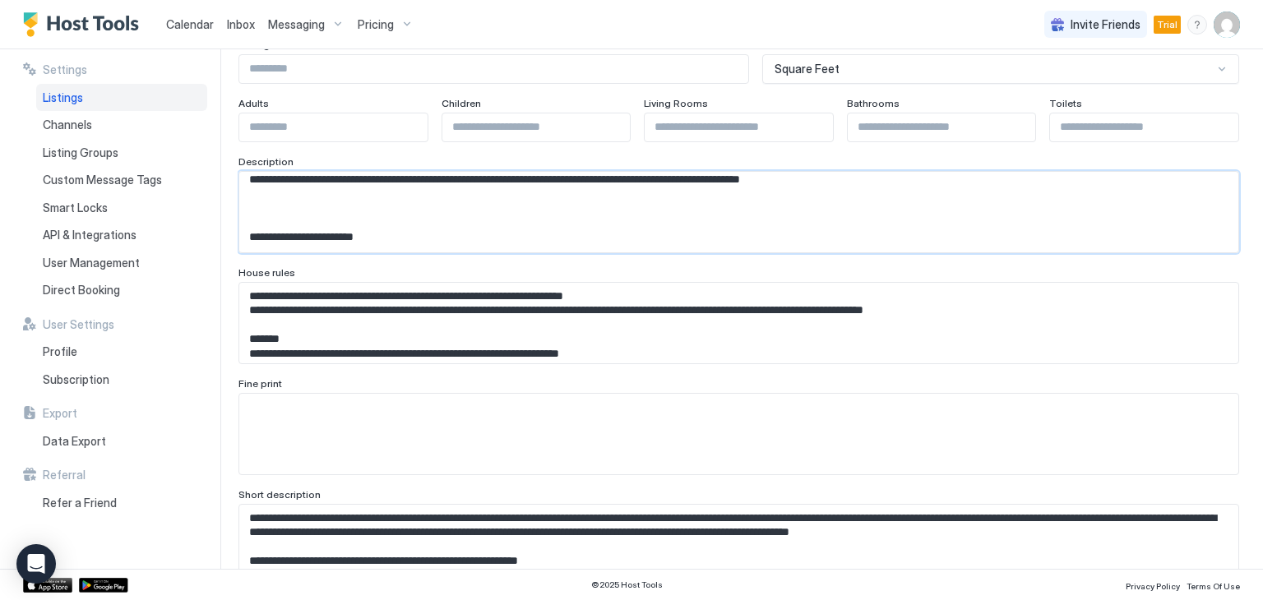
click at [1200, 205] on textarea "Input Field" at bounding box center [732, 212] width 986 height 81
click at [348, 229] on textarea "Input Field" at bounding box center [732, 212] width 986 height 81
drag, startPoint x: 252, startPoint y: 221, endPoint x: 369, endPoint y: 230, distance: 117.1
click at [369, 230] on textarea "Input Field" at bounding box center [732, 212] width 986 height 81
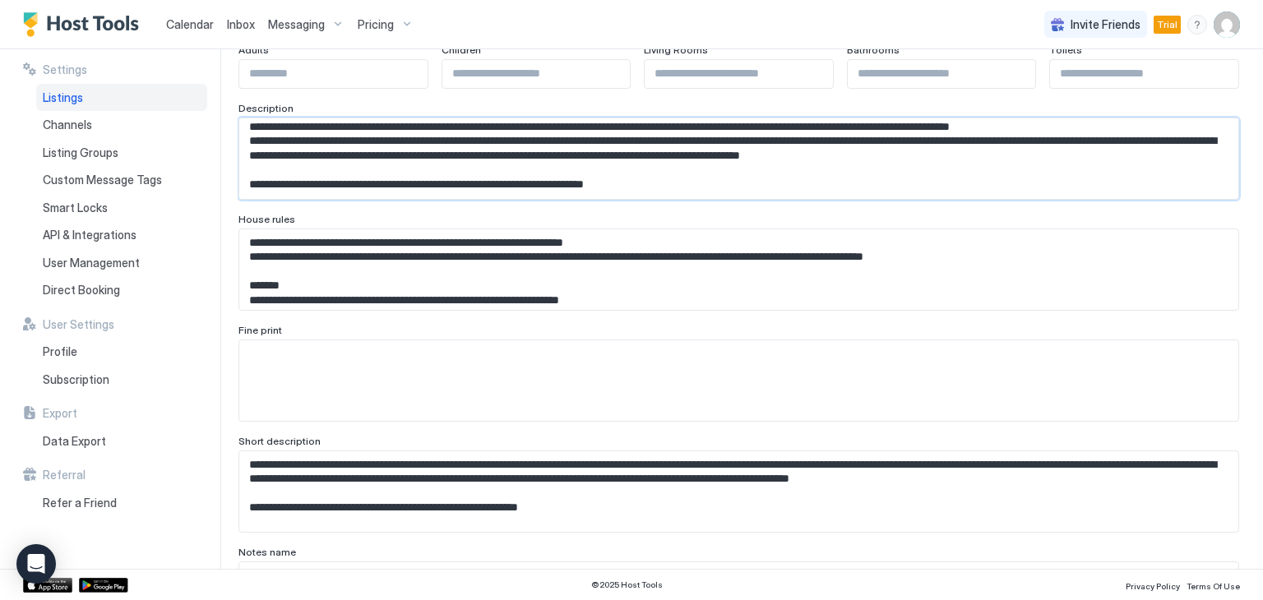
scroll to position [329, 0]
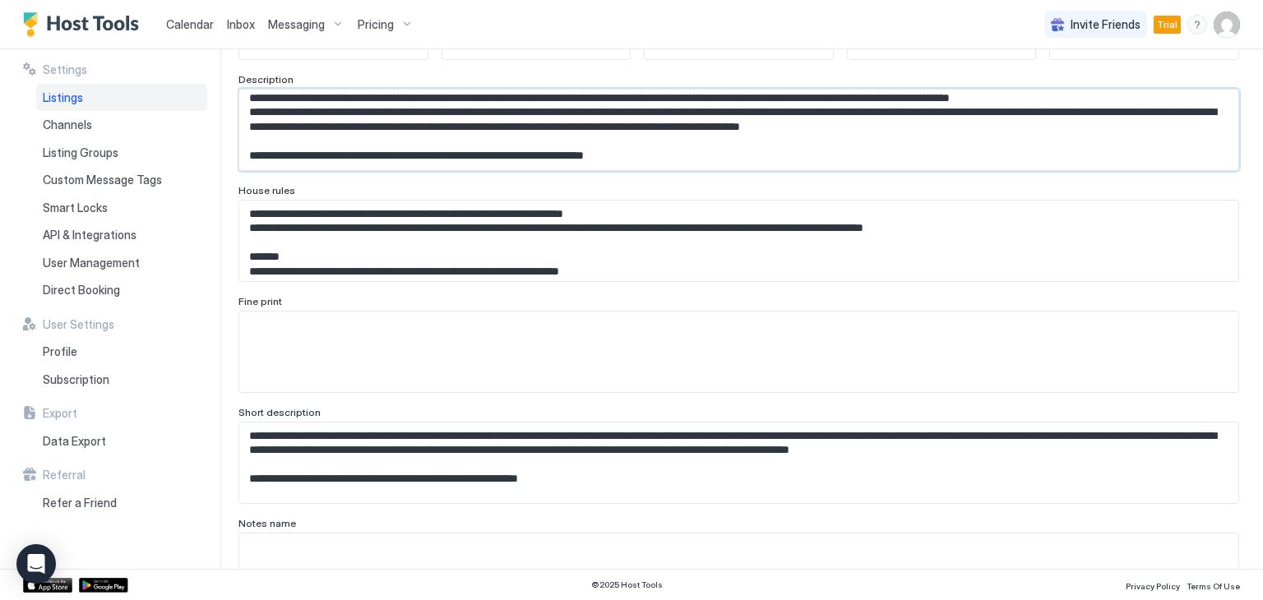
click at [504, 149] on textarea "Input Field" at bounding box center [732, 130] width 986 height 81
drag, startPoint x: 672, startPoint y: 154, endPoint x: 235, endPoint y: 152, distance: 436.5
click at [235, 152] on div "**********" at bounding box center [631, 308] width 1263 height 519
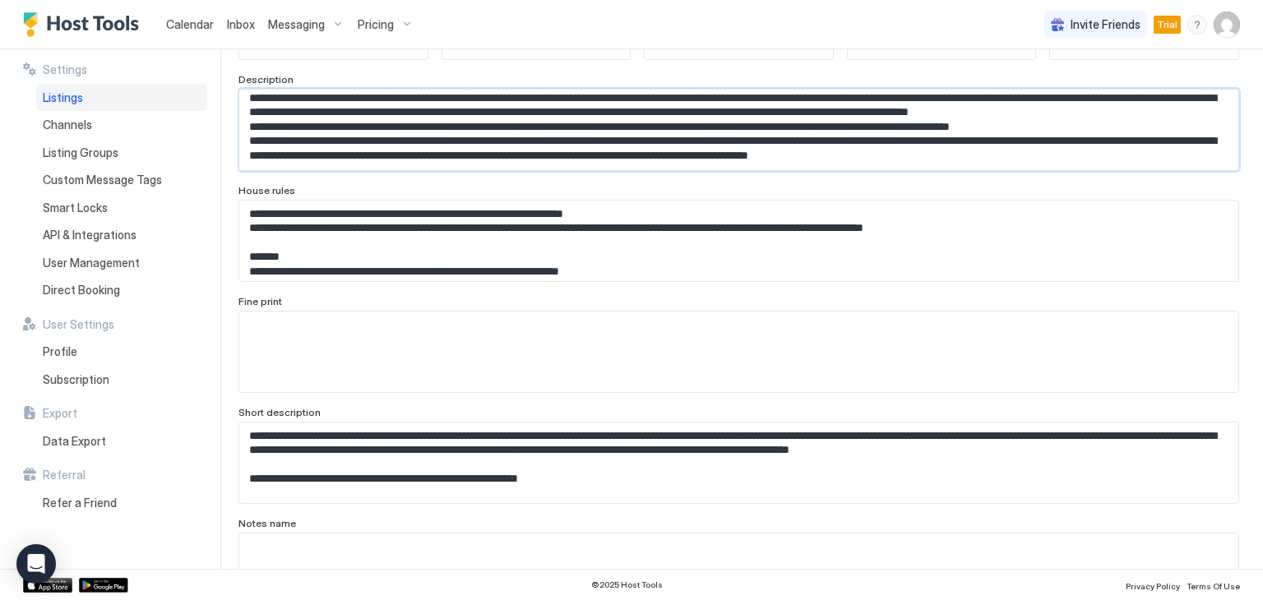
scroll to position [169, 0]
type textarea "**********"
click at [300, 170] on textarea "Input Field" at bounding box center [732, 130] width 986 height 81
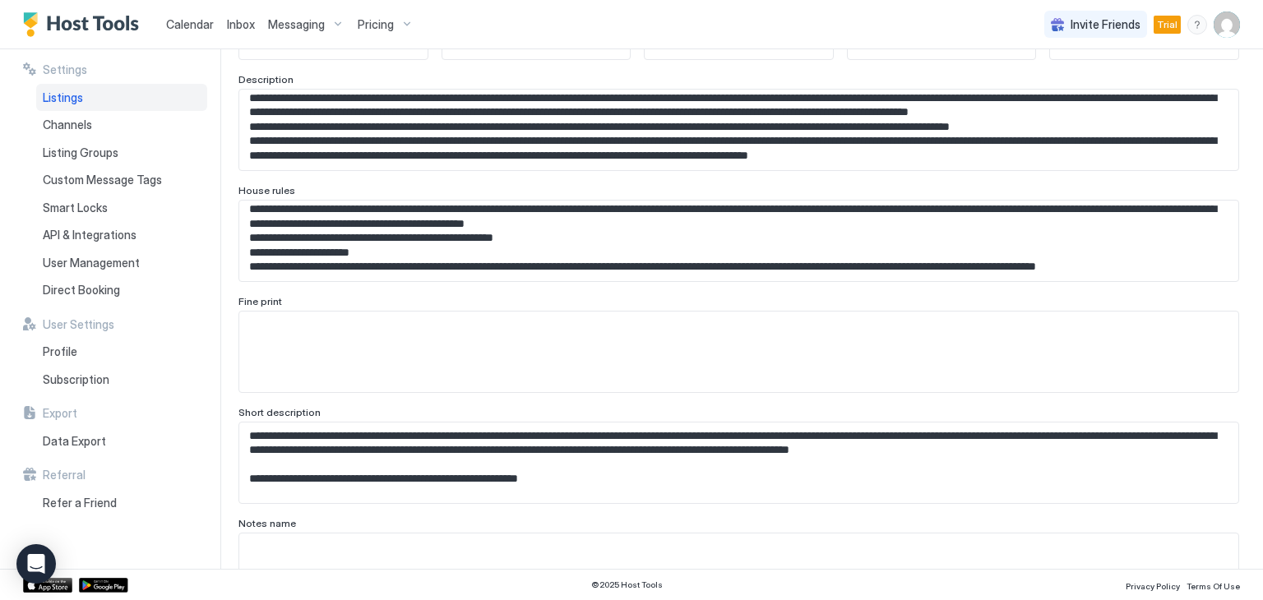
click at [289, 170] on textarea "Input Field" at bounding box center [732, 130] width 986 height 81
paste textarea "**********"
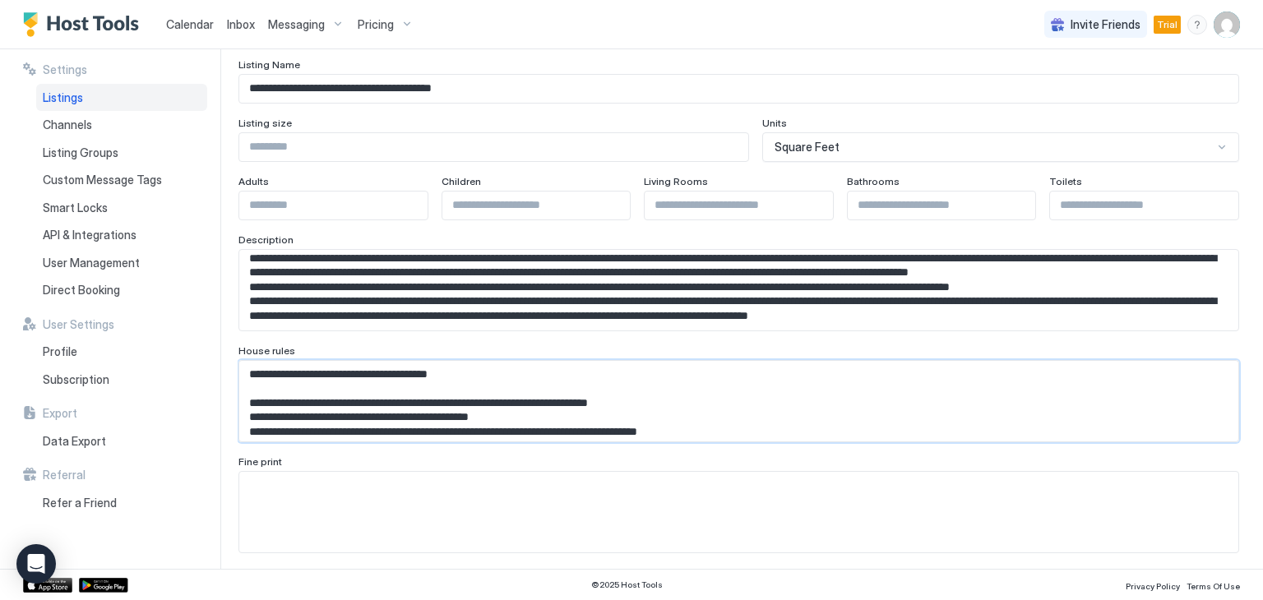
scroll to position [82, 0]
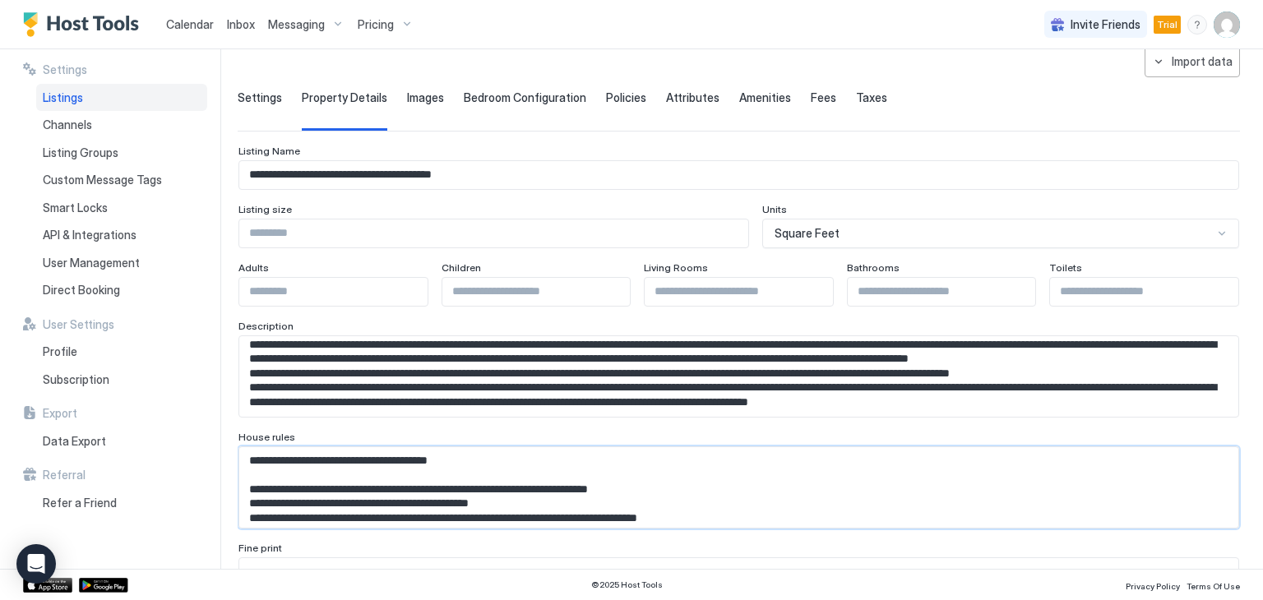
click at [317, 417] on textarea "Input Field" at bounding box center [732, 376] width 986 height 81
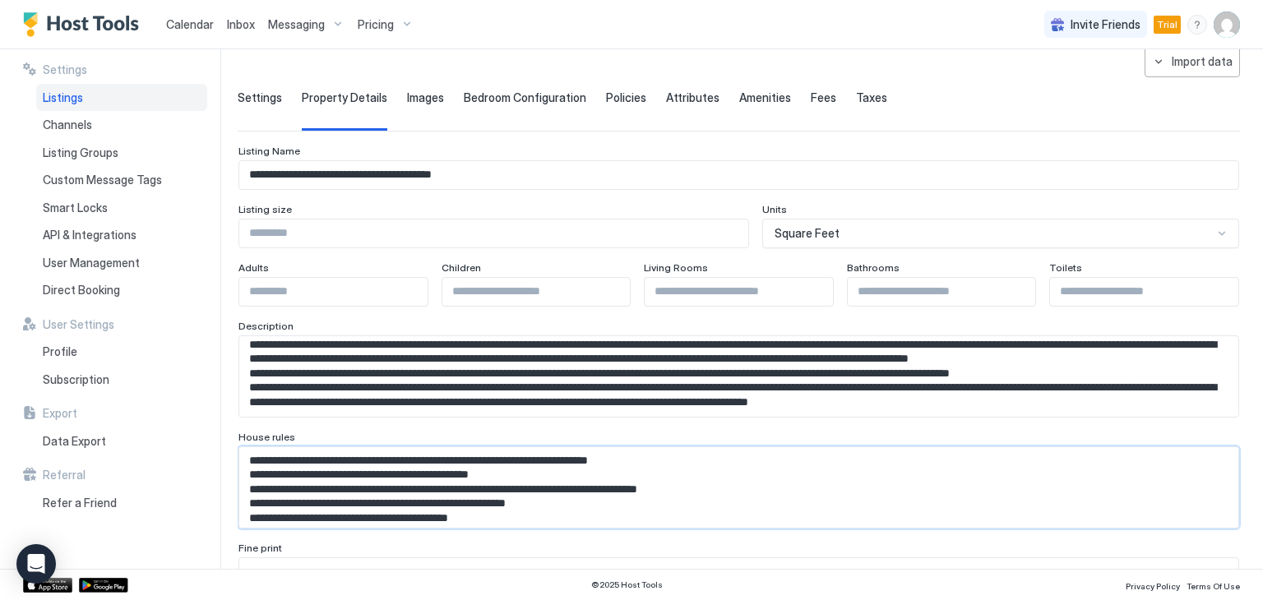
click at [330, 417] on textarea "Input Field" at bounding box center [732, 376] width 986 height 81
click at [365, 417] on textarea "Input Field" at bounding box center [732, 376] width 986 height 81
drag, startPoint x: 526, startPoint y: 471, endPoint x: 381, endPoint y: 473, distance: 144.7
click at [381, 417] on textarea "Input Field" at bounding box center [732, 376] width 986 height 81
drag, startPoint x: 295, startPoint y: 487, endPoint x: 355, endPoint y: 491, distance: 60.1
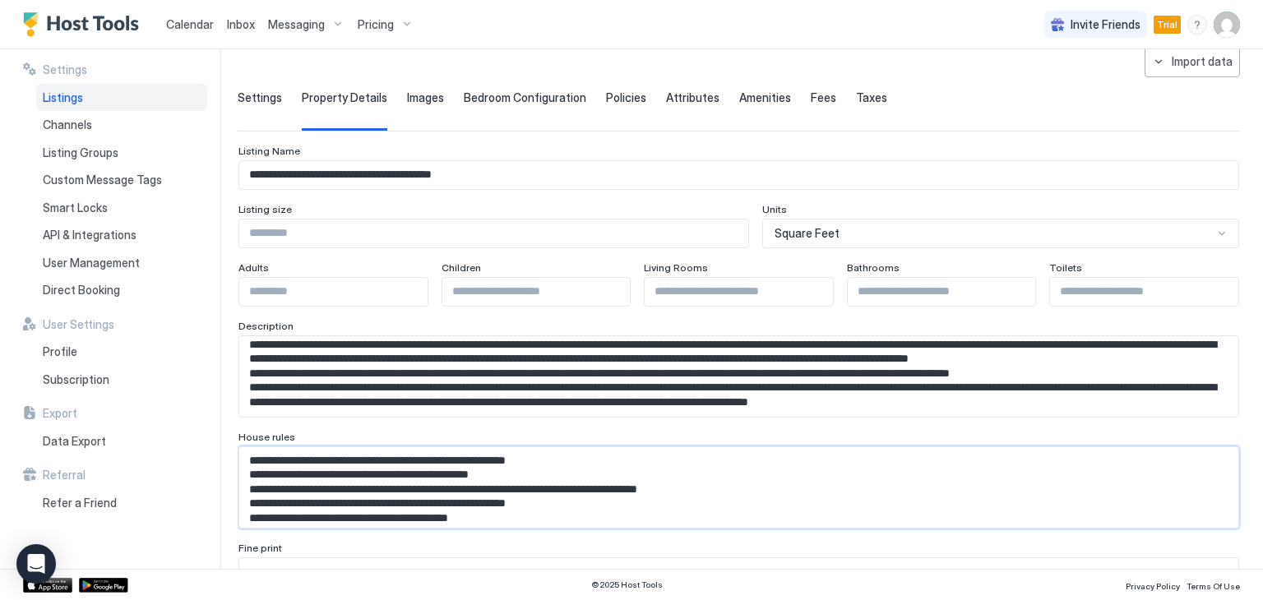
click at [355, 417] on textarea "Input Field" at bounding box center [732, 376] width 986 height 81
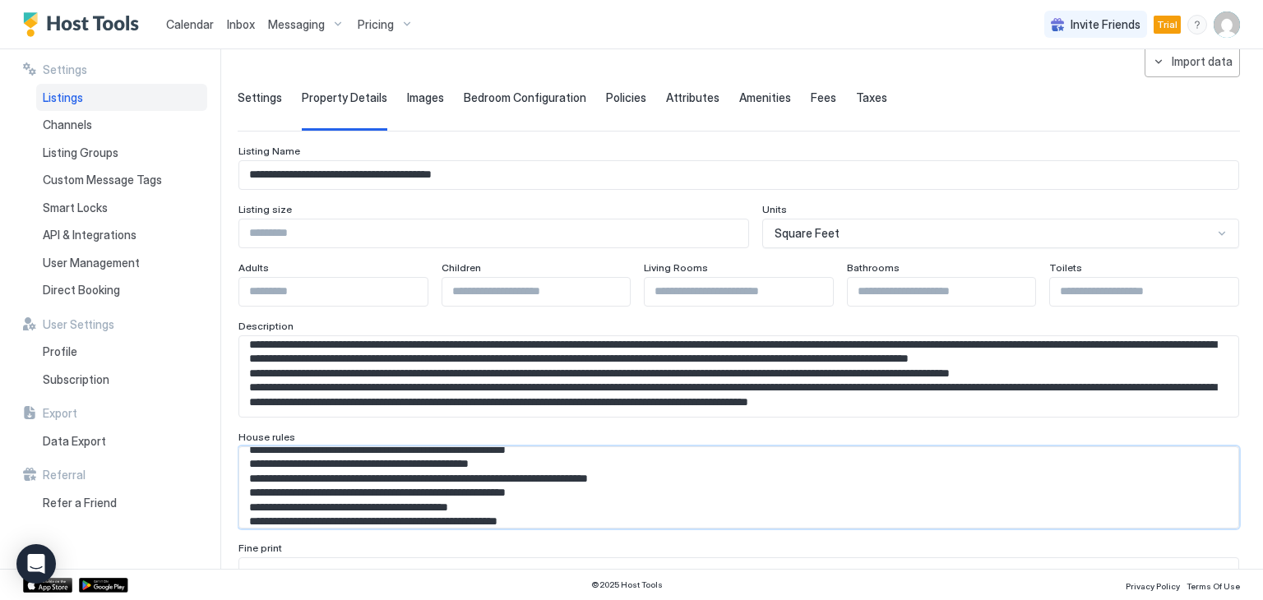
scroll to position [25, 0]
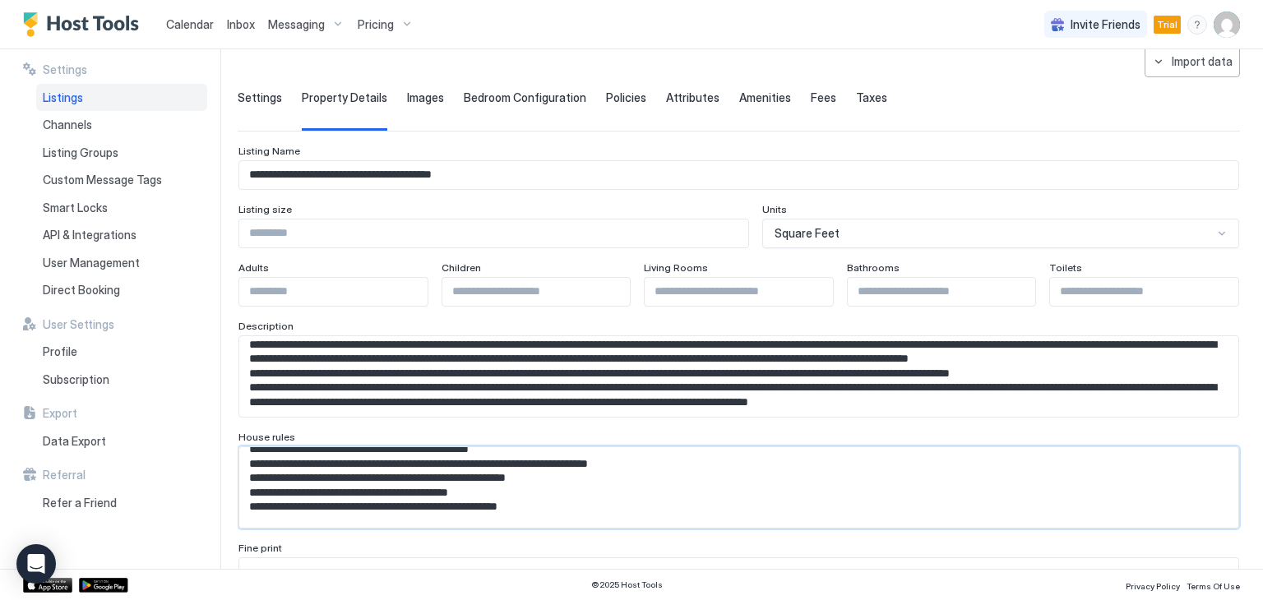
click at [361, 417] on textarea "Input Field" at bounding box center [732, 376] width 986 height 81
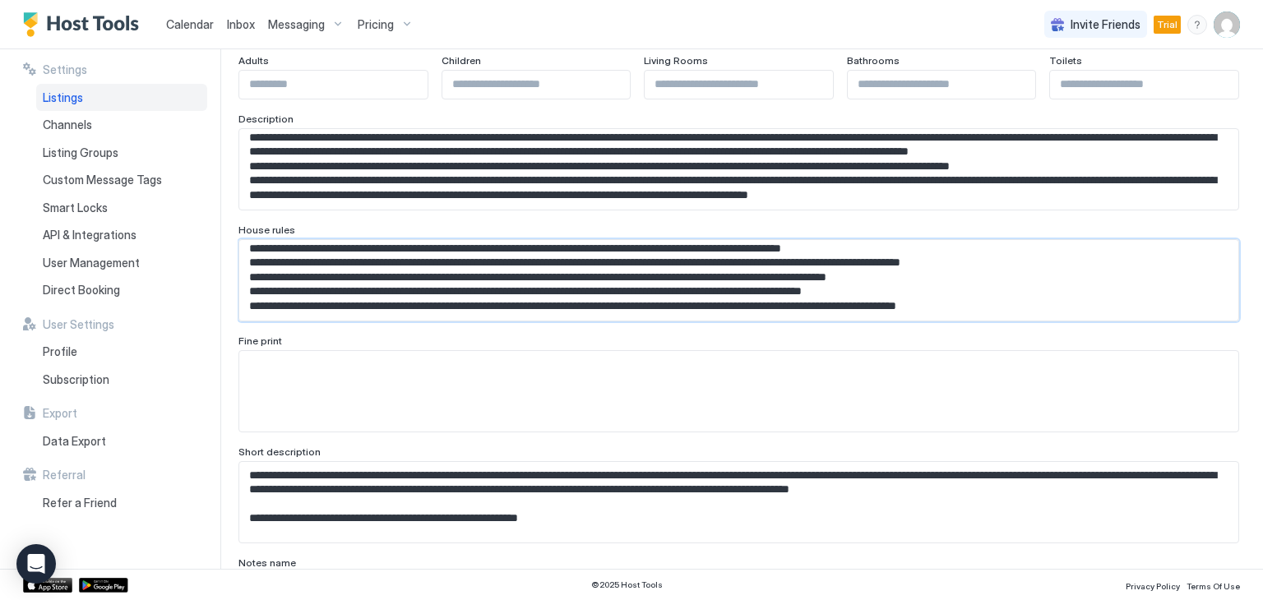
scroll to position [329, 0]
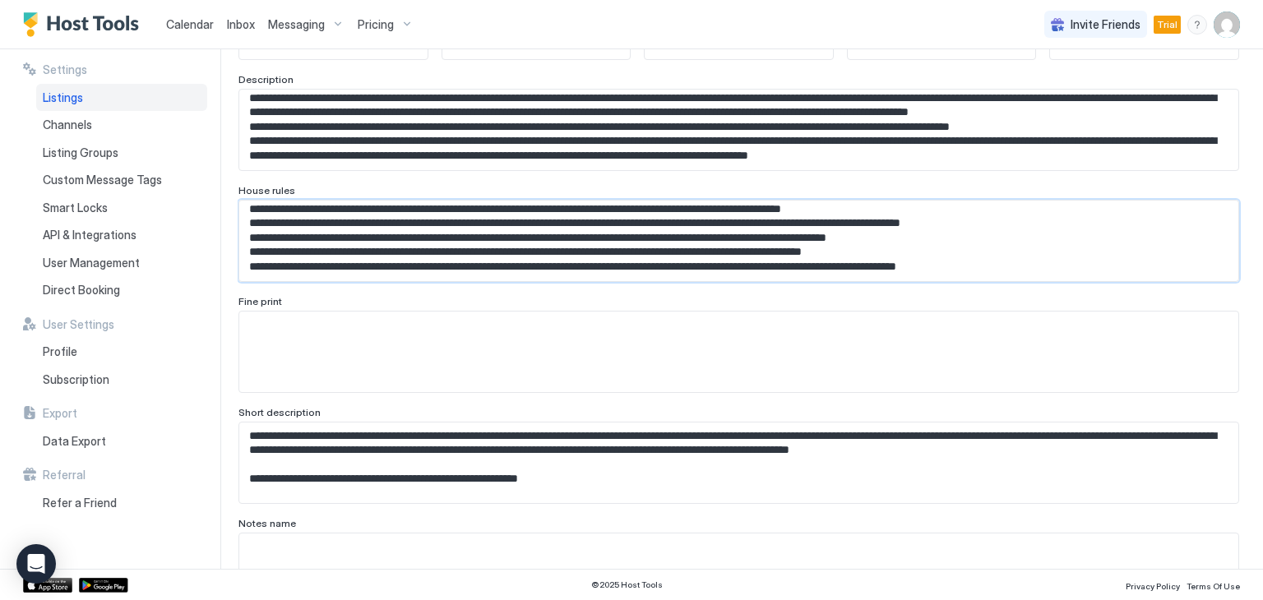
type textarea "**********"
drag, startPoint x: 606, startPoint y: 484, endPoint x: 258, endPoint y: 464, distance: 348.2
click at [258, 170] on textarea "**********" at bounding box center [732, 130] width 986 height 81
click at [1066, 170] on textarea "**********" at bounding box center [732, 130] width 986 height 81
drag, startPoint x: 1103, startPoint y: 455, endPoint x: 216, endPoint y: 433, distance: 887.1
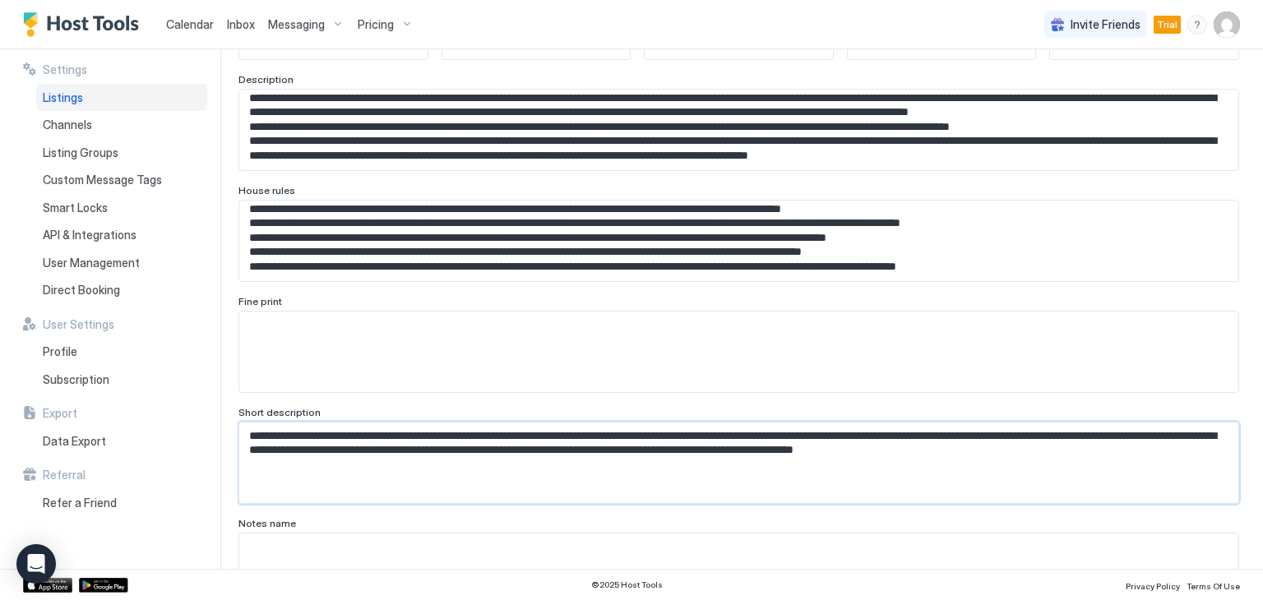
click at [216, 433] on div "**********" at bounding box center [631, 308] width 1263 height 519
click at [288, 170] on textarea "**********" at bounding box center [732, 130] width 986 height 81
drag, startPoint x: 247, startPoint y: 429, endPoint x: 1141, endPoint y: 459, distance: 894.0
click at [1141, 170] on textarea "**********" at bounding box center [732, 130] width 986 height 81
paste textarea "**********"
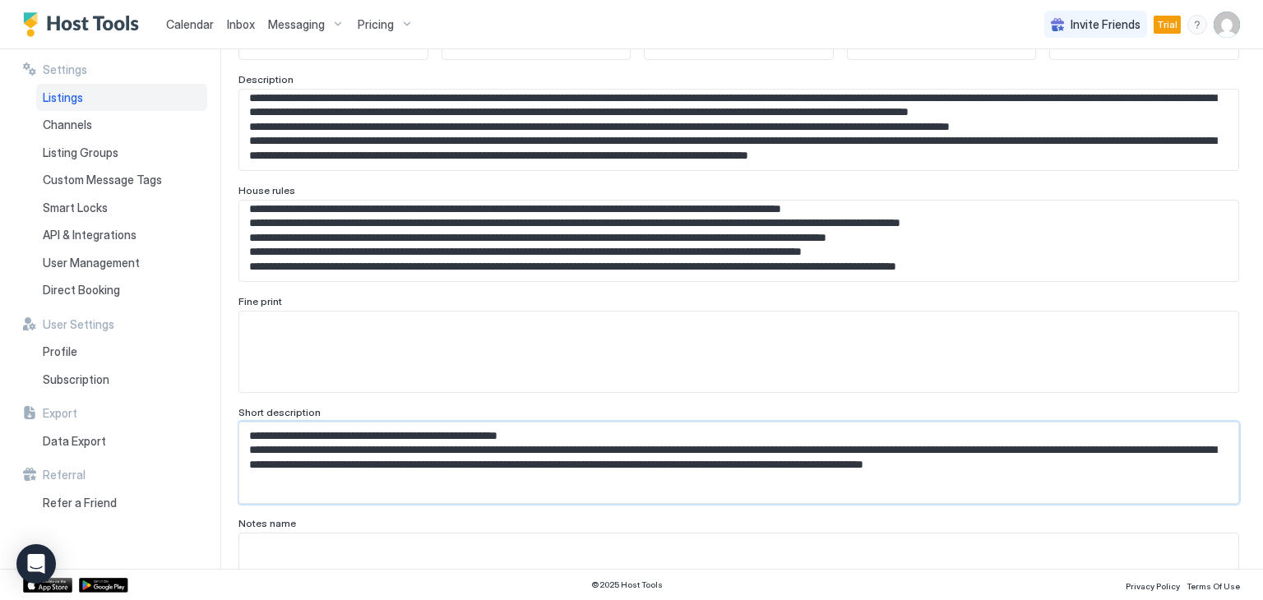
click at [610, 170] on textarea "**********" at bounding box center [732, 130] width 986 height 81
click at [581, 170] on textarea "**********" at bounding box center [732, 130] width 986 height 81
click at [557, 170] on textarea "**********" at bounding box center [732, 130] width 986 height 81
drag, startPoint x: 579, startPoint y: 435, endPoint x: 245, endPoint y: 438, distance: 333.7
click at [245, 170] on textarea "**********" at bounding box center [732, 130] width 986 height 81
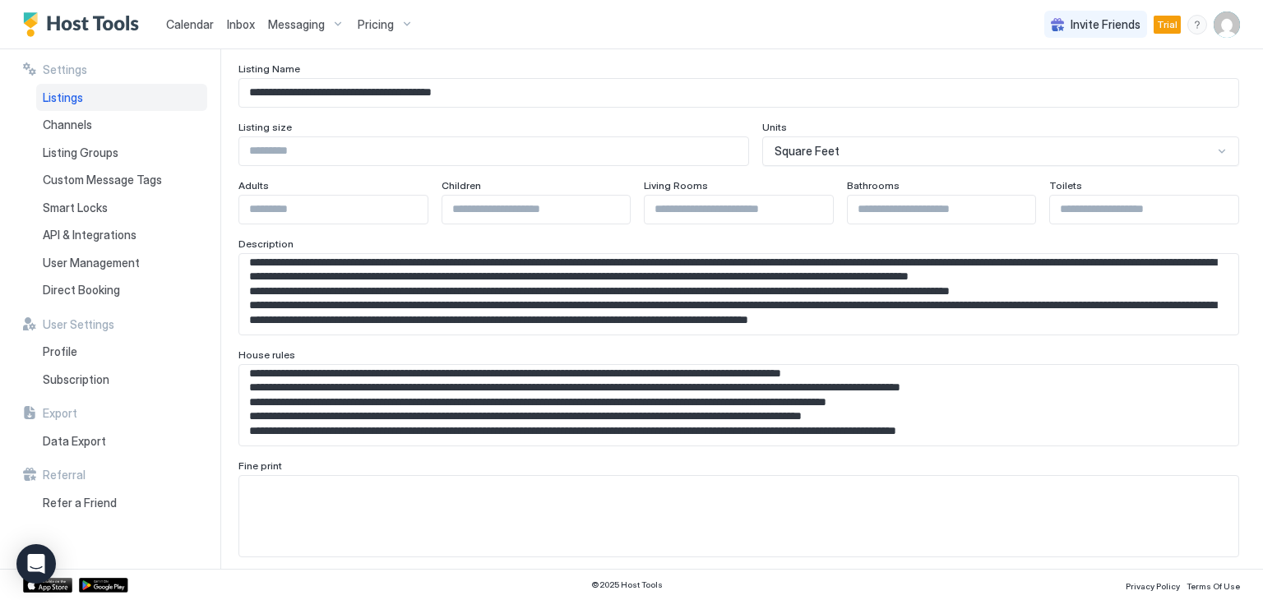
scroll to position [0, 0]
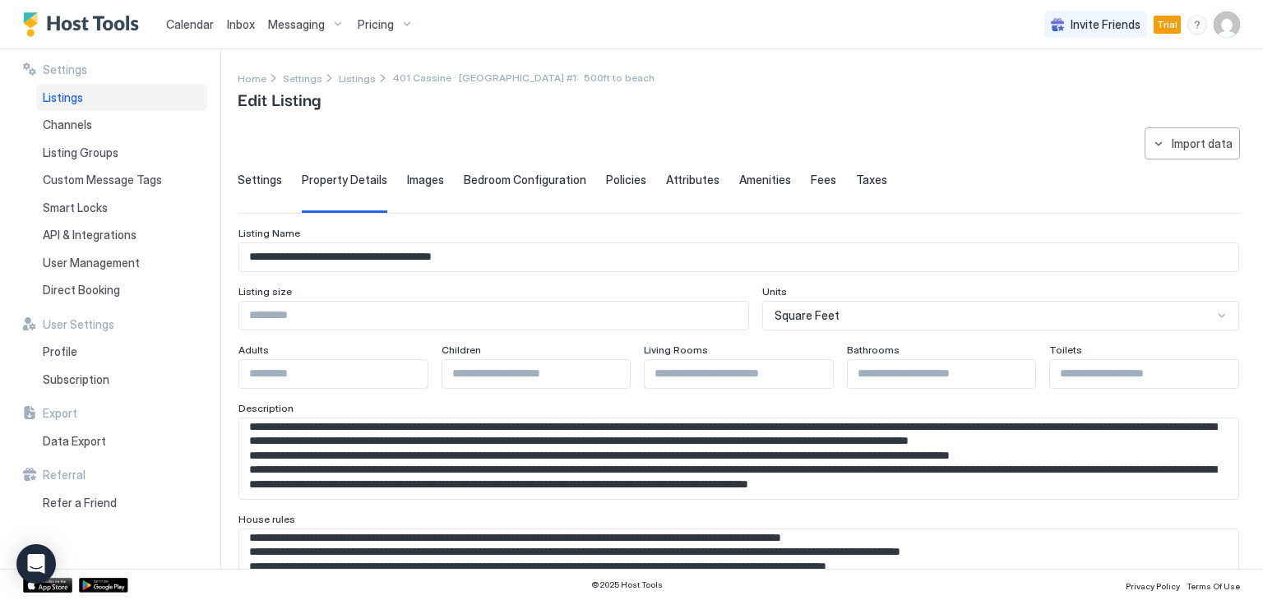
type textarea "**********"
drag, startPoint x: 269, startPoint y: 253, endPoint x: 526, endPoint y: 261, distance: 257.4
click at [526, 261] on input "**********" at bounding box center [738, 257] width 999 height 28
paste input "**********"
click at [265, 254] on input "**********" at bounding box center [738, 257] width 999 height 28
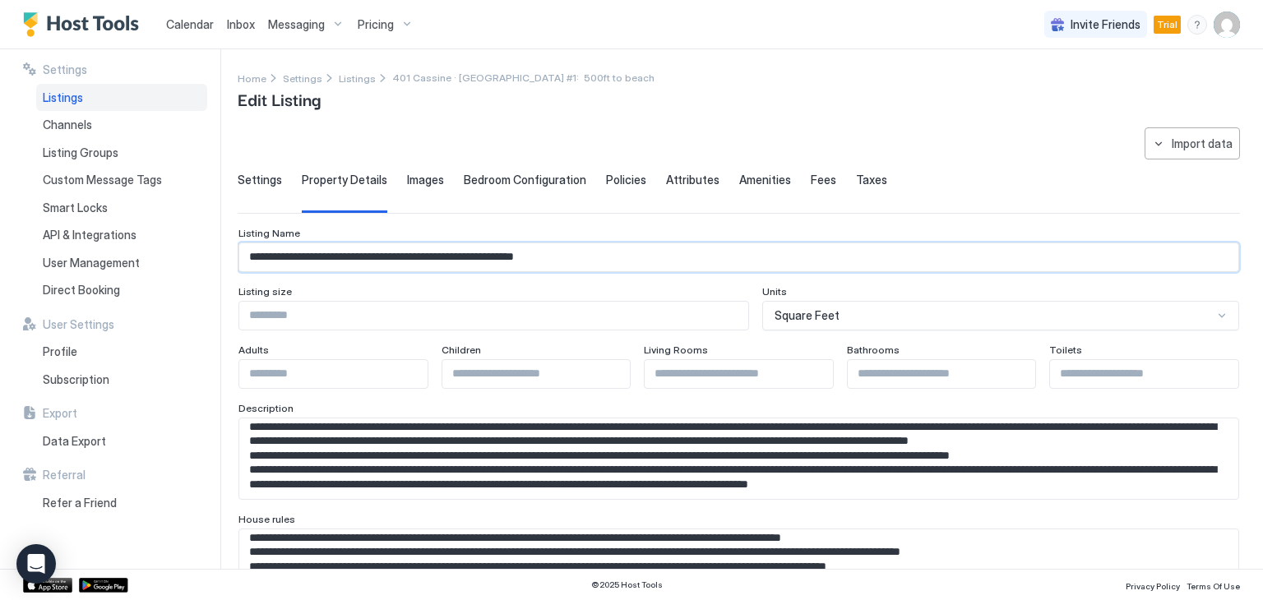
click at [271, 254] on input "**********" at bounding box center [738, 257] width 999 height 28
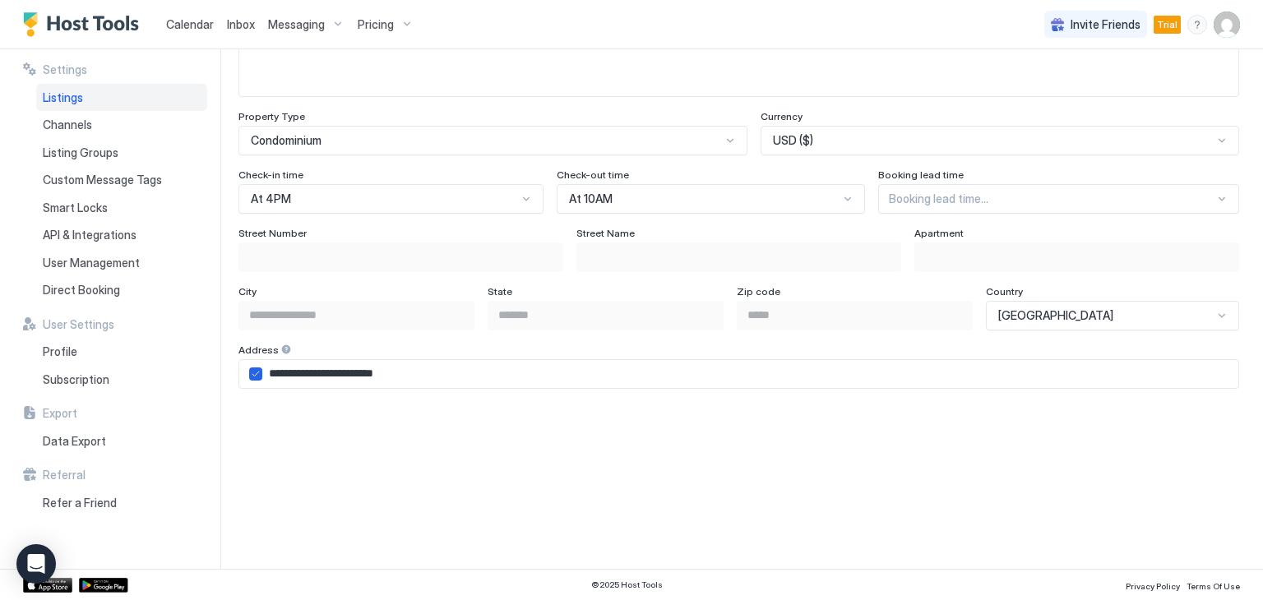
scroll to position [986, 0]
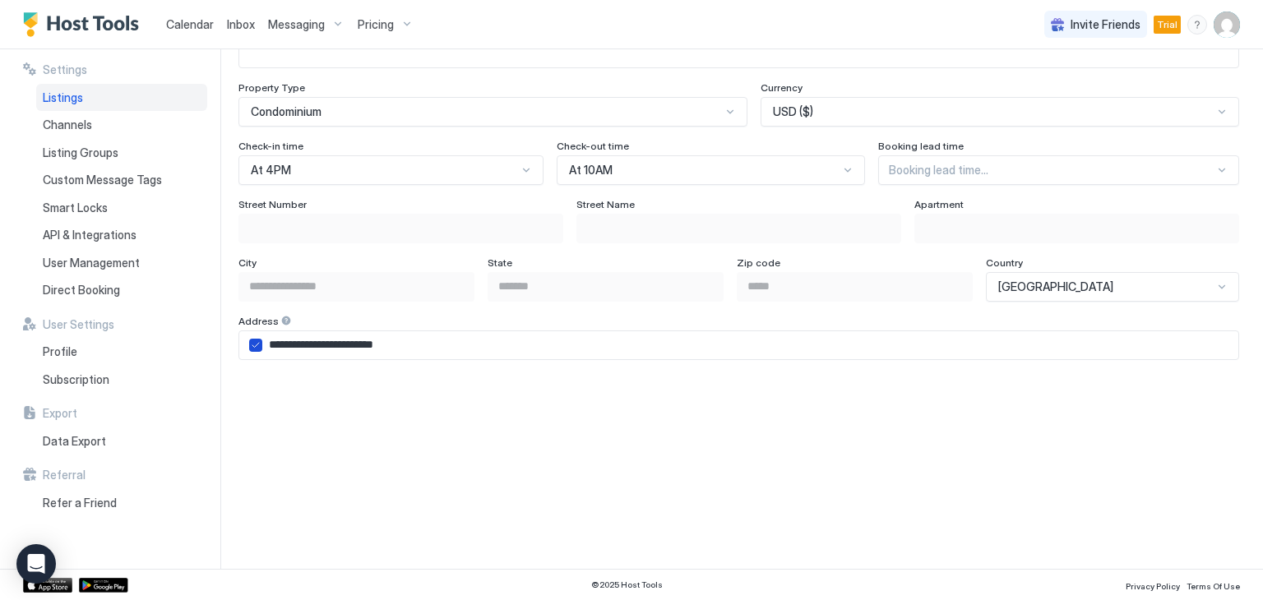
type input "**********"
click at [256, 344] on icon "airbnbAddress" at bounding box center [256, 345] width 10 height 10
type input "**********"
click at [327, 208] on div "Street Number" at bounding box center [400, 206] width 325 height 16
click at [324, 198] on div "Street Number" at bounding box center [400, 206] width 325 height 16
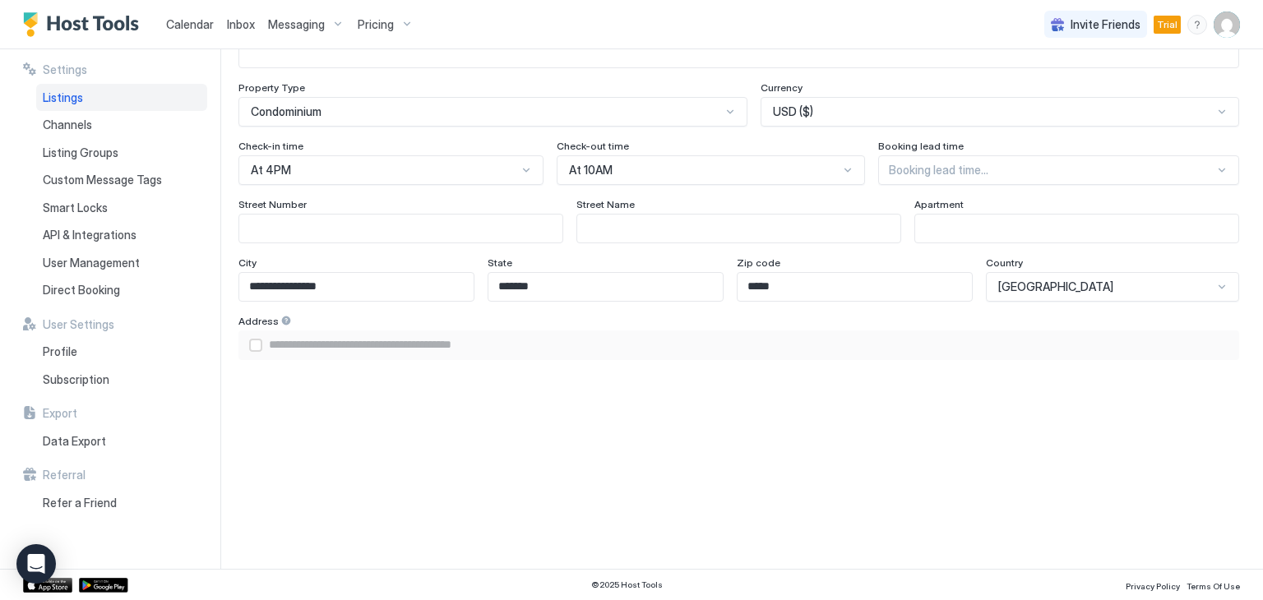
click at [302, 238] on input "Input Field" at bounding box center [400, 229] width 323 height 28
type input "*"
type input "**********"
type input "**"
type input "**********"
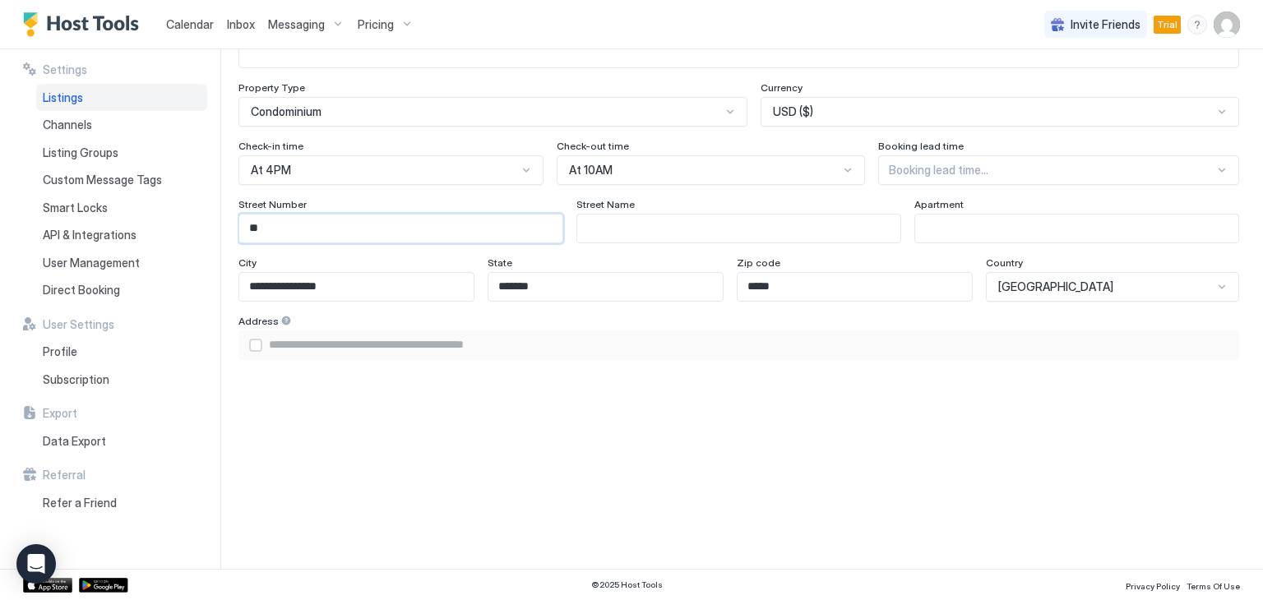
type input "**"
click at [579, 225] on input "Input Field" at bounding box center [738, 229] width 323 height 28
type input "*"
type input "**********"
type input "**"
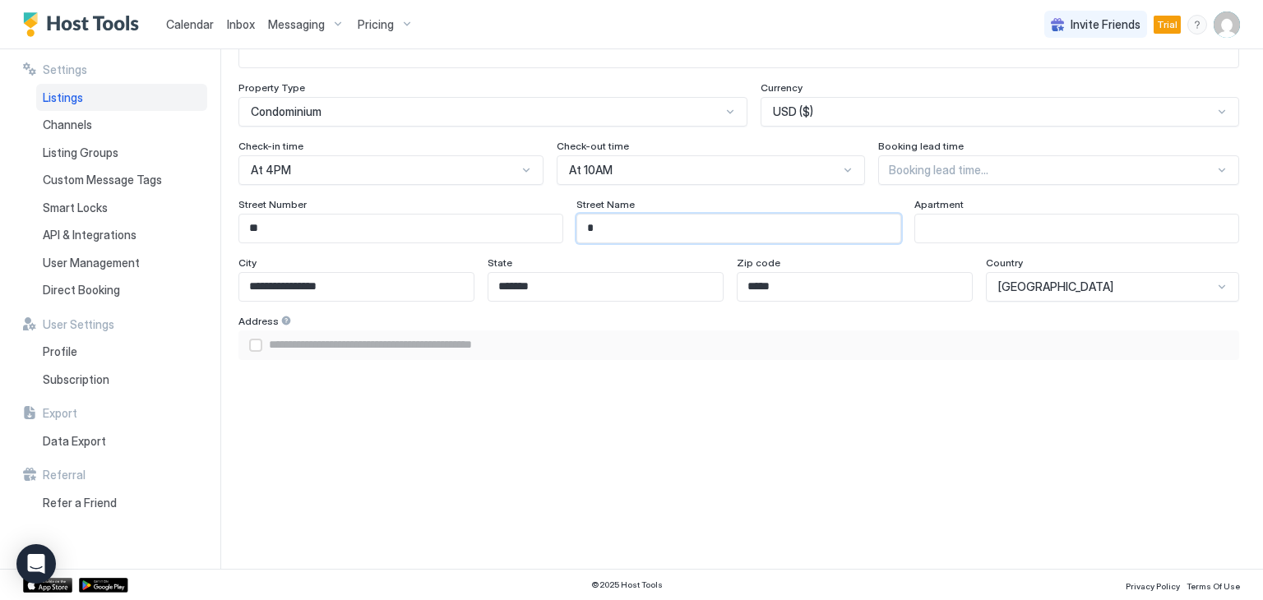
type input "**********"
type input "***"
type input "**********"
type input "****"
type input "**********"
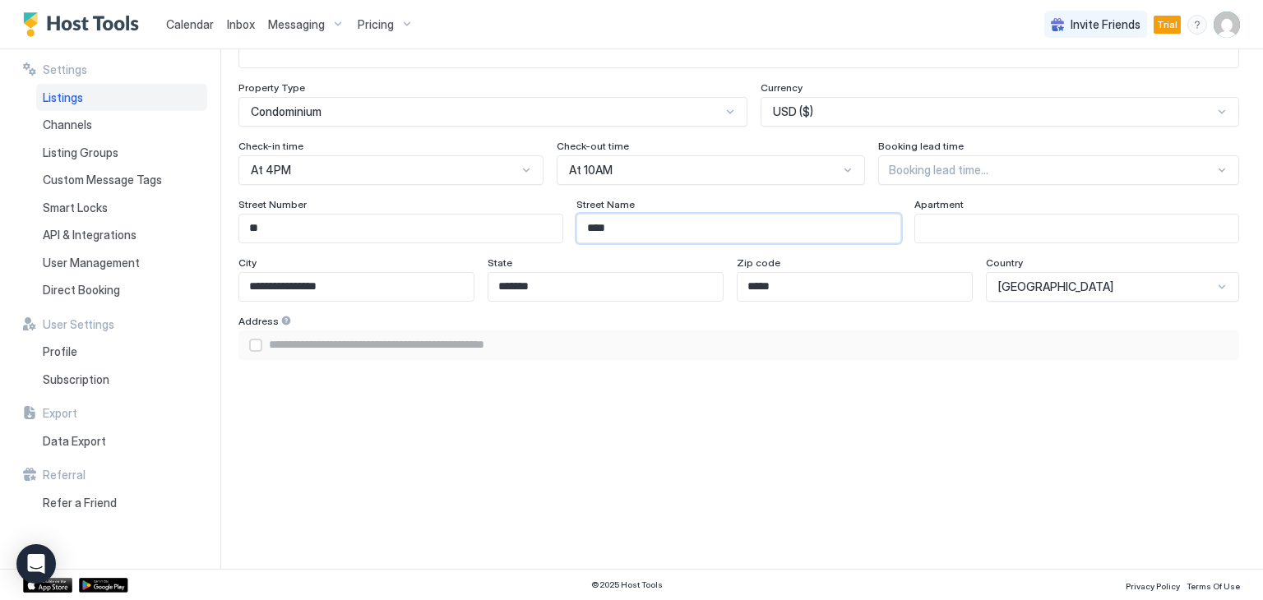
type input "*****"
type input "**********"
type input "******"
type input "**********"
type input "*******"
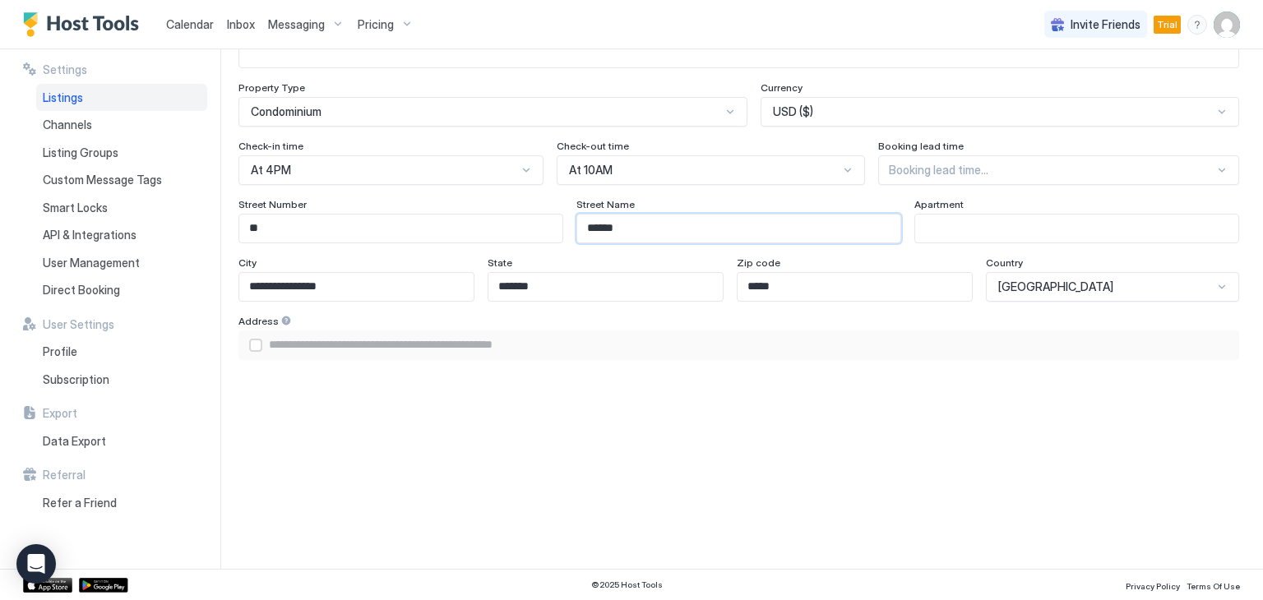
type input "**********"
type input "*********"
type input "**********"
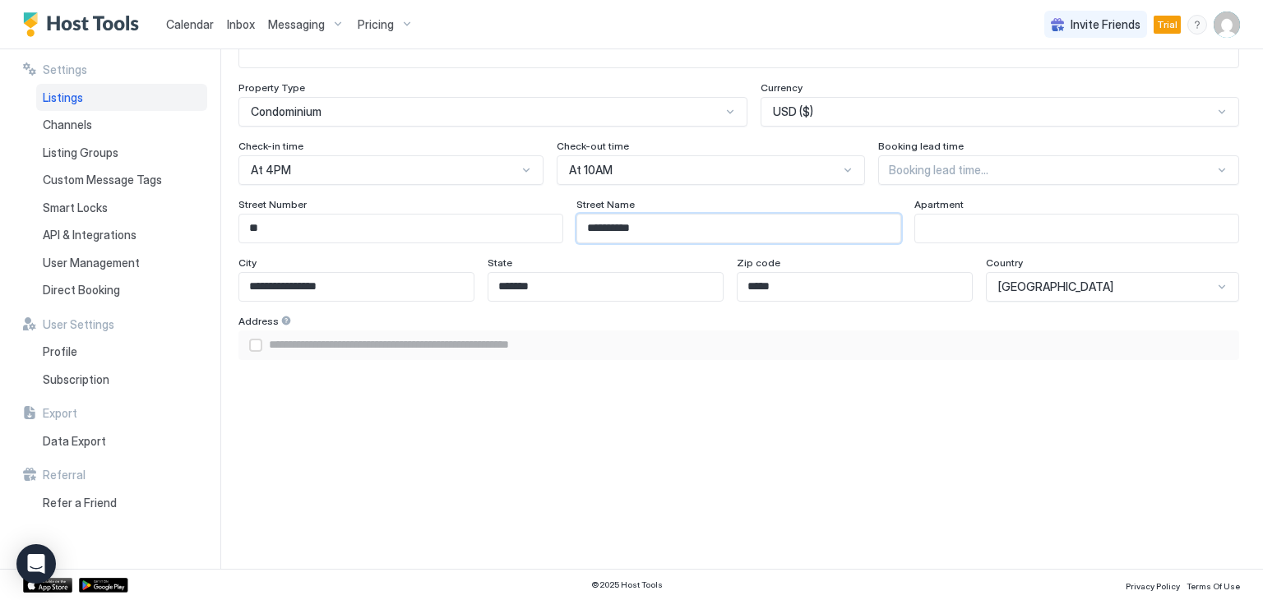
type input "**********"
click at [927, 229] on input "Input Field" at bounding box center [1076, 229] width 323 height 28
type input "*"
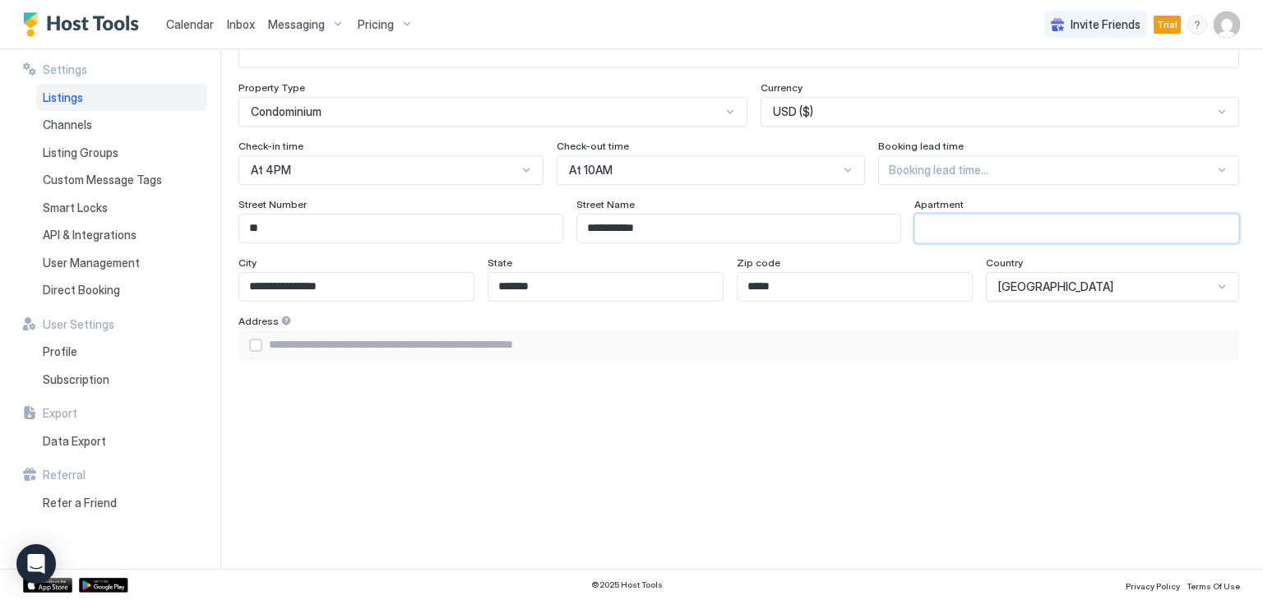
type input "**********"
type input "**"
type input "**********"
type input "***"
type input "**********"
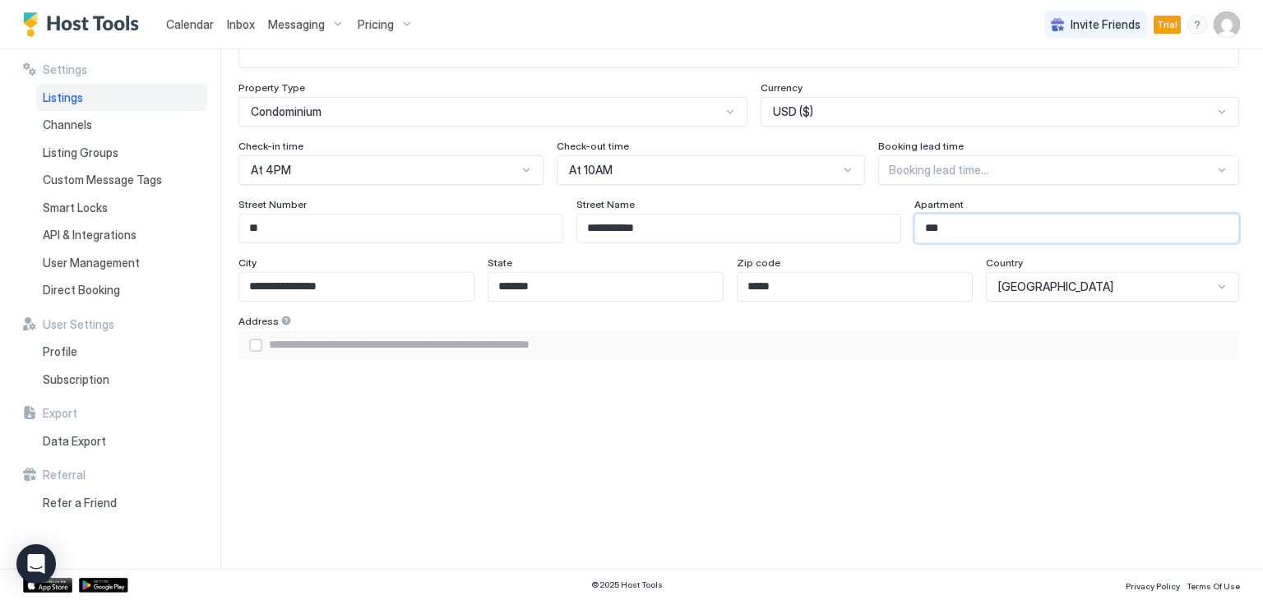
type input "***"
click at [257, 349] on div "airbnbAddress" at bounding box center [255, 345] width 13 height 13
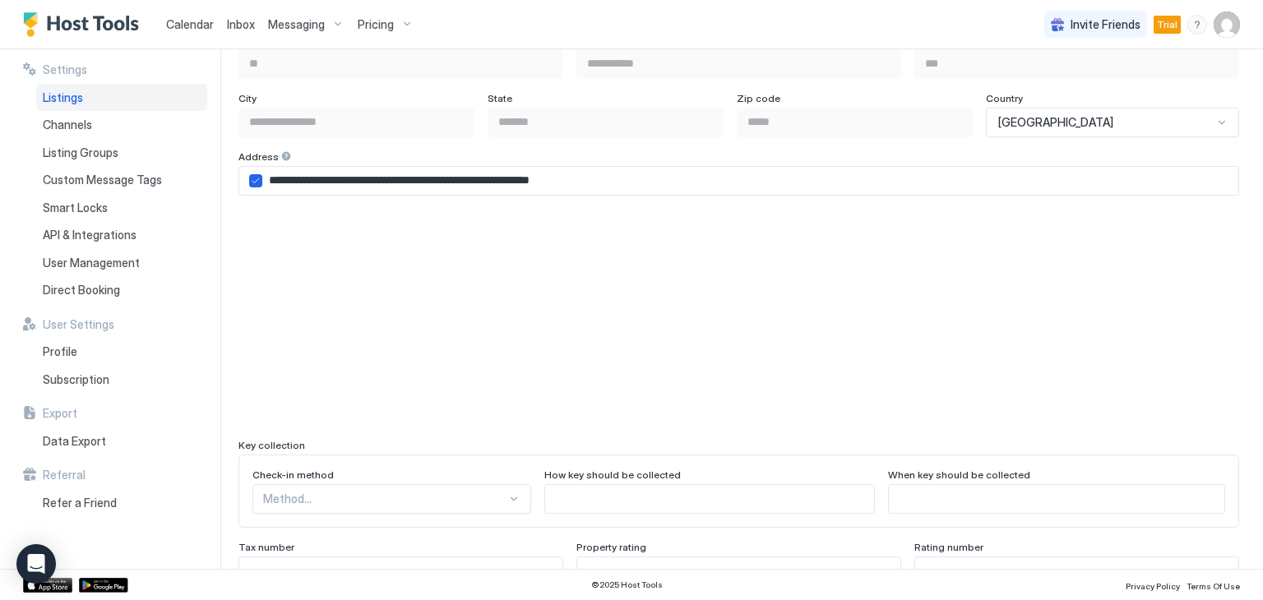
scroll to position [1315, 0]
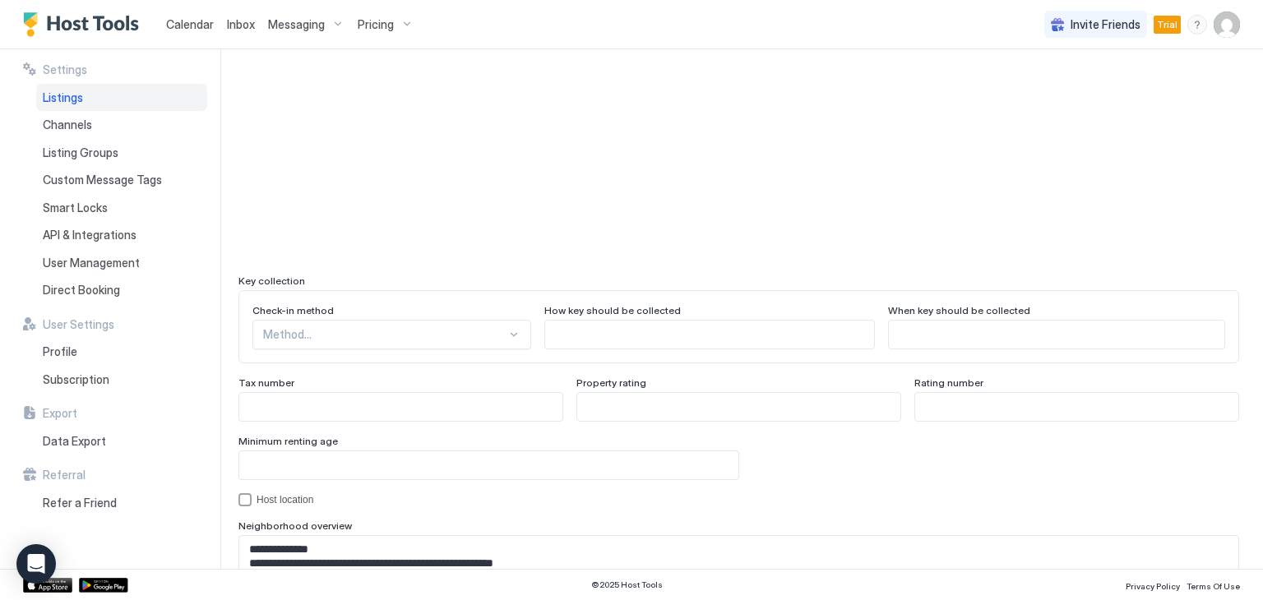
click at [486, 332] on div "Method..." at bounding box center [391, 335] width 279 height 30
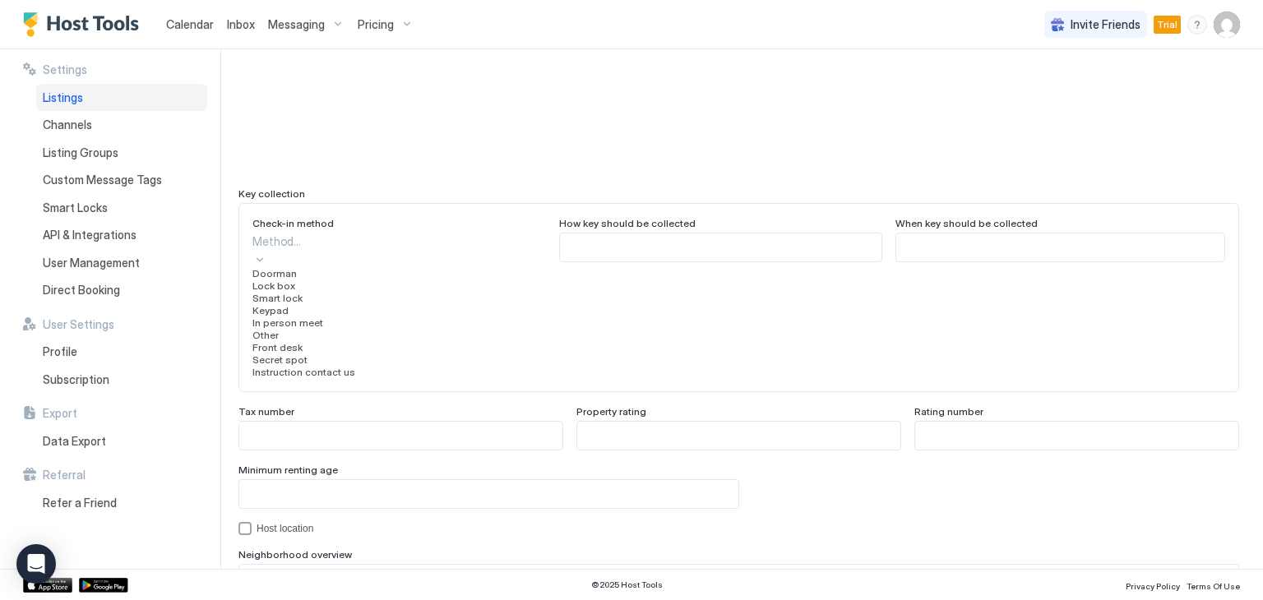
click at [289, 316] on span "Keypad" at bounding box center [270, 310] width 36 height 12
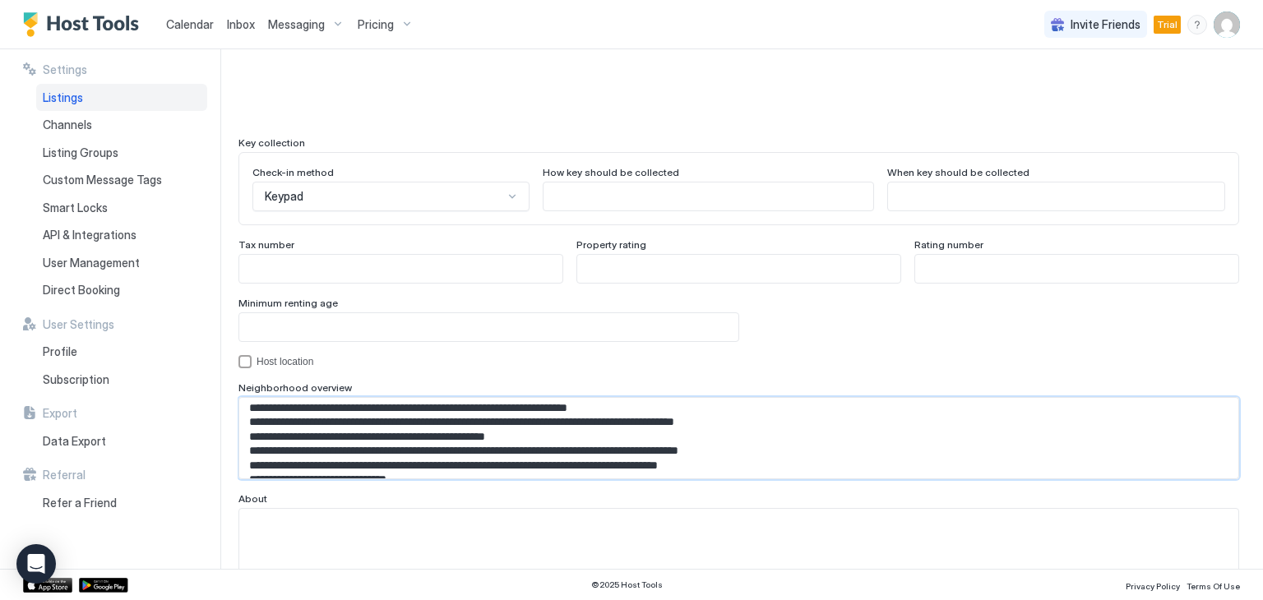
scroll to position [0, 0]
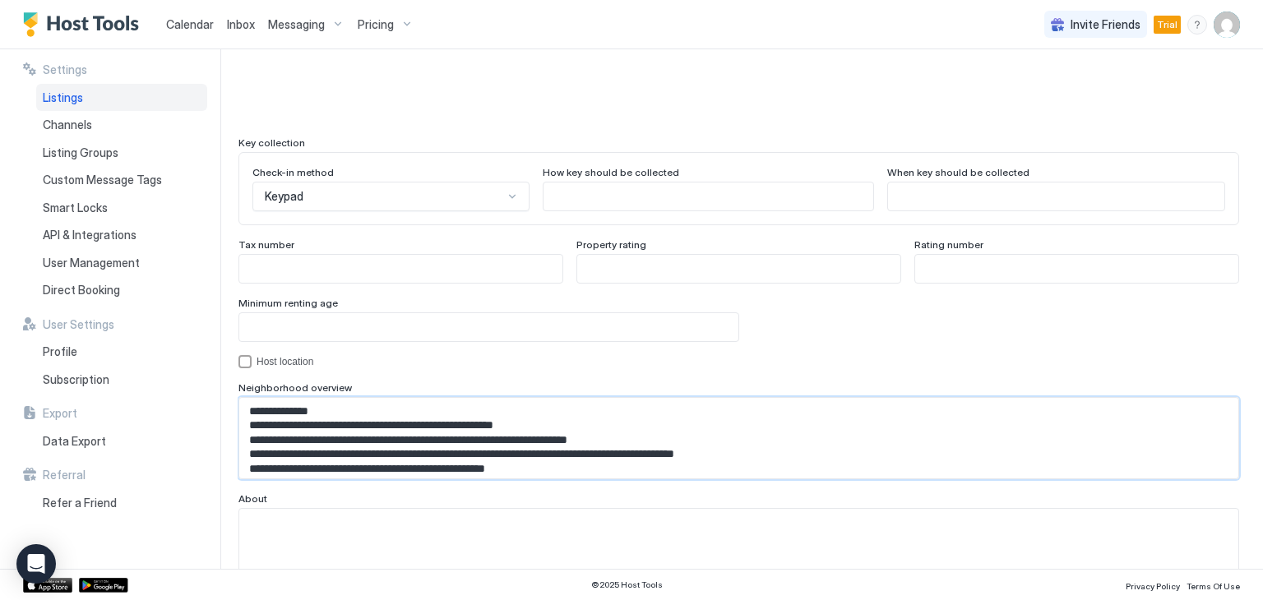
drag, startPoint x: 371, startPoint y: 464, endPoint x: 227, endPoint y: 390, distance: 162.1
click at [227, 390] on div "**********" at bounding box center [631, 308] width 1263 height 519
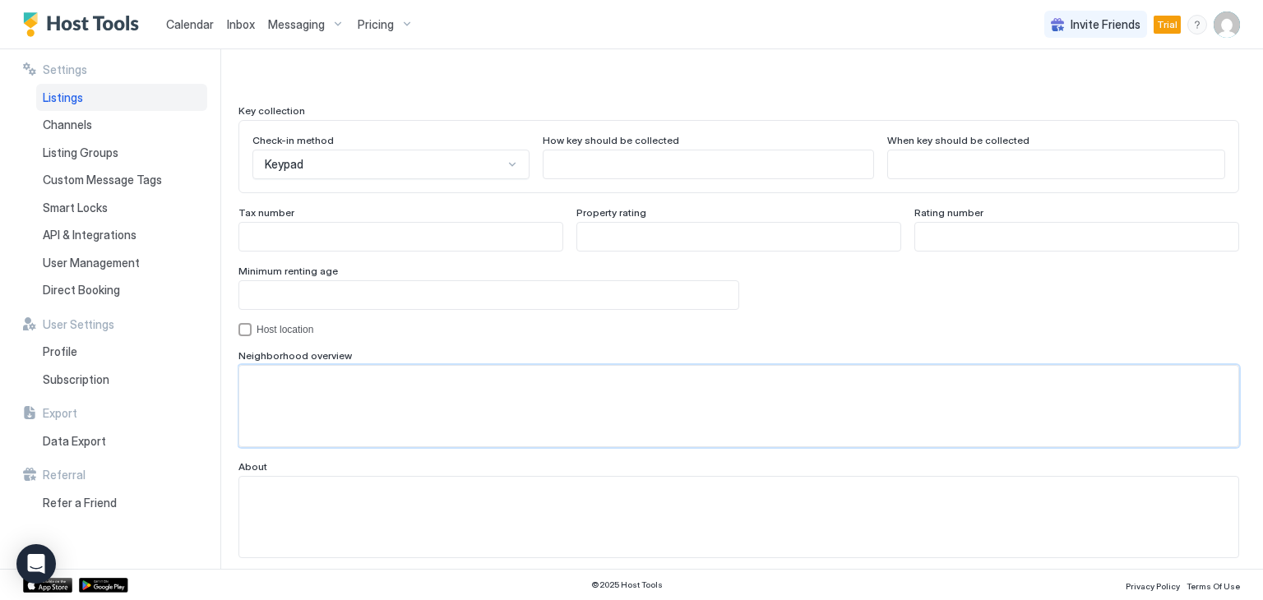
scroll to position [1535, 0]
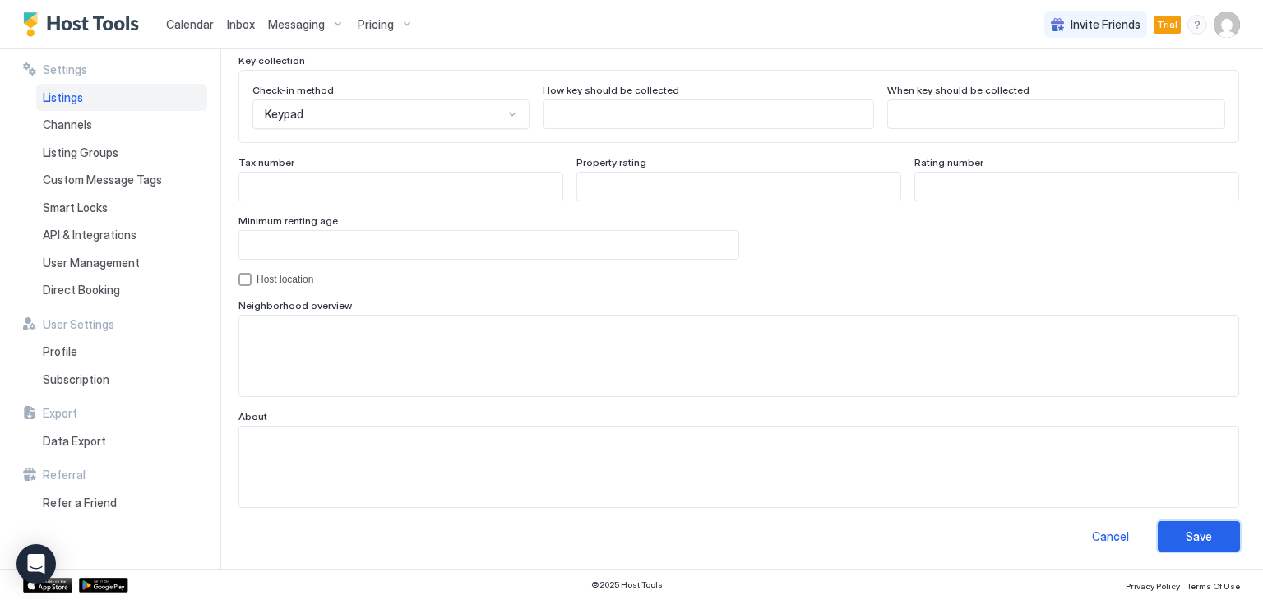
click at [1185, 533] on div "Save" at bounding box center [1198, 536] width 26 height 17
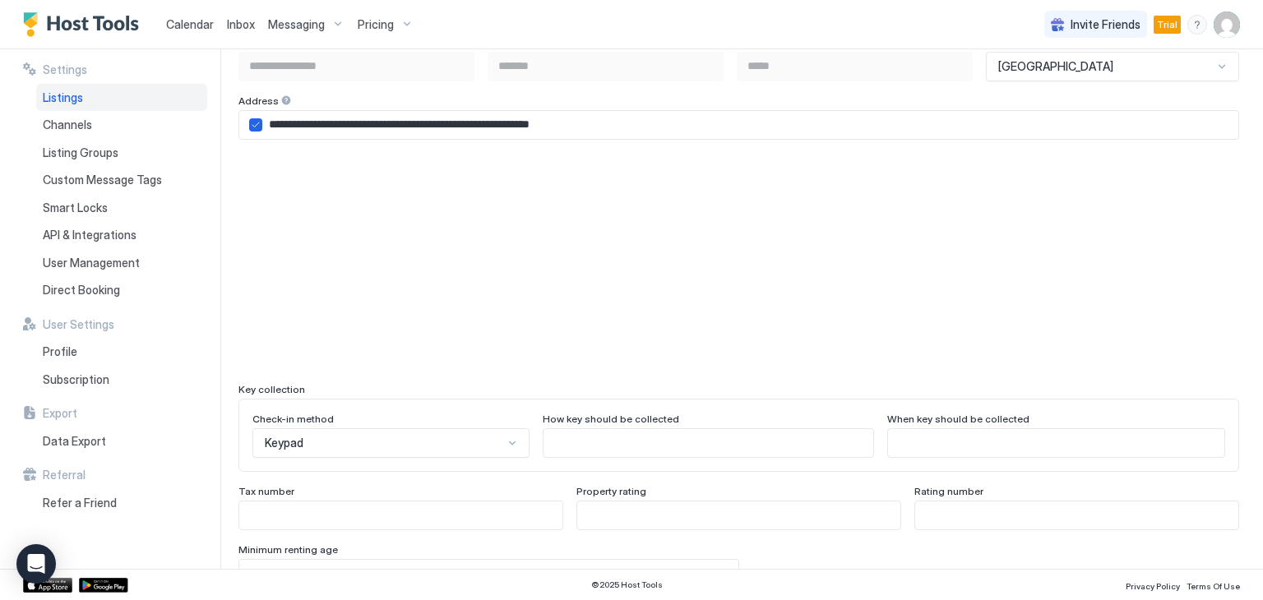
scroll to position [1371, 0]
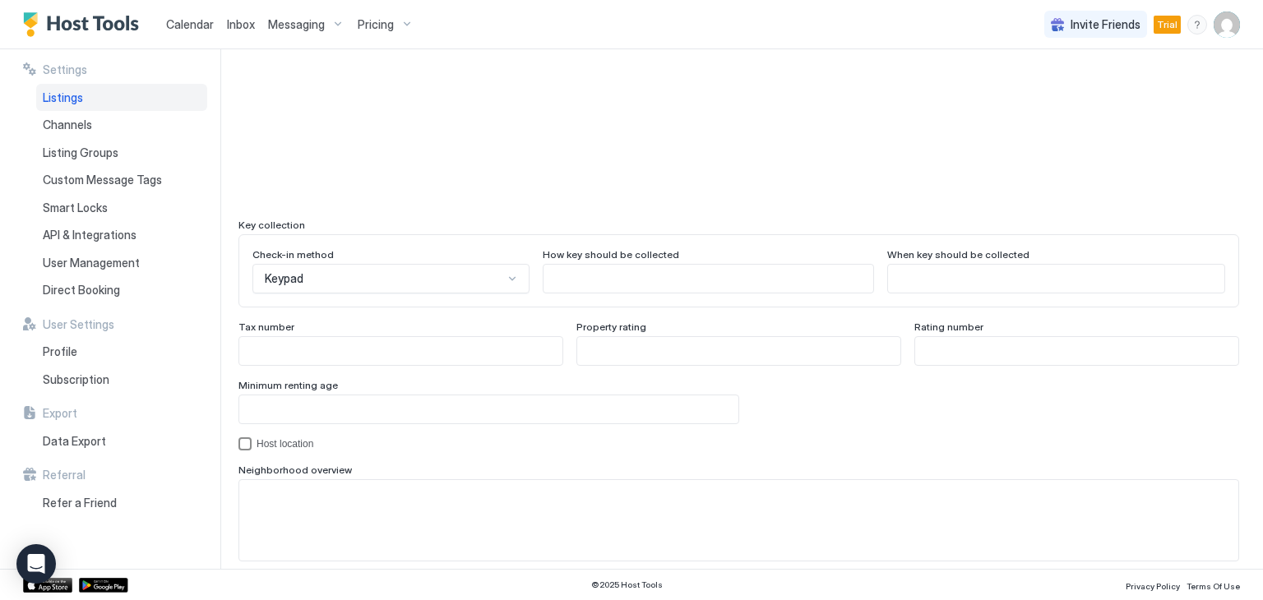
click at [243, 441] on div "hostLocation" at bounding box center [244, 443] width 13 height 13
paste textarea "**********"
drag, startPoint x: 411, startPoint y: 517, endPoint x: 450, endPoint y: 510, distance: 39.2
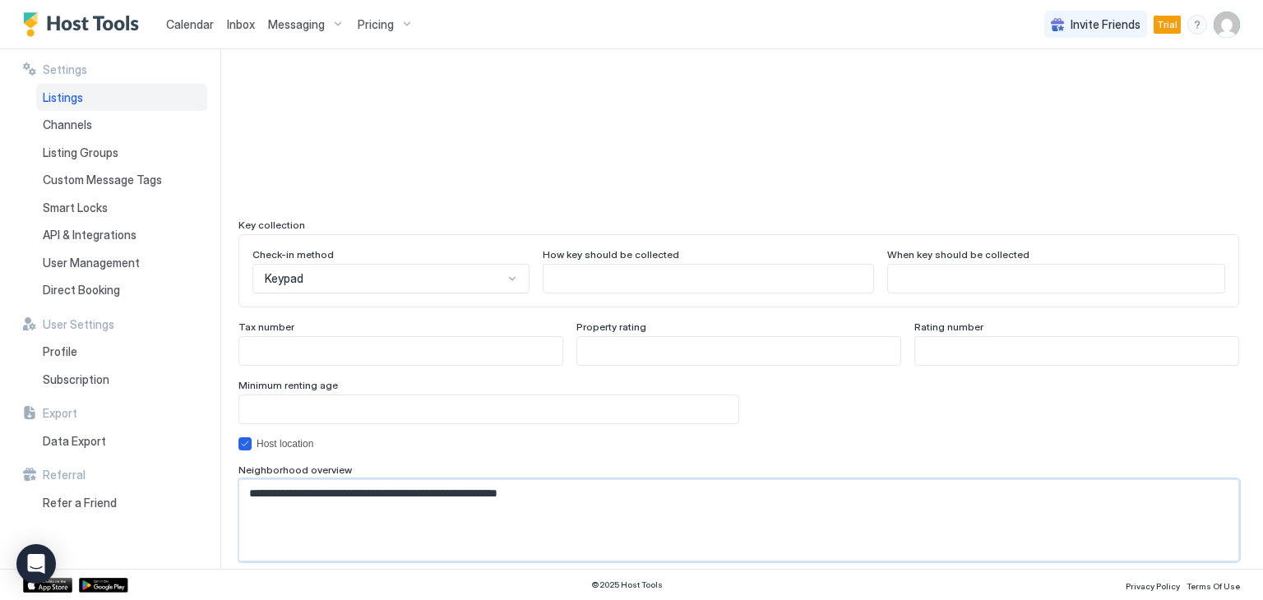
drag, startPoint x: 604, startPoint y: 495, endPoint x: 218, endPoint y: 478, distance: 386.7
click at [218, 478] on div "**********" at bounding box center [631, 308] width 1263 height 519
paste textarea "**********"
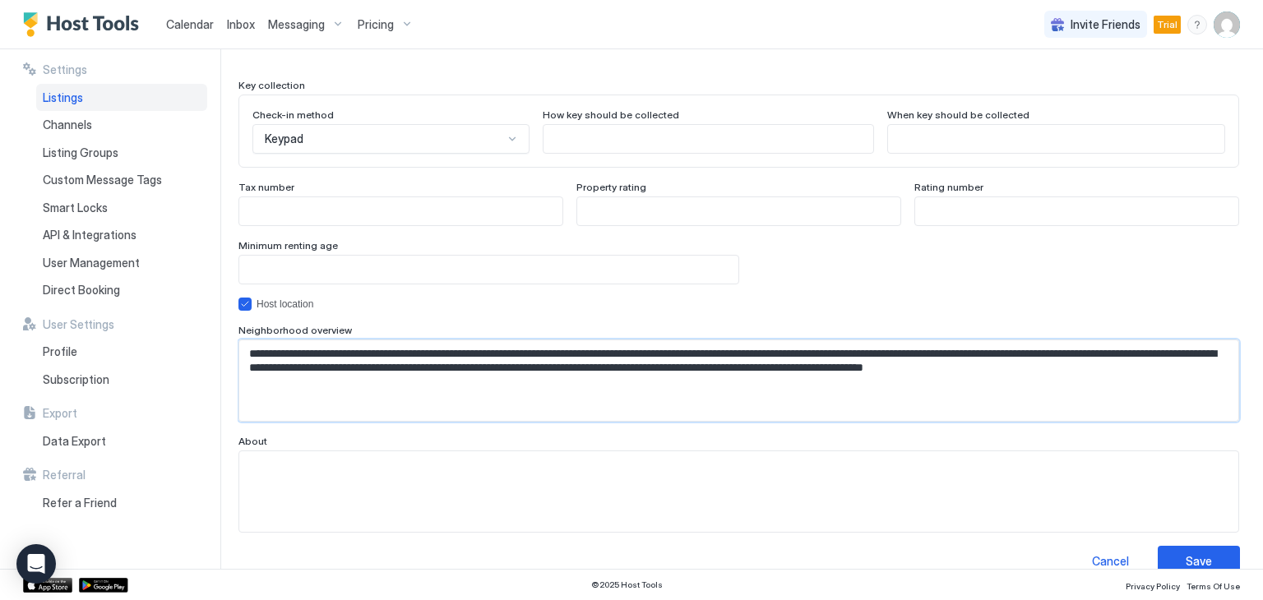
scroll to position [1535, 0]
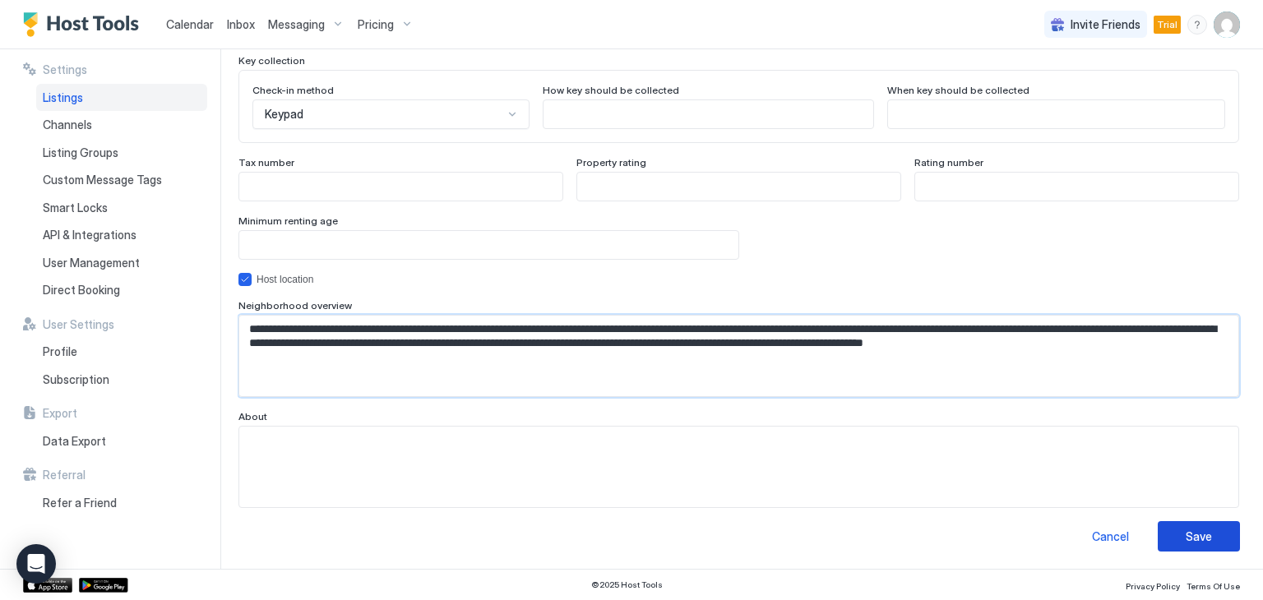
type textarea "**********"
click at [1188, 530] on div "Save" at bounding box center [1198, 536] width 26 height 17
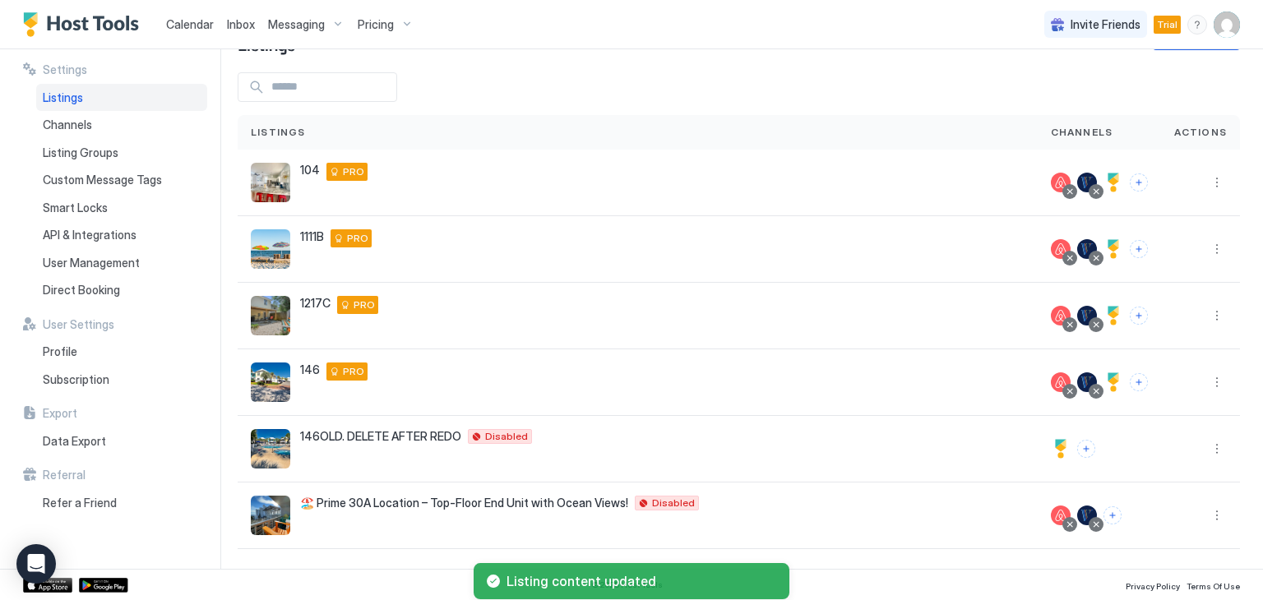
scroll to position [53, 0]
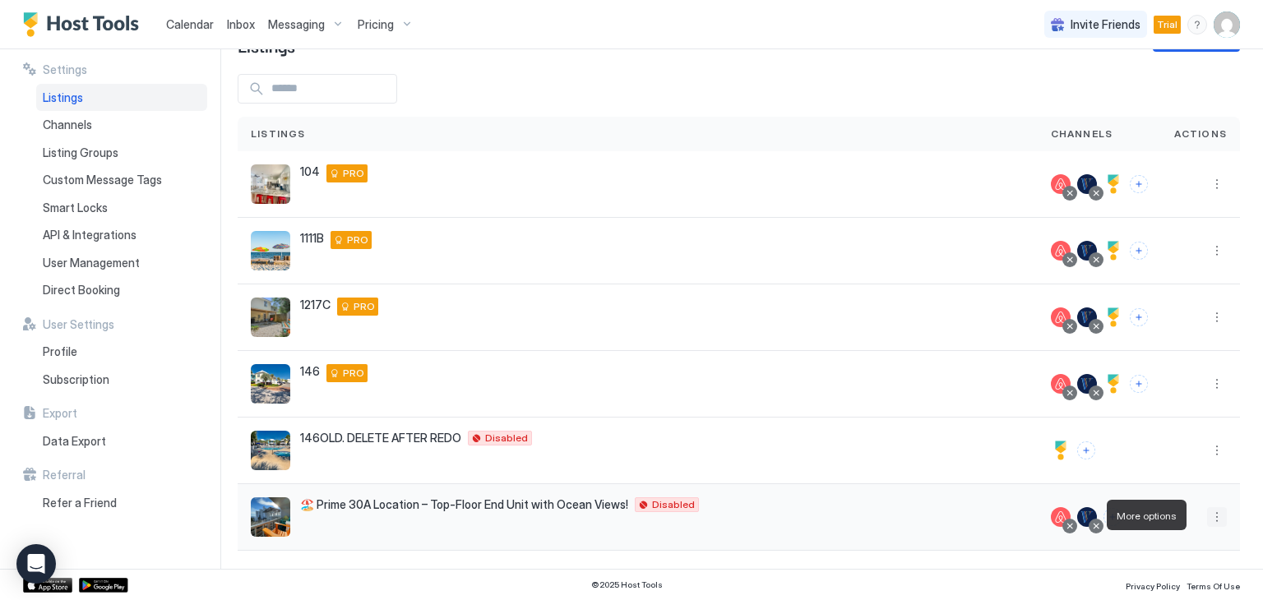
click at [1207, 516] on button "More options" at bounding box center [1217, 517] width 20 height 20
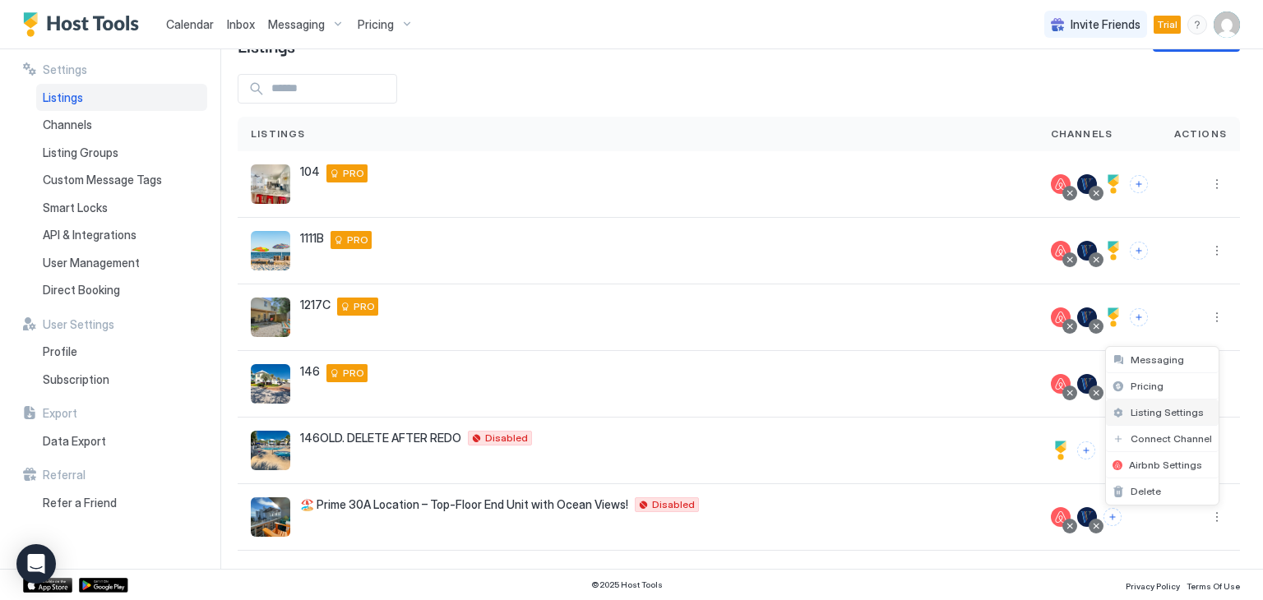
click at [1155, 413] on span "Listing Settings" at bounding box center [1166, 412] width 73 height 12
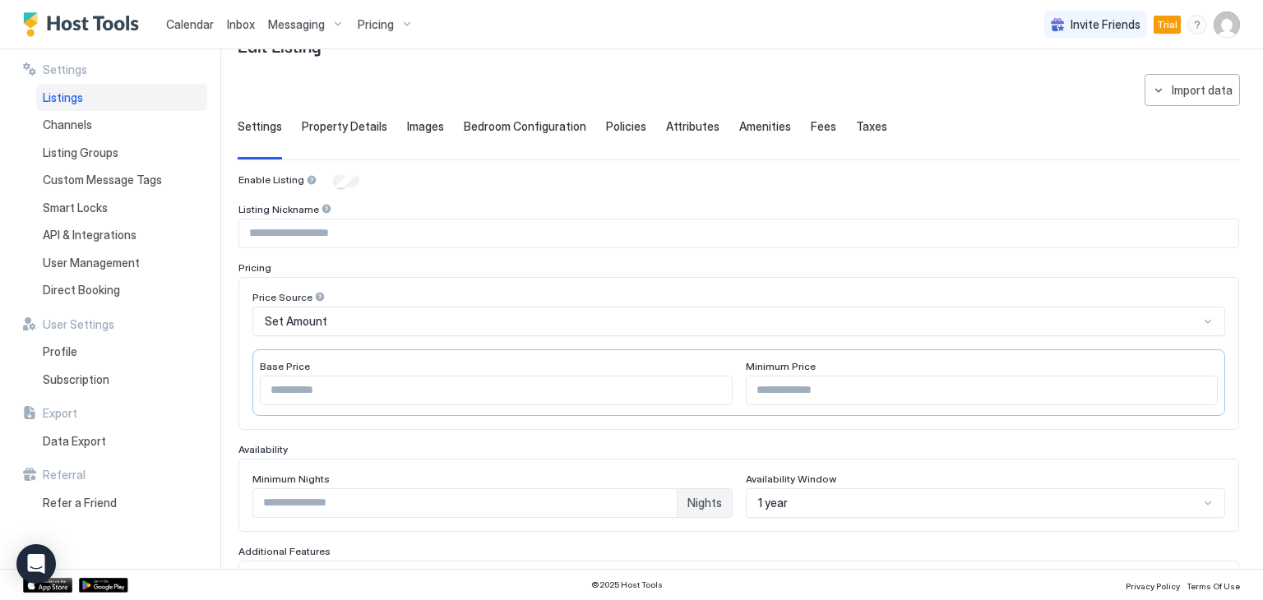
type input "**********"
type input "****"
type input "*"
type input "***"
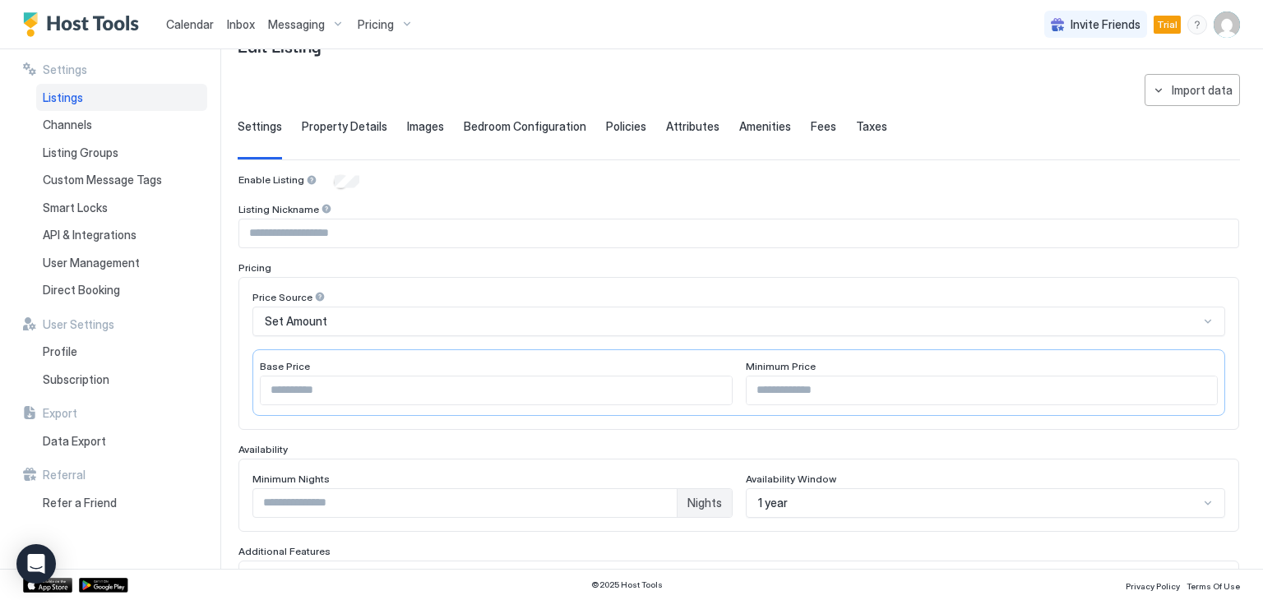
type input "**********"
type input "**"
type input "**********"
click at [346, 129] on span "Property Details" at bounding box center [344, 126] width 85 height 15
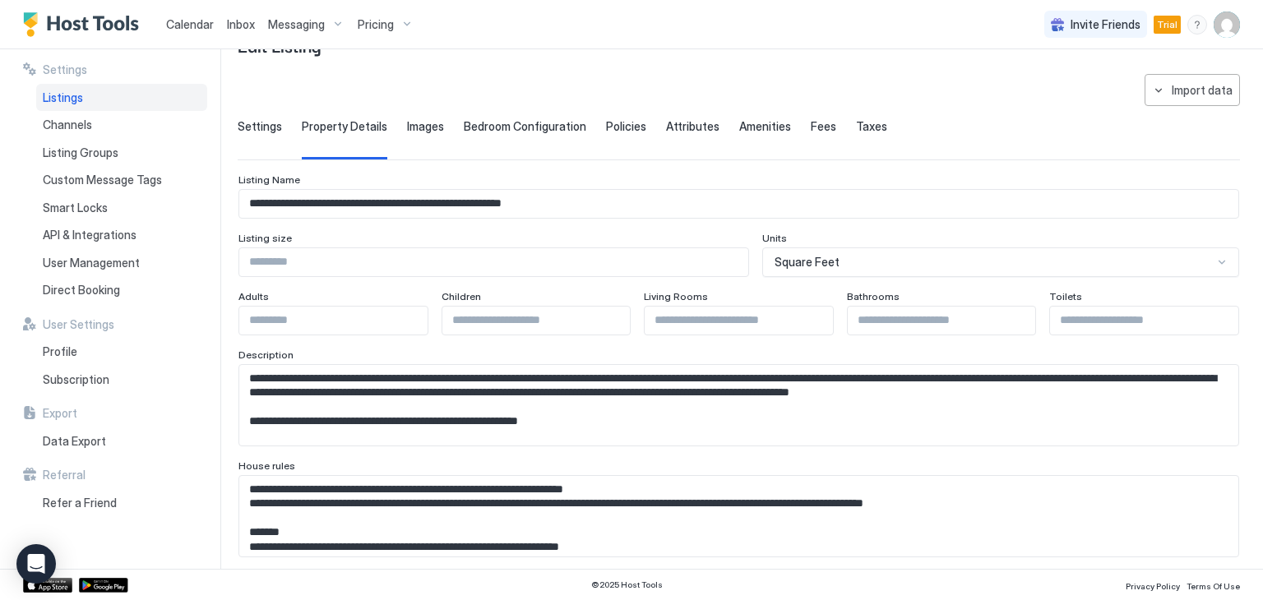
click at [387, 199] on input "**********" at bounding box center [738, 204] width 999 height 28
click at [249, 374] on textarea "Input Field" at bounding box center [732, 405] width 986 height 81
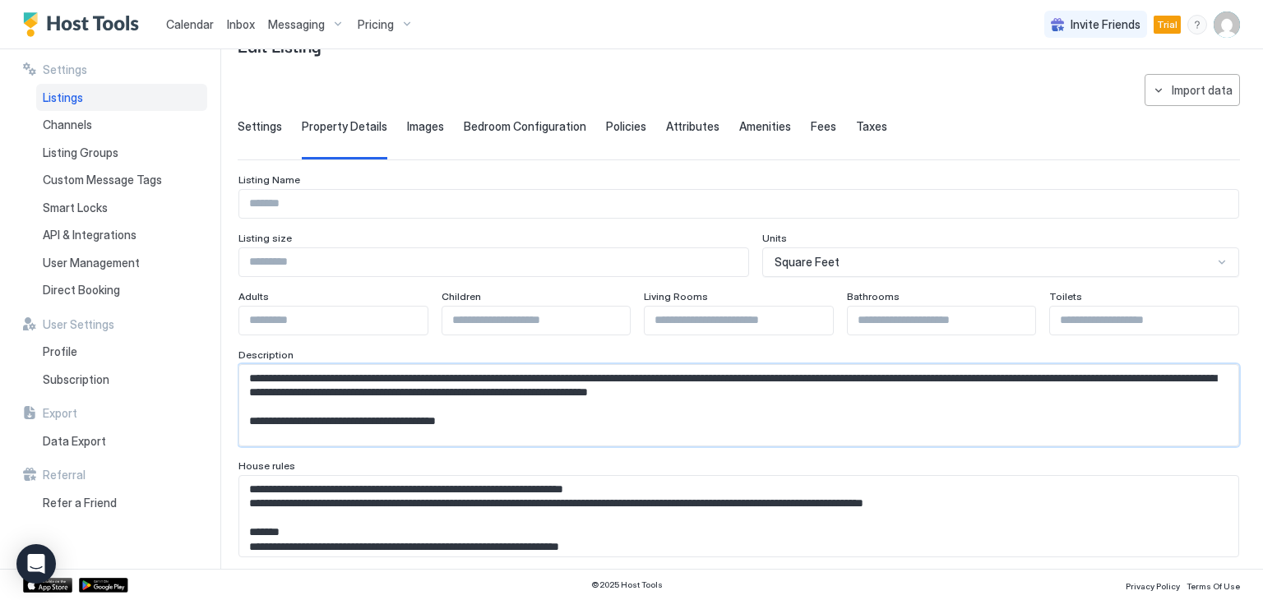
paste textarea "**********"
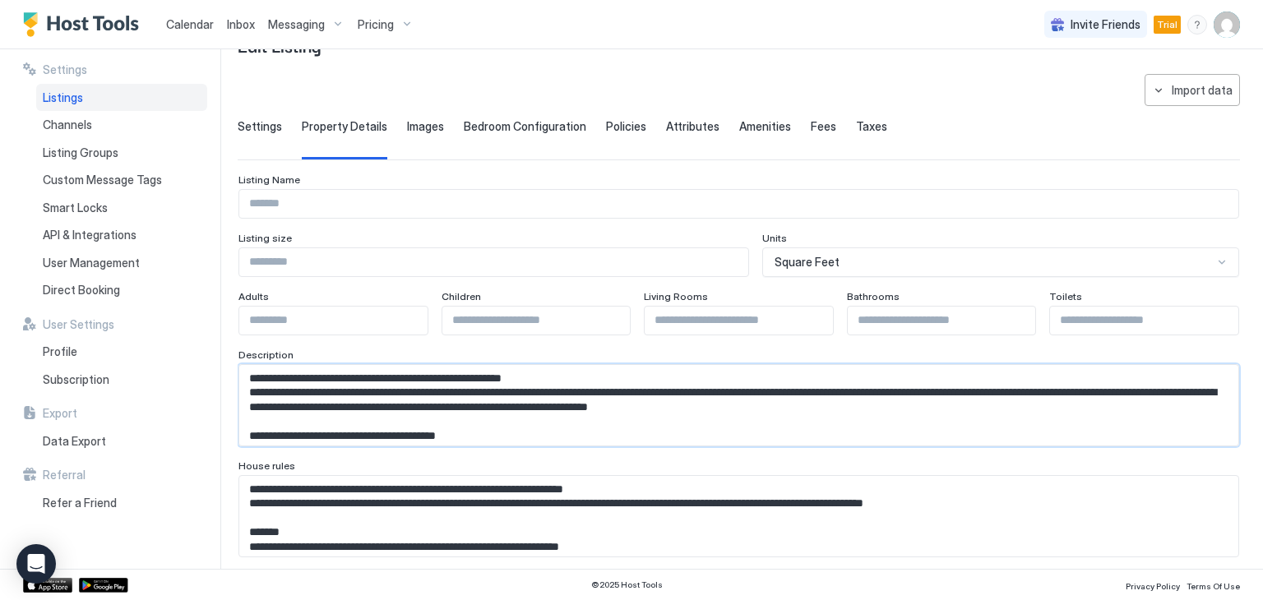
click at [592, 379] on textarea "Input Field" at bounding box center [732, 405] width 986 height 81
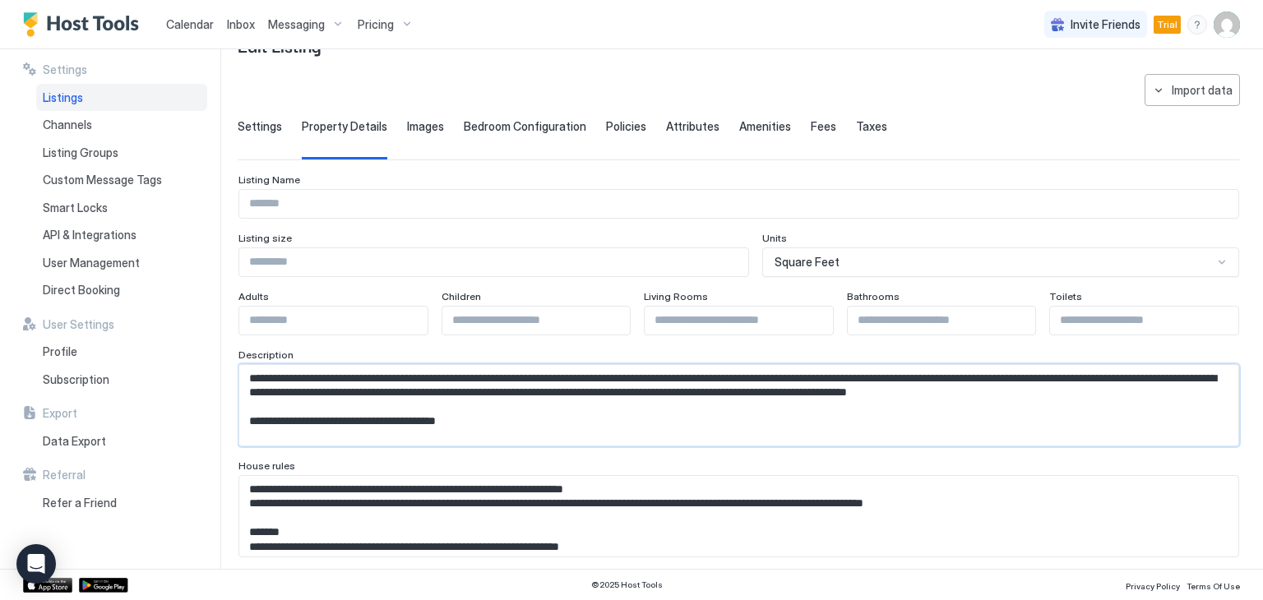
type textarea "**********"
click at [305, 203] on input "Input Field" at bounding box center [738, 204] width 999 height 28
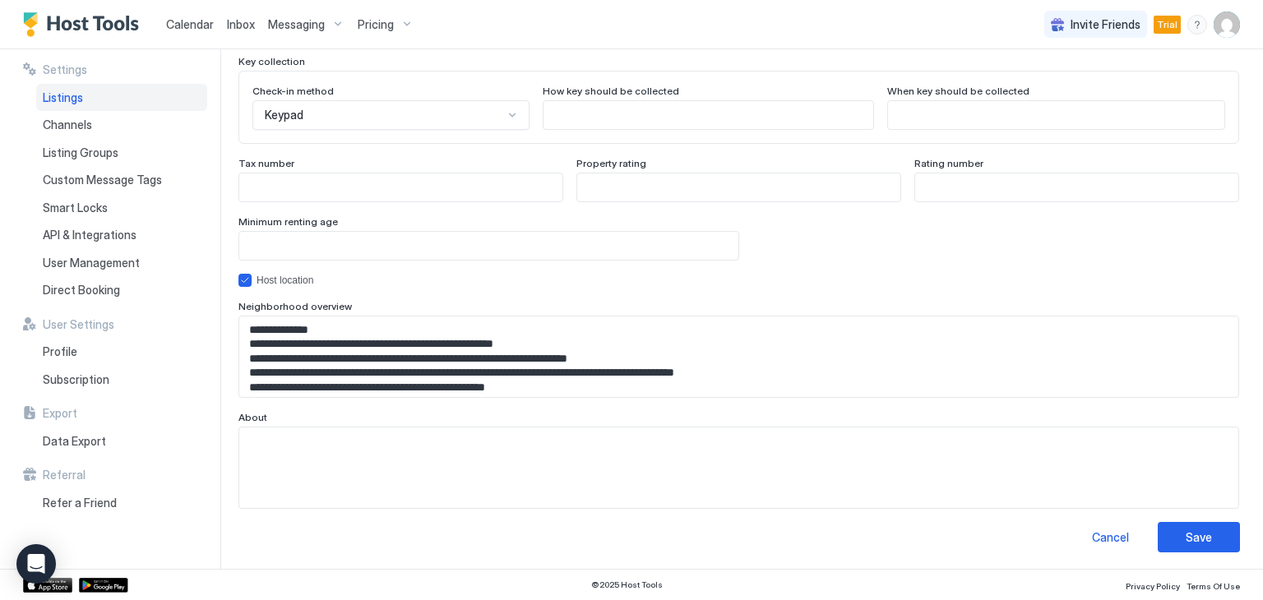
scroll to position [1535, 0]
type input "***"
click at [1158, 530] on button "Save" at bounding box center [1198, 536] width 82 height 30
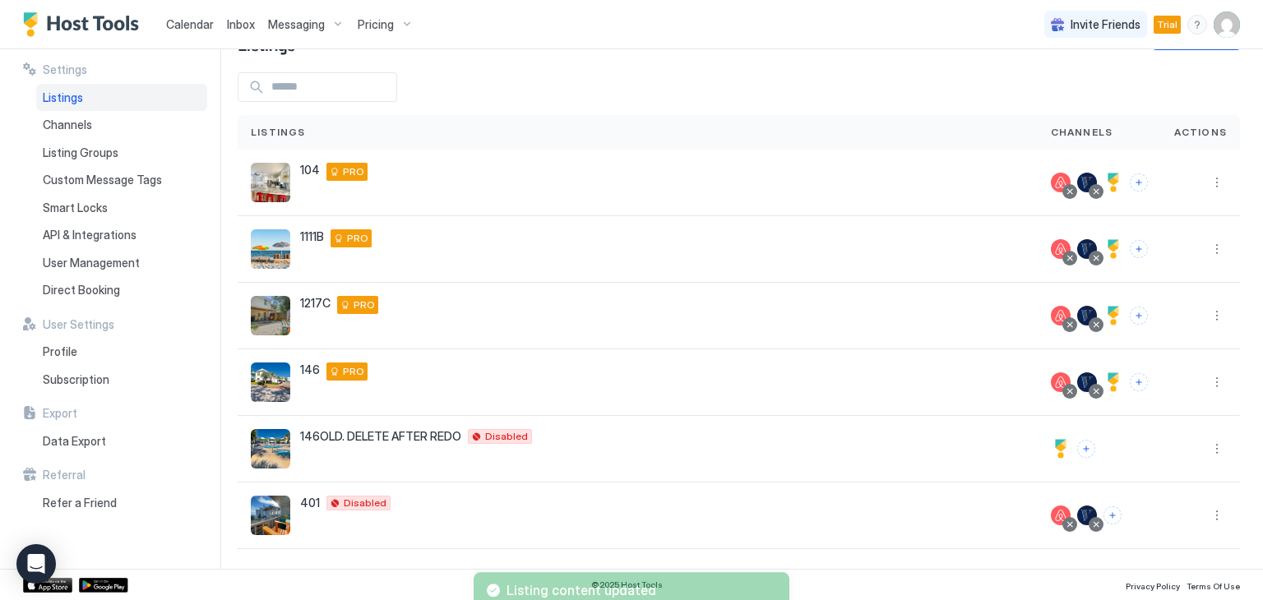
scroll to position [53, 0]
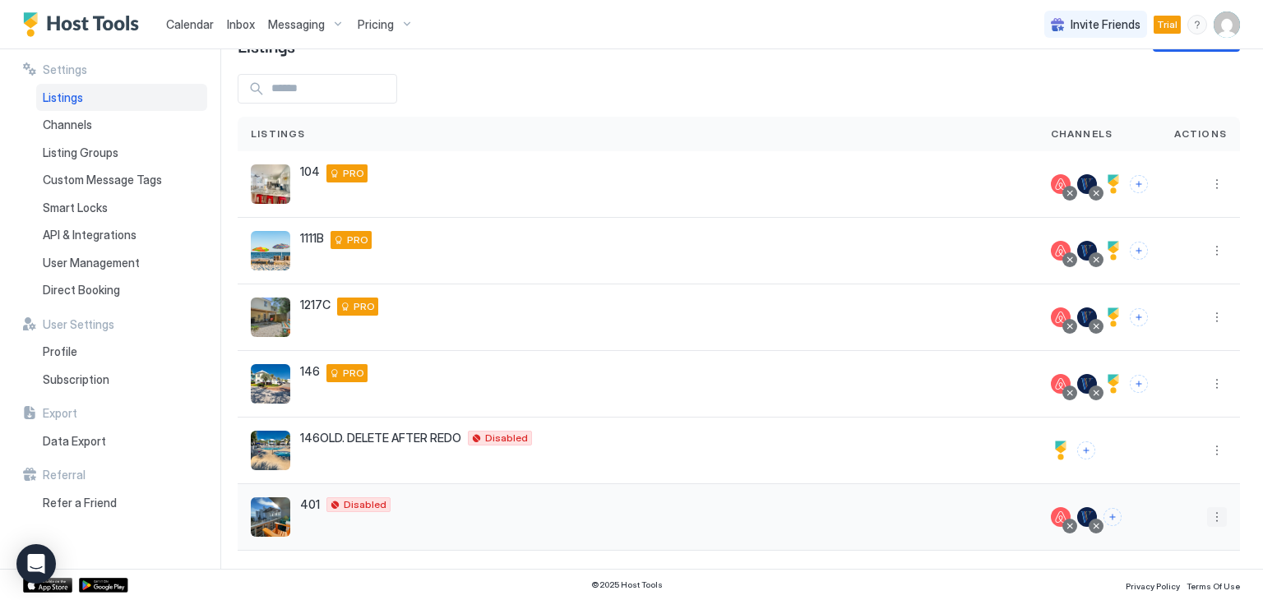
click at [1207, 518] on button "More options" at bounding box center [1217, 517] width 20 height 20
click at [1164, 409] on span "Listing Settings" at bounding box center [1166, 412] width 73 height 12
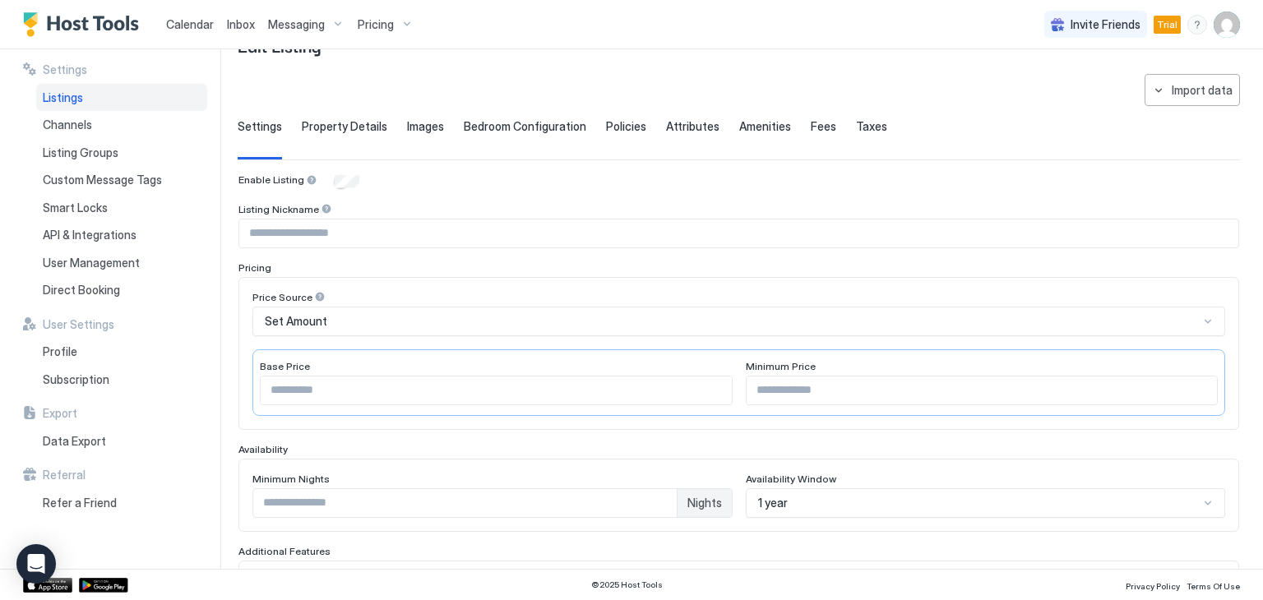
type input "***"
drag, startPoint x: 529, startPoint y: 121, endPoint x: 538, endPoint y: 134, distance: 15.5
click at [529, 121] on span "Bedroom Configuration" at bounding box center [525, 126] width 122 height 15
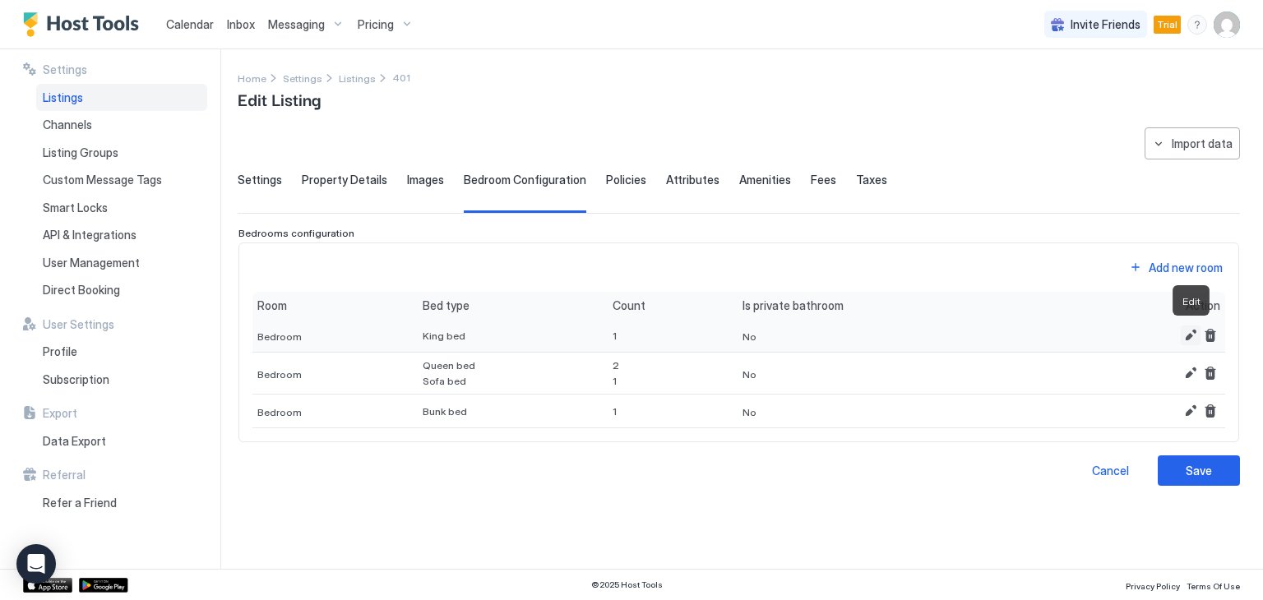
click at [1187, 335] on button "Edit" at bounding box center [1190, 335] width 20 height 20
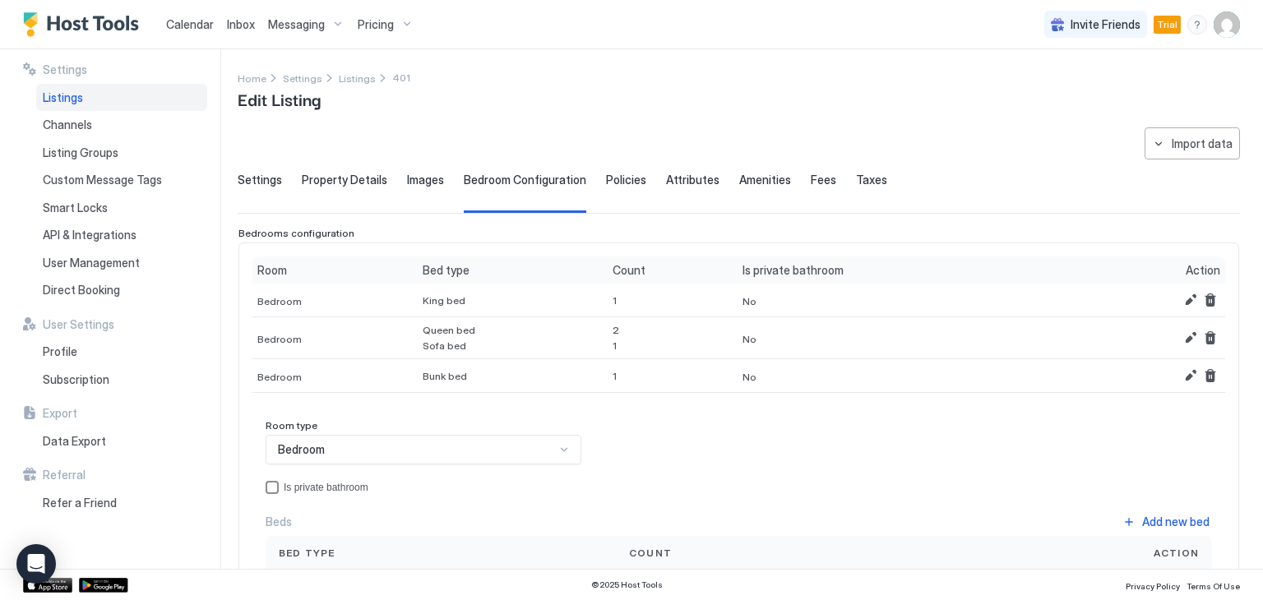
click at [270, 481] on div "privateBathroom" at bounding box center [271, 487] width 13 height 13
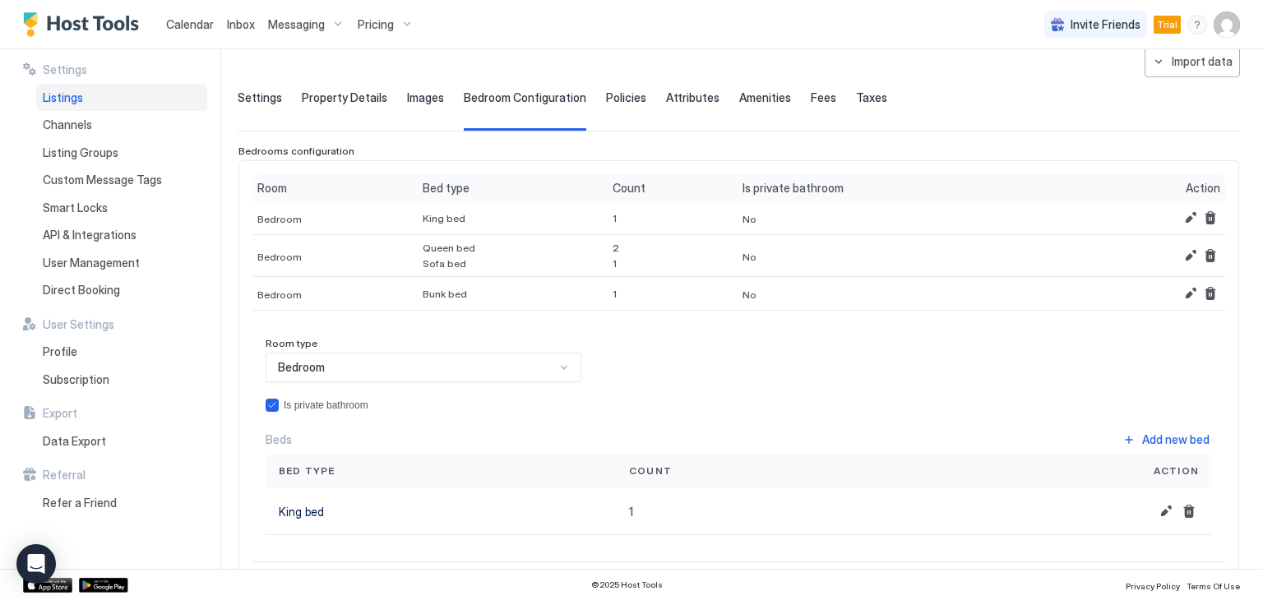
scroll to position [164, 0]
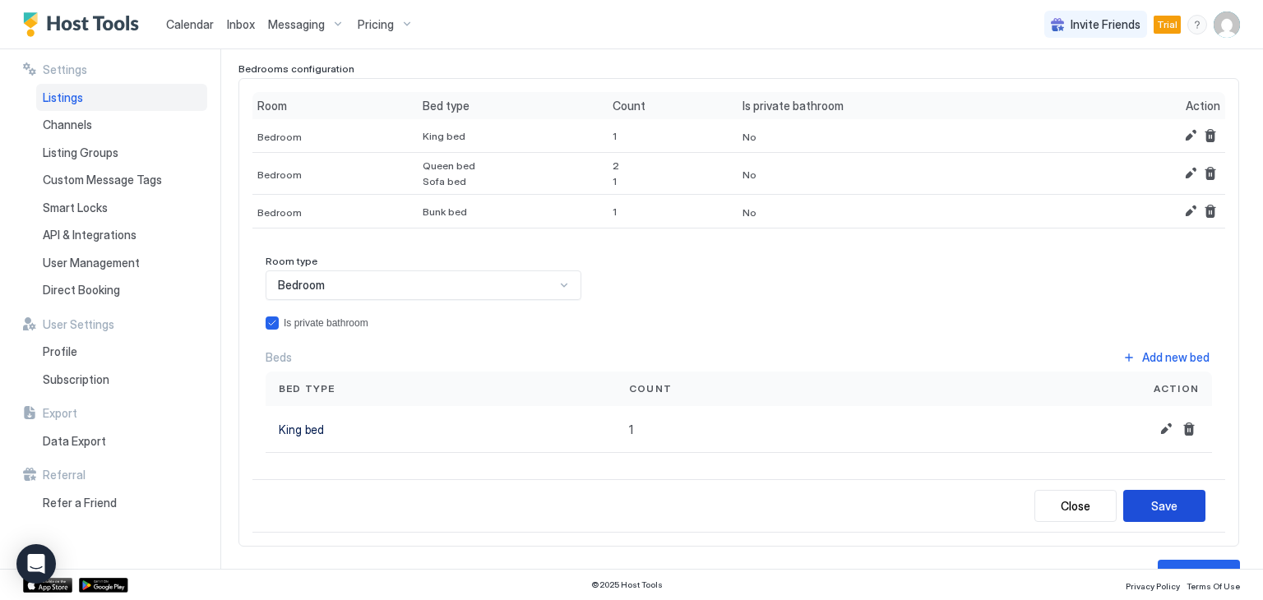
click at [1154, 507] on div "Save" at bounding box center [1164, 505] width 26 height 17
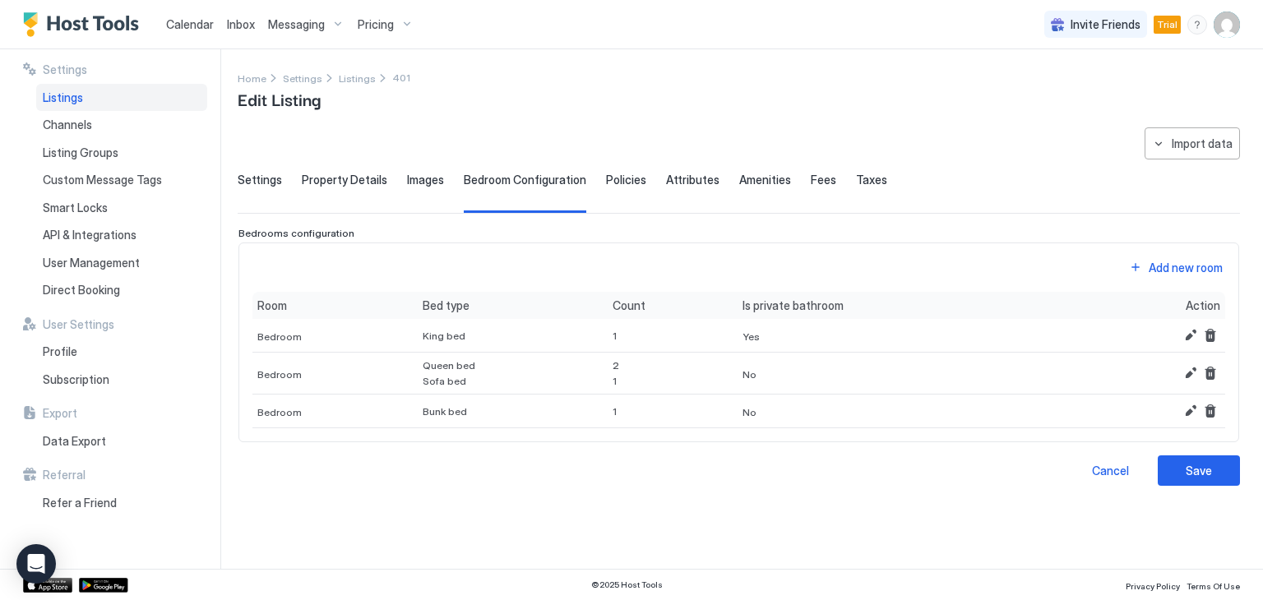
scroll to position [0, 0]
click at [1188, 370] on button "Edit" at bounding box center [1190, 373] width 20 height 20
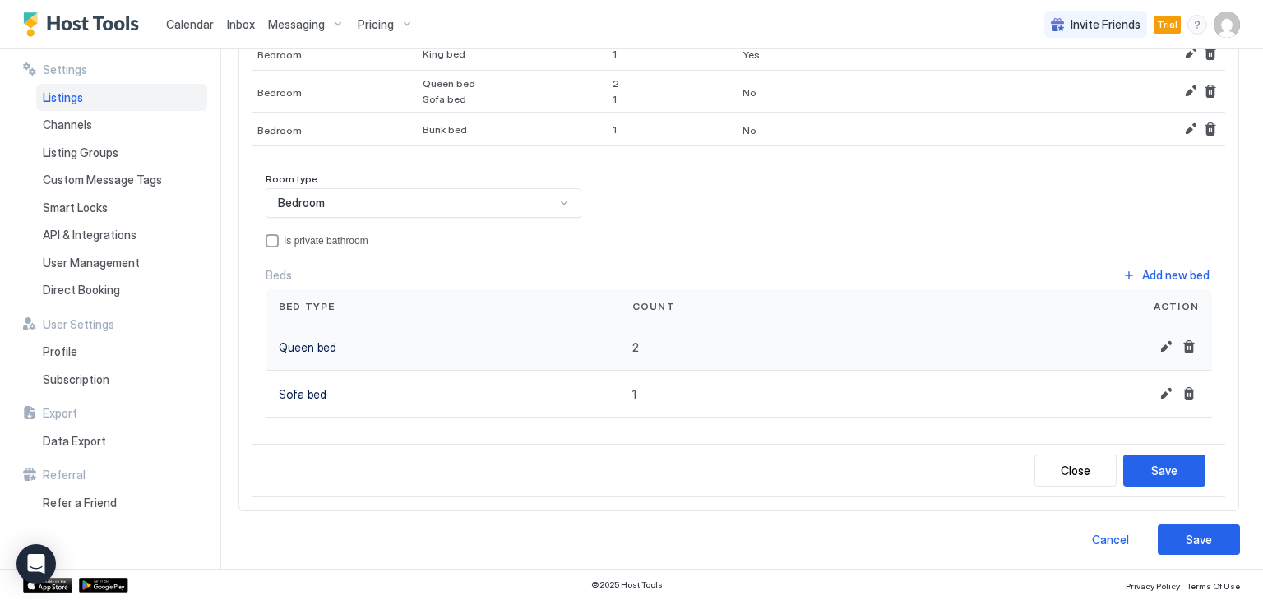
scroll to position [249, 0]
click at [1154, 472] on div "Save" at bounding box center [1164, 467] width 26 height 17
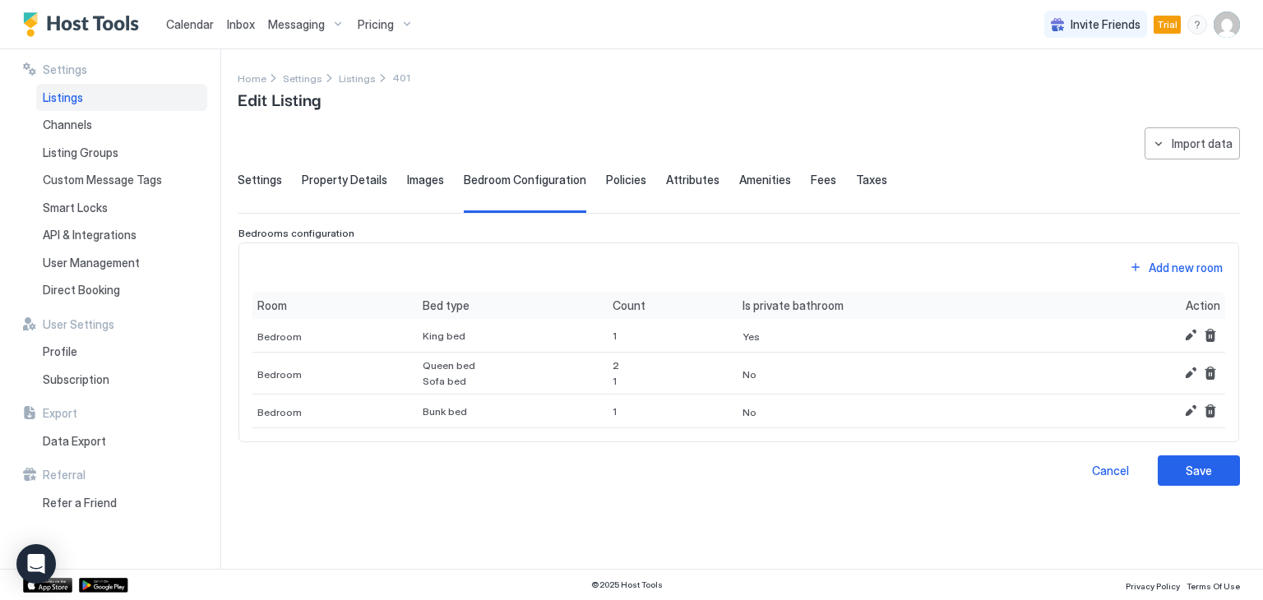
scroll to position [0, 0]
click at [1186, 474] on div "Save" at bounding box center [1198, 470] width 26 height 17
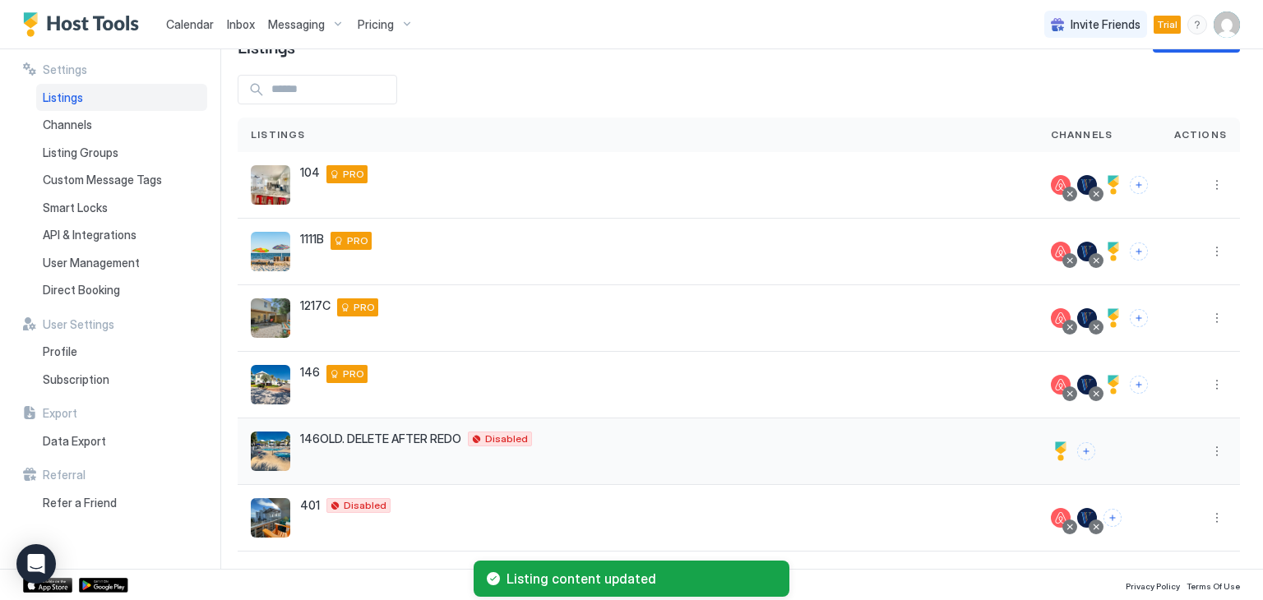
scroll to position [53, 0]
click at [1207, 520] on button "More options" at bounding box center [1217, 517] width 20 height 20
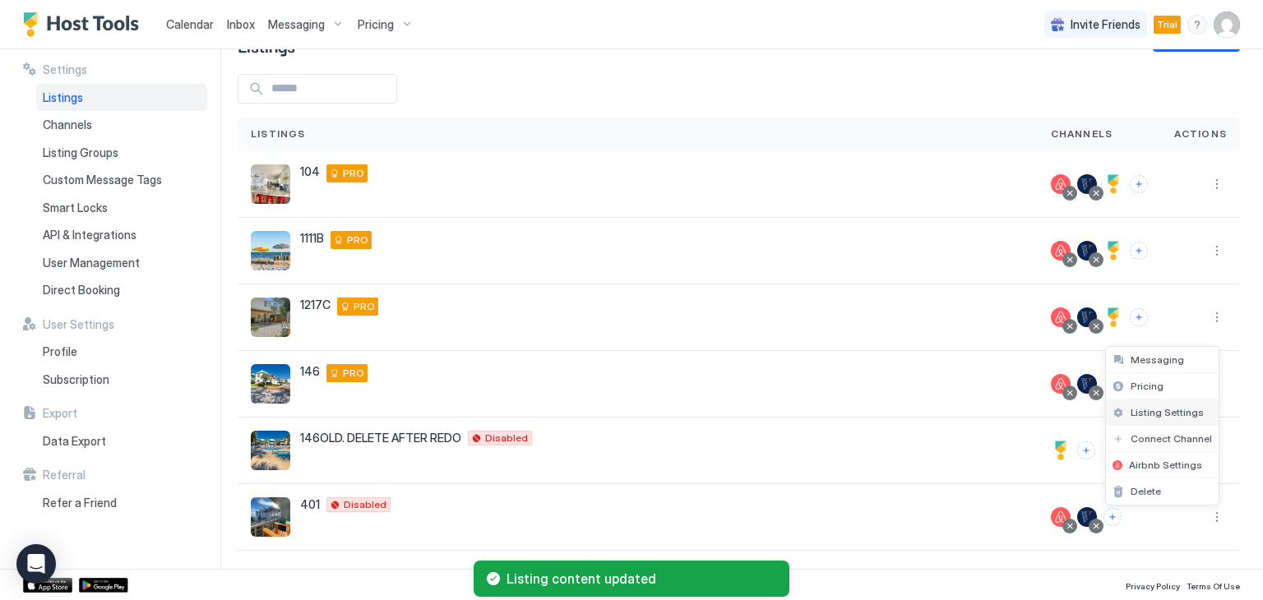
click at [1147, 408] on span "Listing Settings" at bounding box center [1166, 412] width 73 height 12
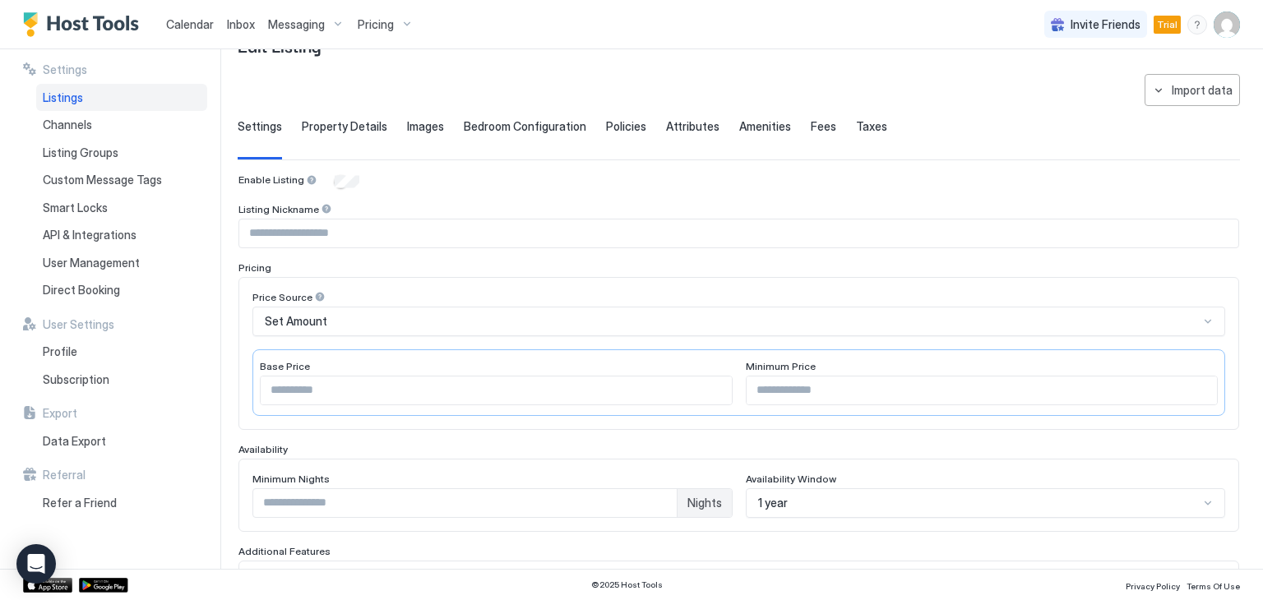
click at [367, 127] on span "Property Details" at bounding box center [344, 126] width 85 height 15
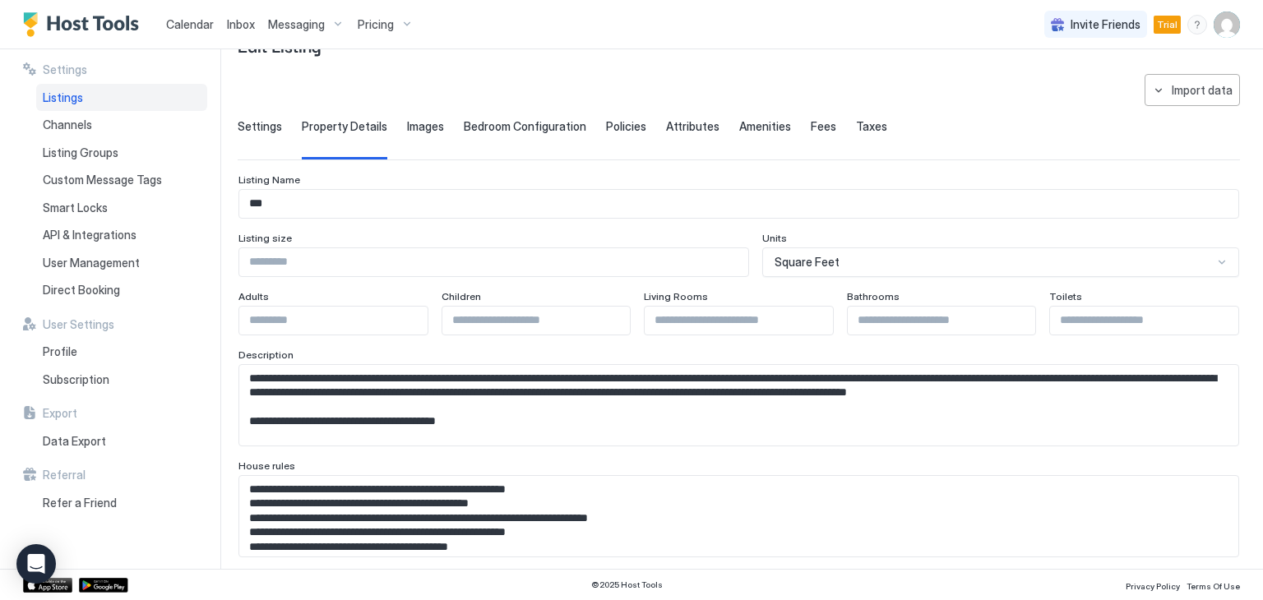
click at [622, 127] on span "Policies" at bounding box center [626, 126] width 40 height 15
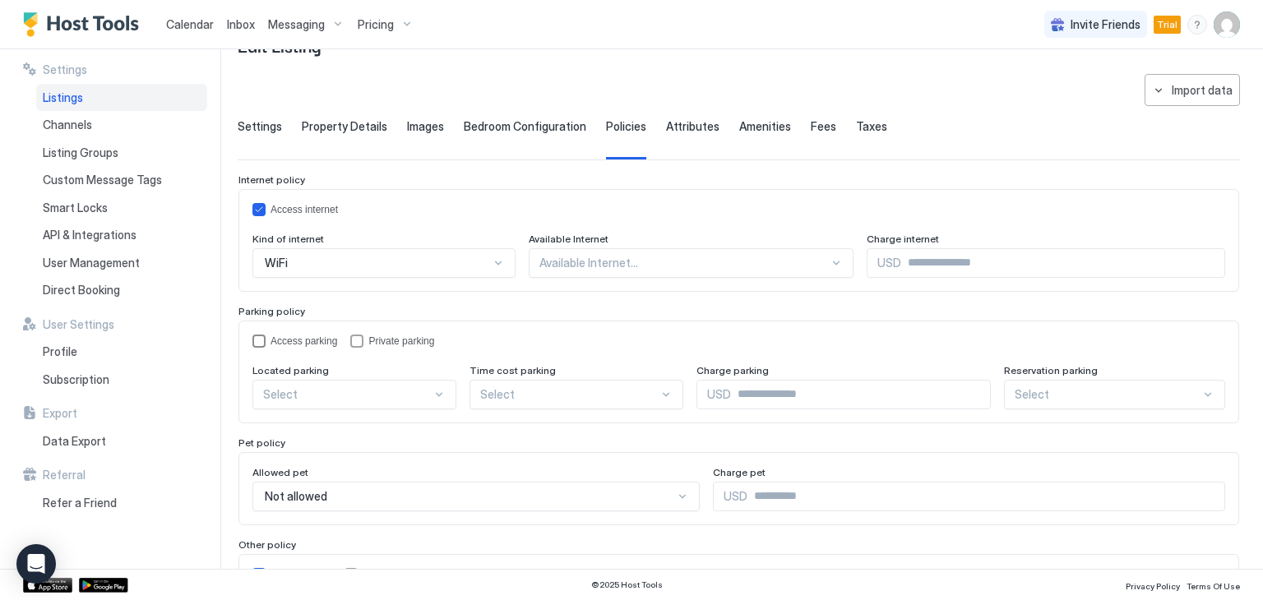
click at [256, 335] on div "accessParking" at bounding box center [258, 341] width 13 height 13
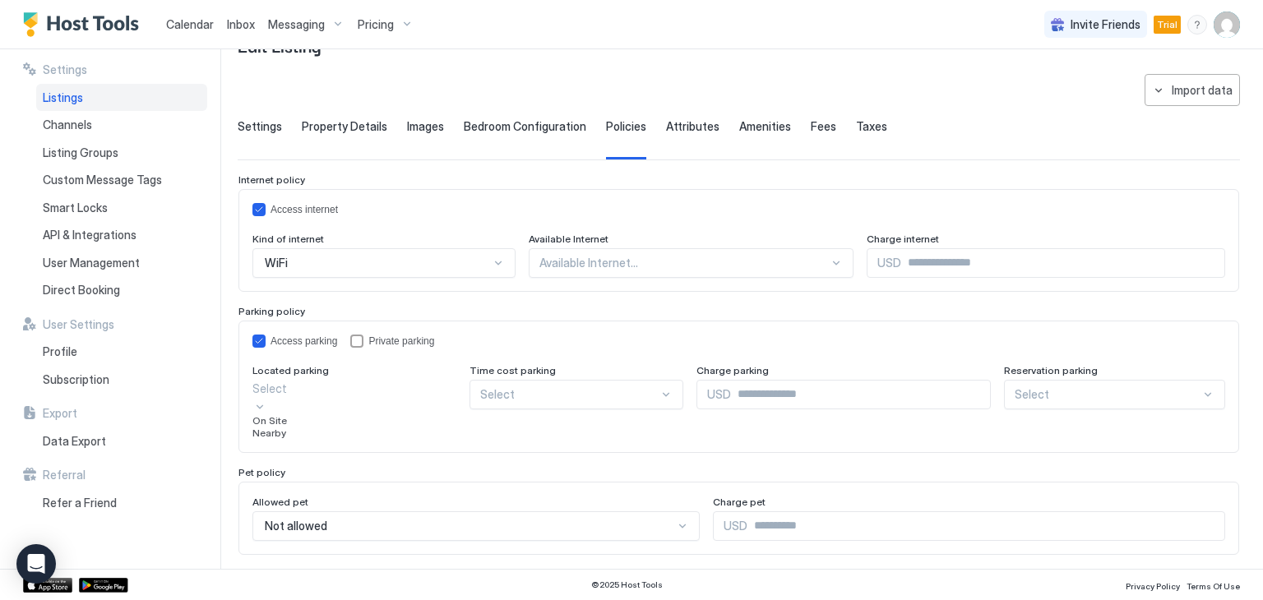
click at [266, 397] on div at bounding box center [259, 405] width 13 height 17
click at [375, 427] on div "On Site" at bounding box center [354, 420] width 204 height 12
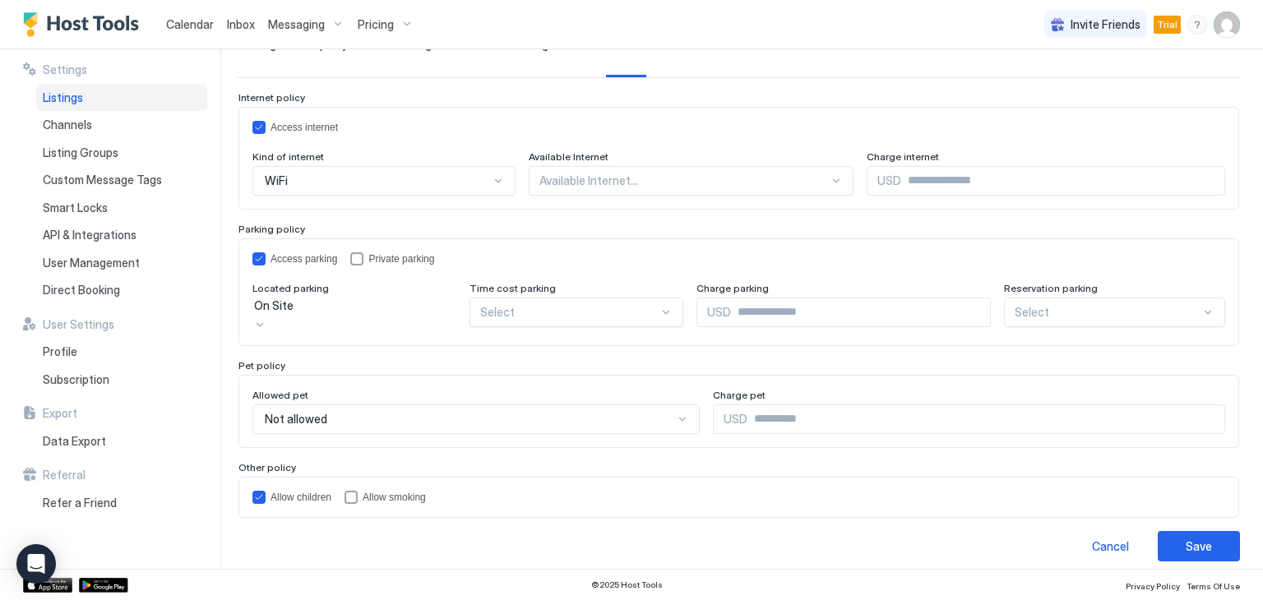
scroll to position [140, 0]
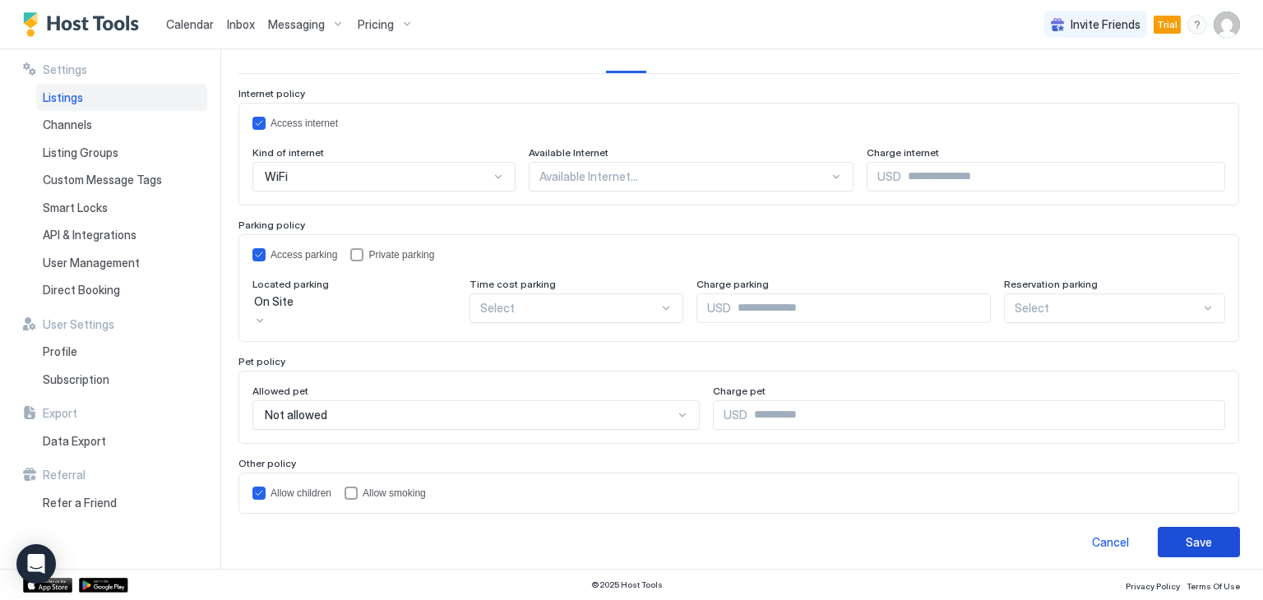
click at [1171, 527] on button "Save" at bounding box center [1198, 542] width 82 height 30
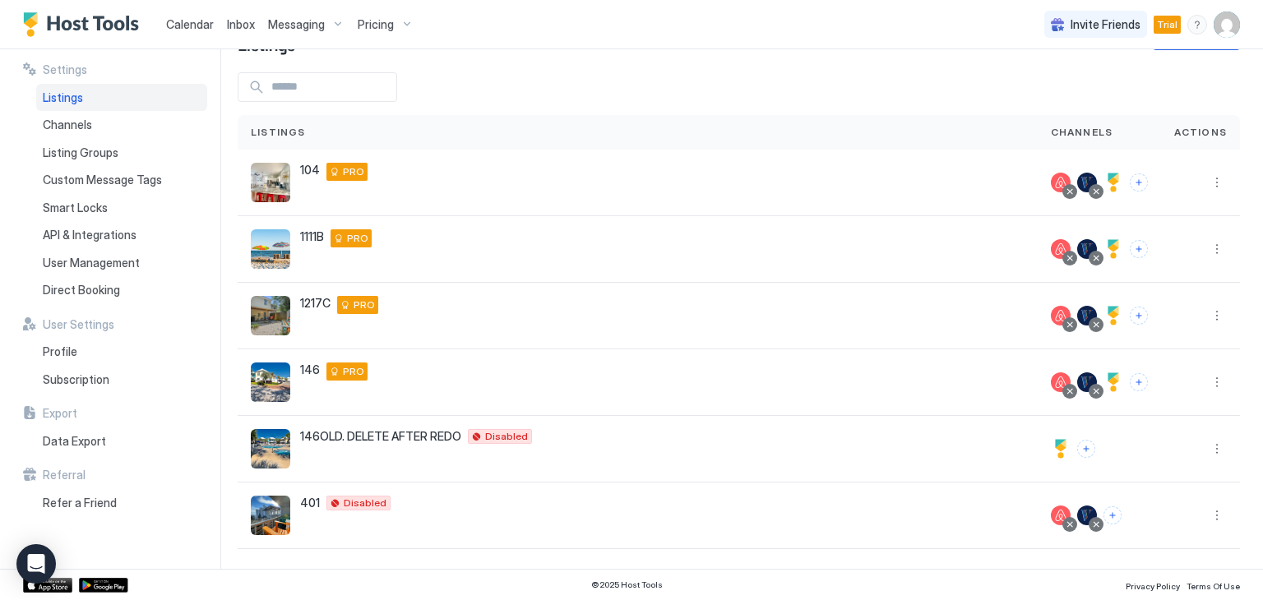
scroll to position [53, 0]
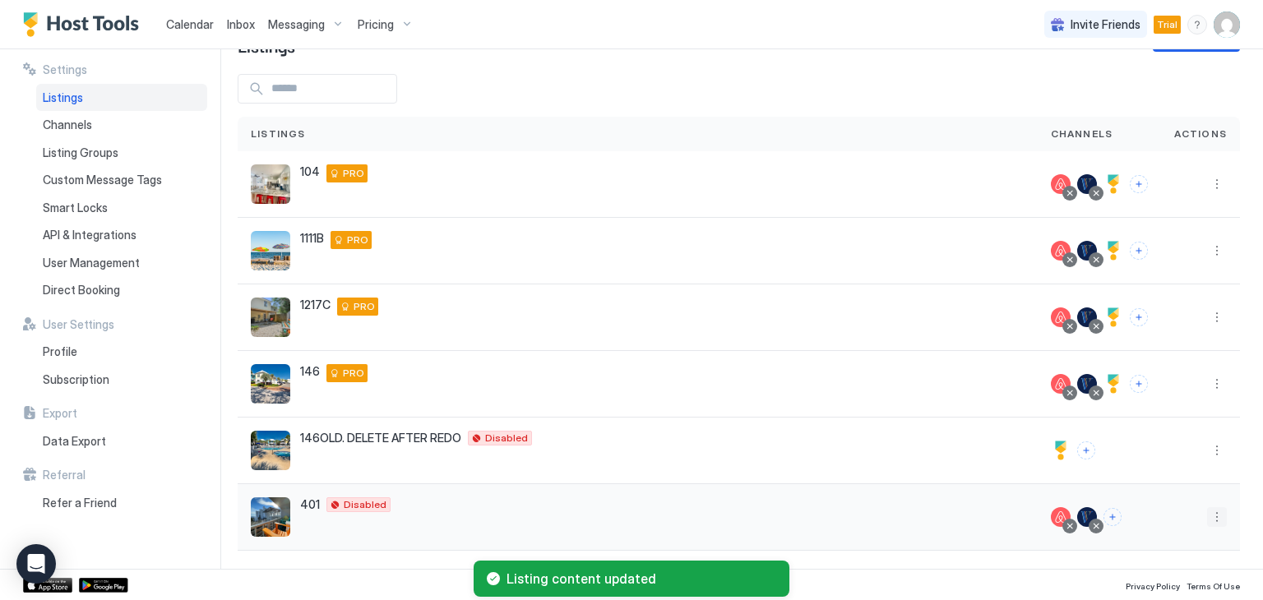
click at [1207, 513] on button "More options" at bounding box center [1217, 517] width 20 height 20
click at [1149, 412] on span "Listing Settings" at bounding box center [1166, 412] width 73 height 12
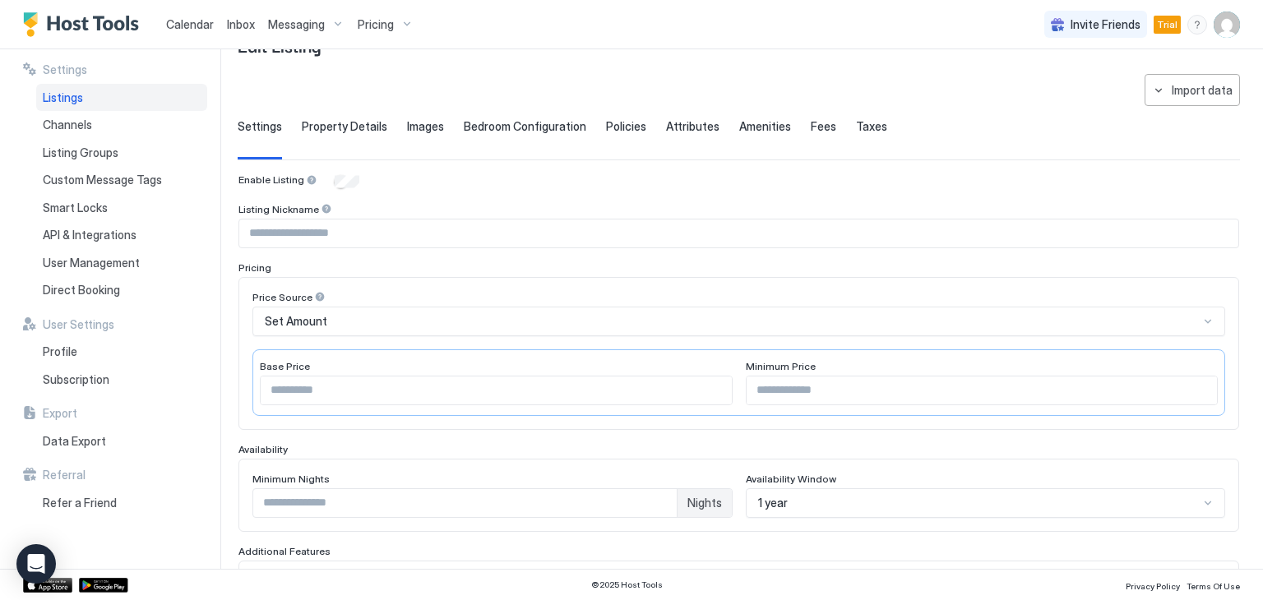
drag, startPoint x: 601, startPoint y: 122, endPoint x: 611, endPoint y: 165, distance: 43.9
click at [606, 122] on span "Policies" at bounding box center [626, 126] width 40 height 15
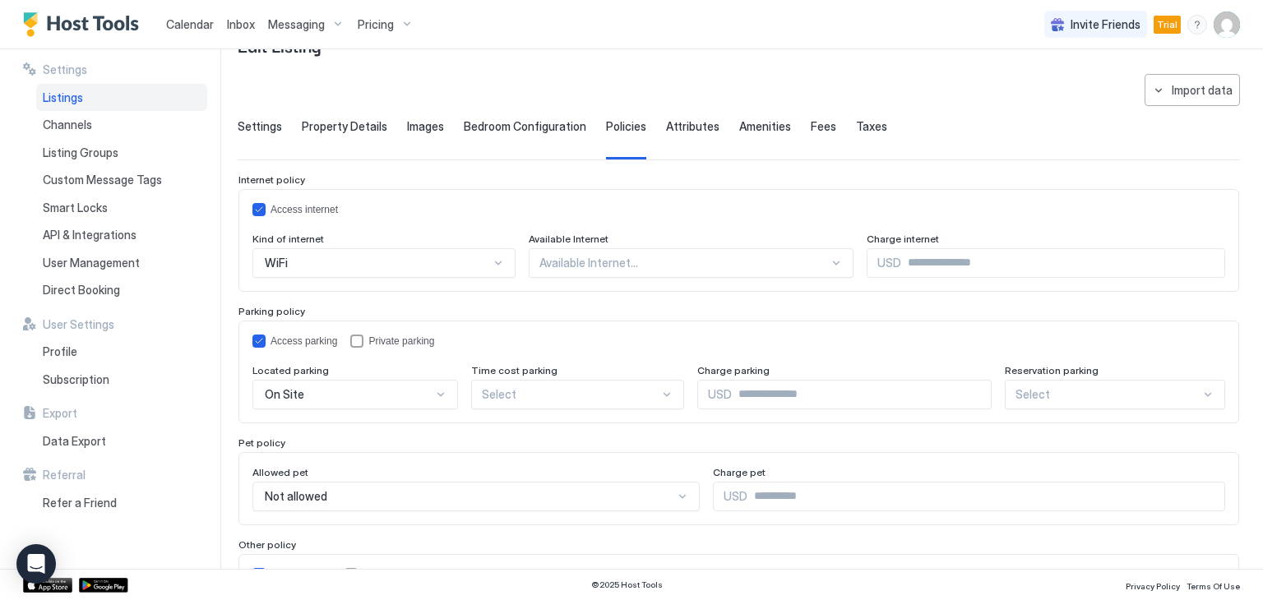
click at [810, 119] on span "Fees" at bounding box center [822, 126] width 25 height 15
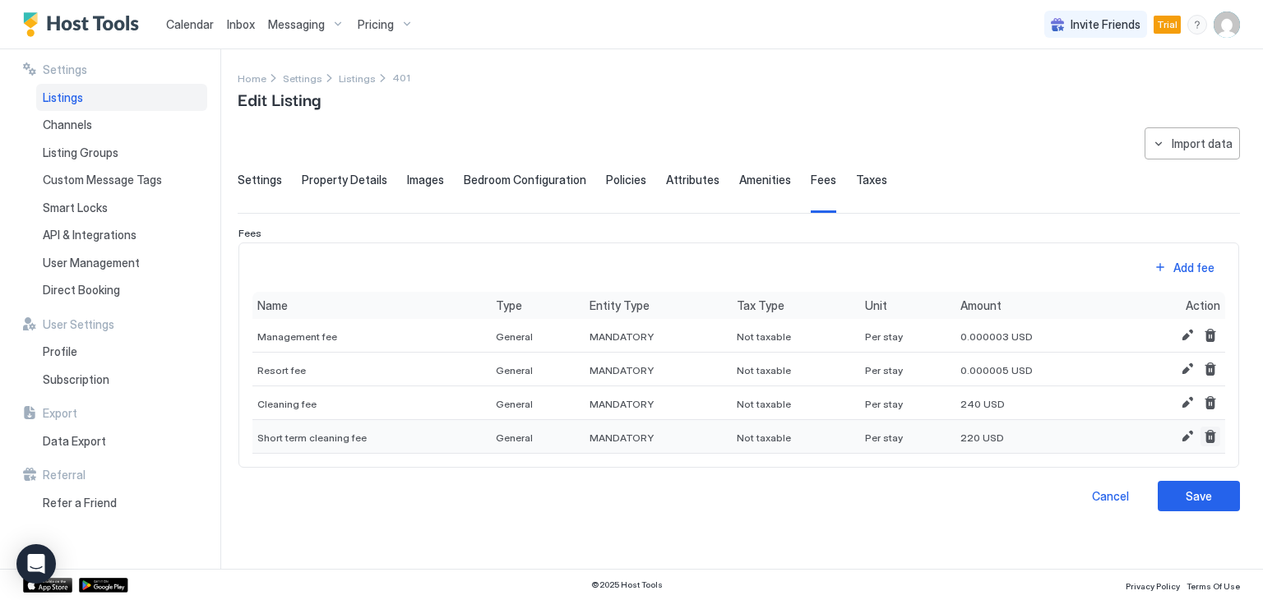
click at [1209, 435] on button "Delete" at bounding box center [1210, 437] width 20 height 20
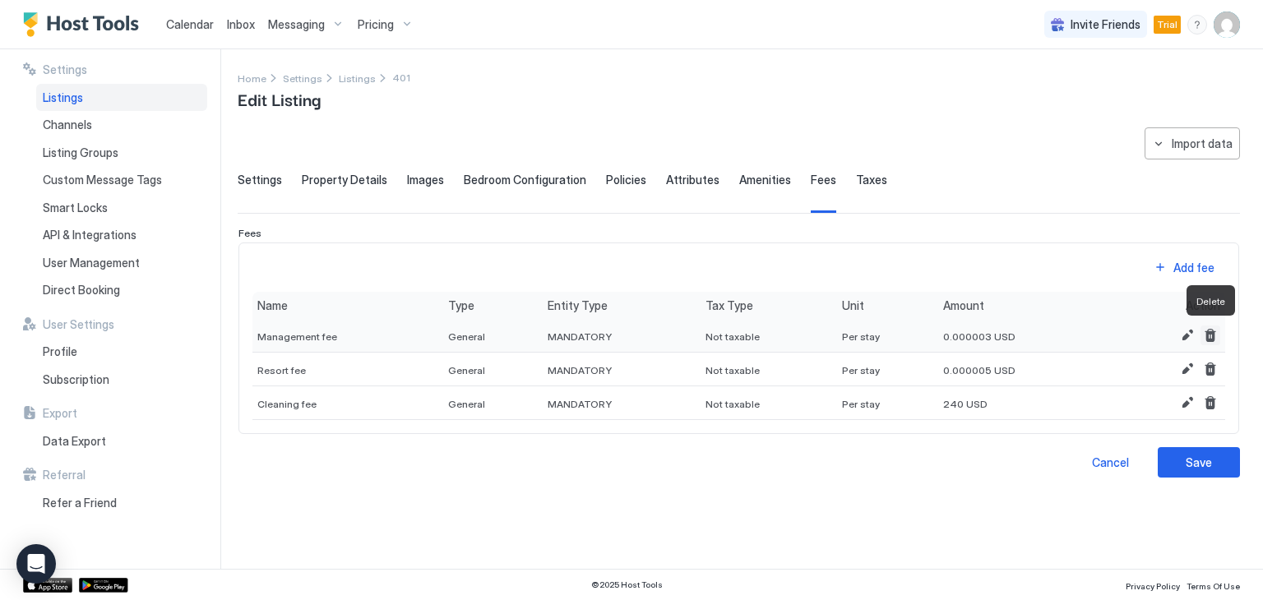
click at [1209, 331] on button "Delete" at bounding box center [1210, 335] width 20 height 20
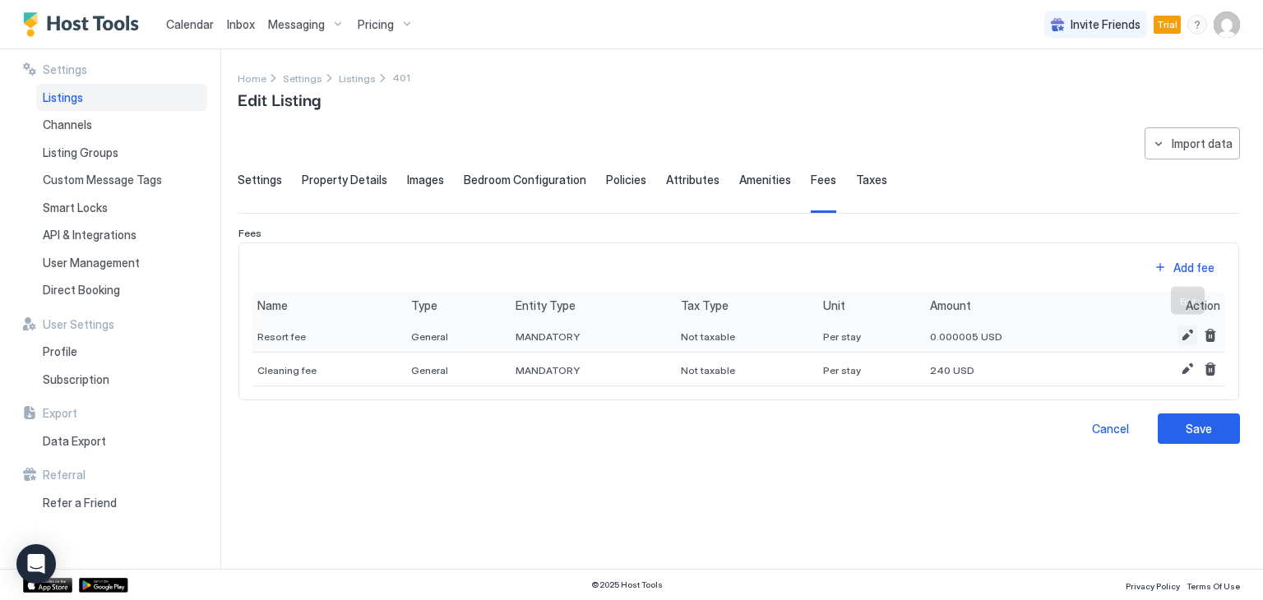
click at [1184, 336] on button "Edit" at bounding box center [1187, 335] width 20 height 20
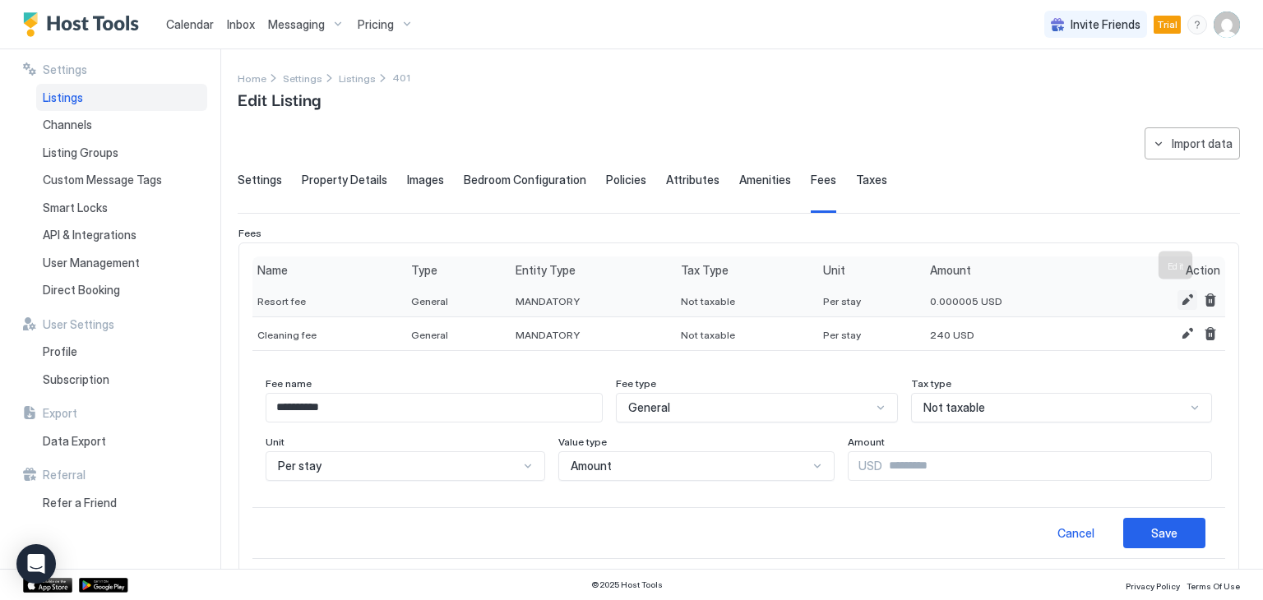
click at [1177, 299] on button "Edit" at bounding box center [1187, 300] width 20 height 20
click at [1172, 274] on div "Action" at bounding box center [1166, 270] width 108 height 15
click at [1177, 292] on button "Edit" at bounding box center [1187, 300] width 20 height 20
click at [1121, 510] on div "Cancel Save" at bounding box center [738, 533] width 972 height 52
click at [1123, 524] on button "Save" at bounding box center [1164, 533] width 82 height 30
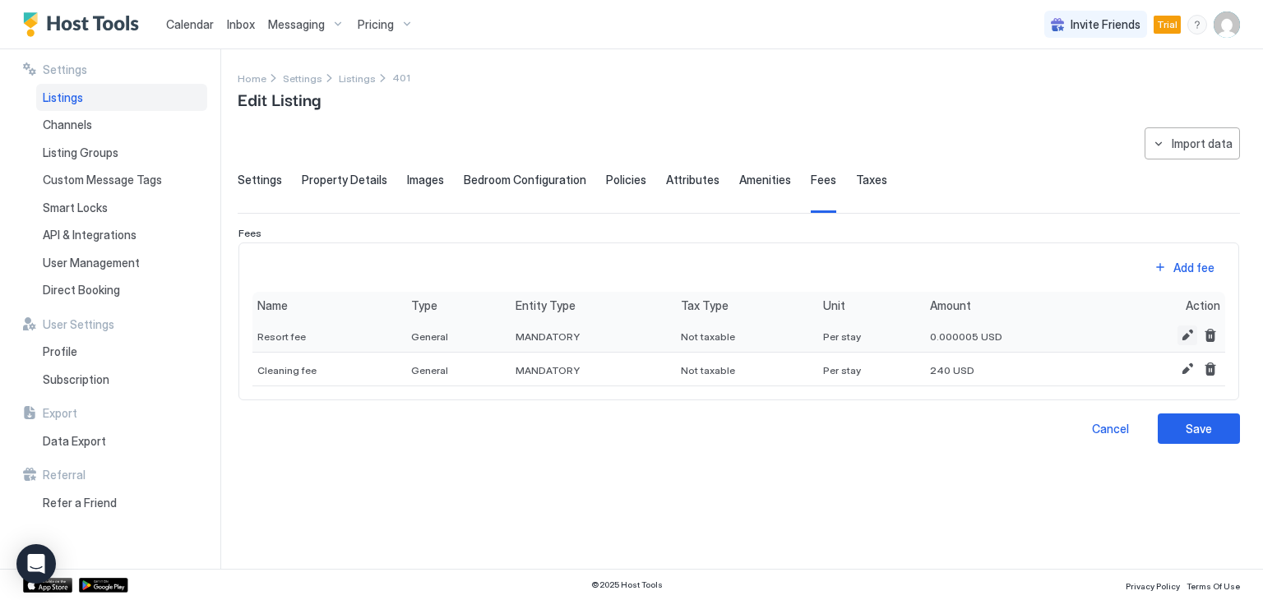
click at [1184, 331] on button "Edit" at bounding box center [1187, 335] width 20 height 20
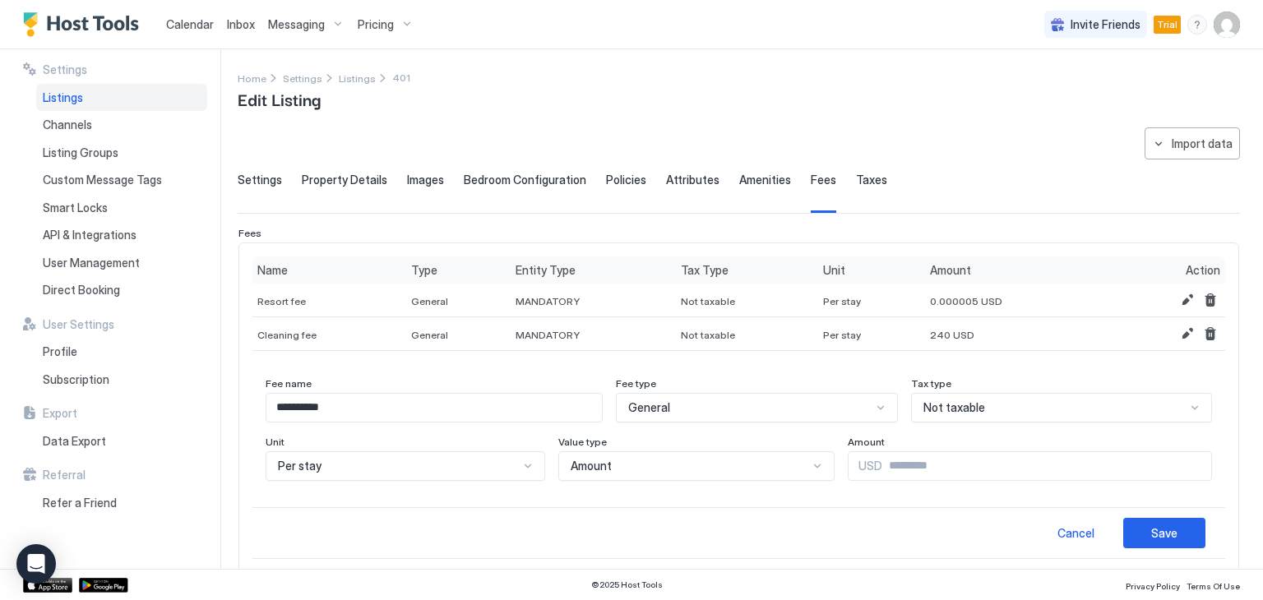
click at [882, 470] on input "********" at bounding box center [1046, 466] width 329 height 28
click at [882, 465] on input "********" at bounding box center [1046, 466] width 329 height 28
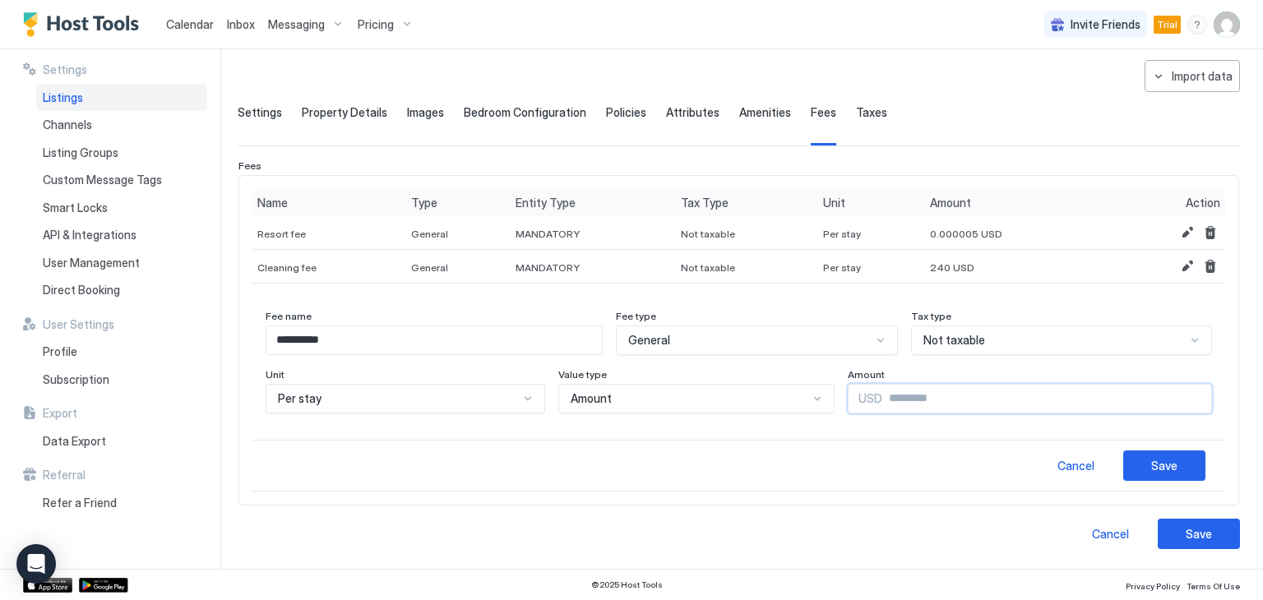
click at [616, 355] on div "Per stay" at bounding box center [756, 340] width 281 height 30
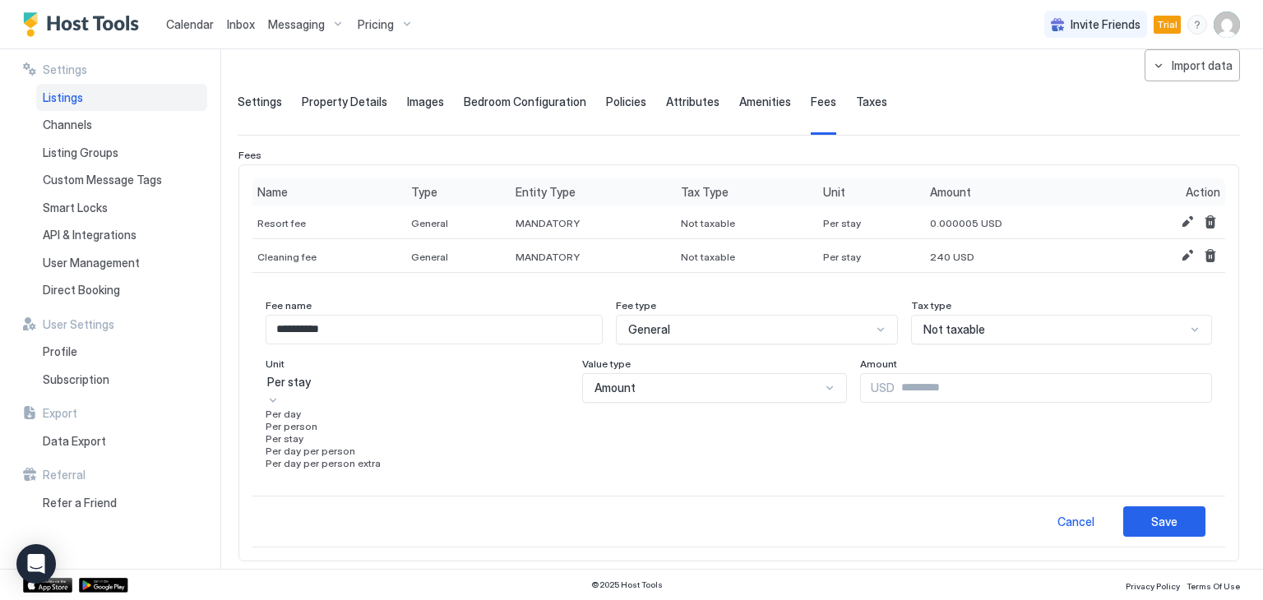
click at [341, 445] on div "Per stay" at bounding box center [416, 438] width 303 height 12
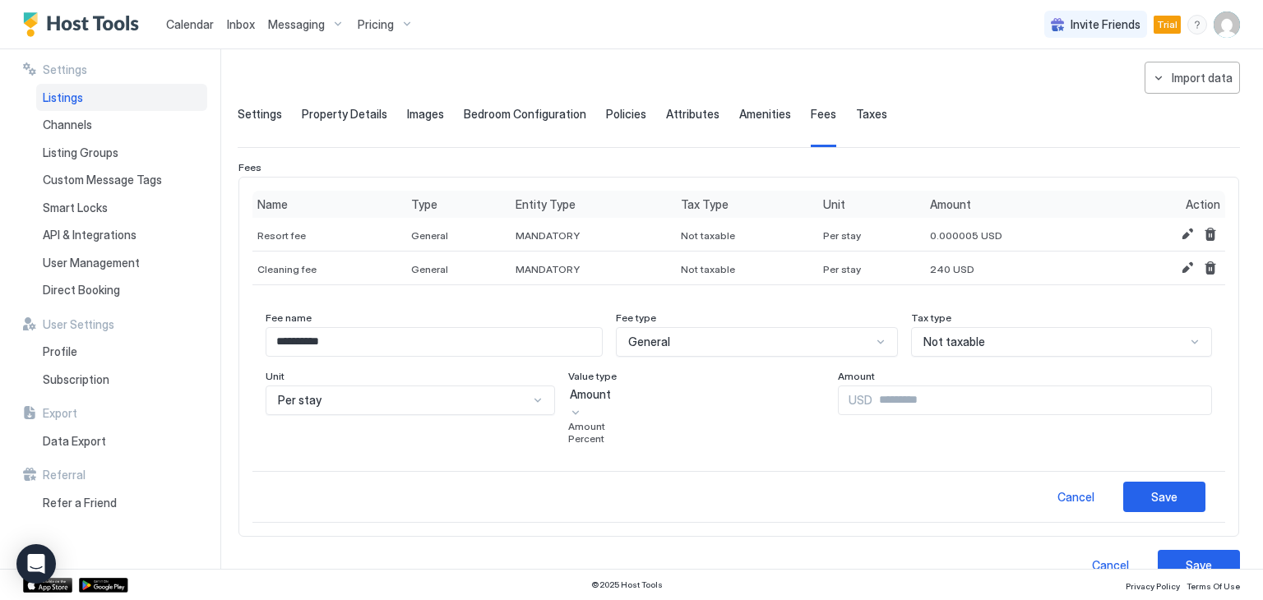
click at [771, 399] on div "Amount" at bounding box center [696, 394] width 252 height 15
click at [589, 445] on div "Percent" at bounding box center [696, 438] width 256 height 12
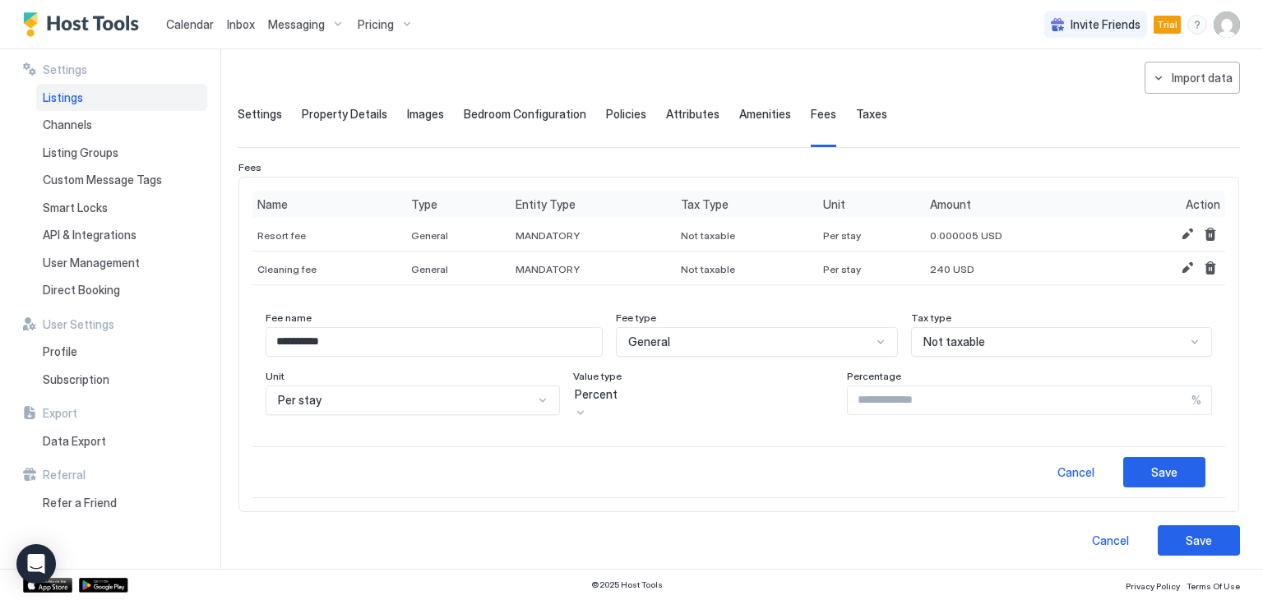
click at [967, 399] on input "********" at bounding box center [1019, 400] width 344 height 28
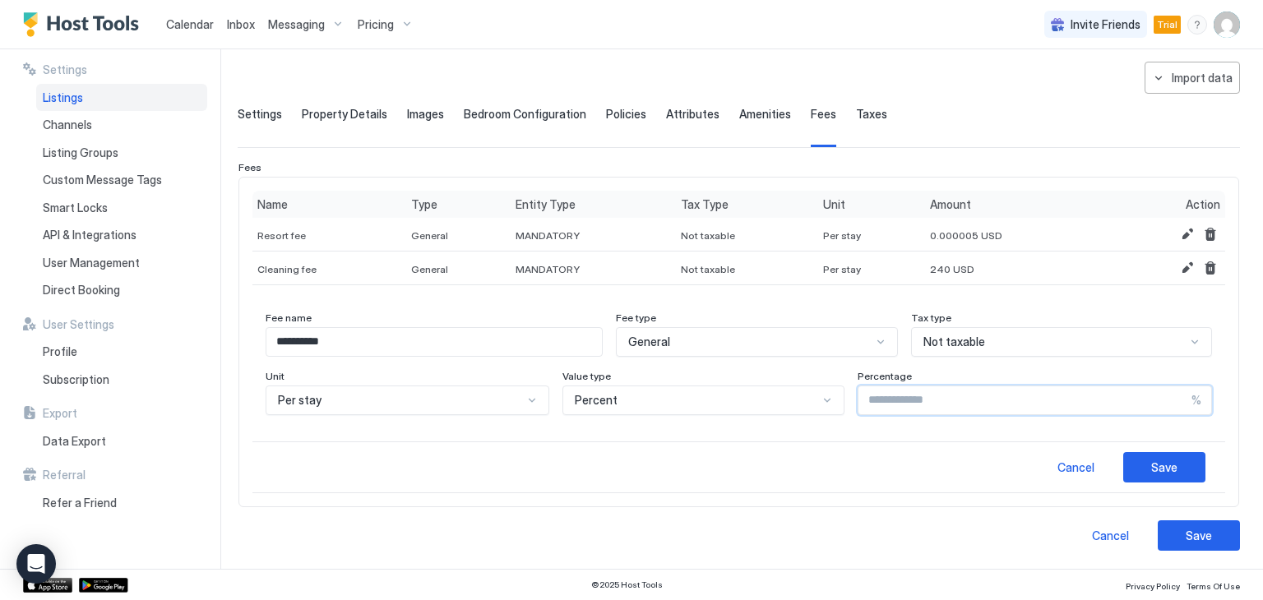
click at [967, 399] on input "********" at bounding box center [1024, 400] width 333 height 28
type input "*"
click at [1161, 473] on div "Save" at bounding box center [1164, 467] width 26 height 17
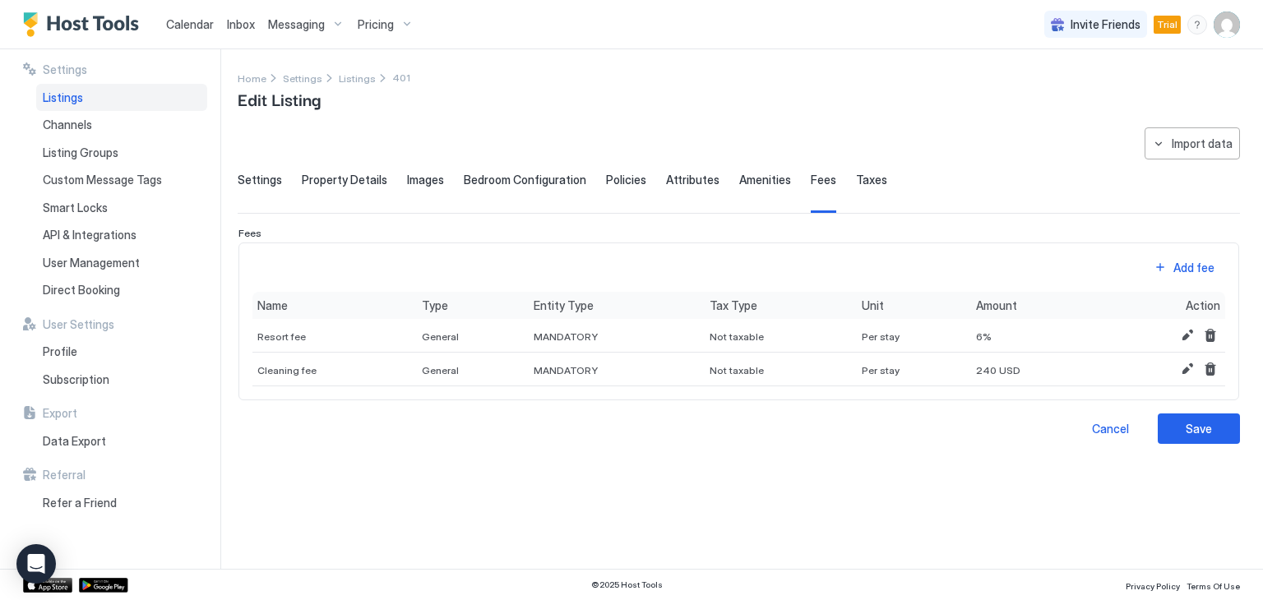
scroll to position [0, 0]
click at [730, 333] on span "Not taxable" at bounding box center [736, 336] width 54 height 12
click at [1184, 334] on button "Edit" at bounding box center [1187, 335] width 20 height 20
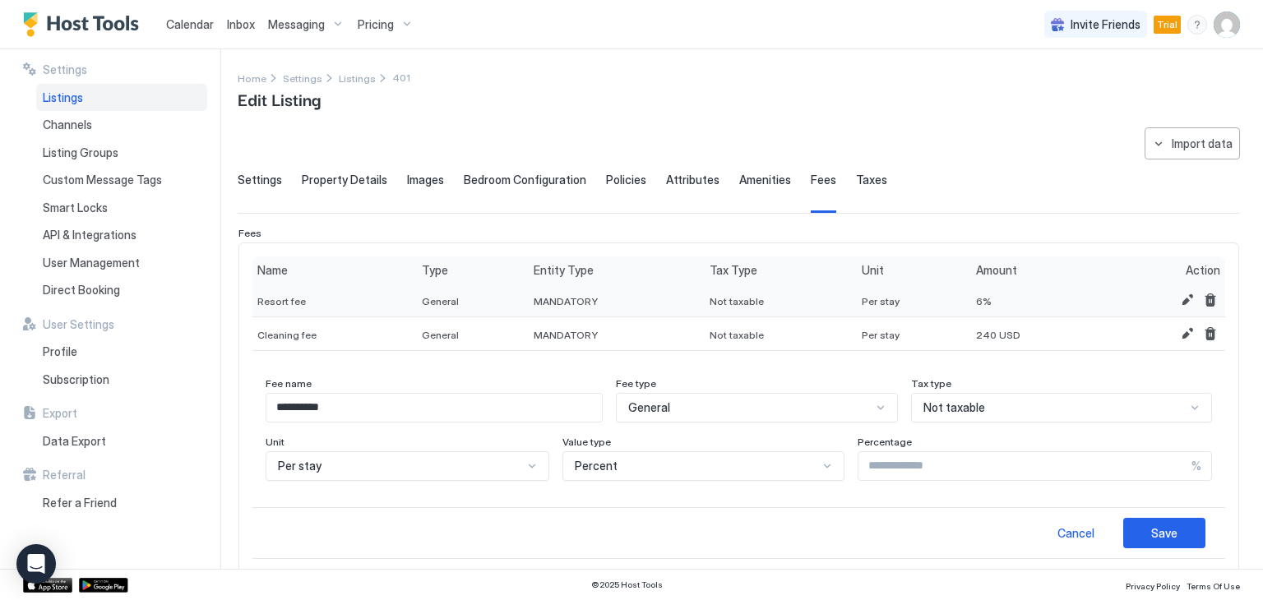
click at [710, 289] on div "Not taxable" at bounding box center [780, 301] width 153 height 34
click at [727, 295] on span "Not taxable" at bounding box center [736, 301] width 54 height 12
click at [1181, 535] on button "Save" at bounding box center [1164, 533] width 82 height 30
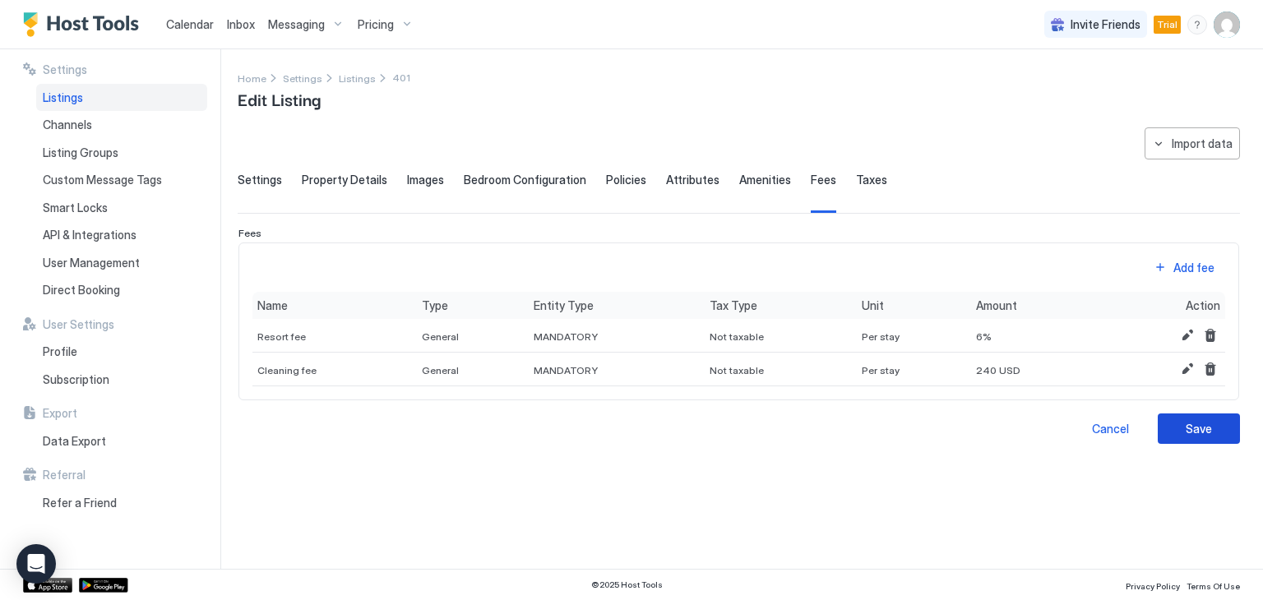
click at [1195, 432] on div "Save" at bounding box center [1198, 428] width 26 height 17
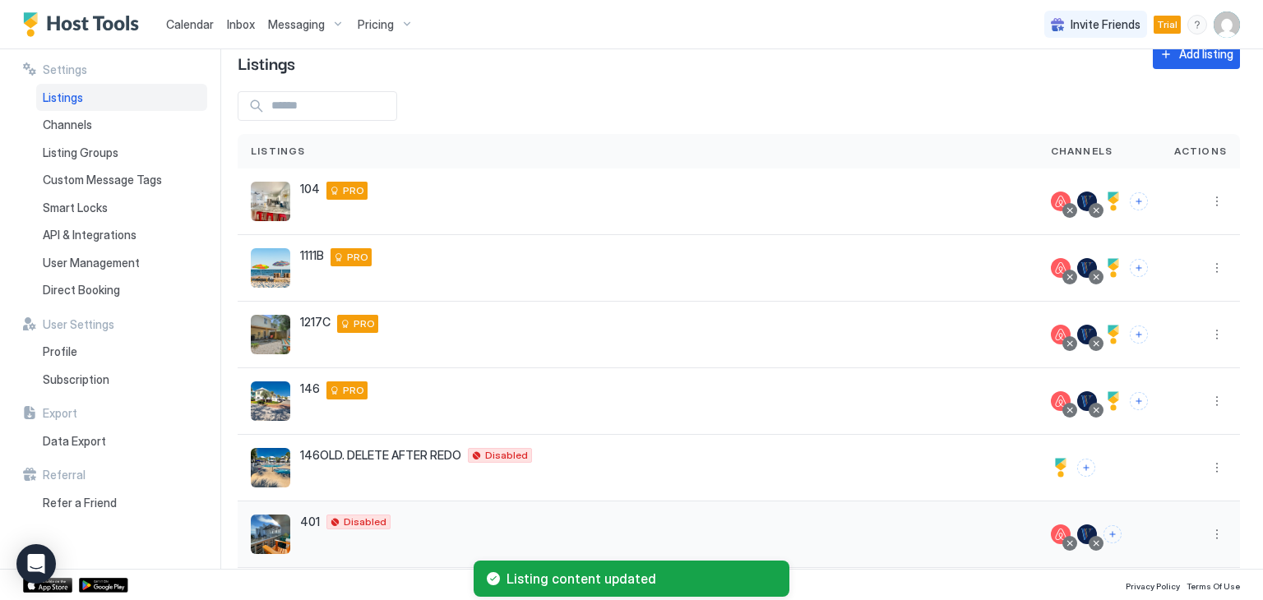
scroll to position [53, 0]
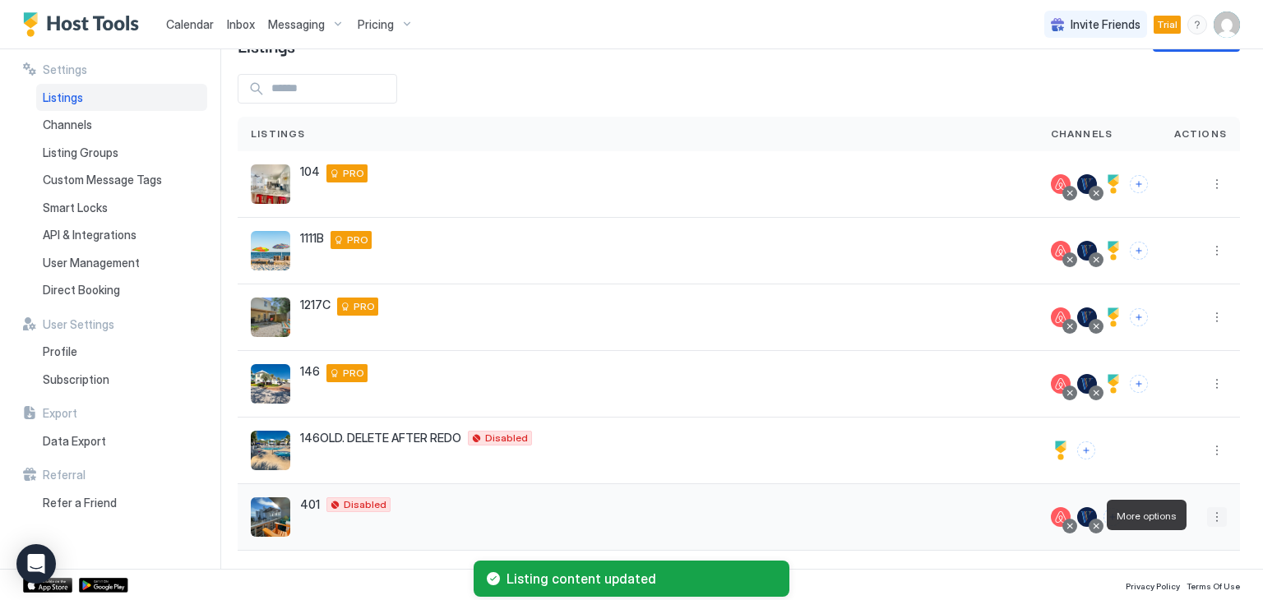
click at [1207, 514] on button "More options" at bounding box center [1217, 517] width 20 height 20
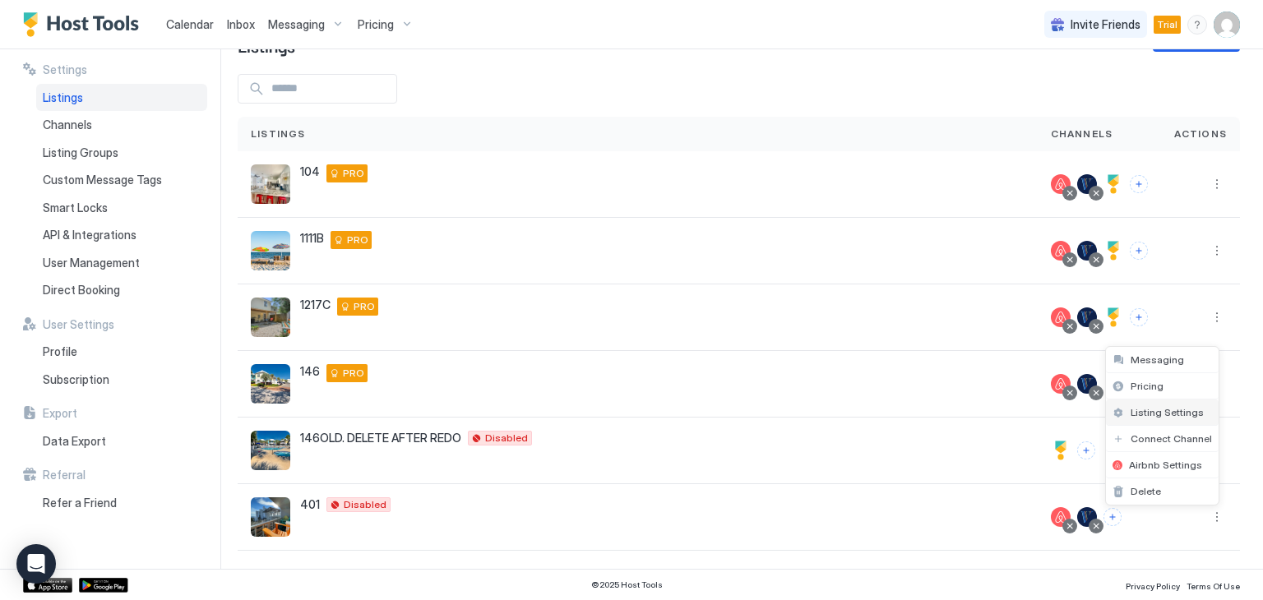
click at [1167, 413] on span "Listing Settings" at bounding box center [1166, 412] width 73 height 12
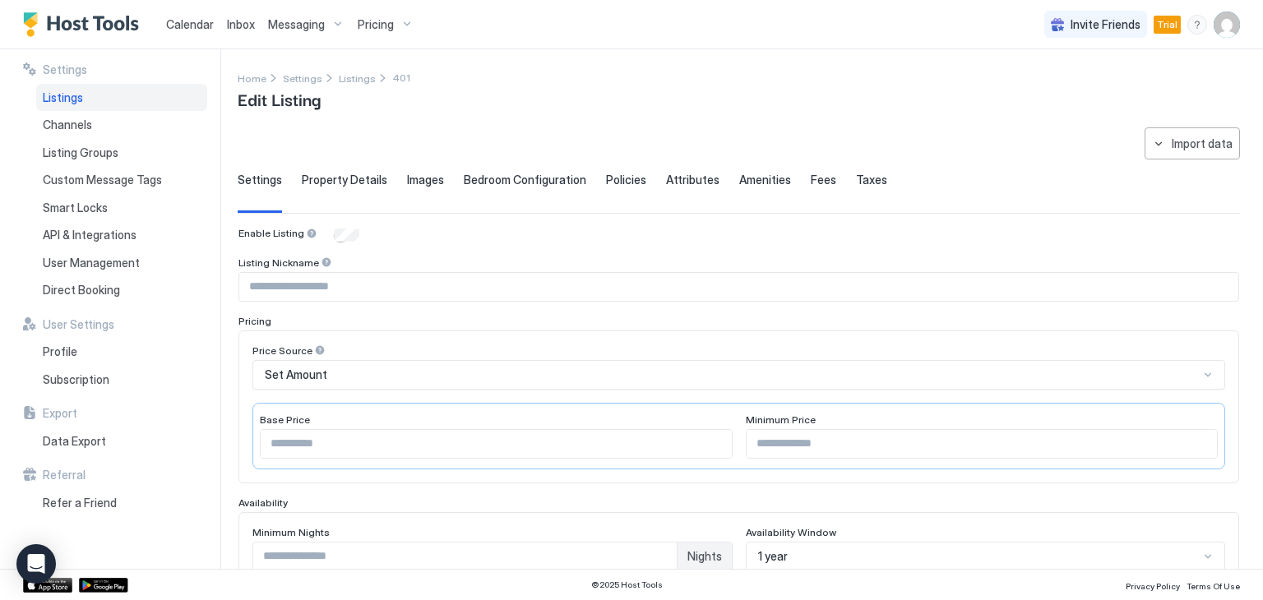
click at [365, 182] on span "Property Details" at bounding box center [344, 180] width 85 height 15
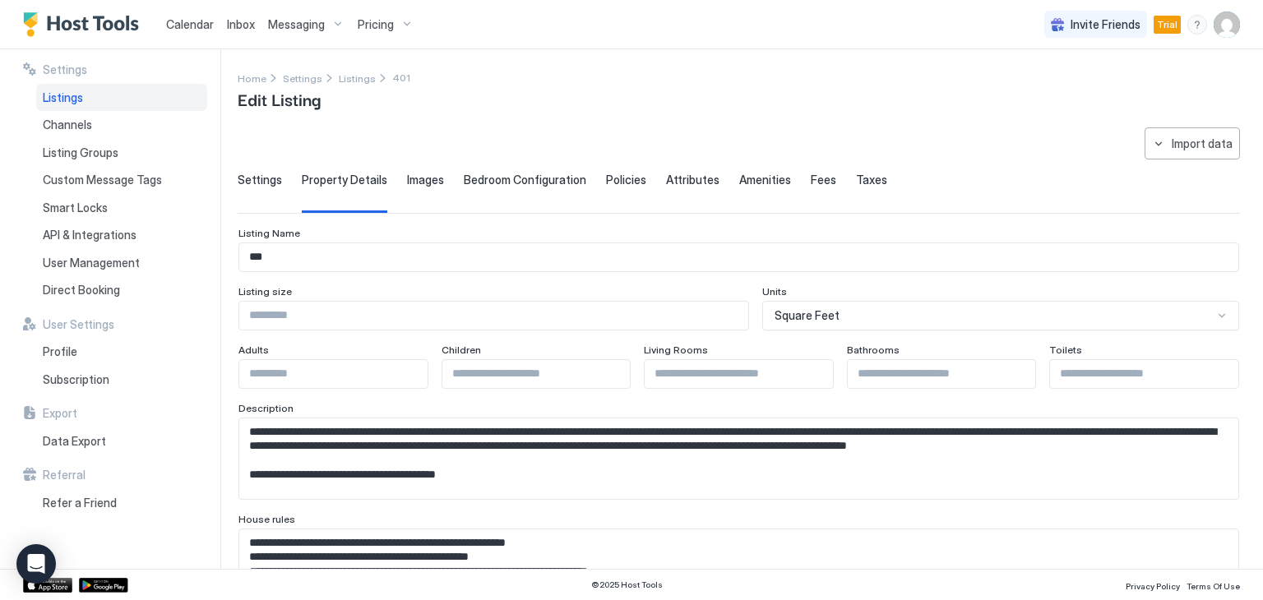
click at [759, 175] on span "Amenities" at bounding box center [765, 180] width 52 height 15
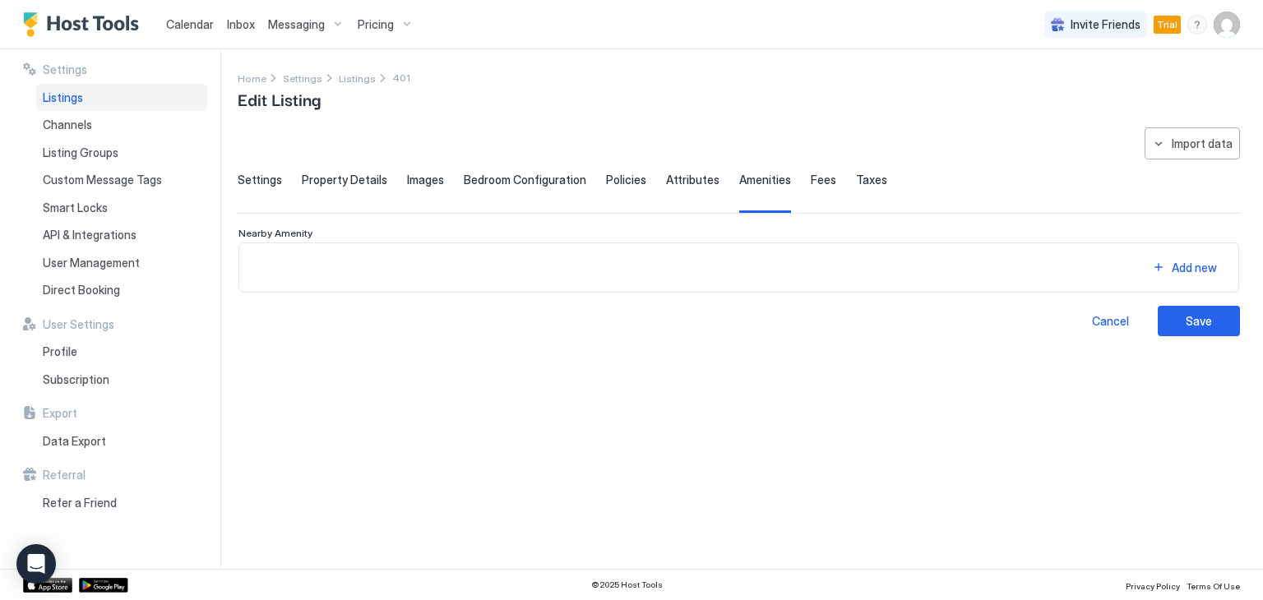
click at [810, 177] on span "Fees" at bounding box center [822, 180] width 25 height 15
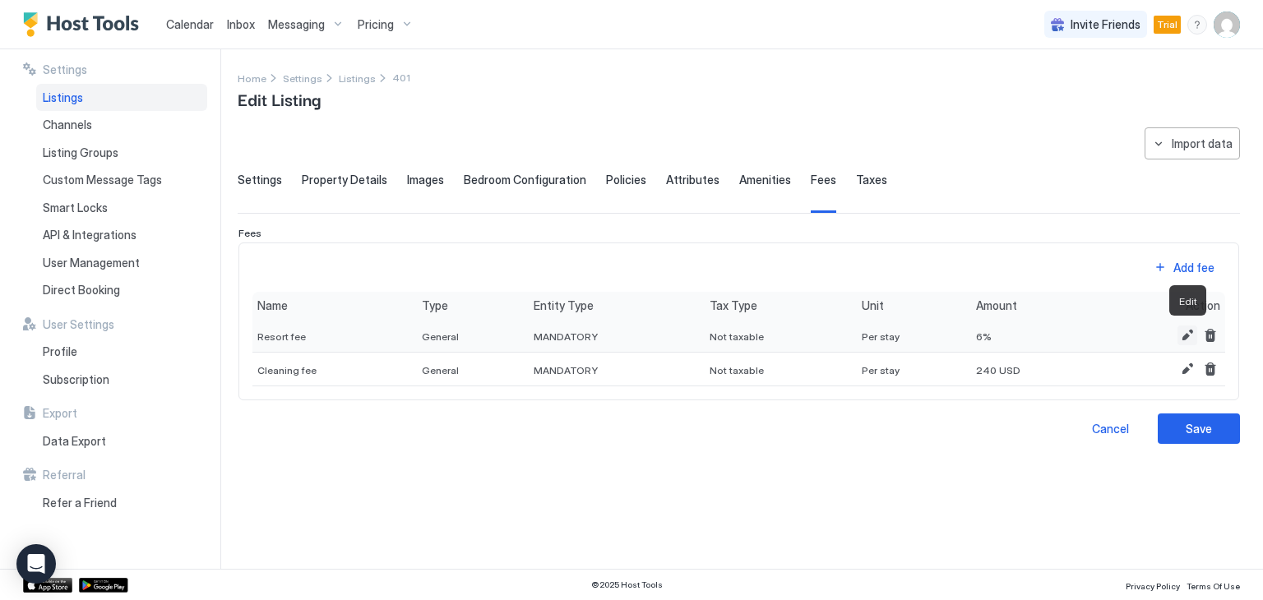
click at [1179, 337] on button "Edit" at bounding box center [1187, 335] width 20 height 20
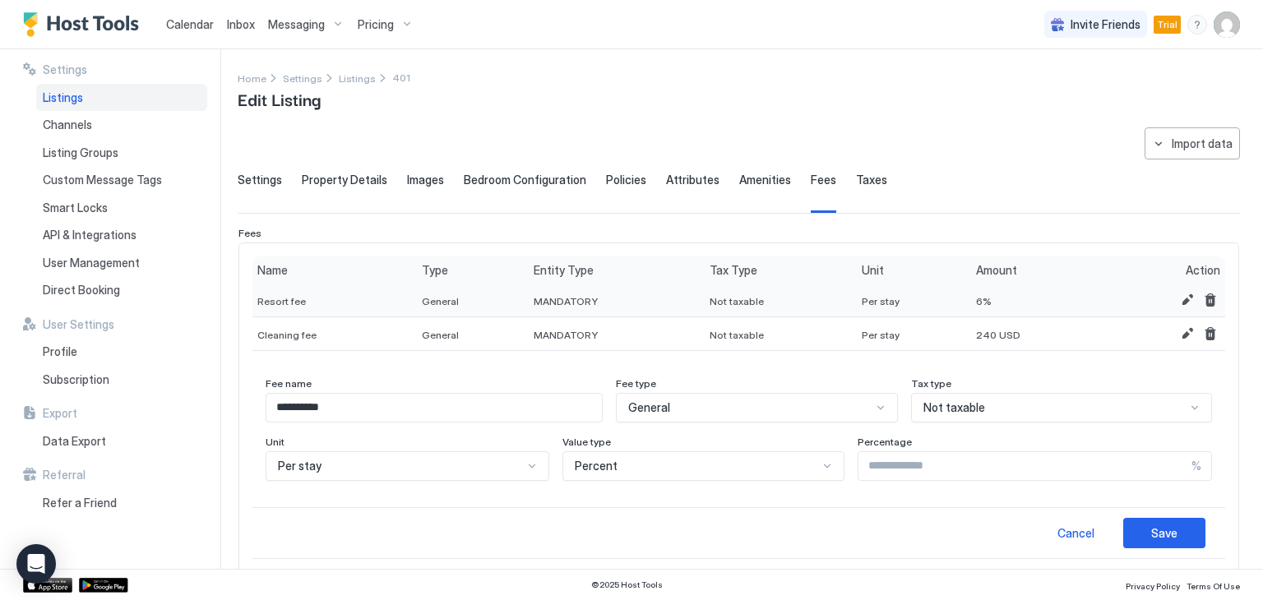
click at [748, 295] on span "Not taxable" at bounding box center [736, 301] width 54 height 12
click at [1177, 296] on button "Edit" at bounding box center [1187, 300] width 20 height 20
click at [1166, 278] on div "Action" at bounding box center [1162, 270] width 125 height 28
click at [1177, 297] on button "Edit" at bounding box center [1187, 300] width 20 height 20
click at [1170, 270] on div "Action" at bounding box center [1162, 270] width 115 height 15
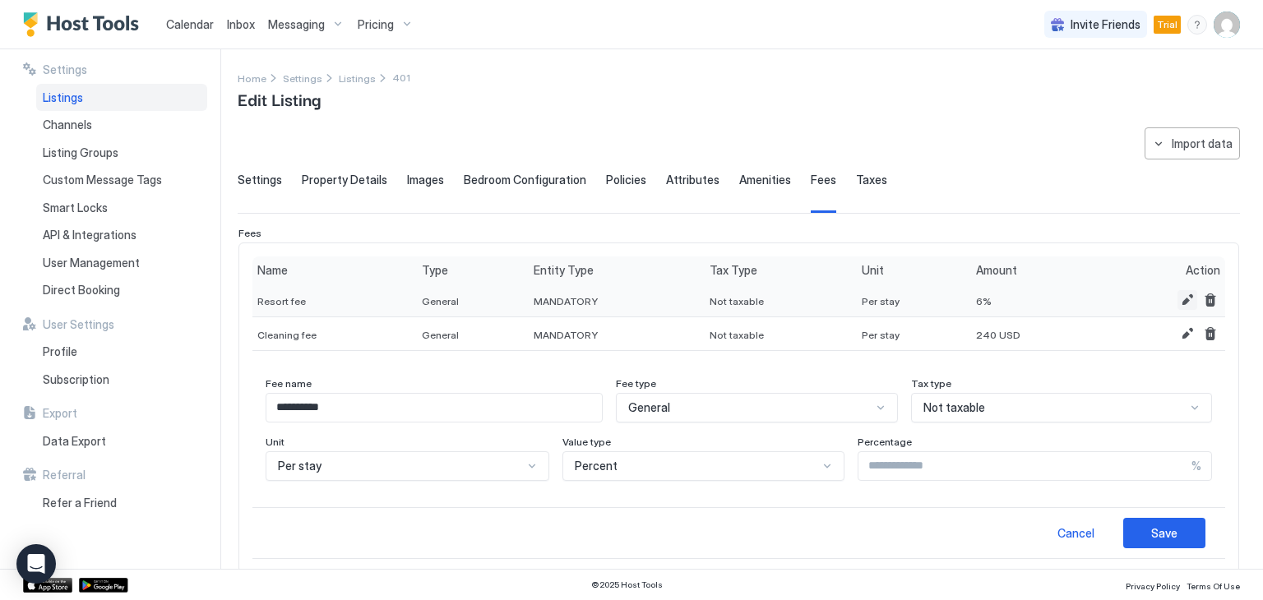
click at [1177, 295] on button "Edit" at bounding box center [1187, 300] width 20 height 20
click at [1177, 300] on button "Edit" at bounding box center [1187, 300] width 20 height 20
click at [872, 402] on div at bounding box center [749, 407] width 246 height 15
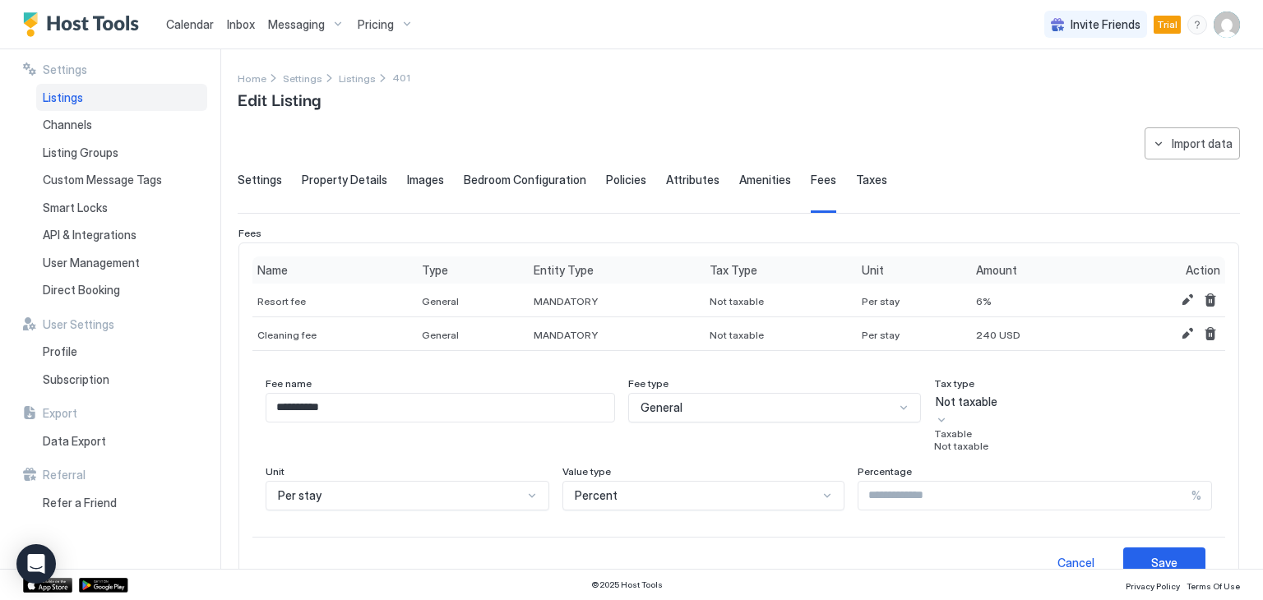
click at [969, 440] on div "Taxable" at bounding box center [1073, 433] width 278 height 12
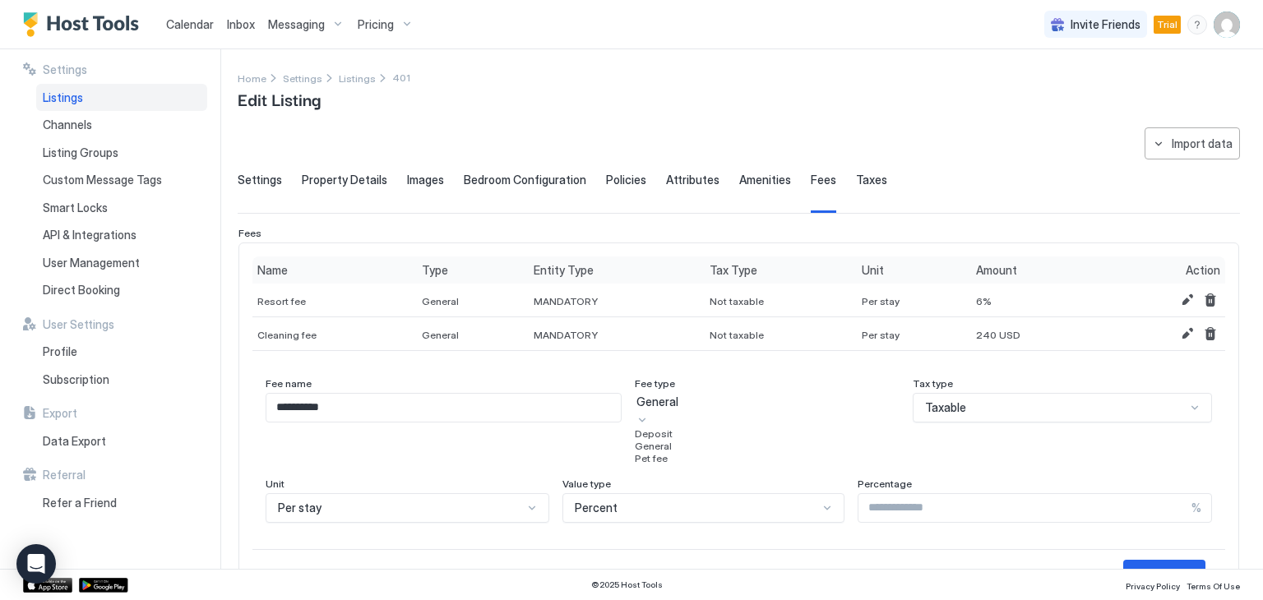
click at [649, 410] on div at bounding box center [641, 418] width 13 height 17
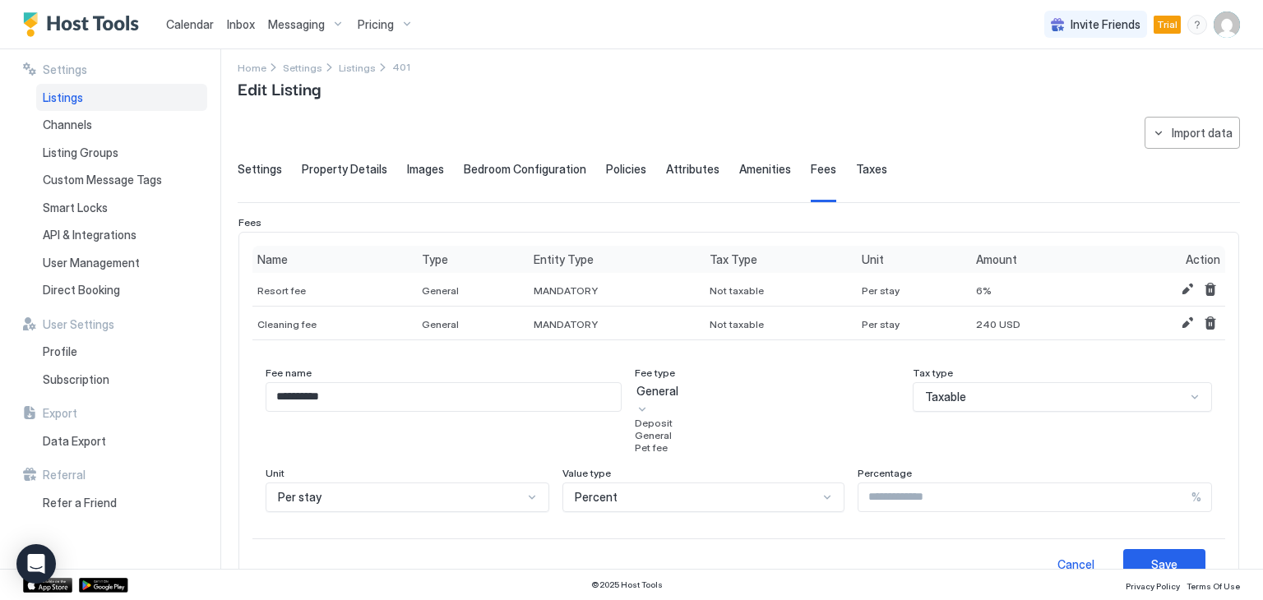
click at [813, 441] on div "General" at bounding box center [767, 435] width 265 height 12
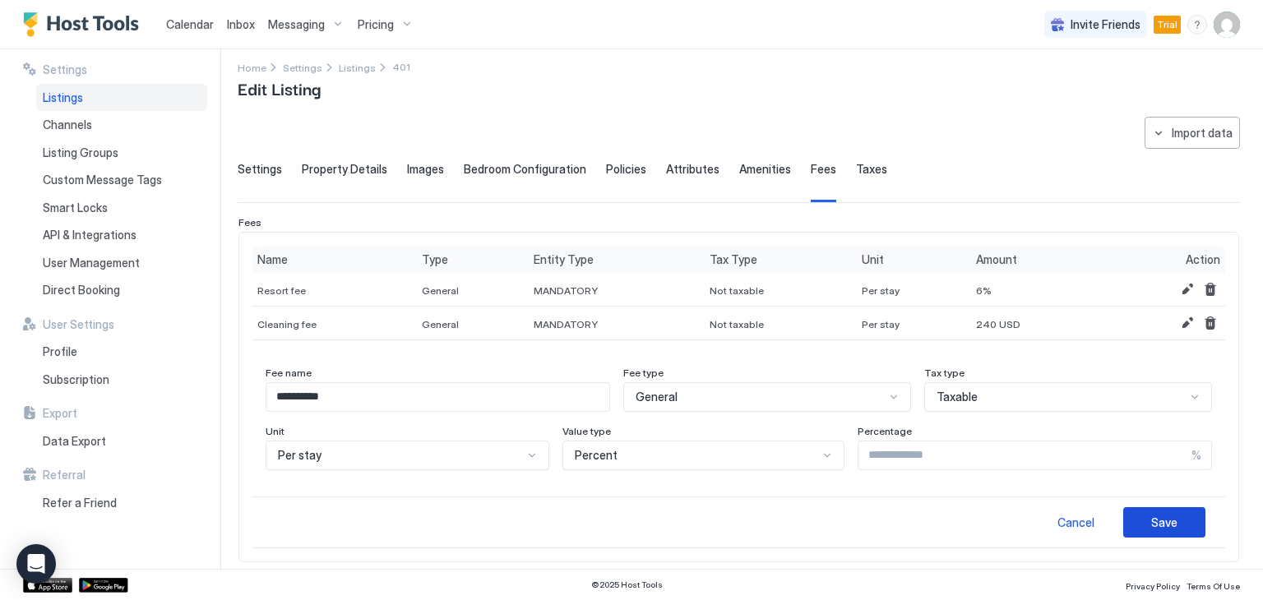
click at [1128, 510] on button "Save" at bounding box center [1164, 522] width 82 height 30
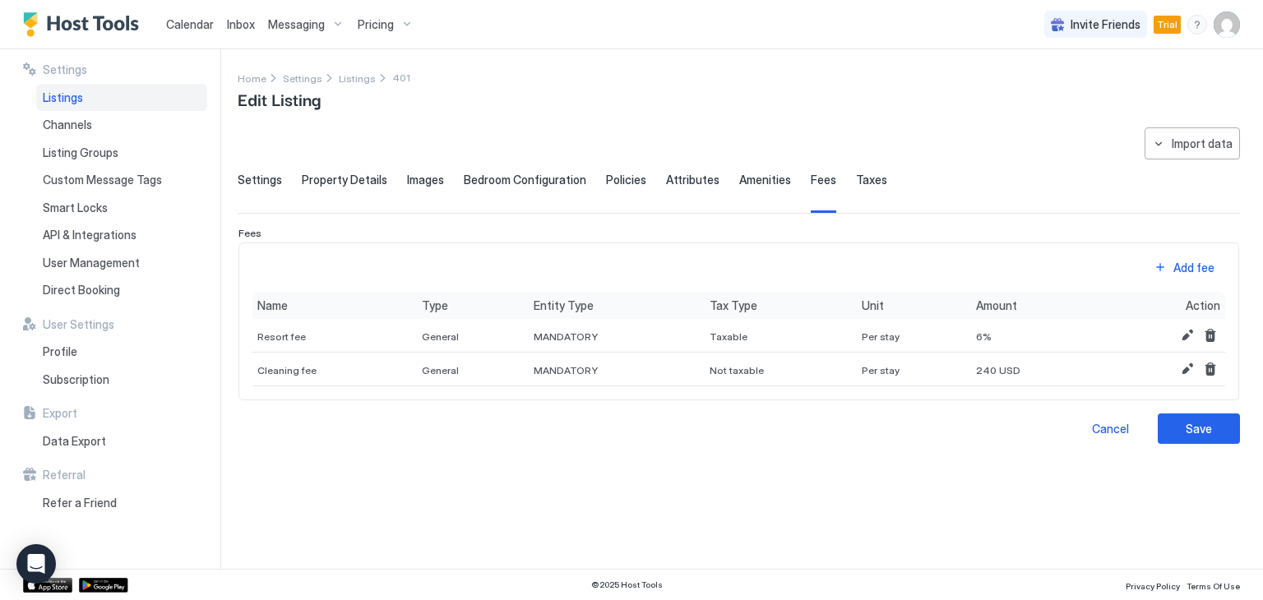
scroll to position [0, 0]
click at [1180, 366] on button "Edit" at bounding box center [1187, 369] width 20 height 20
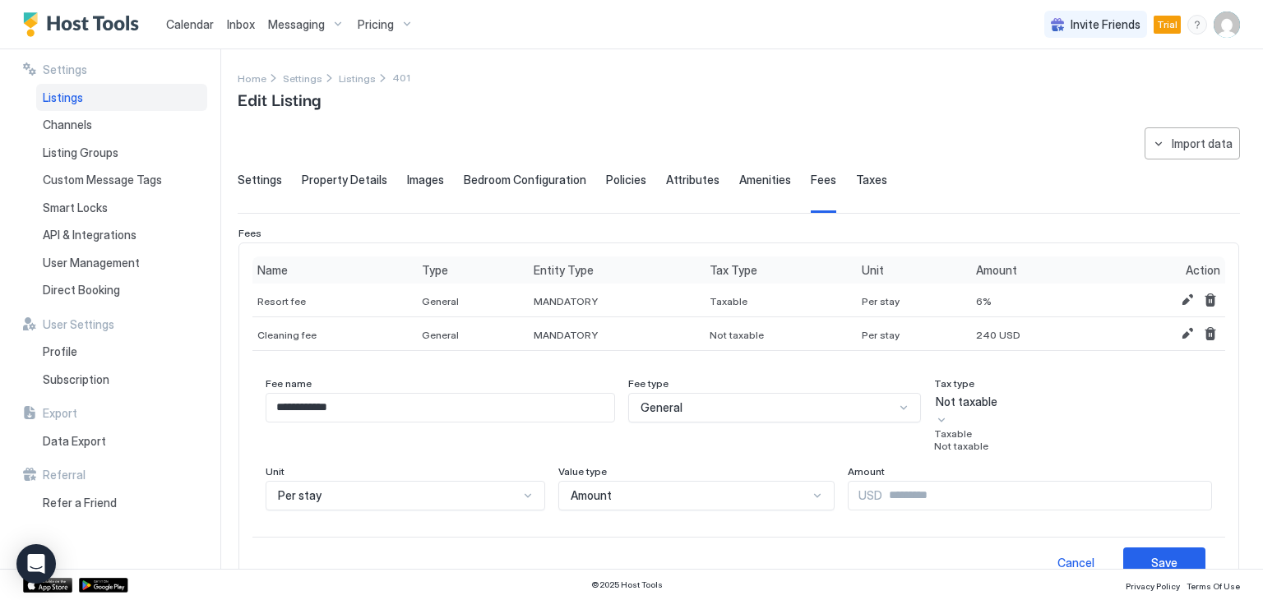
click at [948, 410] on div at bounding box center [941, 418] width 13 height 17
click at [954, 440] on span "Taxable" at bounding box center [953, 433] width 38 height 12
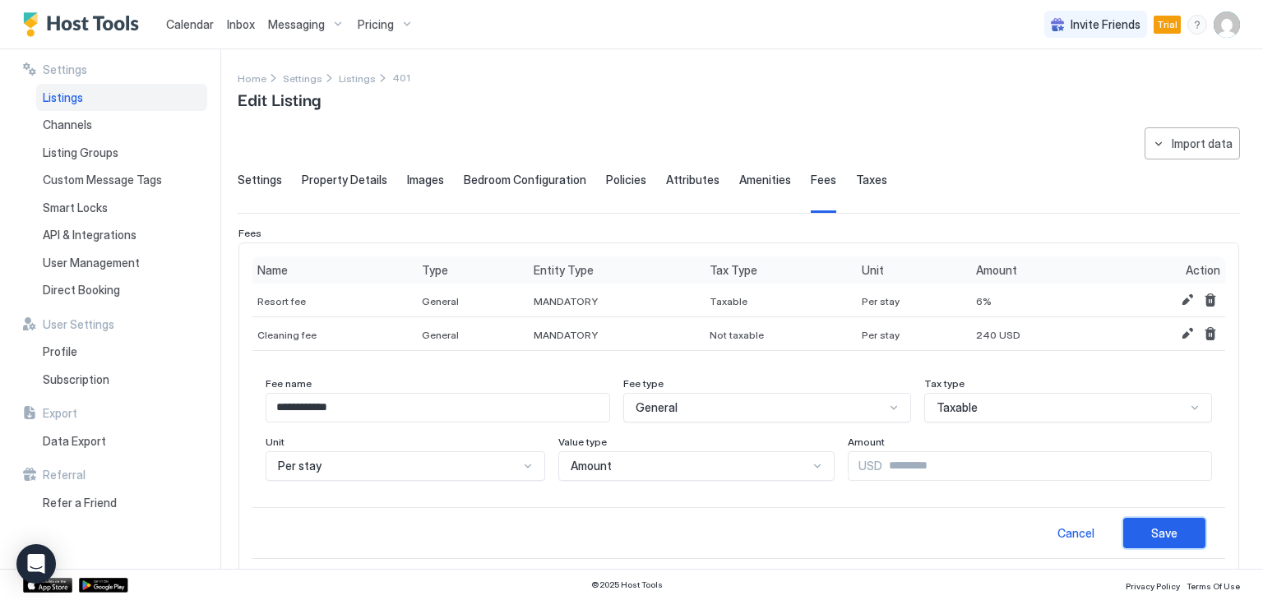
click at [1151, 532] on div "Save" at bounding box center [1164, 532] width 26 height 17
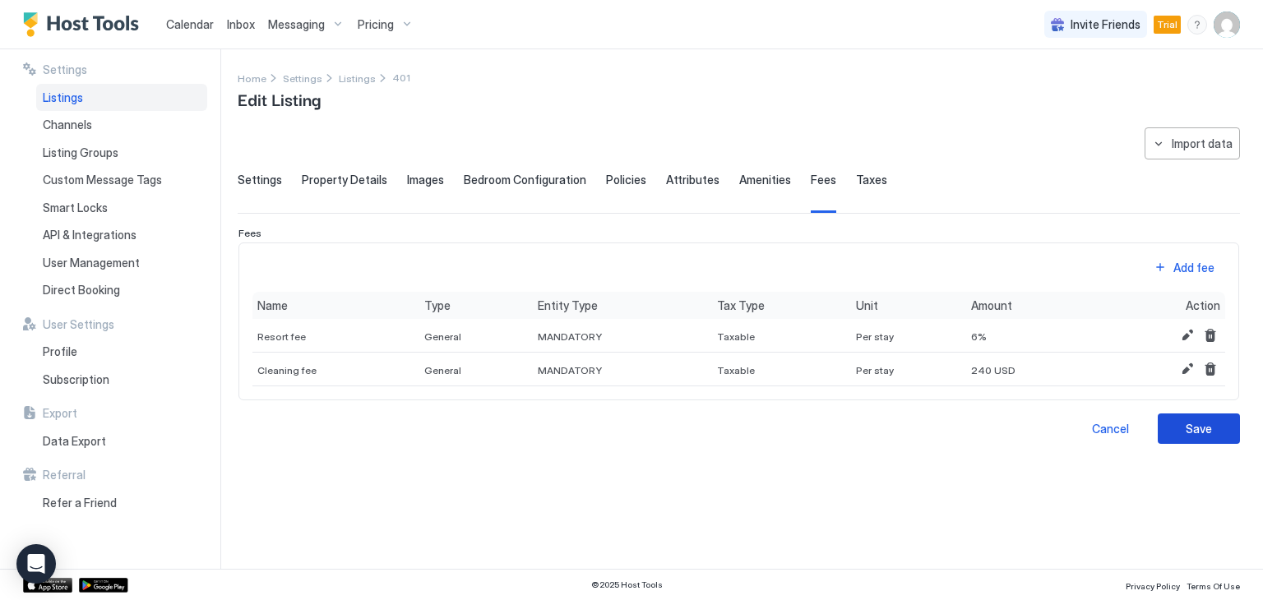
drag, startPoint x: 1174, startPoint y: 414, endPoint x: 1180, endPoint y: 437, distance: 23.9
click at [1174, 421] on button "Save" at bounding box center [1198, 428] width 82 height 30
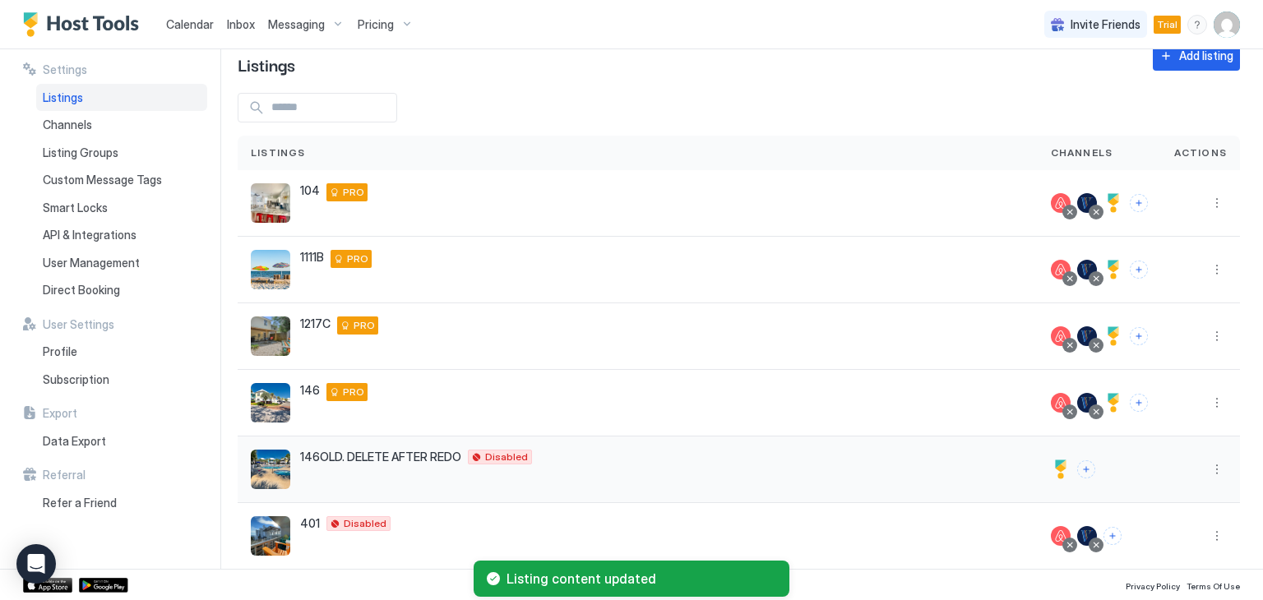
scroll to position [53, 0]
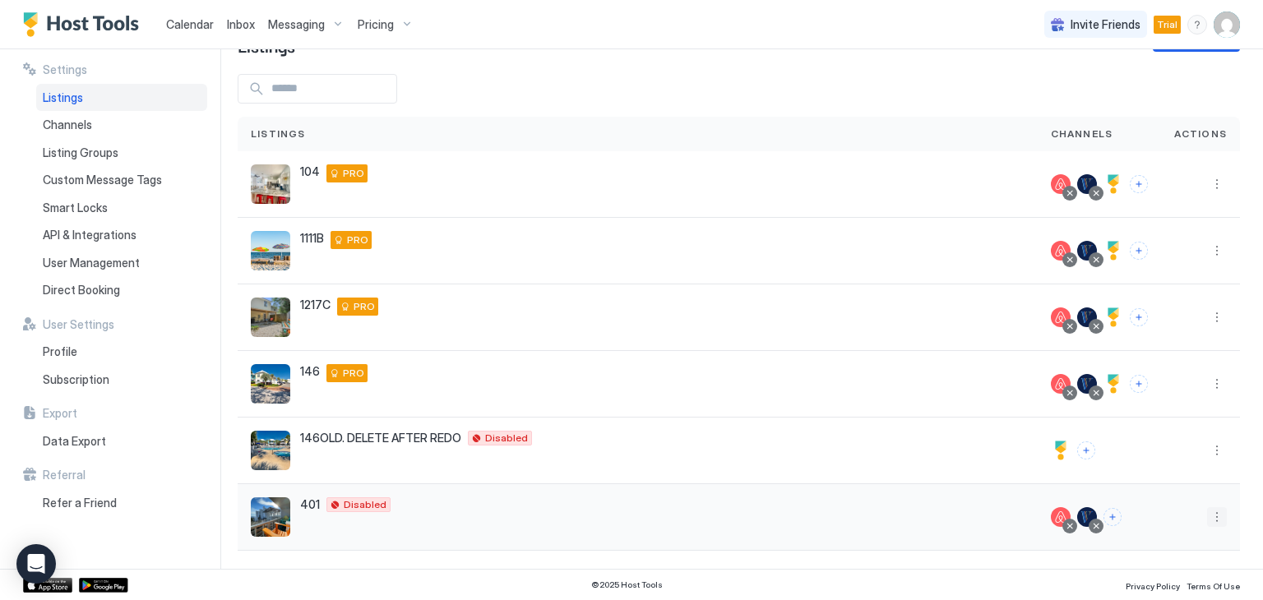
click at [1207, 520] on button "More options" at bounding box center [1217, 517] width 20 height 20
click at [1152, 411] on span "Listing Settings" at bounding box center [1166, 412] width 73 height 12
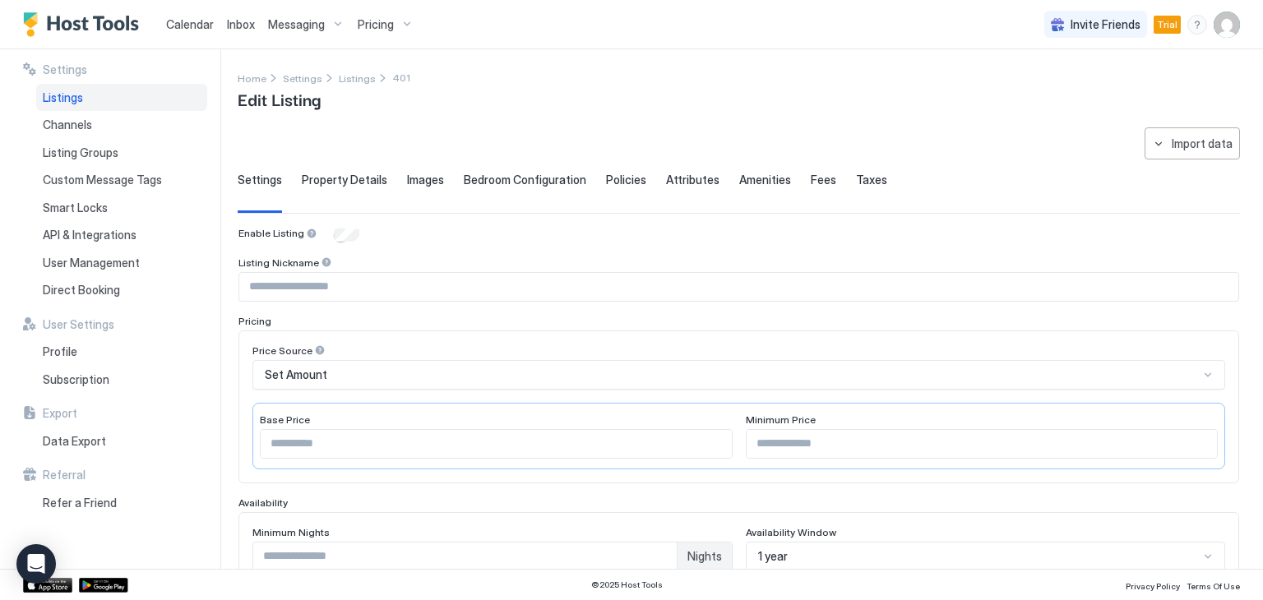
click at [339, 173] on span "Property Details" at bounding box center [344, 180] width 85 height 15
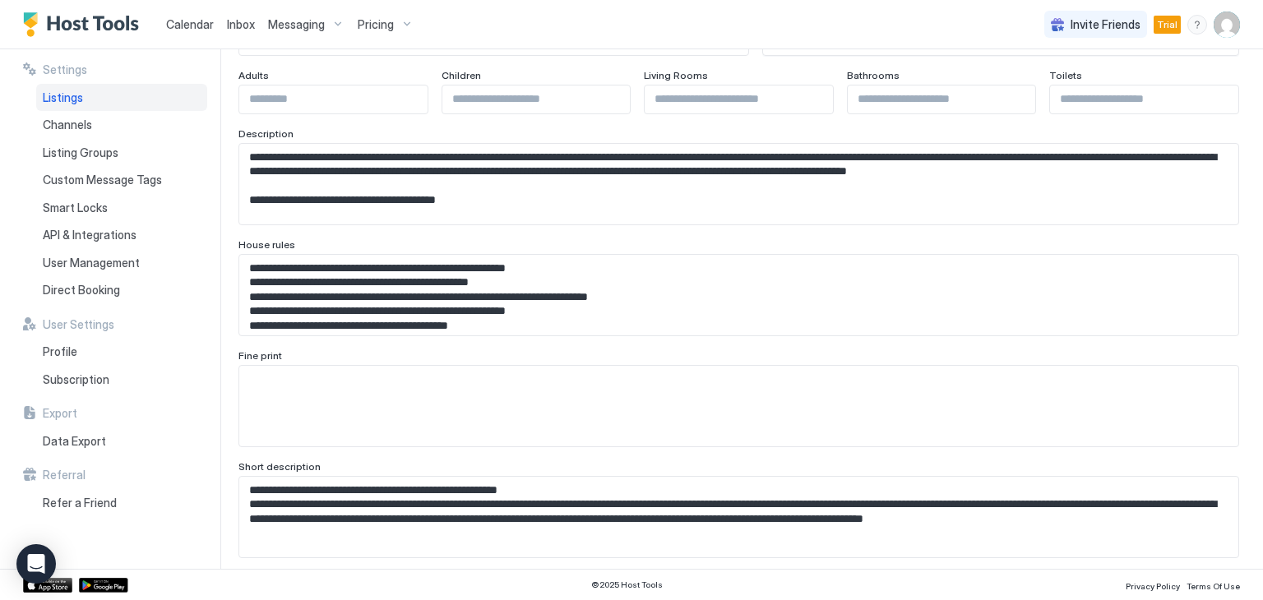
scroll to position [247, 0]
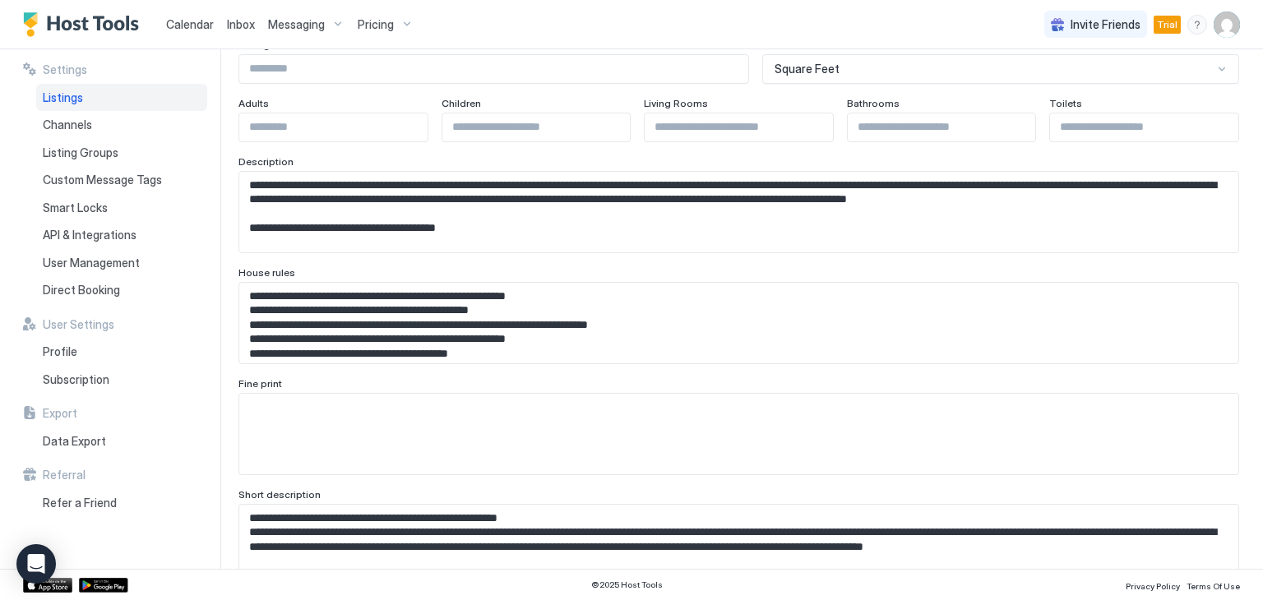
click at [580, 252] on textarea "Input Field" at bounding box center [732, 212] width 986 height 81
click at [497, 252] on textarea "Input Field" at bounding box center [732, 212] width 986 height 81
click at [367, 252] on textarea "Input Field" at bounding box center [732, 212] width 986 height 81
paste textarea "**********"
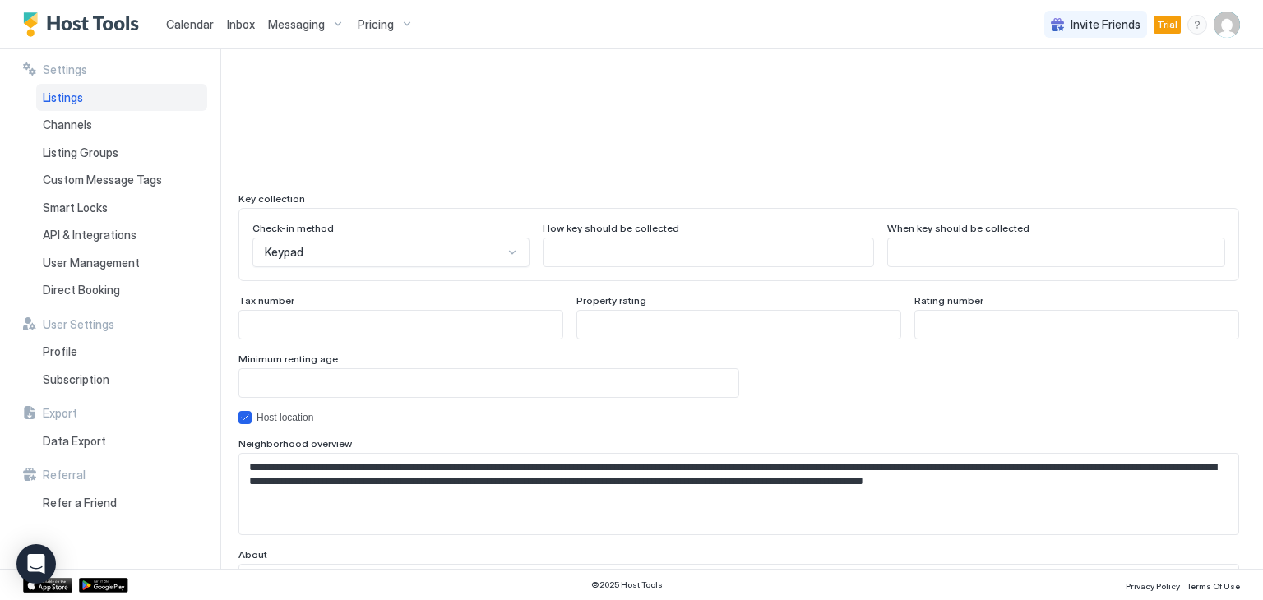
scroll to position [1535, 0]
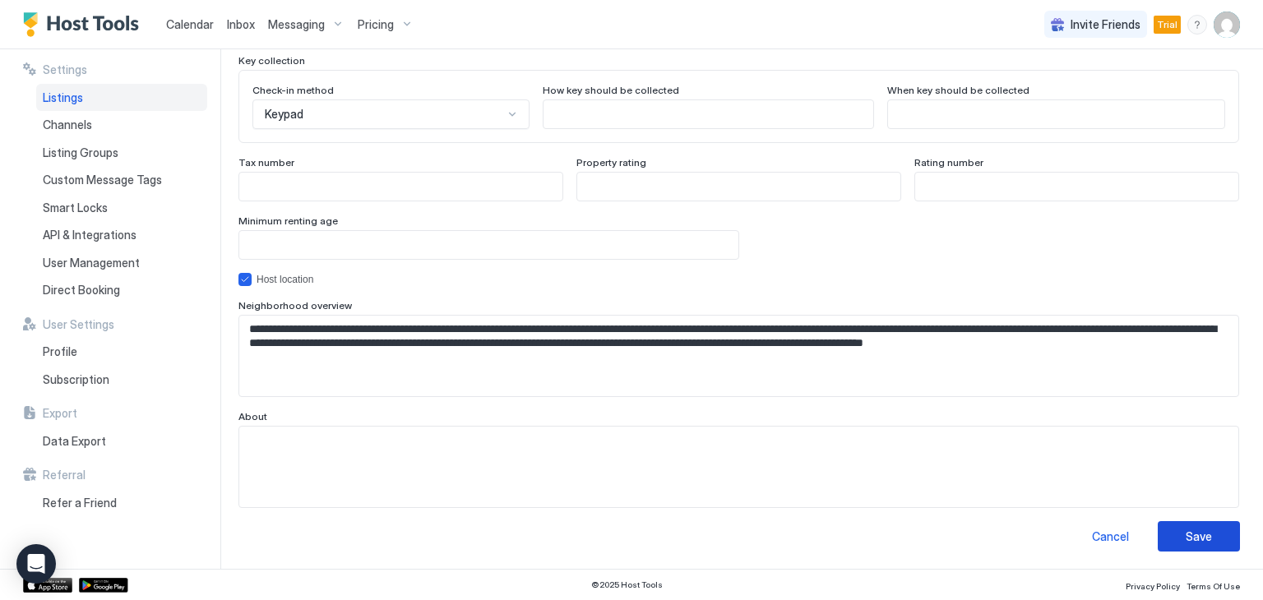
type textarea "**********"
click at [1212, 533] on button "Save" at bounding box center [1198, 536] width 82 height 30
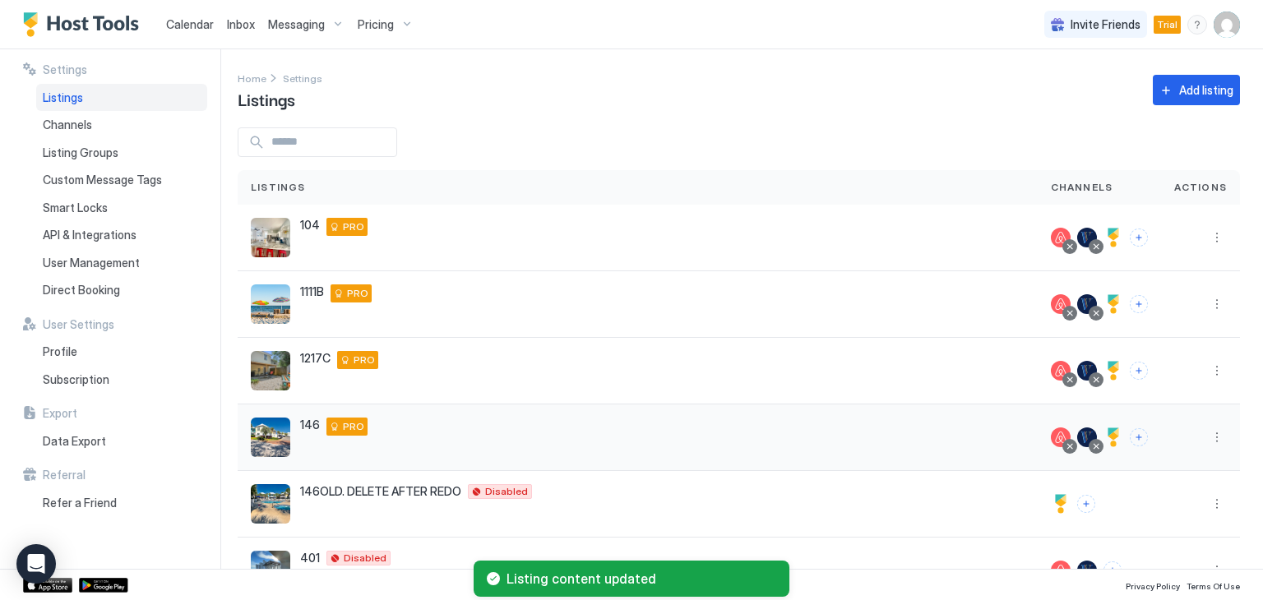
scroll to position [53, 0]
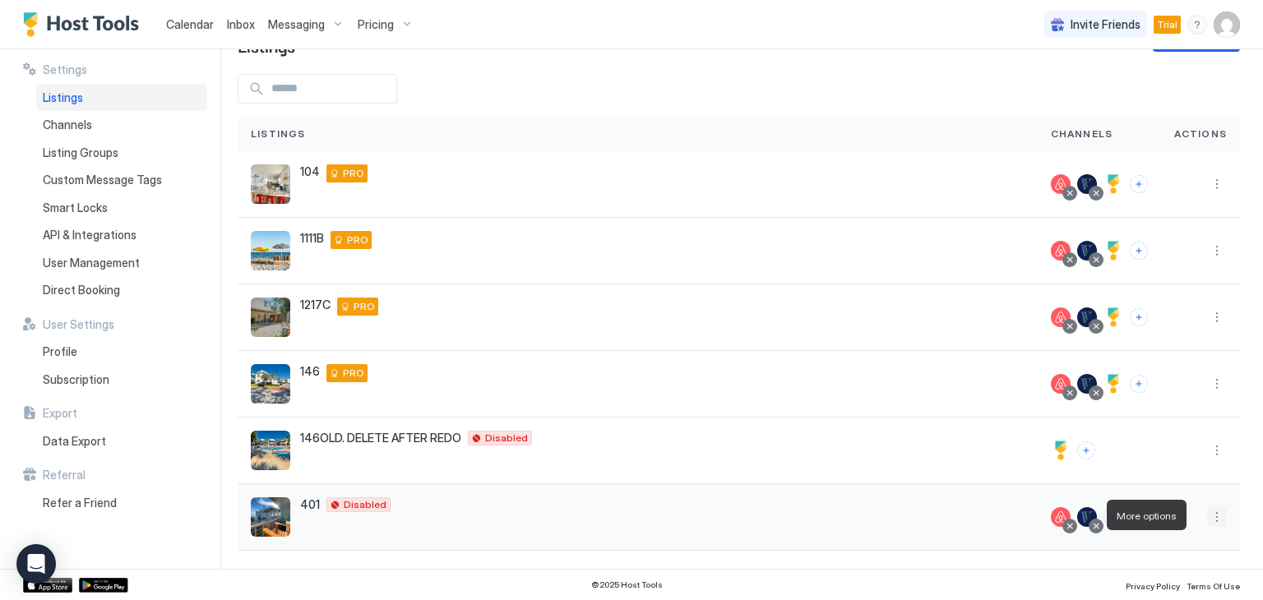
click at [1207, 520] on button "More options" at bounding box center [1217, 517] width 20 height 20
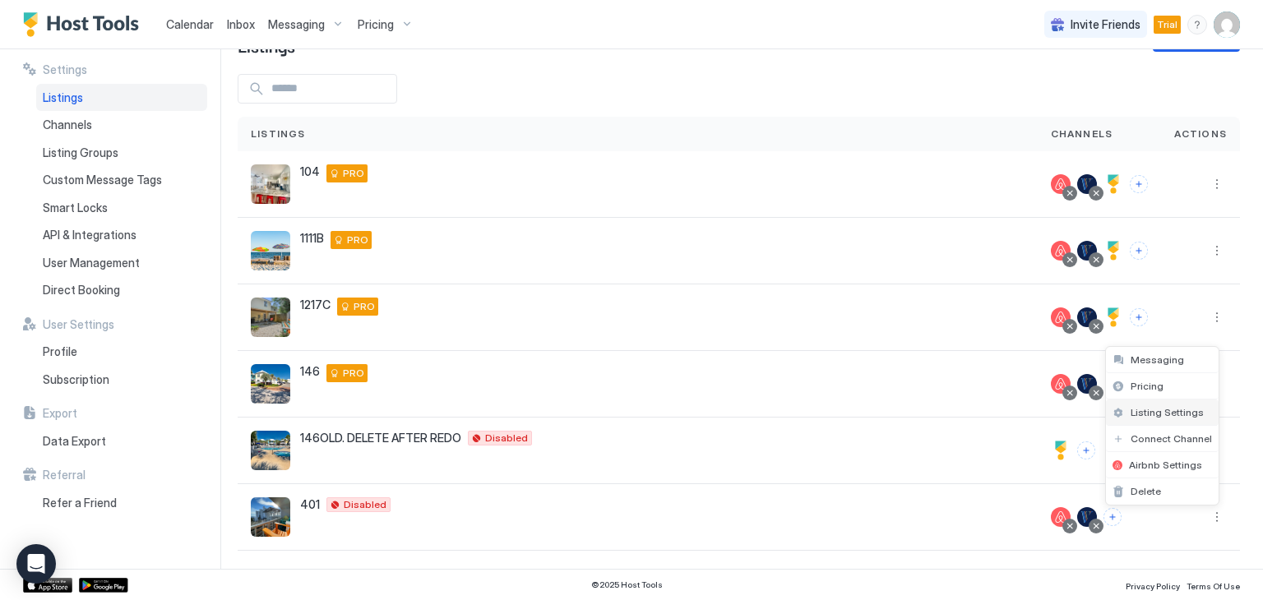
click at [1142, 410] on span "Listing Settings" at bounding box center [1166, 412] width 73 height 12
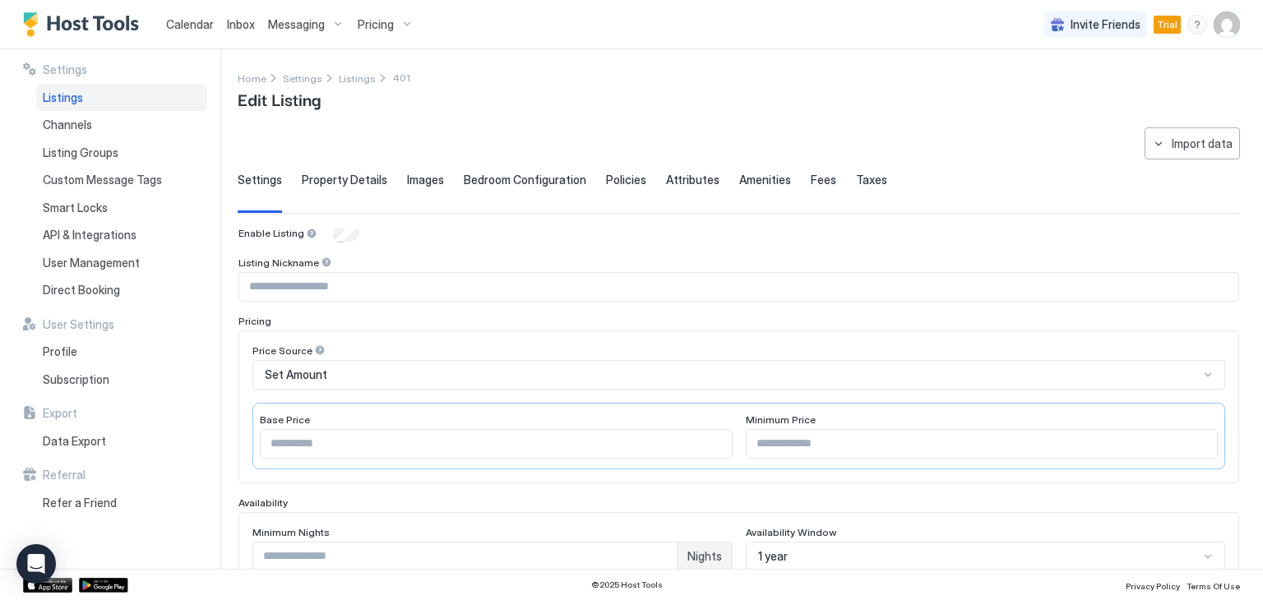
click at [621, 175] on span "Policies" at bounding box center [626, 180] width 40 height 15
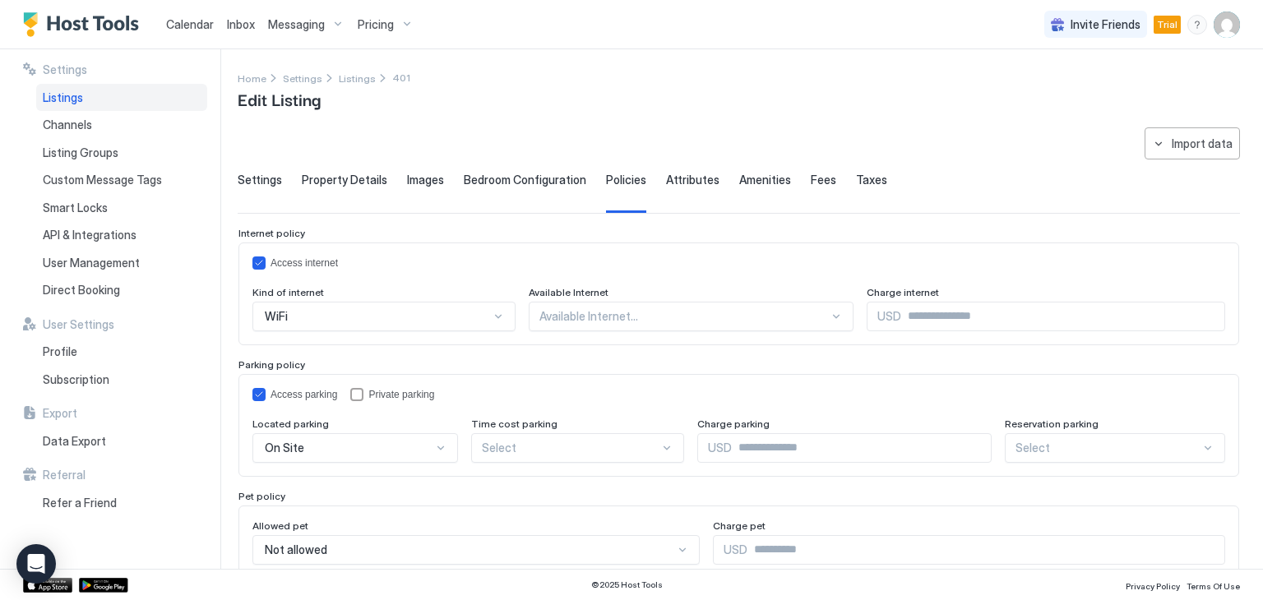
click at [698, 178] on span "Attributes" at bounding box center [692, 180] width 53 height 15
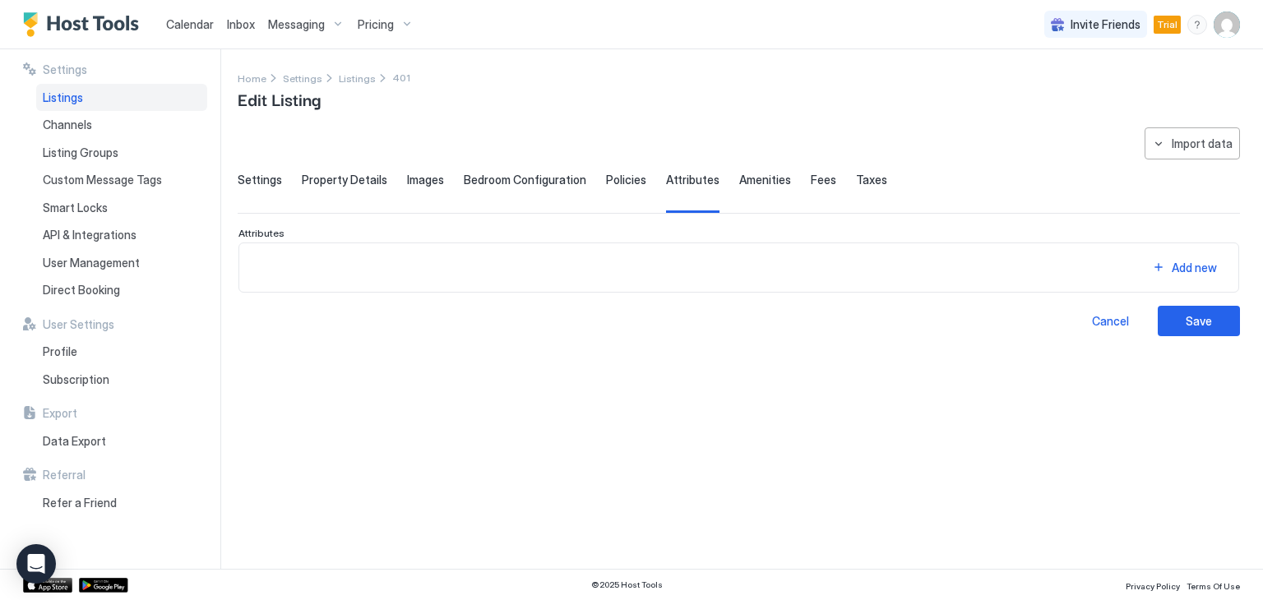
click at [739, 179] on span "Amenities" at bounding box center [765, 180] width 52 height 15
click at [822, 182] on div "Settings Property Details Images Bedroom Configuration Policies Attributes Amen…" at bounding box center [739, 193] width 1002 height 40
click at [815, 182] on span "Fees" at bounding box center [822, 180] width 25 height 15
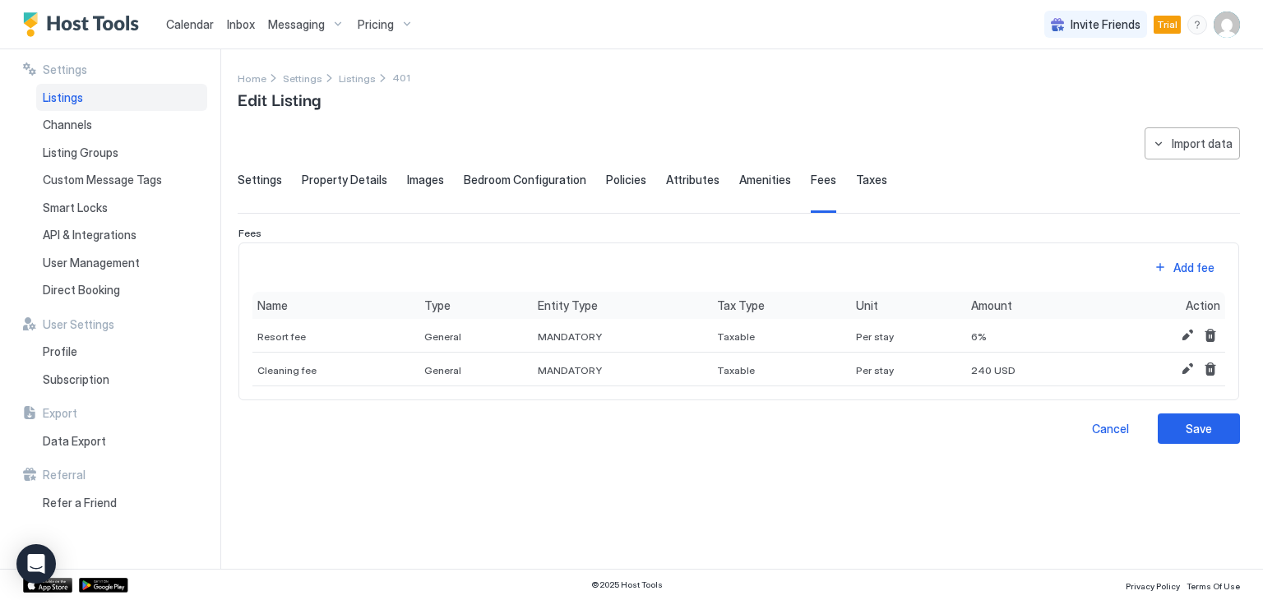
click at [856, 178] on span "Taxes" at bounding box center [871, 180] width 31 height 15
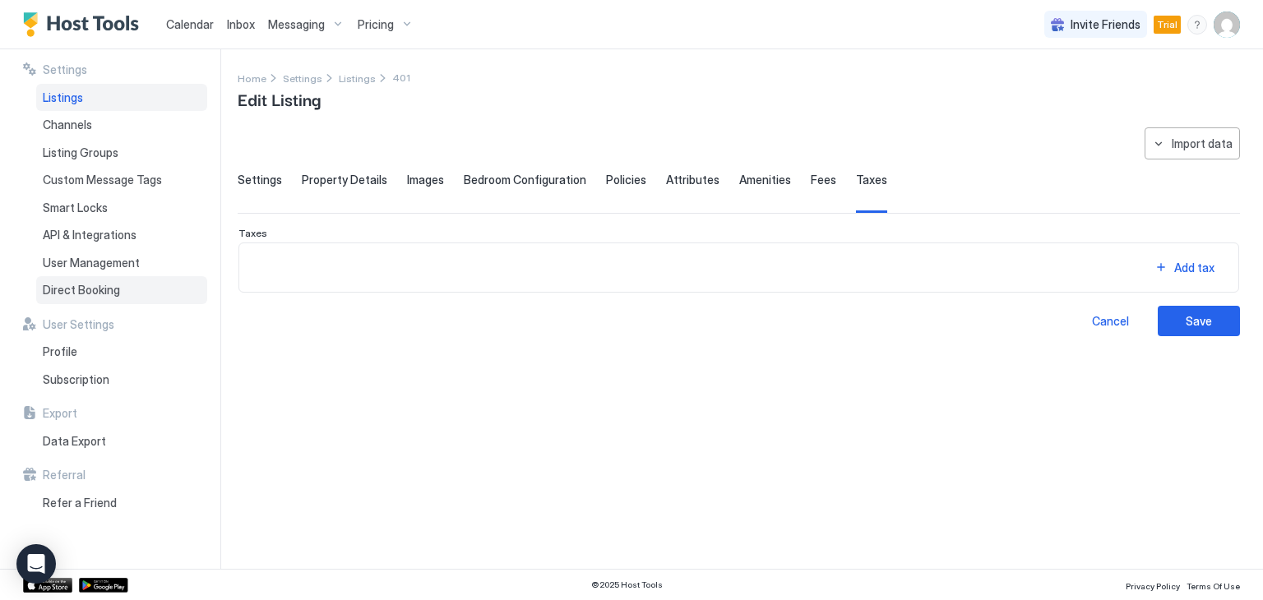
click at [95, 292] on span "Direct Booking" at bounding box center [81, 290] width 77 height 15
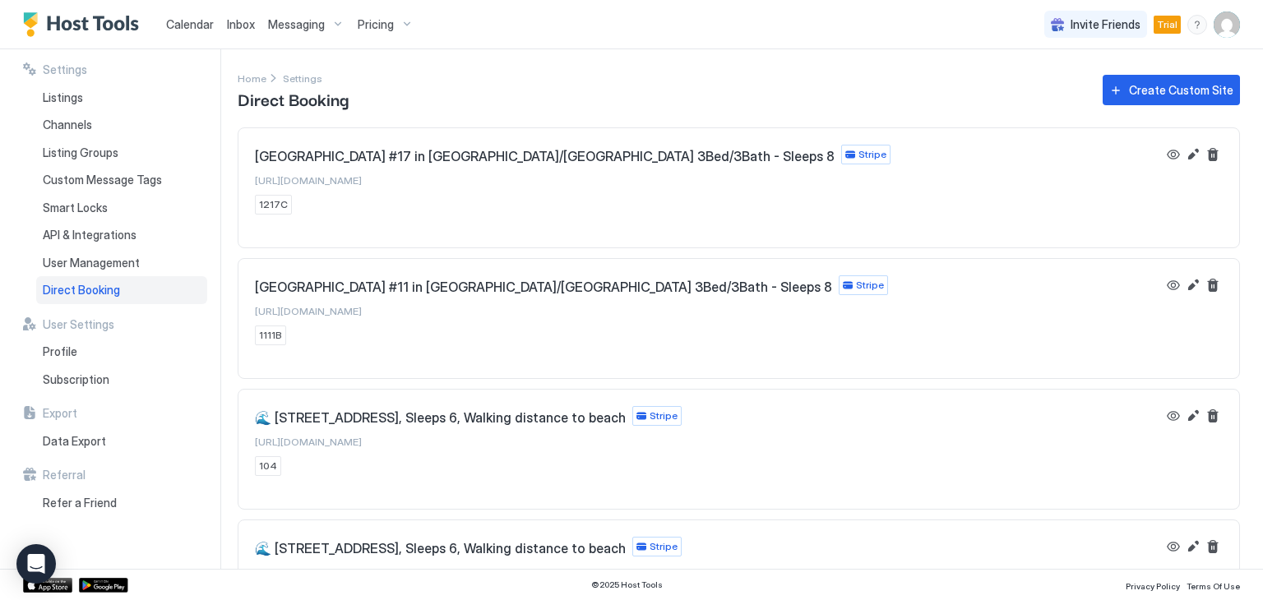
click at [292, 25] on span "Messaging" at bounding box center [296, 24] width 57 height 15
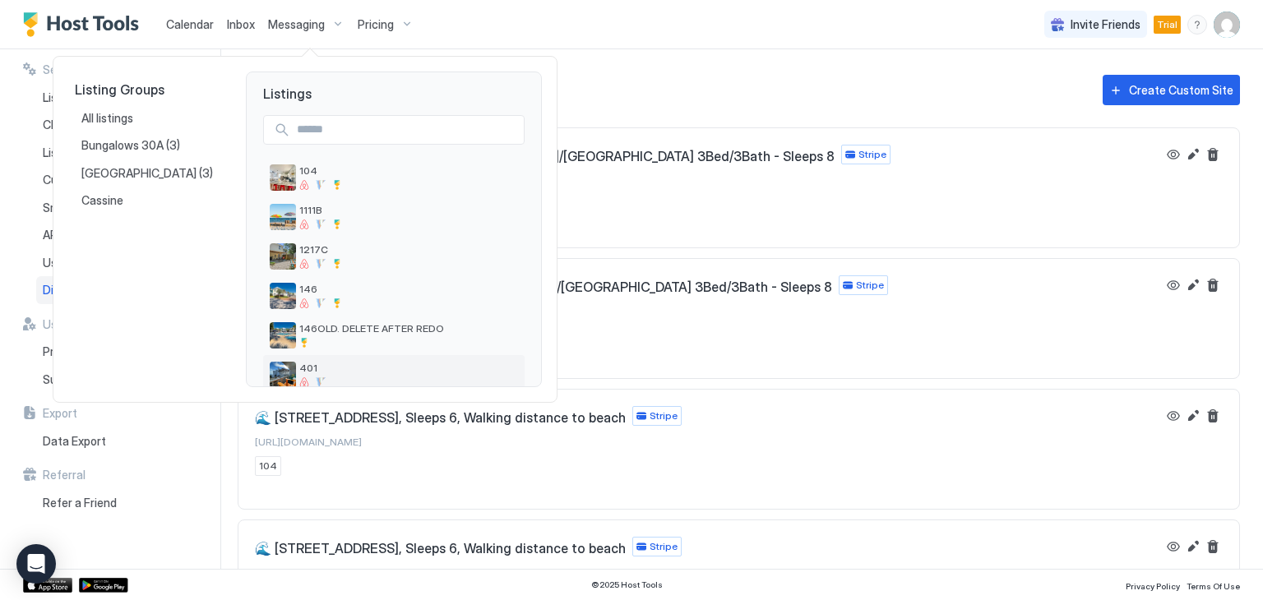
click at [304, 371] on span "401" at bounding box center [408, 368] width 219 height 12
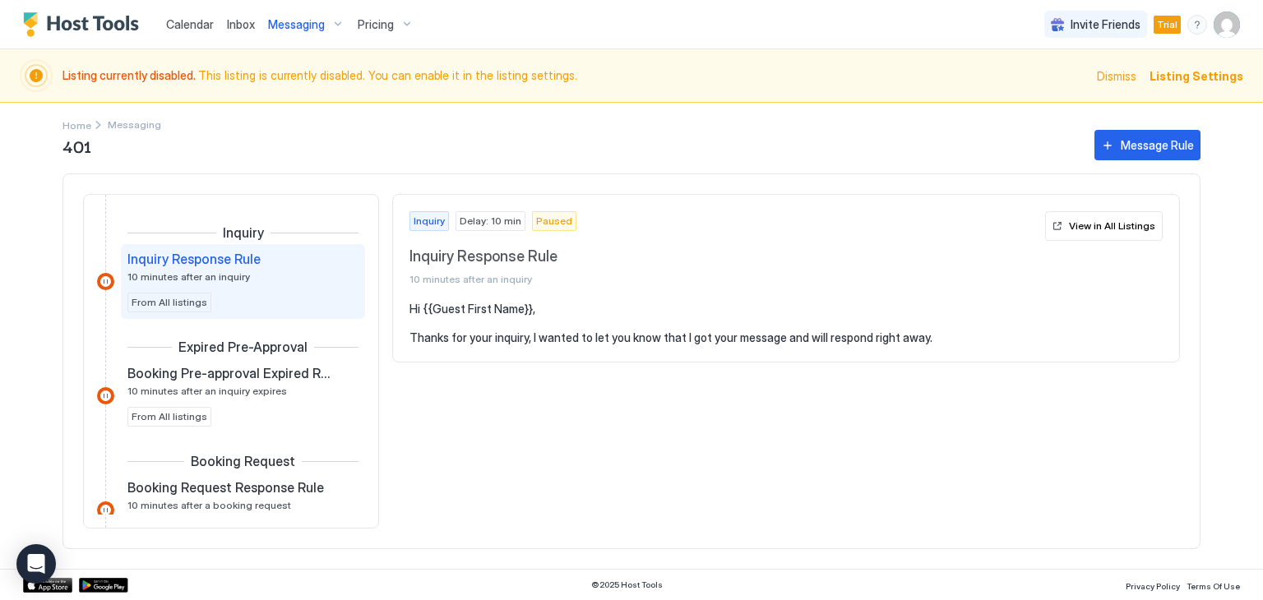
click at [1190, 76] on span "Listing Settings" at bounding box center [1196, 75] width 94 height 17
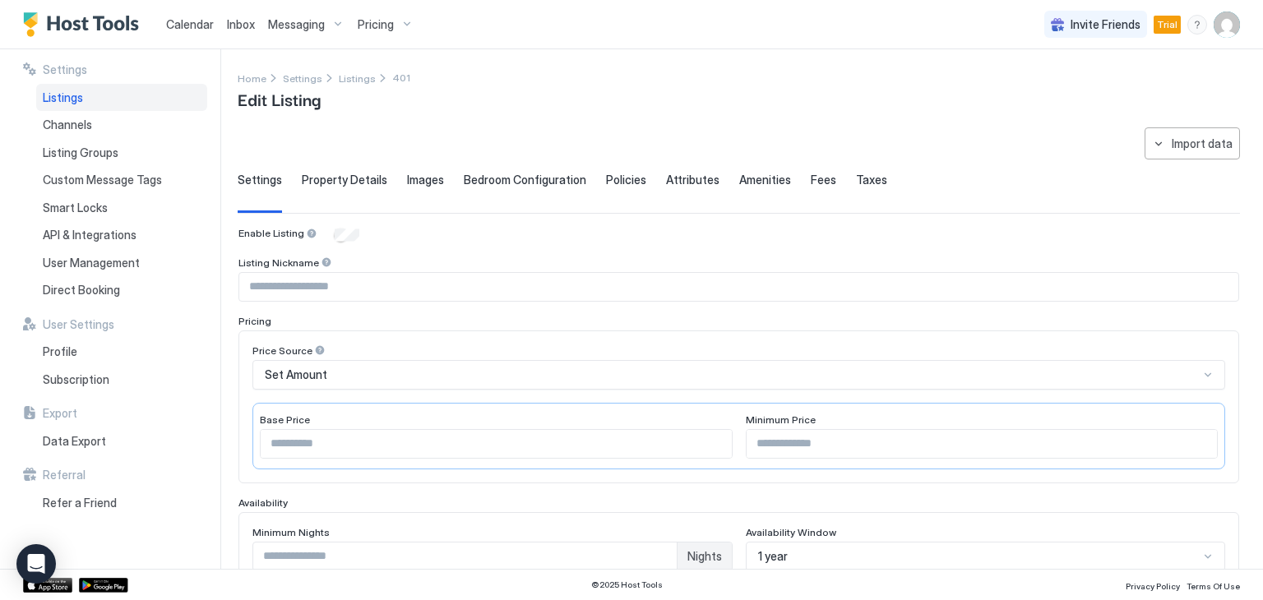
click at [810, 182] on span "Fees" at bounding box center [822, 180] width 25 height 15
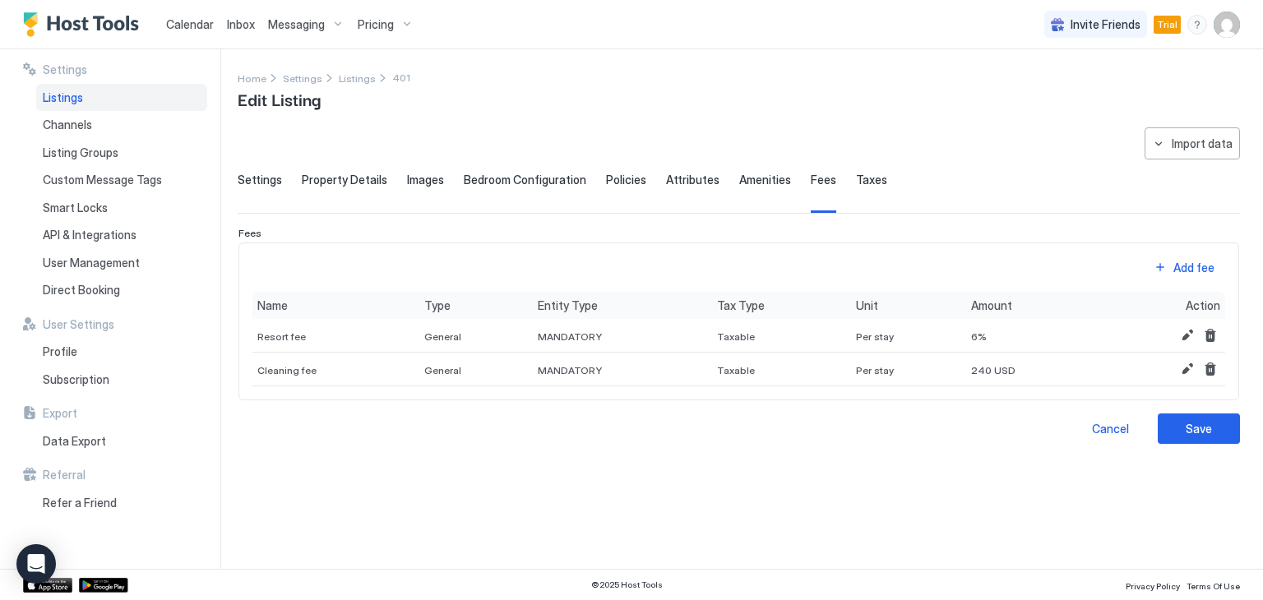
click at [856, 182] on span "Taxes" at bounding box center [871, 180] width 31 height 15
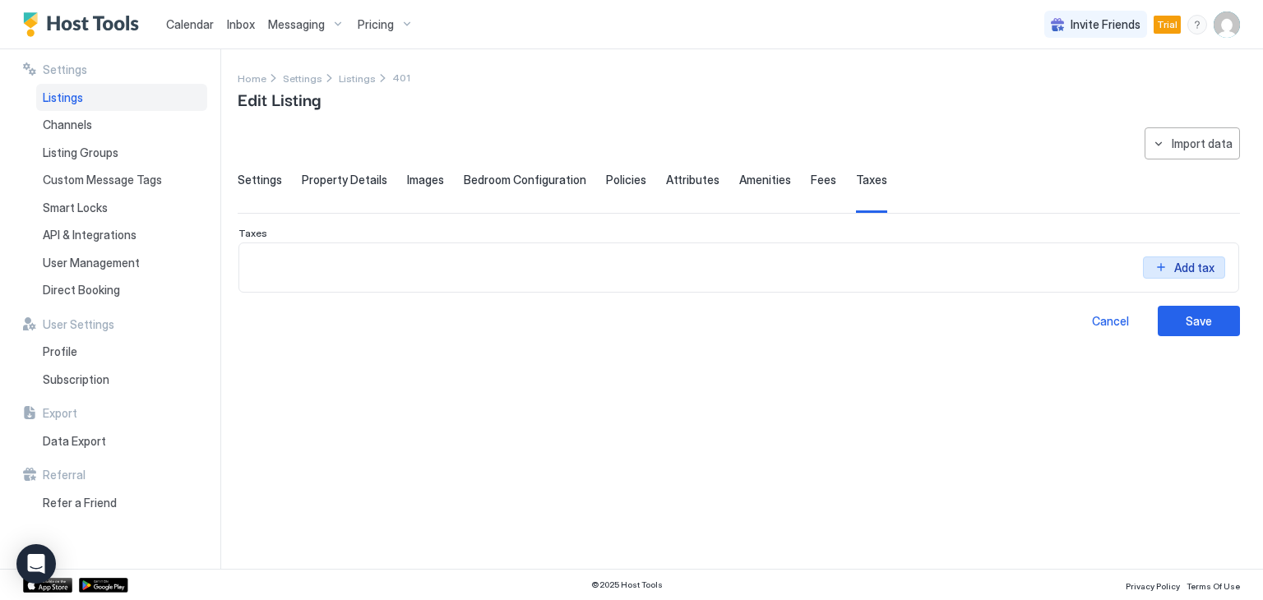
click at [1180, 264] on div "Add tax" at bounding box center [1193, 255] width 45 height 17
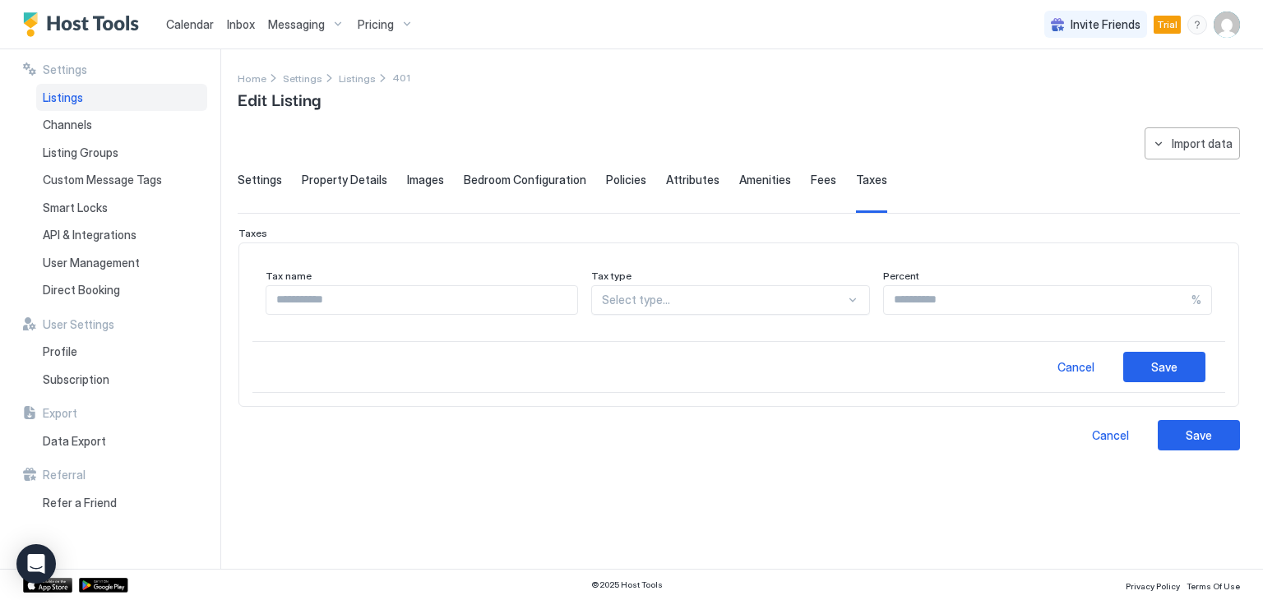
click at [361, 300] on input "Input Field" at bounding box center [421, 300] width 311 height 28
type input "**********"
click at [846, 298] on div at bounding box center [852, 299] width 13 height 13
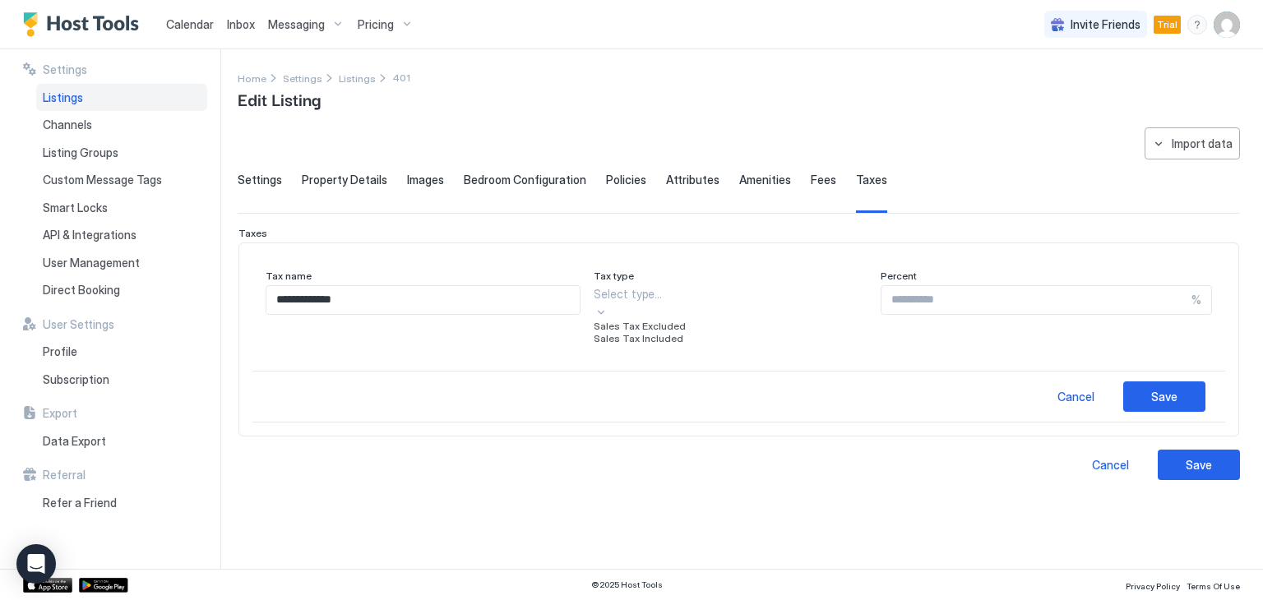
click at [764, 332] on div "Sales Tax Excluded" at bounding box center [730, 326] width 274 height 12
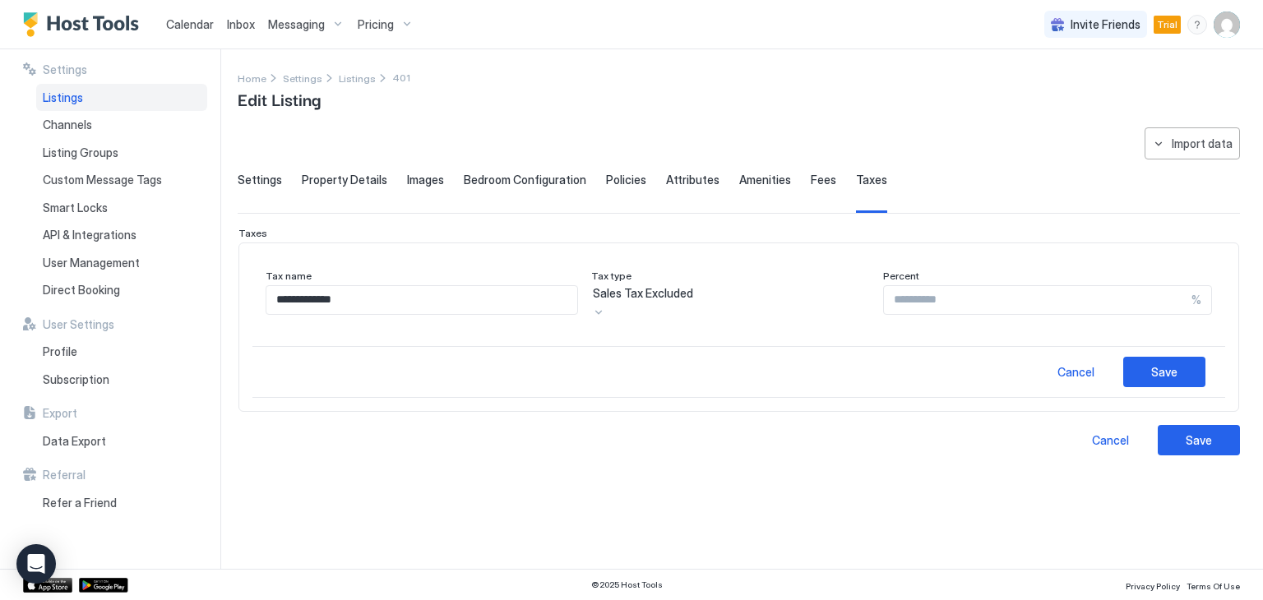
click at [983, 305] on input "Input Field" at bounding box center [1037, 300] width 307 height 28
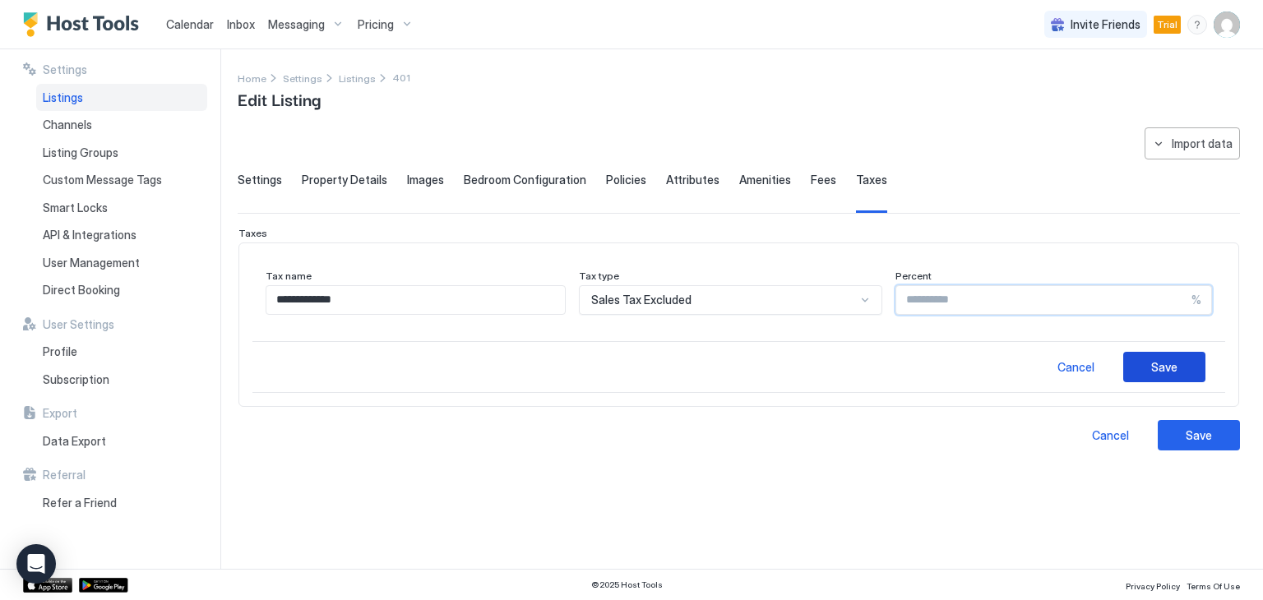
type input "**"
click at [1166, 366] on div "Save" at bounding box center [1164, 366] width 26 height 17
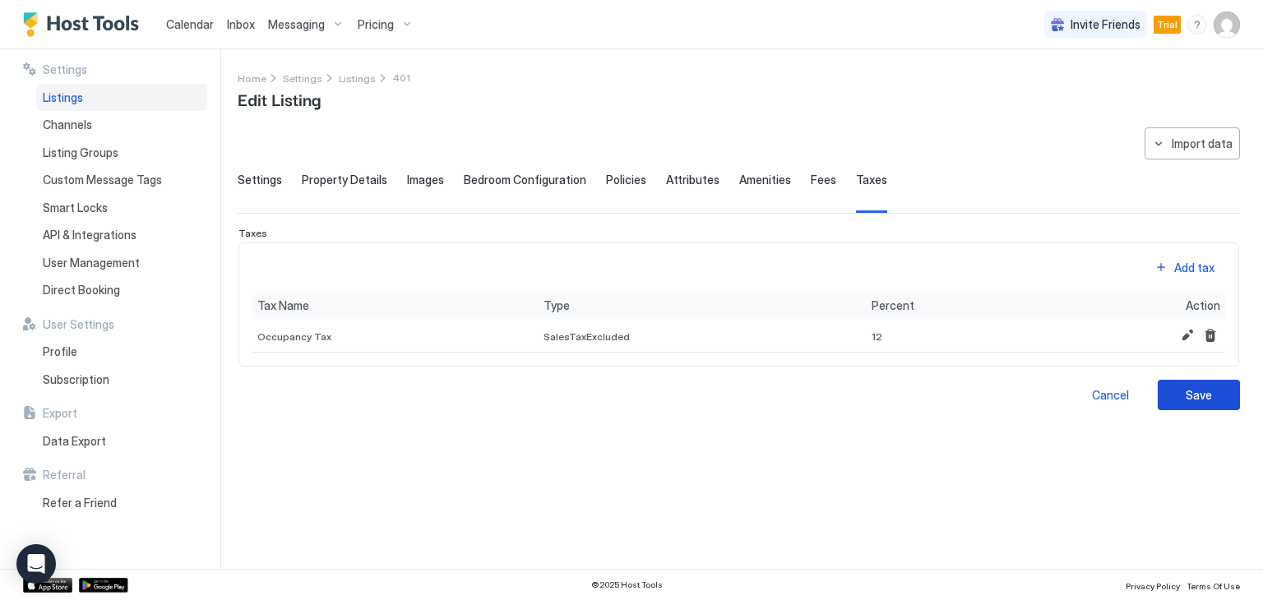
click at [1184, 389] on button "Save" at bounding box center [1198, 395] width 82 height 30
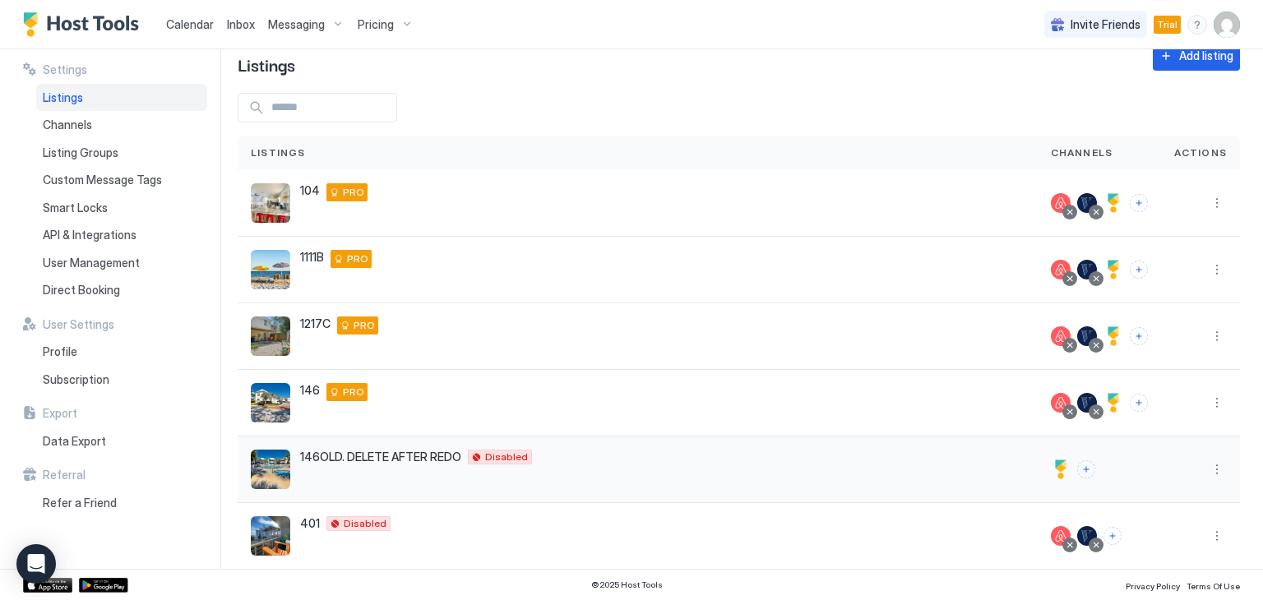
scroll to position [53, 0]
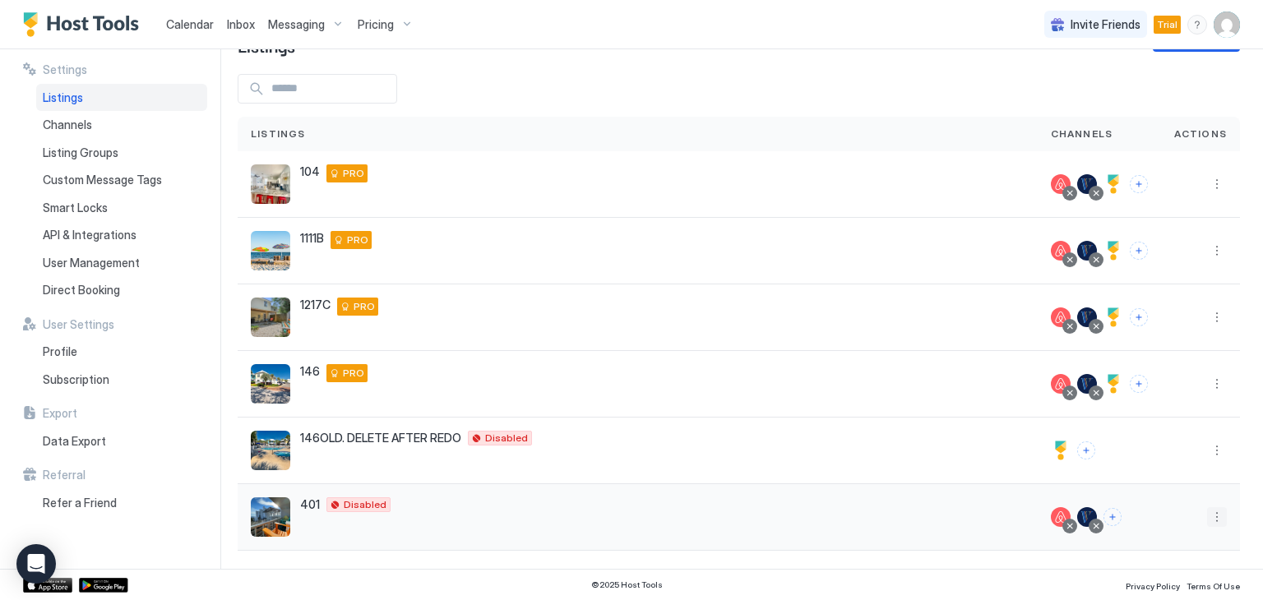
click at [1207, 517] on button "More options" at bounding box center [1217, 517] width 20 height 20
click at [1144, 385] on span "Pricing" at bounding box center [1146, 387] width 33 height 12
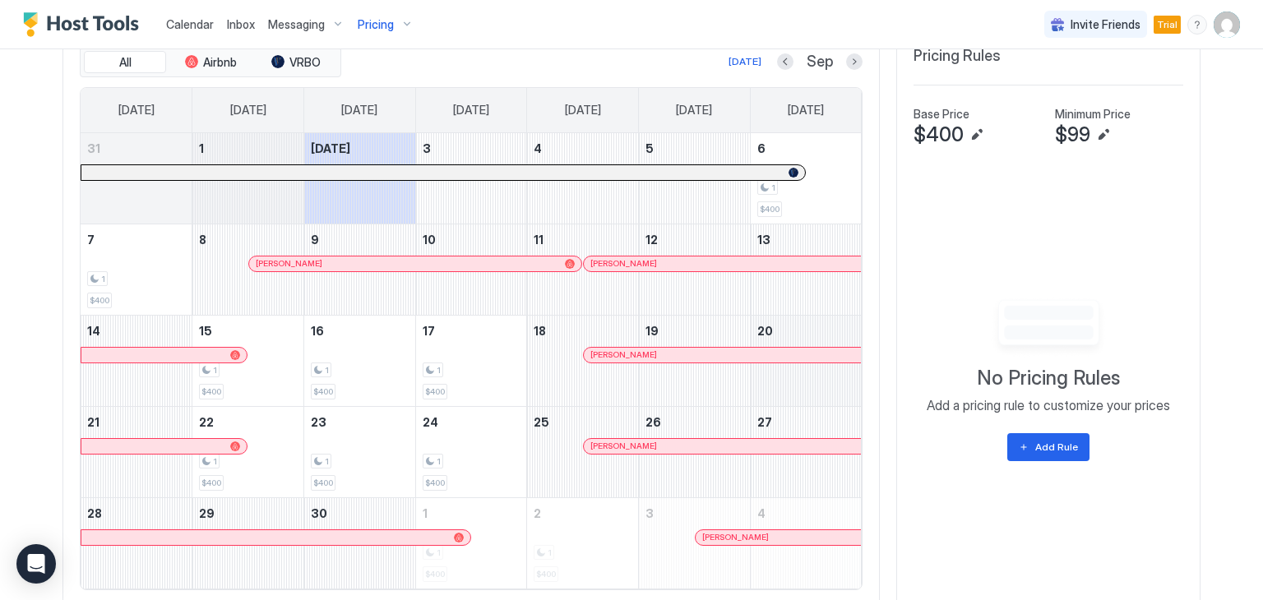
scroll to position [493, 0]
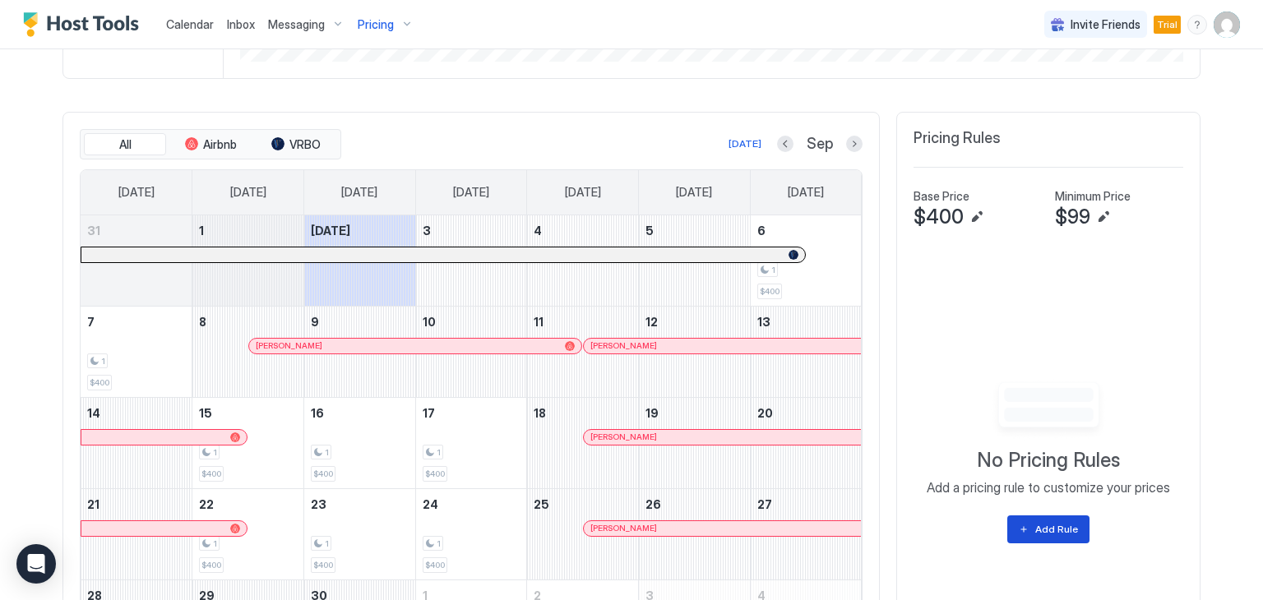
click at [1046, 524] on div "Add Rule" at bounding box center [1056, 529] width 43 height 15
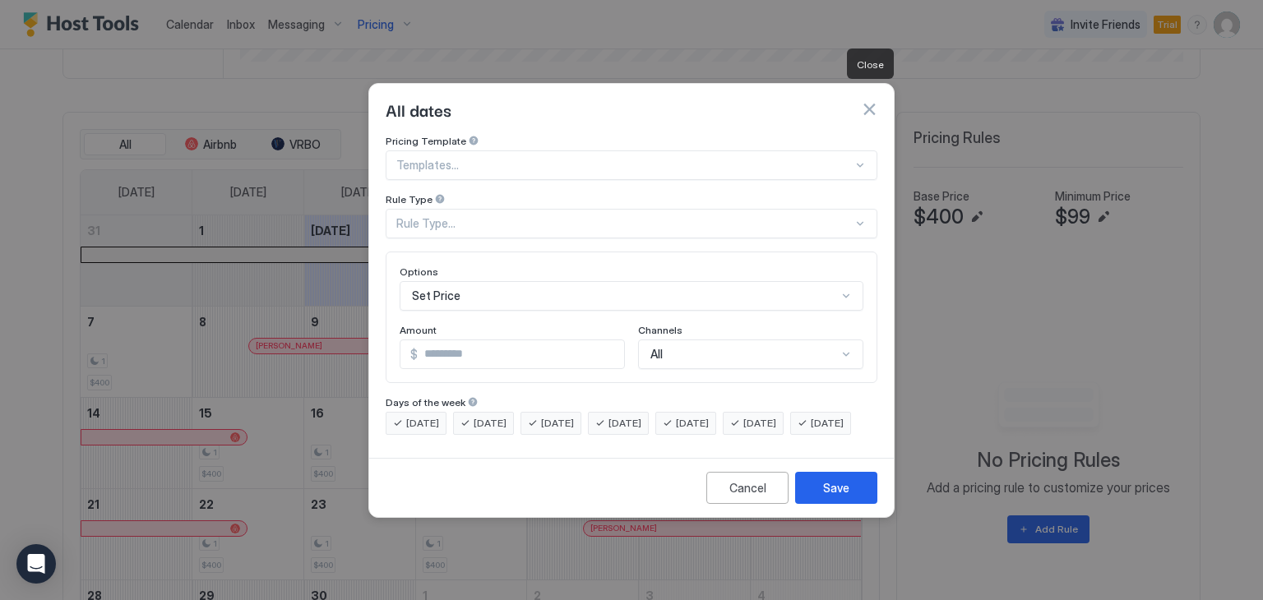
click at [869, 101] on button "button" at bounding box center [869, 109] width 16 height 16
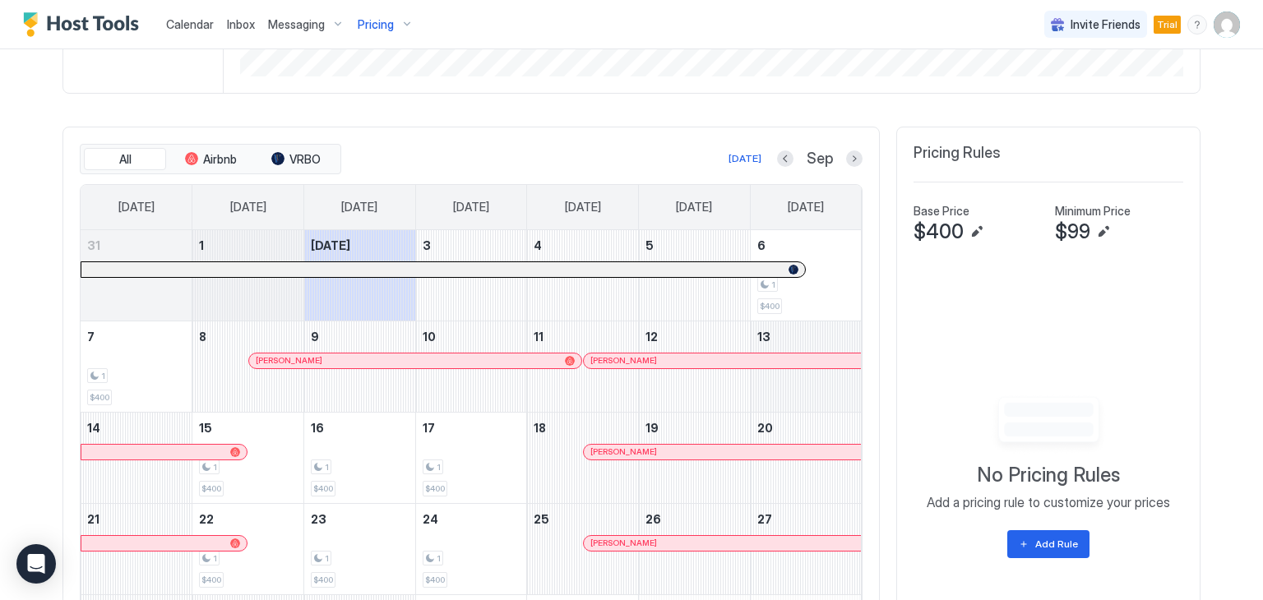
scroll to position [460, 0]
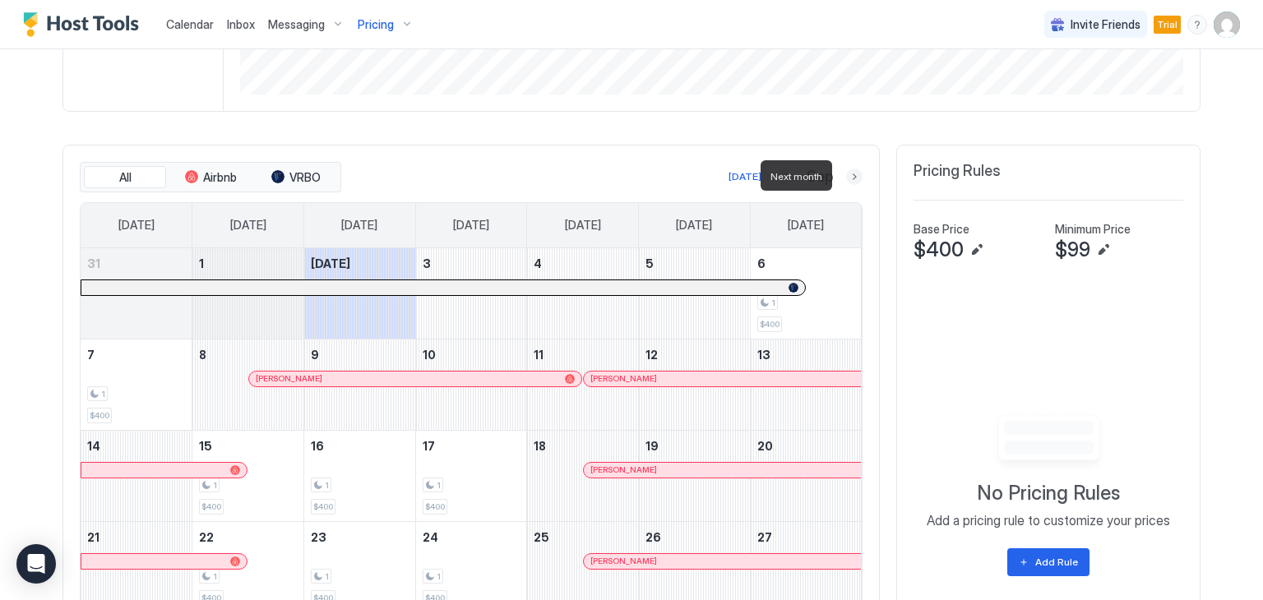
click at [847, 174] on button "Next month" at bounding box center [854, 176] width 16 height 16
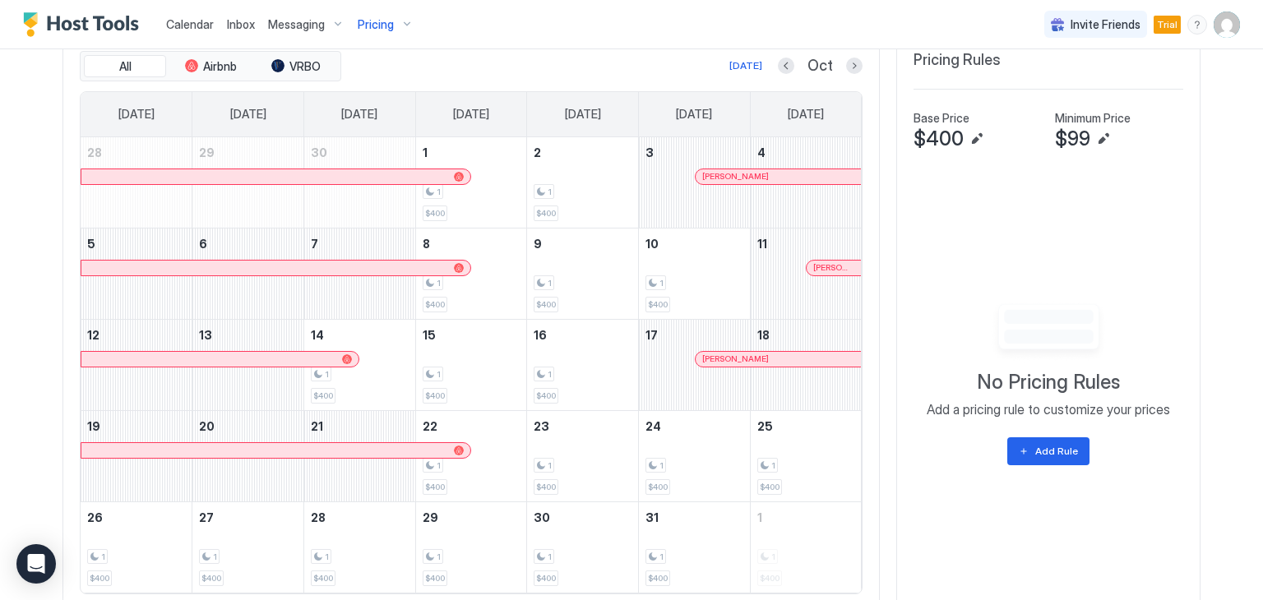
scroll to position [542, 0]
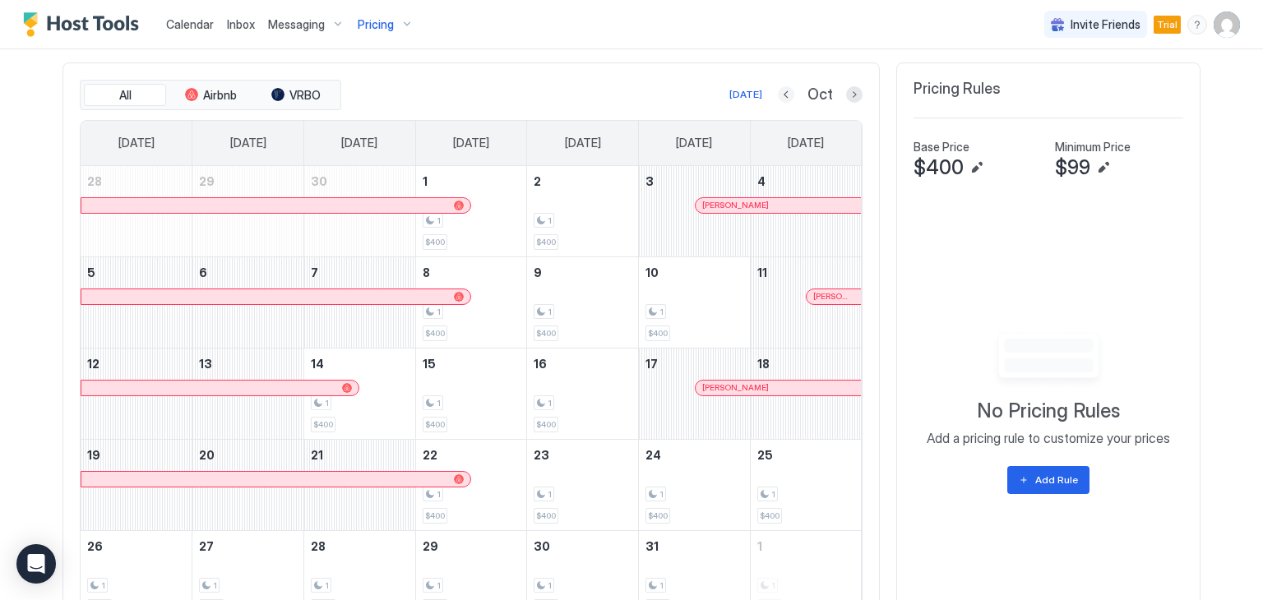
click at [779, 92] on button "Previous month" at bounding box center [786, 94] width 16 height 16
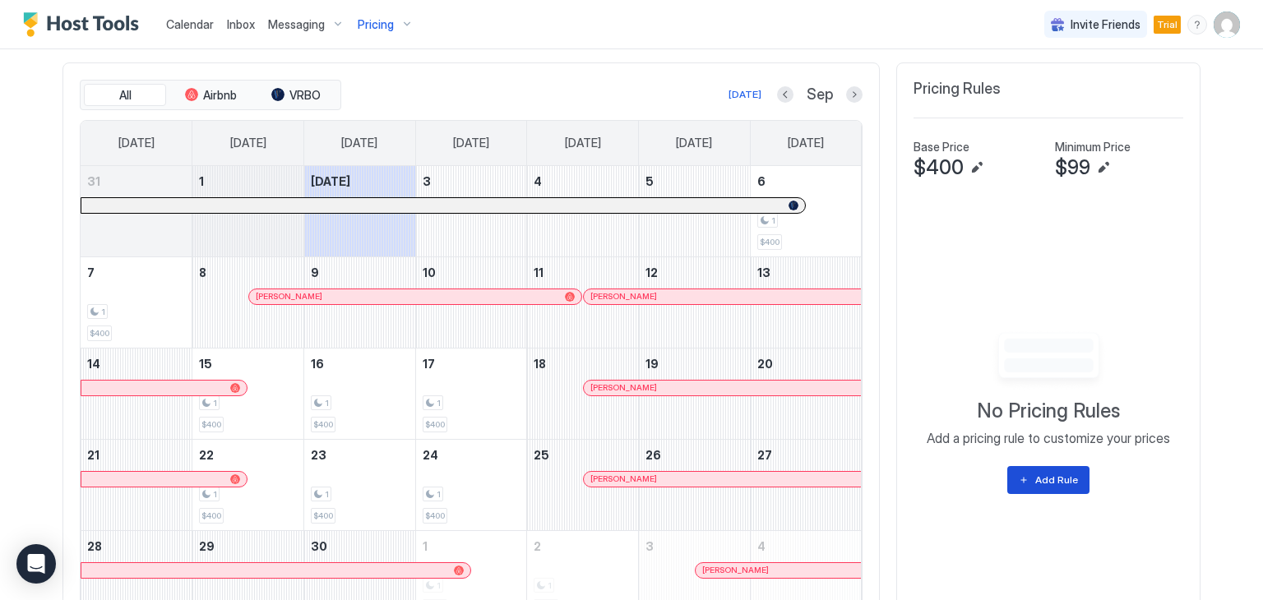
click at [1026, 475] on button "Add Rule" at bounding box center [1048, 480] width 82 height 28
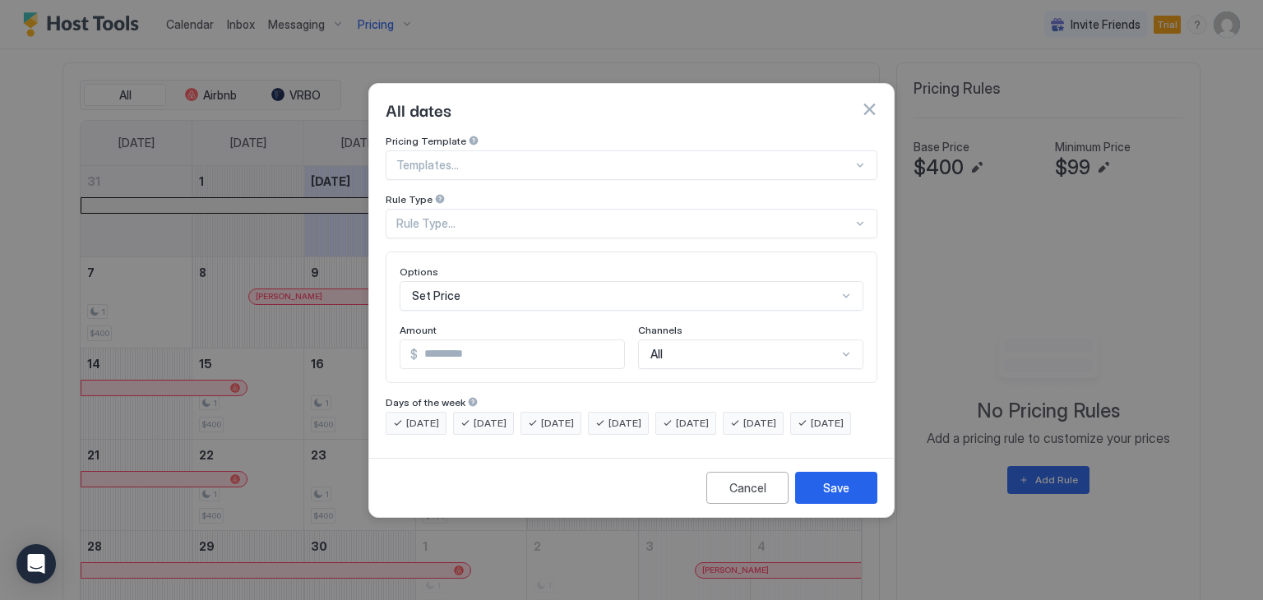
click at [477, 158] on div at bounding box center [624, 165] width 456 height 15
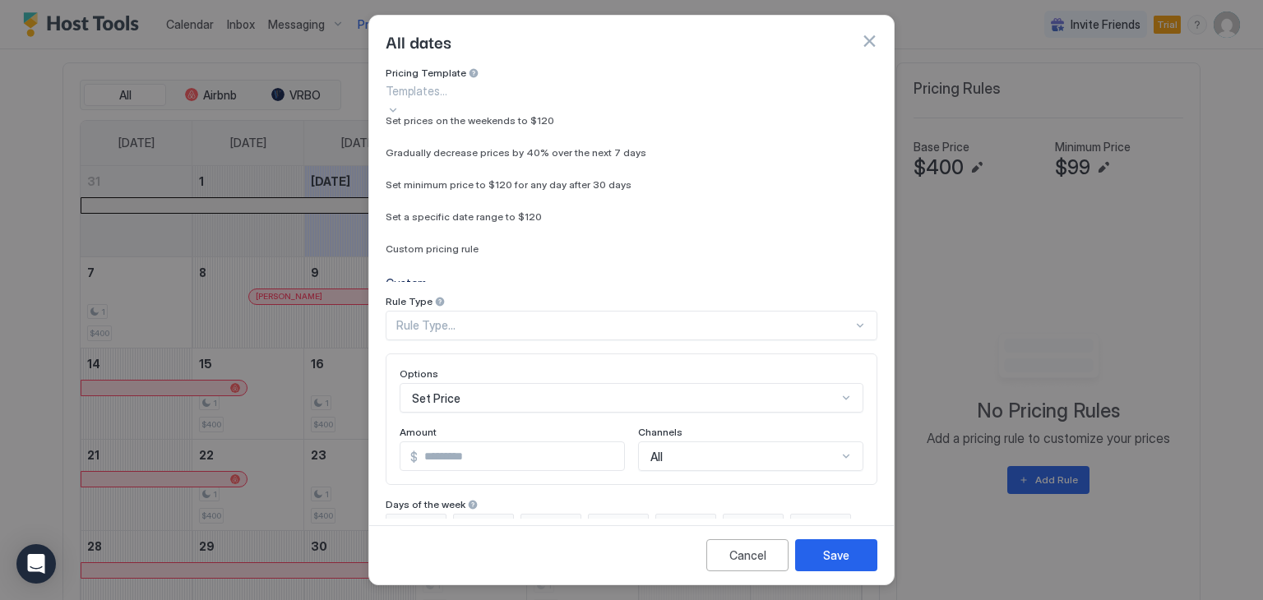
scroll to position [60, 0]
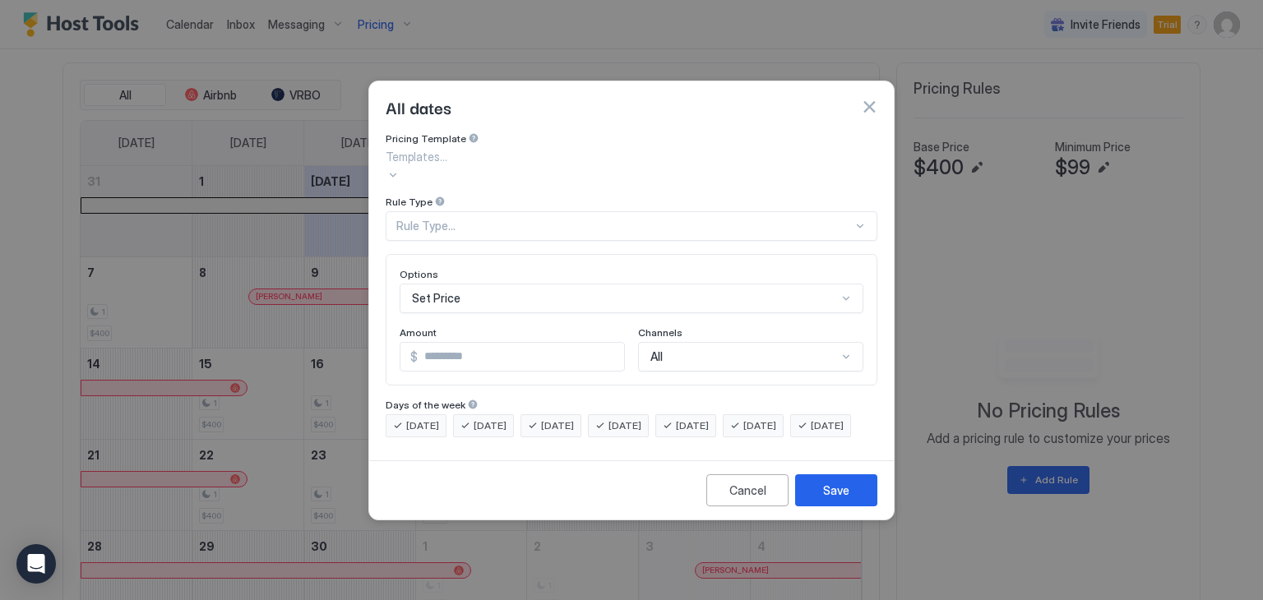
click at [589, 165] on div "Templates..." at bounding box center [631, 165] width 492 height 35
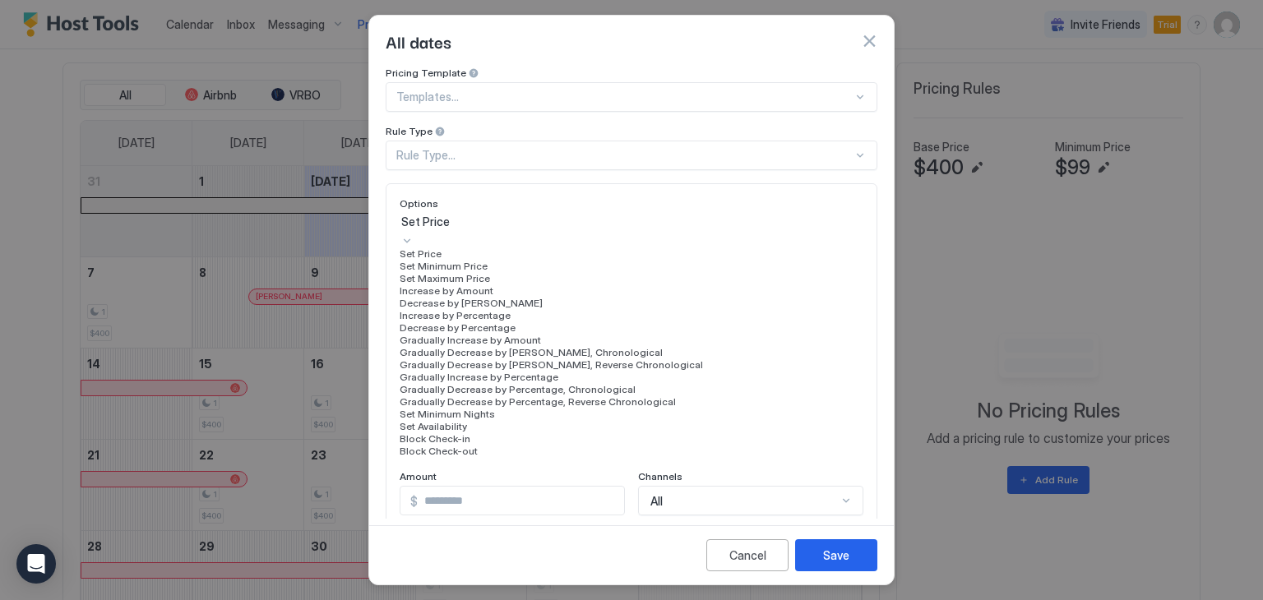
scroll to position [85, 0]
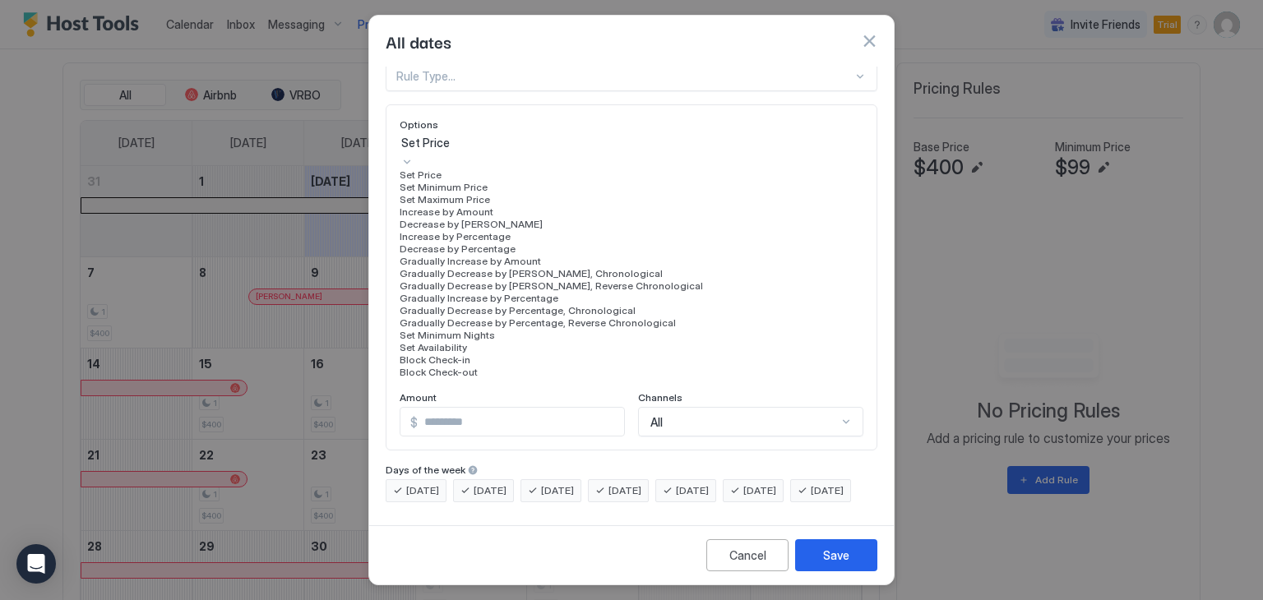
click at [483, 279] on div "17 results available. Use Up and Down to choose options, press Enter to select …" at bounding box center [631, 256] width 464 height 244
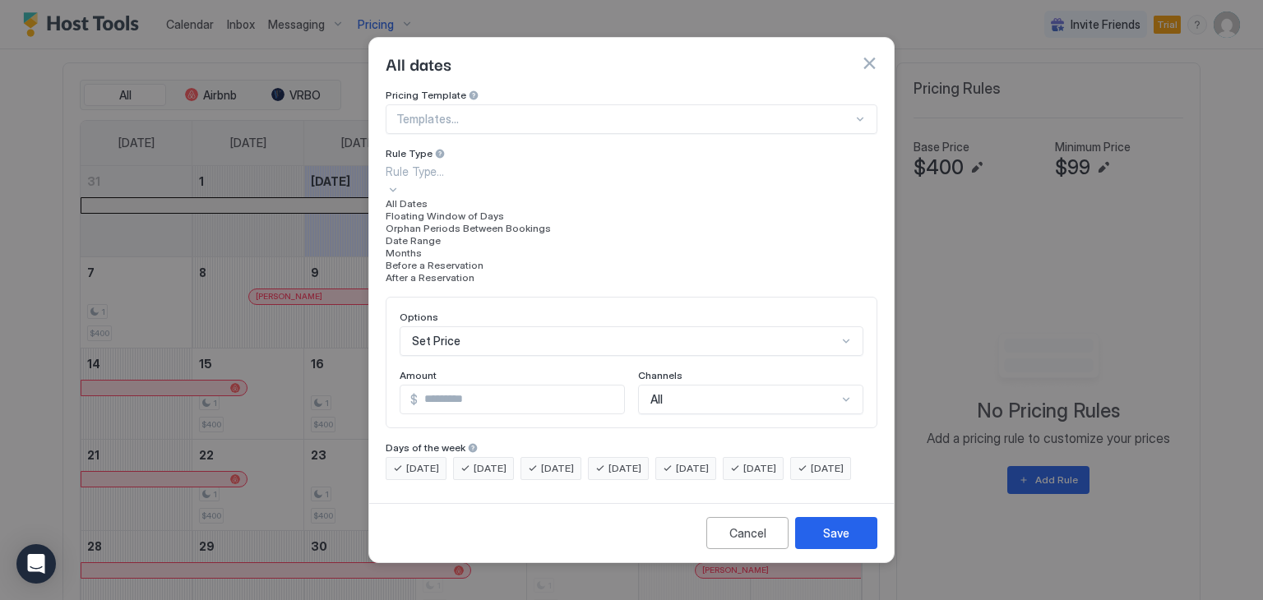
scroll to position [0, 0]
click at [494, 125] on div "Pricing Template Templates... Rule Type 7 results available. Use Up and Down to…" at bounding box center [631, 186] width 492 height 195
click at [483, 180] on div "Rule Type..." at bounding box center [631, 171] width 492 height 17
click at [455, 247] on div "Date Range" at bounding box center [631, 240] width 492 height 12
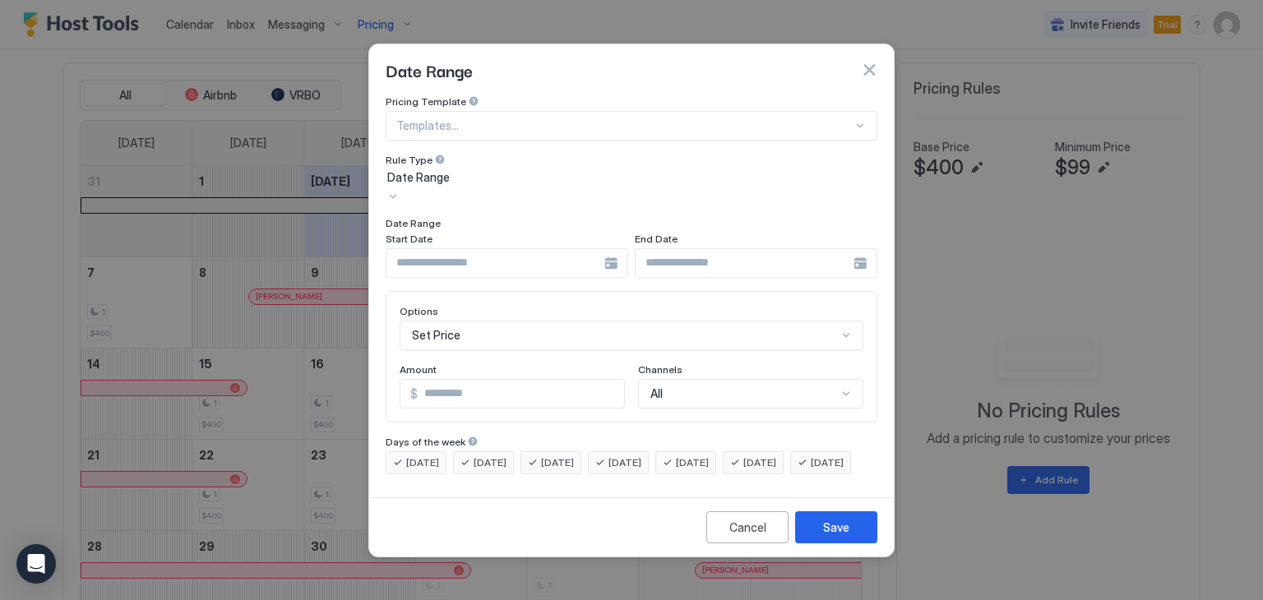
click at [609, 248] on div at bounding box center [506, 263] width 242 height 30
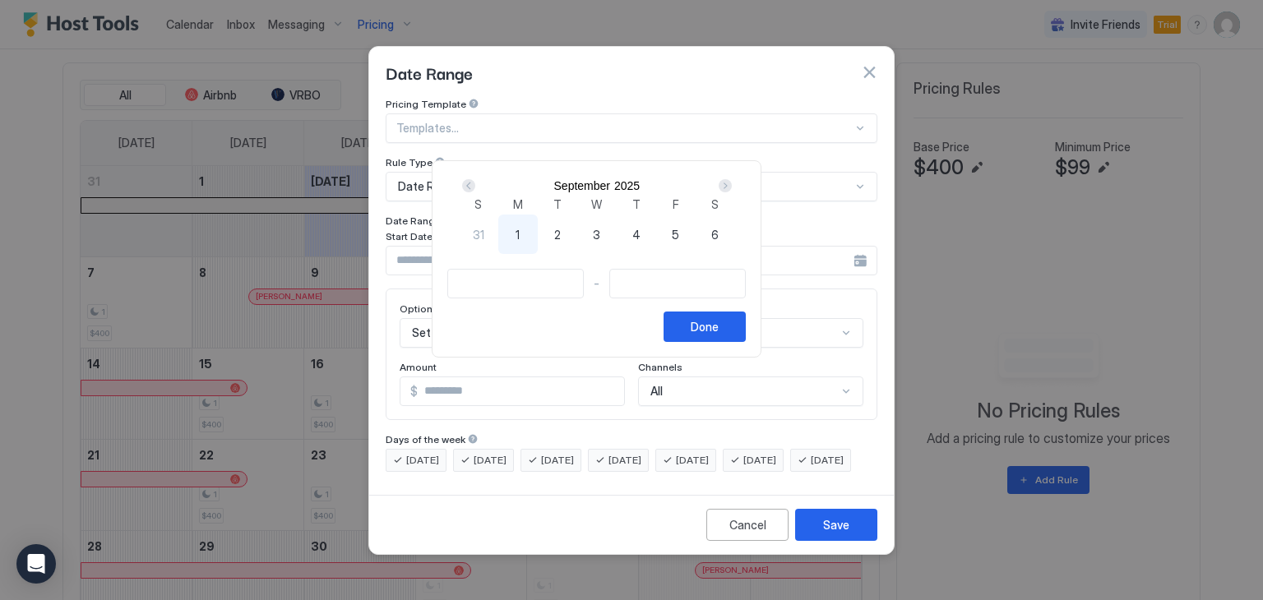
click at [718, 243] on span "6" at bounding box center [714, 234] width 7 height 17
type input "**********"
click at [732, 192] on div "Next" at bounding box center [724, 185] width 13 height 13
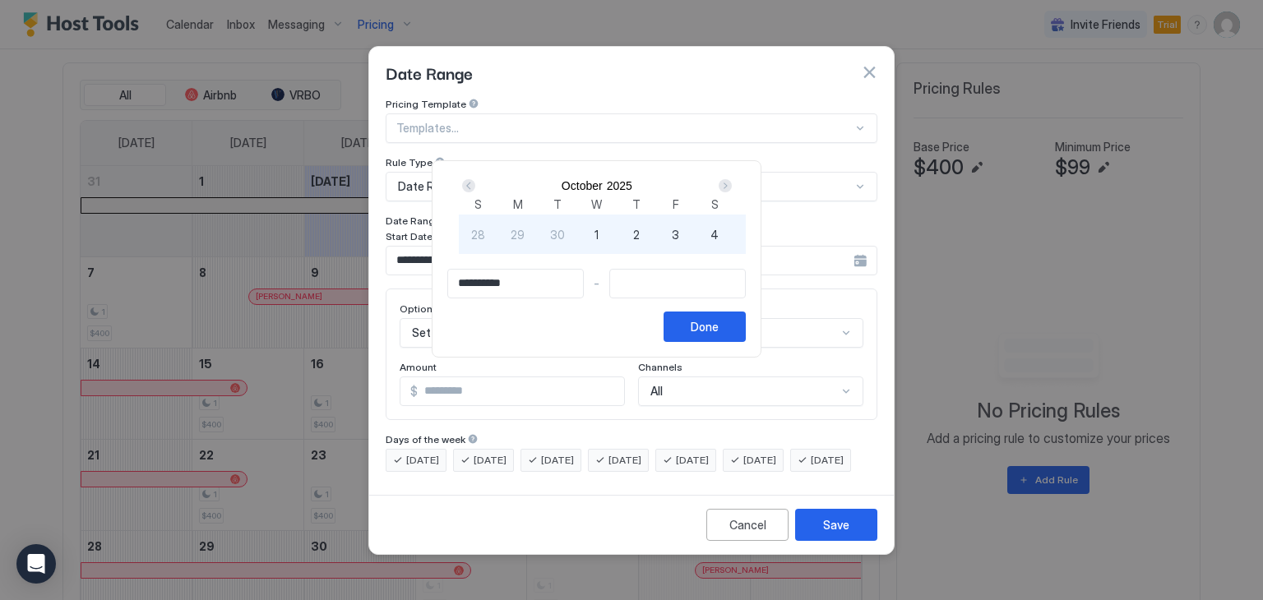
type input "**********"
click at [746, 342] on button "Done" at bounding box center [704, 327] width 82 height 30
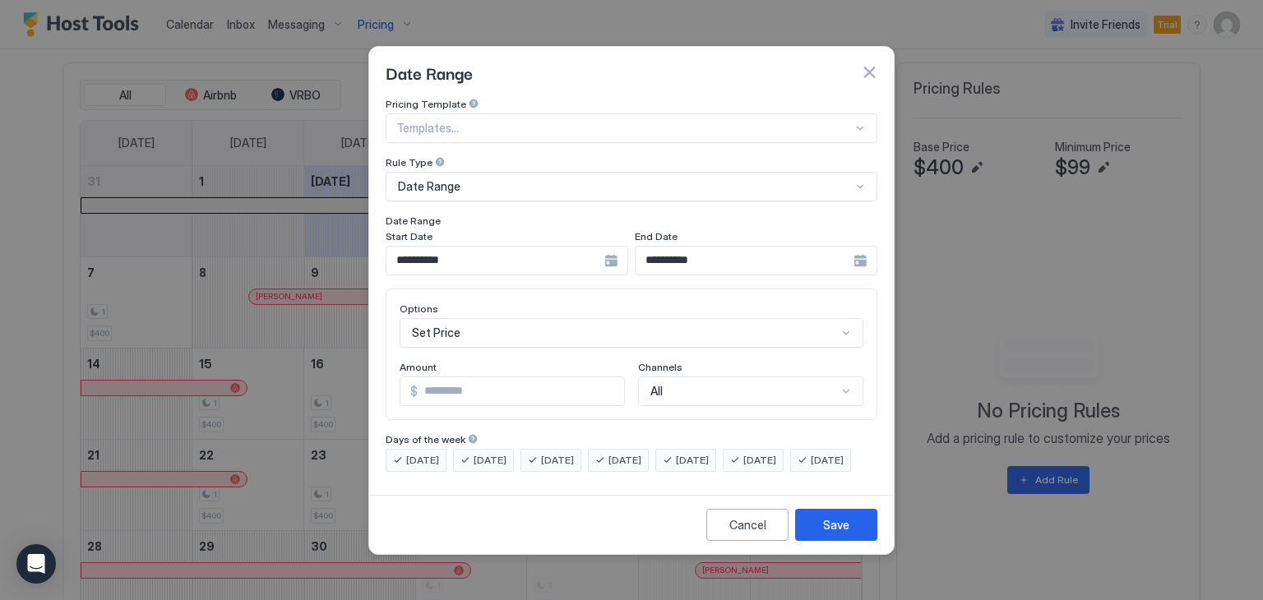
click at [468, 377] on input "*" at bounding box center [521, 391] width 206 height 28
click at [469, 377] on input "*" at bounding box center [521, 391] width 206 height 28
type input "***"
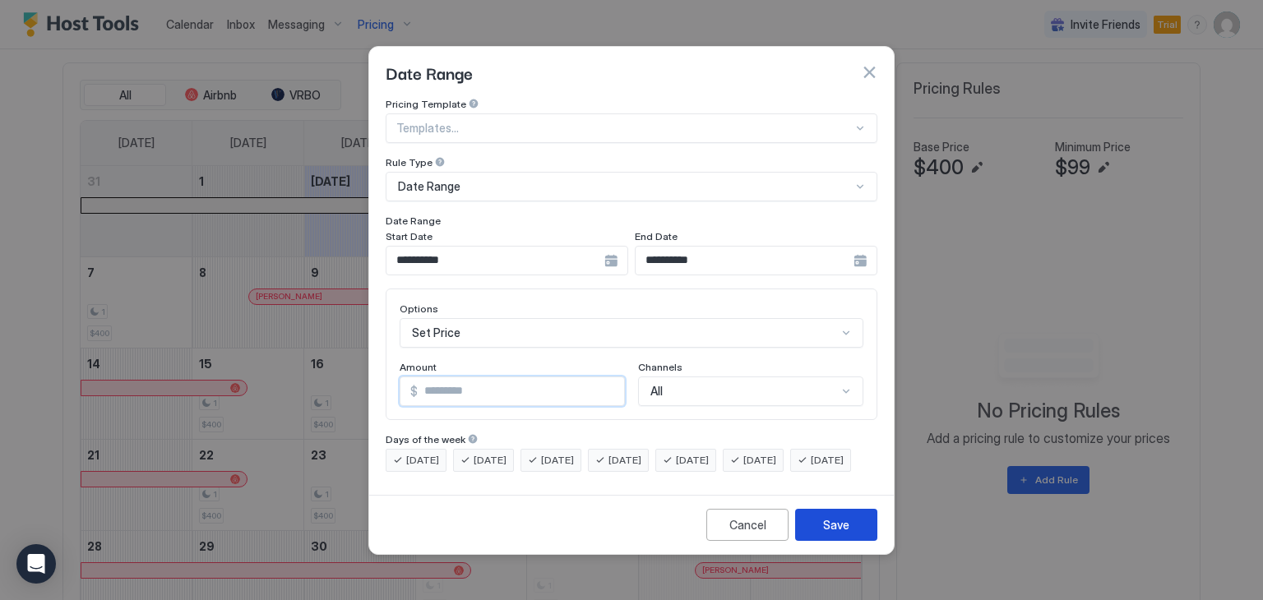
click at [838, 533] on div "Save" at bounding box center [836, 524] width 26 height 17
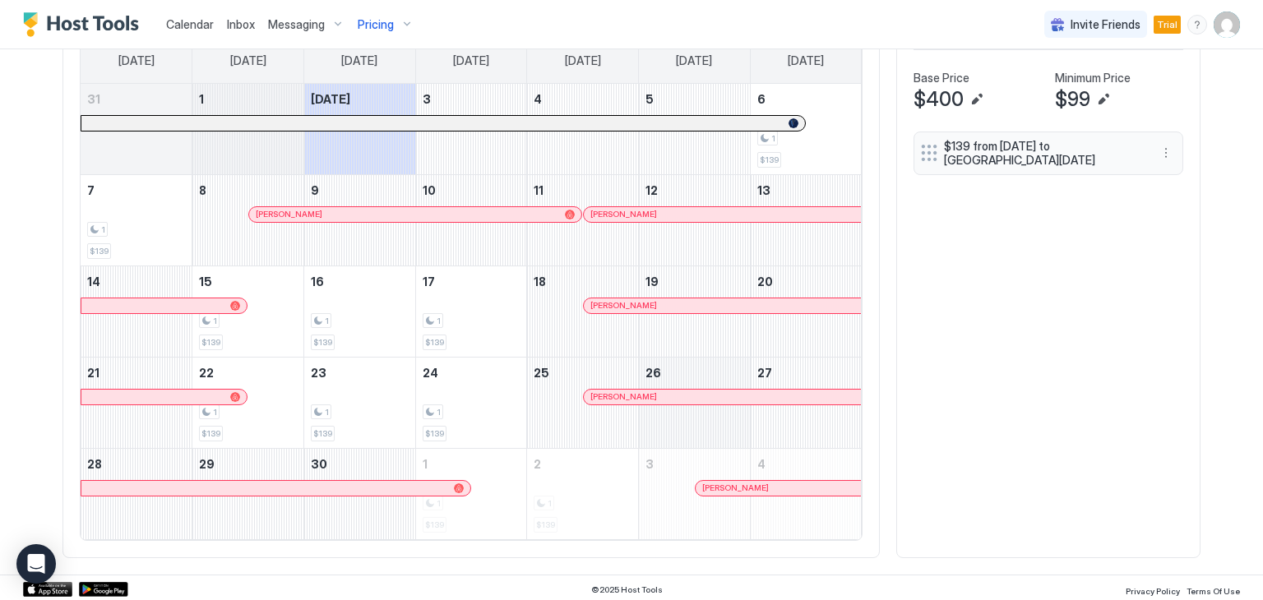
scroll to position [542, 0]
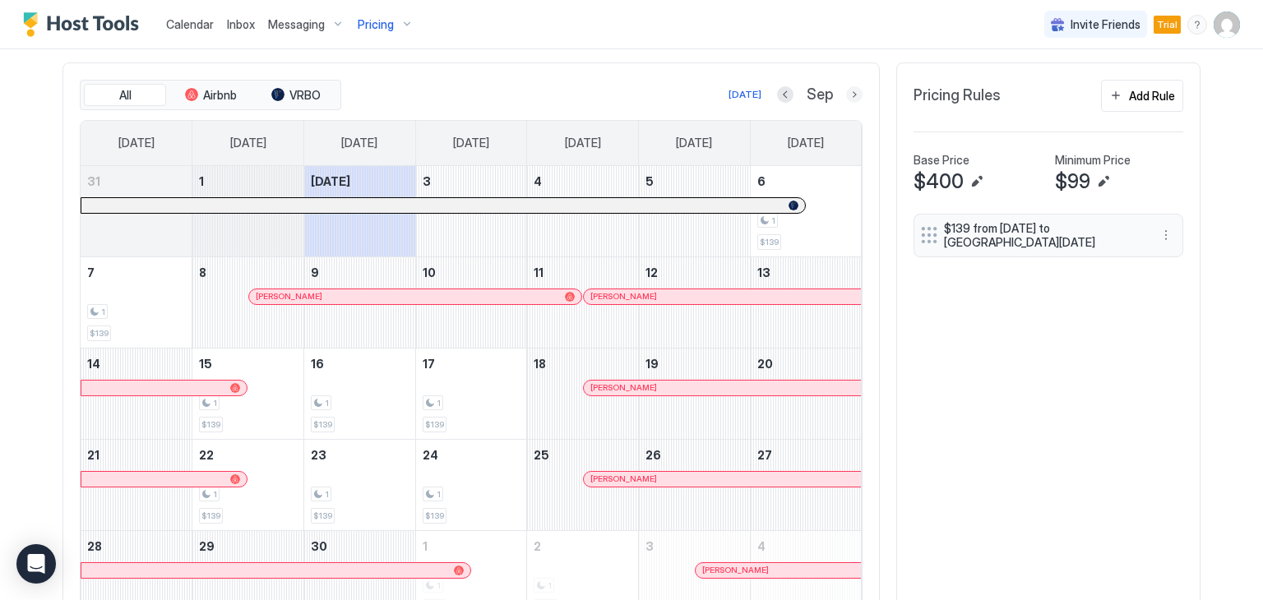
click at [846, 90] on button "Next month" at bounding box center [854, 94] width 16 height 16
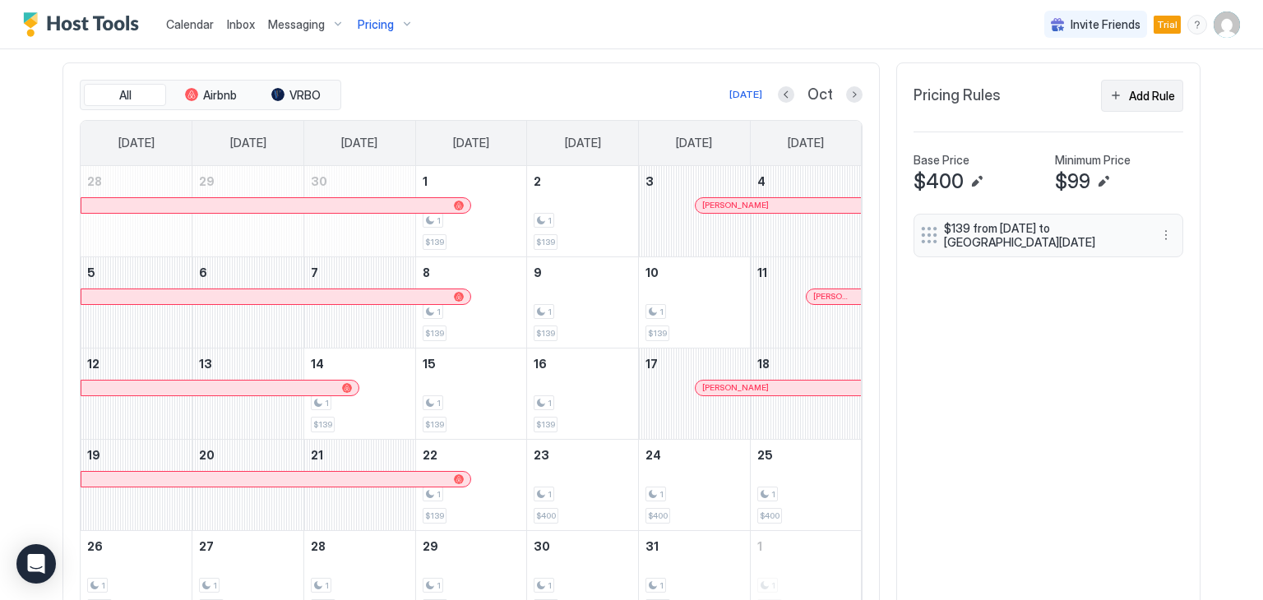
click at [1113, 94] on button "Add Rule" at bounding box center [1142, 96] width 82 height 32
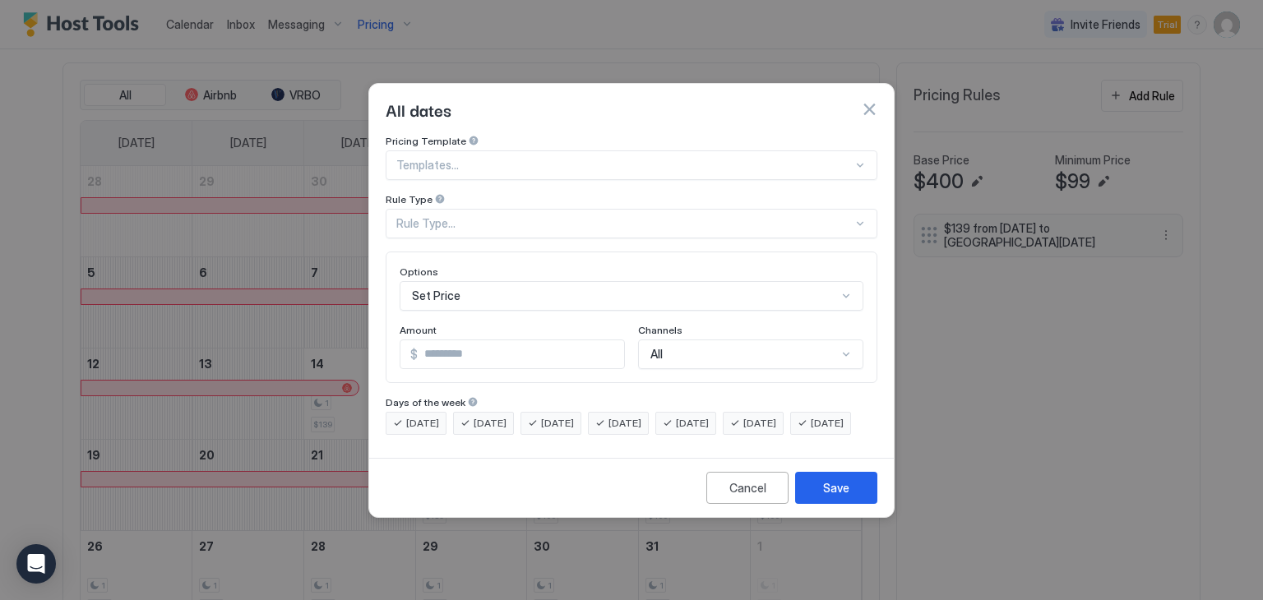
click at [478, 159] on div "Templates..." at bounding box center [631, 165] width 492 height 30
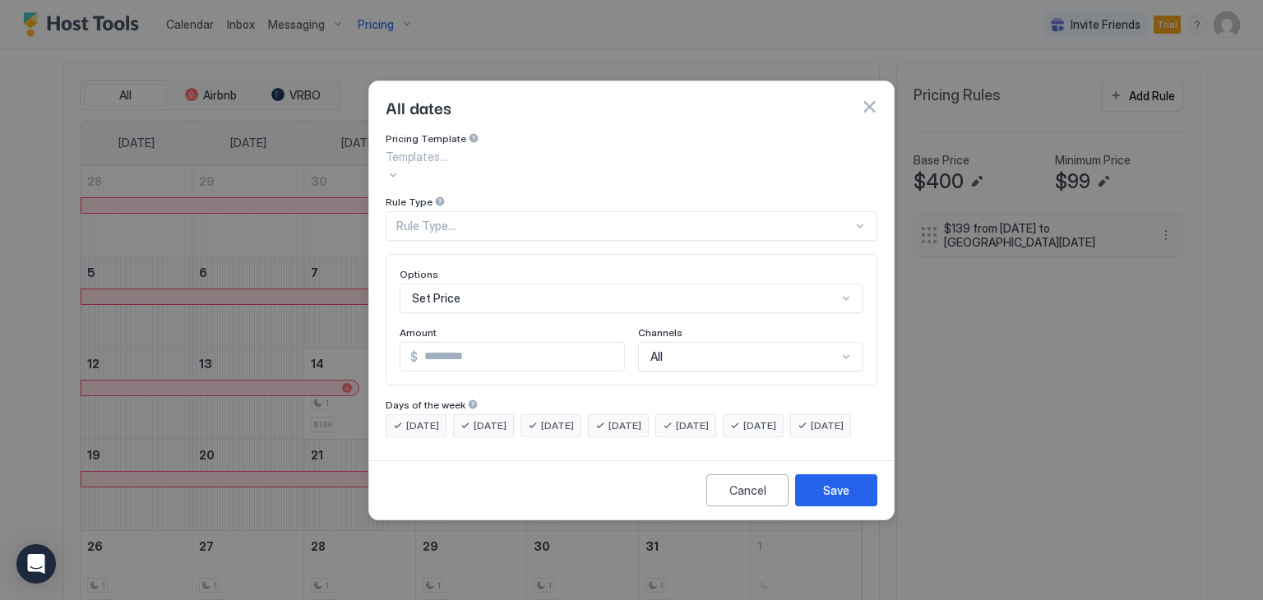
click at [484, 156] on div at bounding box center [631, 156] width 492 height 17
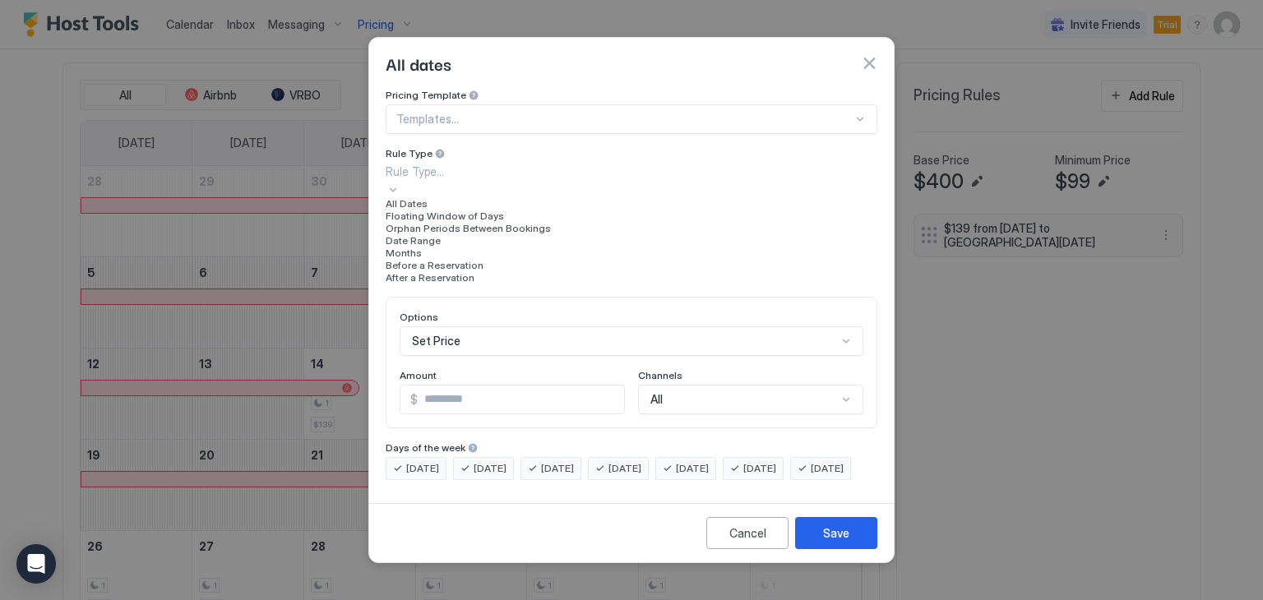
click at [482, 180] on div "Rule Type..." at bounding box center [631, 171] width 492 height 17
click at [459, 247] on div "Date Range" at bounding box center [631, 240] width 492 height 12
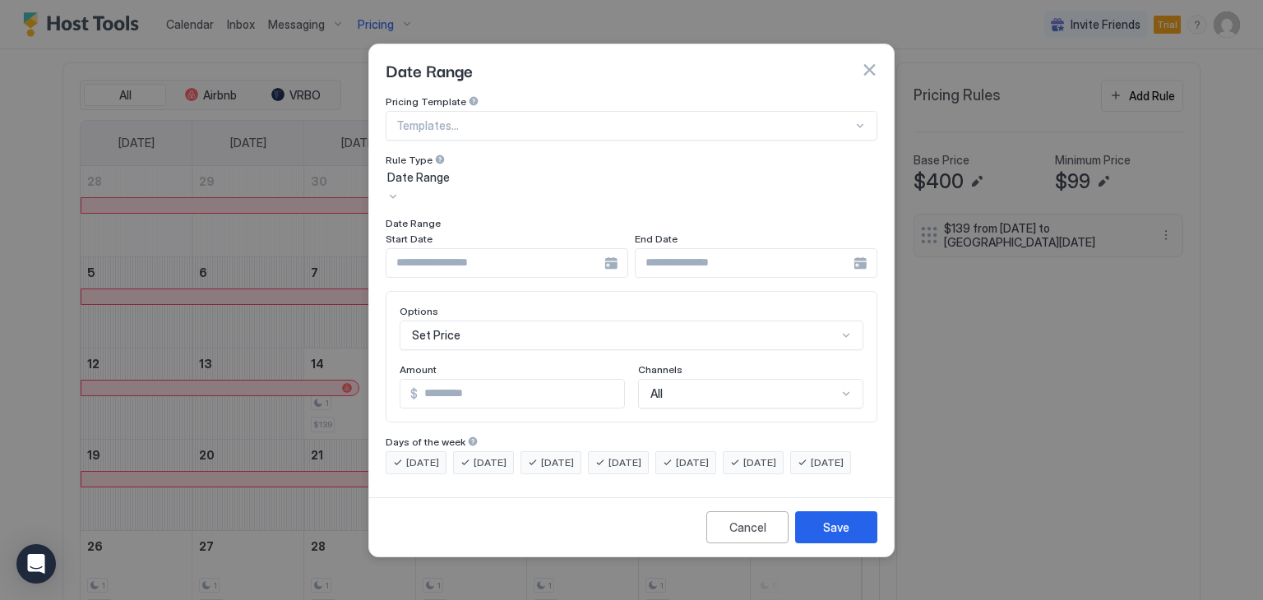
click at [606, 248] on div at bounding box center [506, 263] width 242 height 30
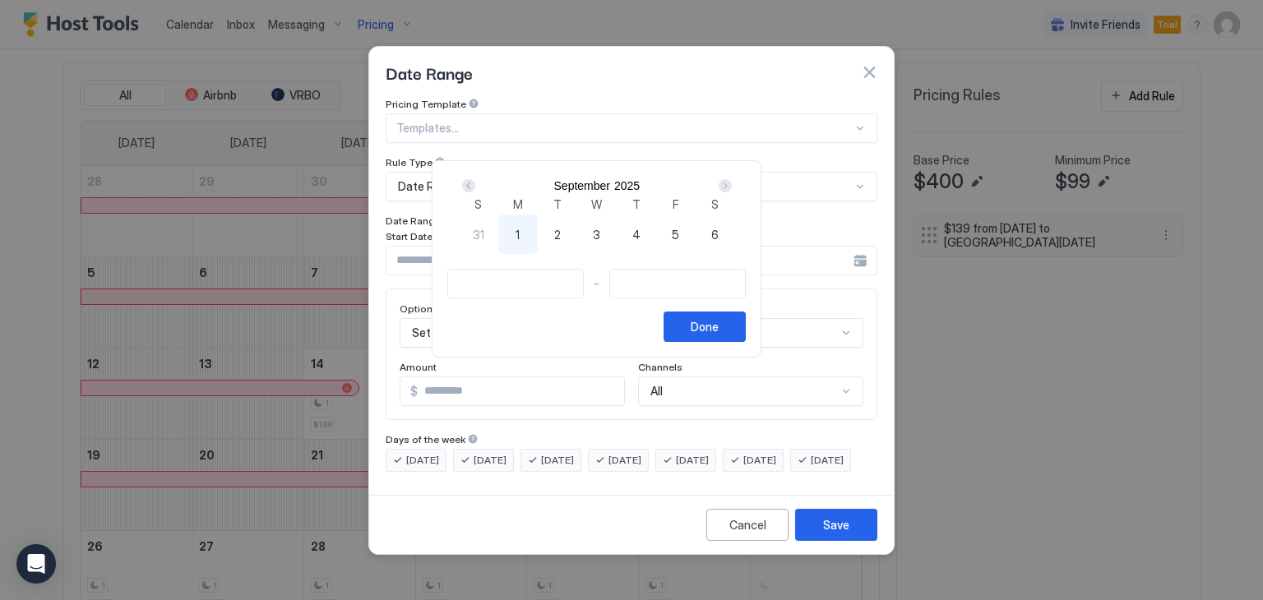
click at [732, 189] on div "Next" at bounding box center [724, 185] width 13 height 13
type input "**********"
click at [732, 192] on div "Next" at bounding box center [724, 185] width 13 height 13
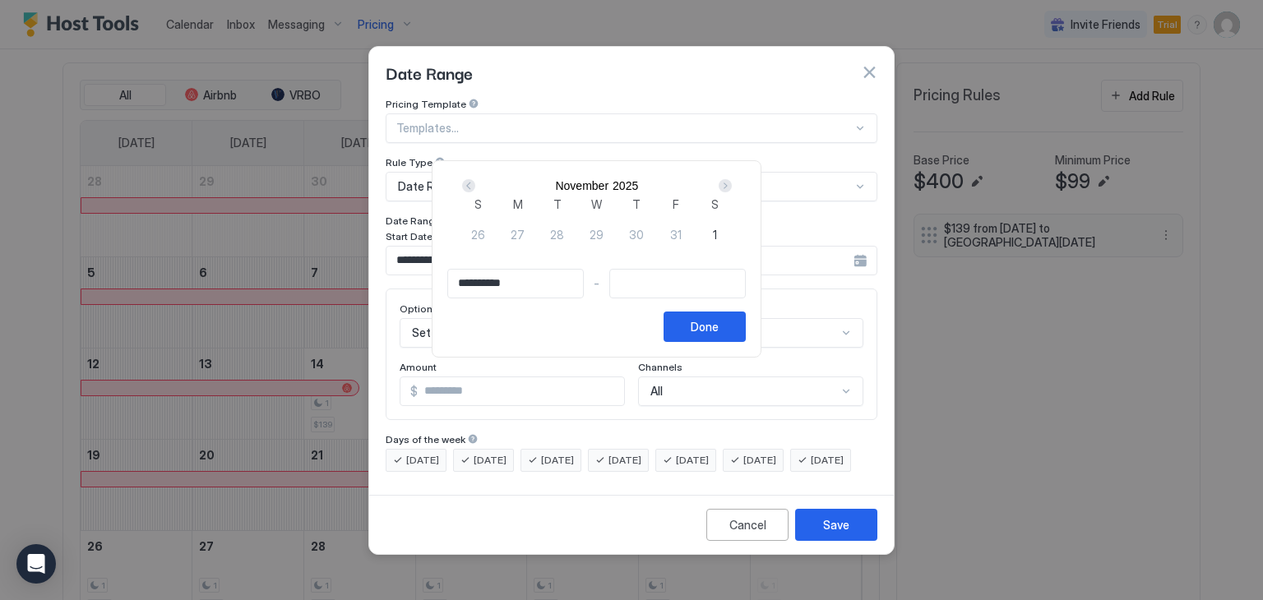
click at [732, 192] on div "Next" at bounding box center [724, 185] width 13 height 13
type input "**********"
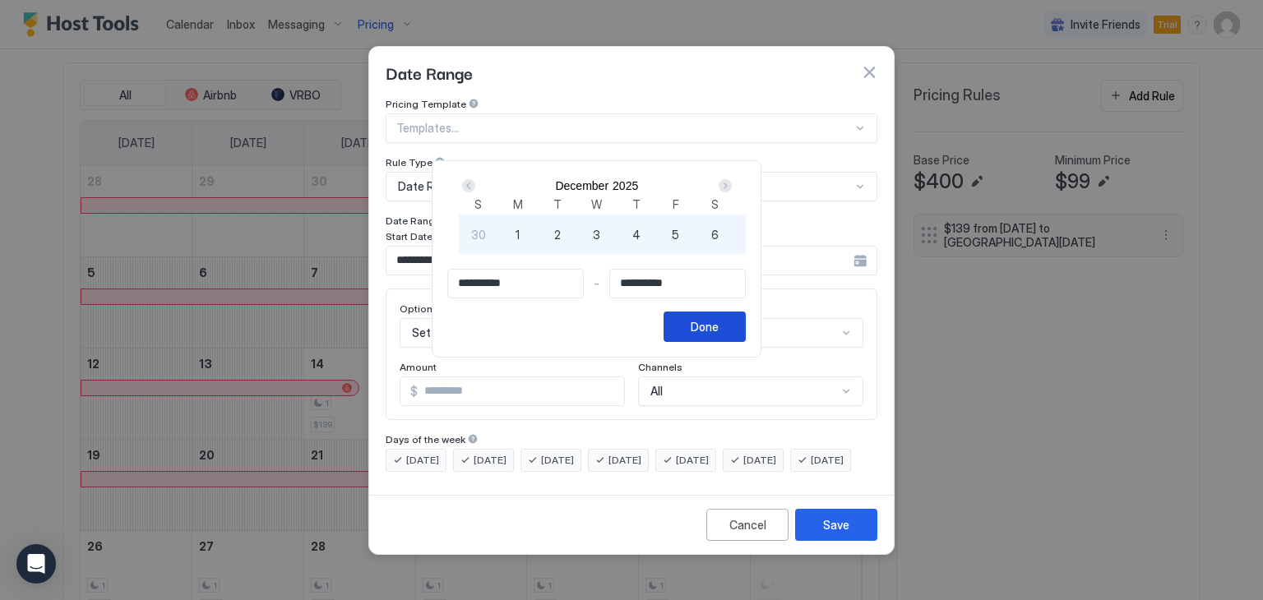
click at [718, 335] on div "Done" at bounding box center [704, 326] width 28 height 17
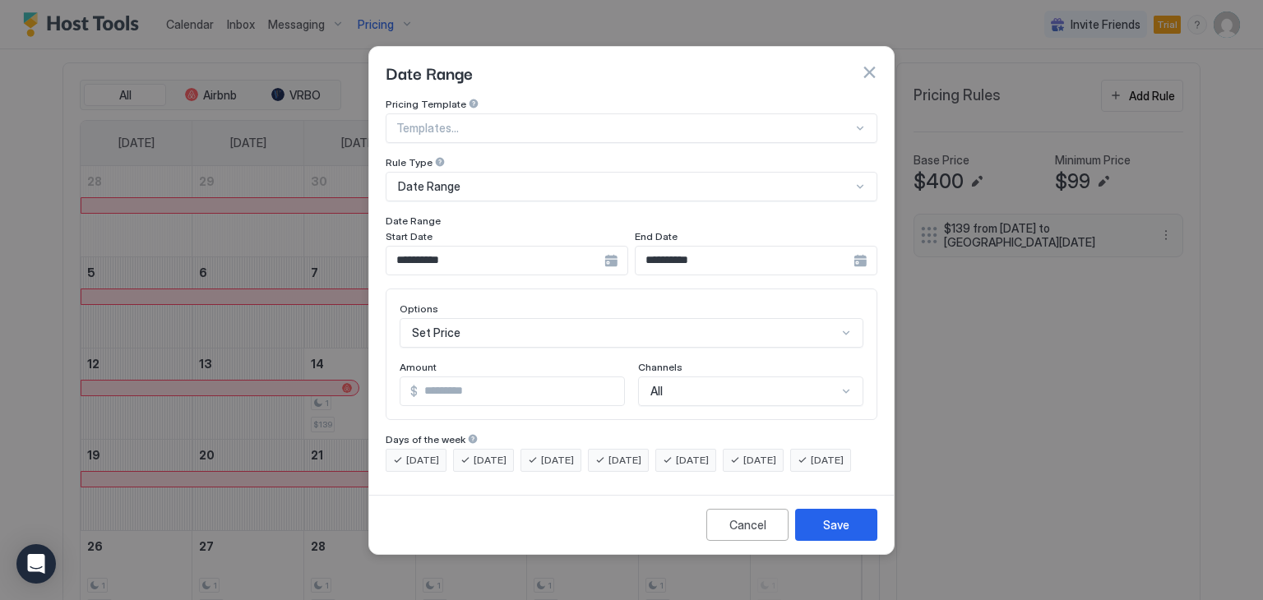
click at [455, 381] on input "*" at bounding box center [521, 391] width 206 height 28
drag, startPoint x: 455, startPoint y: 381, endPoint x: 395, endPoint y: 374, distance: 61.2
click at [395, 374] on div "Options Set Price Amount $ *** Channels All" at bounding box center [631, 355] width 492 height 132
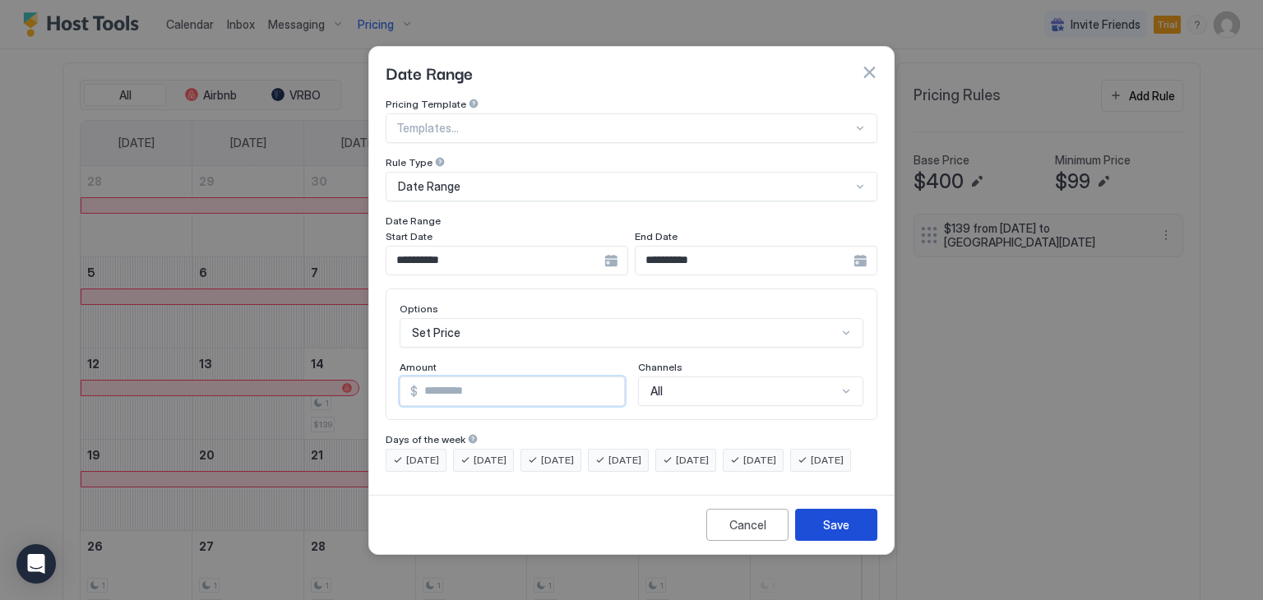
type input "***"
click at [829, 532] on div "Save" at bounding box center [836, 524] width 26 height 17
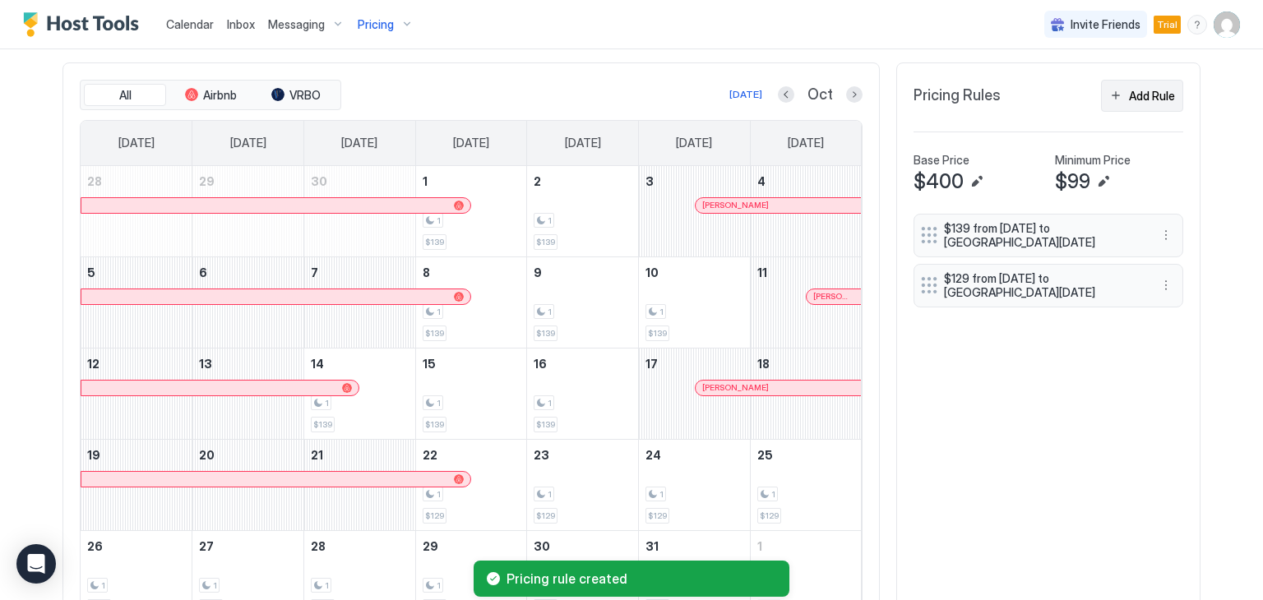
click at [1111, 98] on button "Add Rule" at bounding box center [1142, 96] width 82 height 32
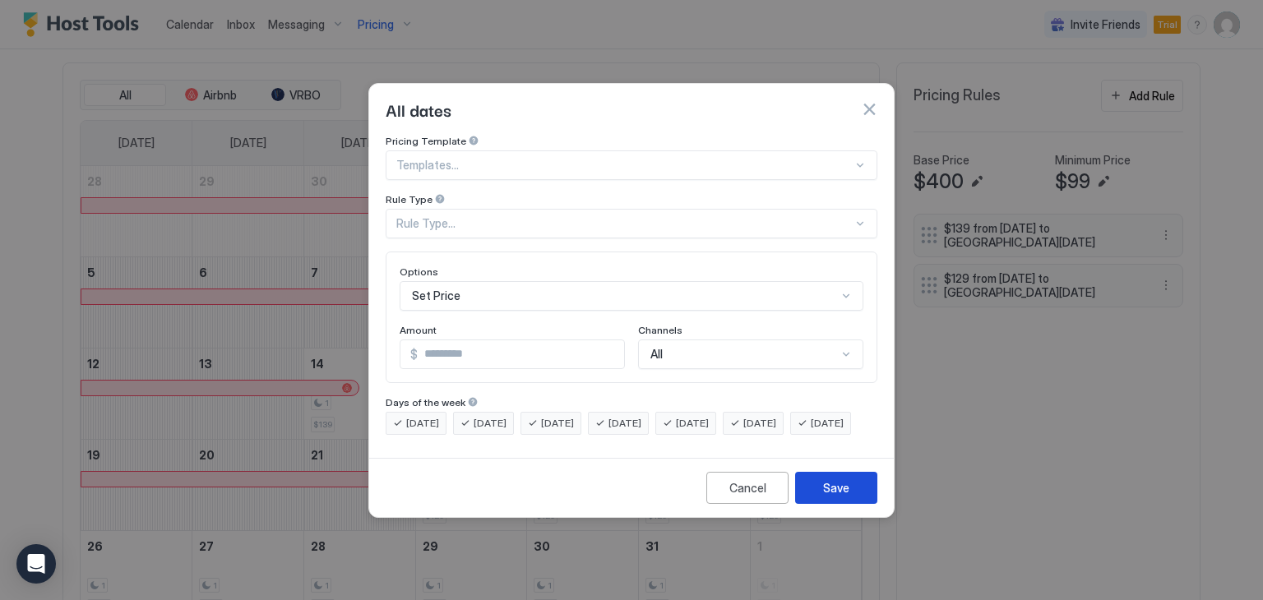
click at [831, 496] on div "Save" at bounding box center [836, 487] width 26 height 17
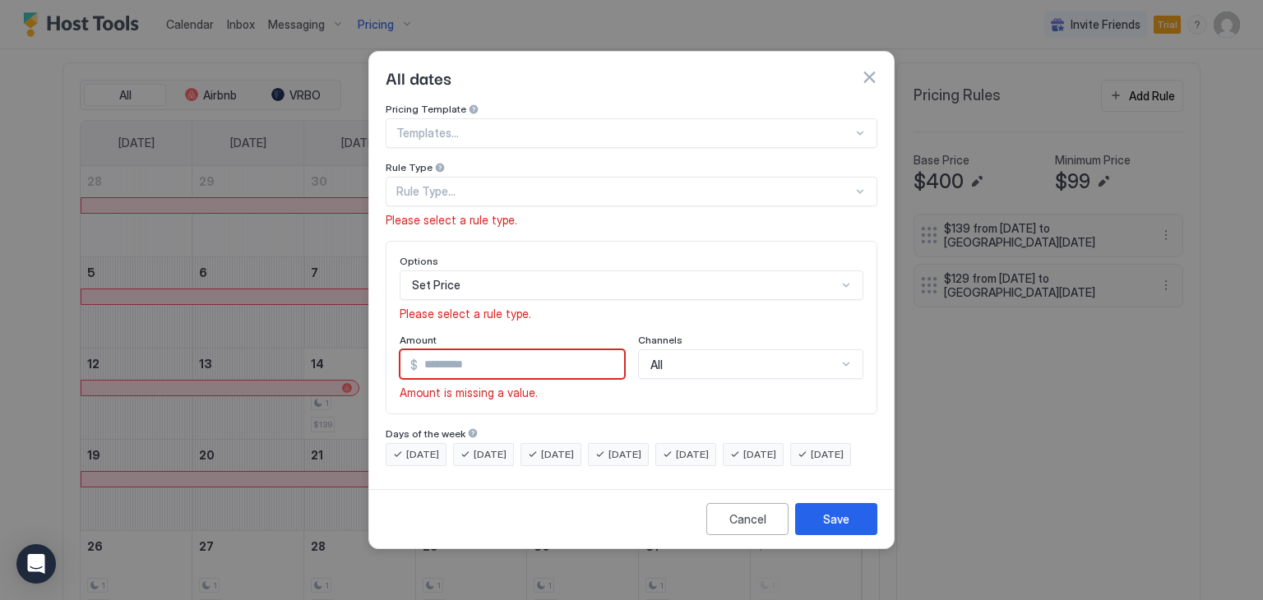
click at [873, 69] on button "button" at bounding box center [869, 77] width 16 height 16
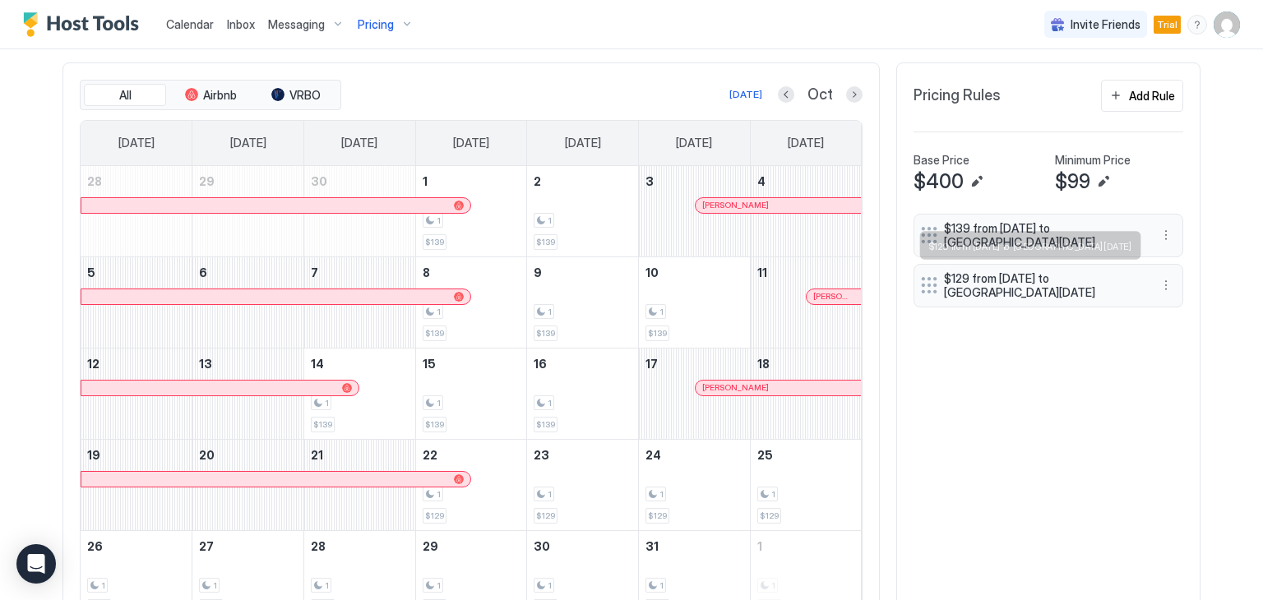
click at [1012, 284] on span "$129 from [DATE] to [GEOGRAPHIC_DATA][DATE]" at bounding box center [1042, 285] width 196 height 29
click at [1156, 284] on button "More options" at bounding box center [1166, 285] width 20 height 20
click at [1163, 305] on div "Edit" at bounding box center [1175, 306] width 36 height 12
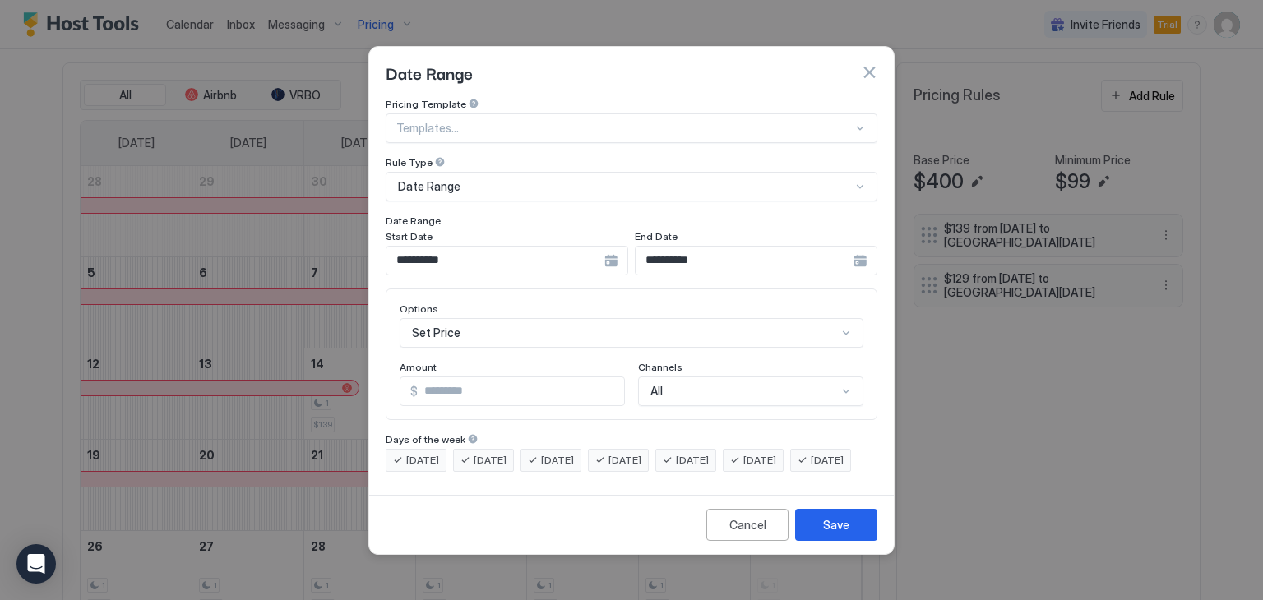
click at [709, 453] on span "[DATE]" at bounding box center [692, 460] width 33 height 15
click at [766, 449] on div "[DATE]" at bounding box center [752, 460] width 61 height 23
click at [829, 533] on div "Save" at bounding box center [836, 524] width 26 height 17
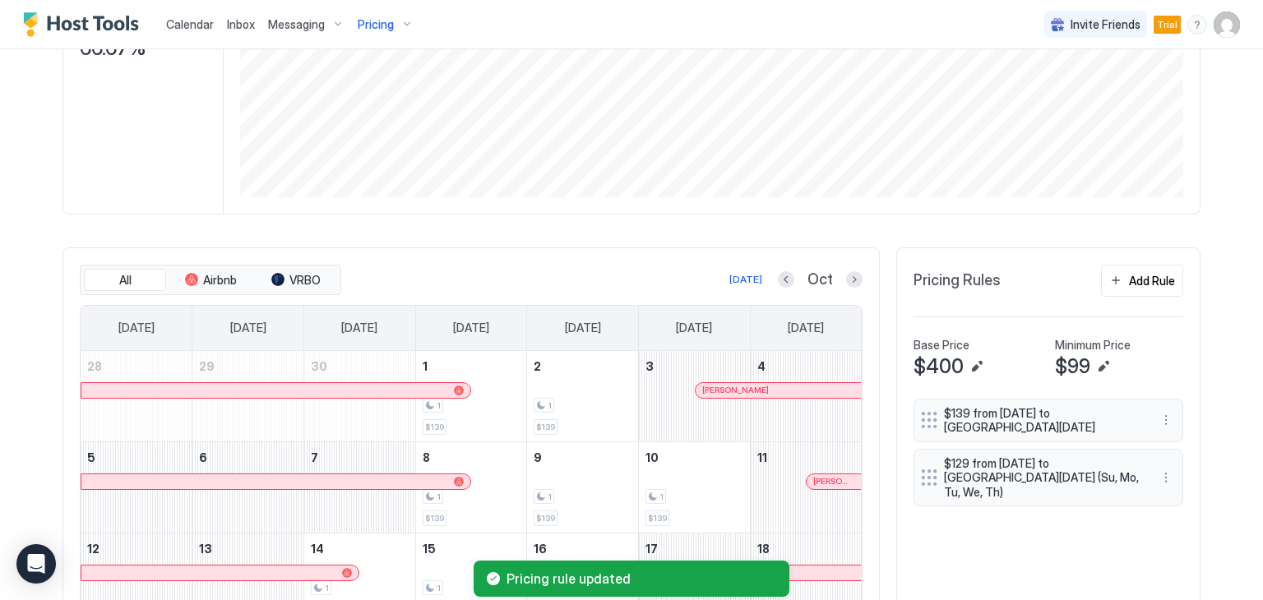
scroll to position [296, 0]
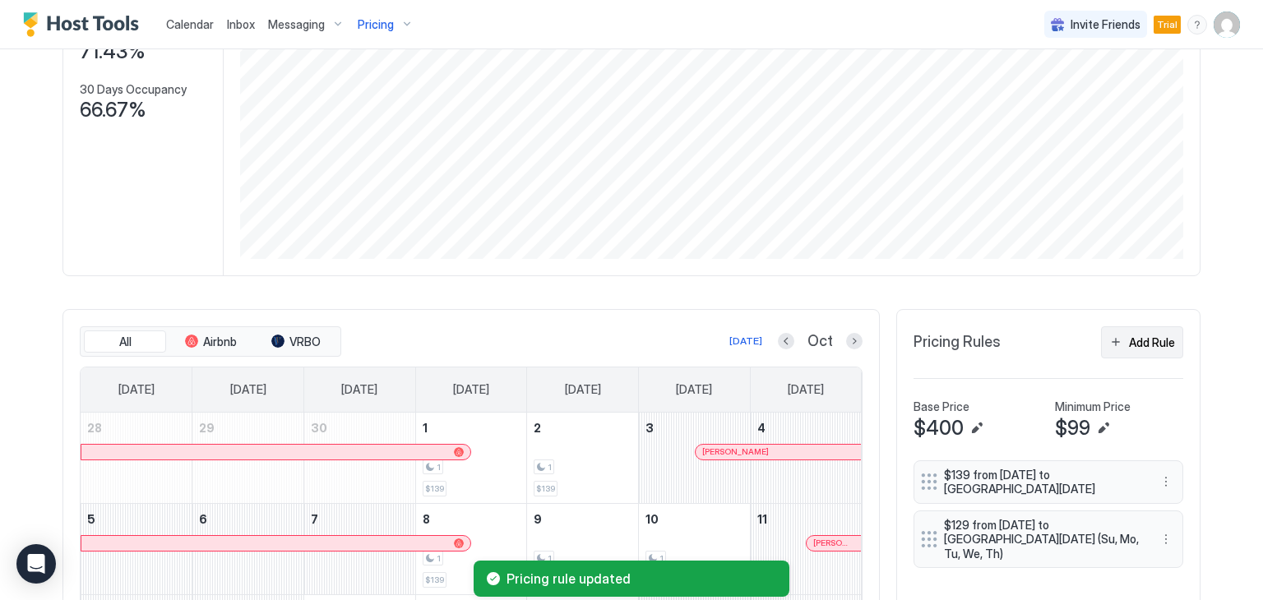
click at [1108, 339] on button "Add Rule" at bounding box center [1142, 342] width 82 height 32
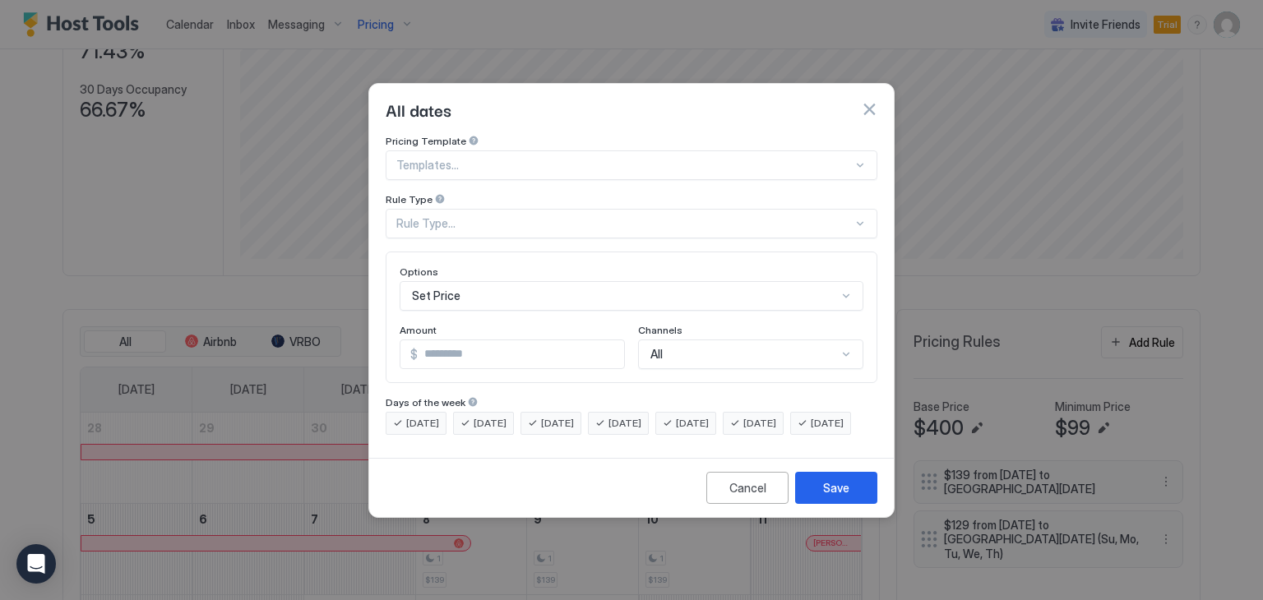
click at [453, 216] on div "Rule Type..." at bounding box center [624, 223] width 456 height 15
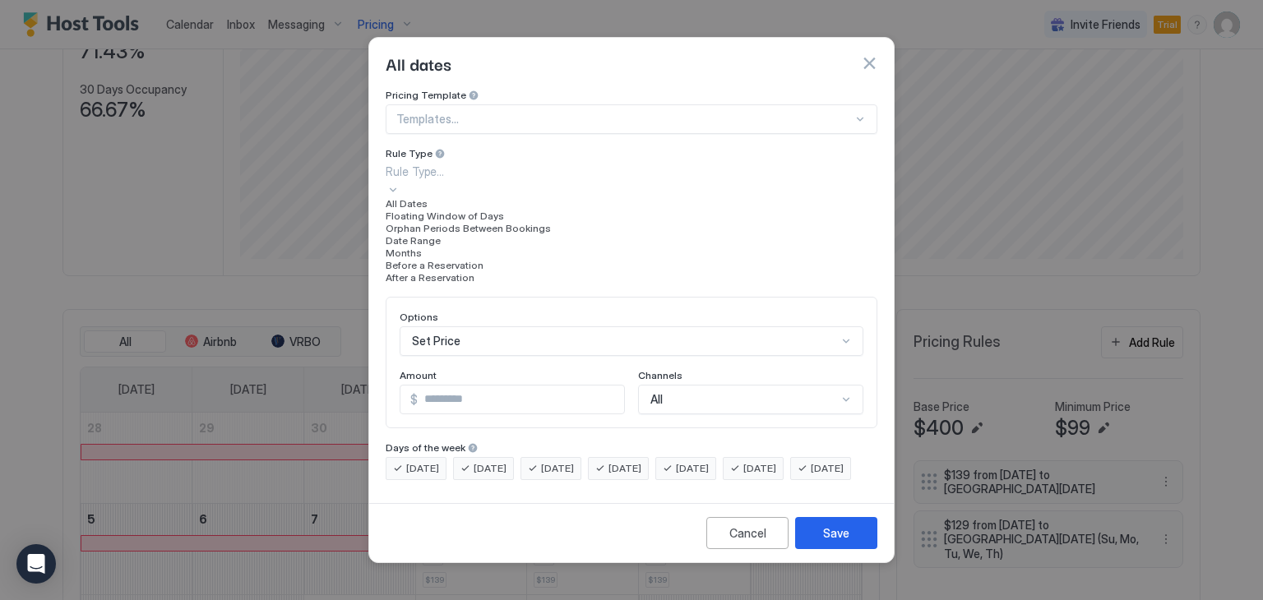
click at [450, 247] on div "Date Range" at bounding box center [631, 240] width 492 height 12
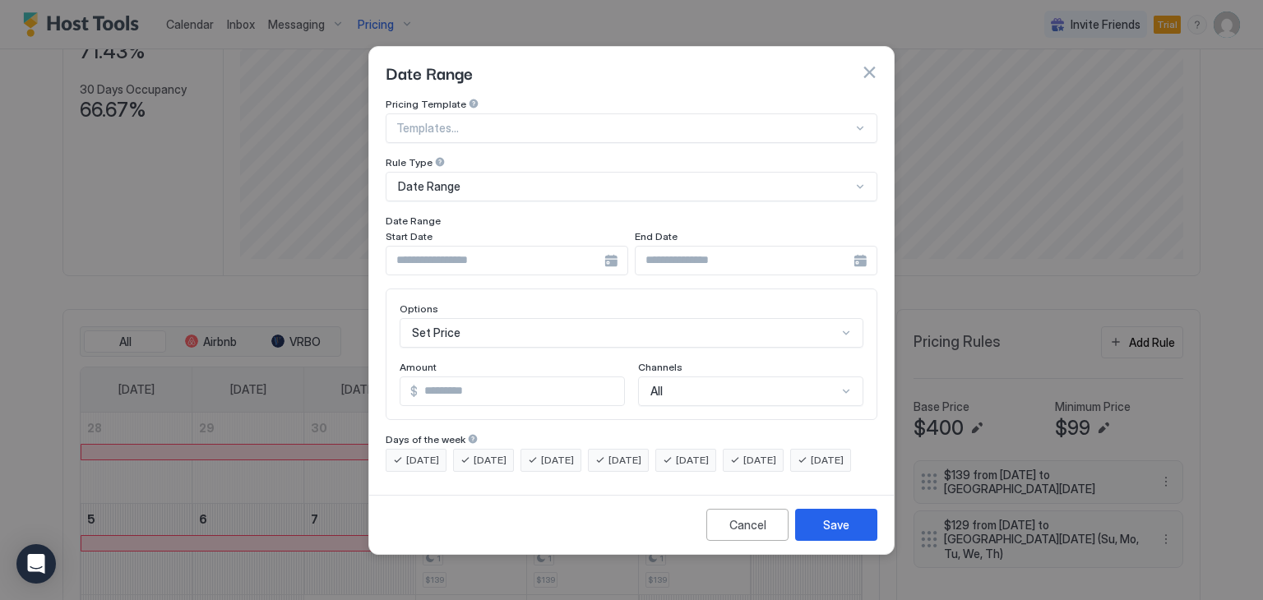
click at [609, 248] on div at bounding box center [506, 261] width 242 height 30
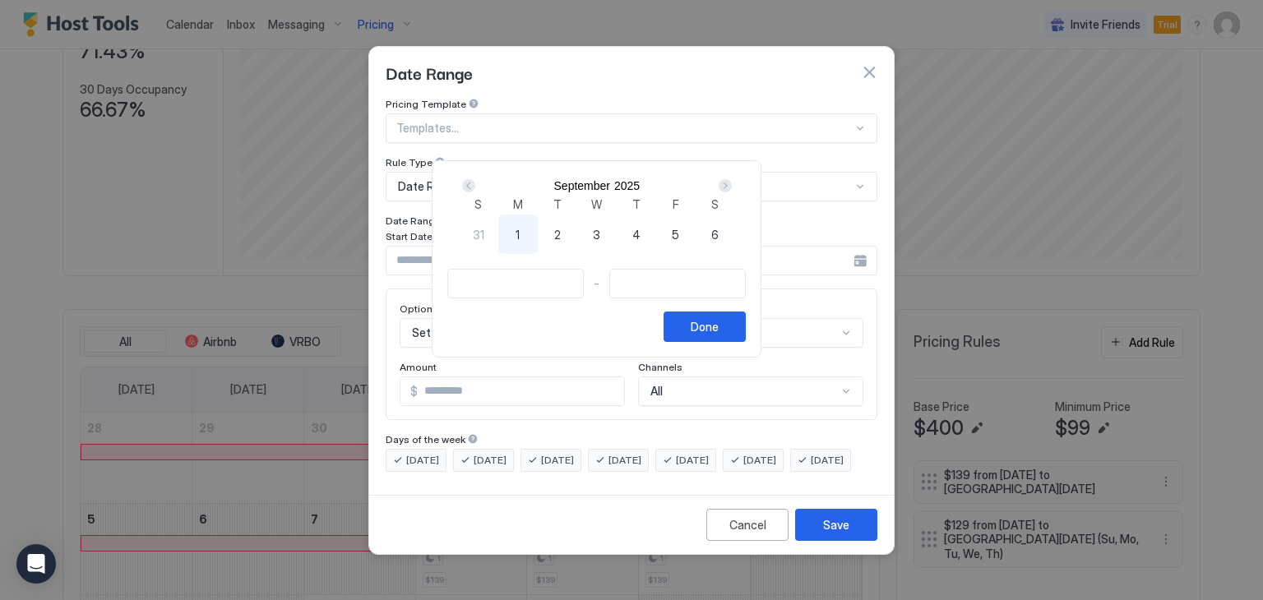
click at [732, 192] on div "Next" at bounding box center [724, 185] width 13 height 13
click at [475, 192] on div "Prev" at bounding box center [468, 185] width 13 height 13
type input "**********"
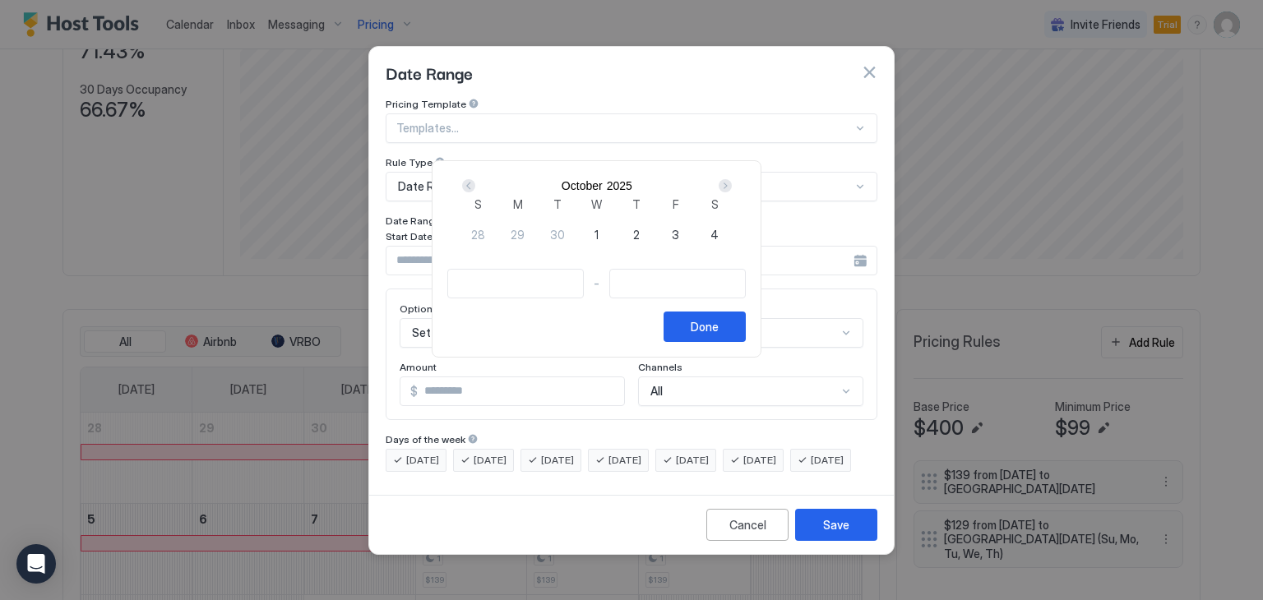
type input "**********"
click at [732, 192] on div "Next" at bounding box center [724, 185] width 13 height 13
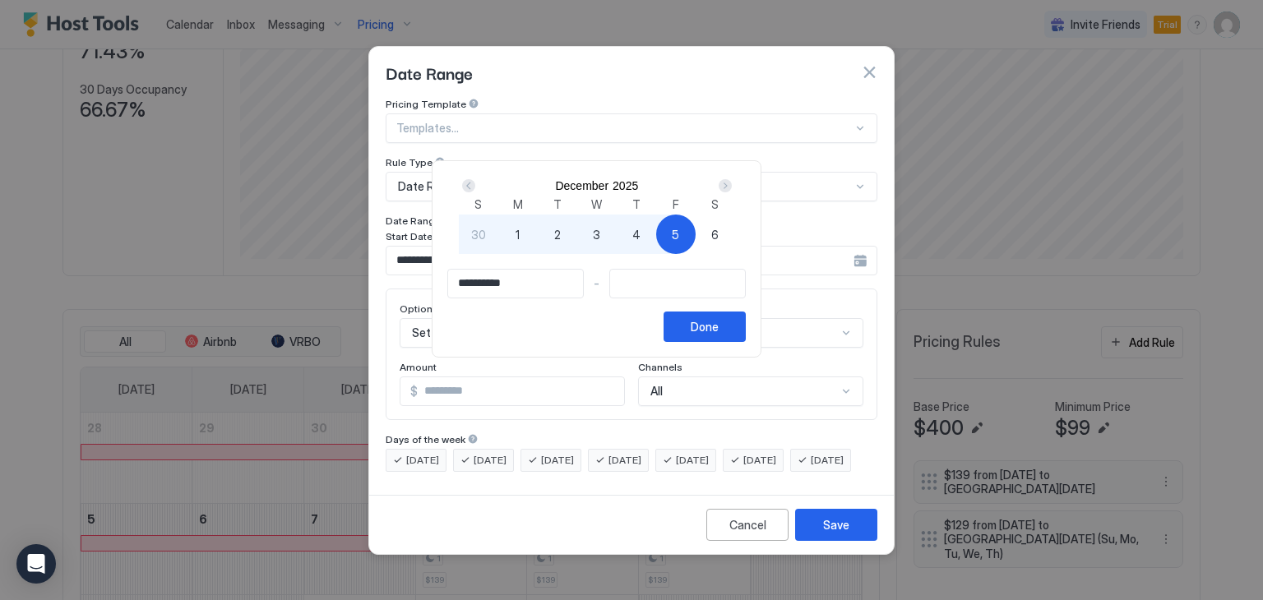
type input "**********"
click at [718, 335] on div "Done" at bounding box center [704, 326] width 28 height 17
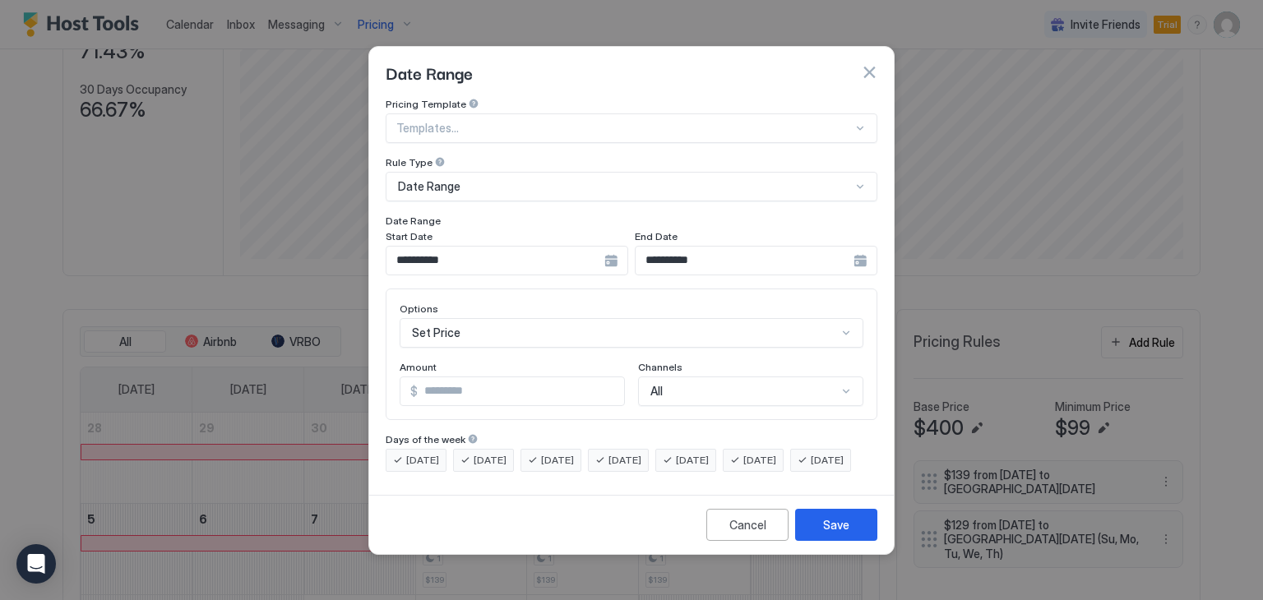
click at [631, 453] on span "[DATE]" at bounding box center [624, 460] width 33 height 15
click at [574, 453] on span "[DATE]" at bounding box center [557, 460] width 33 height 15
click at [506, 453] on span "[DATE]" at bounding box center [489, 460] width 33 height 15
click at [409, 453] on span "[DATE]" at bounding box center [422, 460] width 33 height 15
click at [810, 468] on span "[DATE]" at bounding box center [826, 460] width 33 height 15
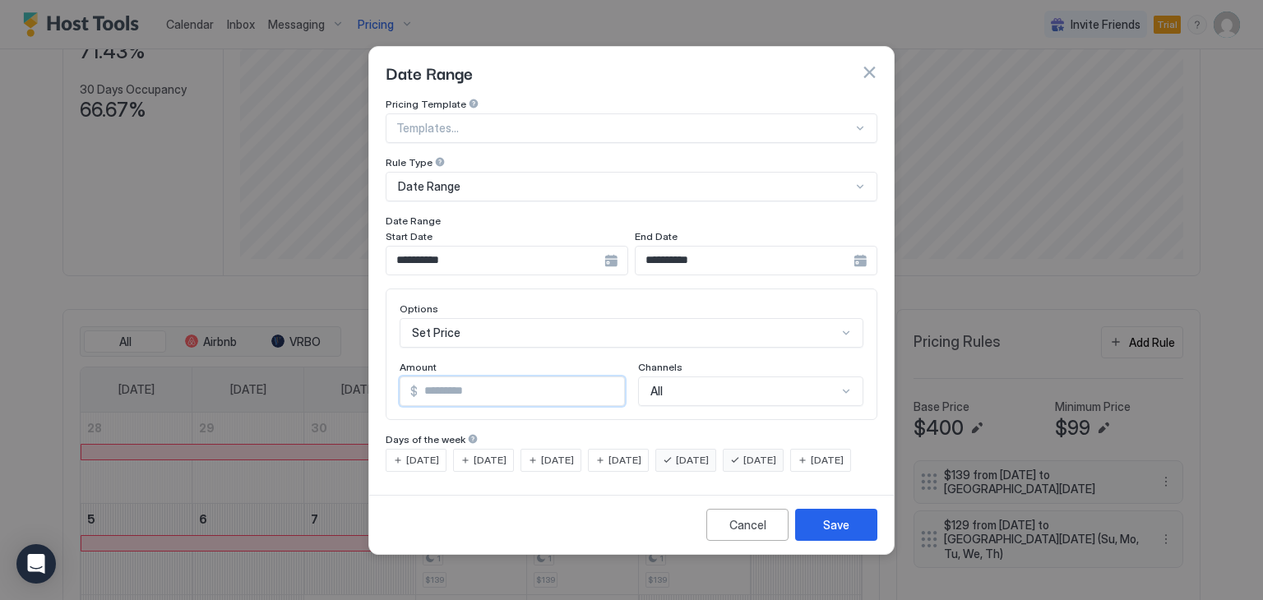
click at [472, 377] on input "*" at bounding box center [521, 391] width 206 height 28
type input "***"
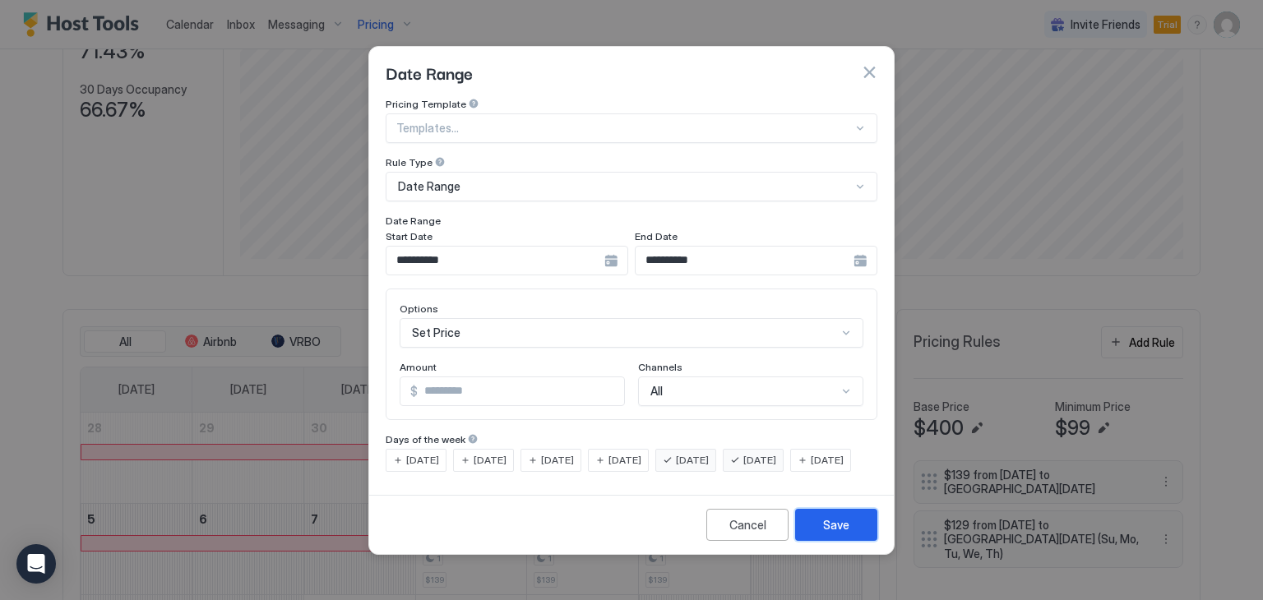
click at [820, 534] on button "Save" at bounding box center [836, 525] width 82 height 32
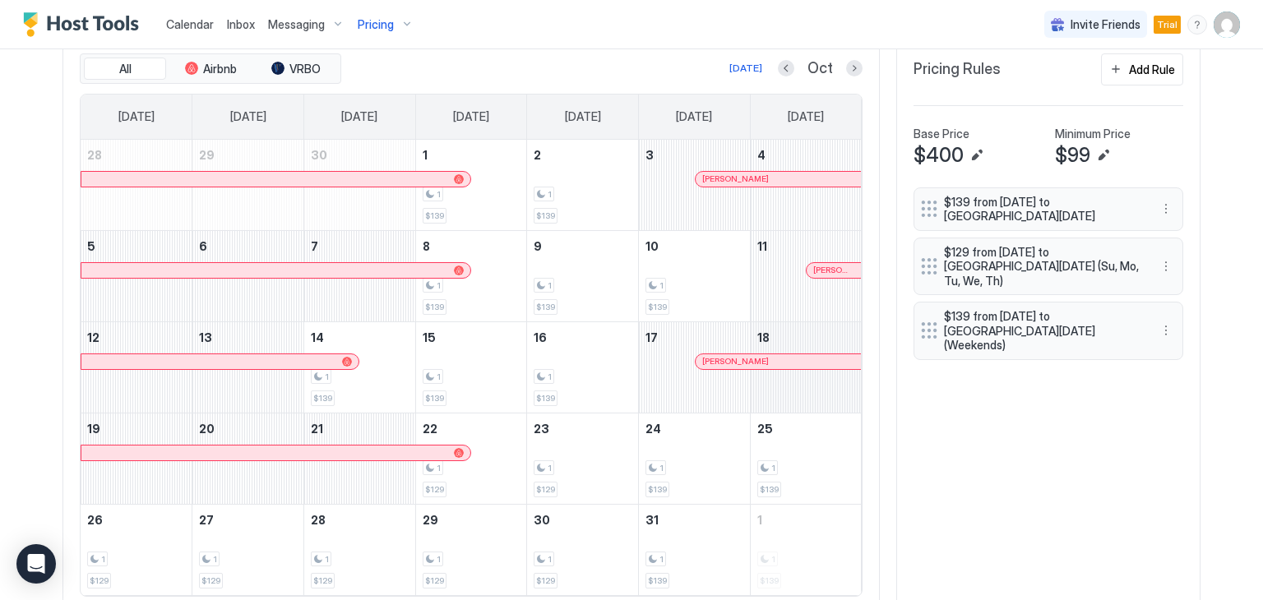
scroll to position [542, 0]
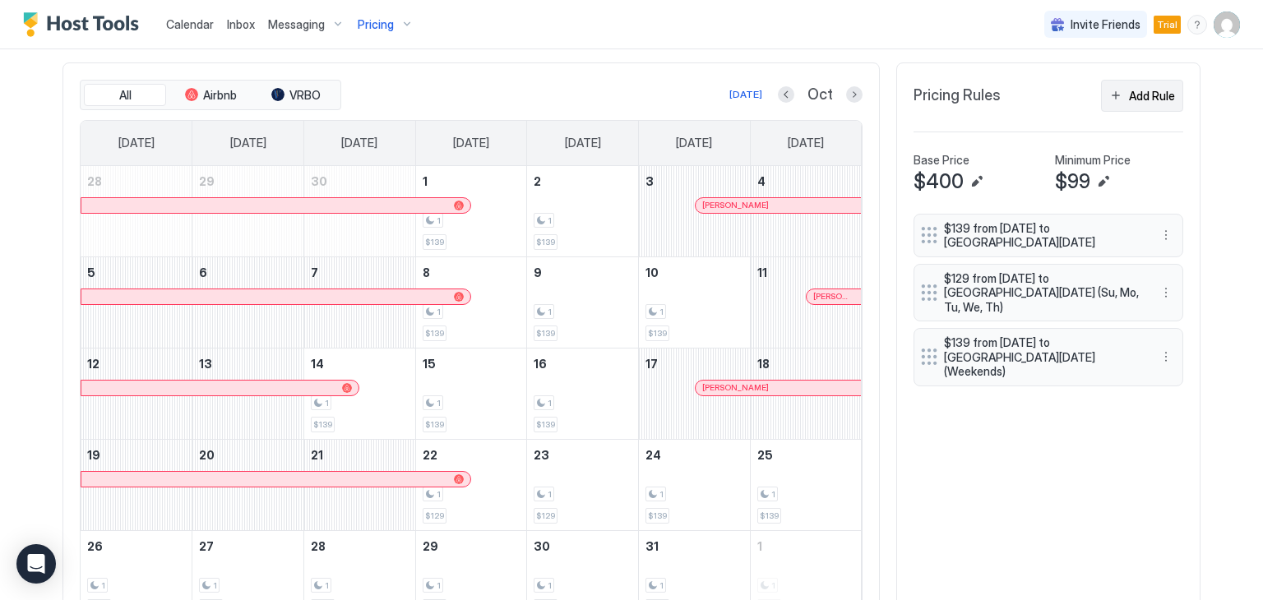
click at [1139, 94] on div "Add Rule" at bounding box center [1152, 95] width 46 height 17
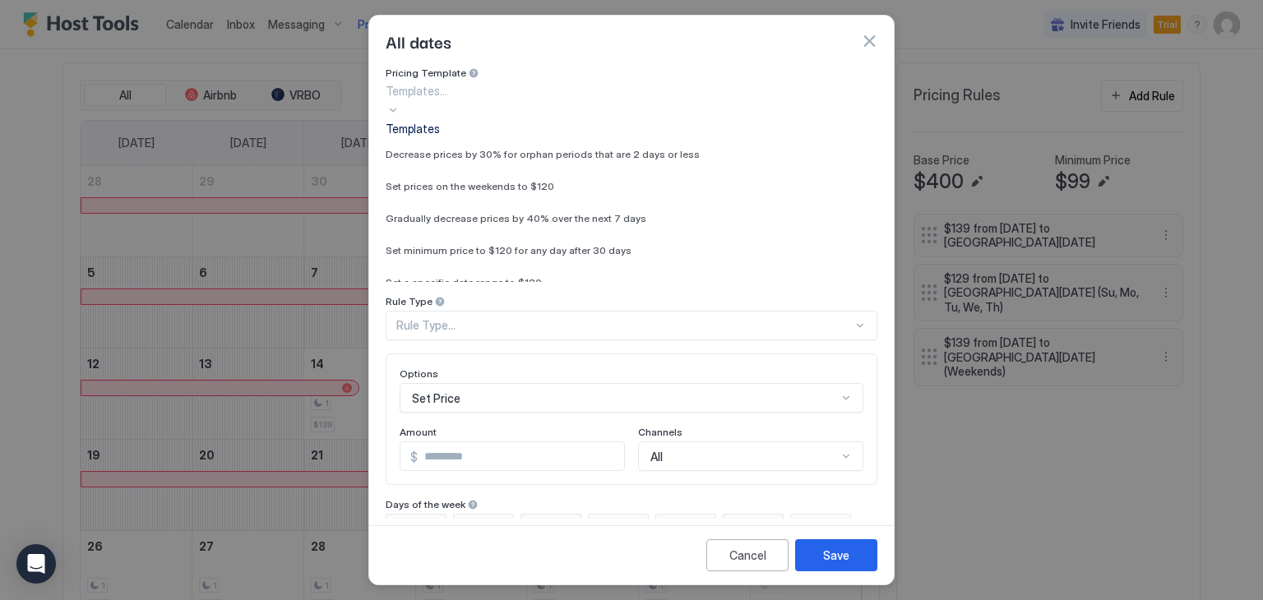
click at [477, 99] on div at bounding box center [631, 90] width 492 height 17
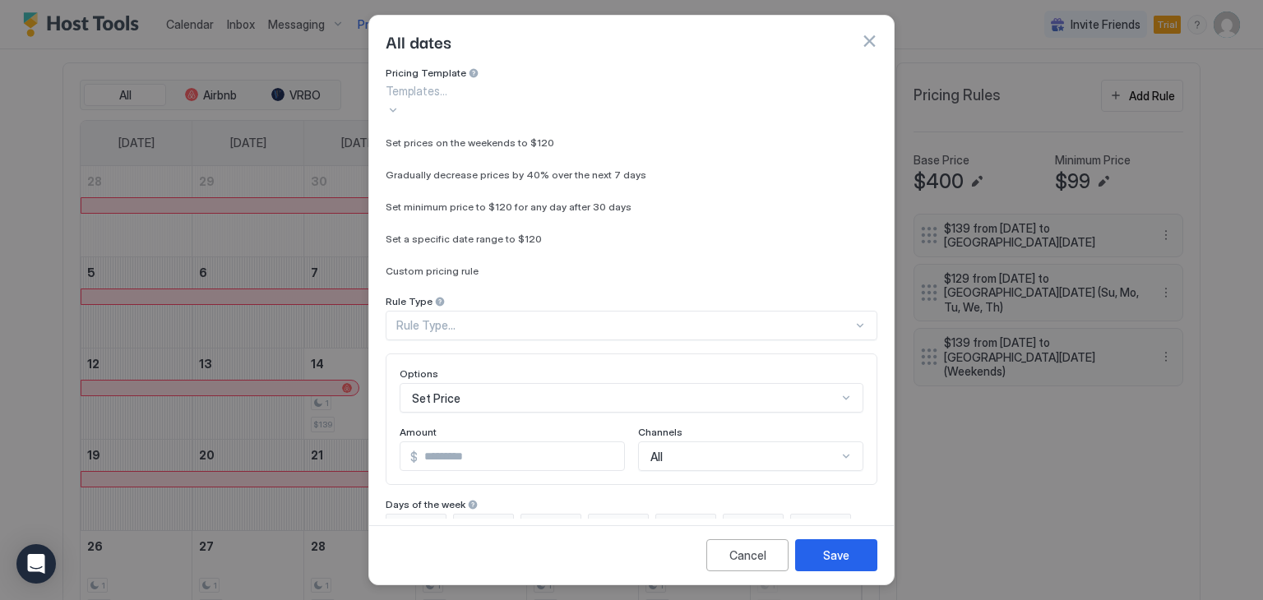
scroll to position [0, 0]
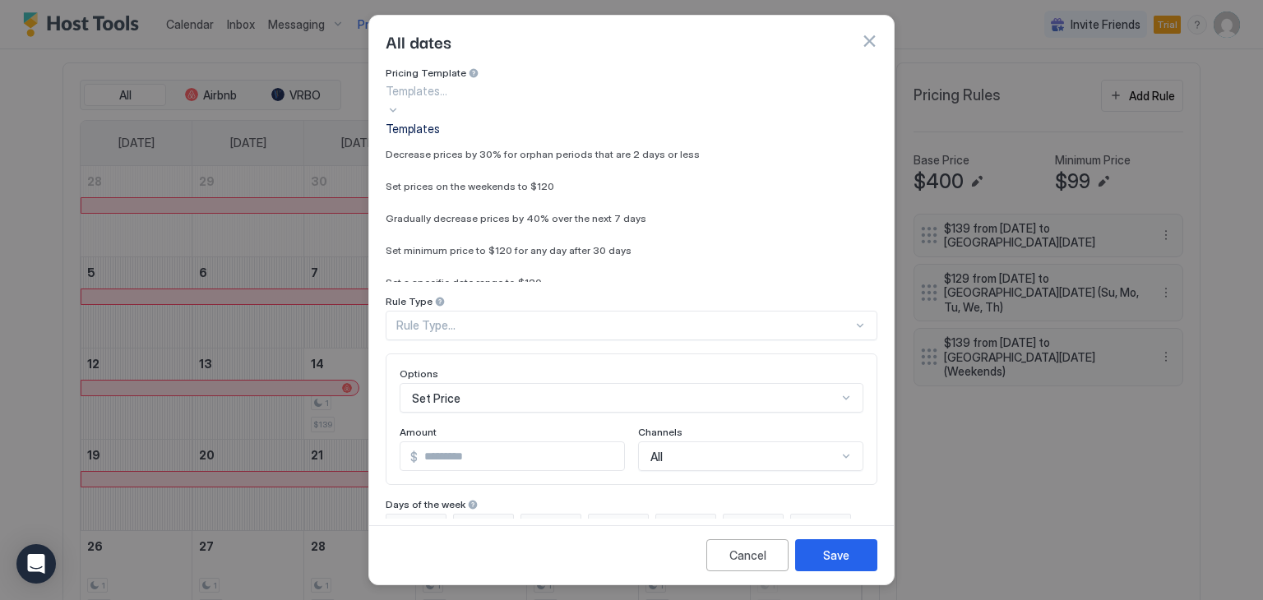
click at [483, 99] on div at bounding box center [631, 90] width 492 height 17
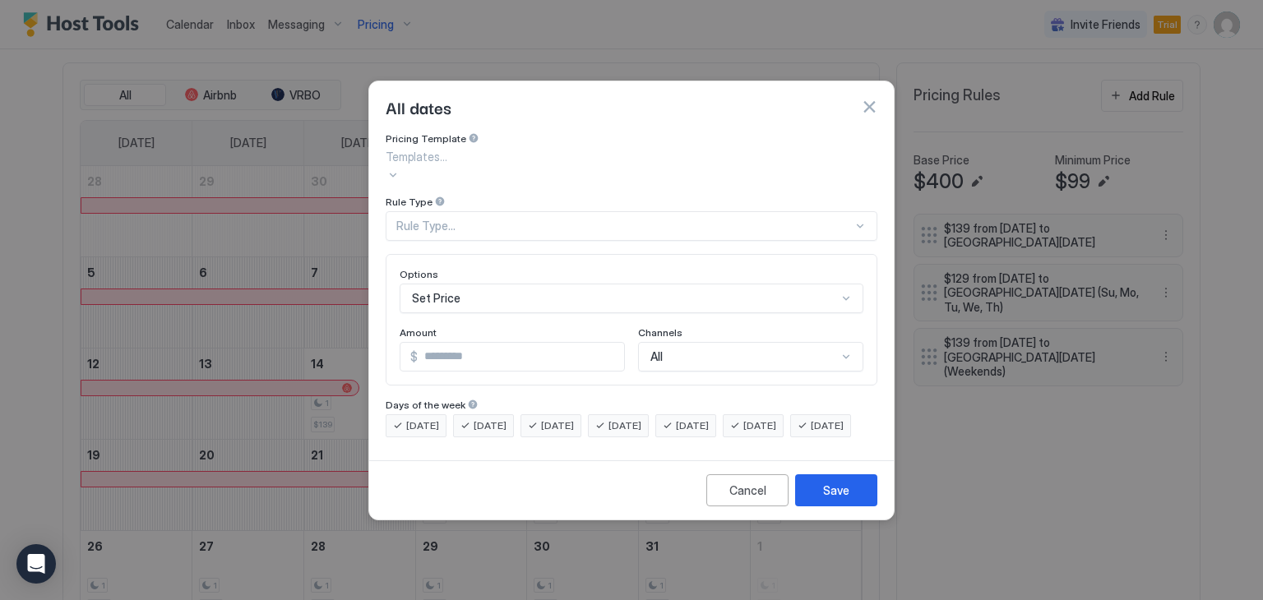
click at [501, 219] on div "Rule Type..." at bounding box center [624, 226] width 456 height 15
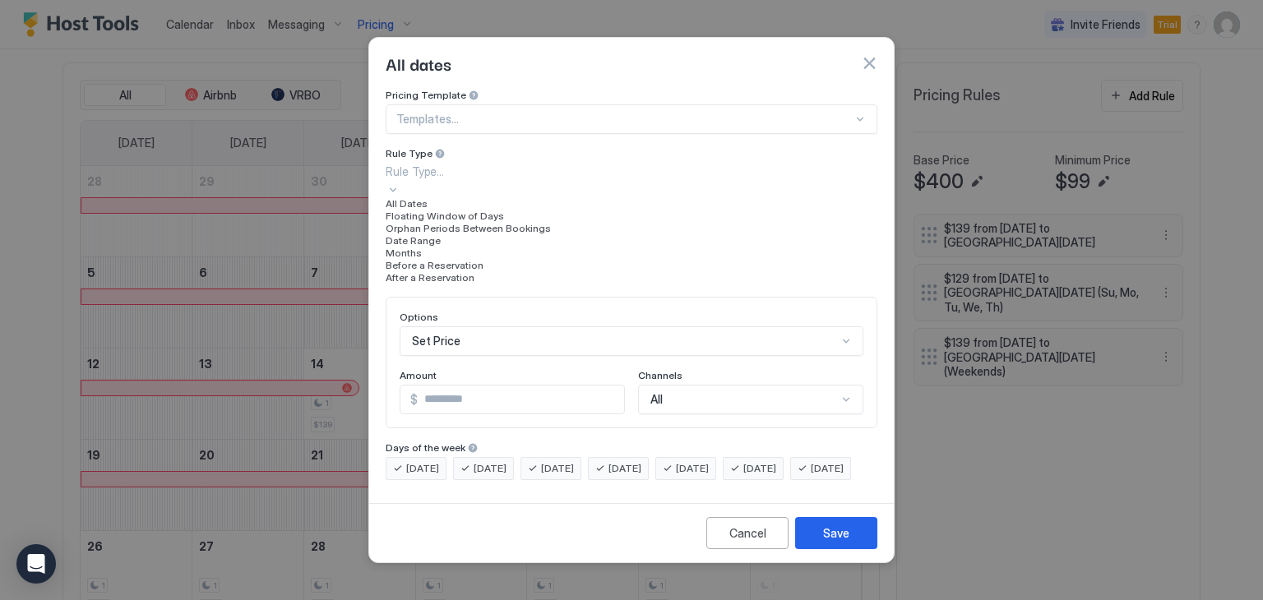
click at [448, 247] on div "Date Range" at bounding box center [631, 240] width 492 height 12
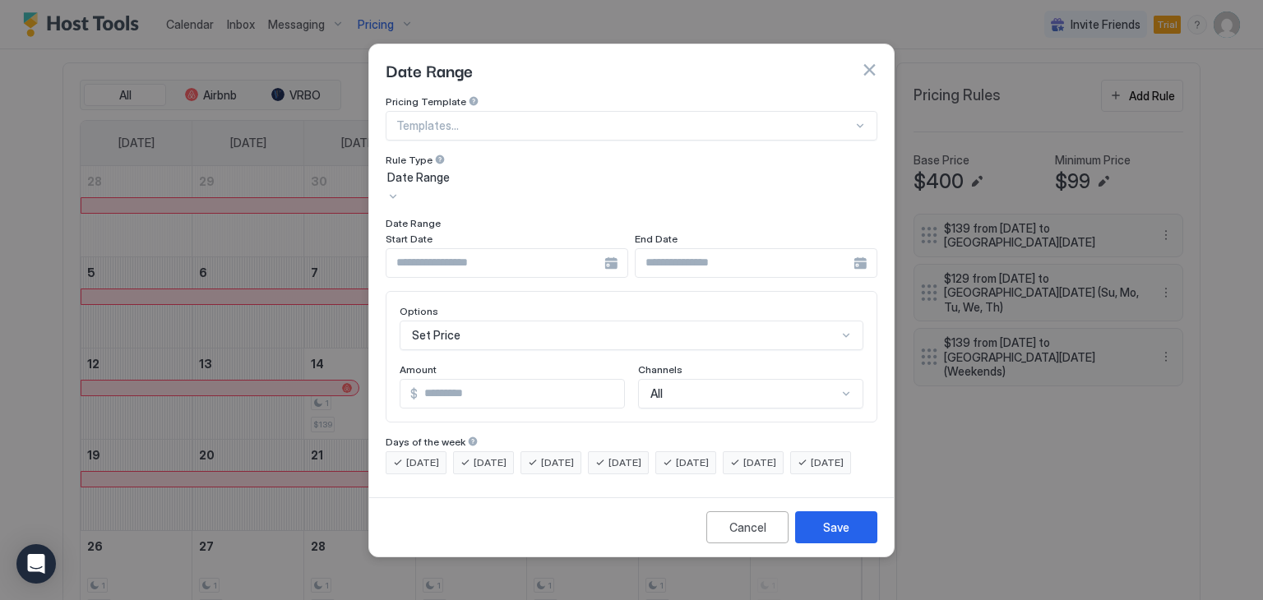
click at [612, 248] on div at bounding box center [506, 263] width 242 height 30
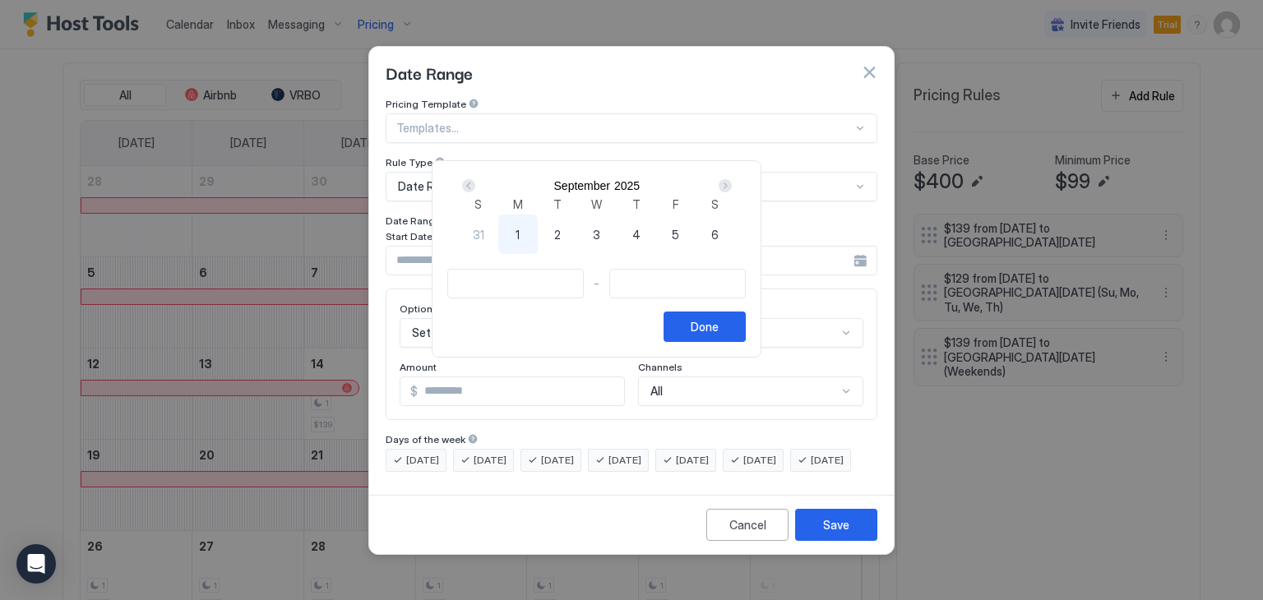
click at [732, 192] on div "Next" at bounding box center [724, 185] width 13 height 13
type input "**********"
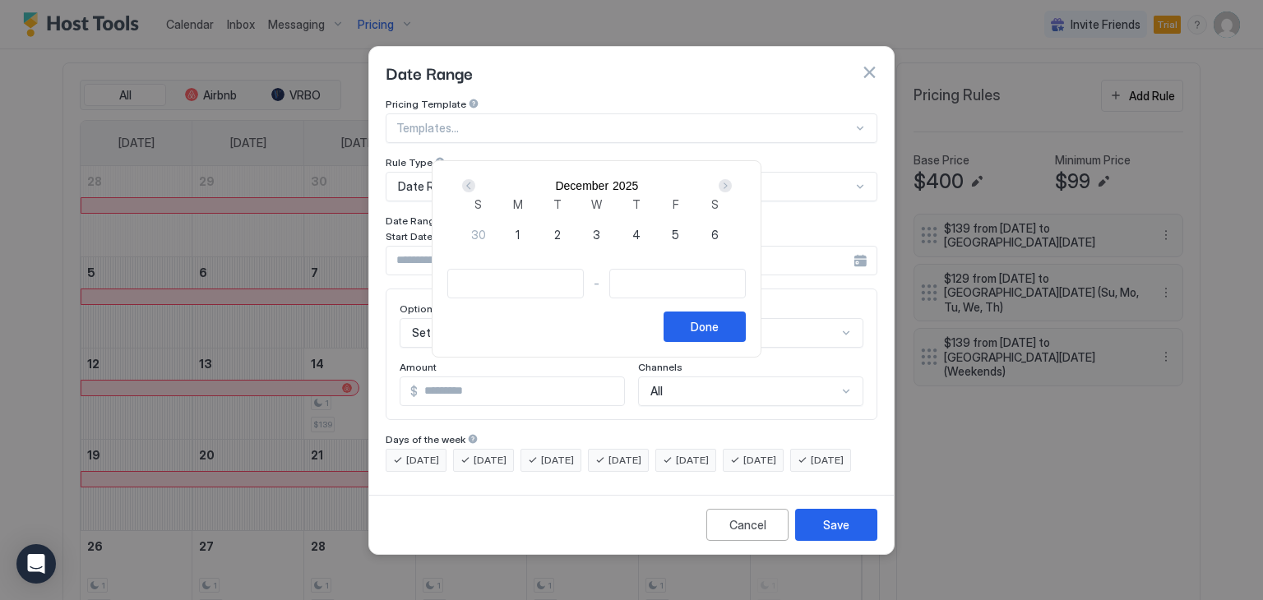
type input "**********"
click at [718, 335] on div "Done" at bounding box center [704, 326] width 28 height 17
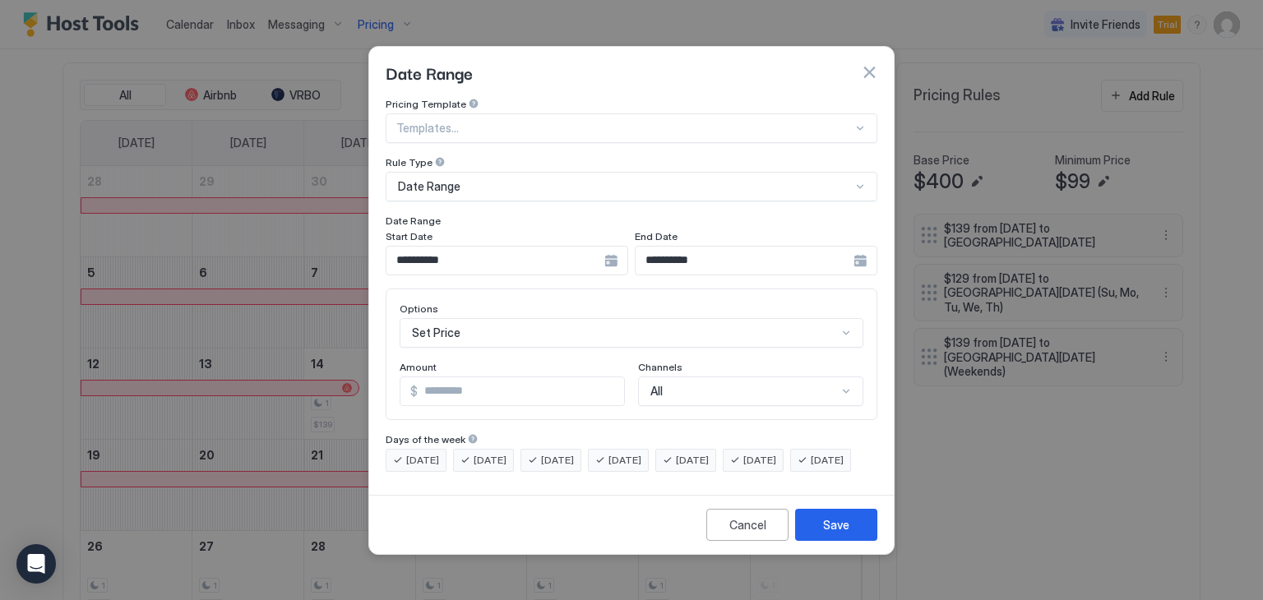
click at [450, 378] on input "*" at bounding box center [521, 391] width 206 height 28
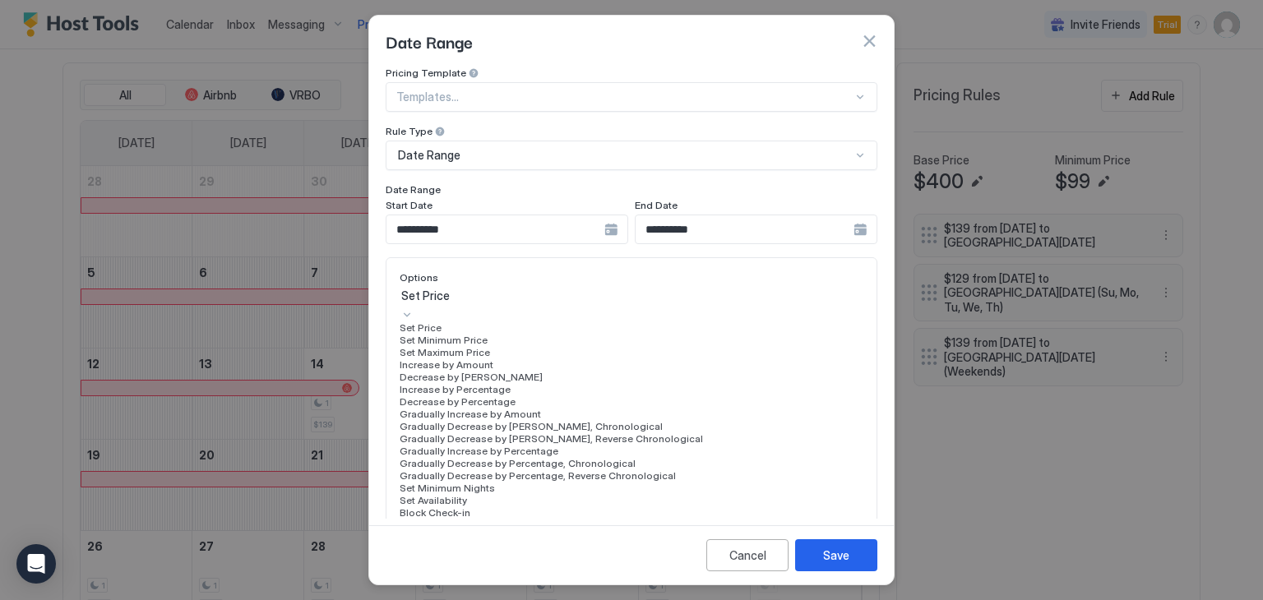
scroll to position [85, 0]
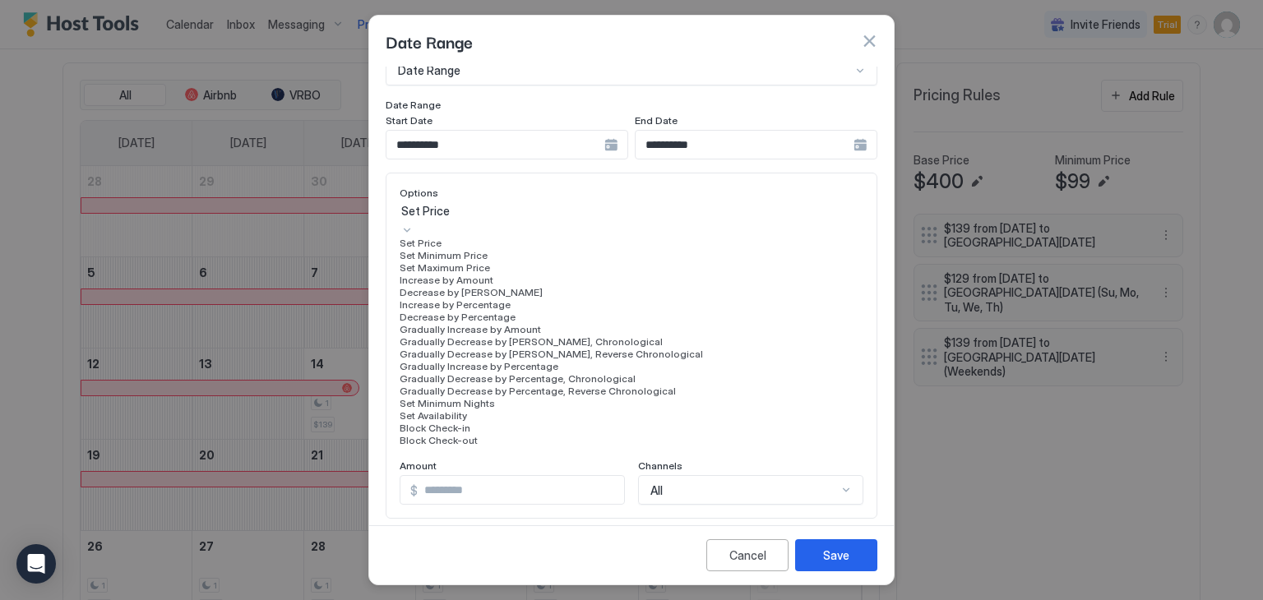
click at [469, 318] on div "17 results available. Use Up and Down to choose options, press Enter to select …" at bounding box center [631, 324] width 464 height 244
click at [477, 249] on div "Set Price" at bounding box center [631, 243] width 464 height 12
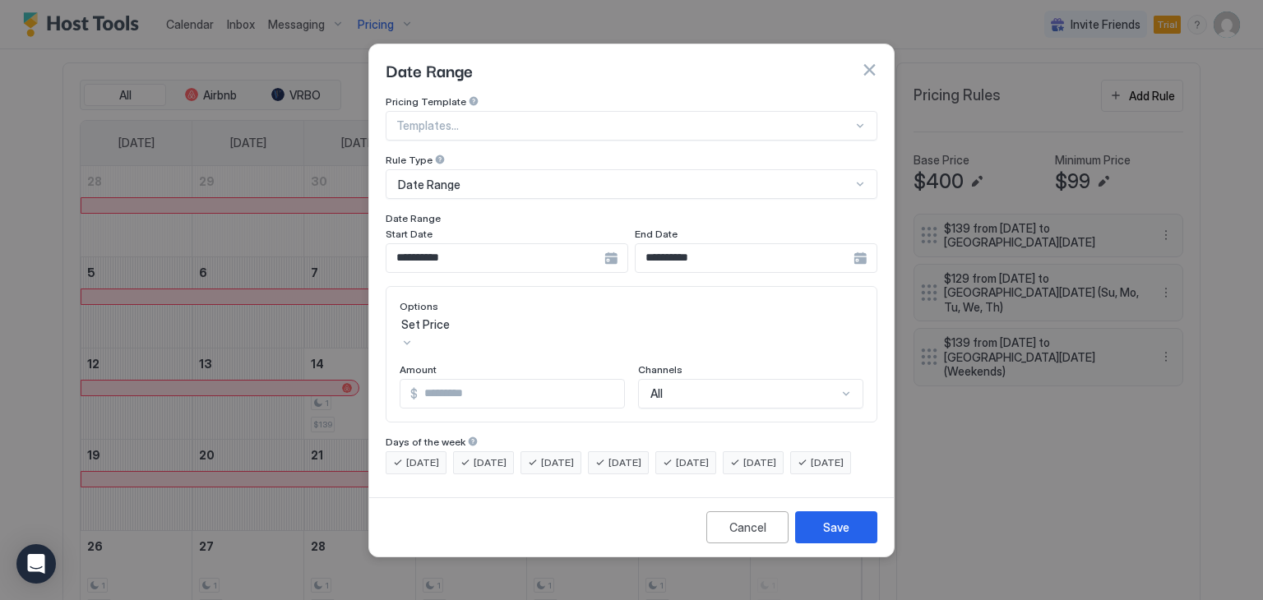
scroll to position [0, 0]
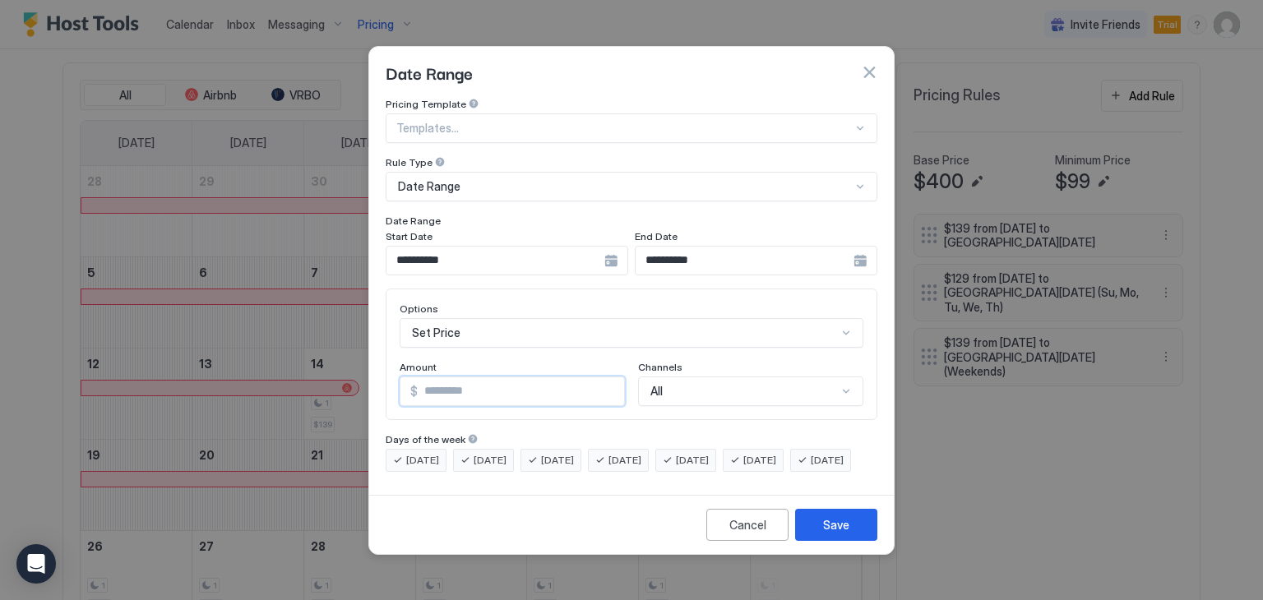
click at [477, 381] on input "*" at bounding box center [521, 391] width 206 height 28
type input "***"
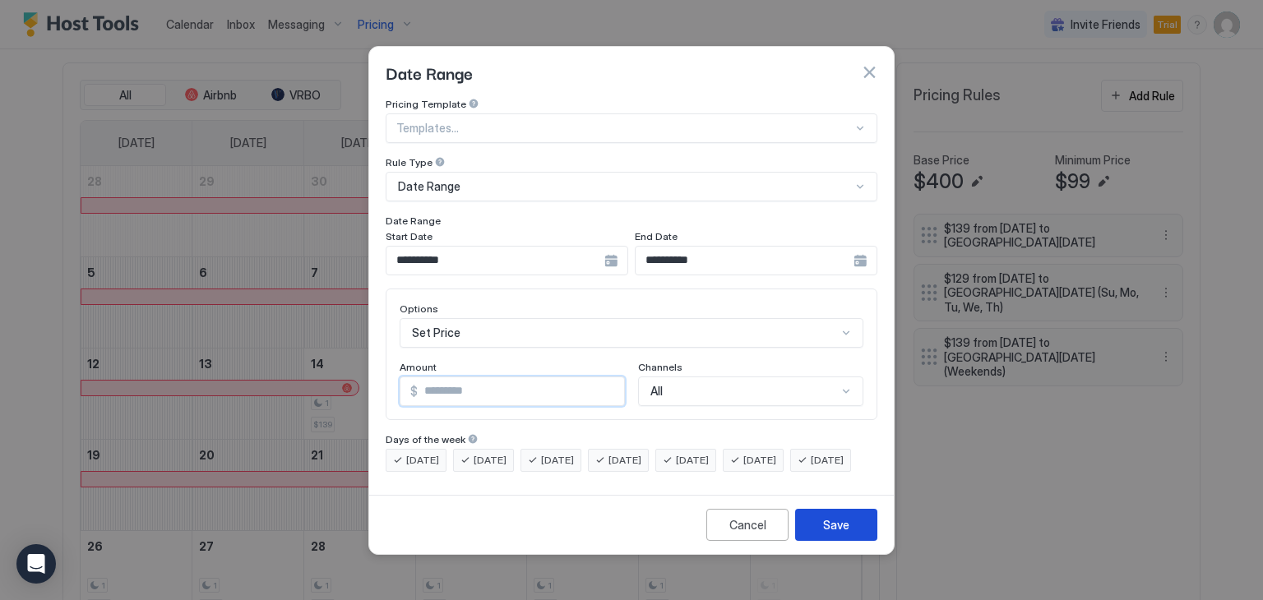
click at [819, 532] on button "Save" at bounding box center [836, 525] width 82 height 32
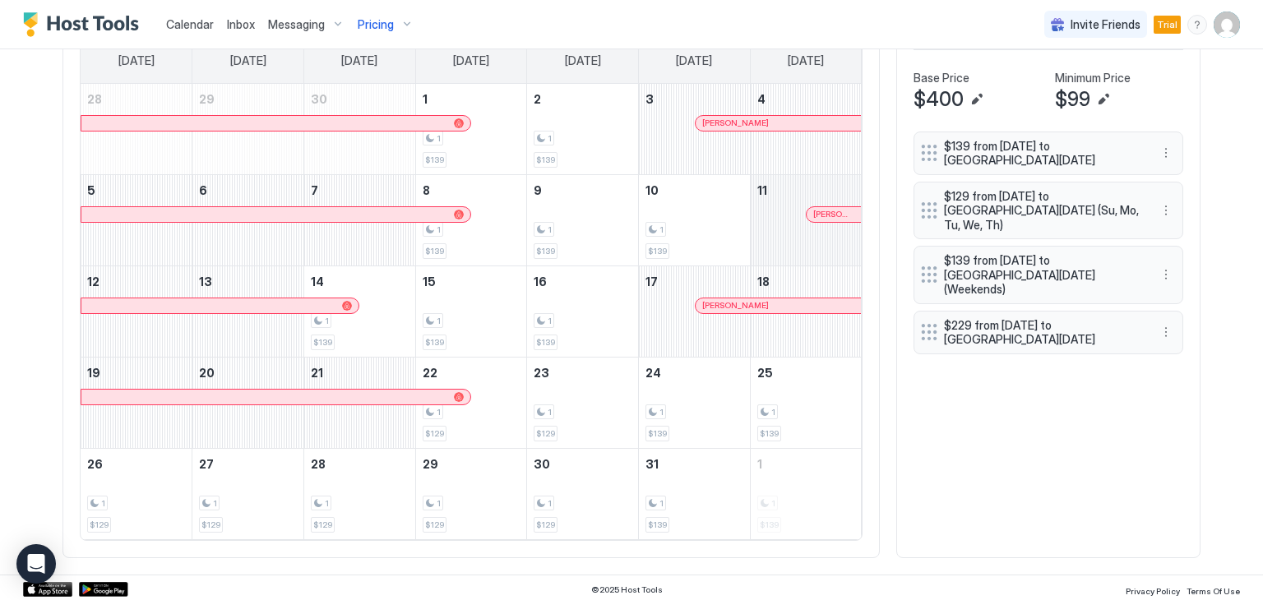
scroll to position [460, 0]
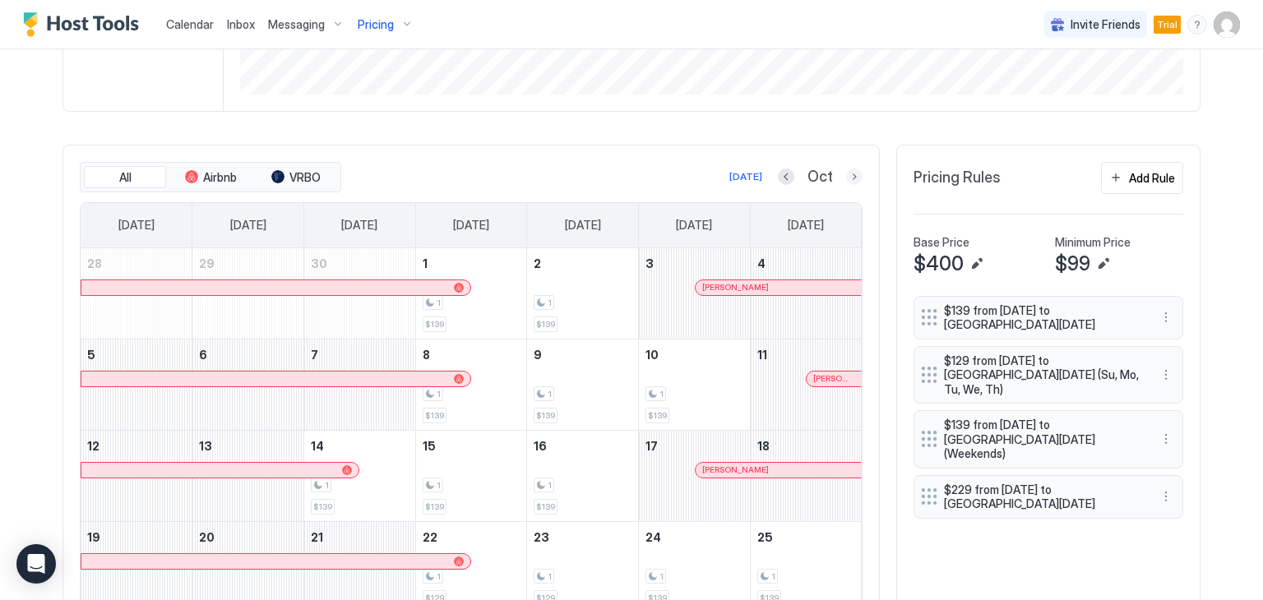
click at [848, 177] on button "Next month" at bounding box center [854, 176] width 16 height 16
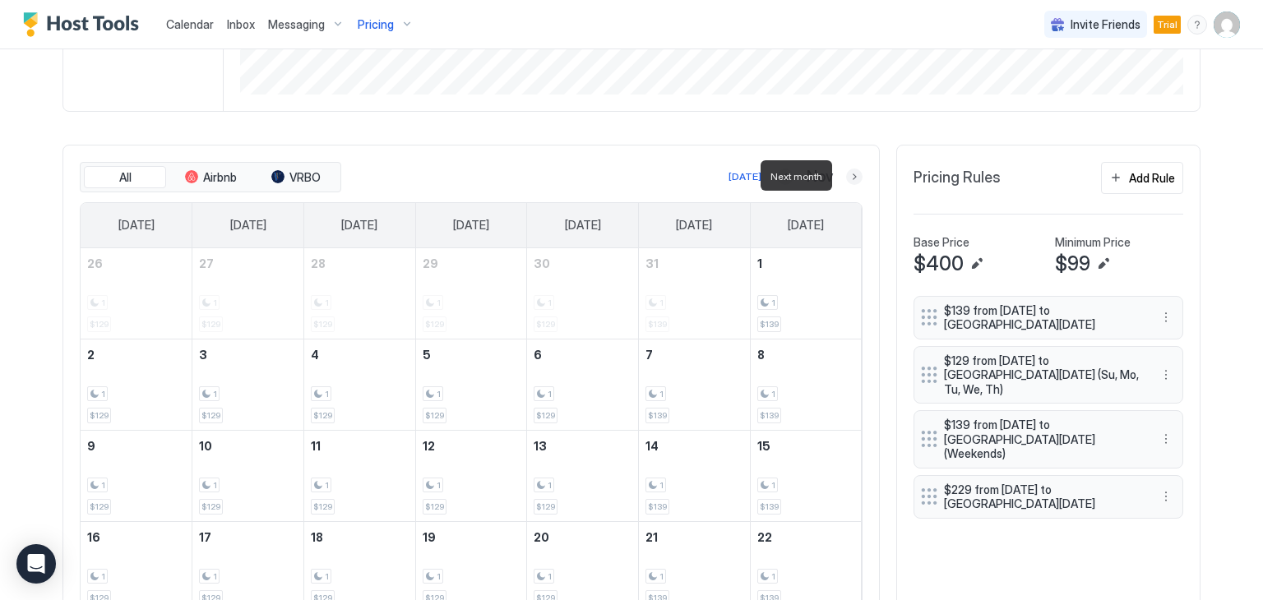
click at [847, 169] on button "Next month" at bounding box center [854, 176] width 16 height 16
click at [846, 173] on button "Next month" at bounding box center [854, 176] width 16 height 16
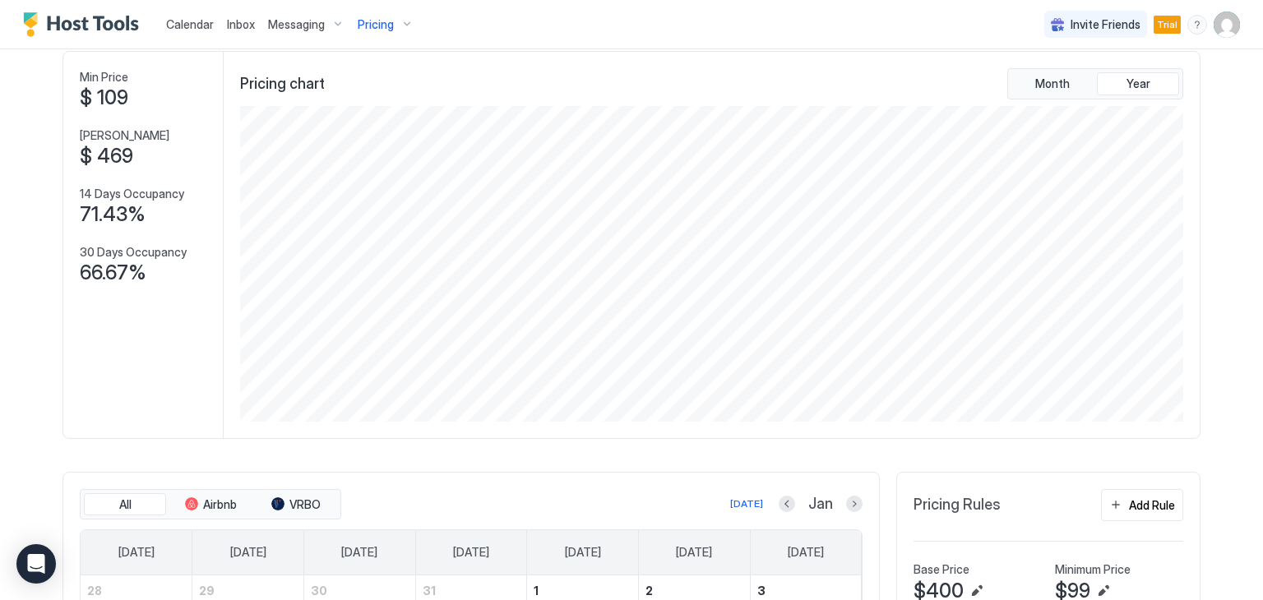
scroll to position [132, 0]
